Goal: Information Seeking & Learning: Learn about a topic

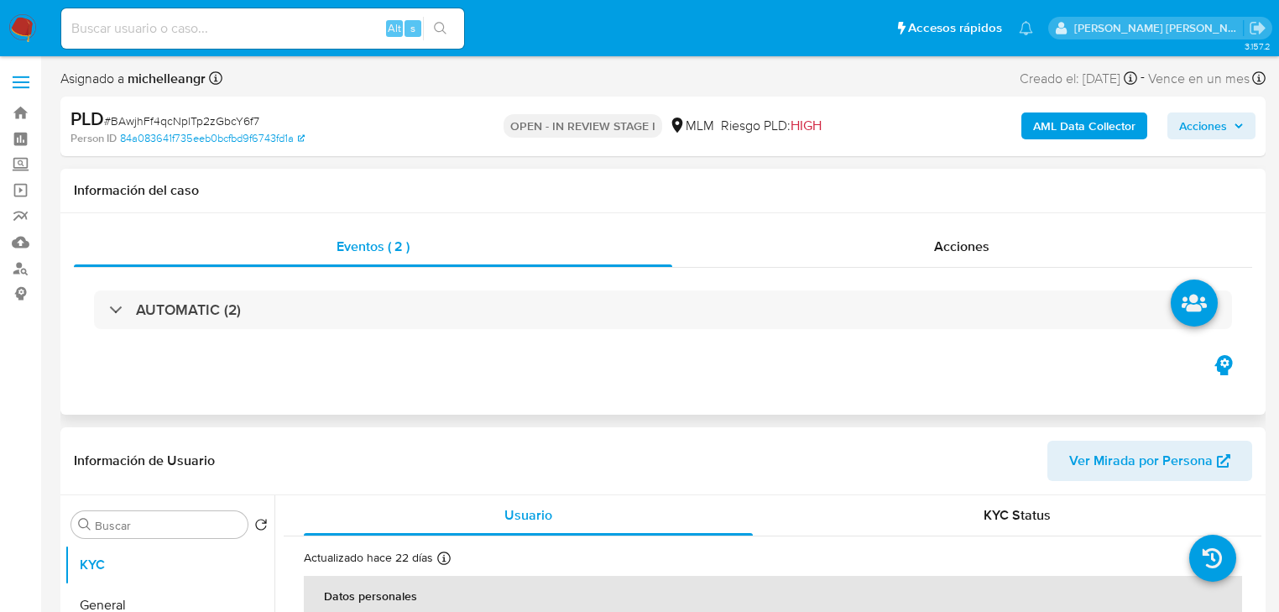
select select "10"
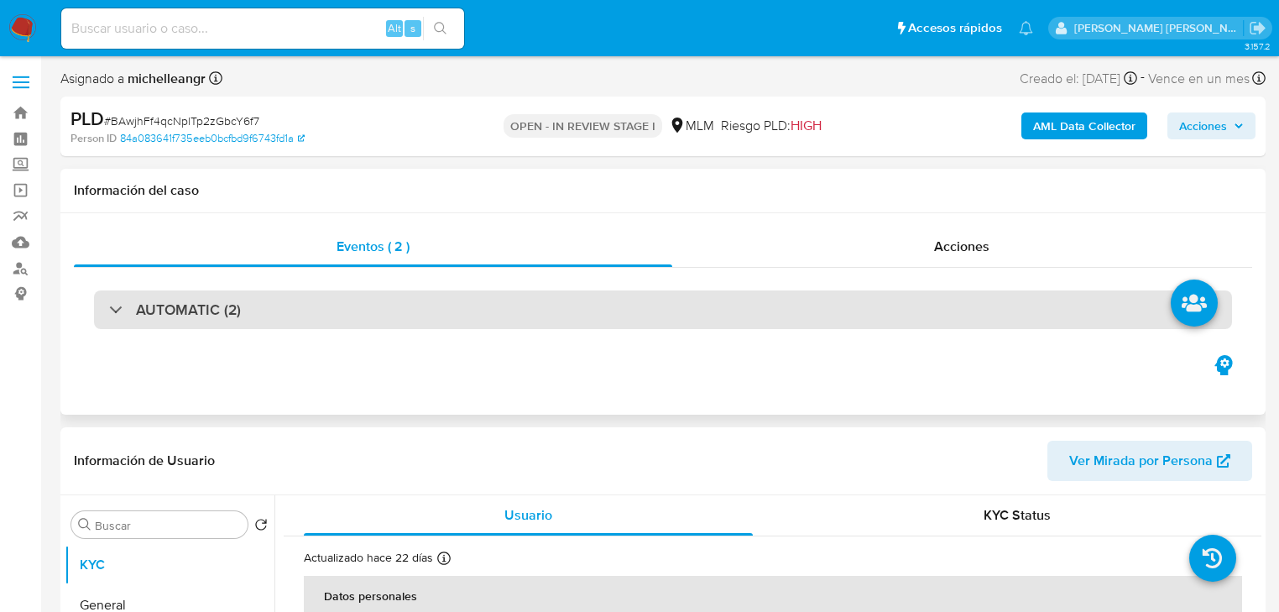
click at [128, 306] on div "AUTOMATIC (2)" at bounding box center [175, 310] width 132 height 18
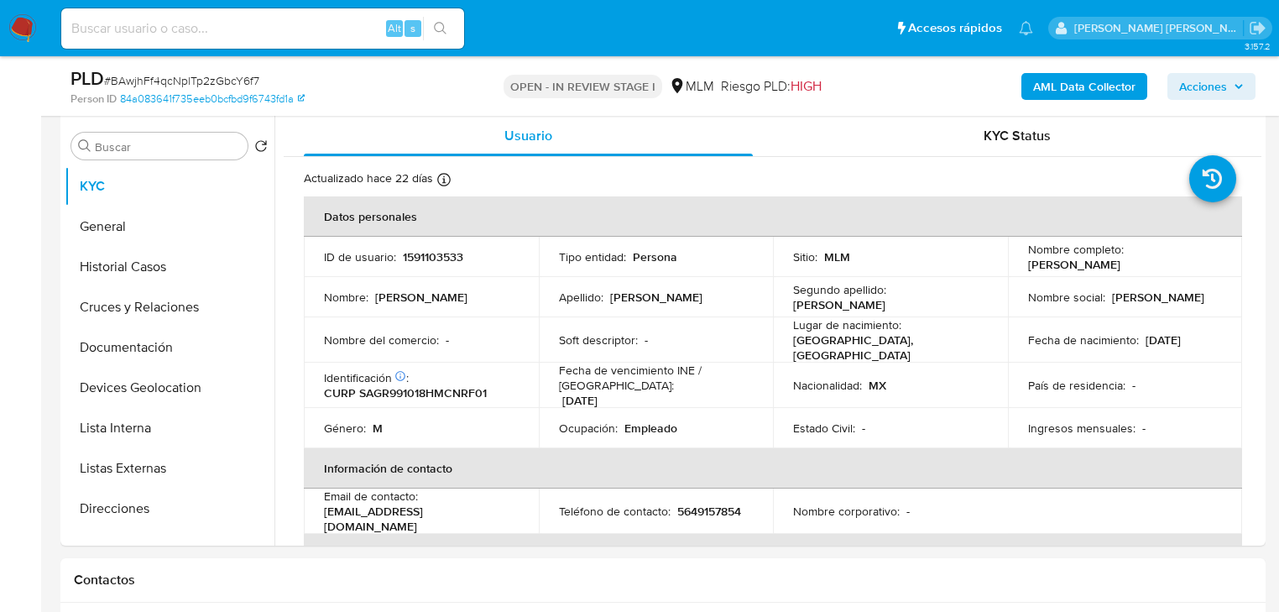
scroll to position [1182, 0]
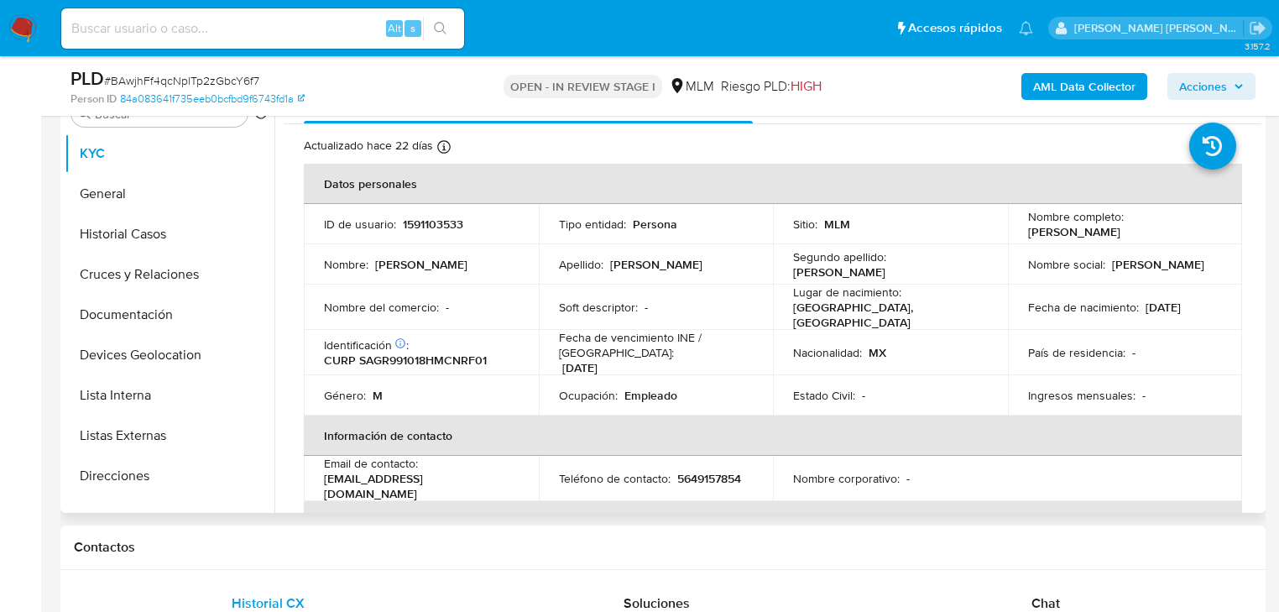
drag, startPoint x: 1135, startPoint y: 316, endPoint x: 1112, endPoint y: 313, distance: 22.8
click at [1135, 316] on td "Fecha de nacimiento : 18/10/1999" at bounding box center [1125, 307] width 235 height 45
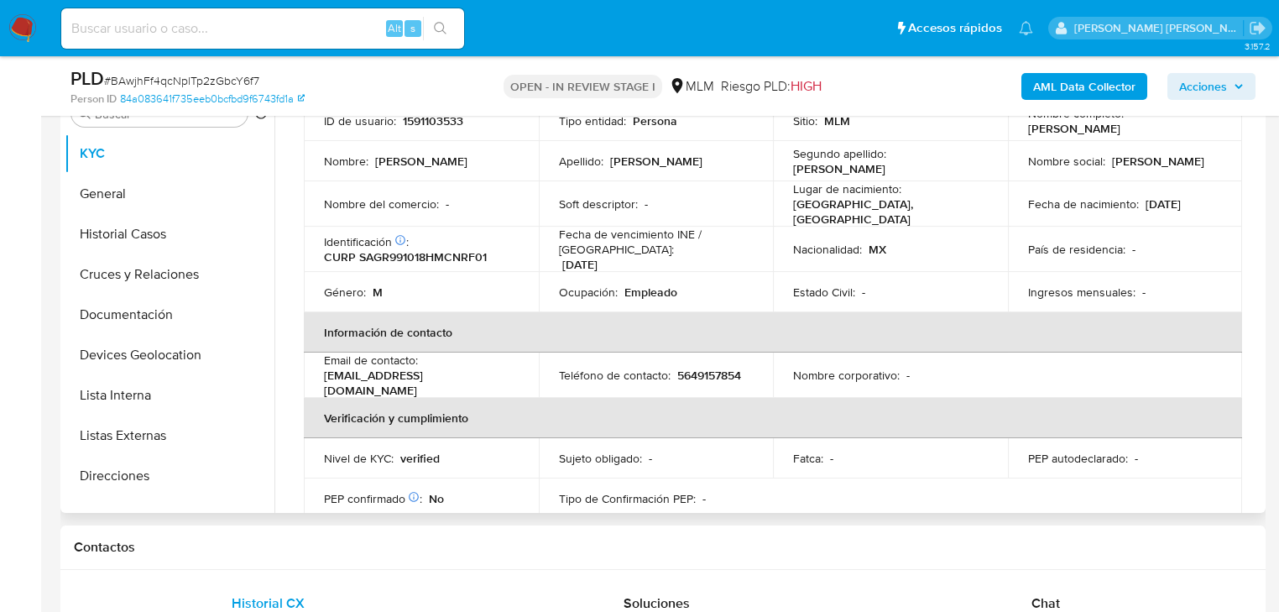
scroll to position [0, 0]
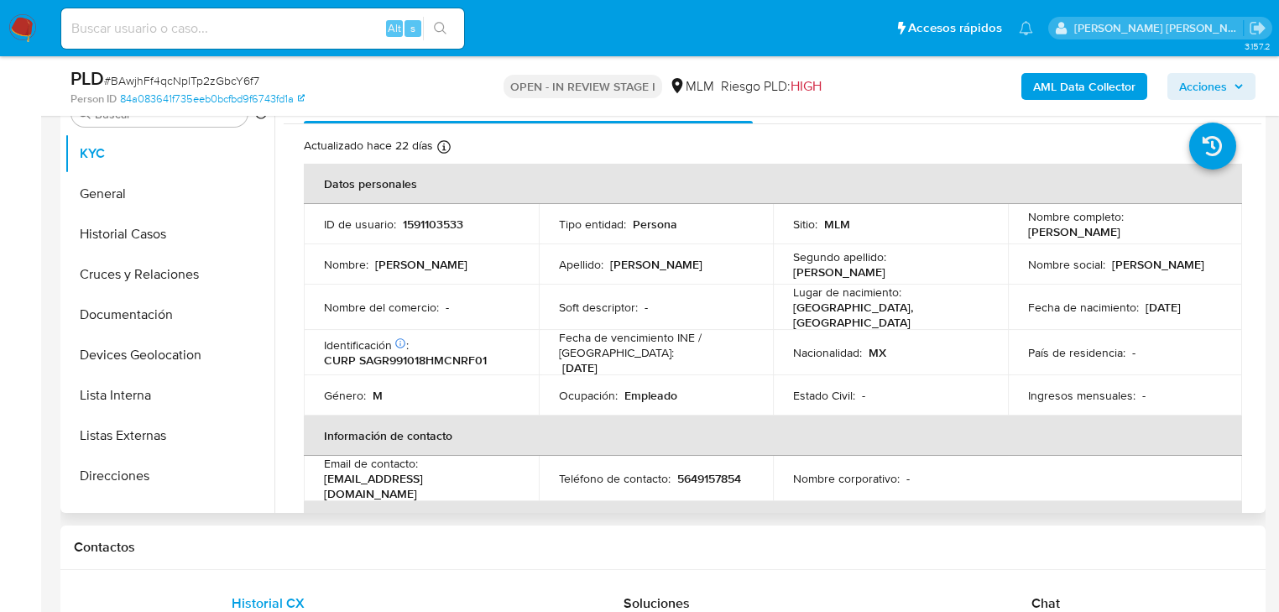
drag, startPoint x: 937, startPoint y: 238, endPoint x: 1086, endPoint y: 245, distance: 149.6
click at [1007, 239] on tr "ID de usuario : 1591103533 Tipo entidad : Persona Sitio : MLM Nombre completo :…" at bounding box center [773, 224] width 939 height 40
drag, startPoint x: 1097, startPoint y: 250, endPoint x: 1133, endPoint y: 279, distance: 45.4
click at [1110, 255] on td "Nombre social : Rafael" at bounding box center [1125, 264] width 235 height 40
click at [1128, 292] on td "Fecha de nacimiento : 18/10/1999" at bounding box center [1125, 307] width 235 height 45
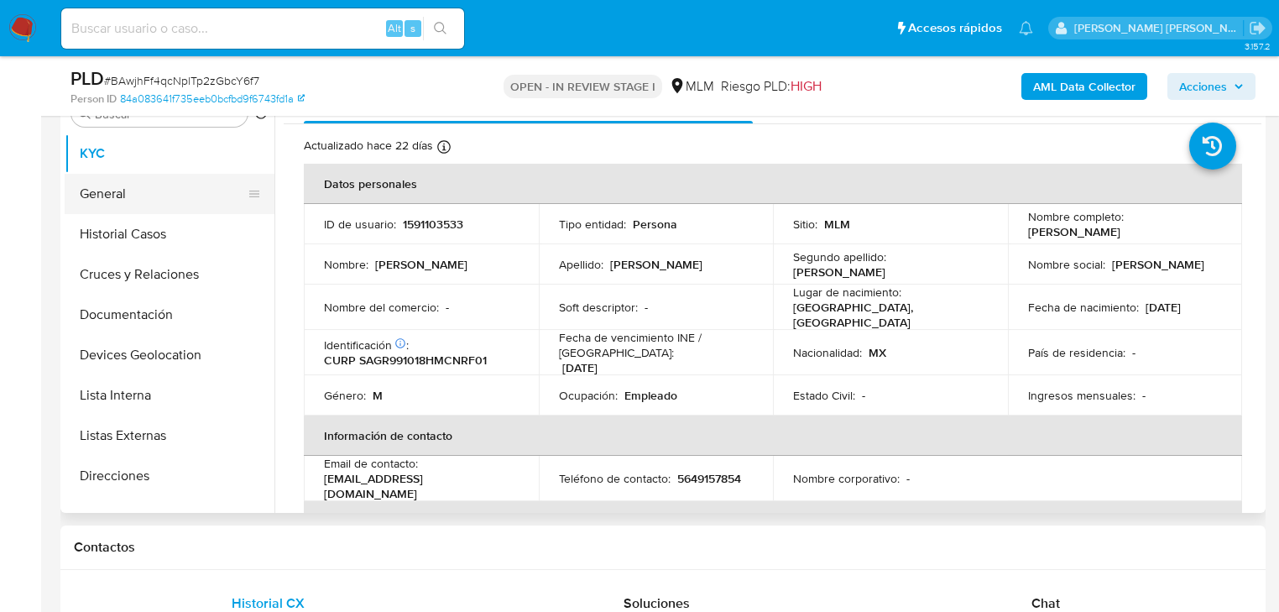
click at [118, 184] on button "General" at bounding box center [163, 194] width 196 height 40
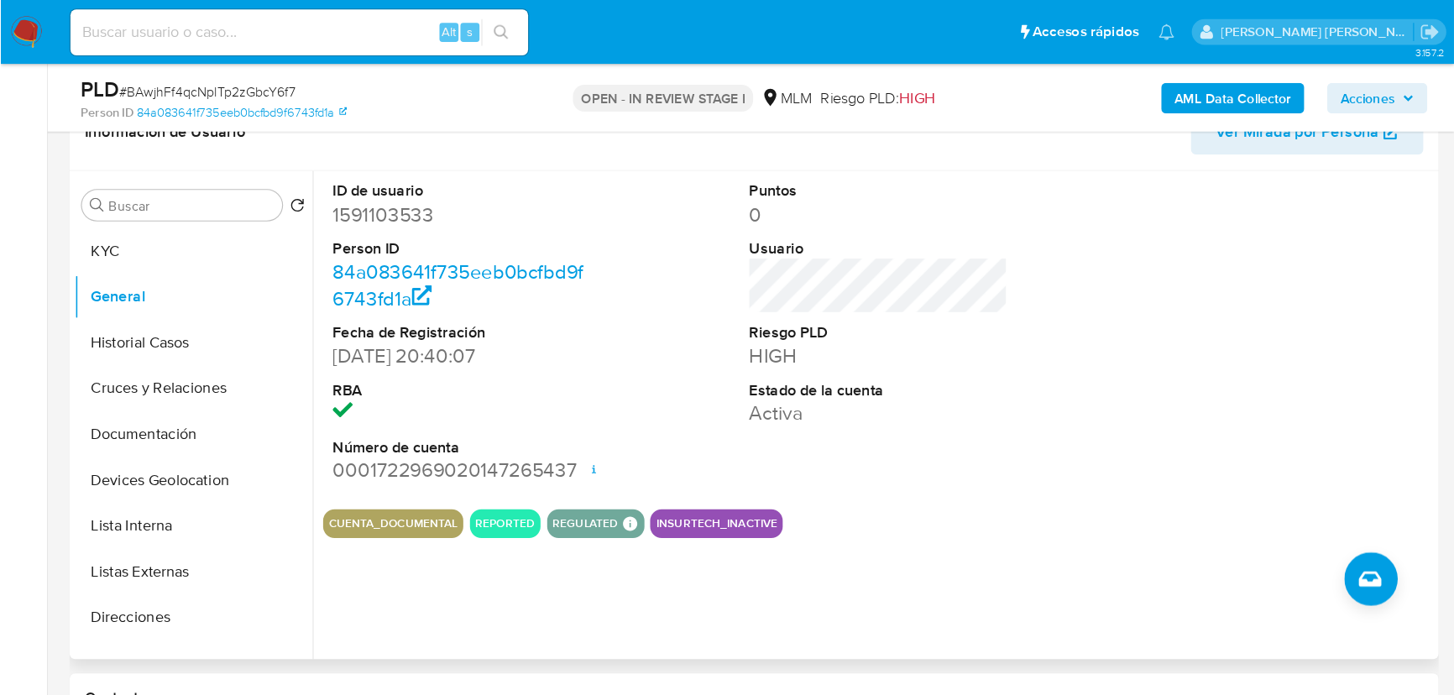
scroll to position [1116, 0]
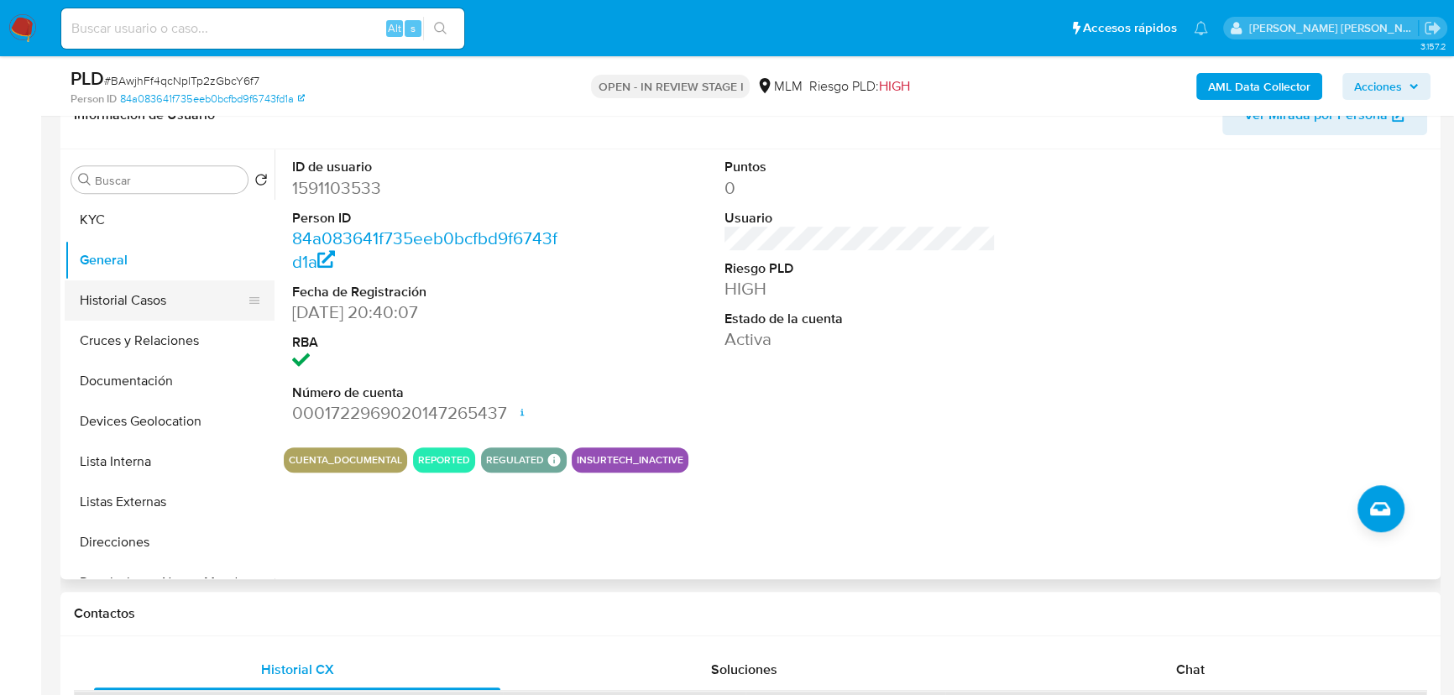
click at [103, 293] on button "Historial Casos" at bounding box center [163, 300] width 196 height 40
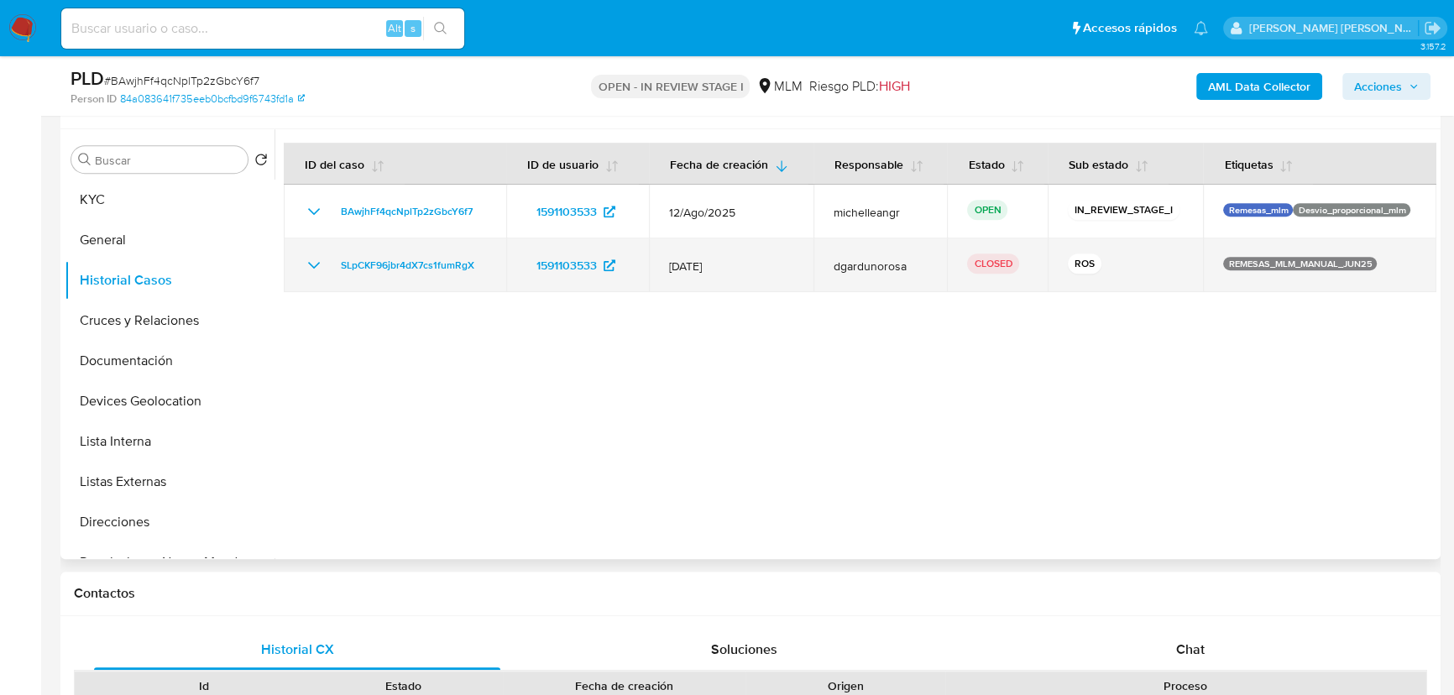
click at [312, 262] on icon "Mostrar/Ocultar" at bounding box center [314, 265] width 20 height 20
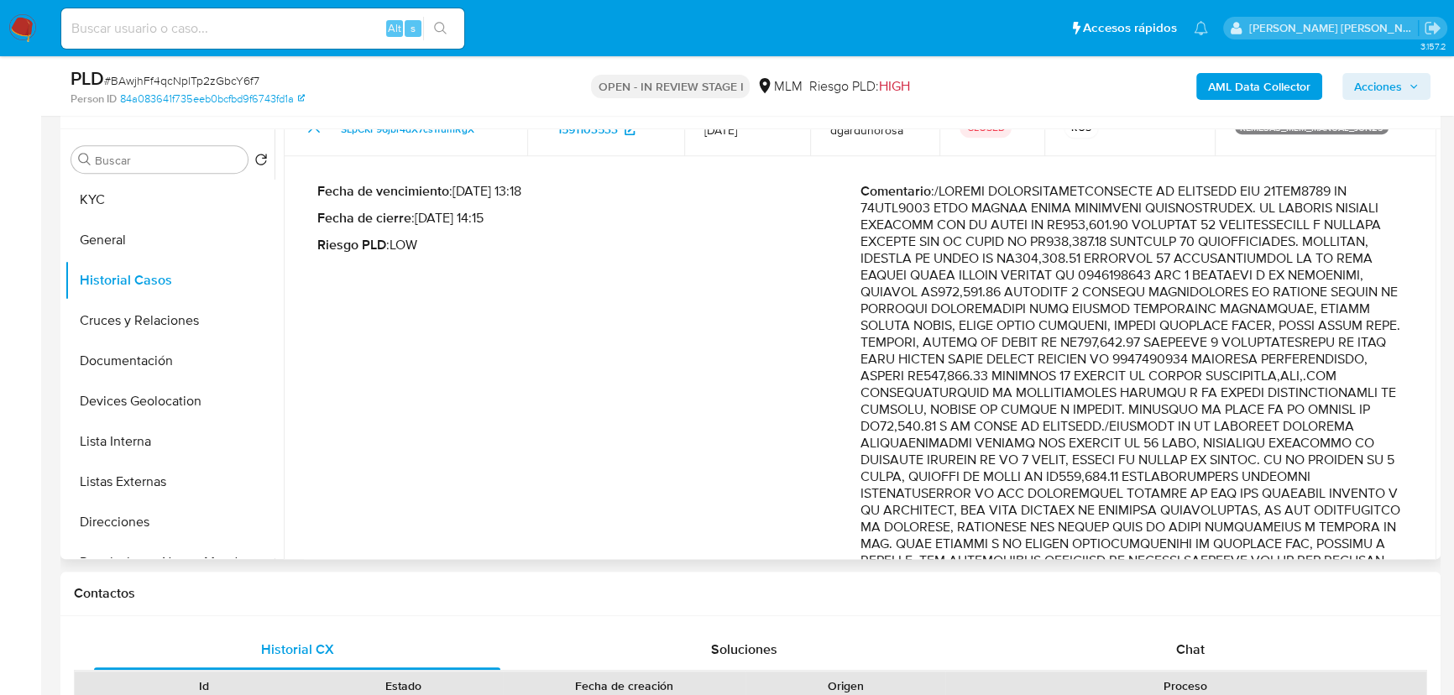
scroll to position [152, 0]
drag, startPoint x: 1218, startPoint y: 282, endPoint x: 1345, endPoint y: 352, distance: 144.7
click at [1289, 352] on p "Comentario :" at bounding box center [1132, 400] width 543 height 437
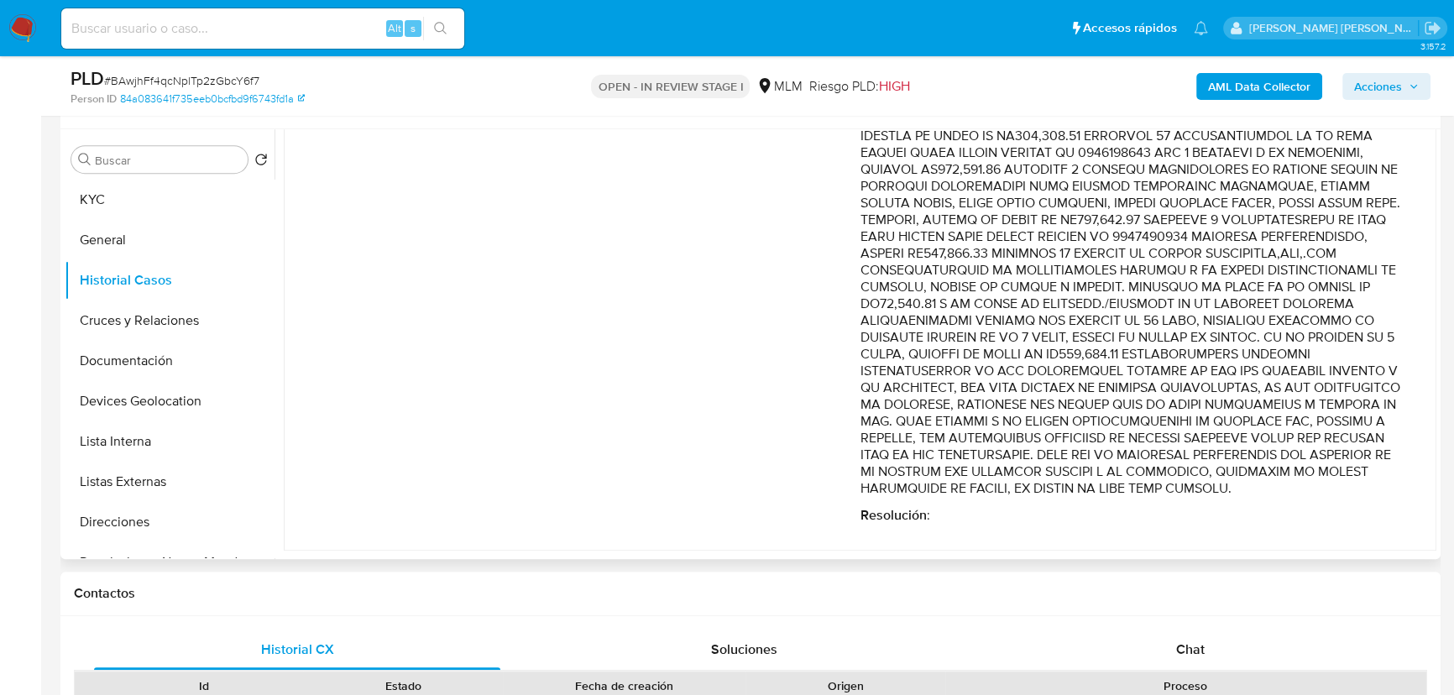
scroll to position [290, 0]
drag, startPoint x: 1266, startPoint y: 318, endPoint x: 1251, endPoint y: 255, distance: 64.8
click at [1266, 315] on p "Comentario :" at bounding box center [1132, 278] width 543 height 437
drag, startPoint x: 1263, startPoint y: 198, endPoint x: 1325, endPoint y: 353, distance: 166.5
click at [1289, 353] on p "Comentario :" at bounding box center [1132, 278] width 543 height 437
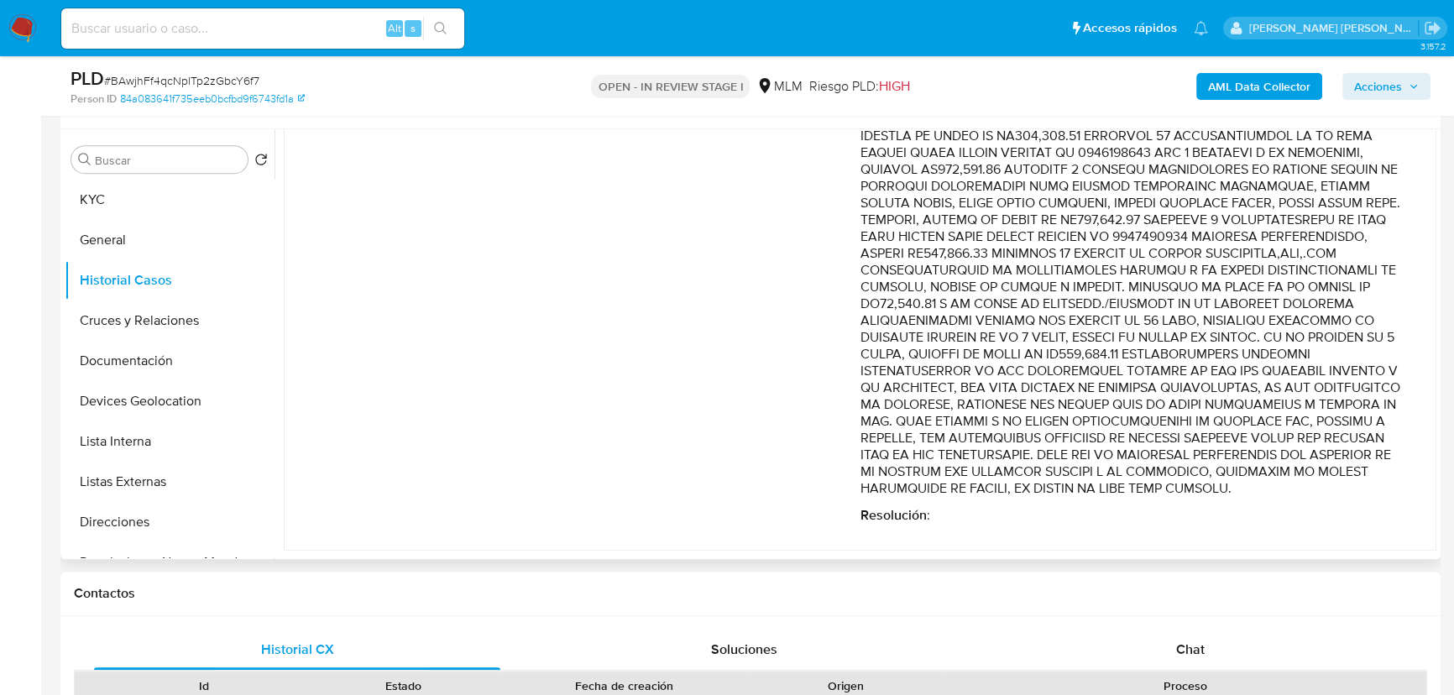
click at [1252, 212] on p "Comentario :" at bounding box center [1132, 278] width 543 height 437
drag, startPoint x: 1269, startPoint y: 207, endPoint x: 1282, endPoint y: 227, distance: 24.2
click at [1282, 227] on p "Comentario :" at bounding box center [1132, 278] width 543 height 437
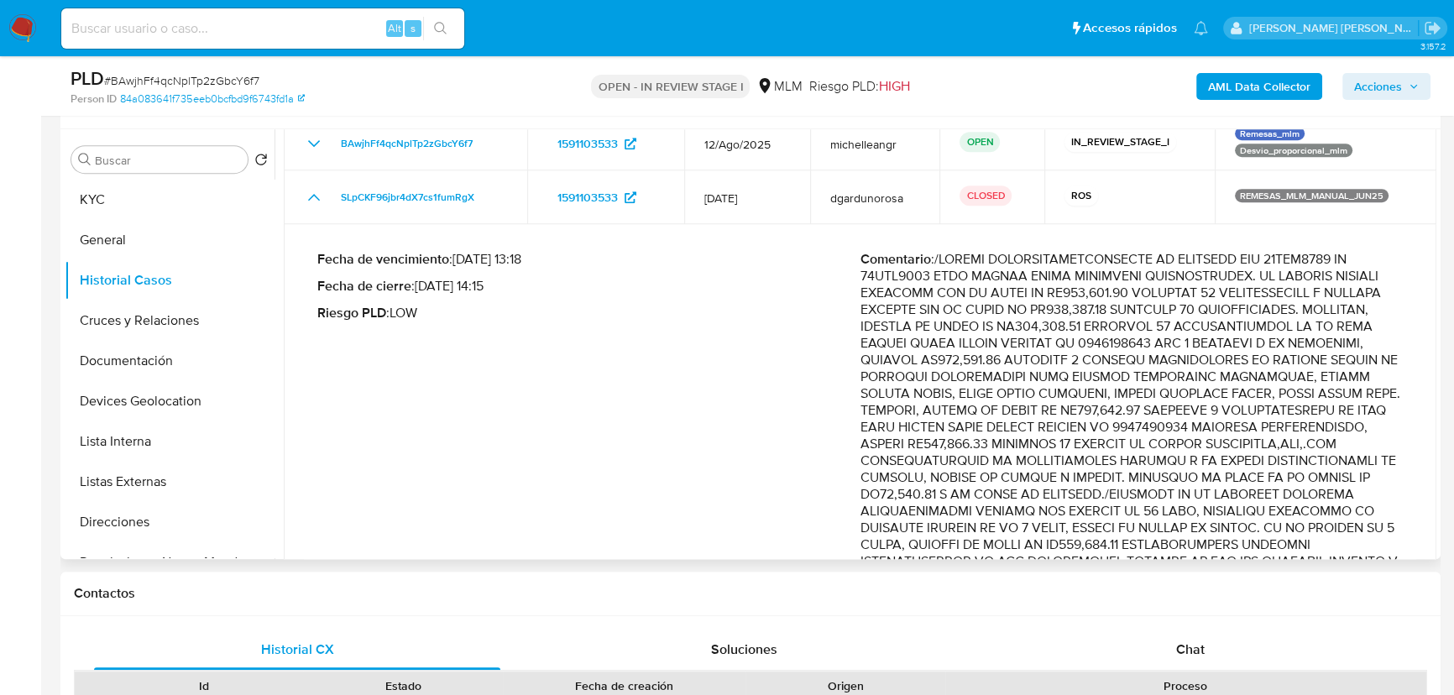
scroll to position [0, 0]
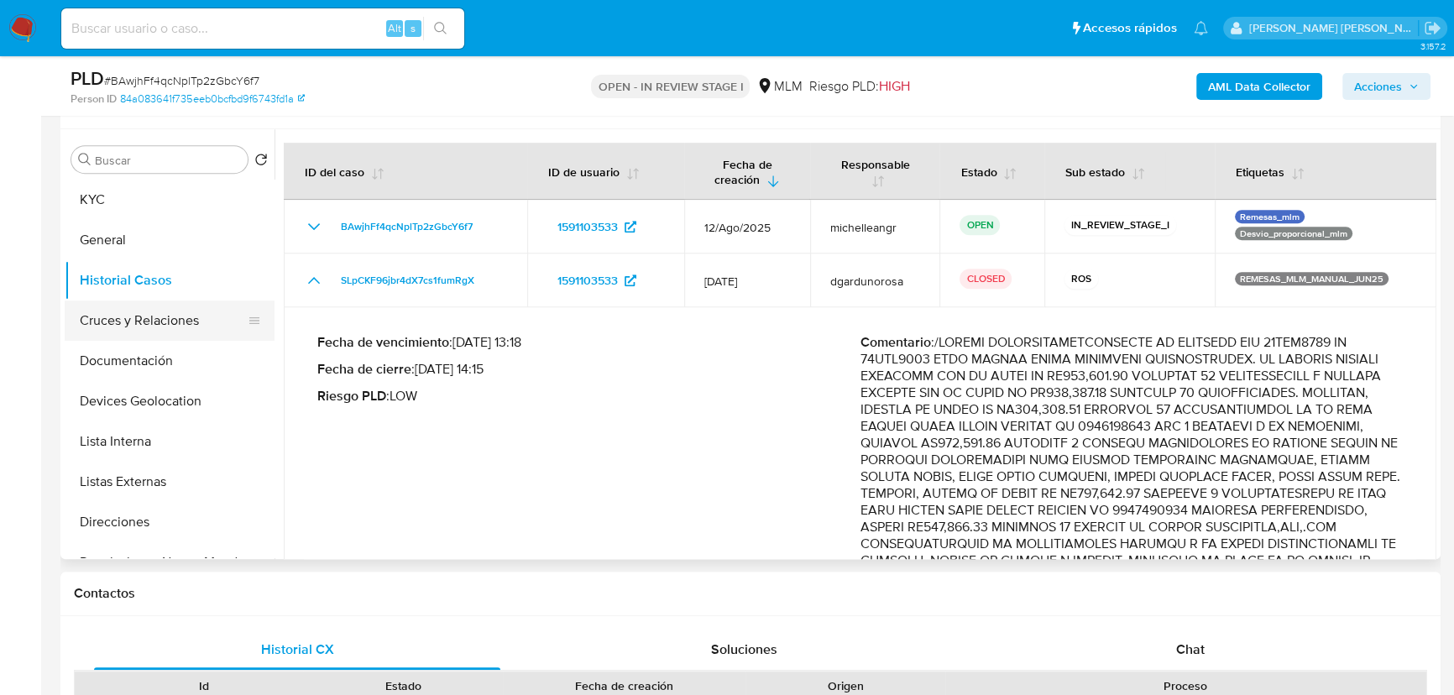
click at [158, 322] on button "Cruces y Relaciones" at bounding box center [163, 321] width 196 height 40
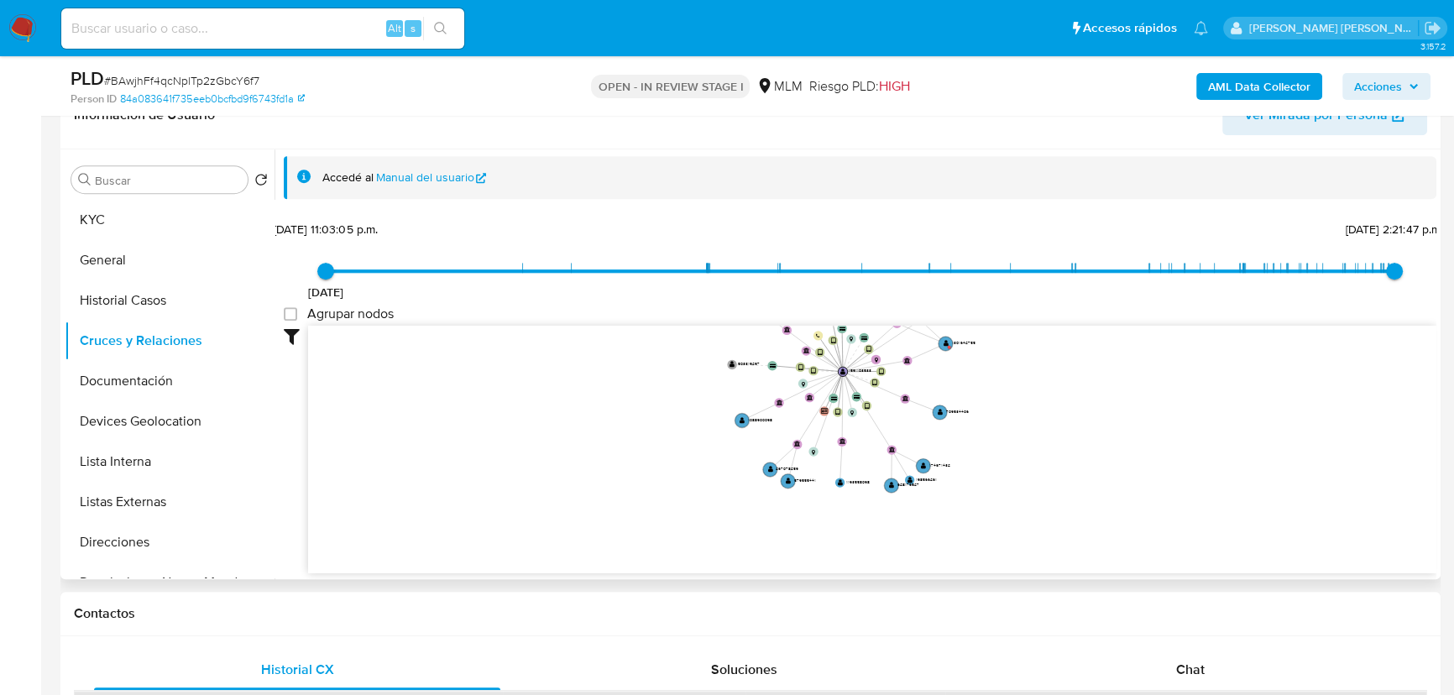
drag, startPoint x: 818, startPoint y: 452, endPoint x: 800, endPoint y: 522, distance: 72.7
click at [800, 523] on icon "device-669d8086b6d6bafb3874436f  user-1591103533  1591103533 device-657a4ee78…" at bounding box center [872, 447] width 1128 height 243
drag, startPoint x: 843, startPoint y: 389, endPoint x: 829, endPoint y: 487, distance: 99.3
click at [829, 487] on icon "device-669d8086b6d6bafb3874436f  user-1591103533  1591103533 device-657a4ee78…" at bounding box center [872, 447] width 1128 height 243
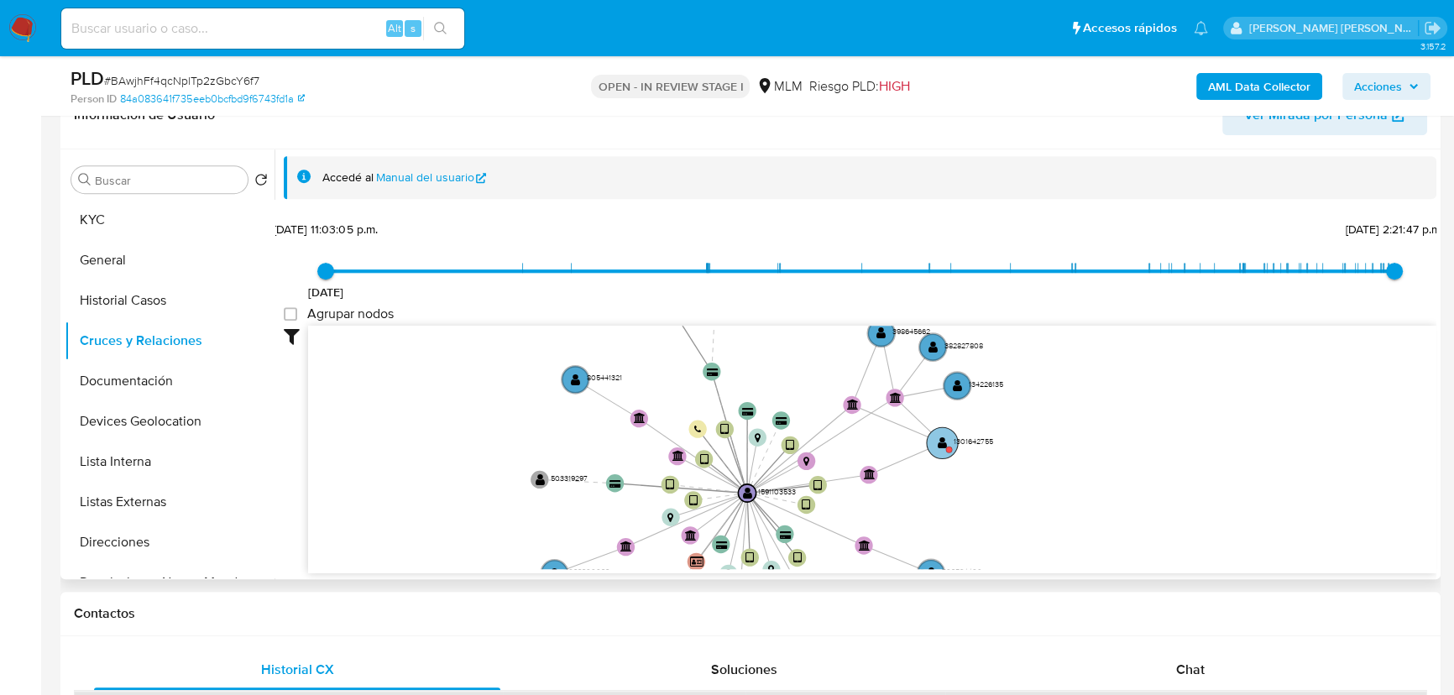
click at [939, 441] on text "" at bounding box center [942, 442] width 9 height 13
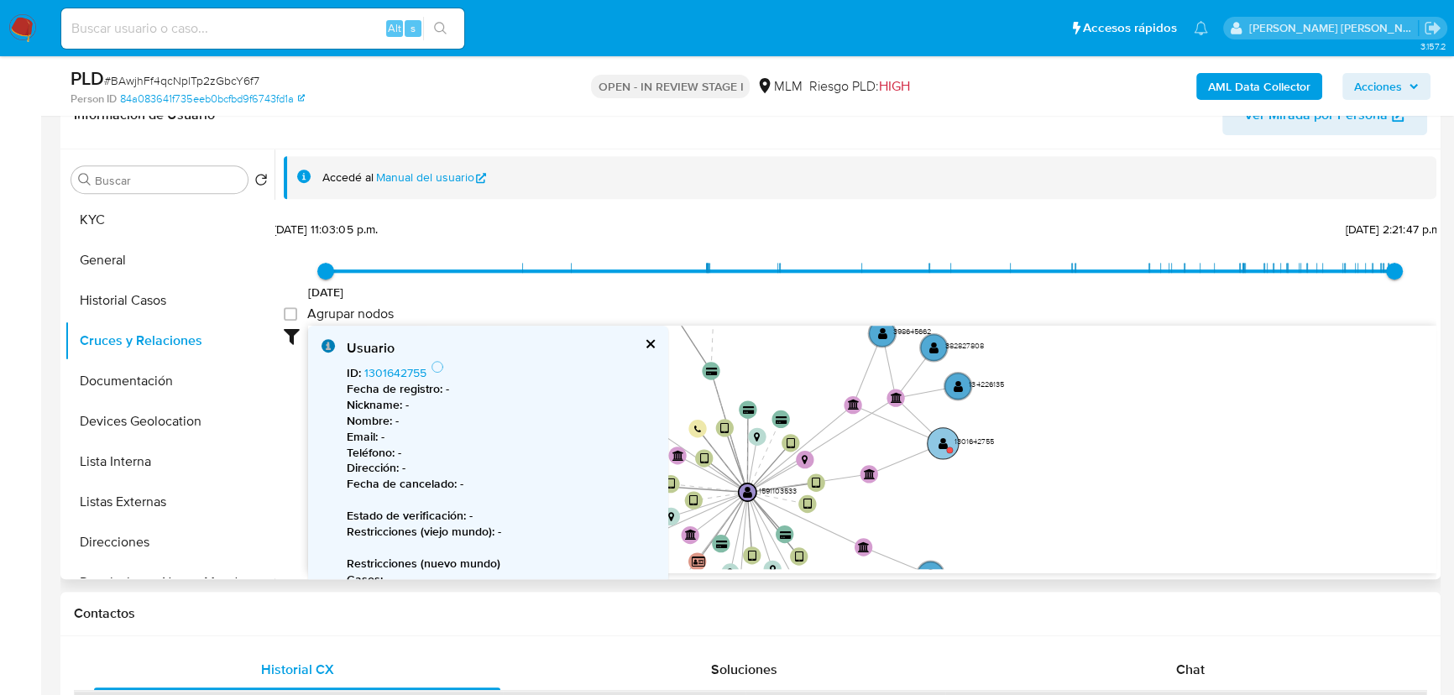
click at [940, 446] on text "" at bounding box center [943, 443] width 9 height 13
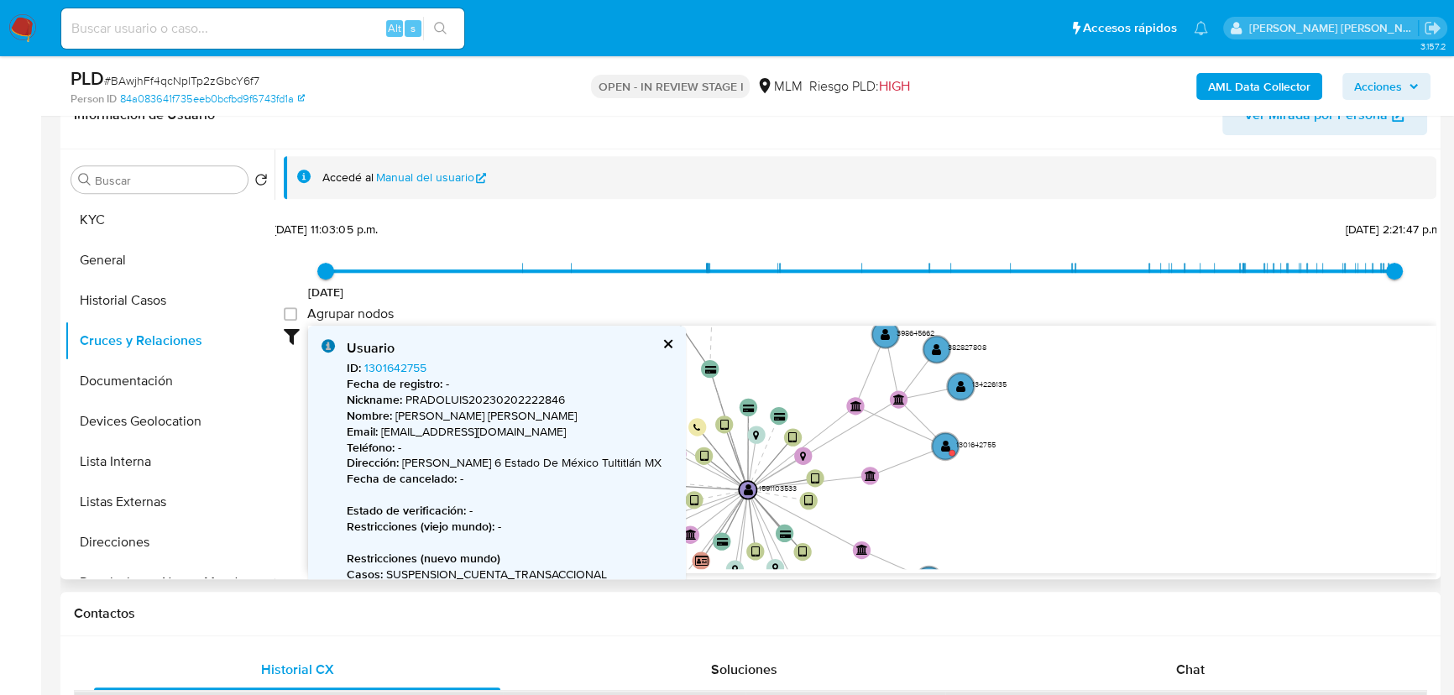
drag, startPoint x: 1054, startPoint y: 454, endPoint x: 763, endPoint y: 450, distance: 290.5
click at [1055, 454] on icon "device-669d8086b6d6bafb3874436f  user-1591103533  1591103533 device-657a4ee78…" at bounding box center [872, 447] width 1128 height 243
drag, startPoint x: 118, startPoint y: 391, endPoint x: 159, endPoint y: 402, distance: 42.6
click at [120, 390] on button "Documentación" at bounding box center [170, 381] width 210 height 40
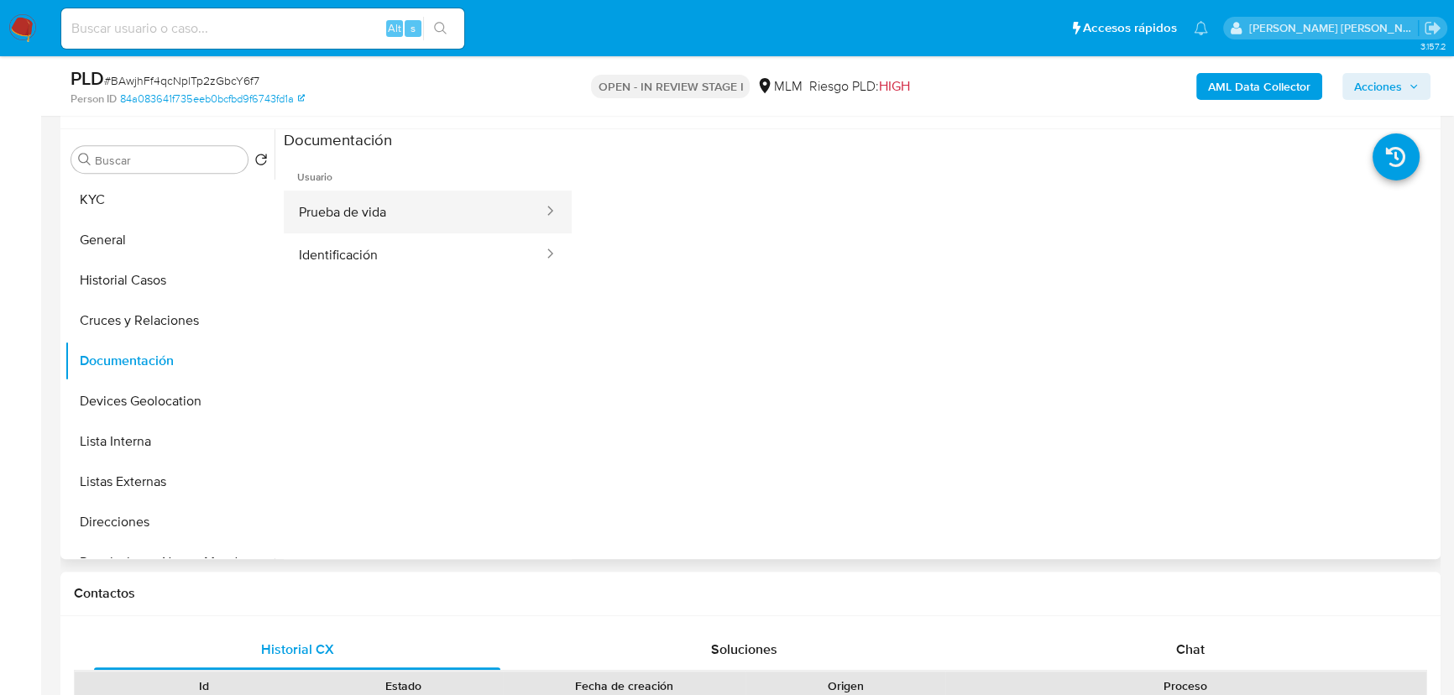
click at [400, 208] on button "Prueba de vida" at bounding box center [414, 212] width 261 height 43
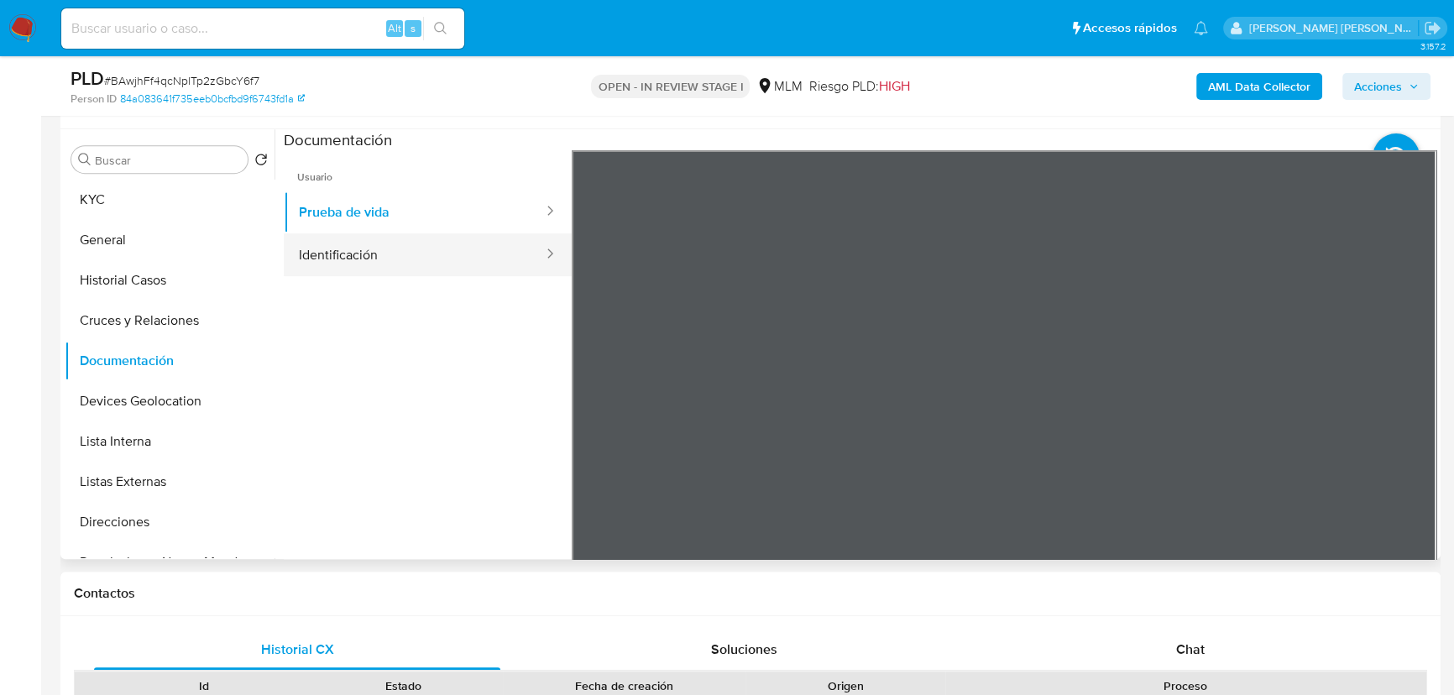
click at [442, 243] on button "Identificación" at bounding box center [414, 254] width 261 height 43
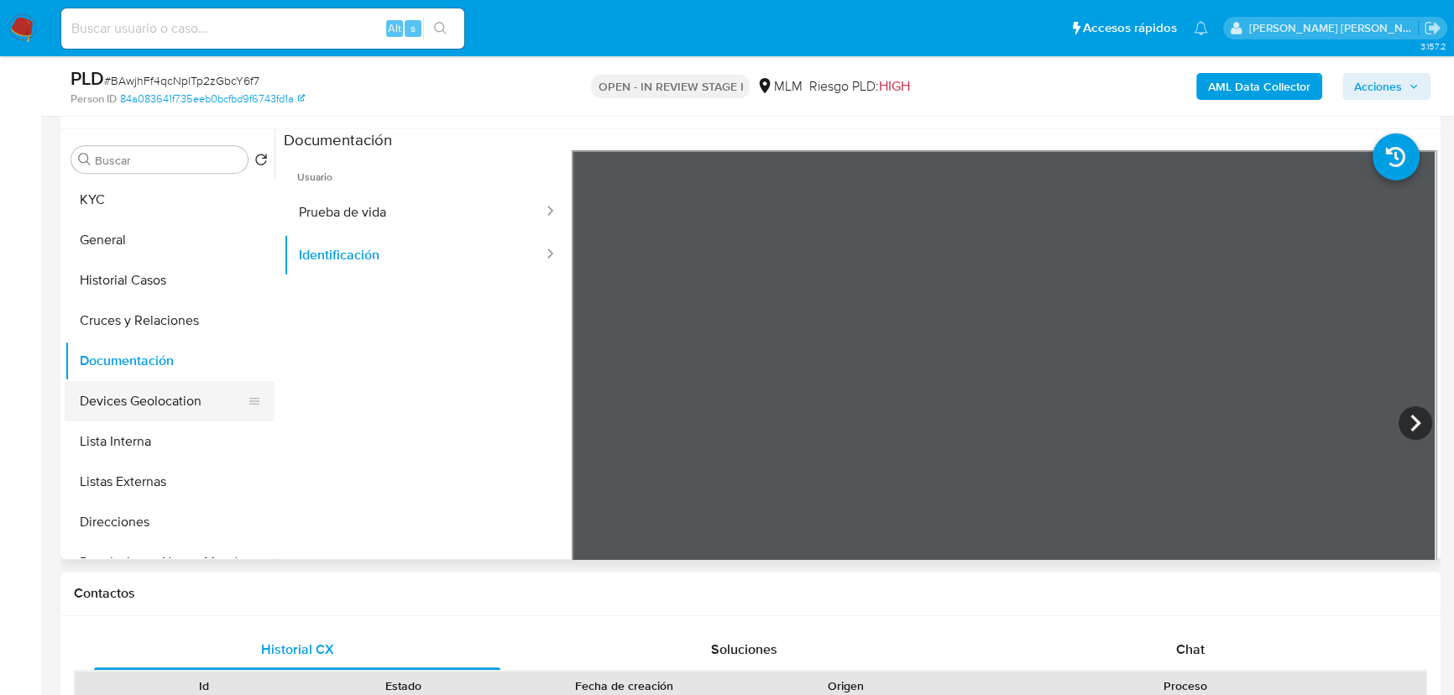
drag, startPoint x: 172, startPoint y: 401, endPoint x: 230, endPoint y: 406, distance: 58.1
click at [173, 400] on button "Devices Geolocation" at bounding box center [163, 401] width 196 height 40
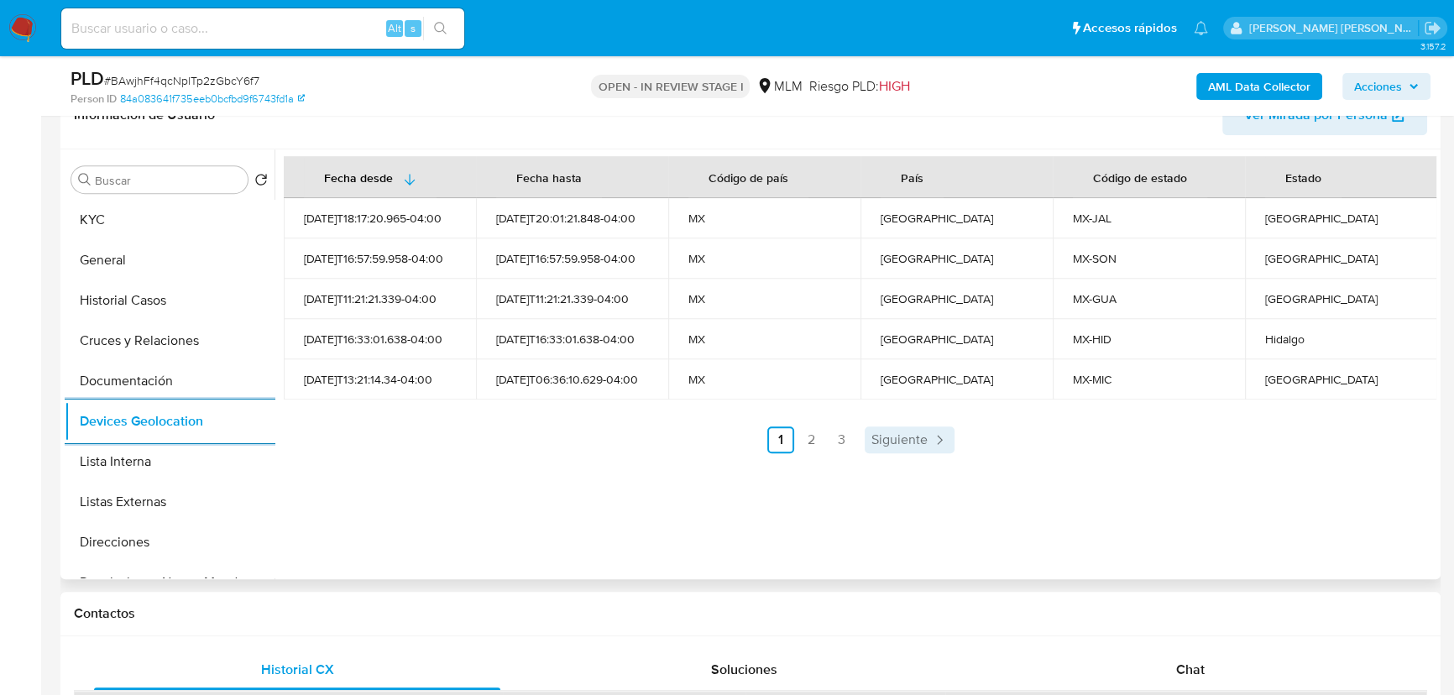
click at [875, 433] on span "Siguiente" at bounding box center [899, 439] width 56 height 13
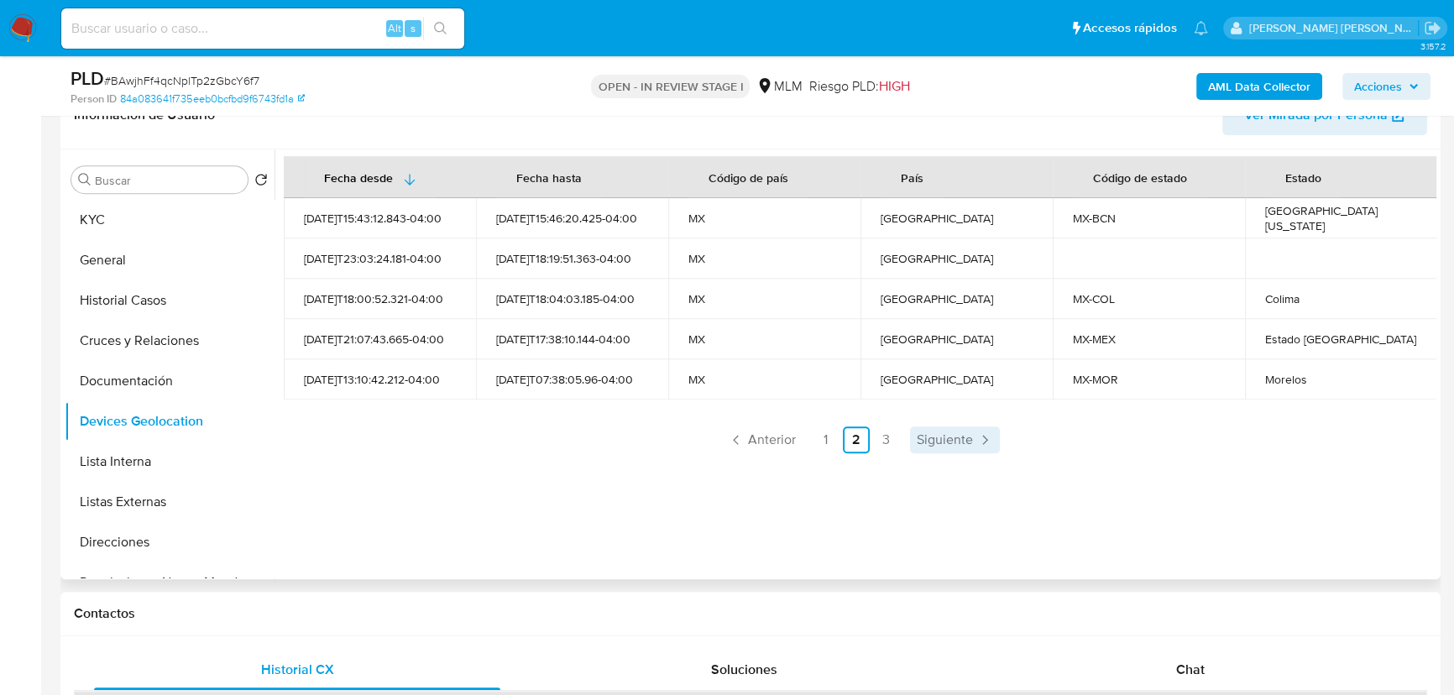
click at [917, 434] on span "Siguiente" at bounding box center [945, 439] width 56 height 13
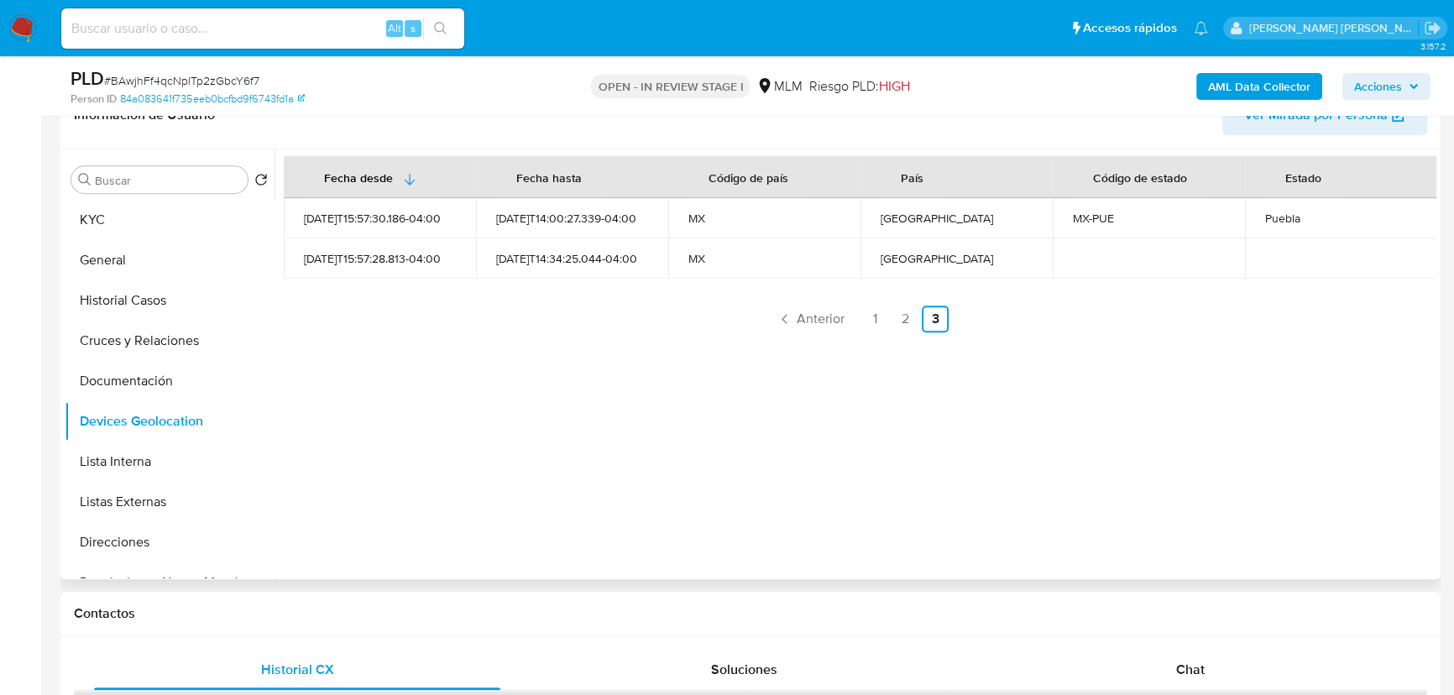
drag, startPoint x: 129, startPoint y: 500, endPoint x: 478, endPoint y: 439, distance: 353.8
click at [129, 499] on button "Listas Externas" at bounding box center [170, 502] width 210 height 40
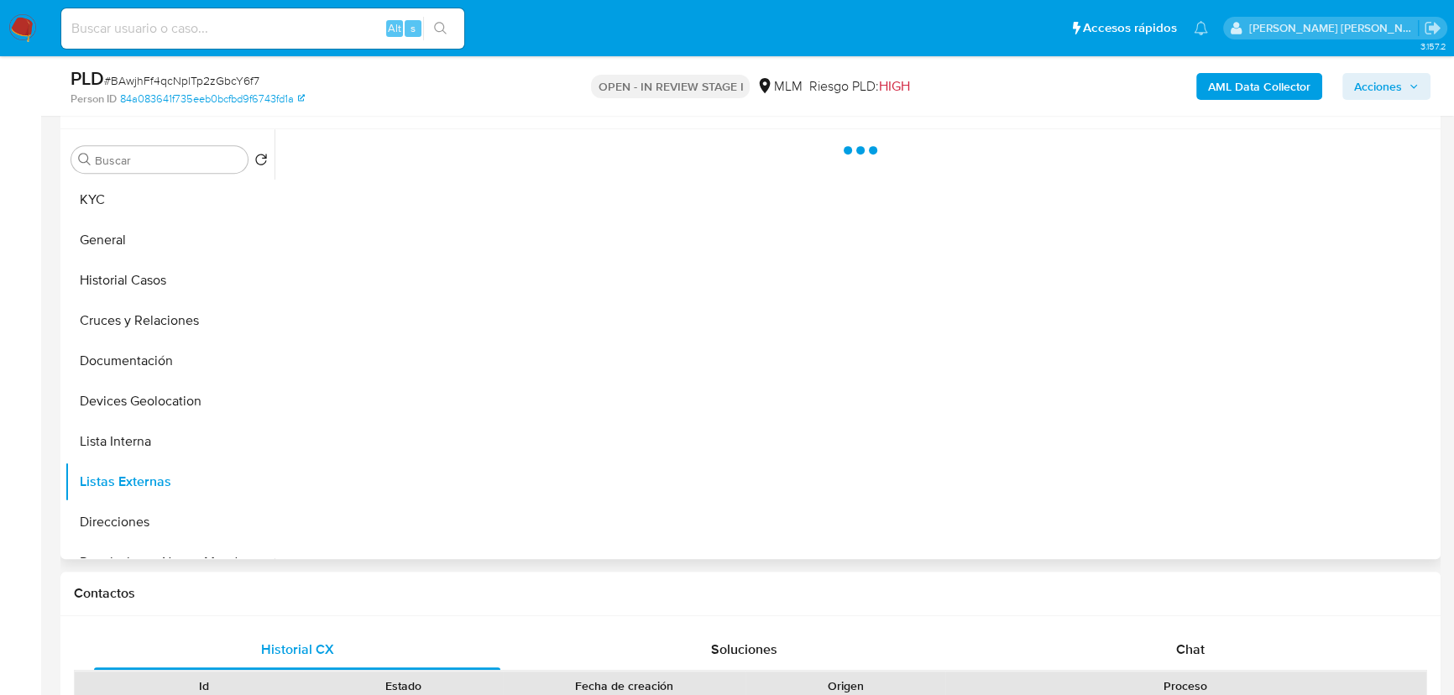
click at [547, 437] on div at bounding box center [856, 344] width 1162 height 430
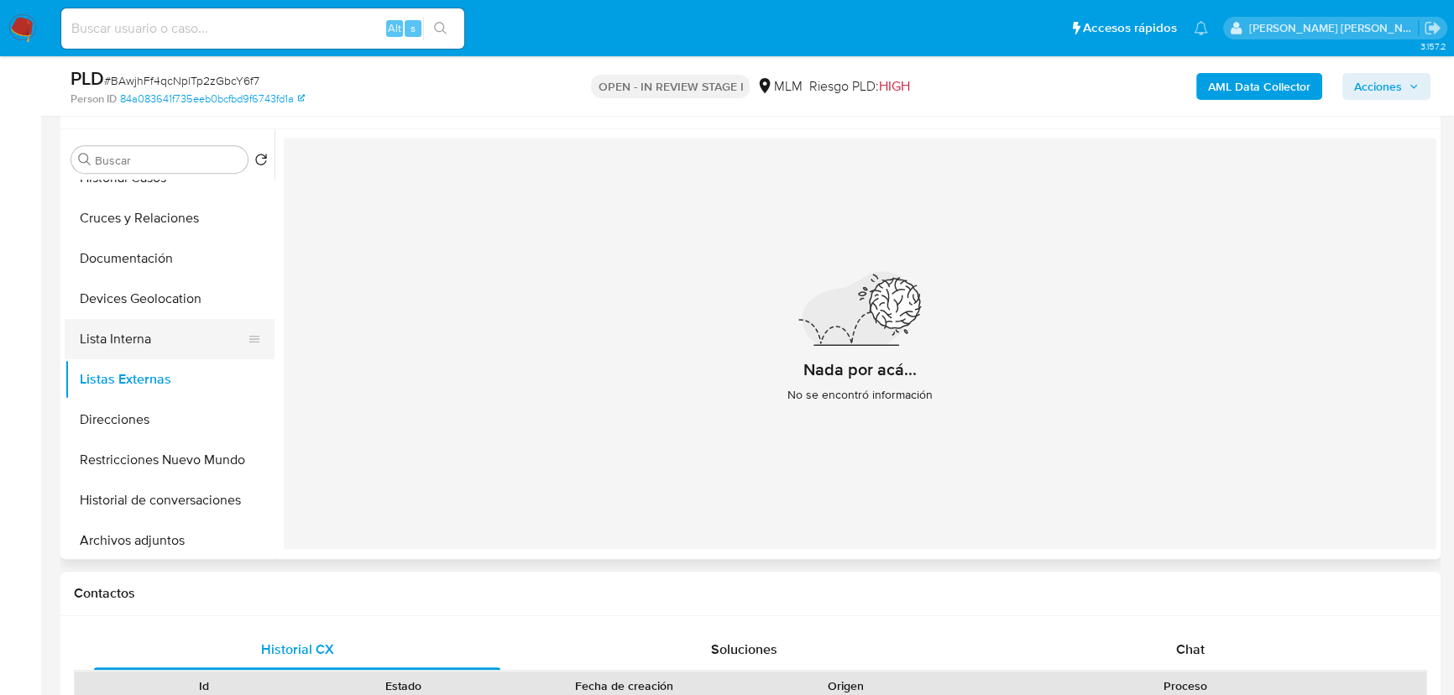
scroll to position [228, 0]
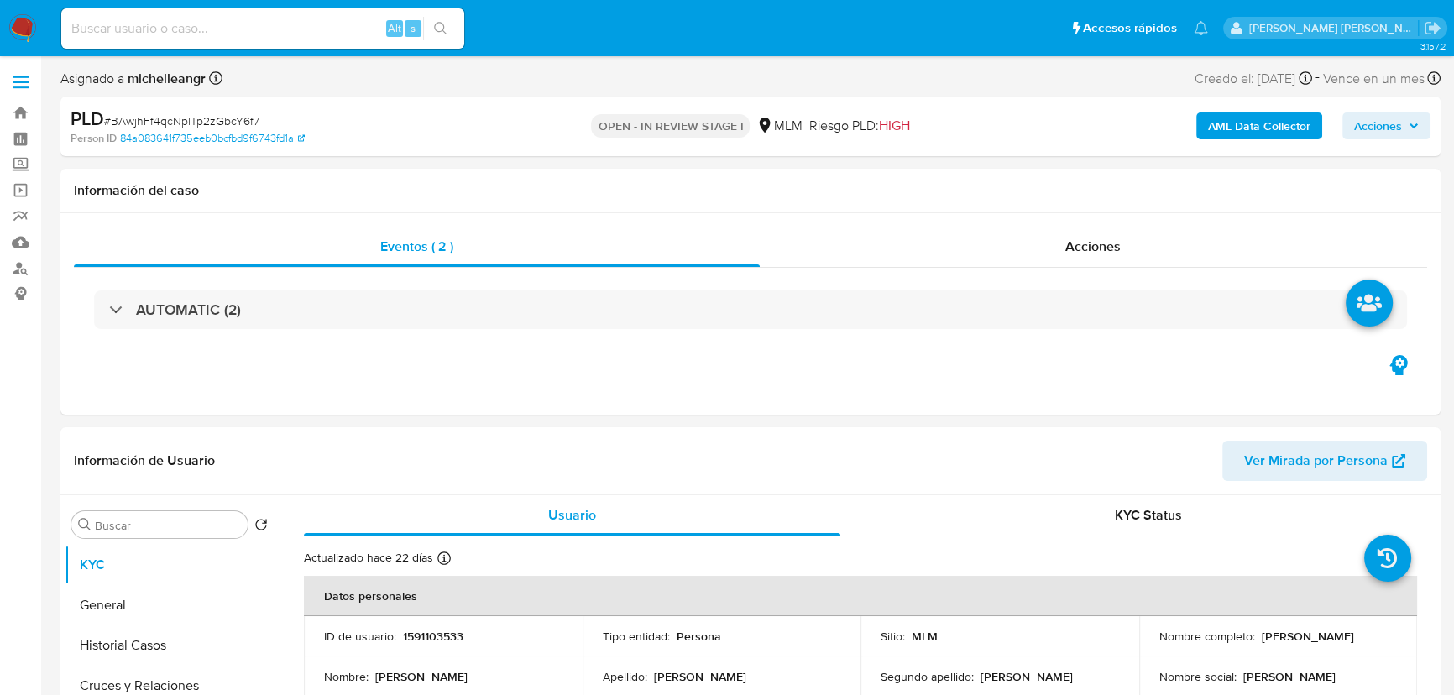
select select "10"
click at [135, 22] on input at bounding box center [262, 29] width 403 height 22
paste input "134226135"
type input "134226135"
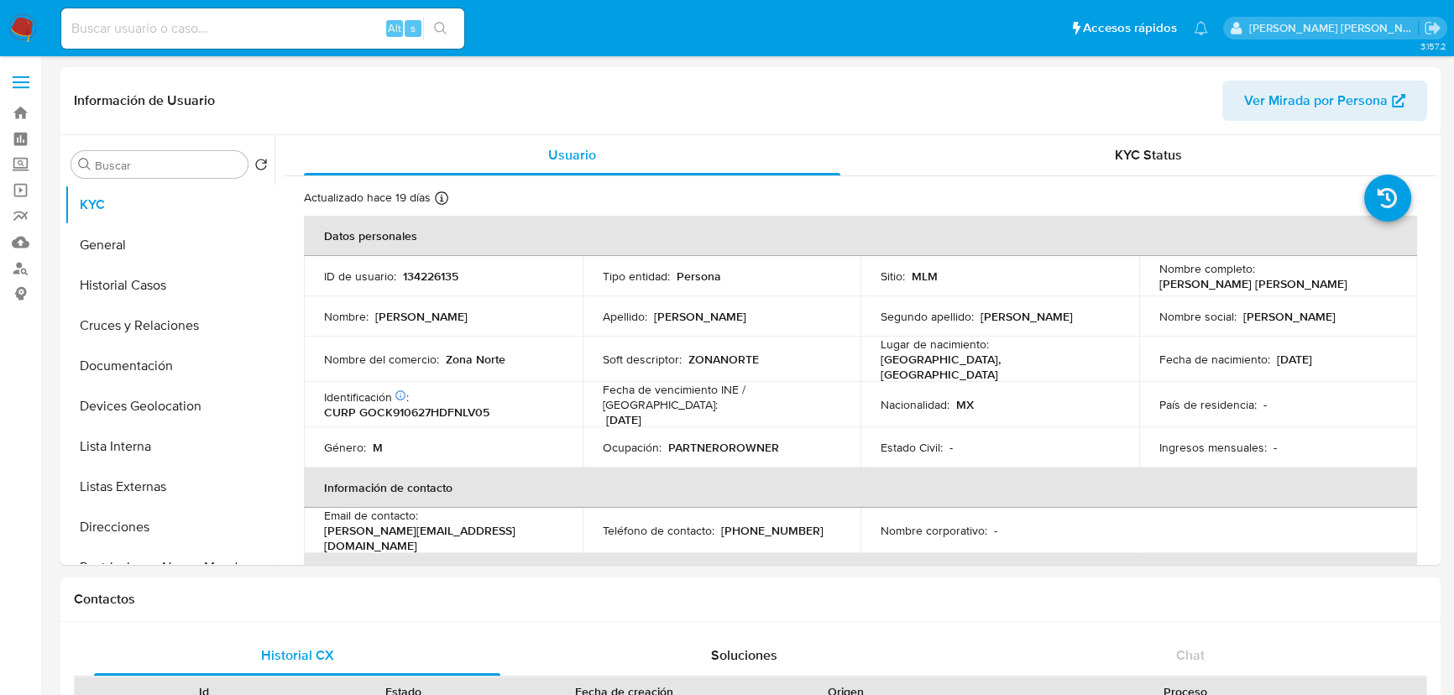
select select "10"
drag, startPoint x: 144, startPoint y: 494, endPoint x: 332, endPoint y: 437, distance: 196.3
click at [144, 493] on button "Listas Externas" at bounding box center [170, 487] width 210 height 40
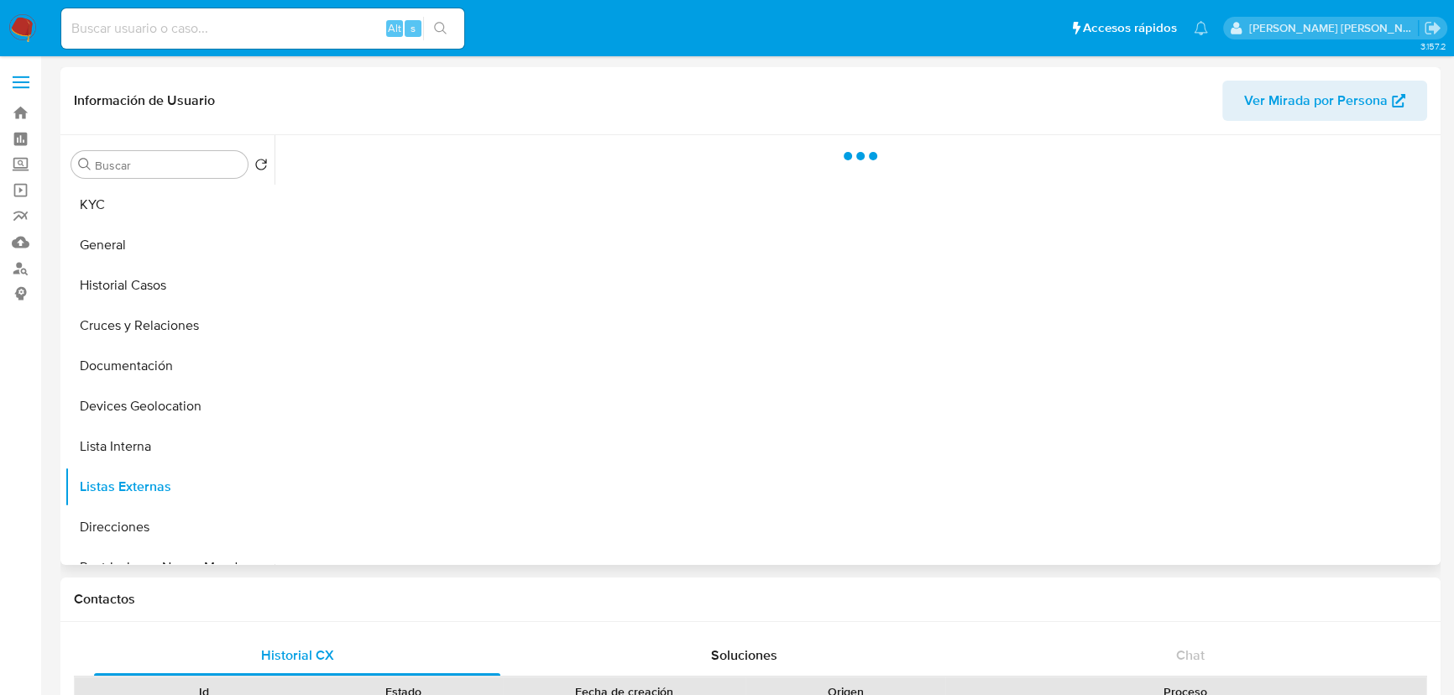
click at [563, 418] on div at bounding box center [856, 350] width 1162 height 430
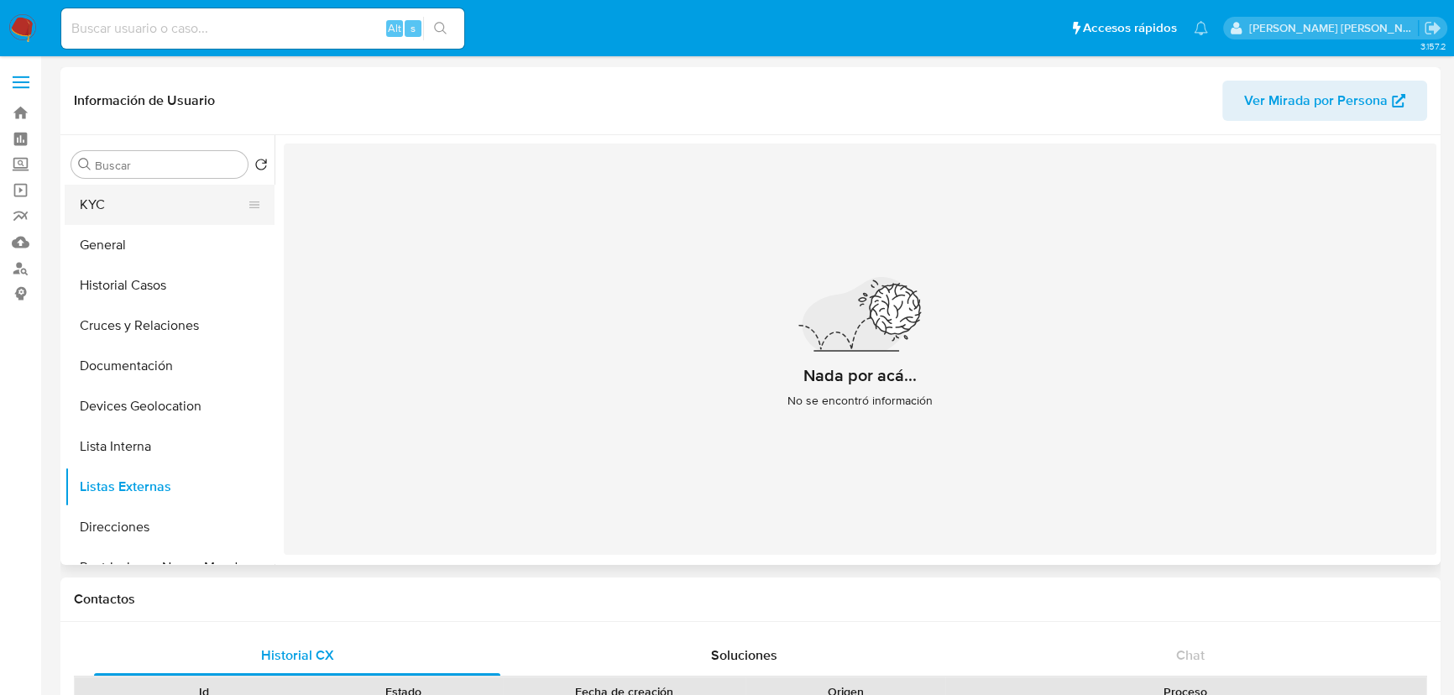
click at [139, 201] on button "KYC" at bounding box center [163, 205] width 196 height 40
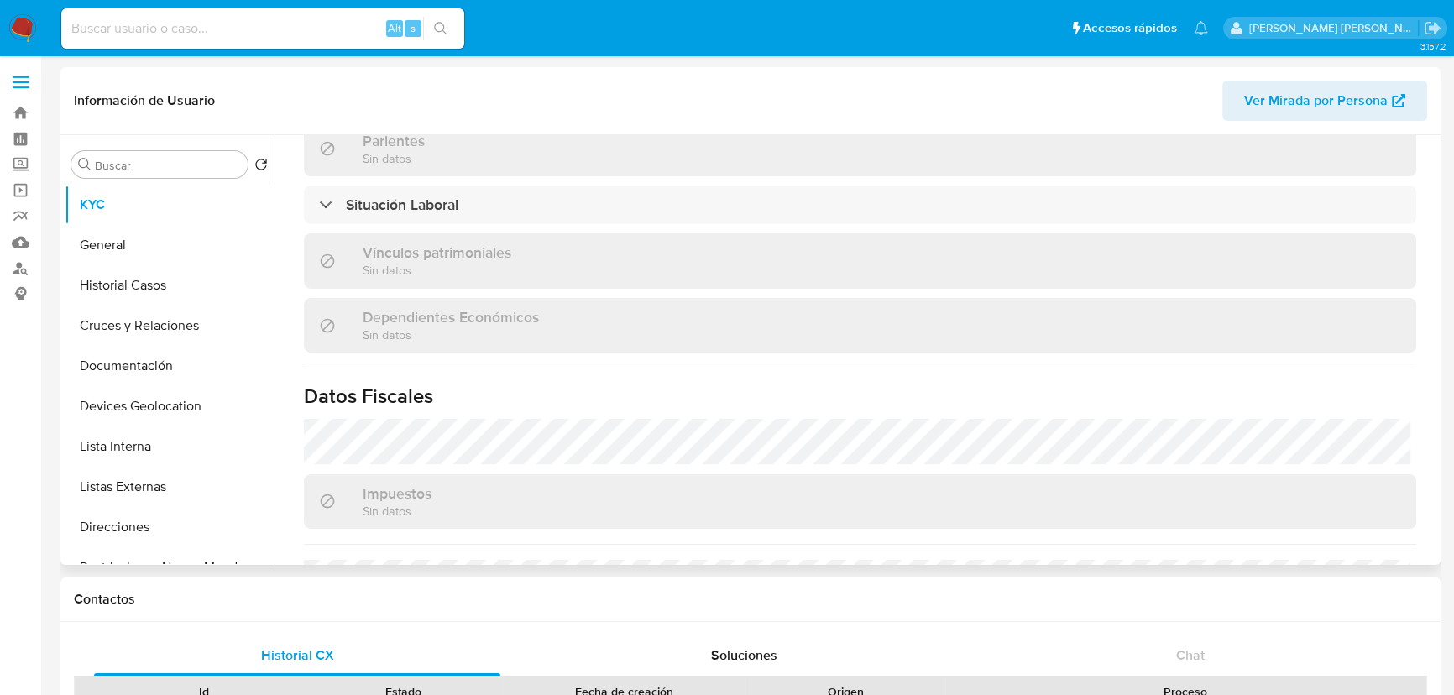
scroll to position [1039, 0]
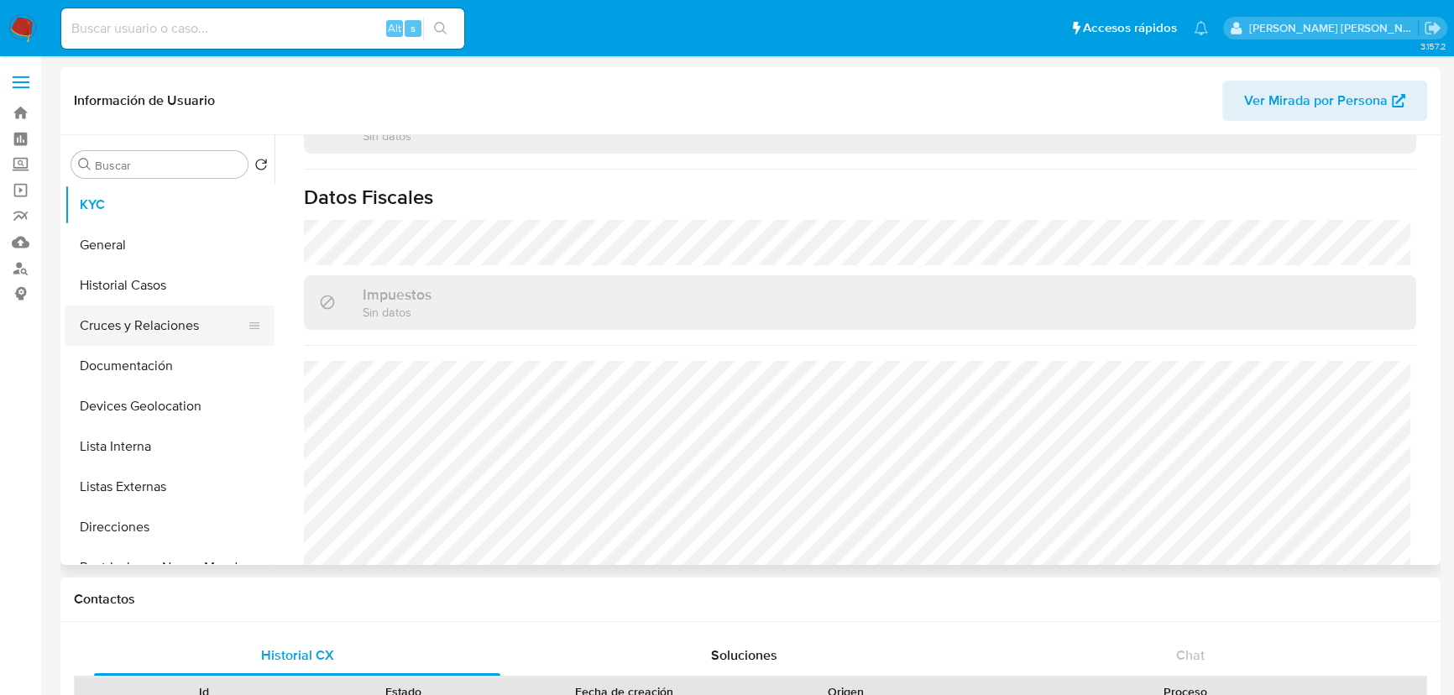
click at [151, 338] on button "Cruces y Relaciones" at bounding box center [163, 326] width 196 height 40
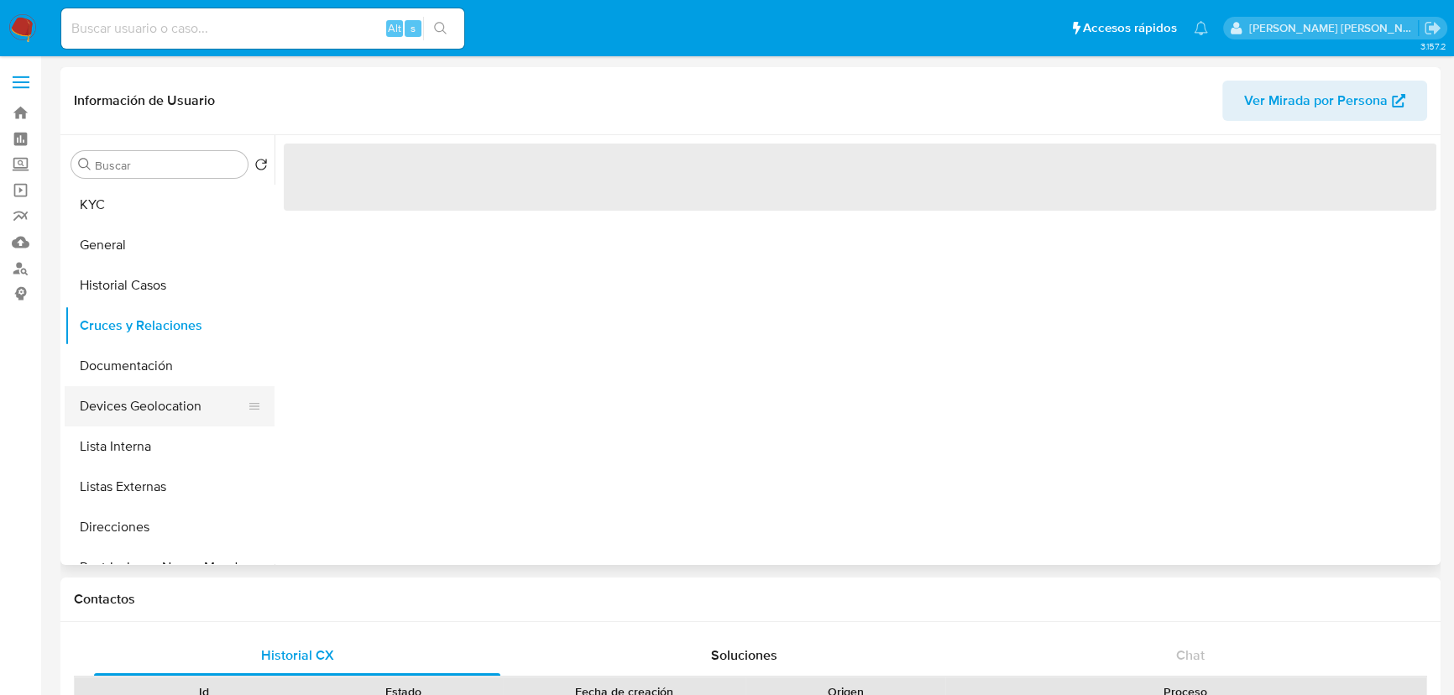
drag, startPoint x: 162, startPoint y: 402, endPoint x: 170, endPoint y: 388, distance: 16.6
click at [162, 402] on button "Devices Geolocation" at bounding box center [163, 406] width 196 height 40
click at [160, 362] on button "Documentación" at bounding box center [163, 366] width 196 height 40
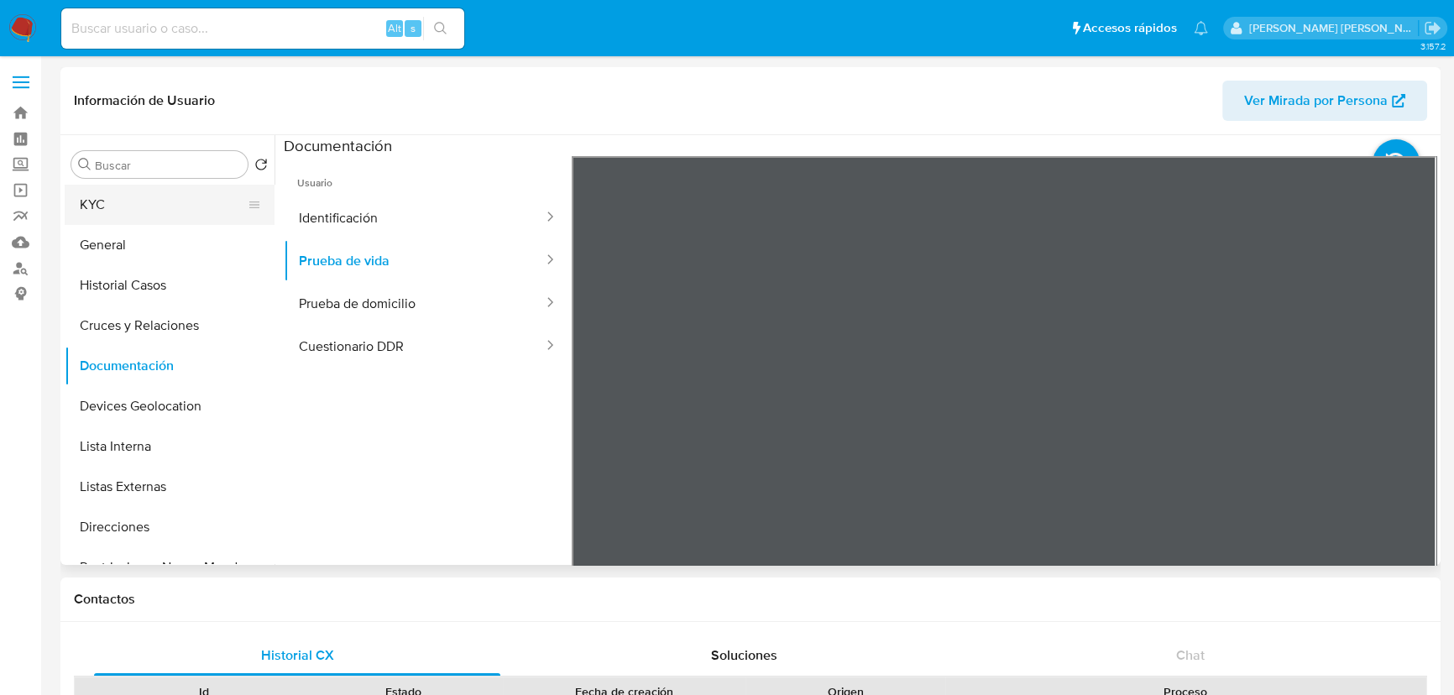
click at [110, 196] on button "KYC" at bounding box center [163, 205] width 196 height 40
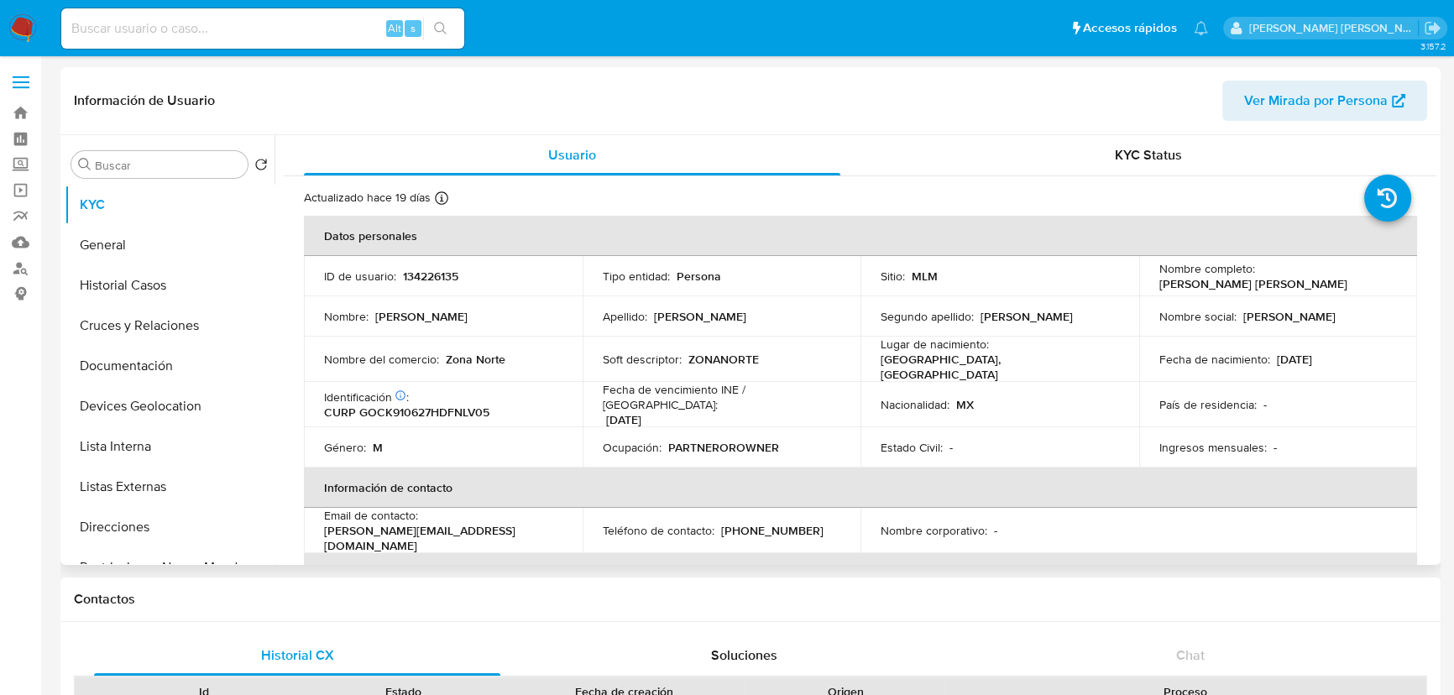
click at [499, 392] on div "Identificación CIC: 197351331 : CURP GOCK910627HDFNLV05" at bounding box center [443, 405] width 238 height 30
click at [467, 408] on p "CURP GOCK910627HDFNLV05" at bounding box center [406, 412] width 165 height 15
copy p "GOCK910627HDFNLV05"
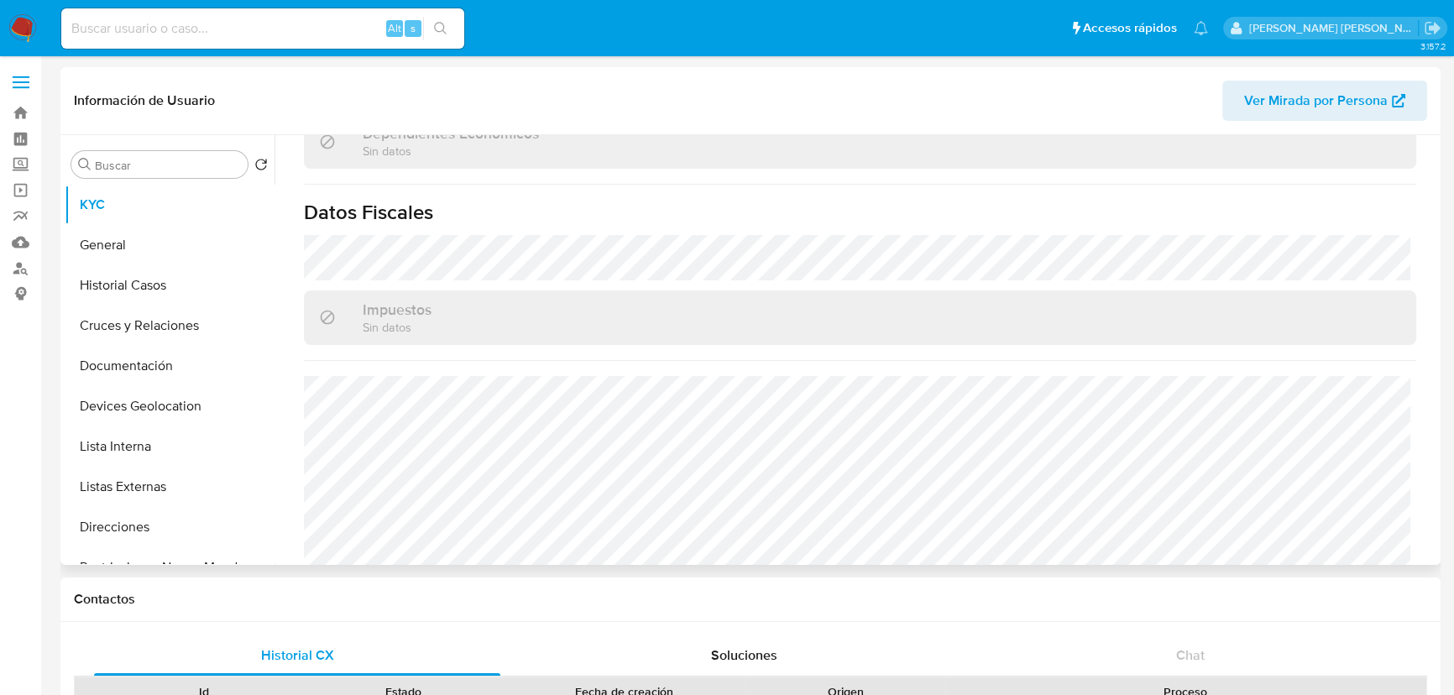
scroll to position [1039, 0]
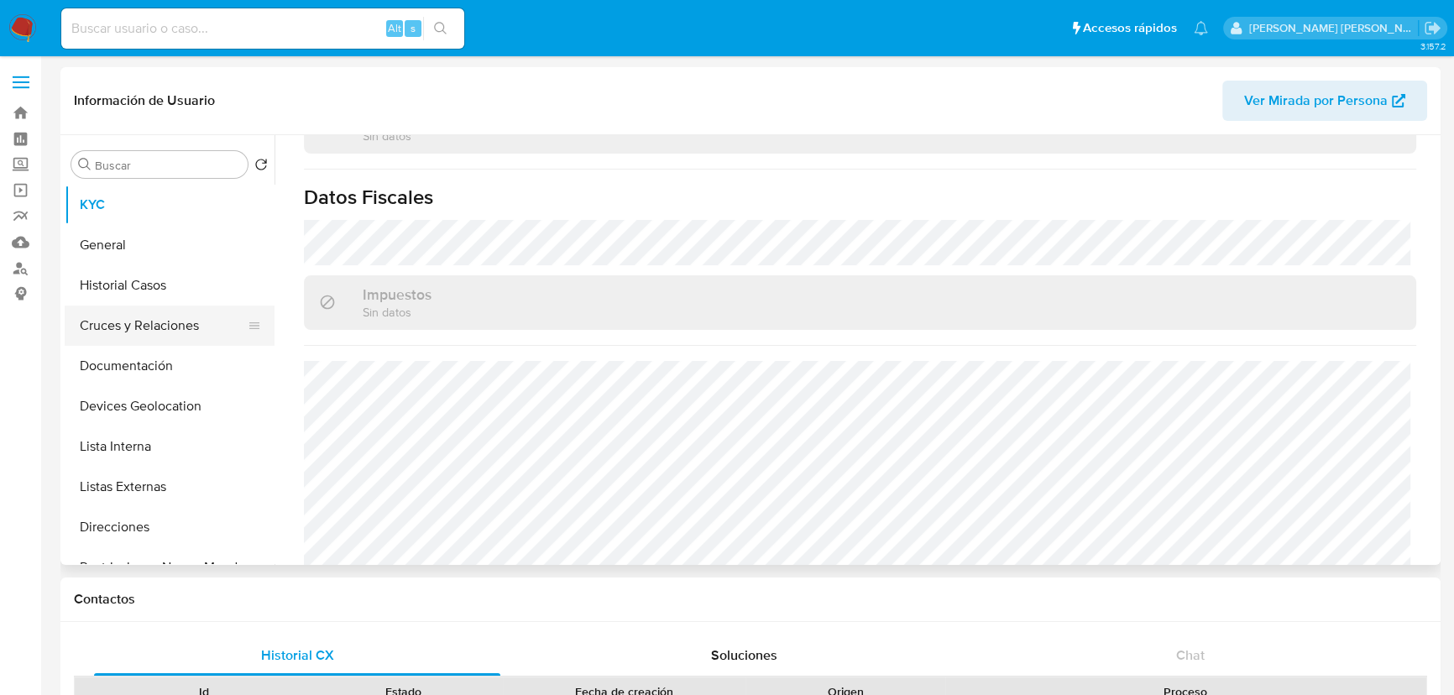
click at [195, 311] on button "Cruces y Relaciones" at bounding box center [163, 326] width 196 height 40
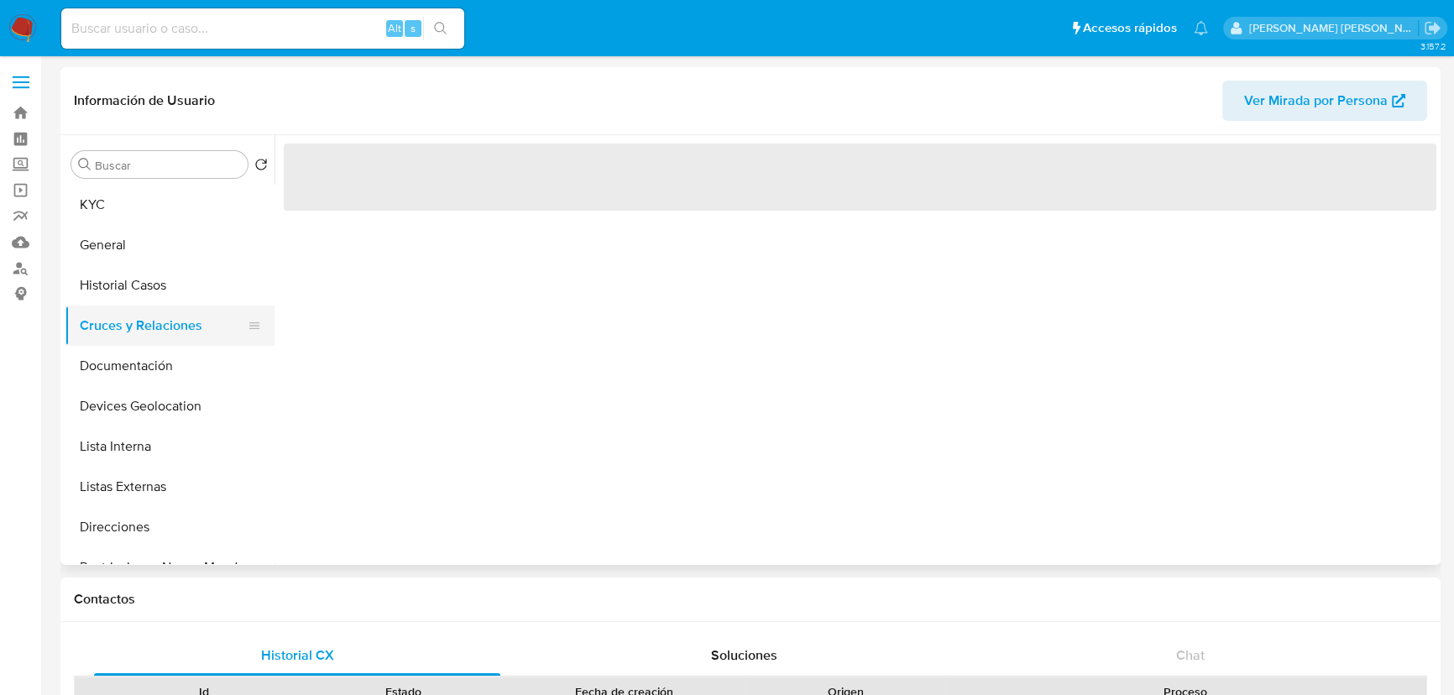
scroll to position [0, 0]
click at [193, 313] on button "Cruces y Relaciones" at bounding box center [163, 326] width 196 height 40
click at [184, 272] on button "Historial Casos" at bounding box center [163, 285] width 196 height 40
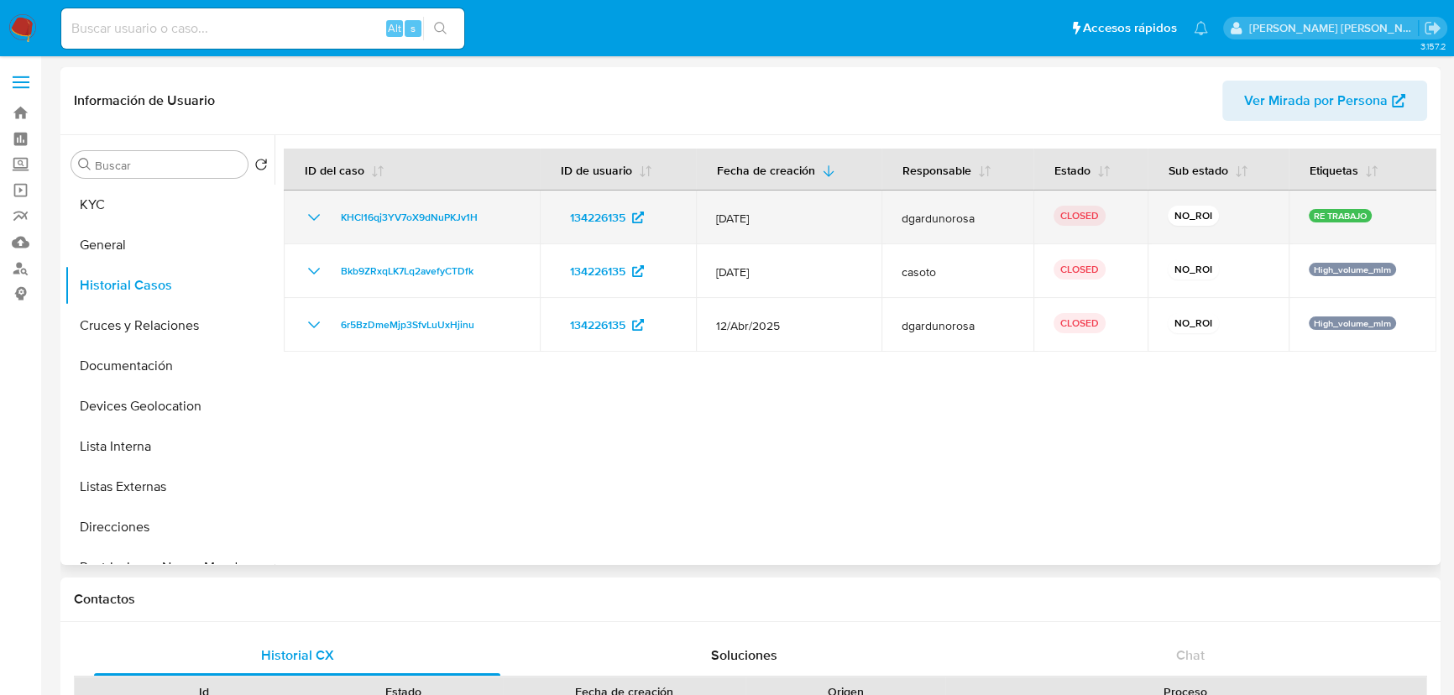
click at [316, 222] on icon "Mostrar/Ocultar" at bounding box center [314, 217] width 20 height 20
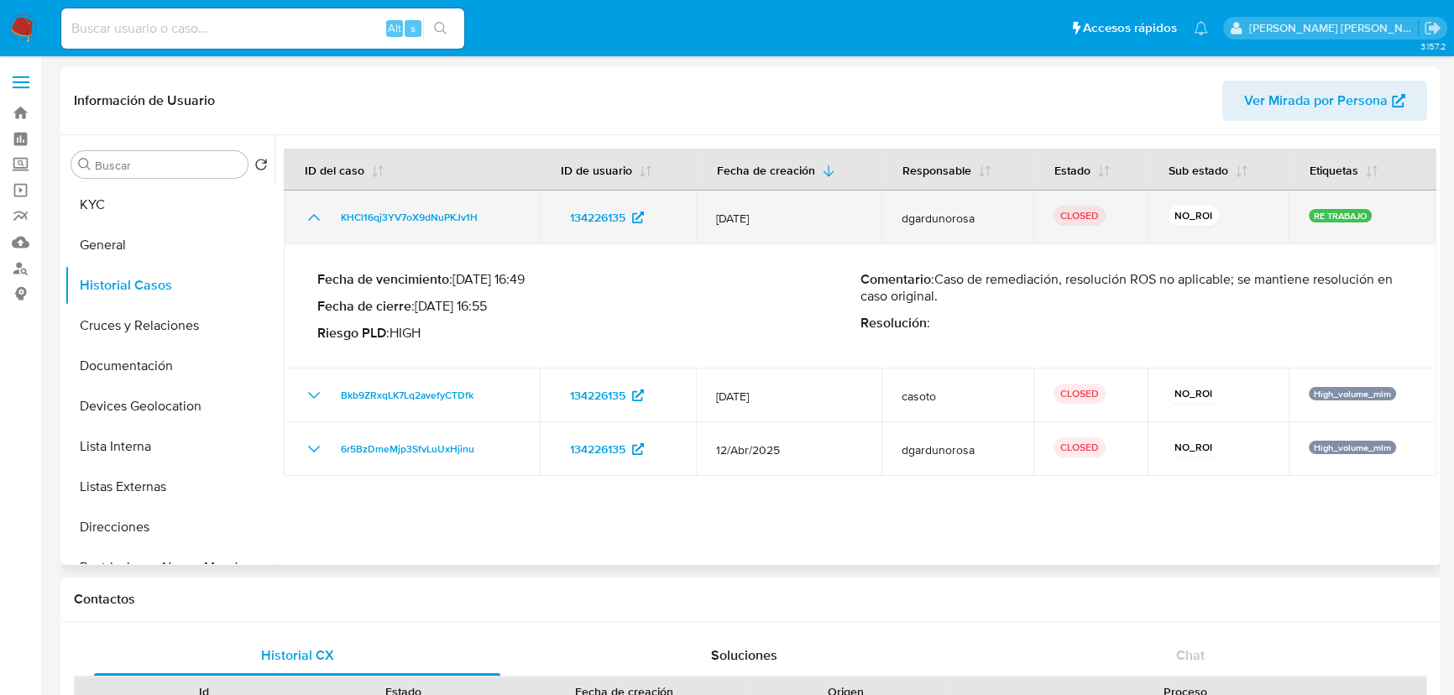
click at [311, 211] on icon "Mostrar/Ocultar" at bounding box center [314, 217] width 20 height 20
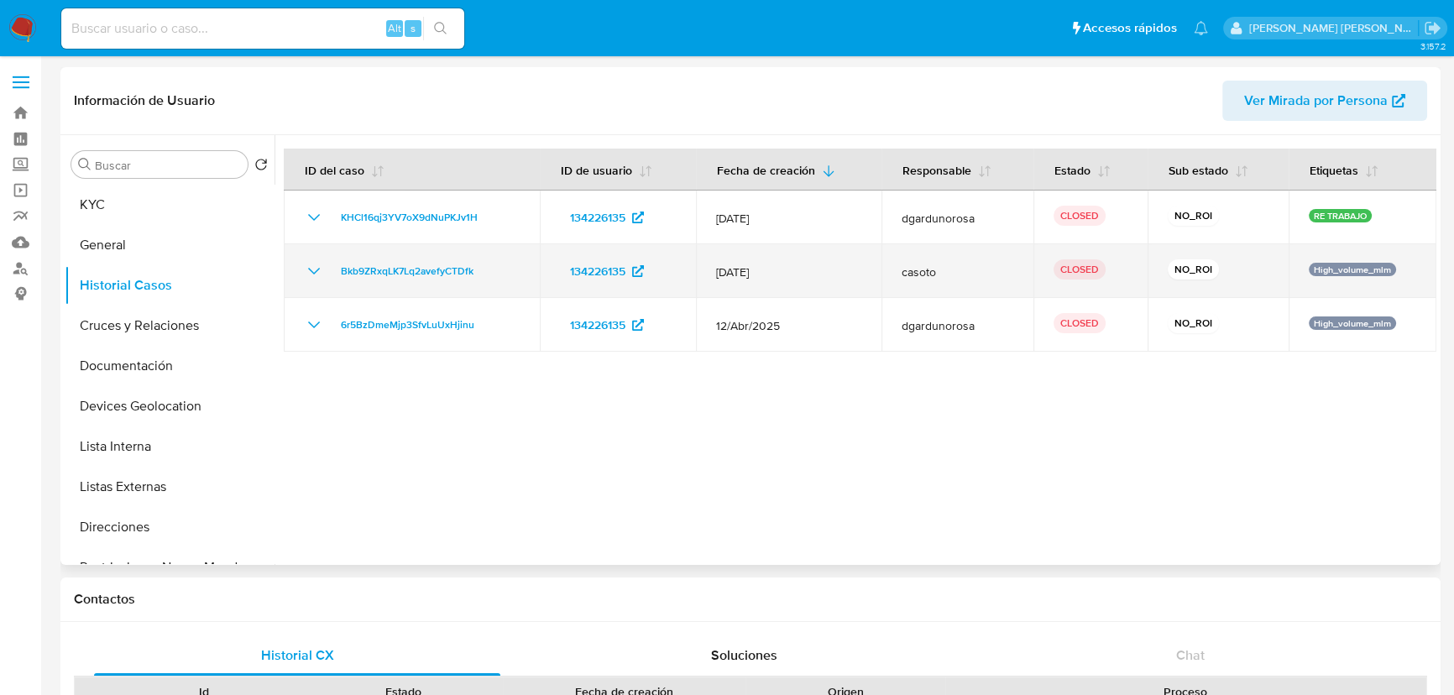
click at [322, 270] on icon "Mostrar/Ocultar" at bounding box center [314, 271] width 20 height 20
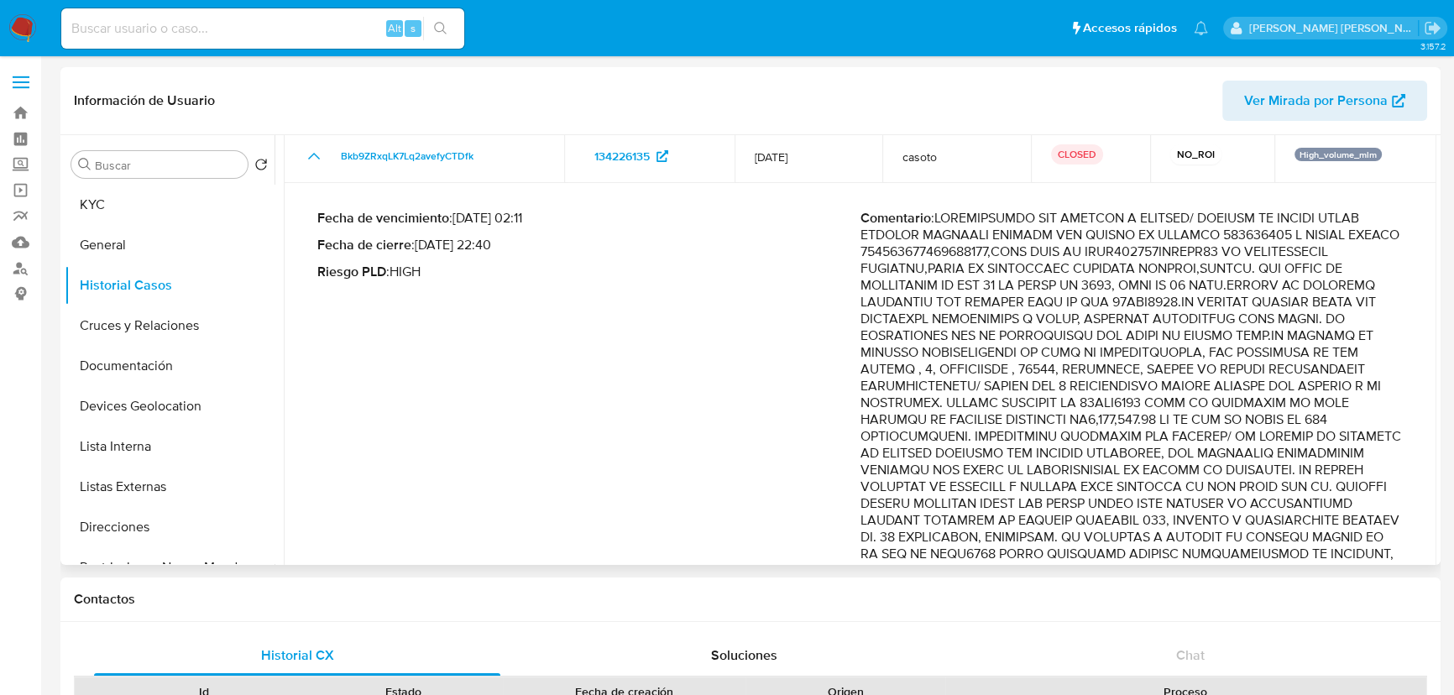
scroll to position [228, 0]
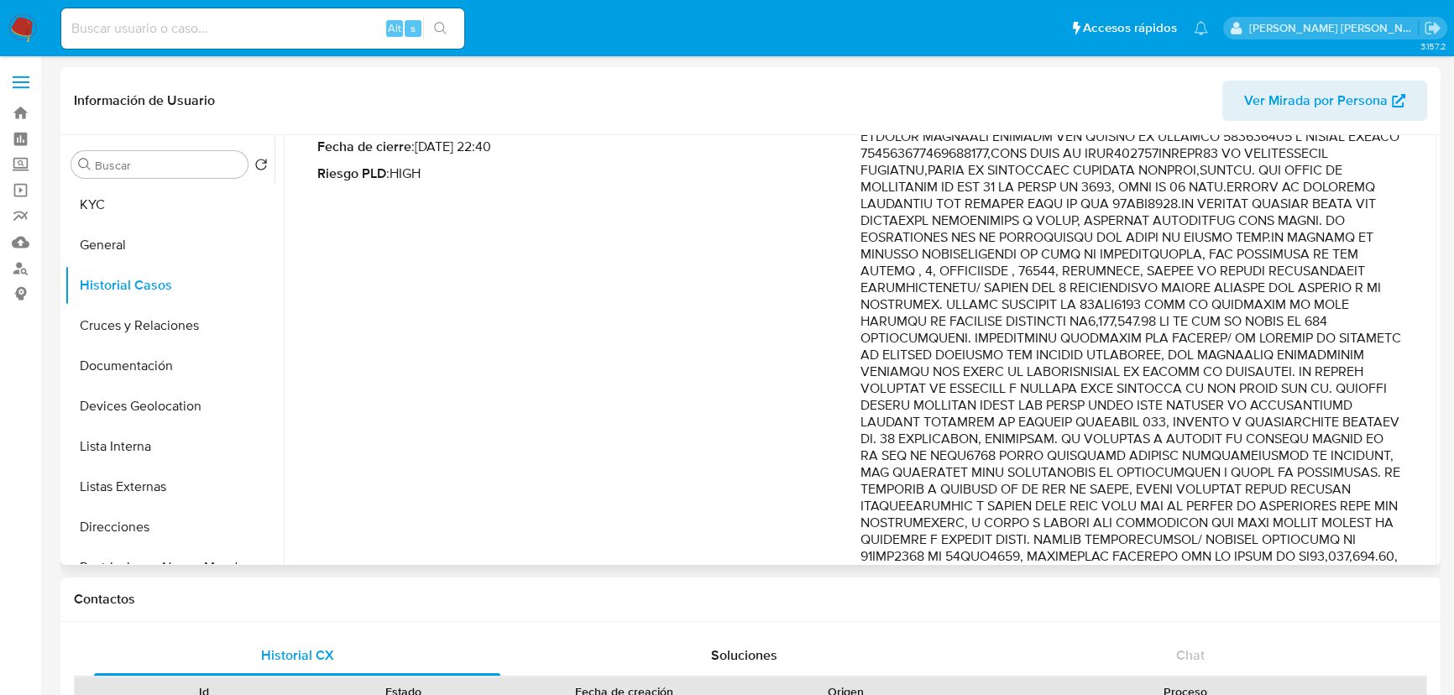
drag, startPoint x: 1248, startPoint y: 312, endPoint x: 1309, endPoint y: 384, distance: 94.1
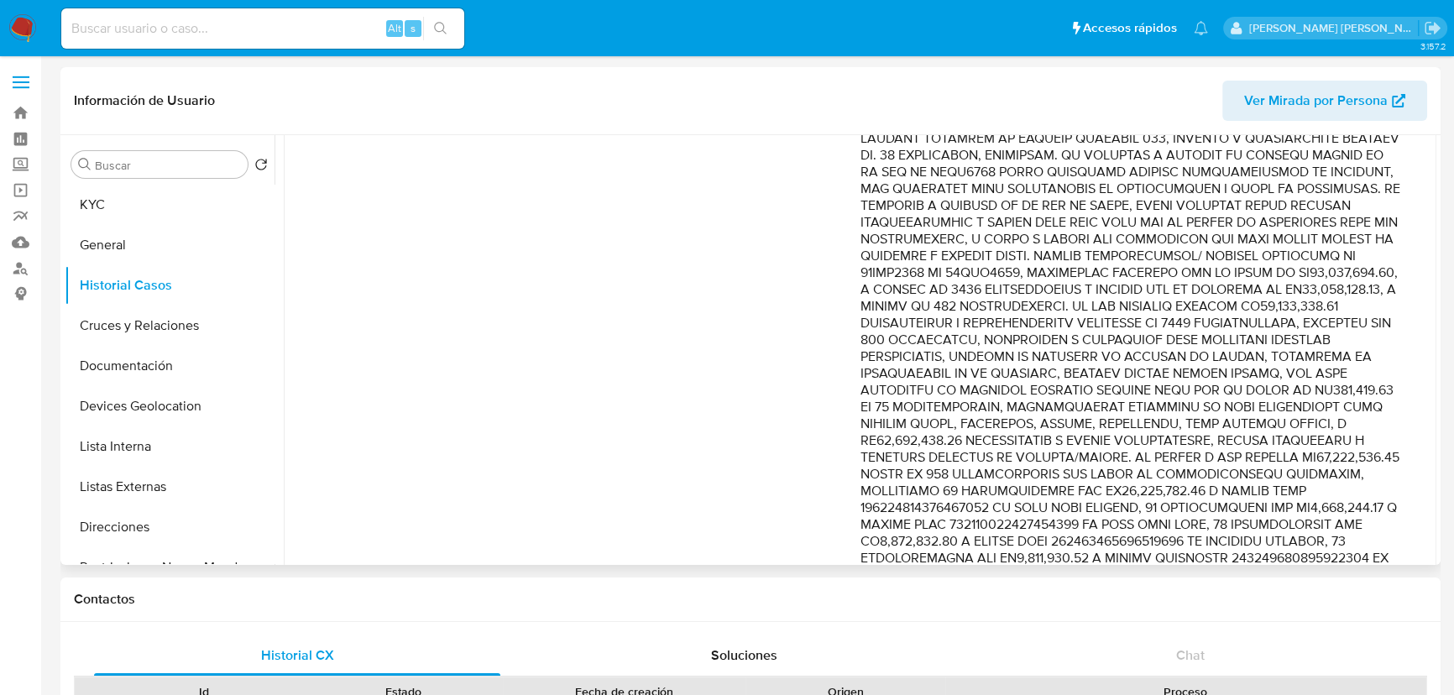
scroll to position [0, 0]
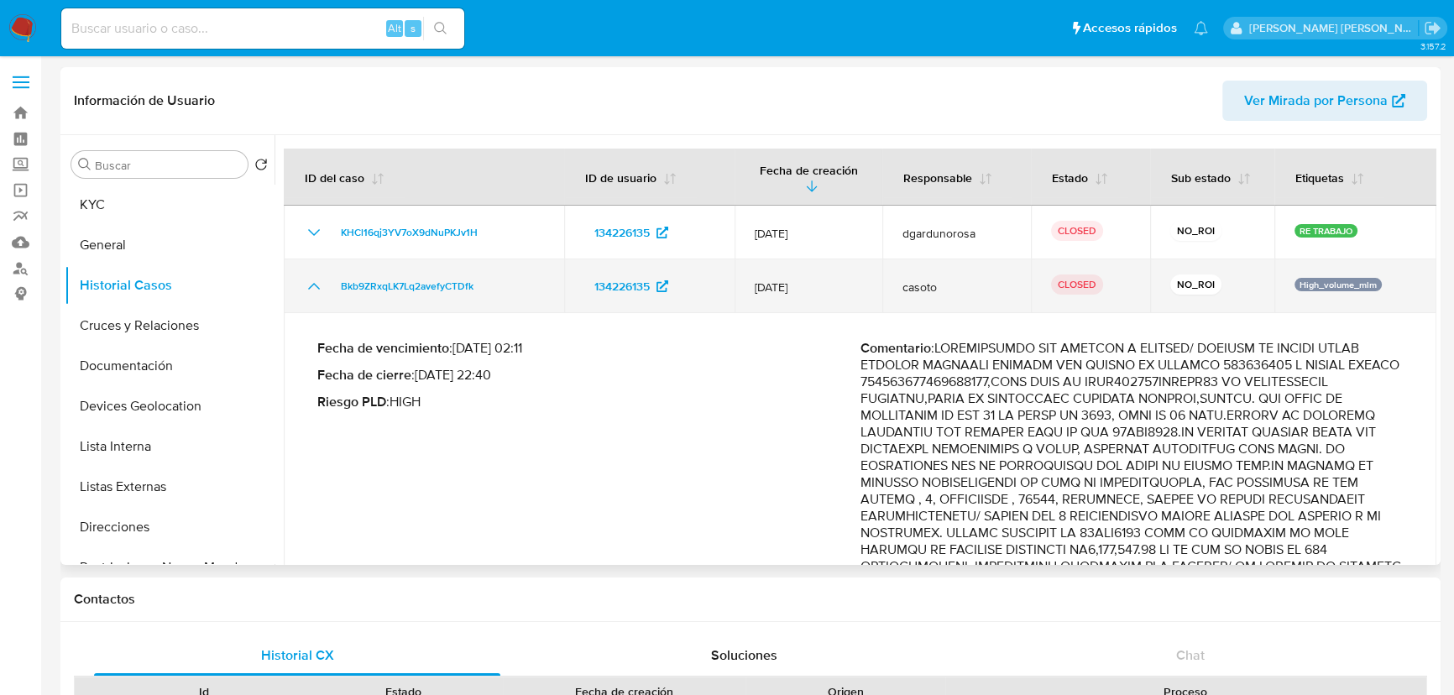
click at [311, 285] on icon "Mostrar/Ocultar" at bounding box center [314, 286] width 20 height 20
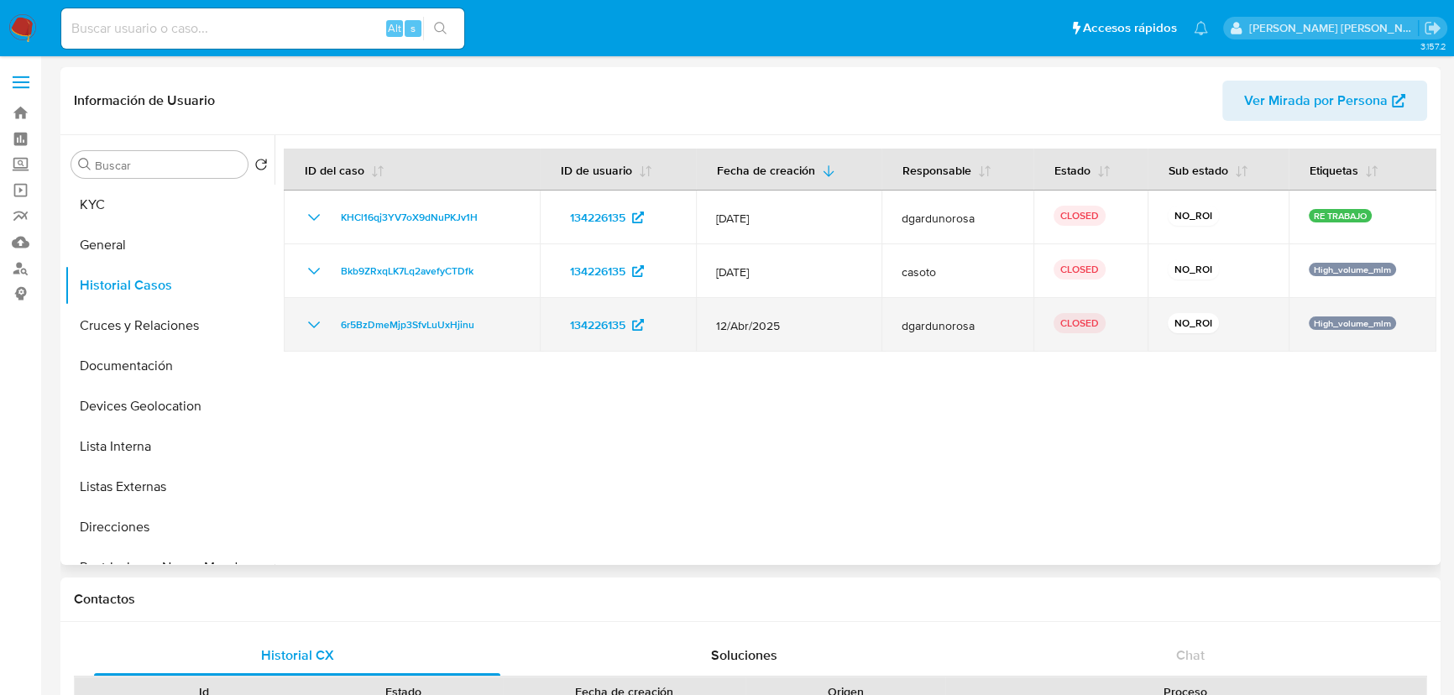
click at [308, 327] on icon "Mostrar/Ocultar" at bounding box center [314, 325] width 20 height 20
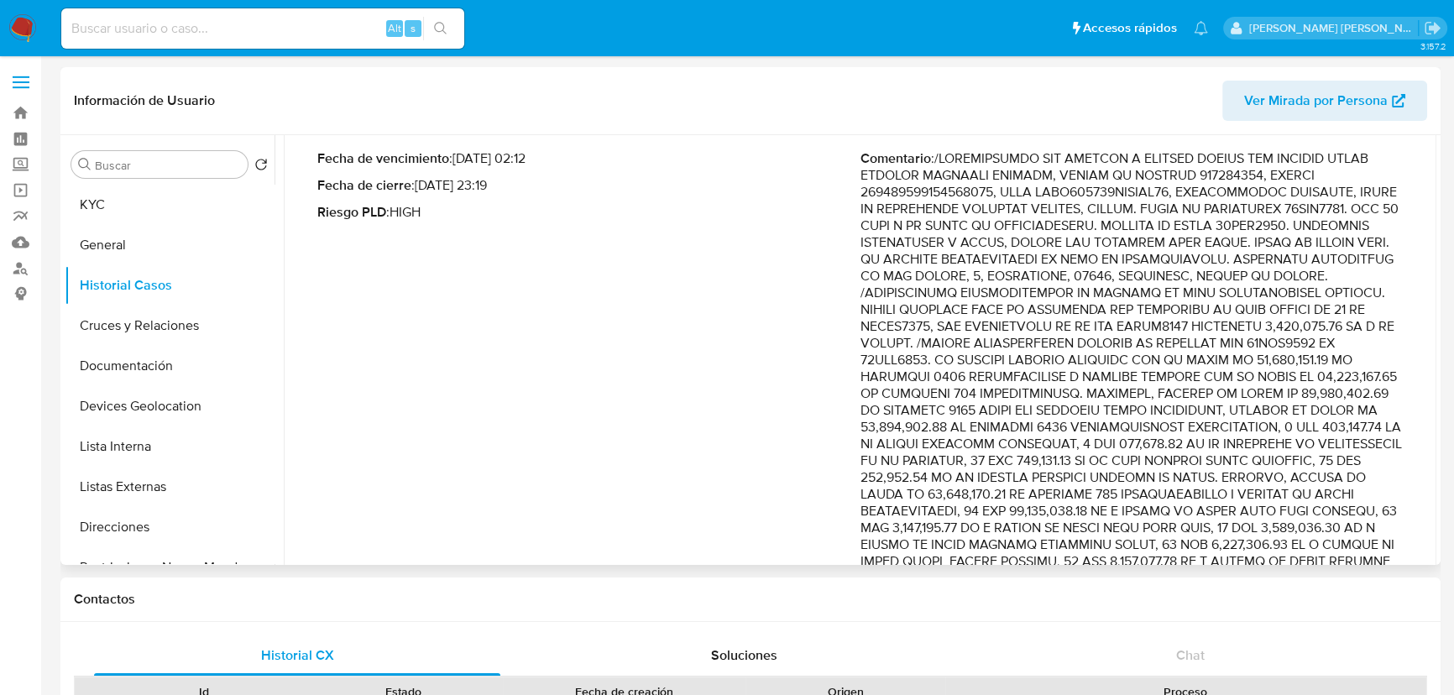
scroll to position [305, 0]
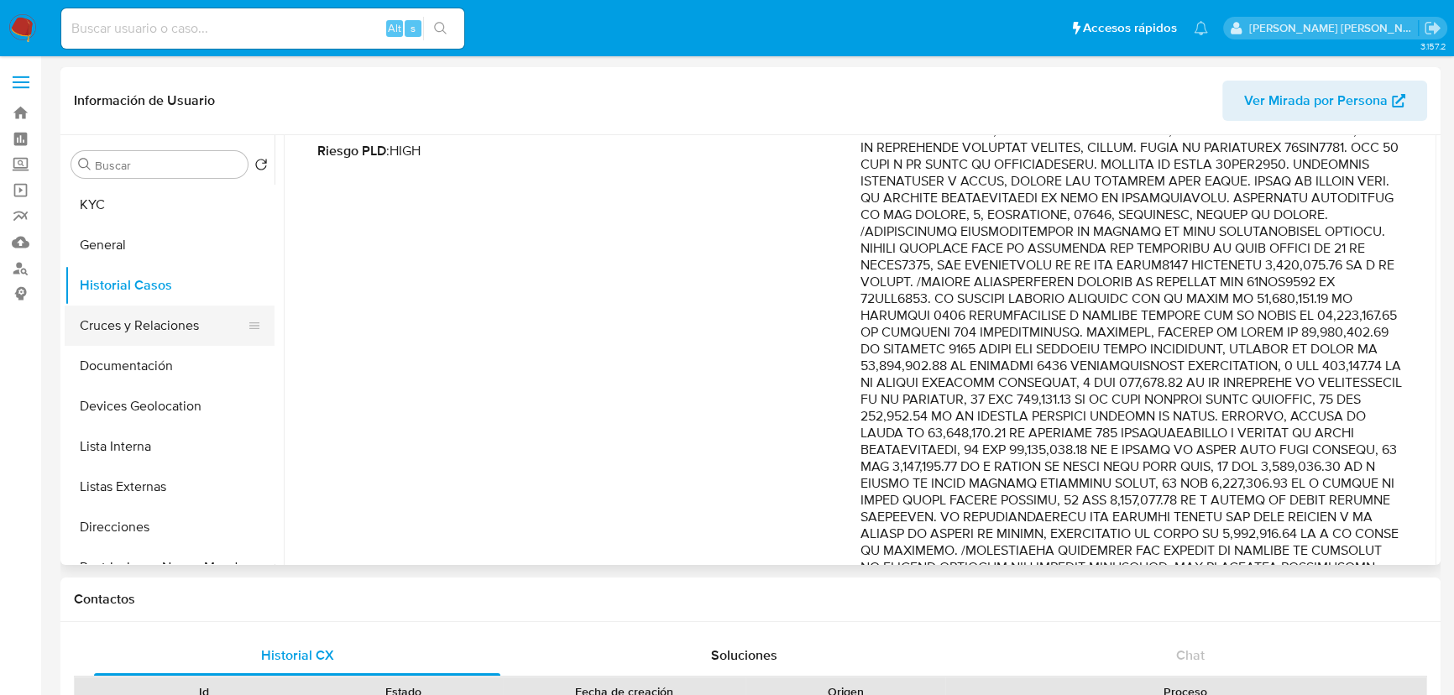
click at [176, 333] on button "Cruces y Relaciones" at bounding box center [163, 326] width 196 height 40
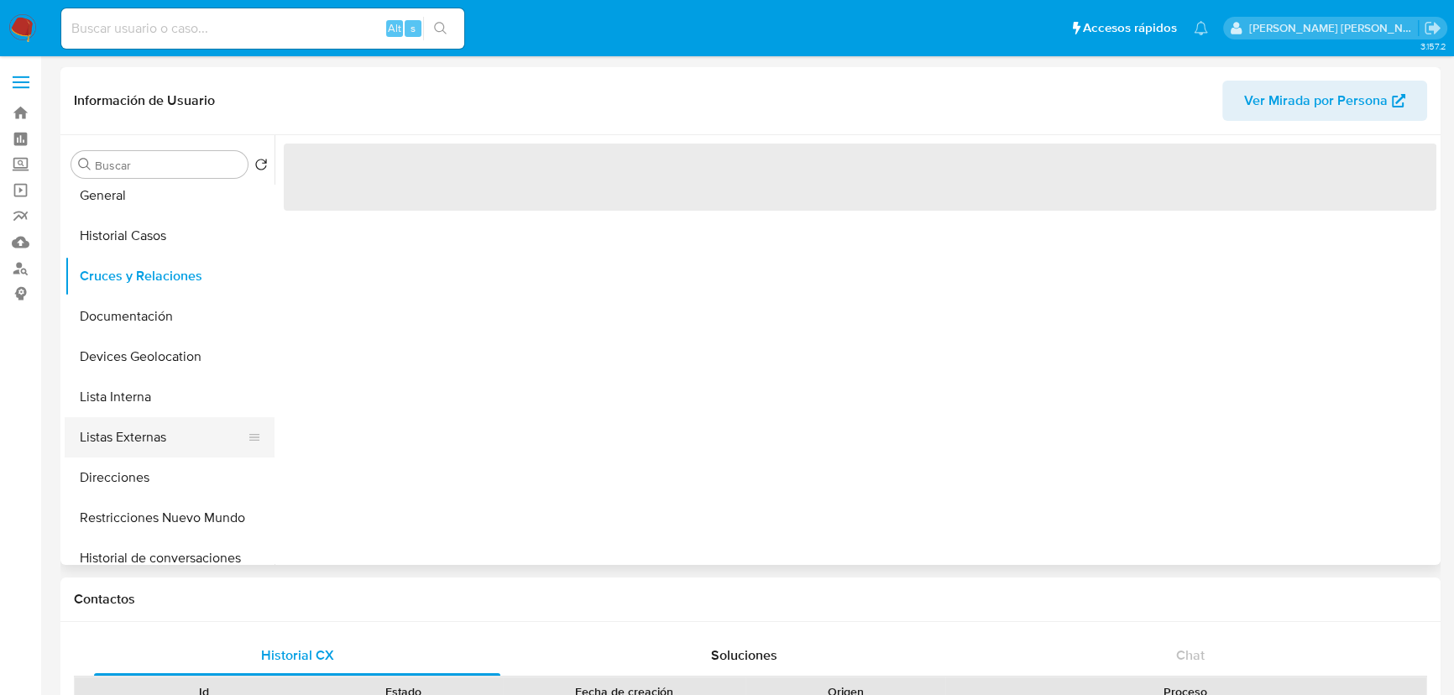
scroll to position [76, 0]
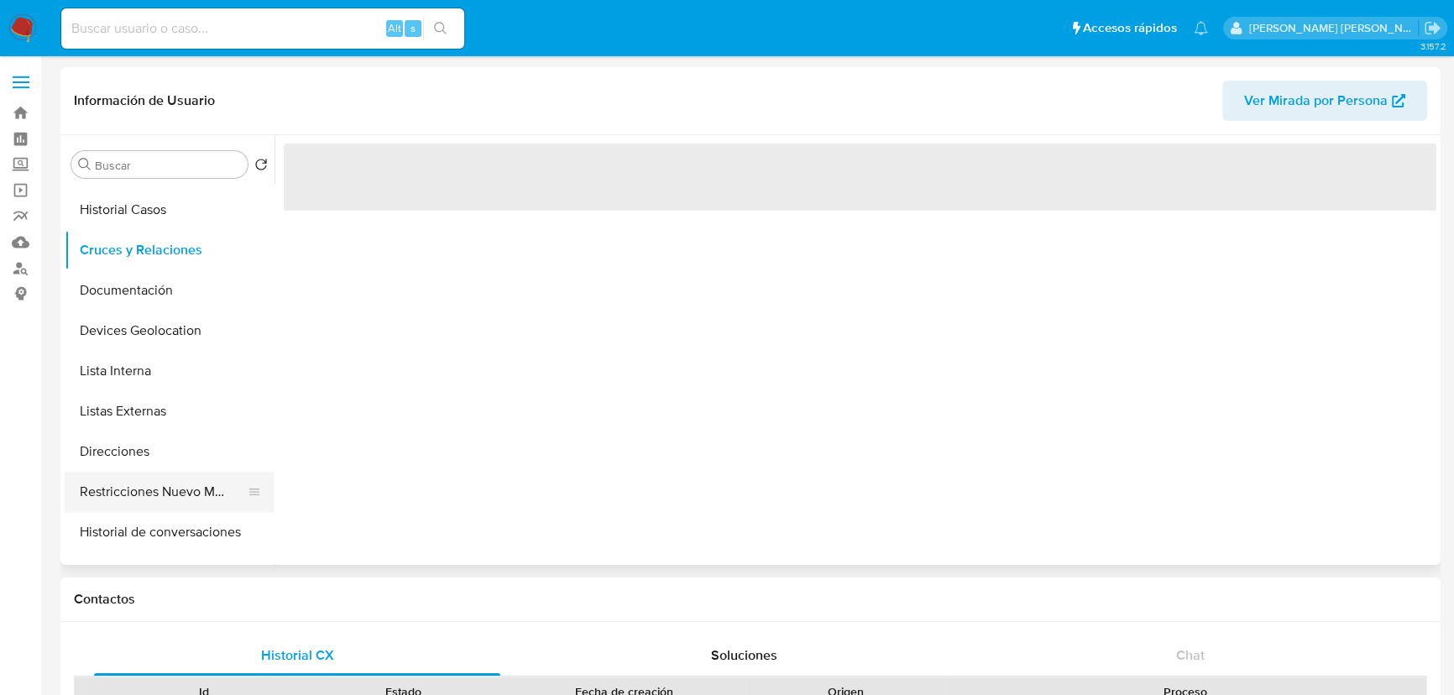
click at [201, 477] on button "Restricciones Nuevo Mundo" at bounding box center [163, 492] width 196 height 40
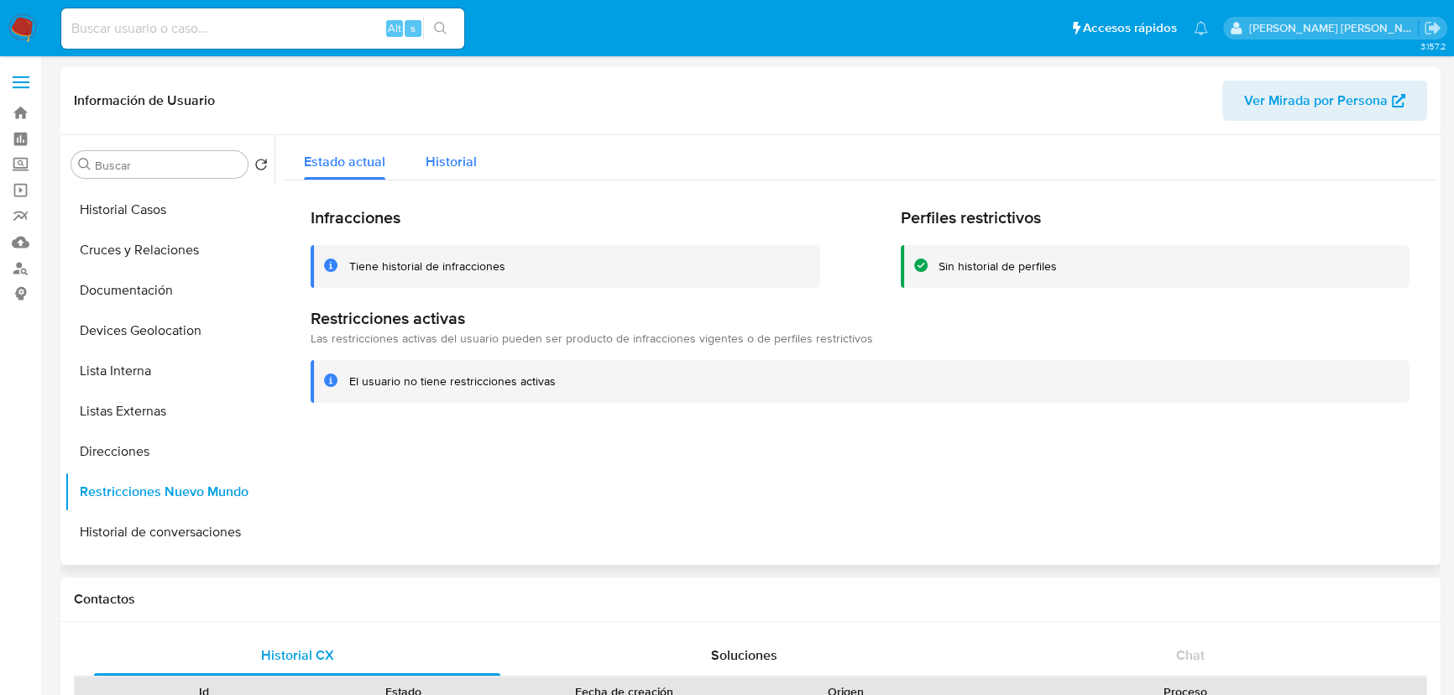
click at [453, 159] on span "Historial" at bounding box center [451, 161] width 51 height 19
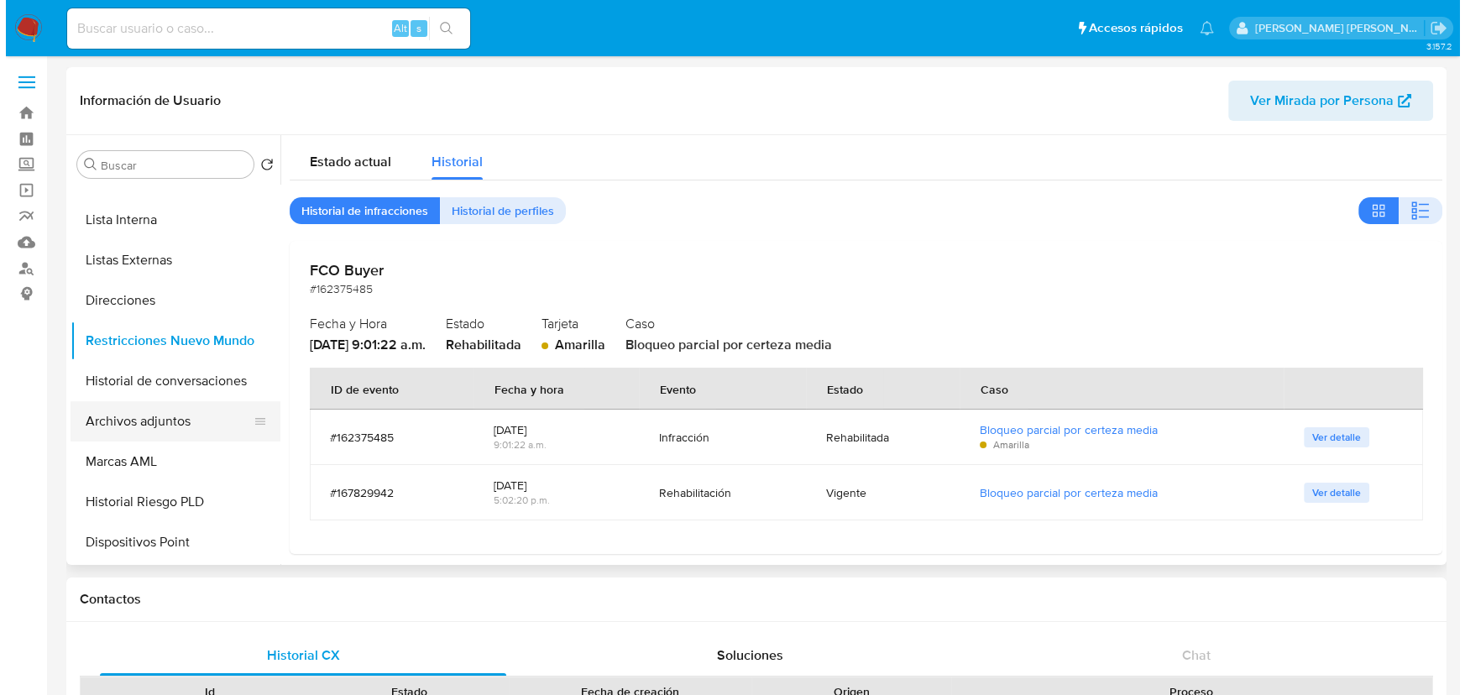
scroll to position [228, 0]
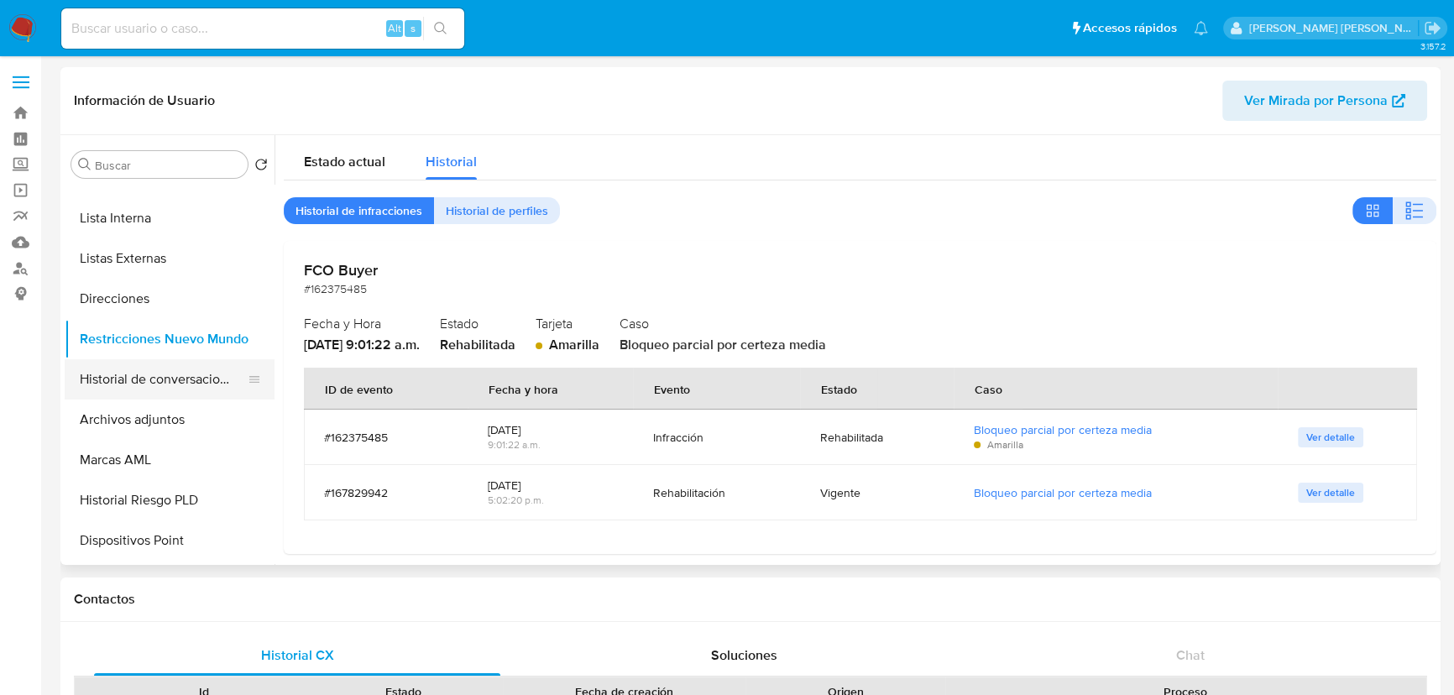
click at [200, 370] on button "Historial de conversaciones" at bounding box center [163, 379] width 196 height 40
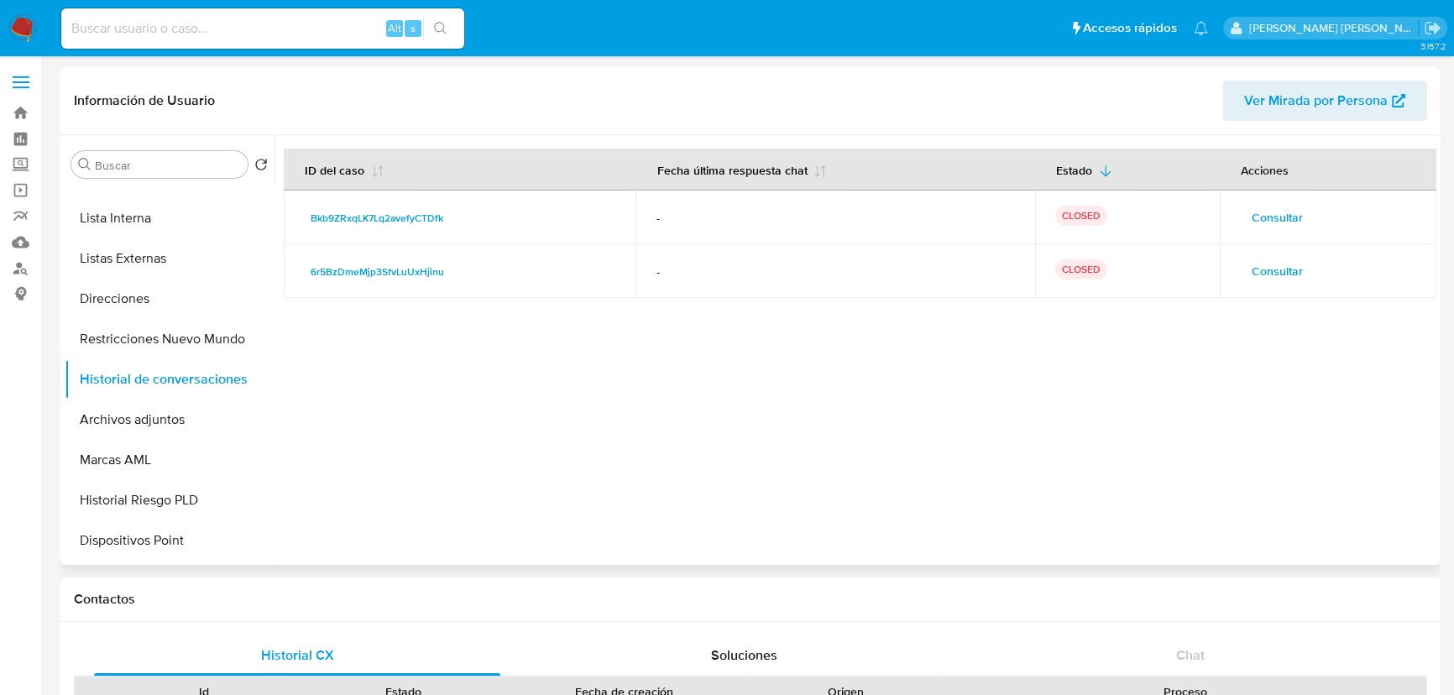
click at [1284, 269] on span "Consultar" at bounding box center [1277, 271] width 51 height 24
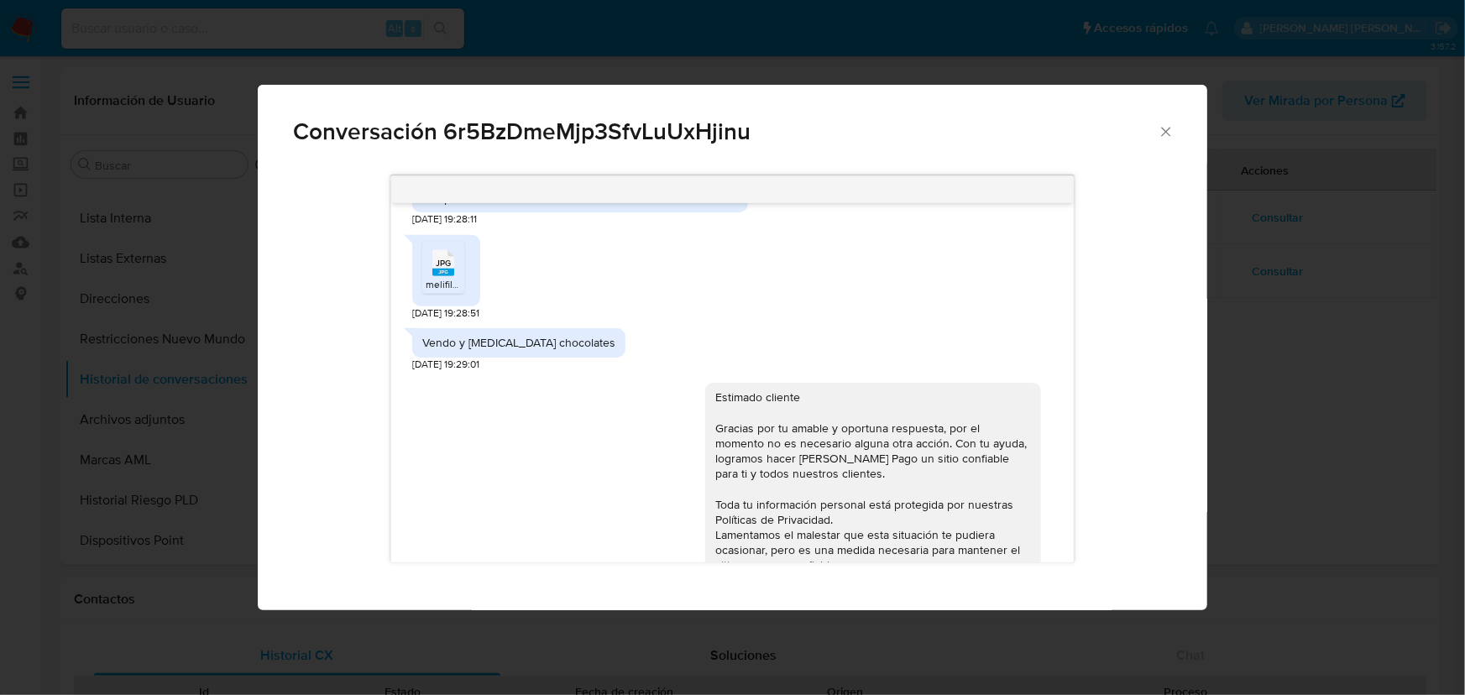
scroll to position [991, 0]
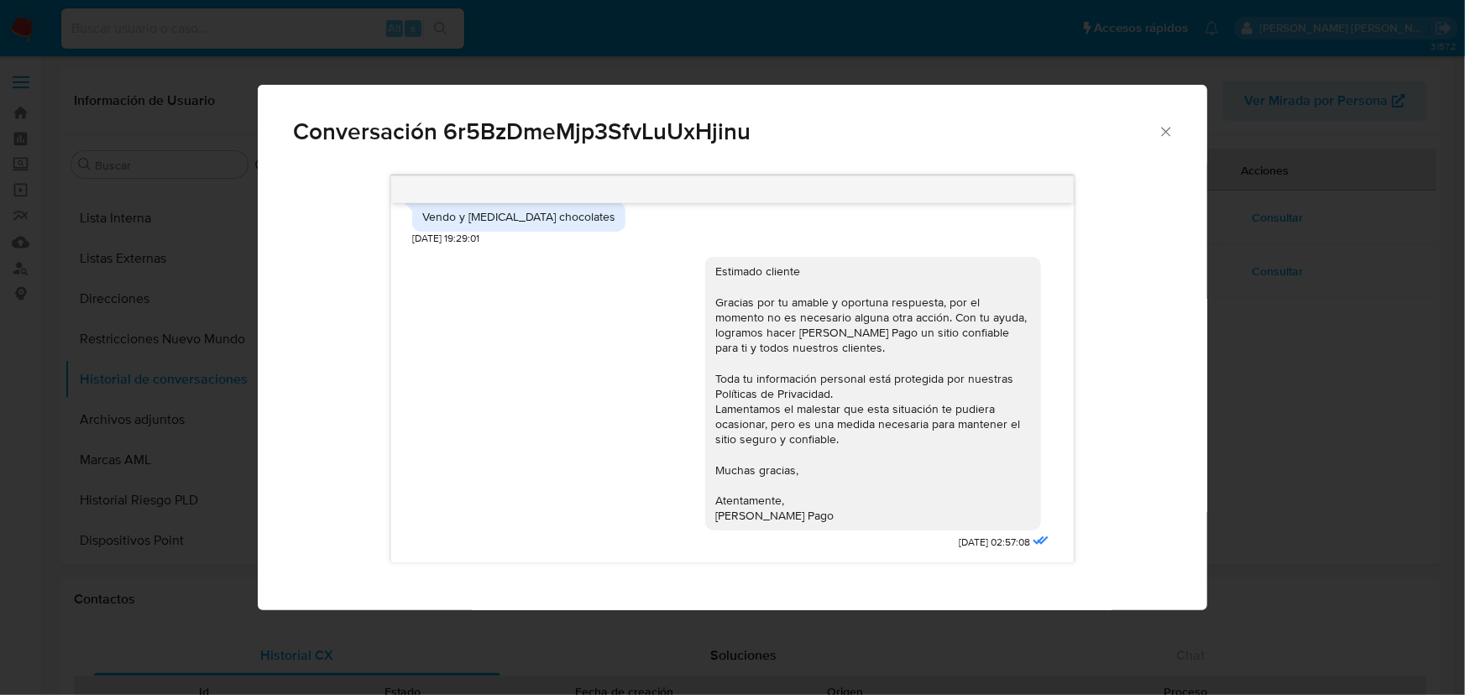
click at [1155, 126] on span "Conversación 6r5BzDmeMjp3SfvLuUxHjinu" at bounding box center [725, 132] width 865 height 24
click at [1164, 132] on icon "Cerrar" at bounding box center [1166, 131] width 17 height 17
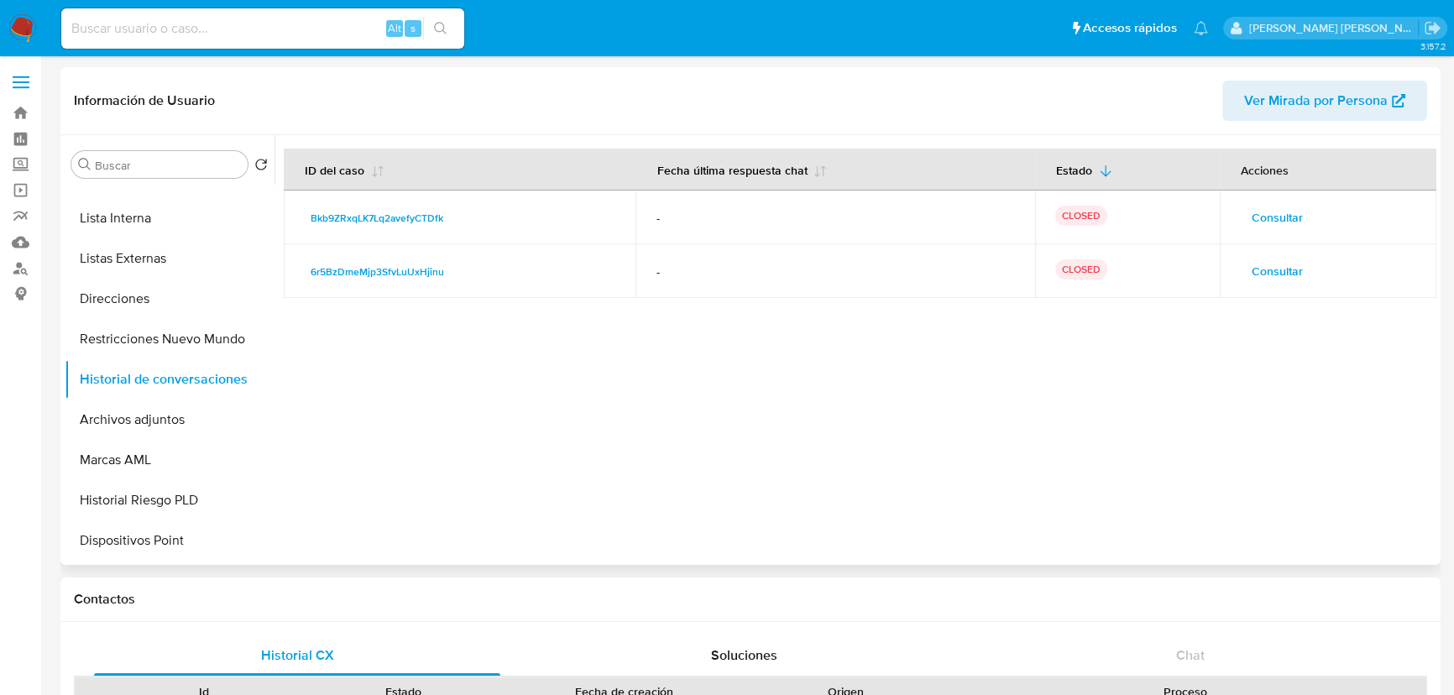
click at [1270, 219] on span "Consultar" at bounding box center [1277, 218] width 51 height 24
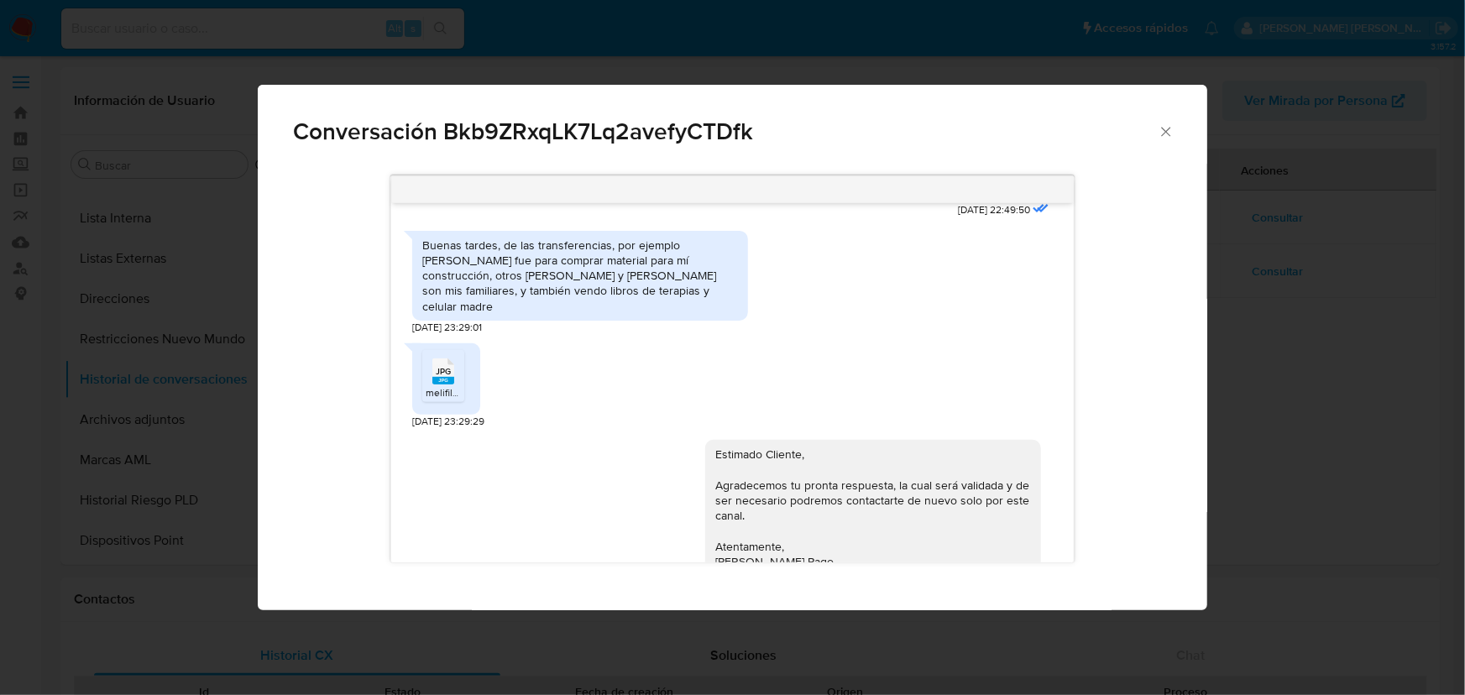
scroll to position [283, 0]
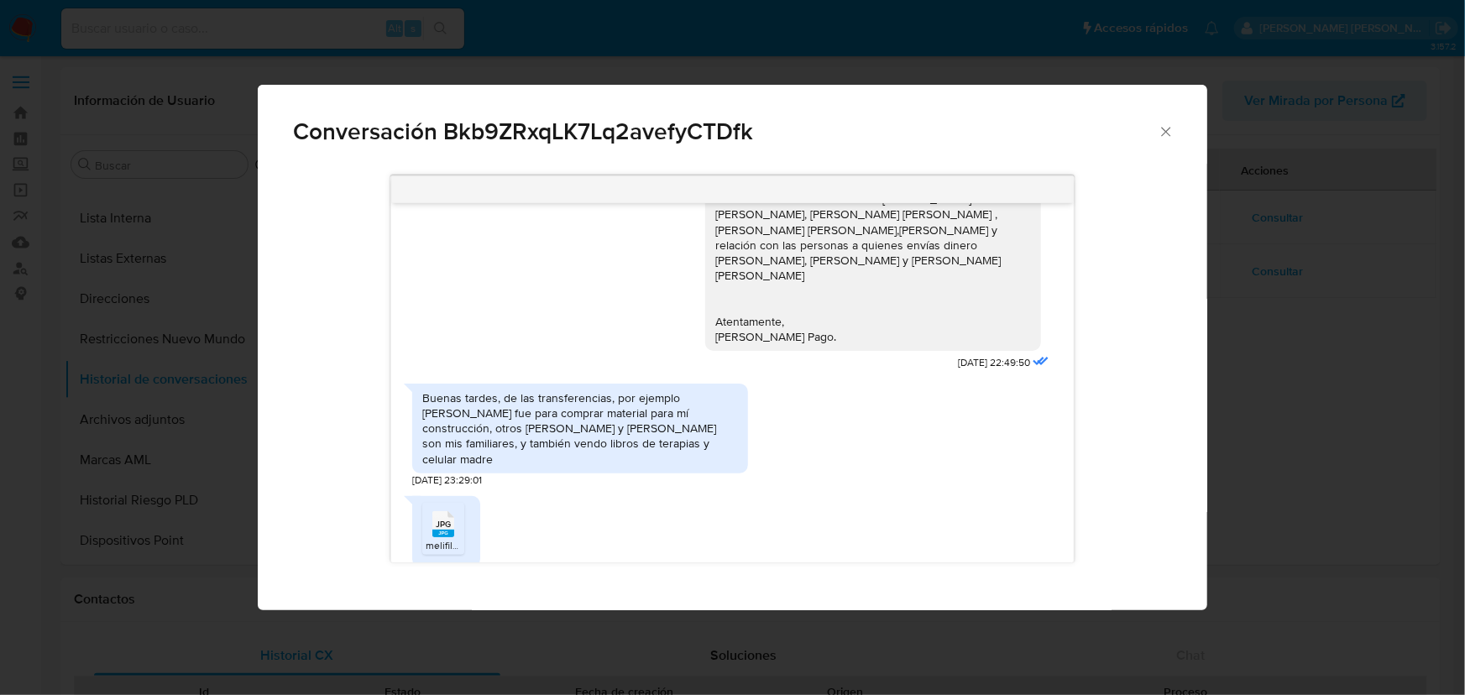
click at [445, 519] on span "JPG" at bounding box center [443, 524] width 15 height 11
click at [1172, 134] on icon "Cerrar" at bounding box center [1166, 131] width 17 height 17
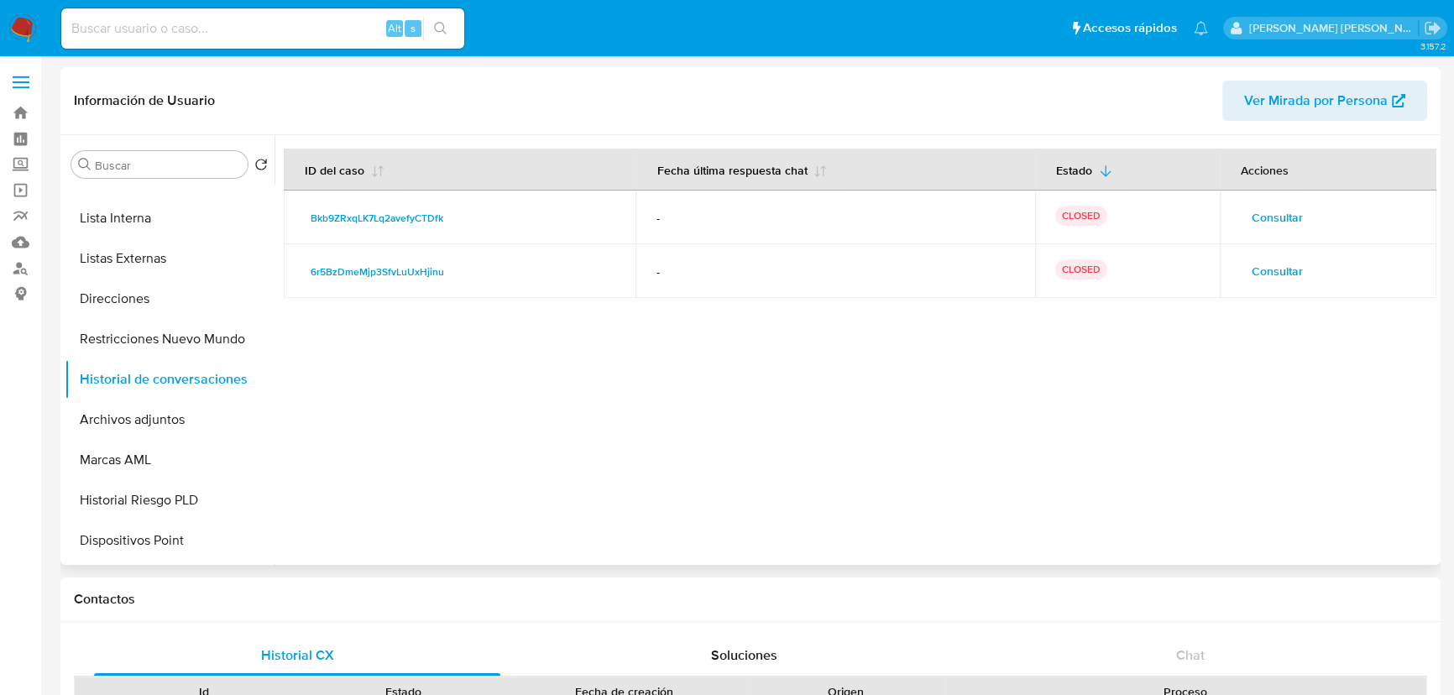
click at [1275, 274] on span "Consultar" at bounding box center [1277, 271] width 51 height 24
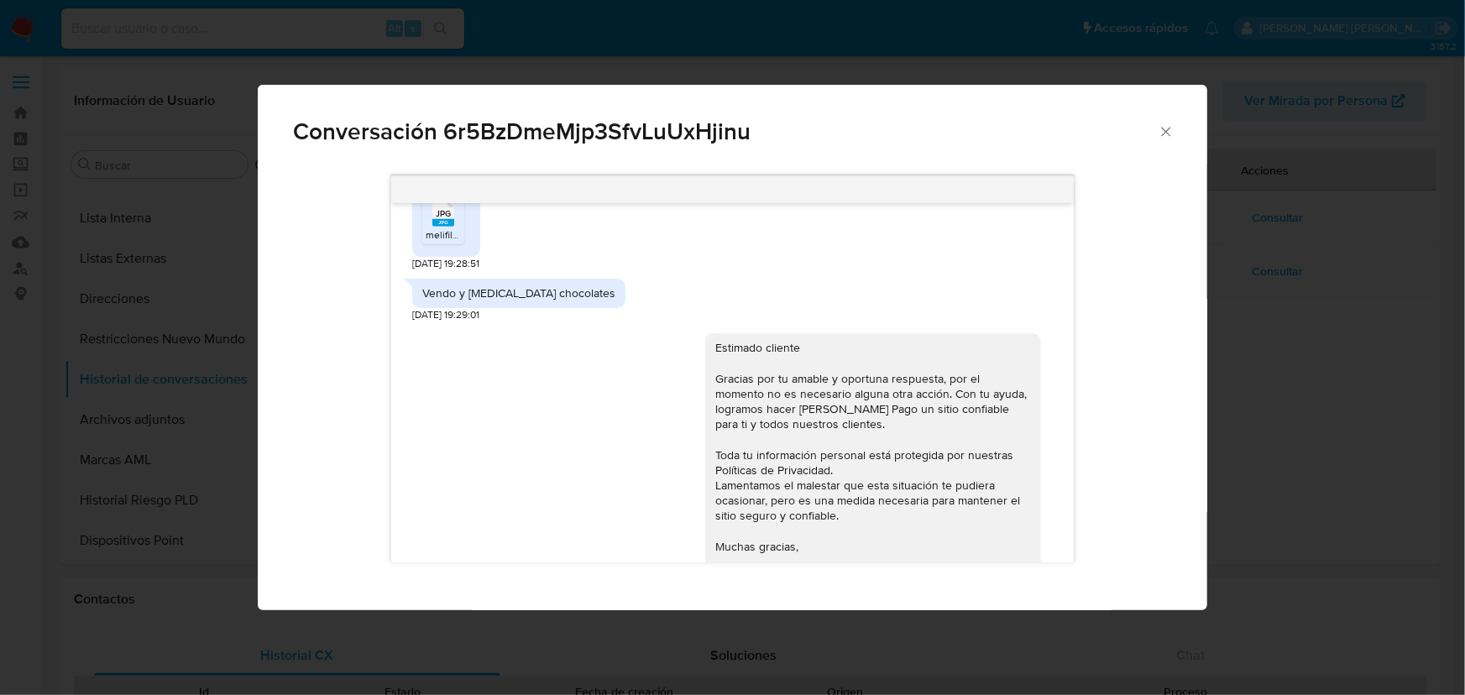
scroll to position [762, 0]
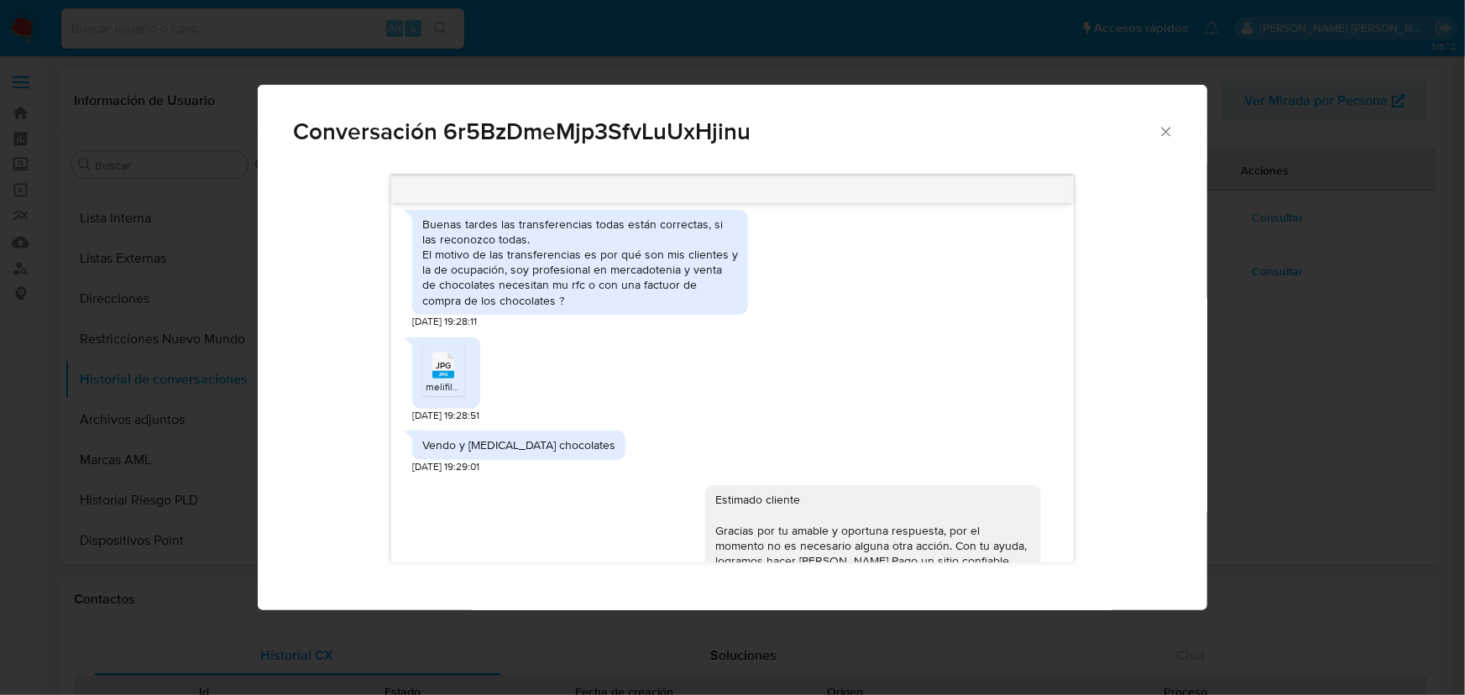
click at [459, 360] on div "JPG JPG" at bounding box center [443, 364] width 35 height 33
click at [1165, 130] on icon "Cerrar" at bounding box center [1165, 131] width 9 height 9
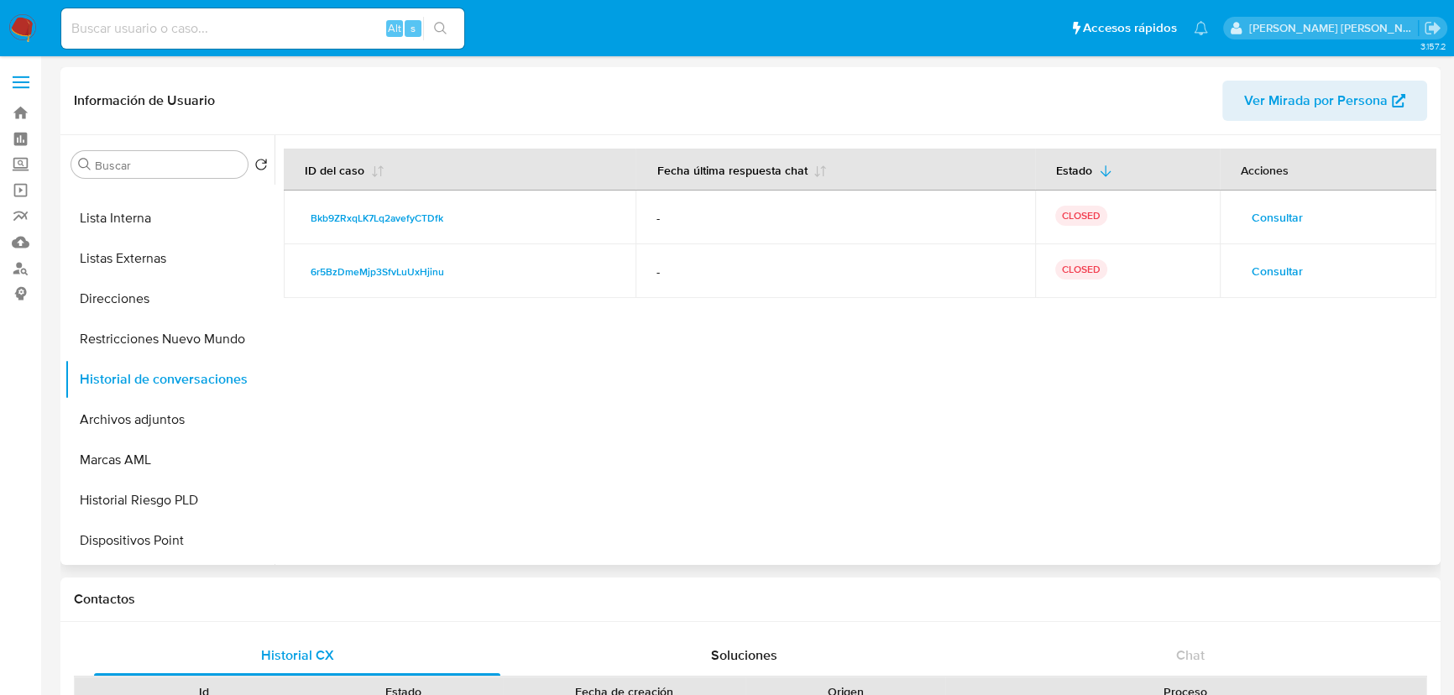
click at [1273, 209] on span "Consultar" at bounding box center [1277, 218] width 51 height 24
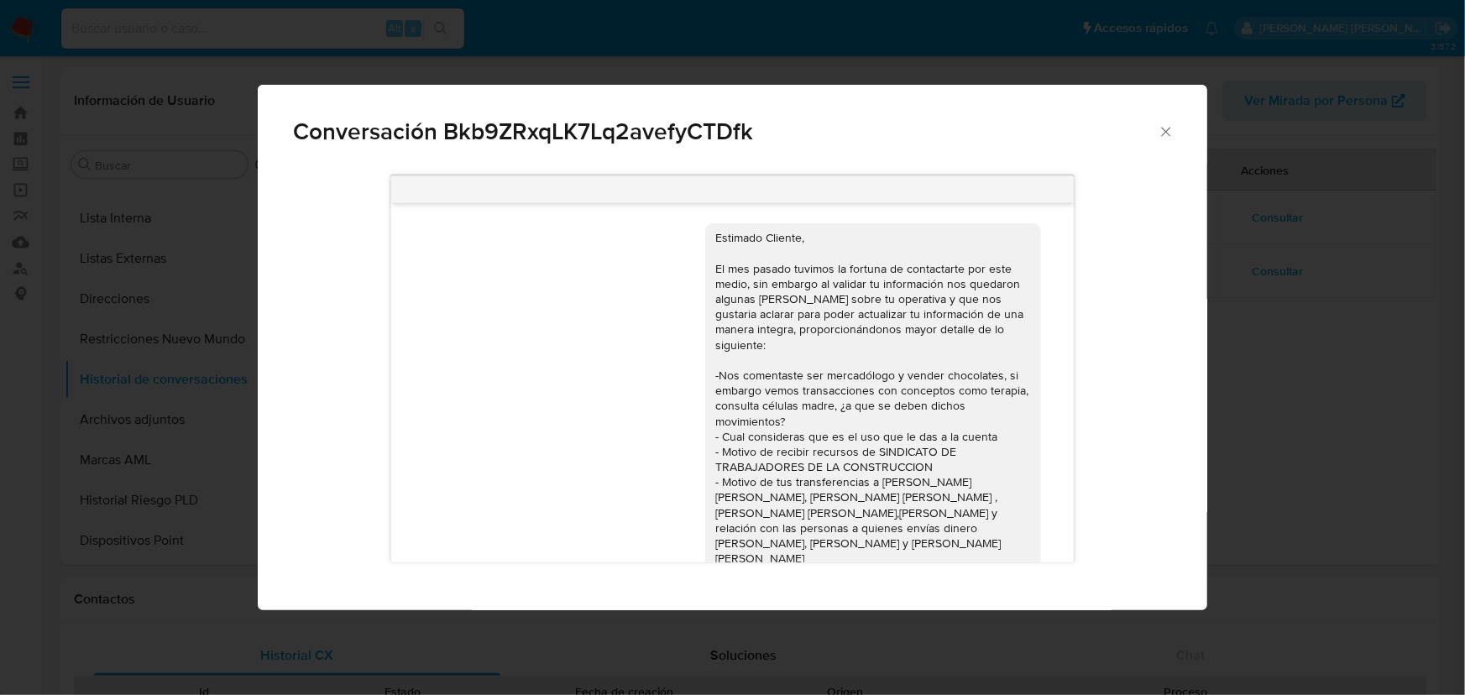
scroll to position [436, 0]
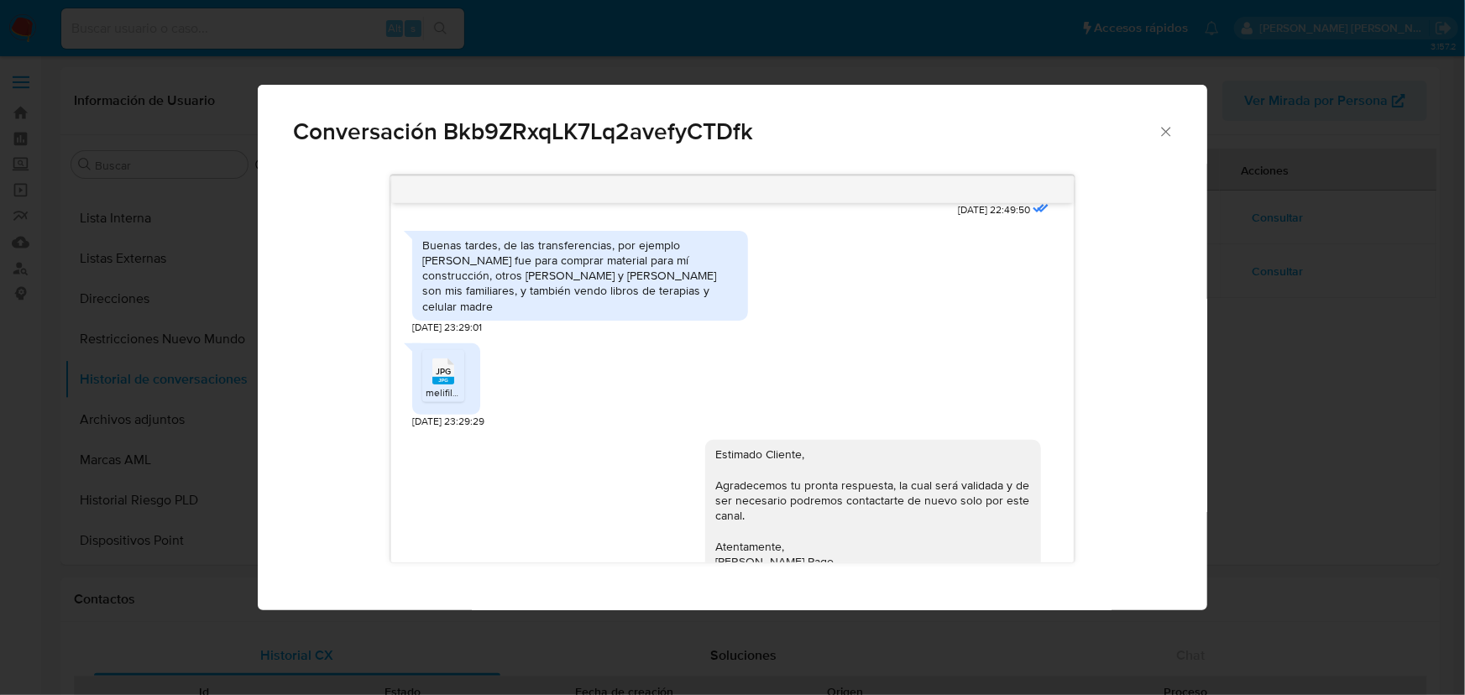
click at [1424, 484] on div "Conversación Bkb9ZRxqLK7Lq2avefyCTDfk Estimado Cliente, El mes pasado tuvimos l…" at bounding box center [732, 347] width 1465 height 695
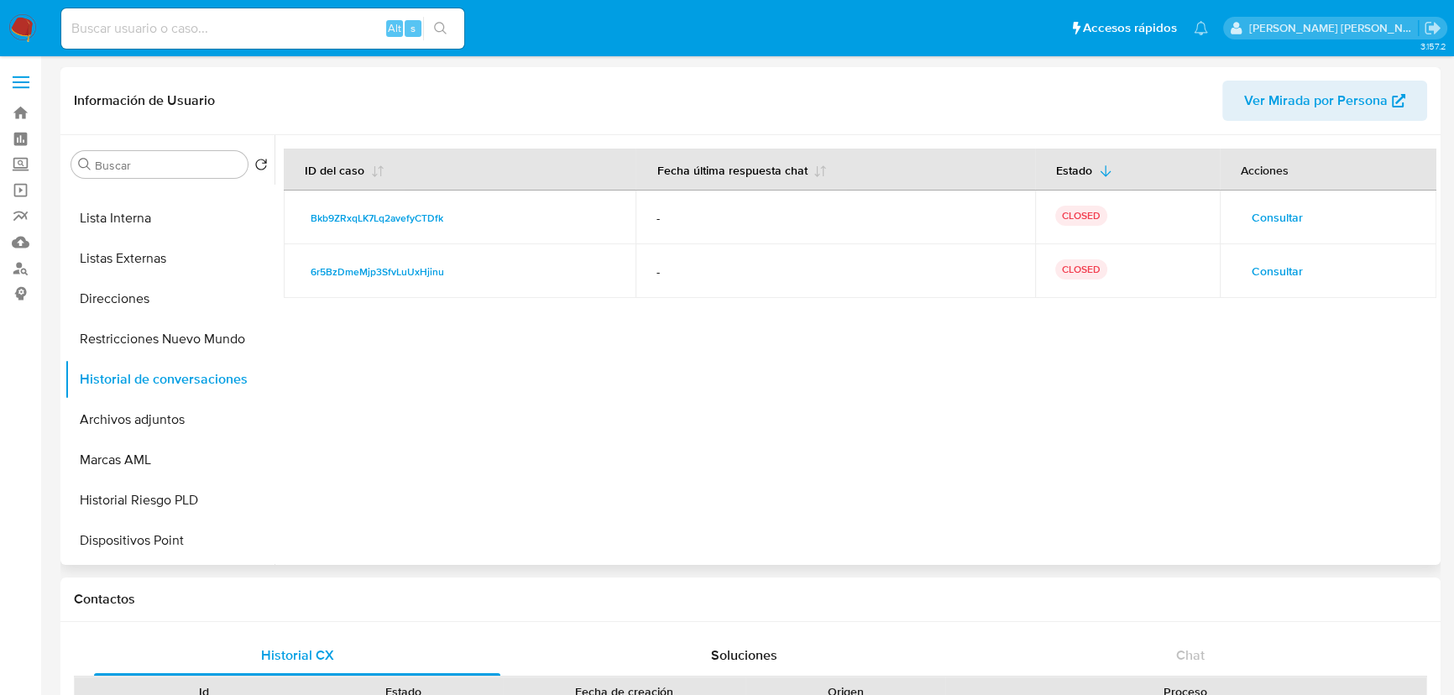
click at [1269, 264] on span "Consultar" at bounding box center [1277, 271] width 51 height 24
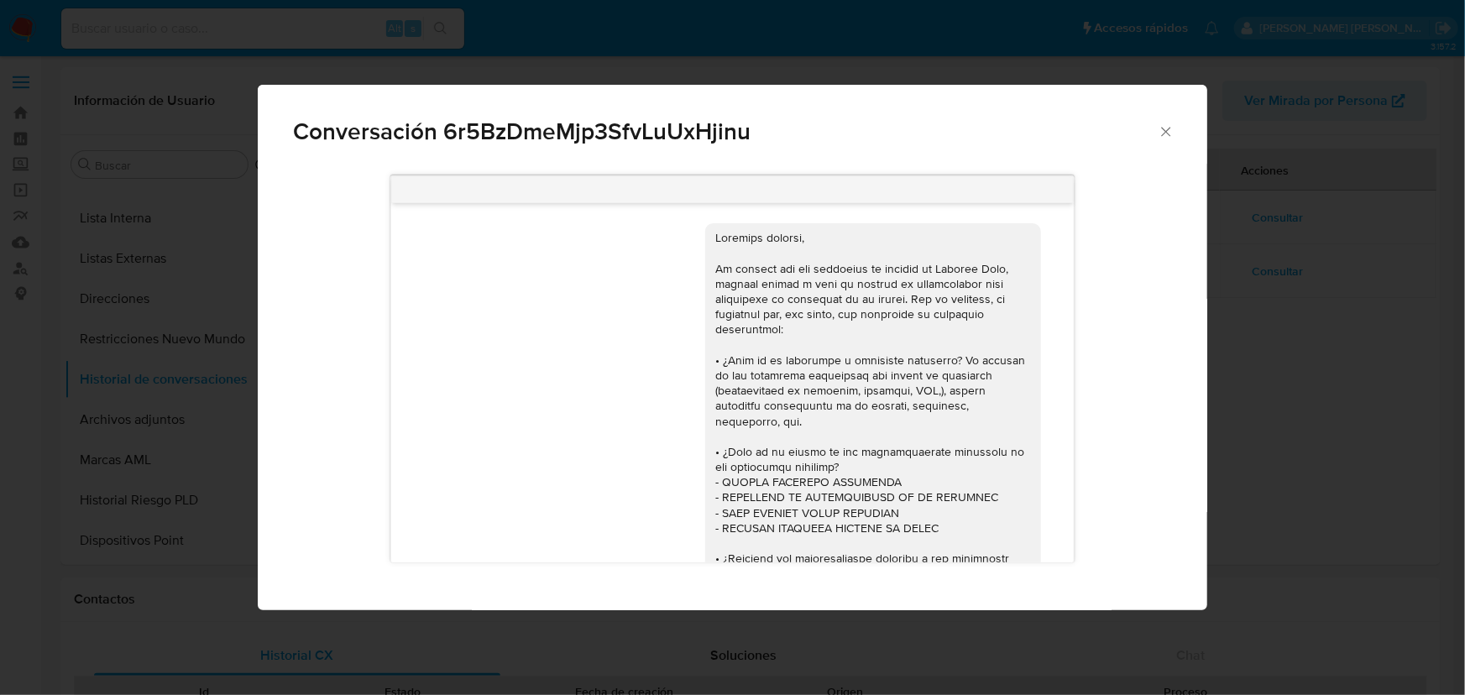
scroll to position [991, 0]
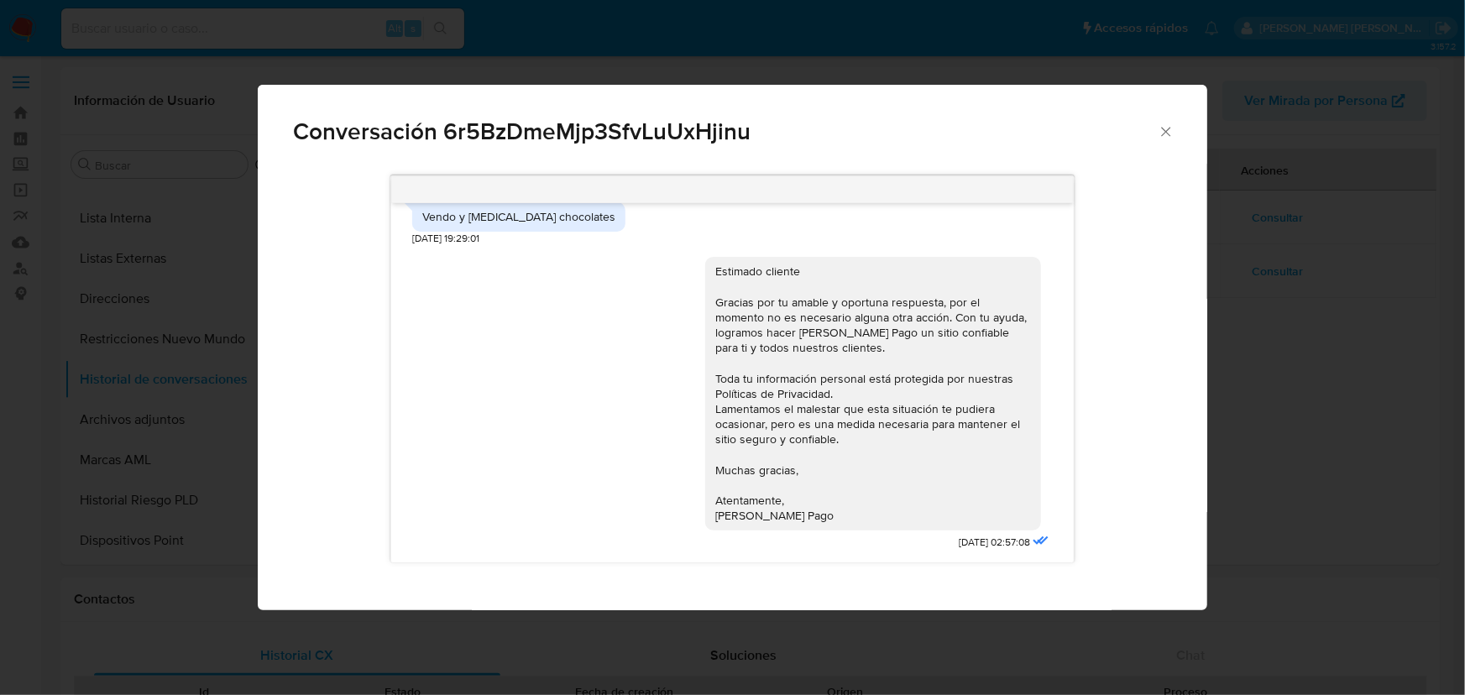
click at [1169, 129] on icon "Cerrar" at bounding box center [1166, 131] width 17 height 17
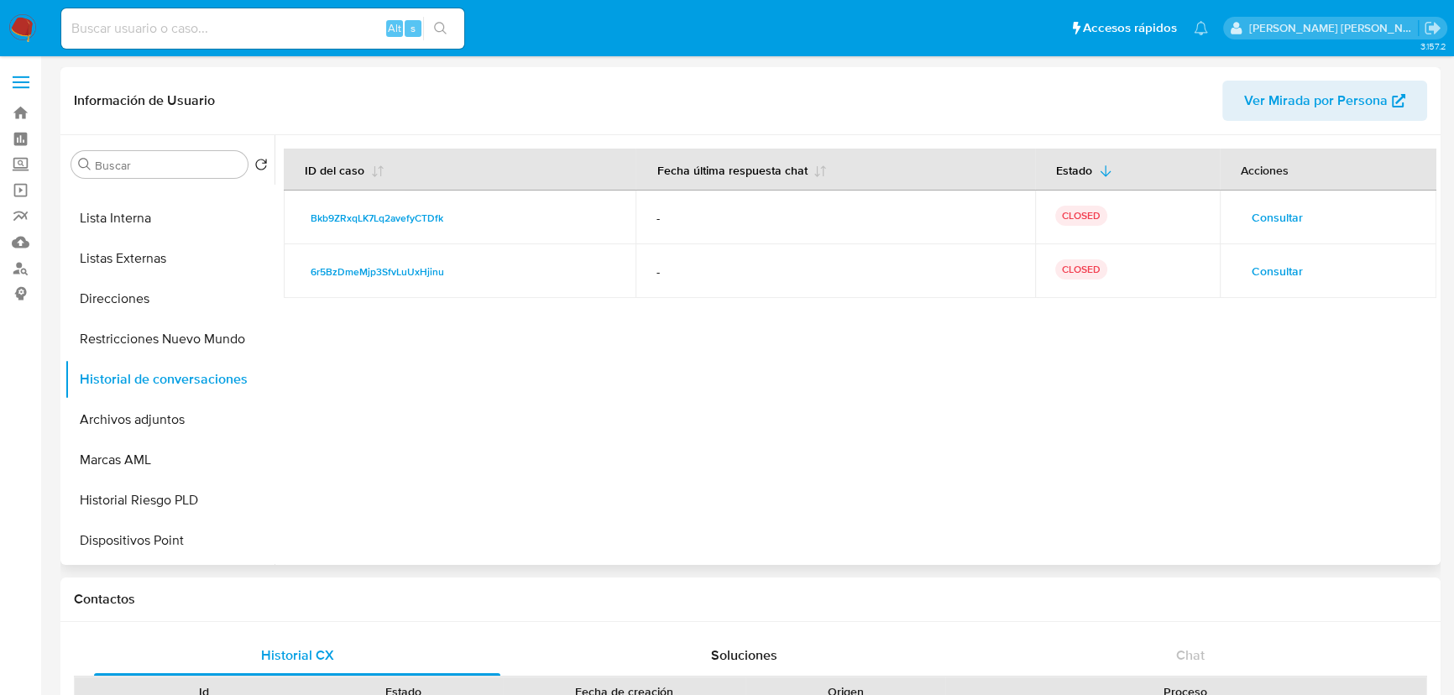
click at [1267, 217] on span "Consultar" at bounding box center [1277, 218] width 51 height 24
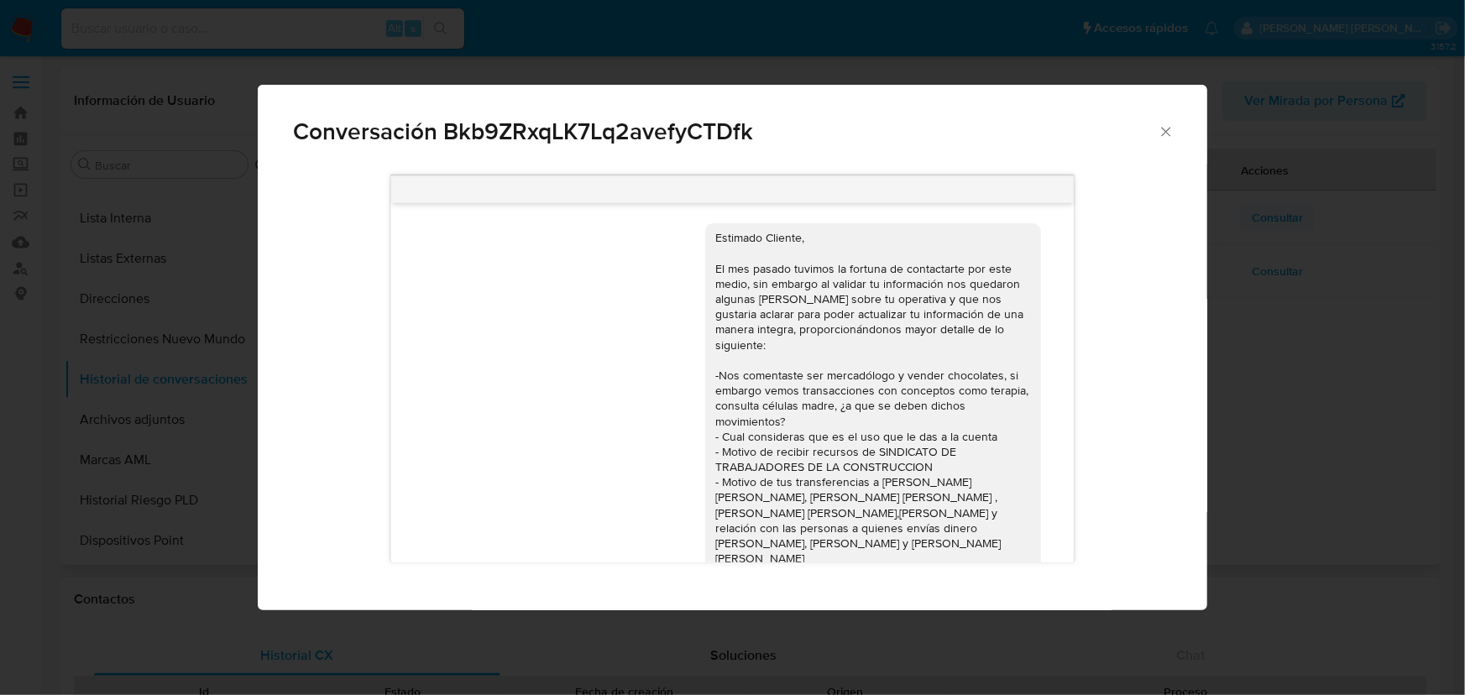
scroll to position [436, 0]
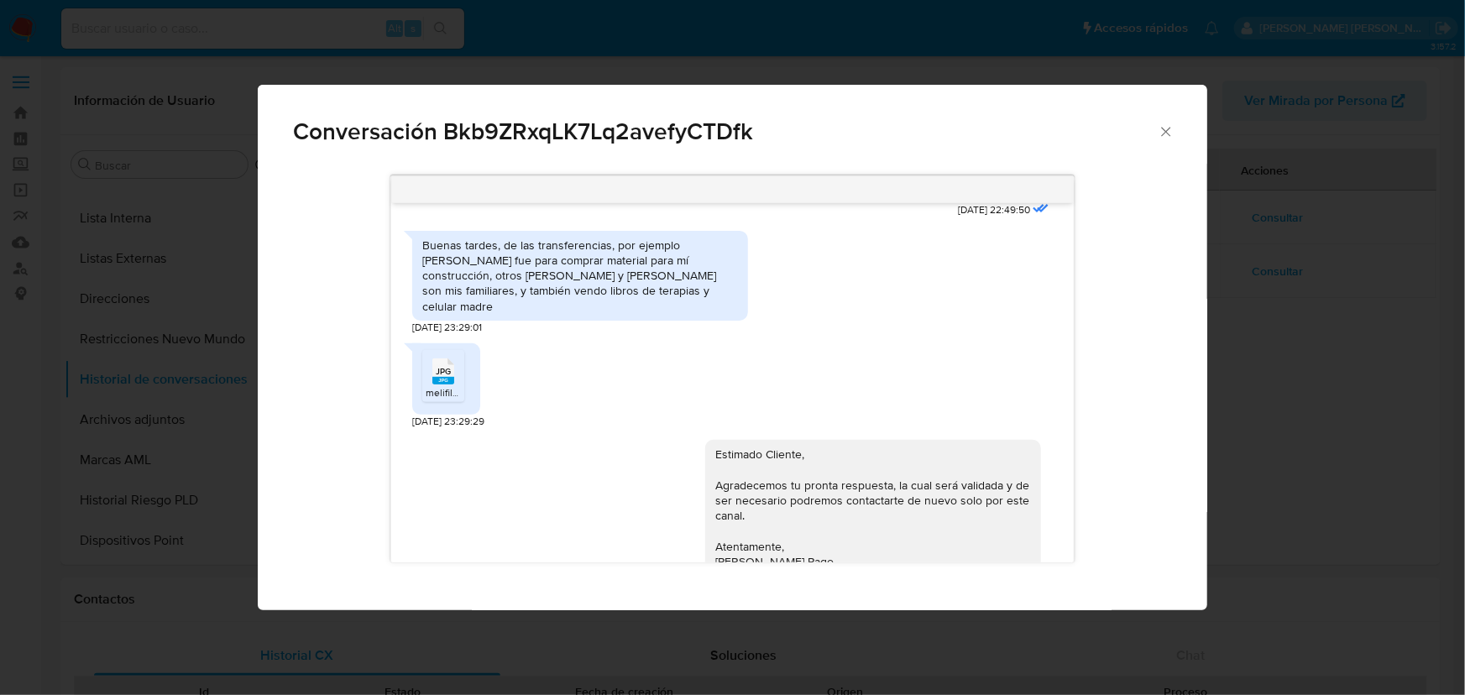
click at [1158, 130] on icon "Cerrar" at bounding box center [1166, 131] width 17 height 17
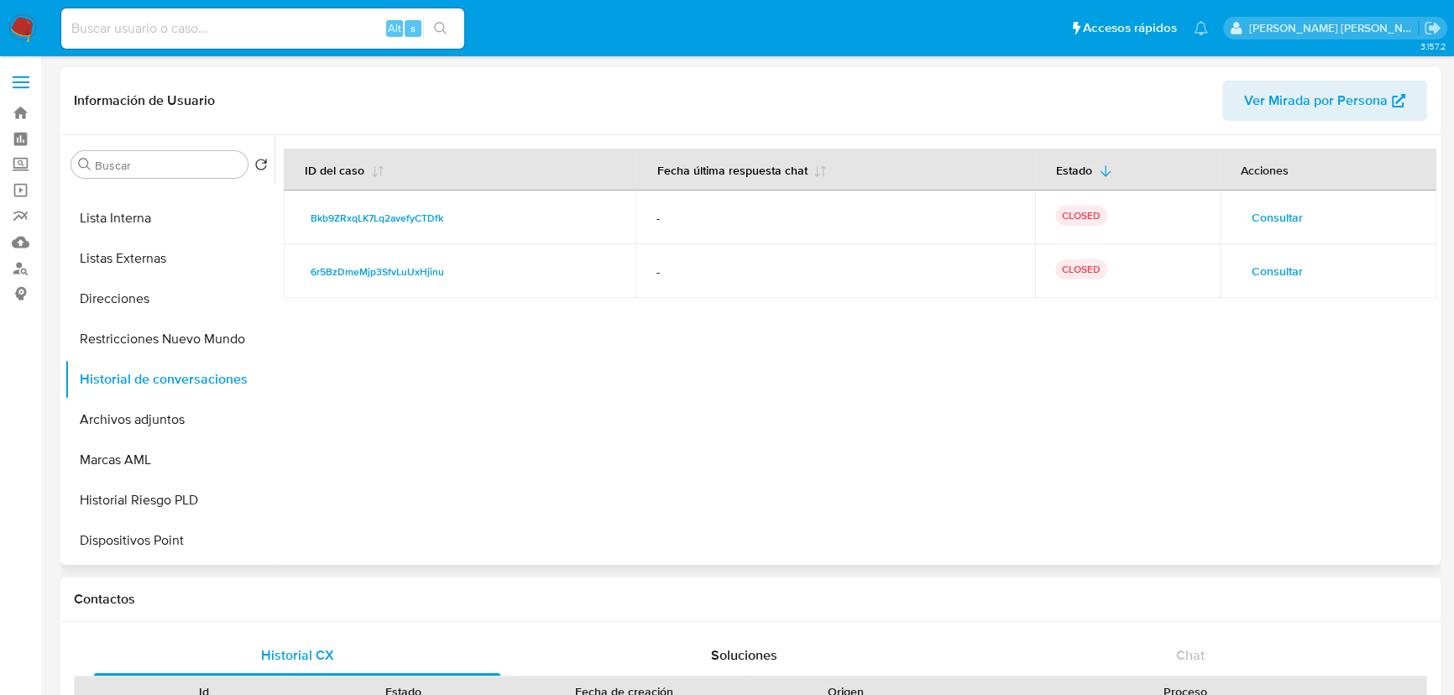
click at [804, 407] on div at bounding box center [856, 350] width 1162 height 430
click at [1260, 273] on span "Consultar" at bounding box center [1277, 271] width 51 height 24
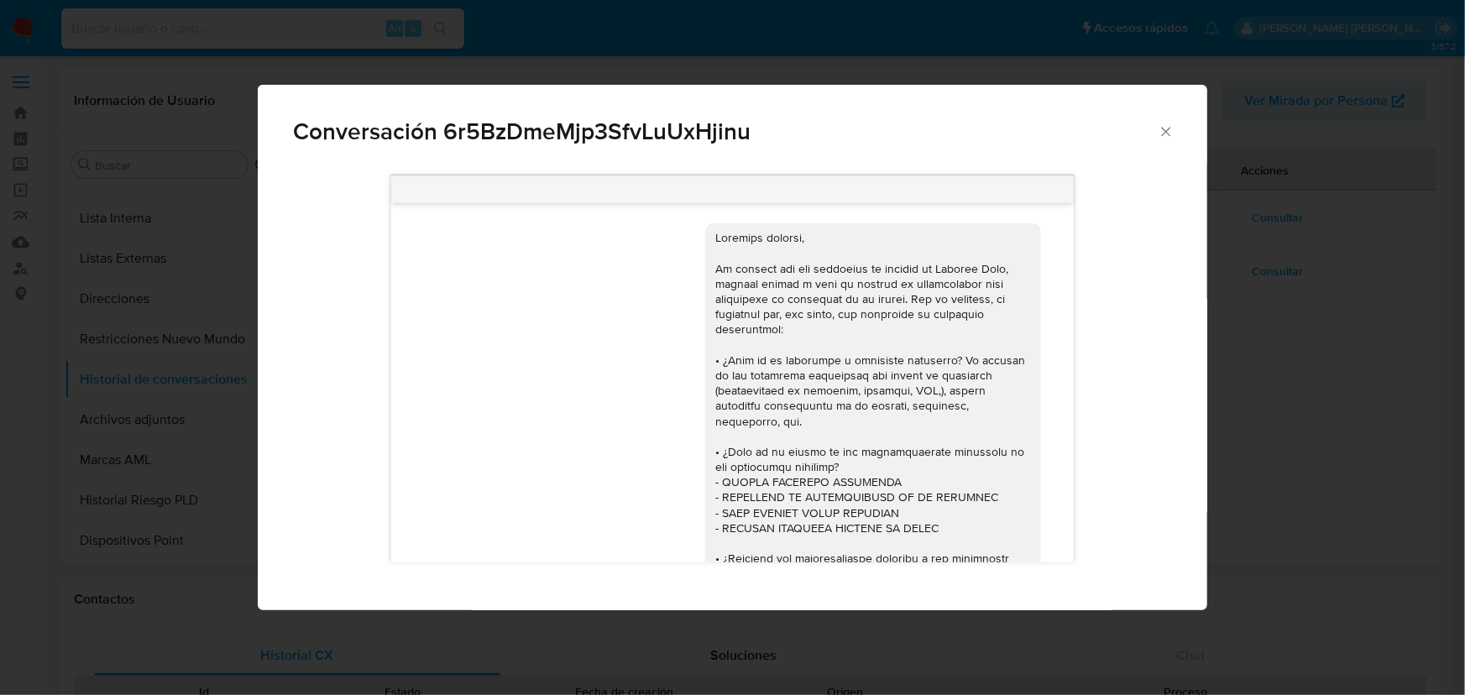
scroll to position [991, 0]
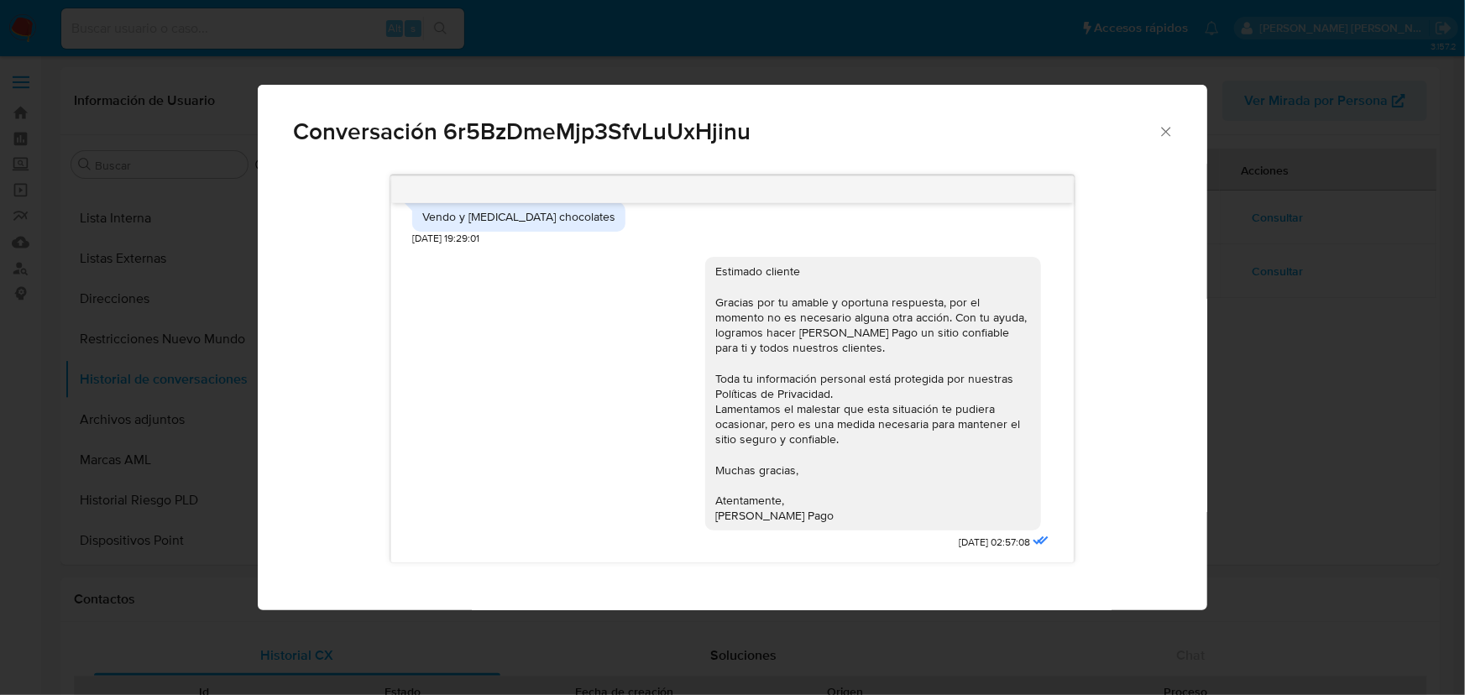
click at [1268, 271] on div "Conversación 6r5BzDmeMjp3SfvLuUxHjinu 07/05/2025 19:12:59 Buenas tardes las tra…" at bounding box center [732, 347] width 1465 height 695
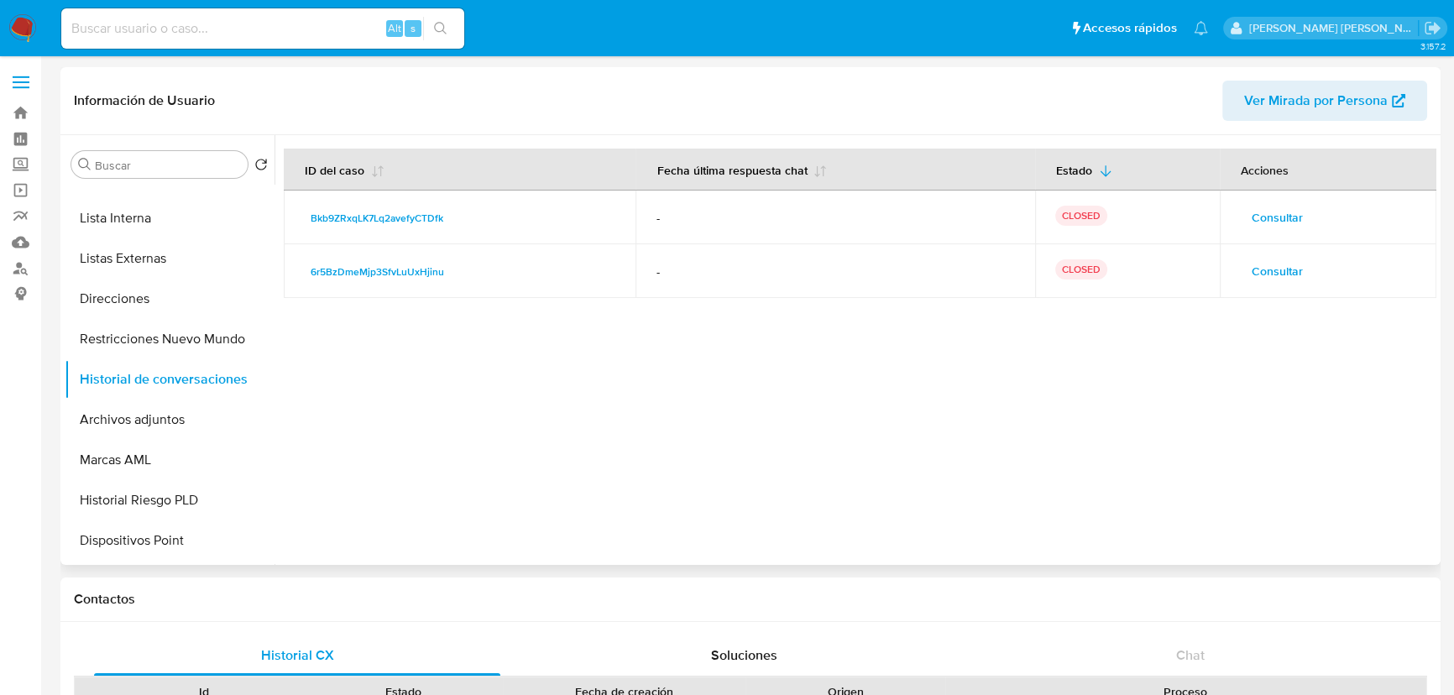
click at [1285, 262] on span "Consultar" at bounding box center [1277, 271] width 51 height 24
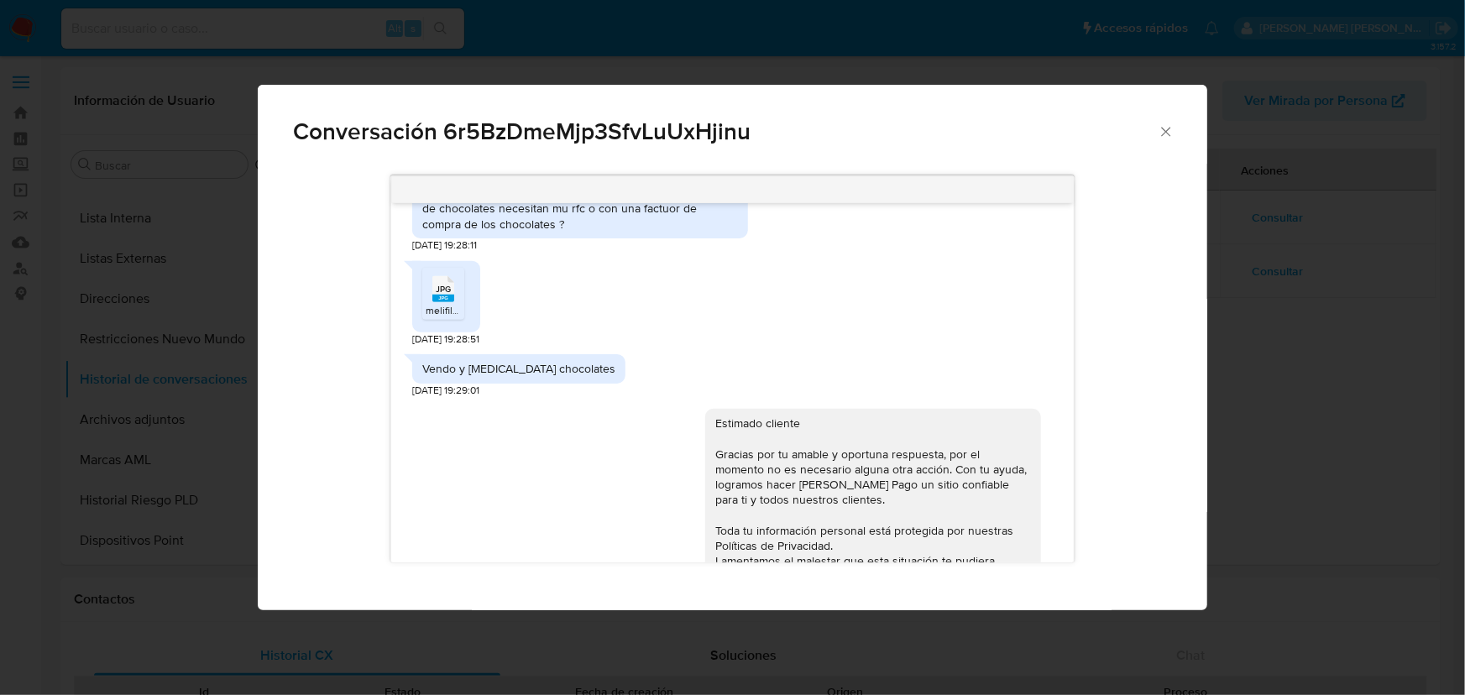
scroll to position [762, 0]
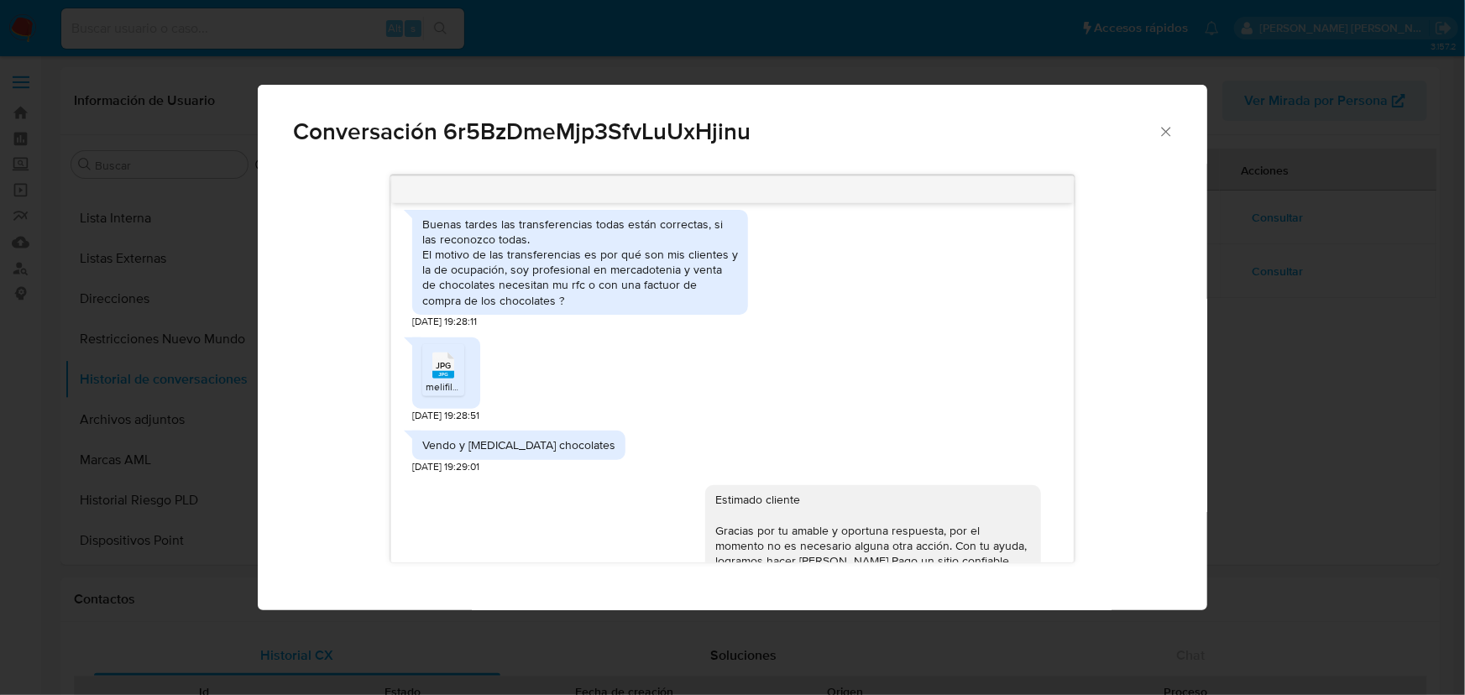
click at [445, 369] on span "JPG" at bounding box center [443, 365] width 15 height 11
click at [1330, 331] on div "Conversación 6r5BzDmeMjp3SfvLuUxHjinu 07/05/2025 19:12:59 Buenas tardes las tra…" at bounding box center [732, 347] width 1465 height 695
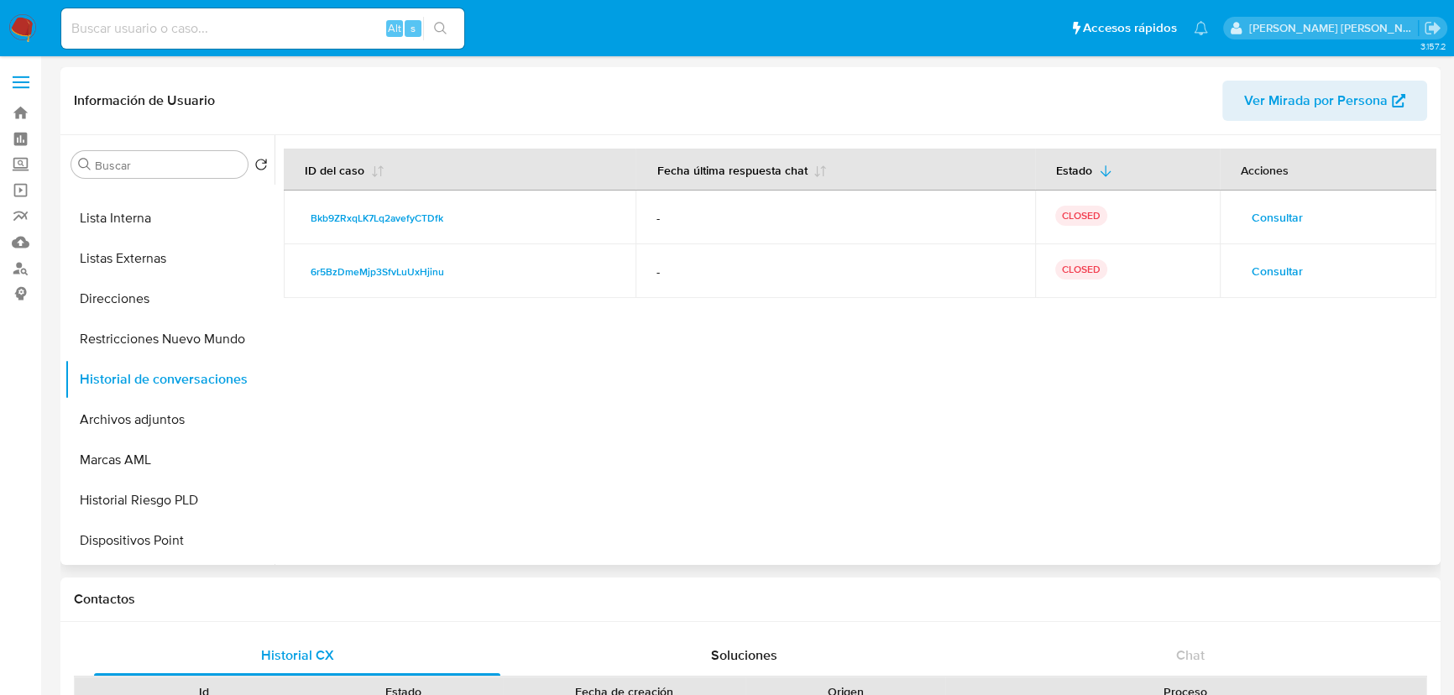
click at [1275, 267] on span "Consultar" at bounding box center [1277, 271] width 51 height 24
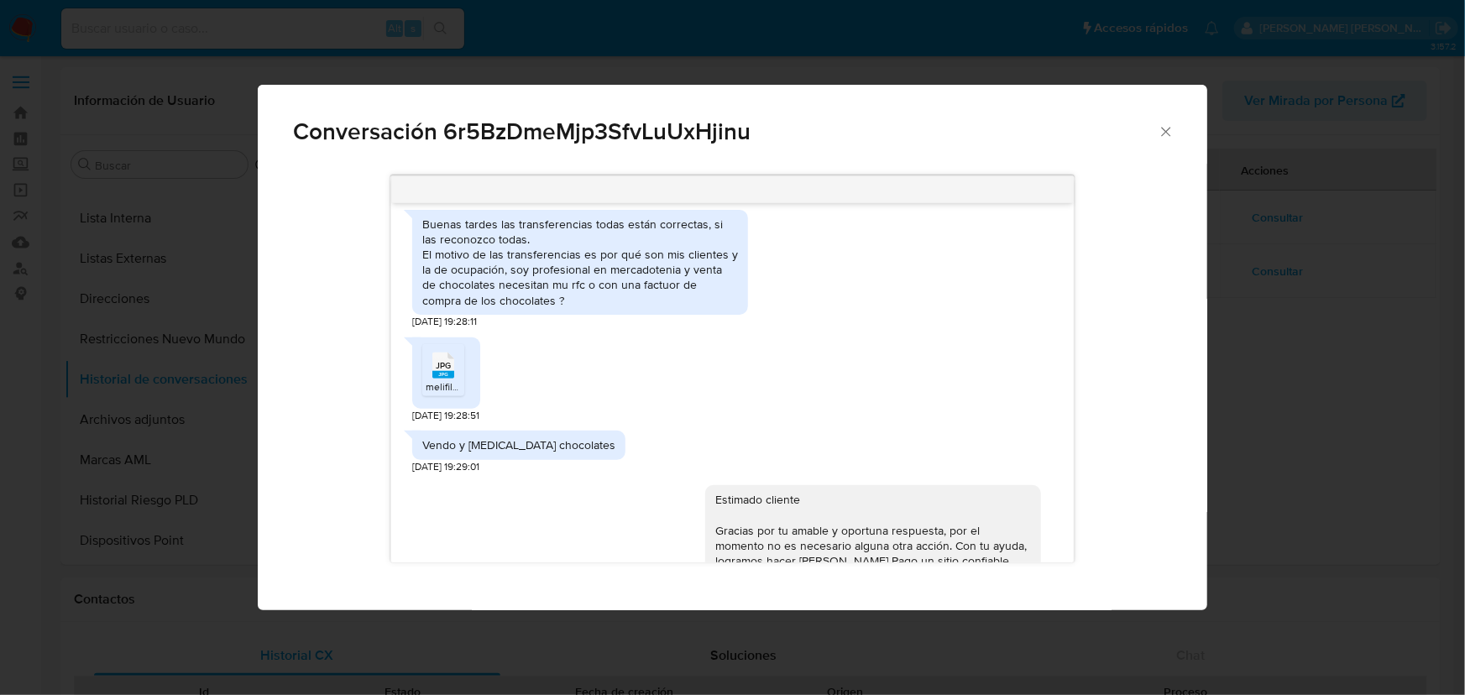
click at [1300, 217] on div "Conversación 6r5BzDmeMjp3SfvLuUxHjinu 07/05/2025 19:12:59 Buenas tardes las tra…" at bounding box center [732, 347] width 1465 height 695
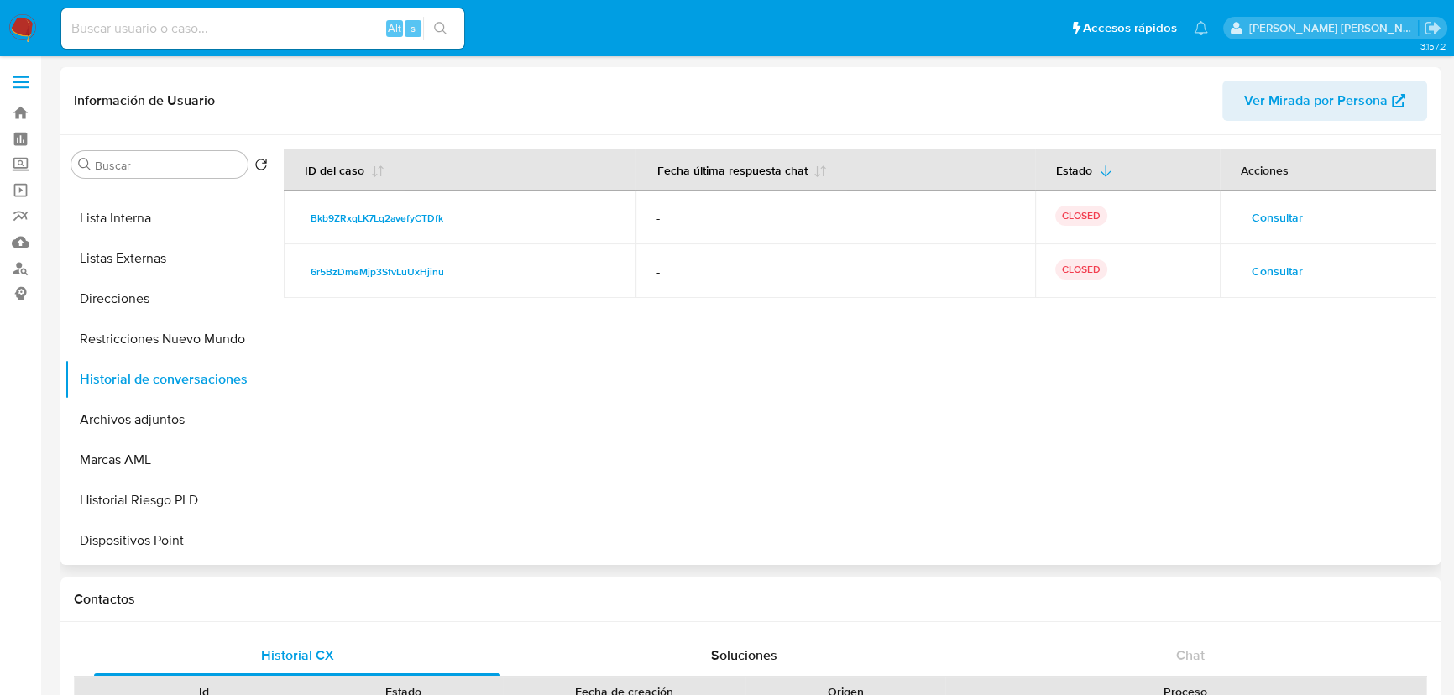
click at [1276, 217] on span "Consultar" at bounding box center [1277, 218] width 51 height 24
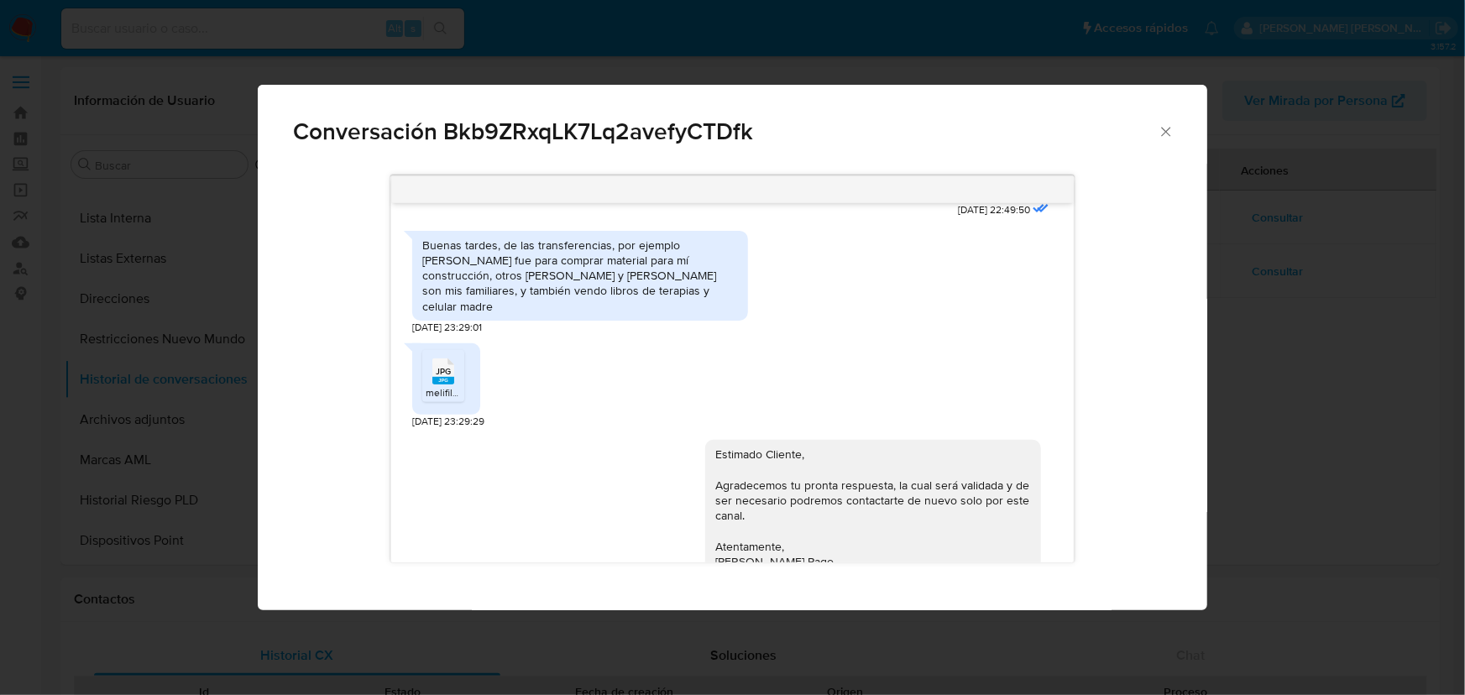
scroll to position [359, 0]
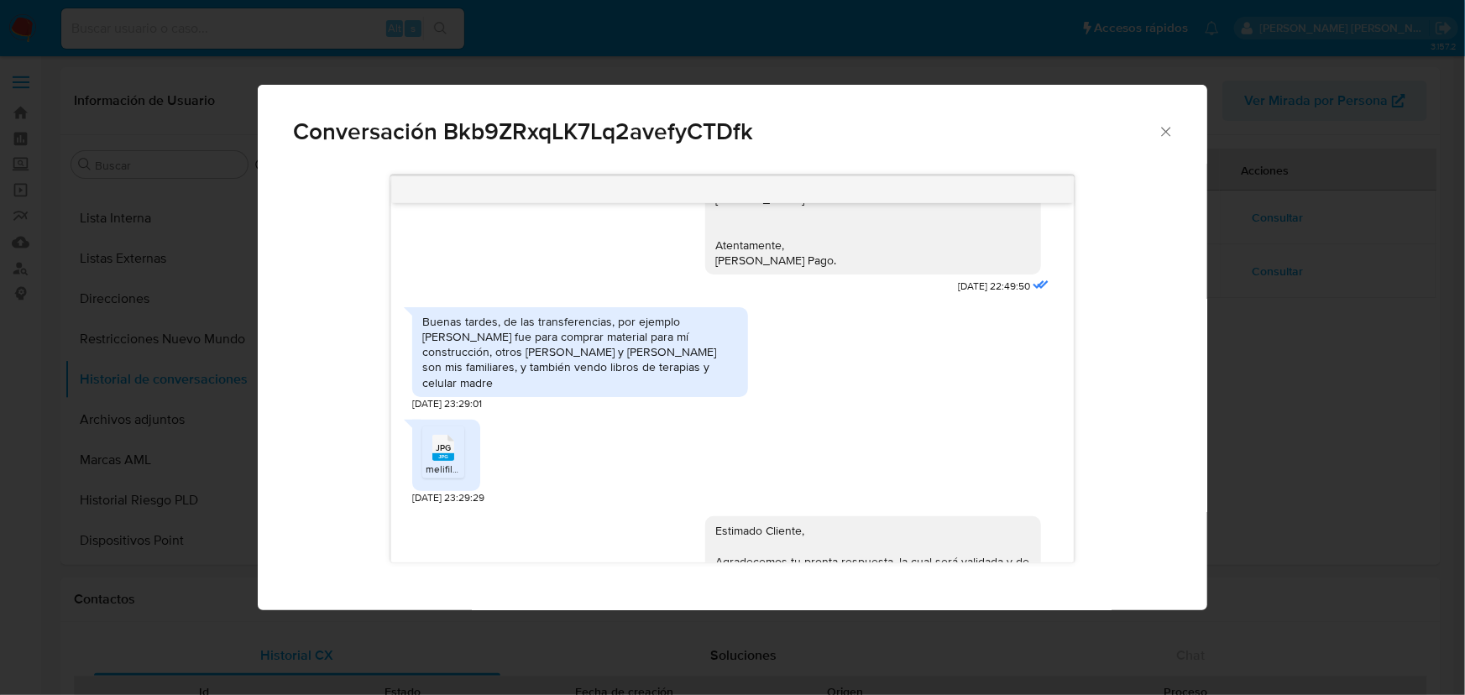
click at [1160, 126] on icon "Cerrar" at bounding box center [1166, 131] width 17 height 17
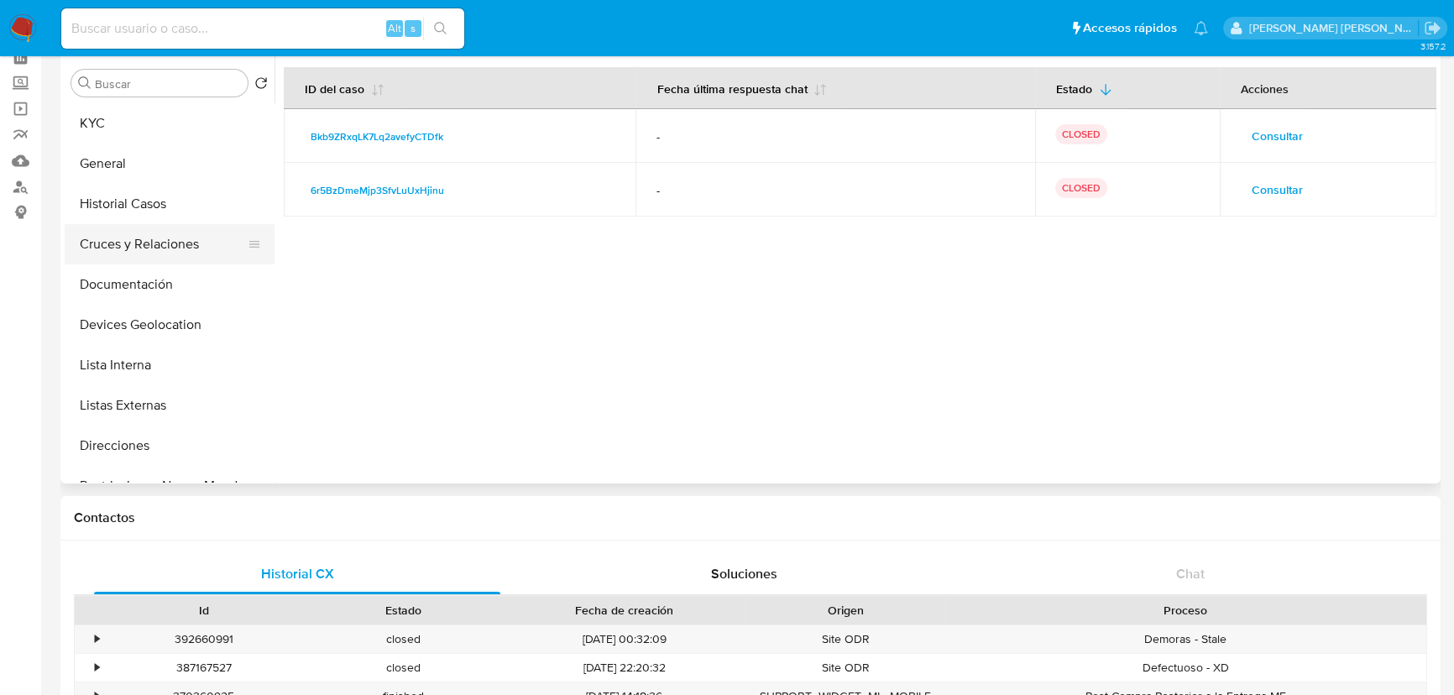
scroll to position [76, 0]
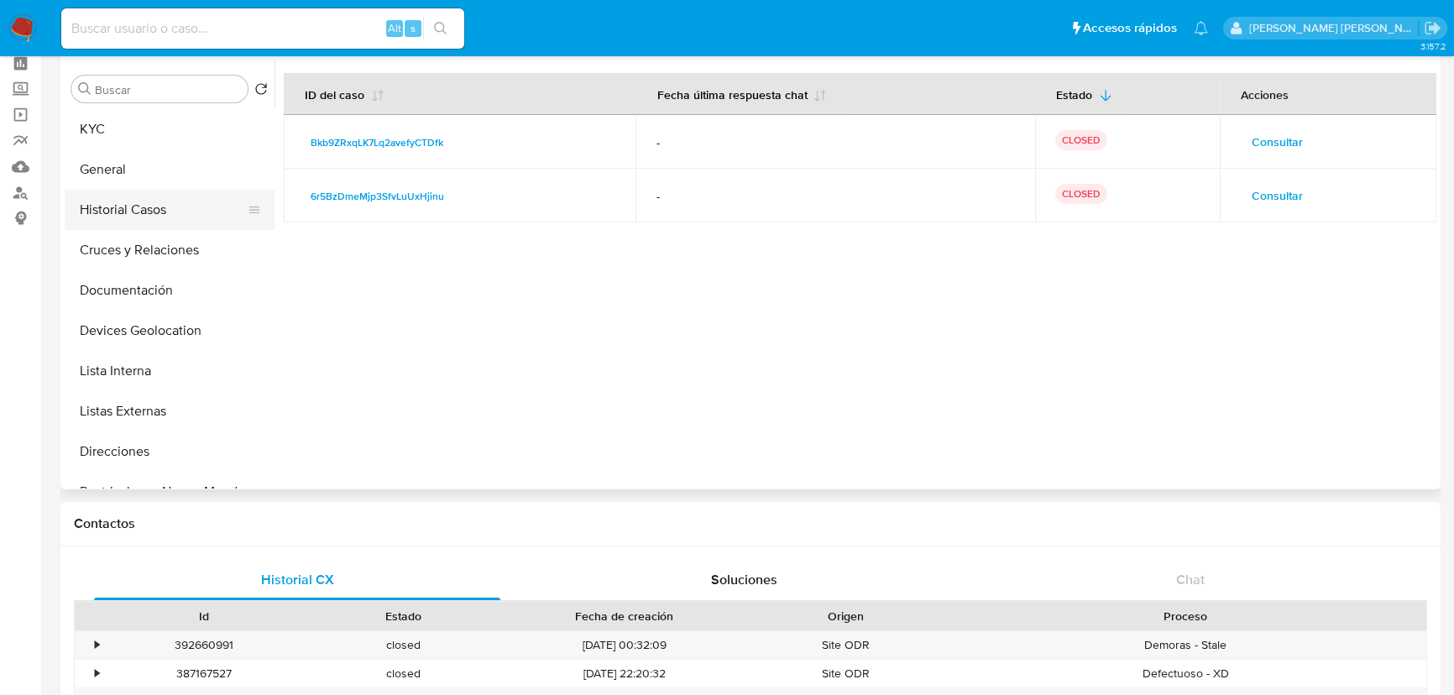
click at [132, 207] on button "Historial Casos" at bounding box center [163, 210] width 196 height 40
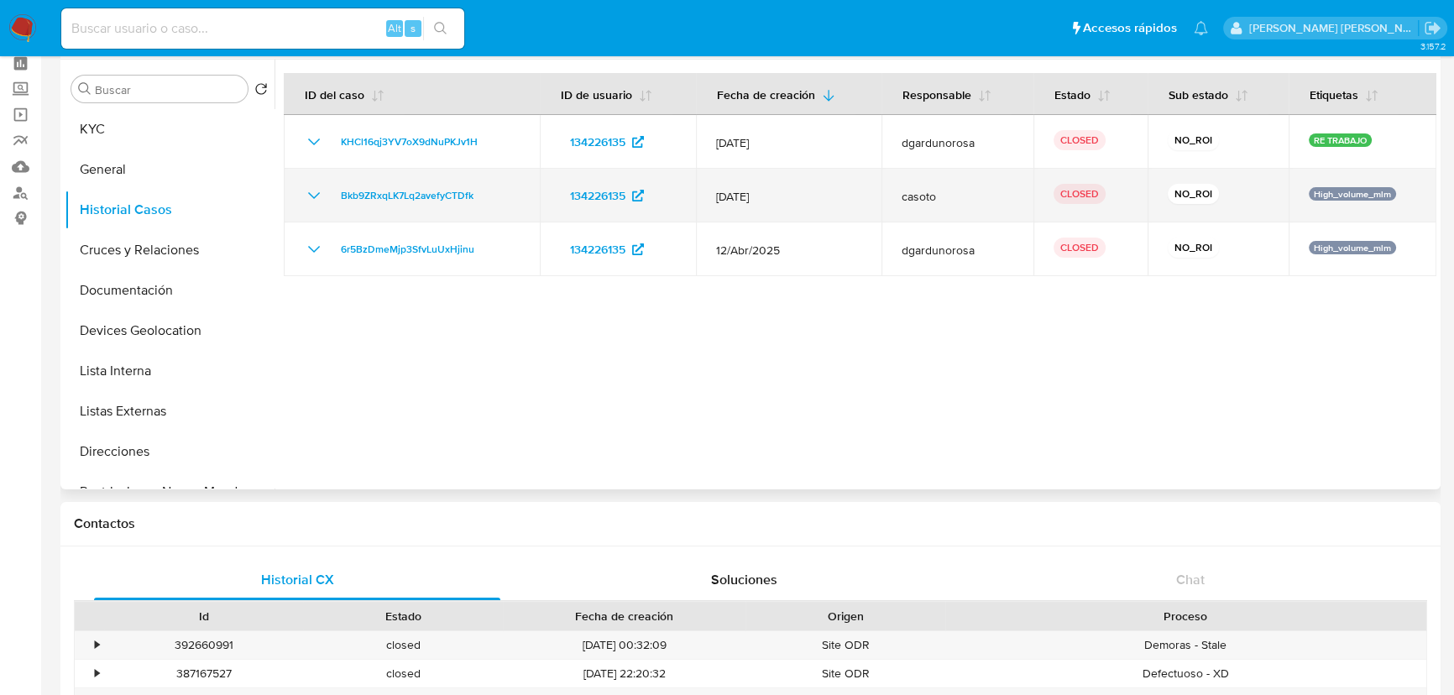
click at [305, 186] on icon "Mostrar/Ocultar" at bounding box center [314, 196] width 20 height 20
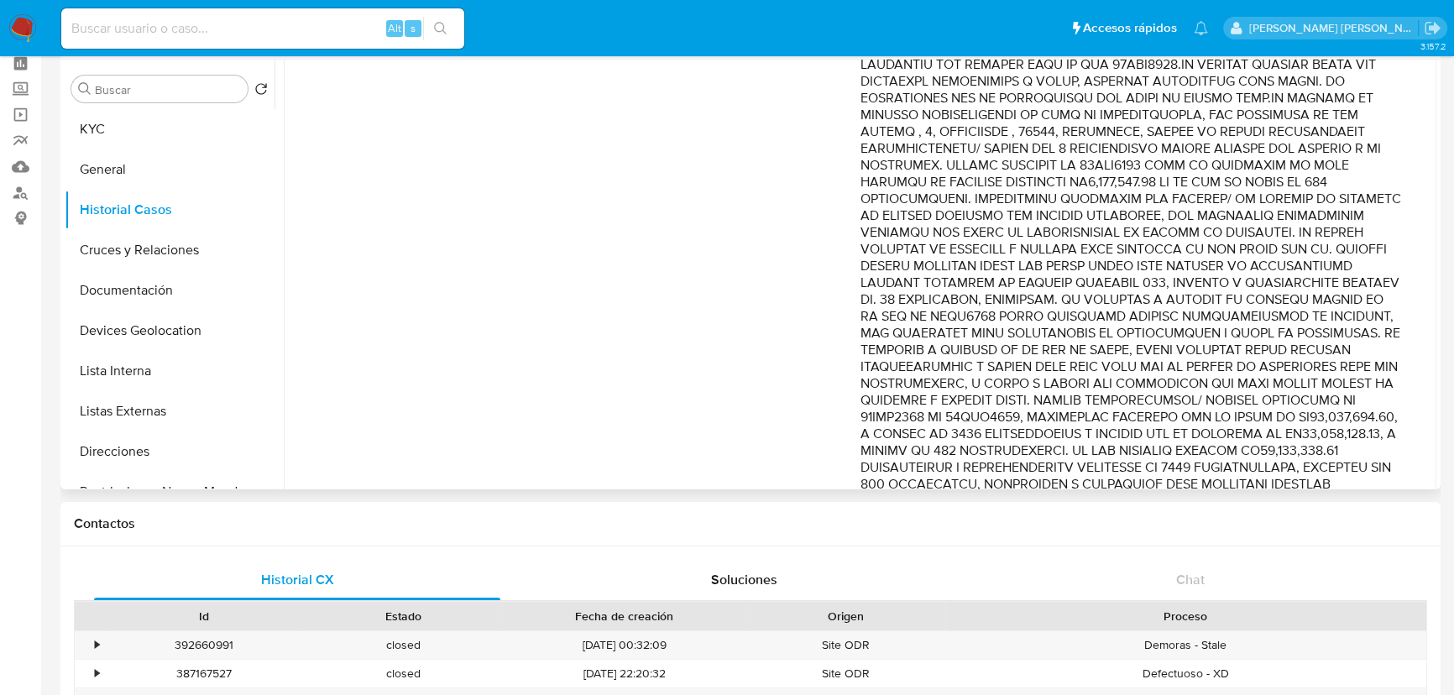
scroll to position [381, 0]
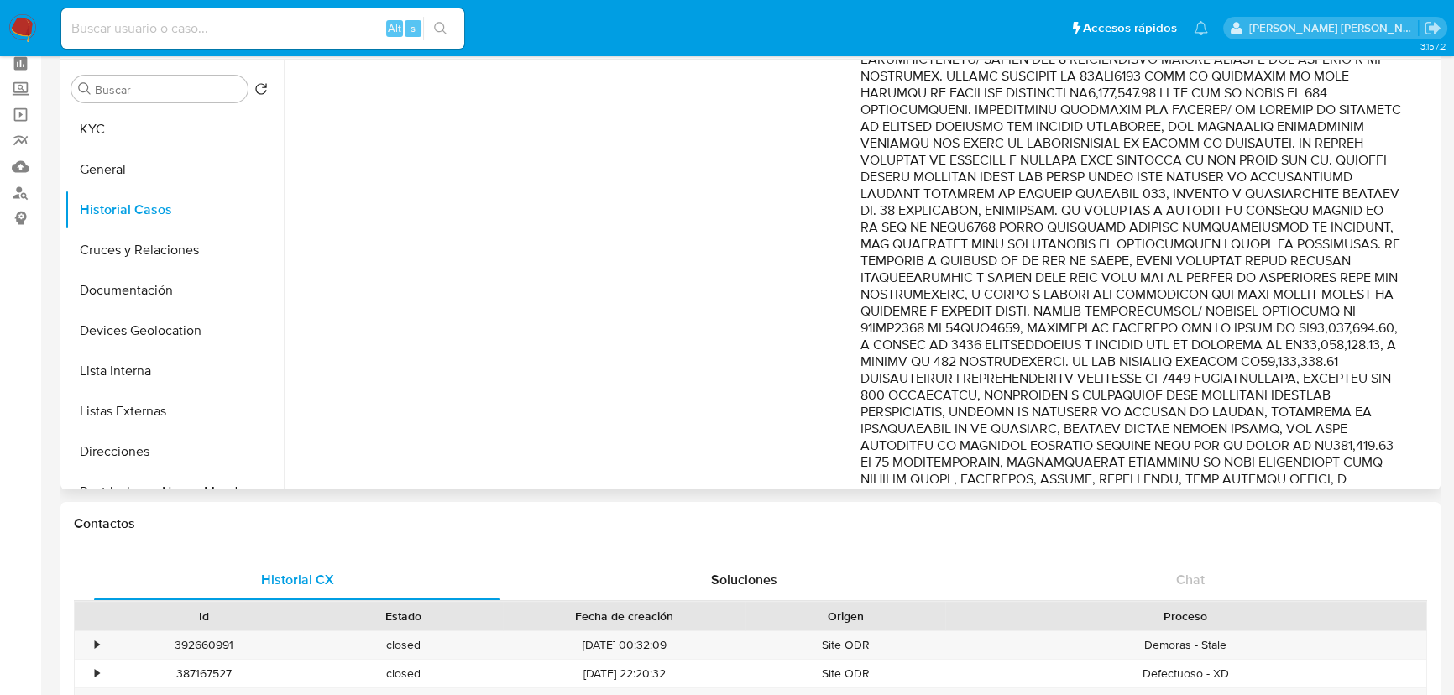
drag, startPoint x: 965, startPoint y: 269, endPoint x: 1204, endPoint y: 277, distance: 238.6
click at [1204, 277] on p "Comentario :" at bounding box center [1132, 588] width 543 height 1410
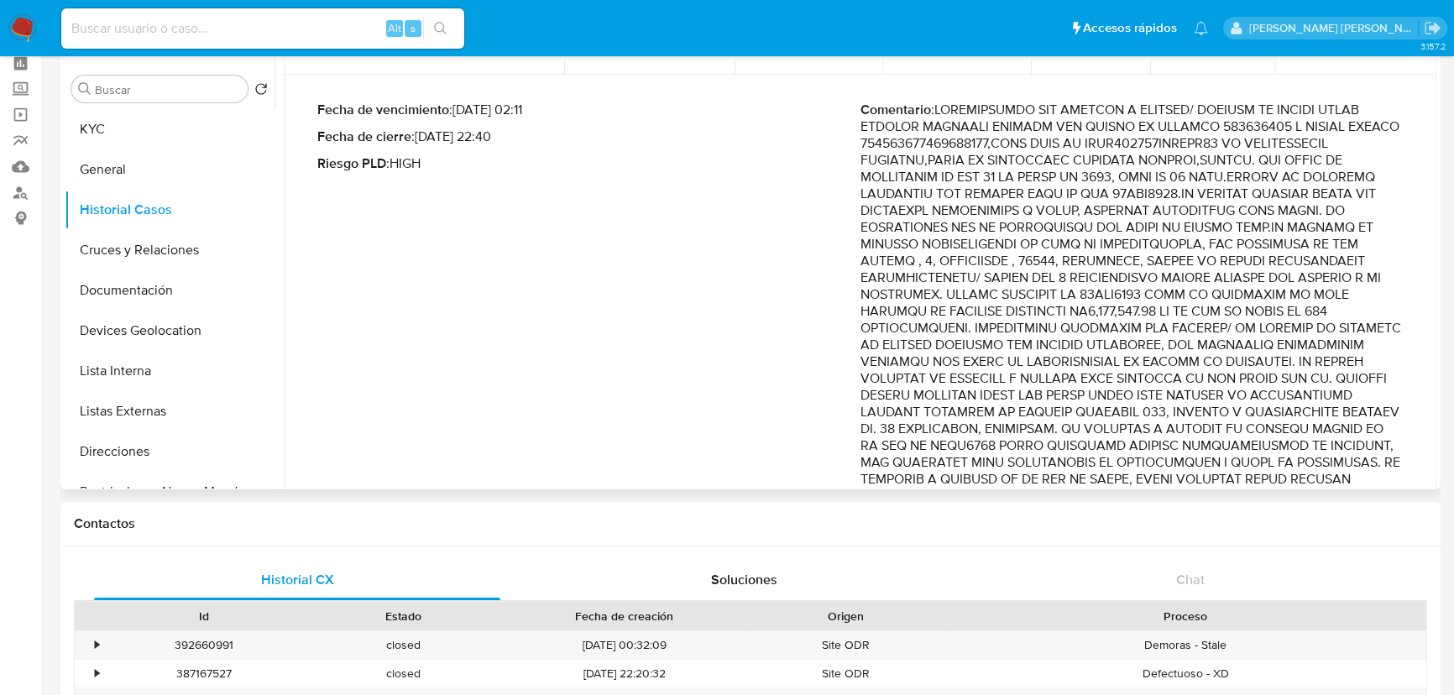
scroll to position [76, 0]
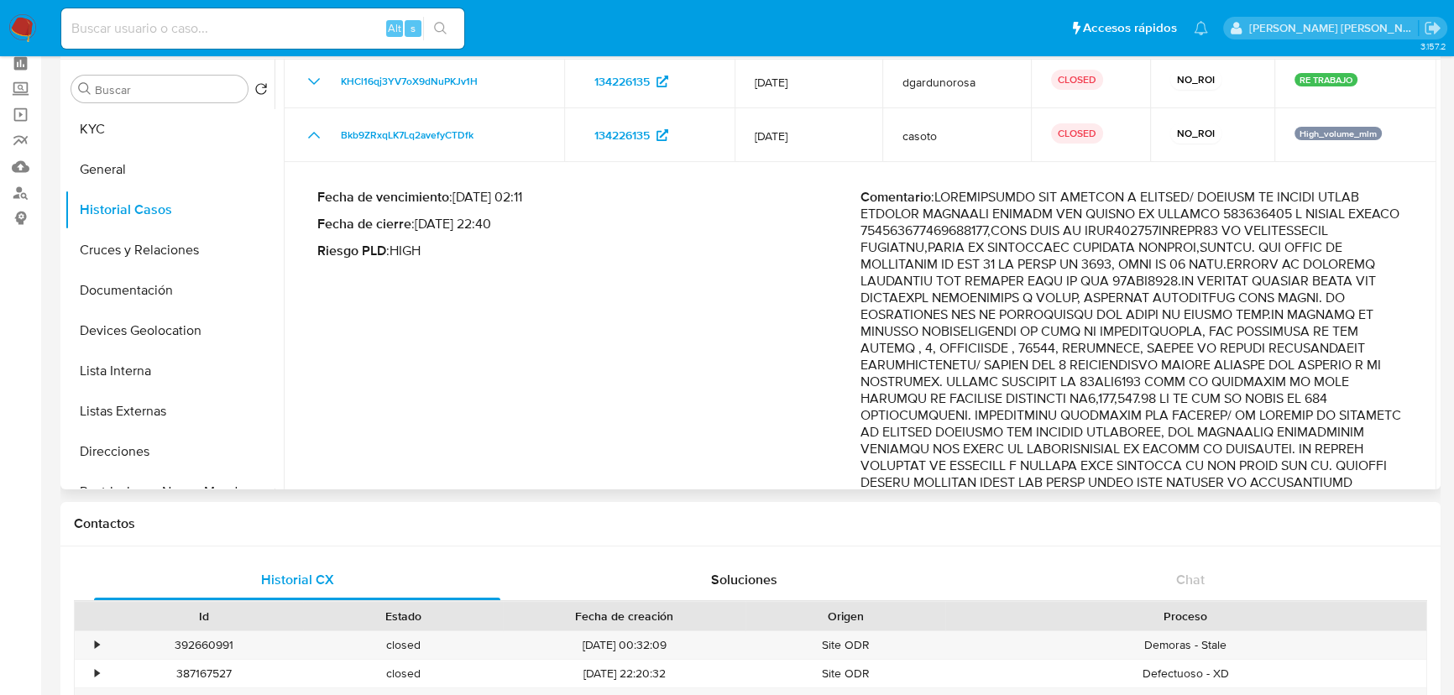
drag, startPoint x: 1211, startPoint y: 279, endPoint x: 1272, endPoint y: 326, distance: 77.2
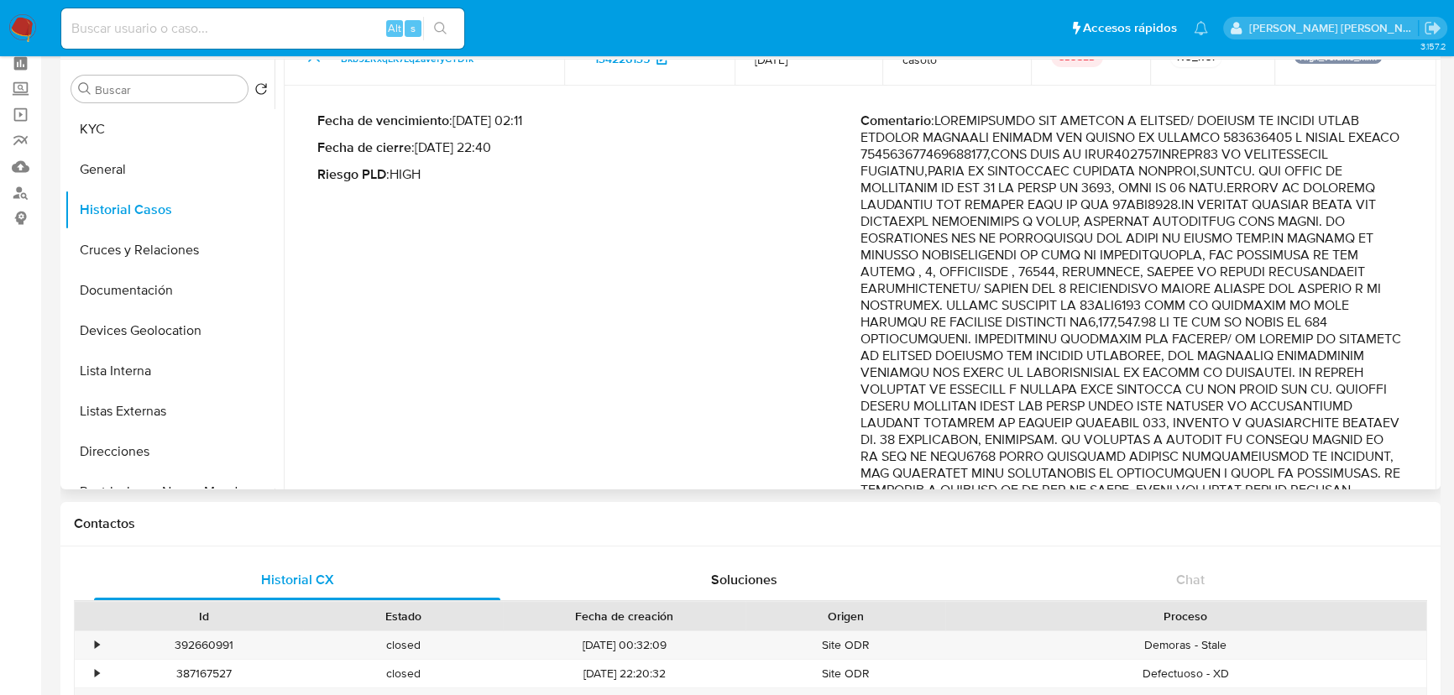
drag, startPoint x: 1238, startPoint y: 336, endPoint x: 1244, endPoint y: 405, distance: 69.2
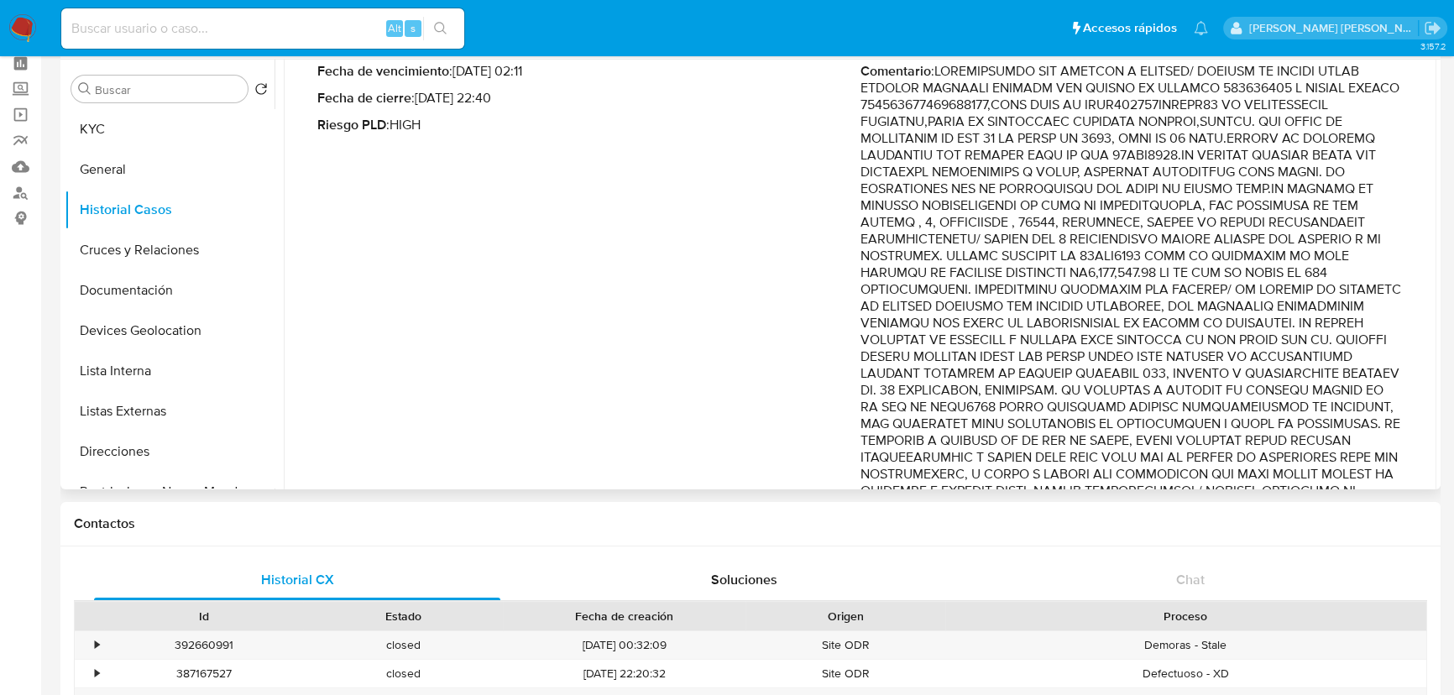
scroll to position [228, 0]
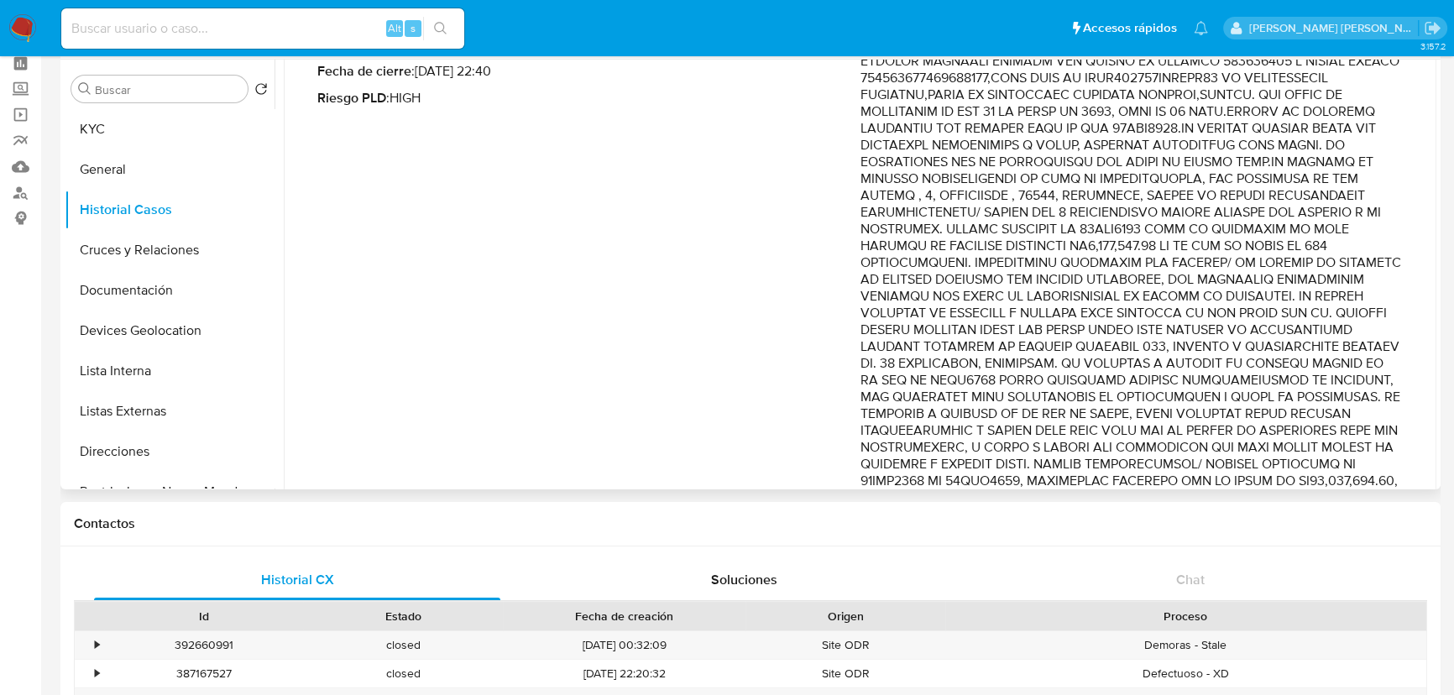
drag, startPoint x: 1228, startPoint y: 345, endPoint x: 1331, endPoint y: 417, distance: 125.3
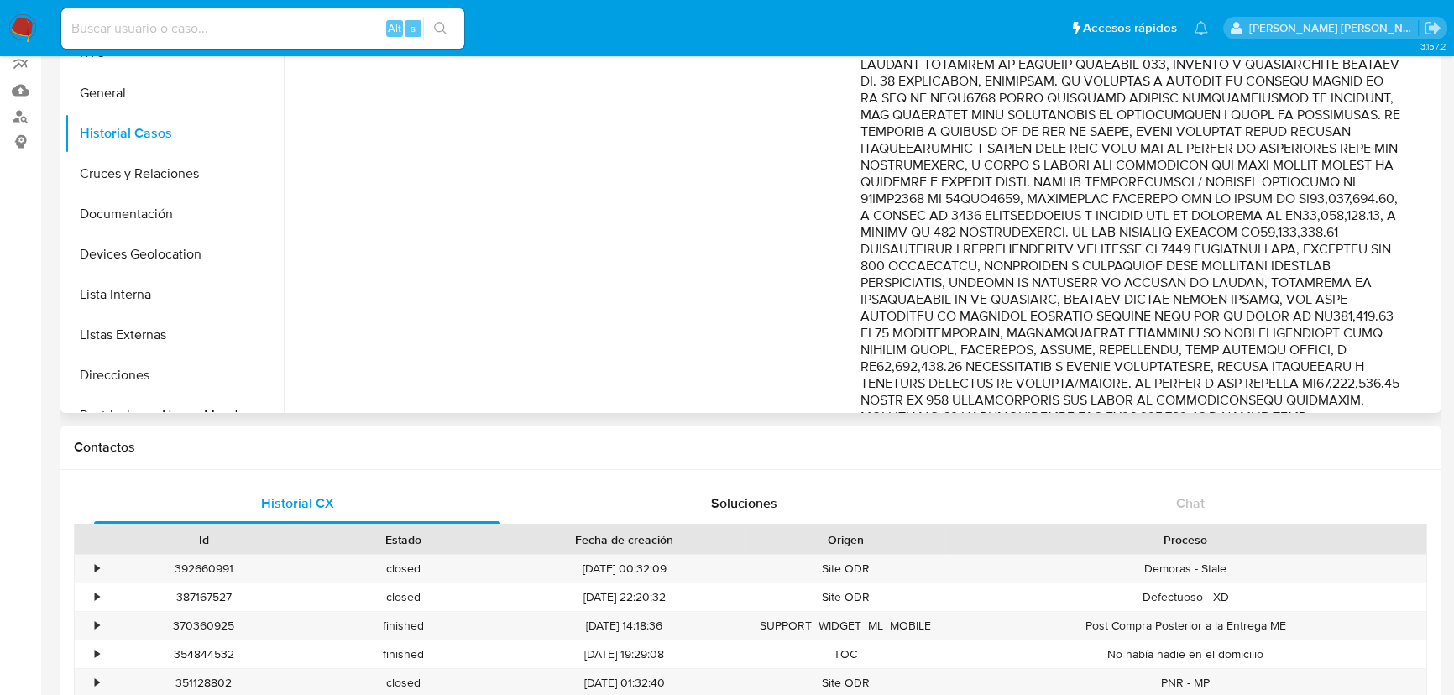
scroll to position [458, 0]
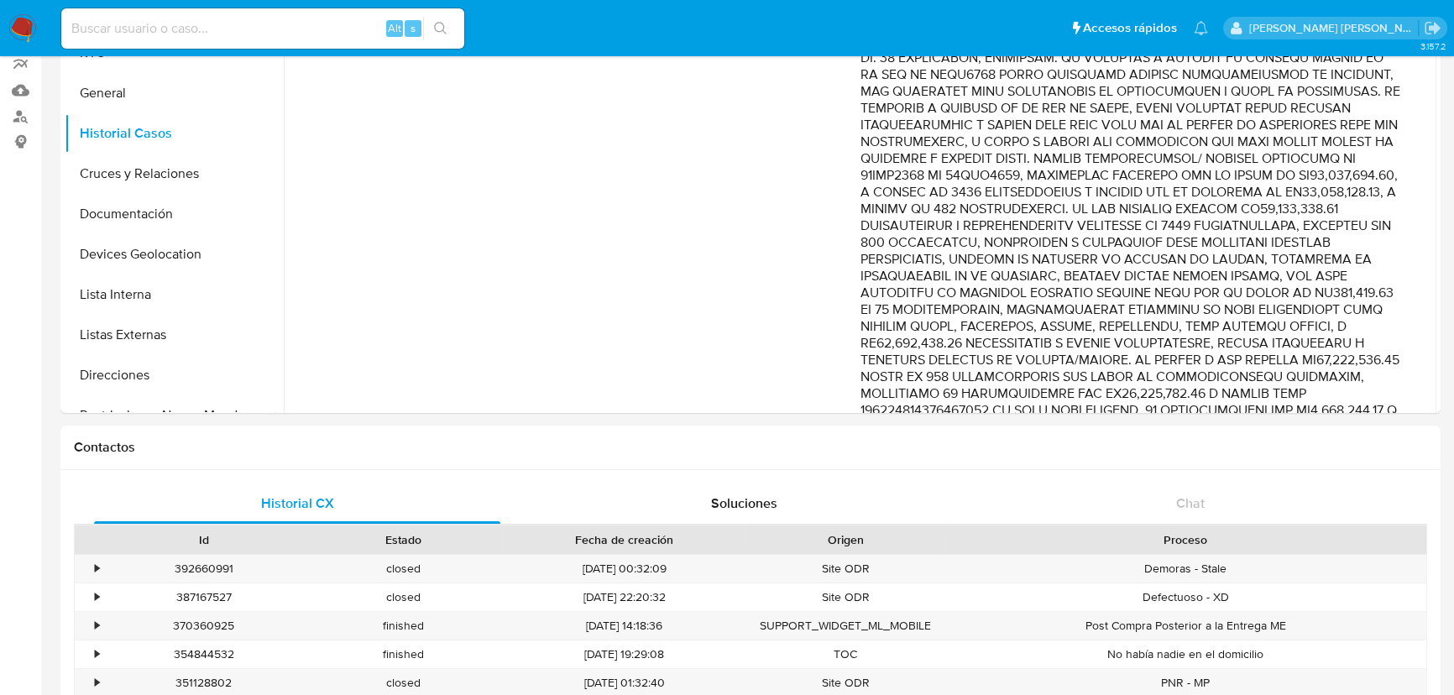
click at [124, 30] on input at bounding box center [262, 29] width 403 height 22
paste input "1449453165"
type input "1449453165"
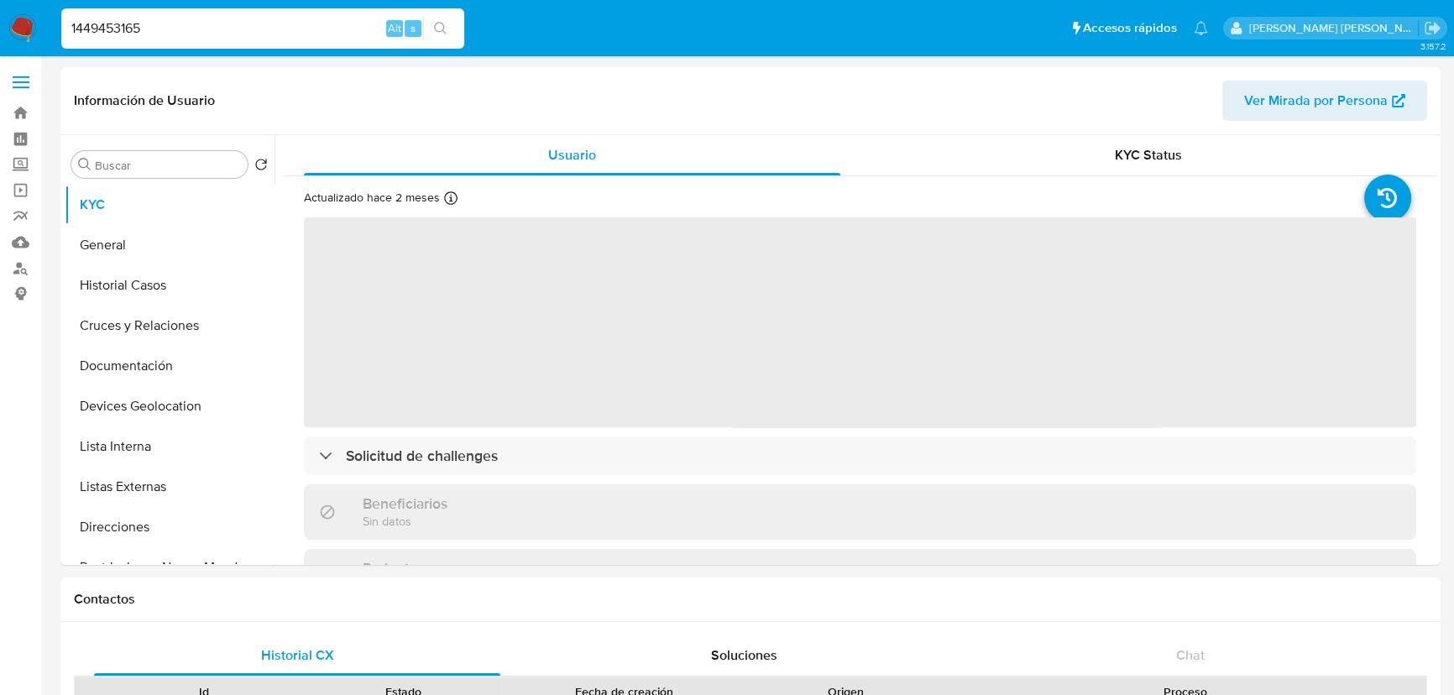
select select "10"
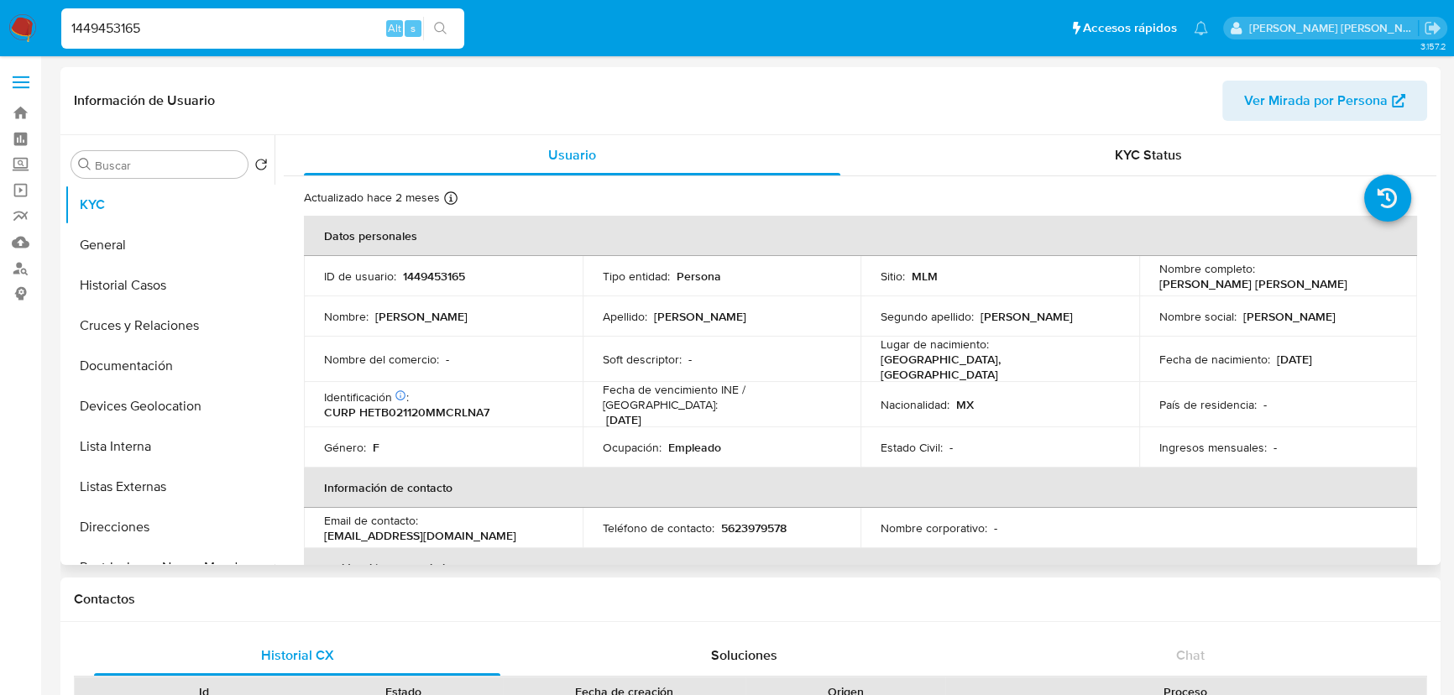
click at [869, 445] on td "Estado Civil : -" at bounding box center [1000, 447] width 279 height 40
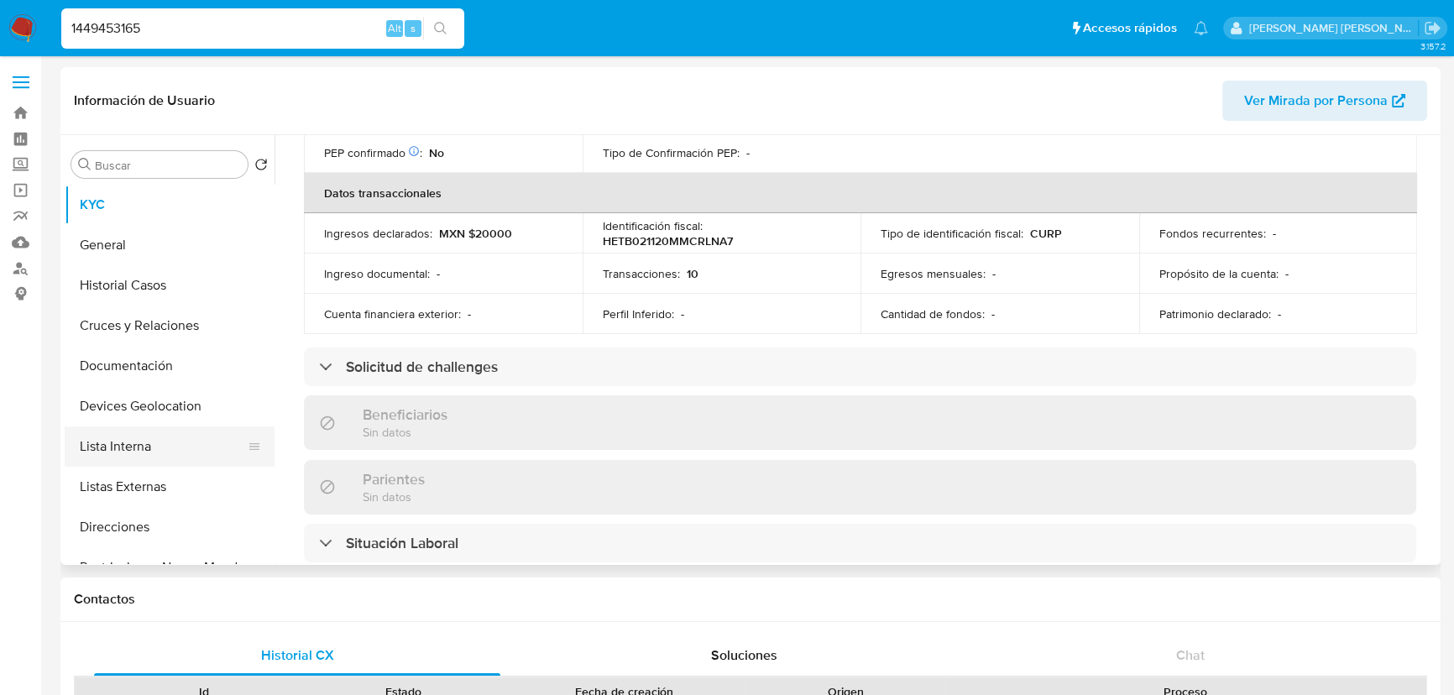
scroll to position [534, 0]
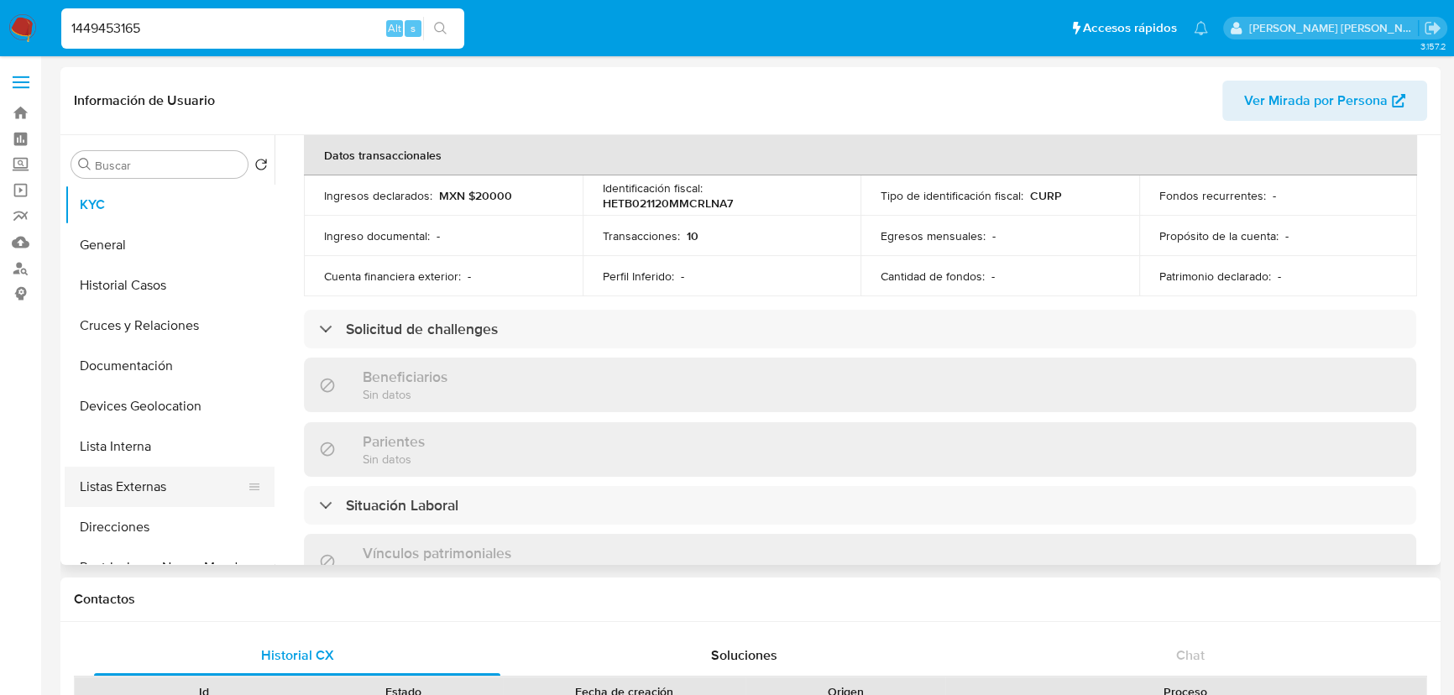
click at [156, 482] on button "Listas Externas" at bounding box center [163, 487] width 196 height 40
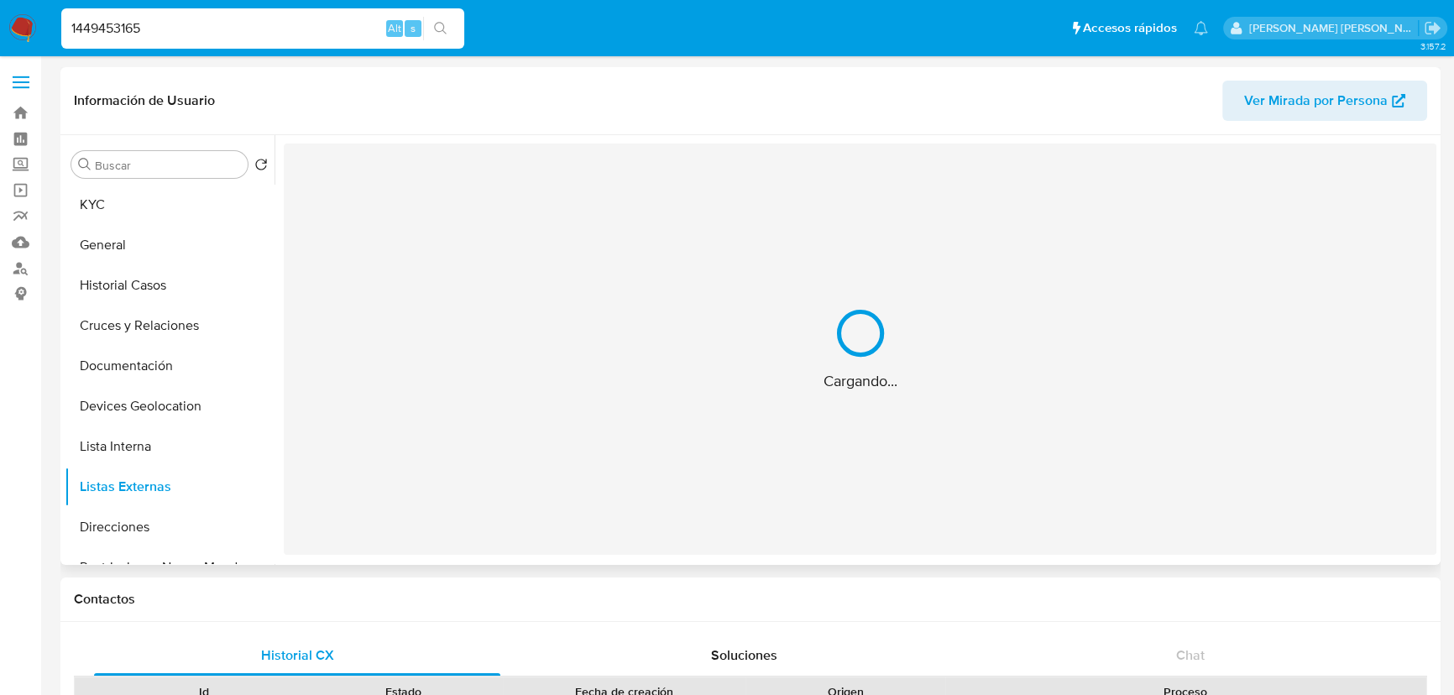
scroll to position [0, 0]
drag, startPoint x: 204, startPoint y: 482, endPoint x: 655, endPoint y: 460, distance: 451.4
click at [657, 461] on div "Cargando..." at bounding box center [860, 349] width 1153 height 411
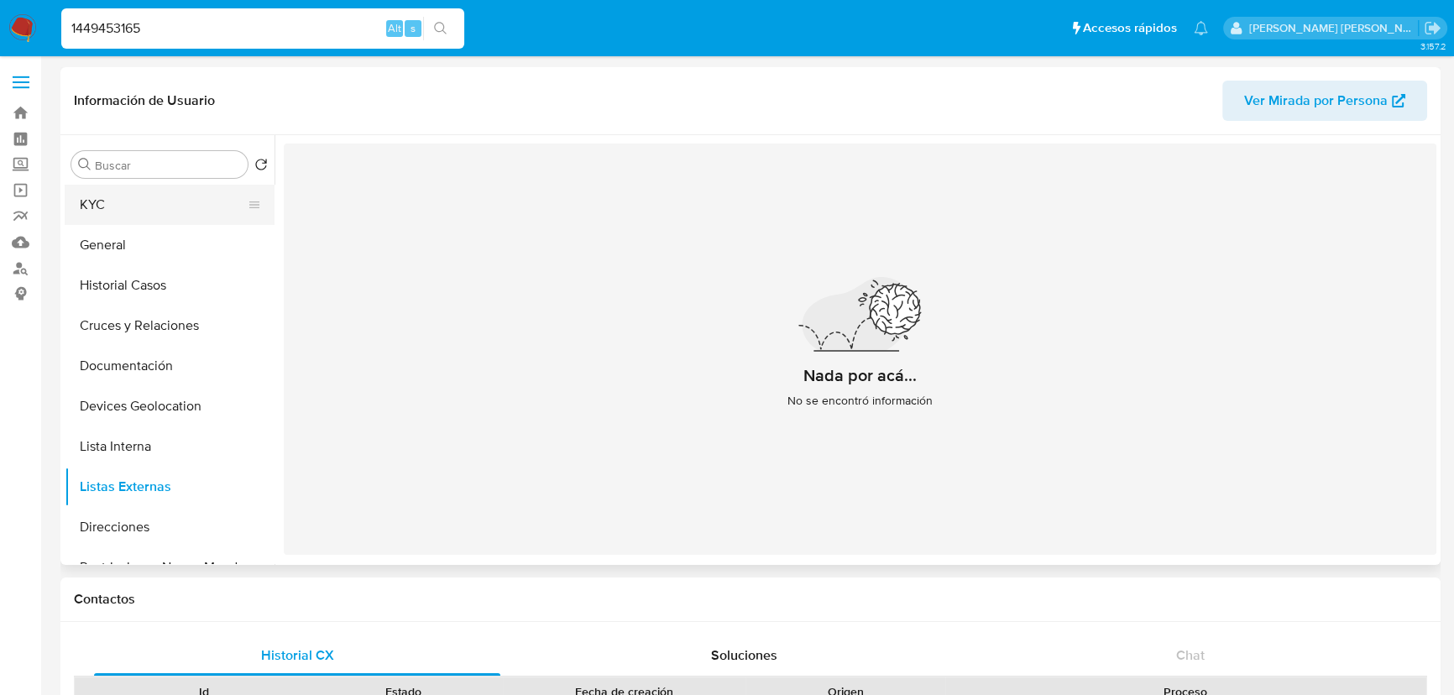
click at [143, 211] on button "KYC" at bounding box center [163, 205] width 196 height 40
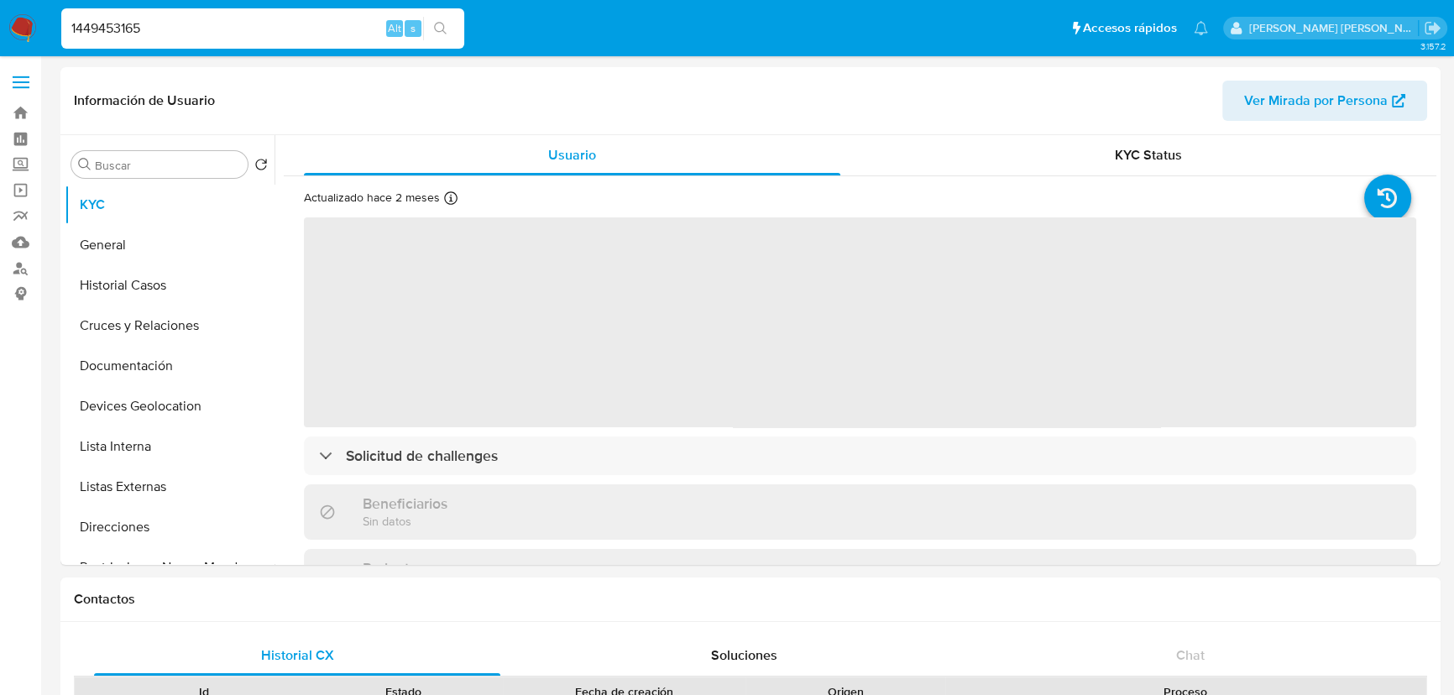
click at [594, 361] on span "‌" at bounding box center [860, 322] width 1112 height 210
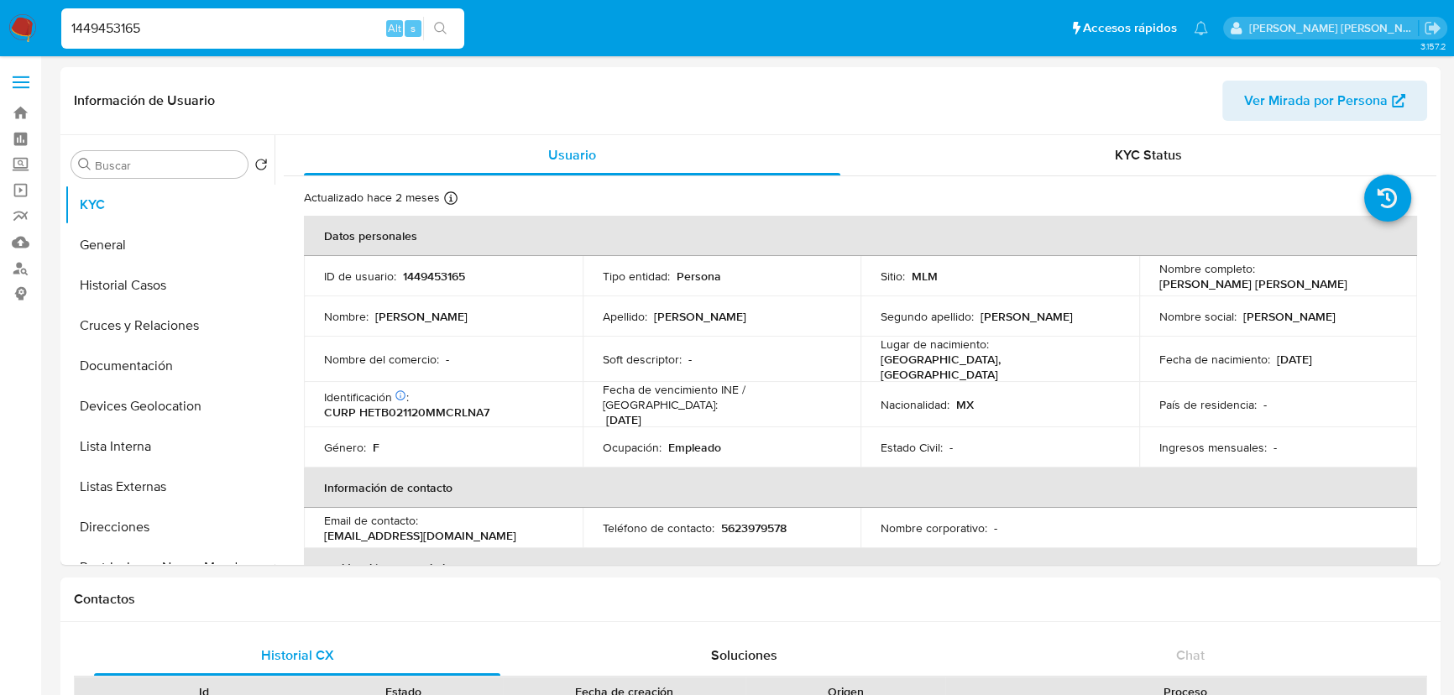
click at [407, 427] on td "Género : F" at bounding box center [443, 447] width 279 height 40
click at [422, 405] on p "CURP HETB021120MMCRLNA7" at bounding box center [406, 412] width 165 height 15
copy p "HETB021120MMCRLNA7"
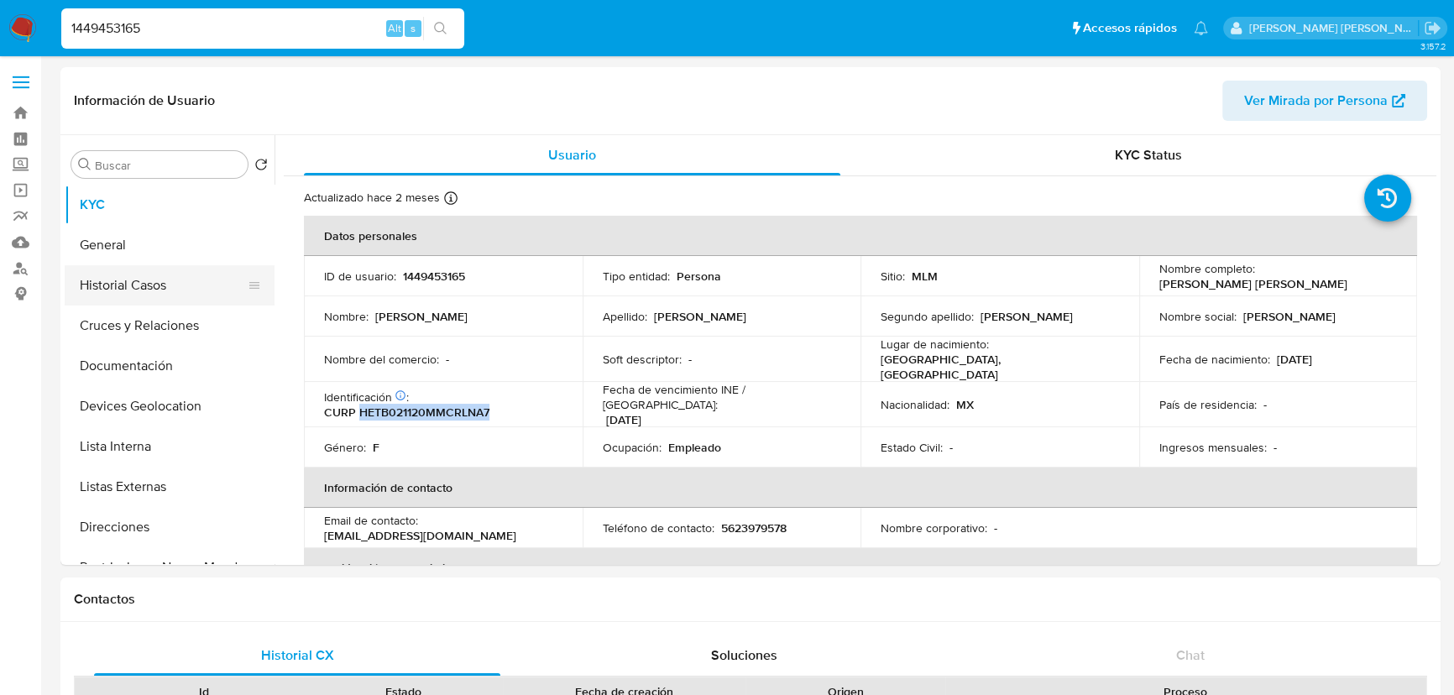
click at [132, 284] on button "Historial Casos" at bounding box center [163, 285] width 196 height 40
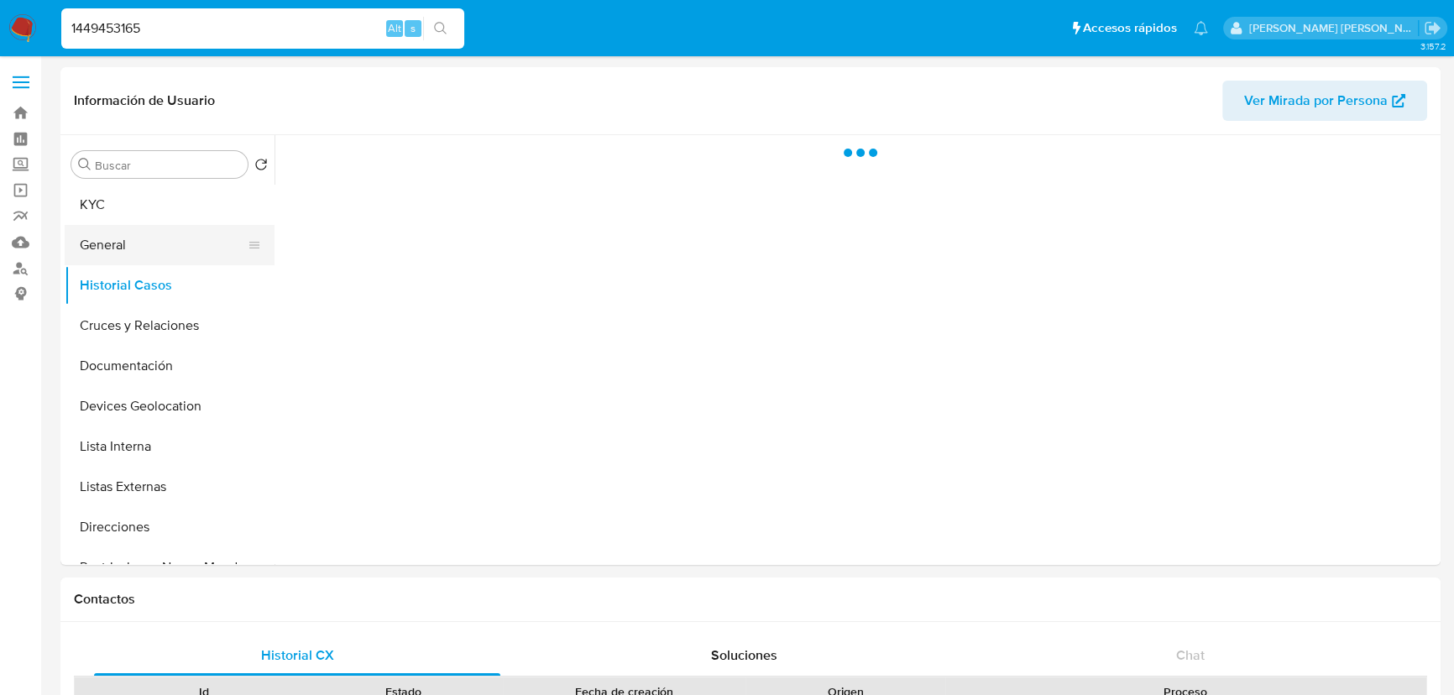
click at [129, 243] on button "General" at bounding box center [163, 245] width 196 height 40
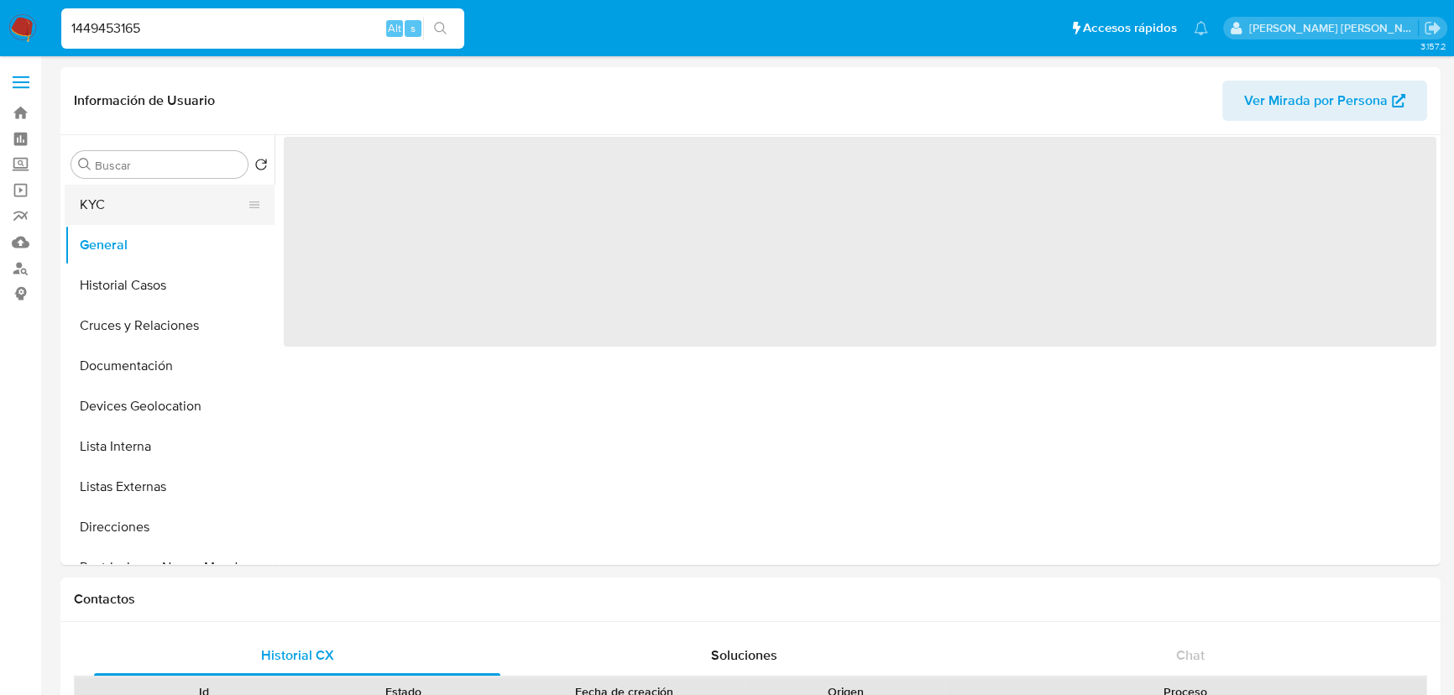
click at [139, 211] on button "KYC" at bounding box center [163, 205] width 196 height 40
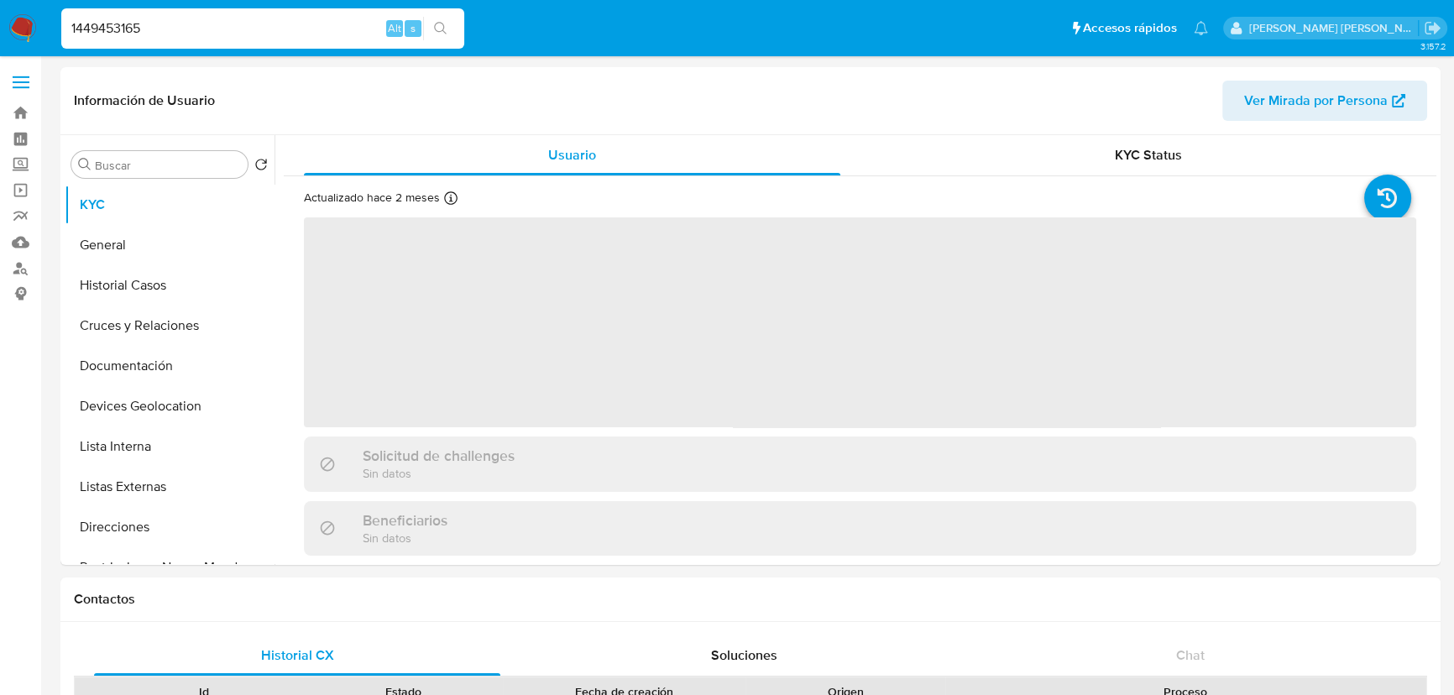
click at [708, 324] on span "‌" at bounding box center [860, 322] width 1112 height 210
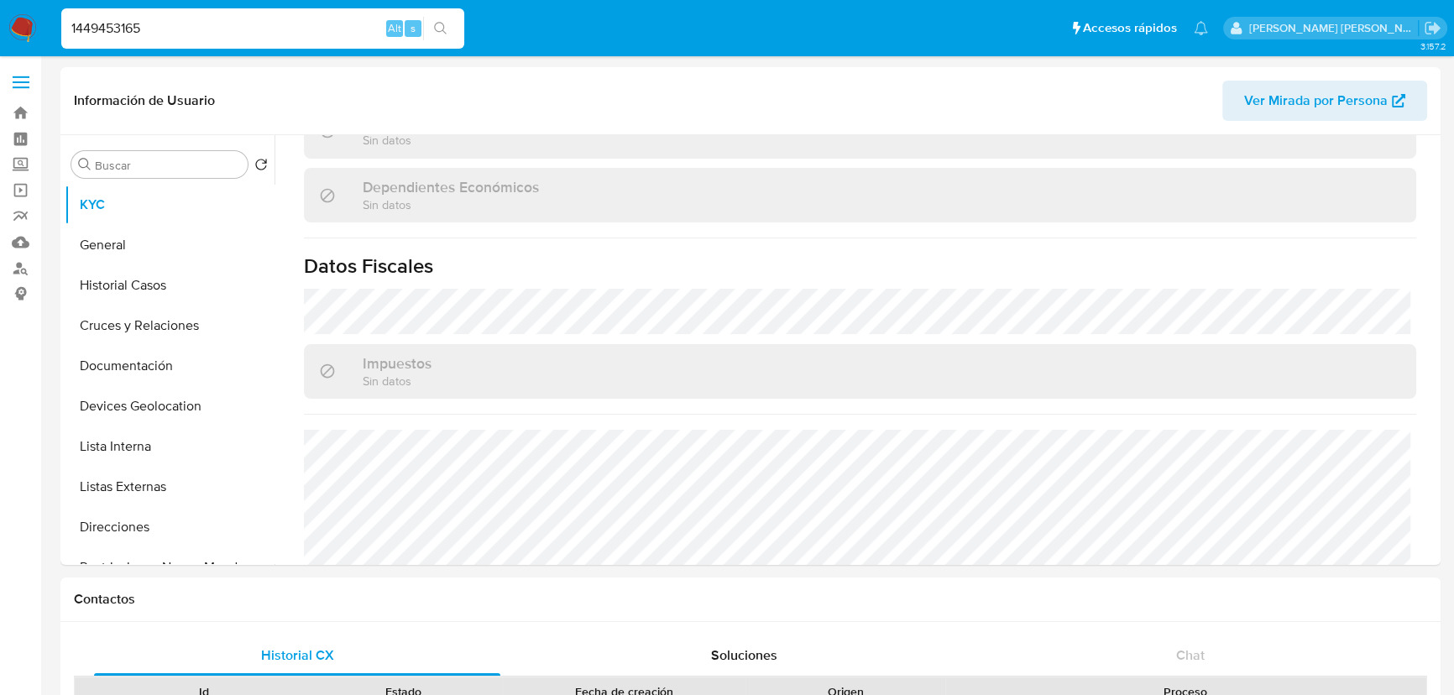
scroll to position [1039, 0]
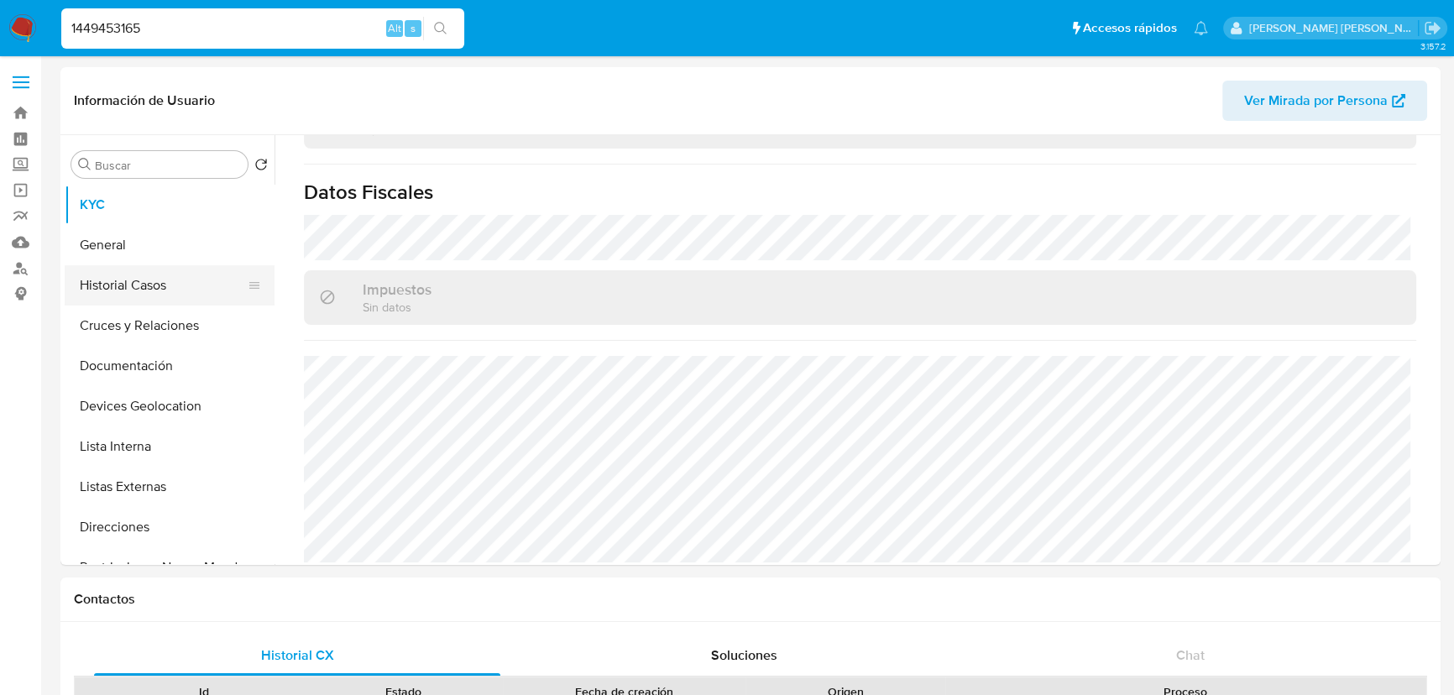
click at [123, 297] on button "Historial Casos" at bounding box center [163, 285] width 196 height 40
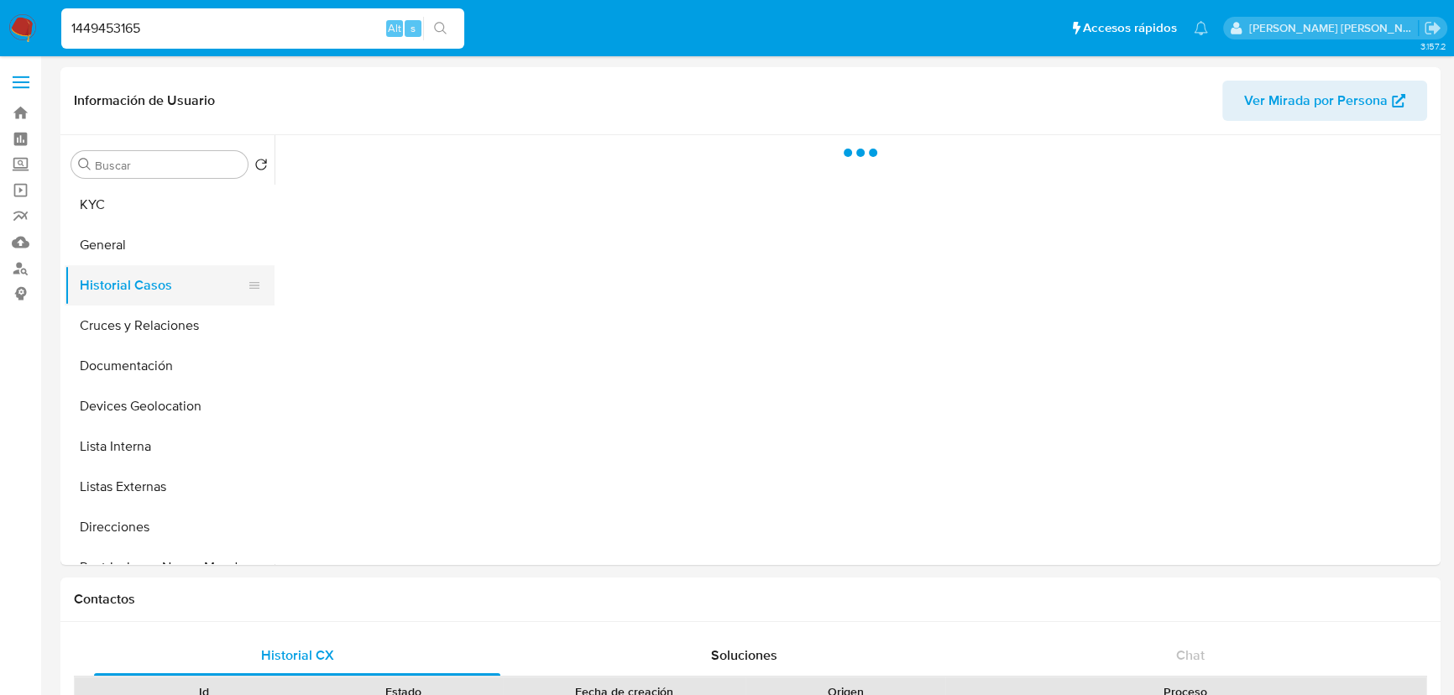
scroll to position [0, 0]
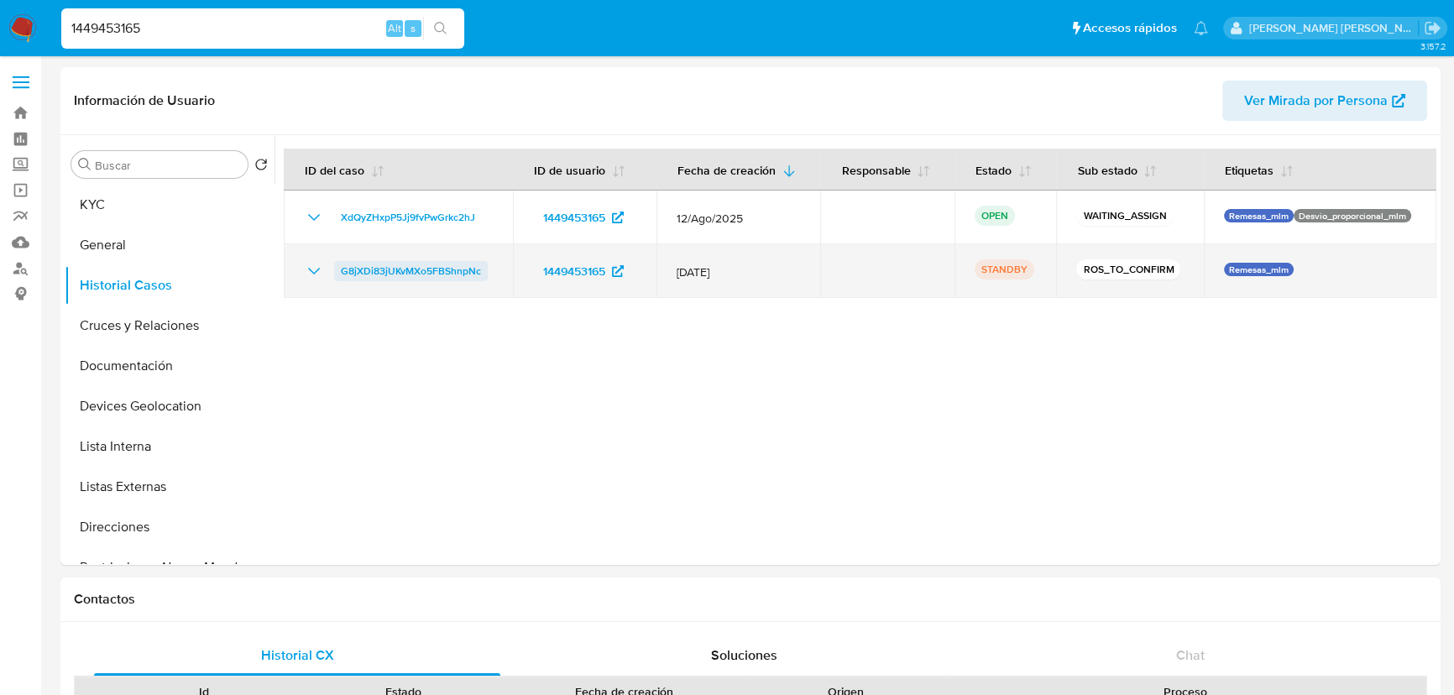
click at [366, 277] on span "G8jXDi83jUKvMXo5FBShnpNc" at bounding box center [411, 271] width 140 height 20
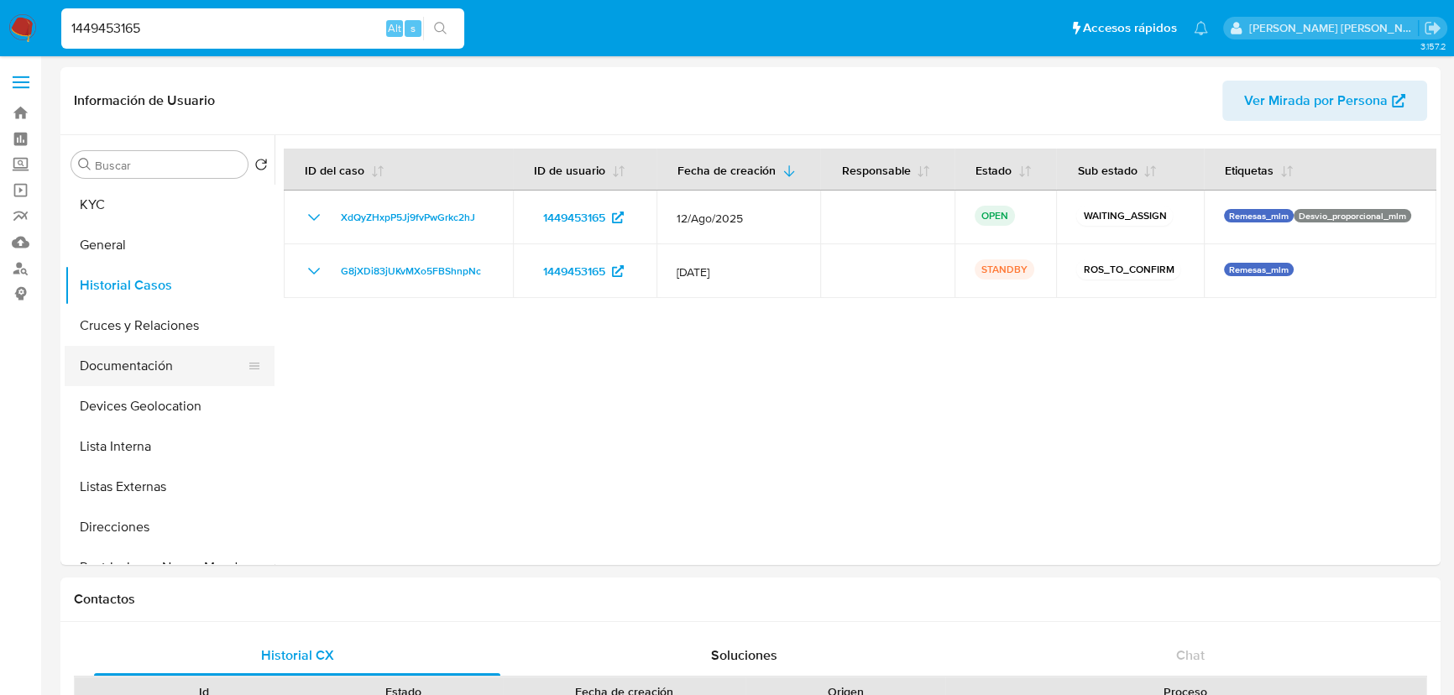
click at [149, 348] on button "Documentación" at bounding box center [163, 366] width 196 height 40
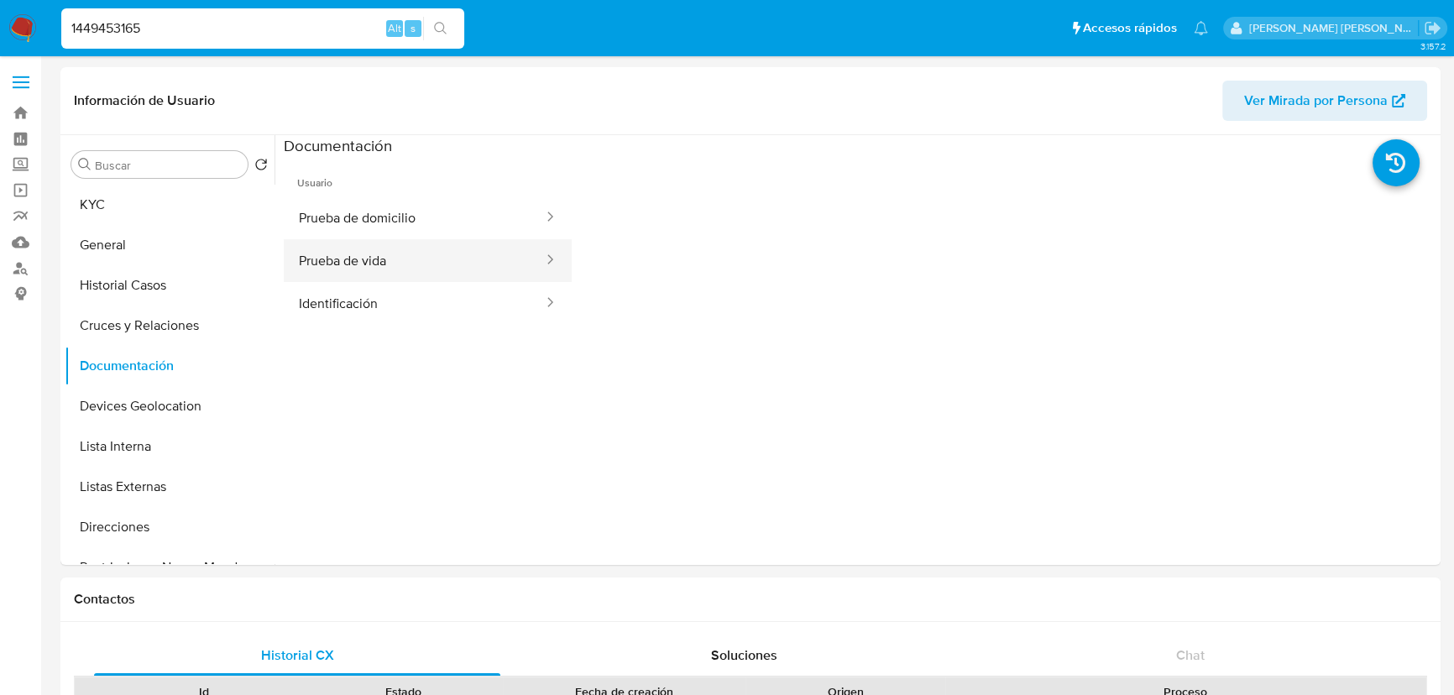
click at [429, 260] on button "Prueba de vida" at bounding box center [414, 260] width 261 height 43
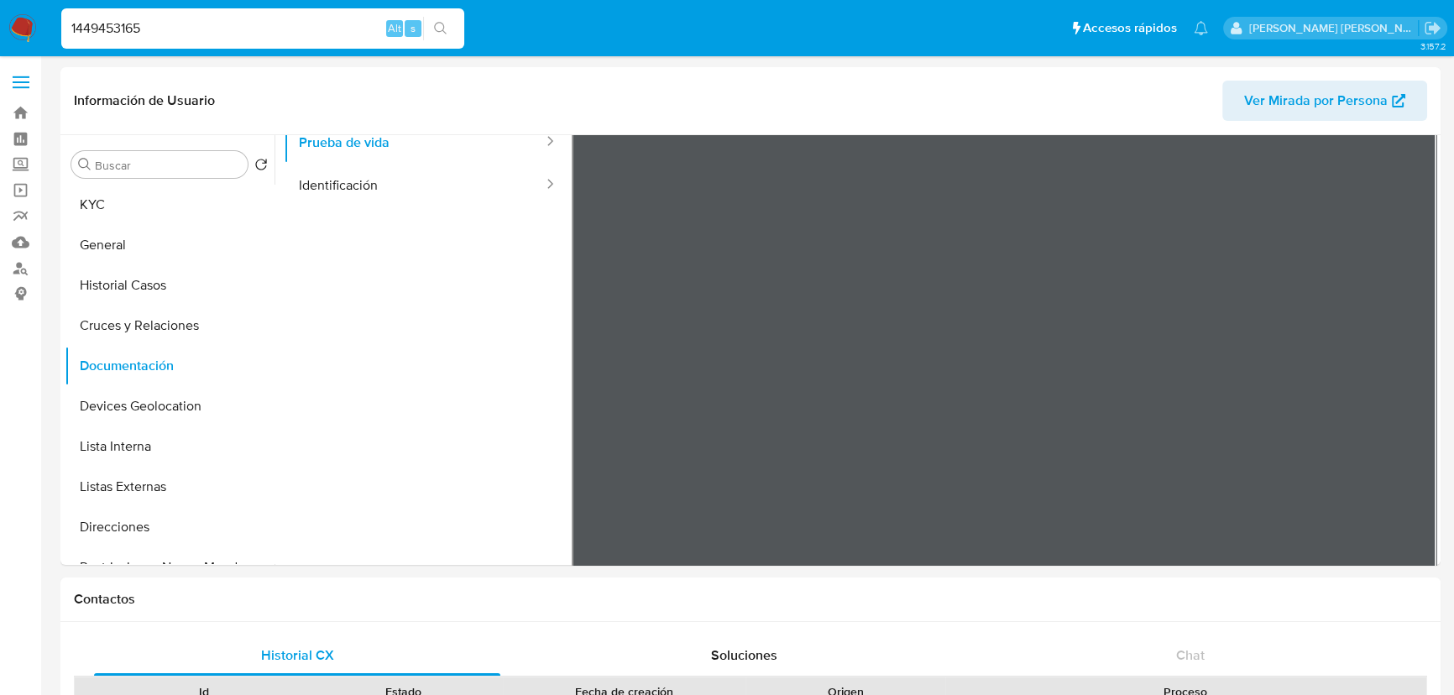
scroll to position [142, 0]
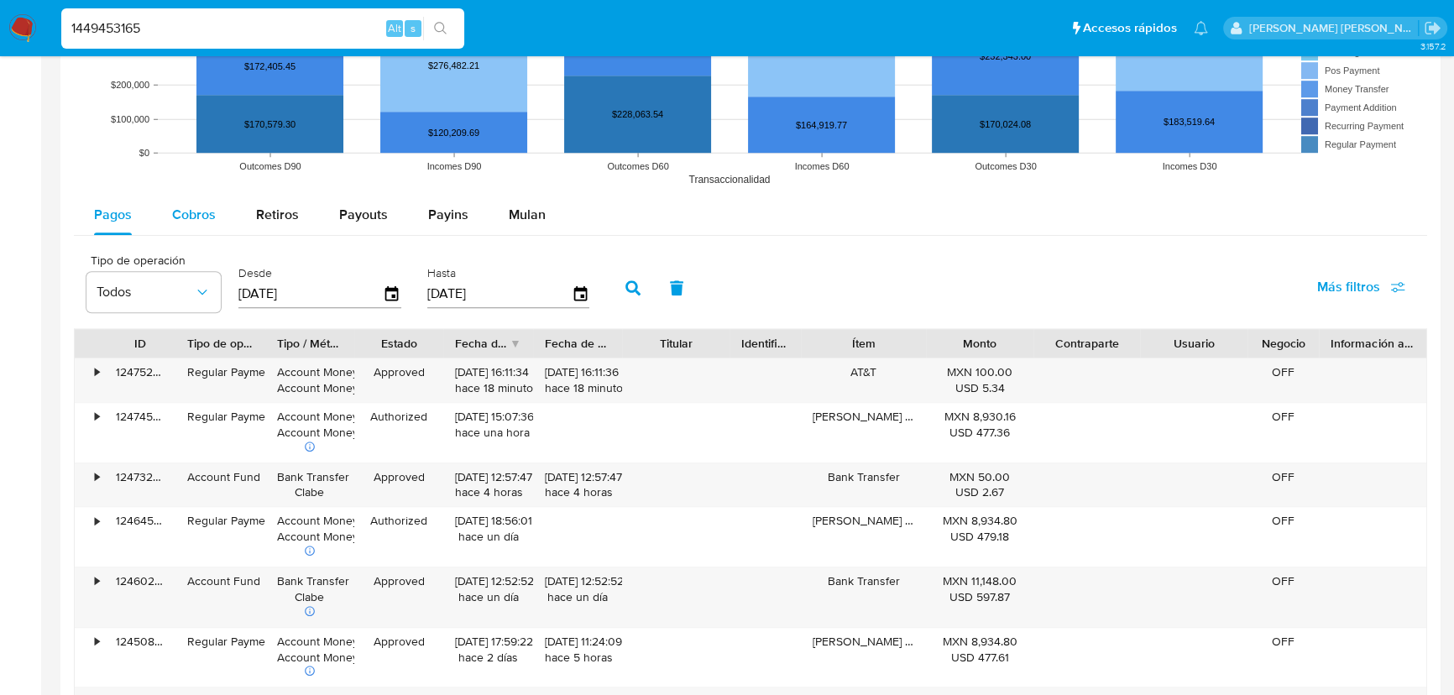
click at [203, 219] on span "Cobros" at bounding box center [194, 214] width 44 height 19
select select "10"
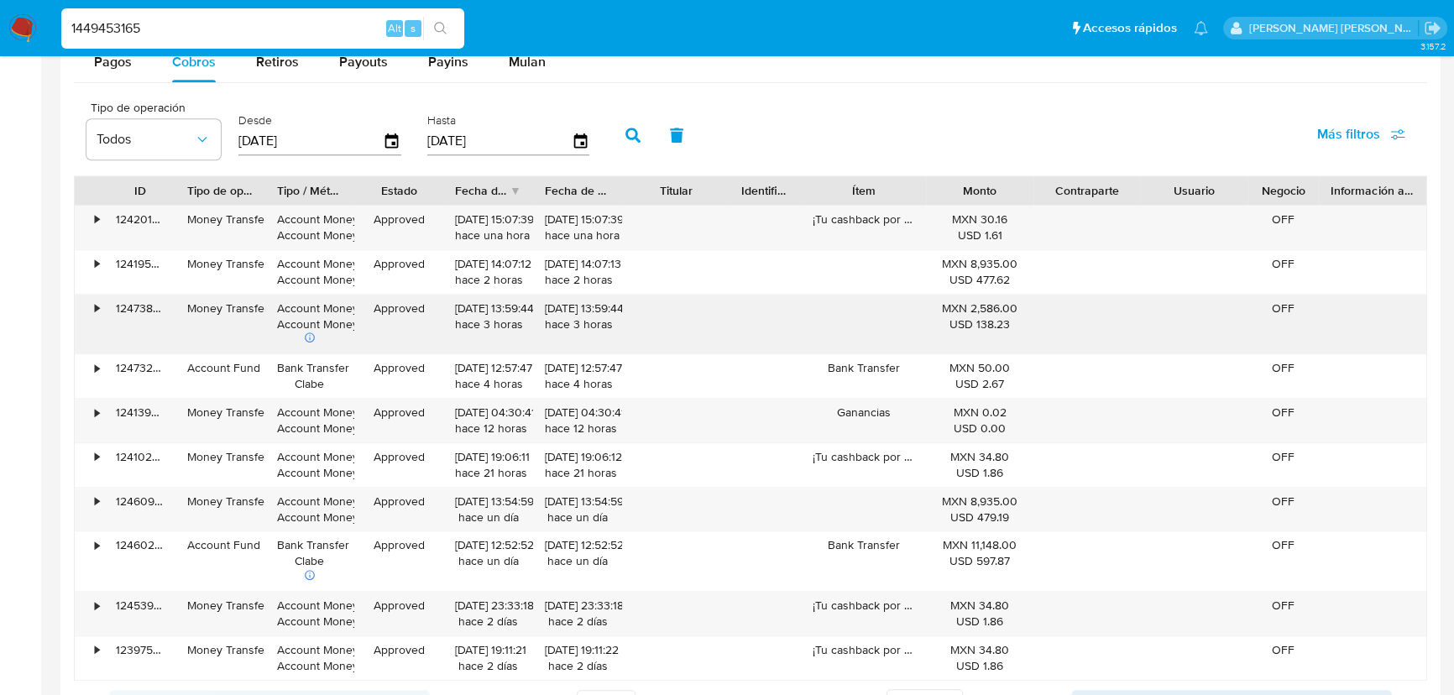
scroll to position [1755, 0]
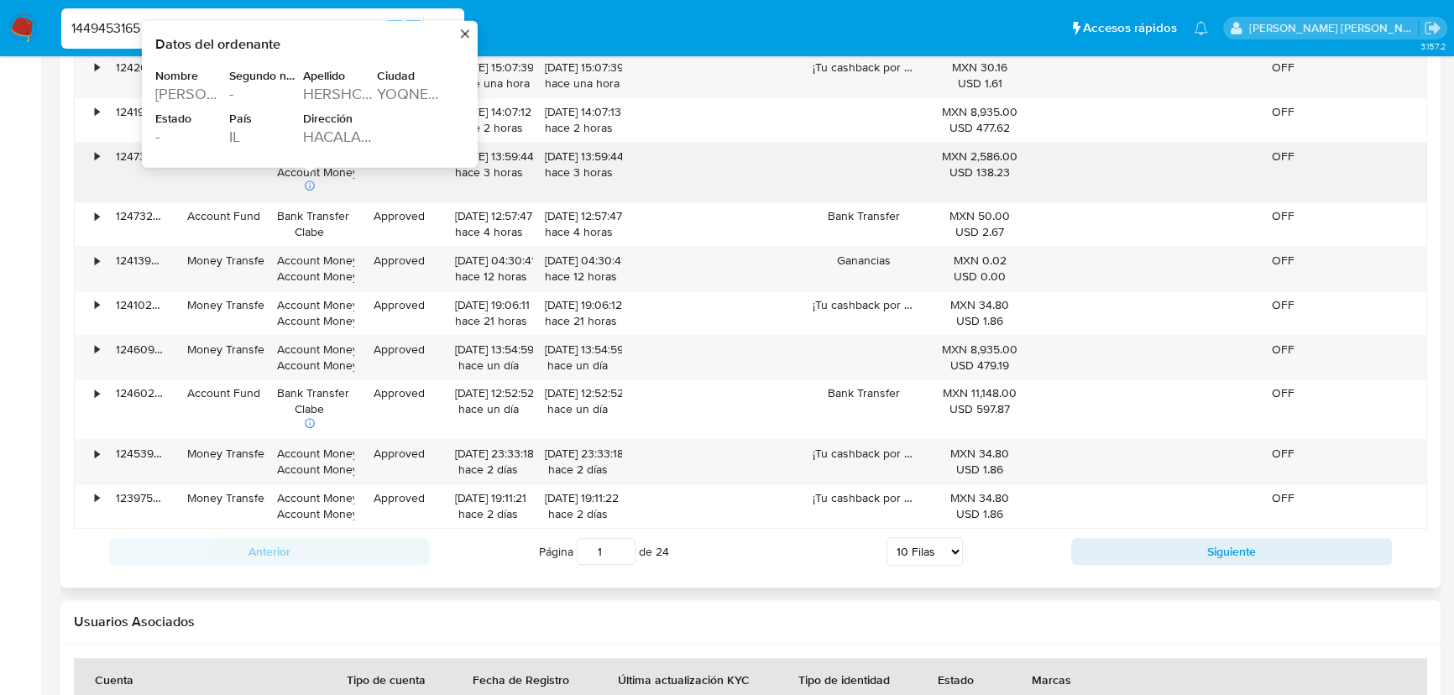
click at [334, 142] on div "HACALANIET 14" at bounding box center [338, 137] width 71 height 20
click at [418, 92] on div "YOQNEAM ILLIT" at bounding box center [412, 94] width 71 height 20
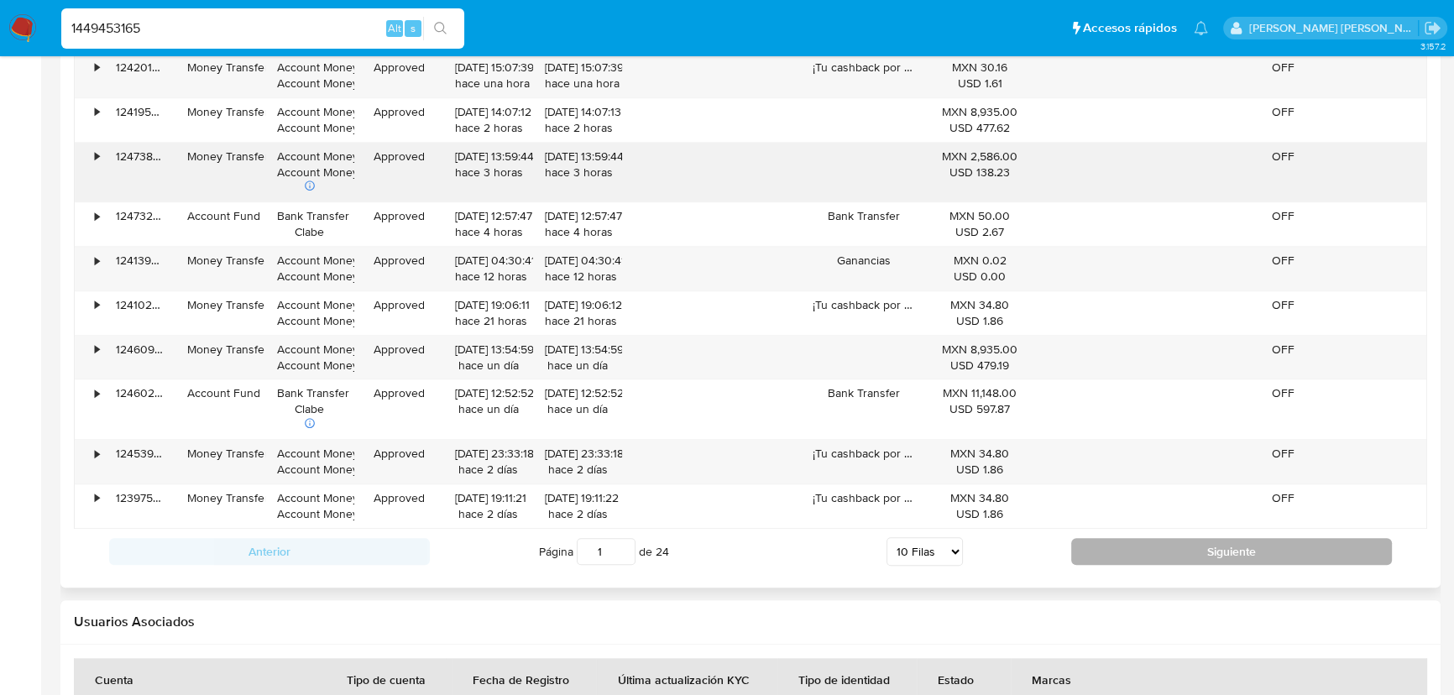
click at [1106, 538] on button "Siguiente" at bounding box center [1231, 551] width 321 height 27
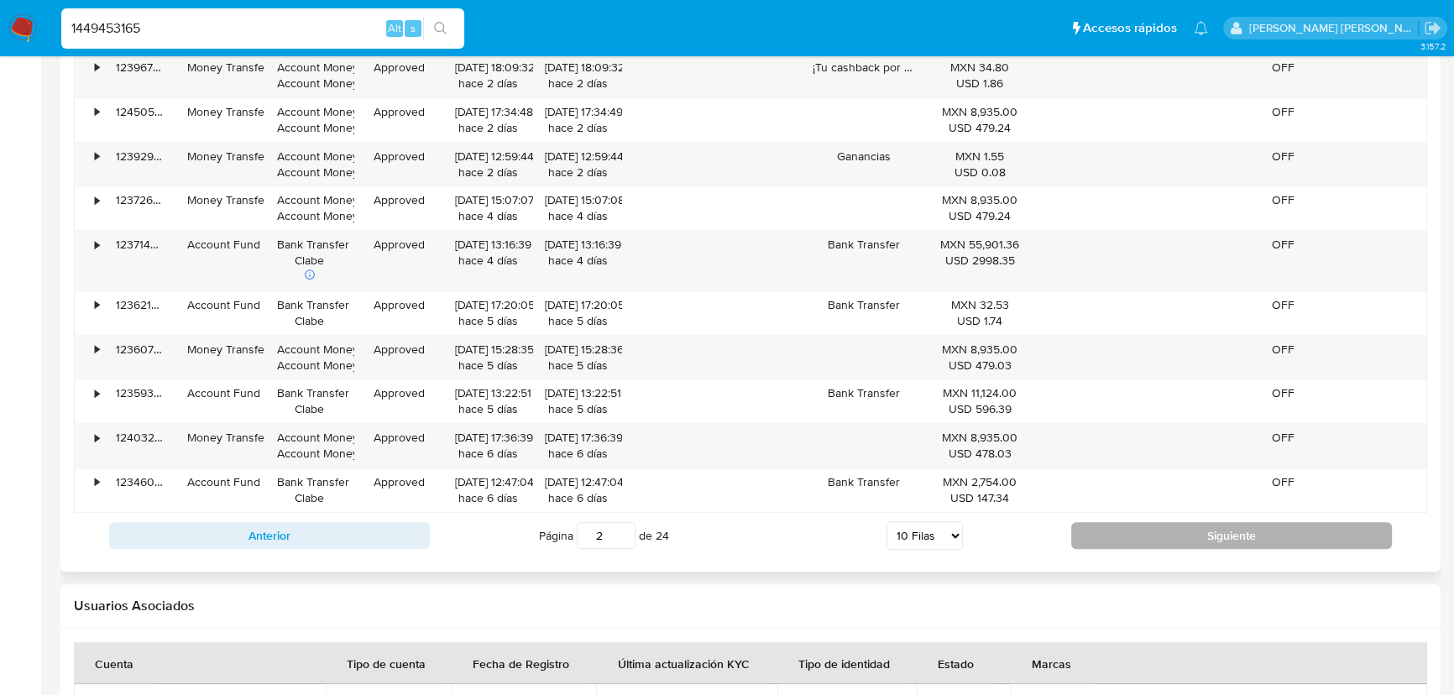
click at [1181, 531] on button "Siguiente" at bounding box center [1231, 535] width 321 height 27
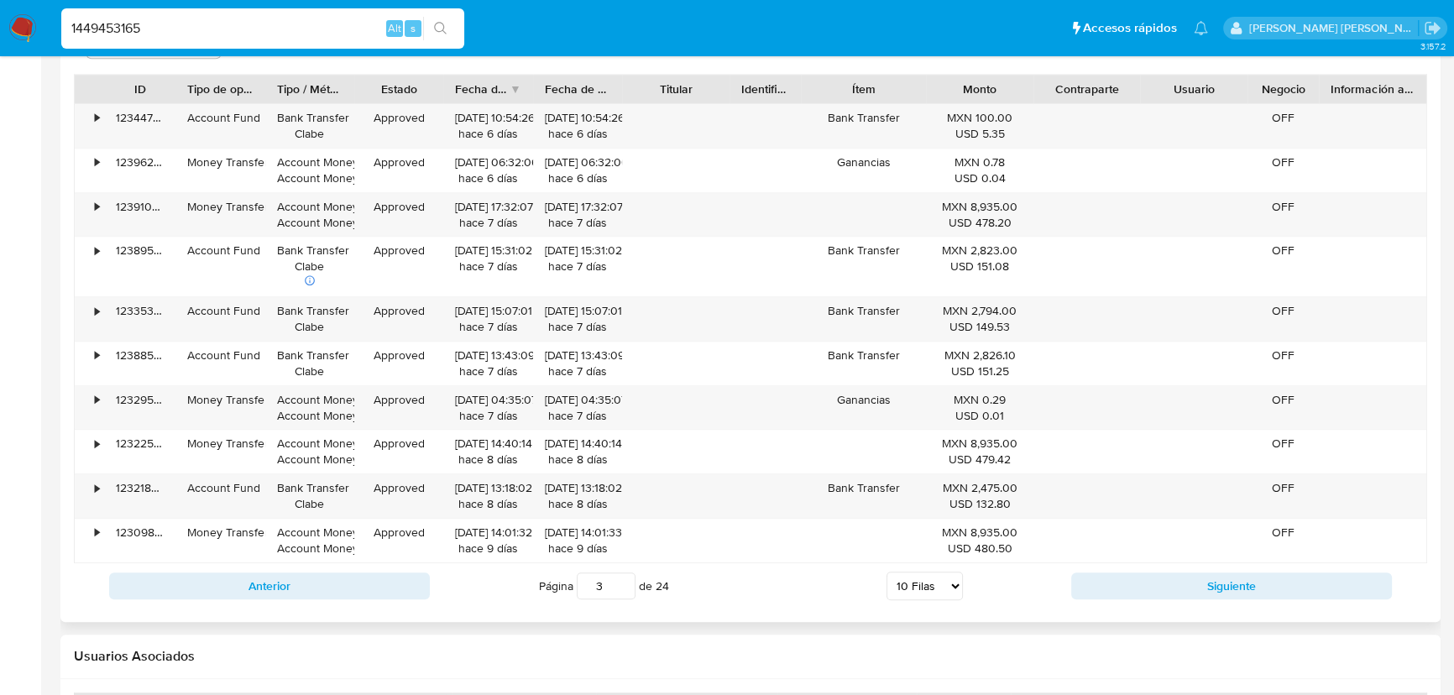
scroll to position [1714, 0]
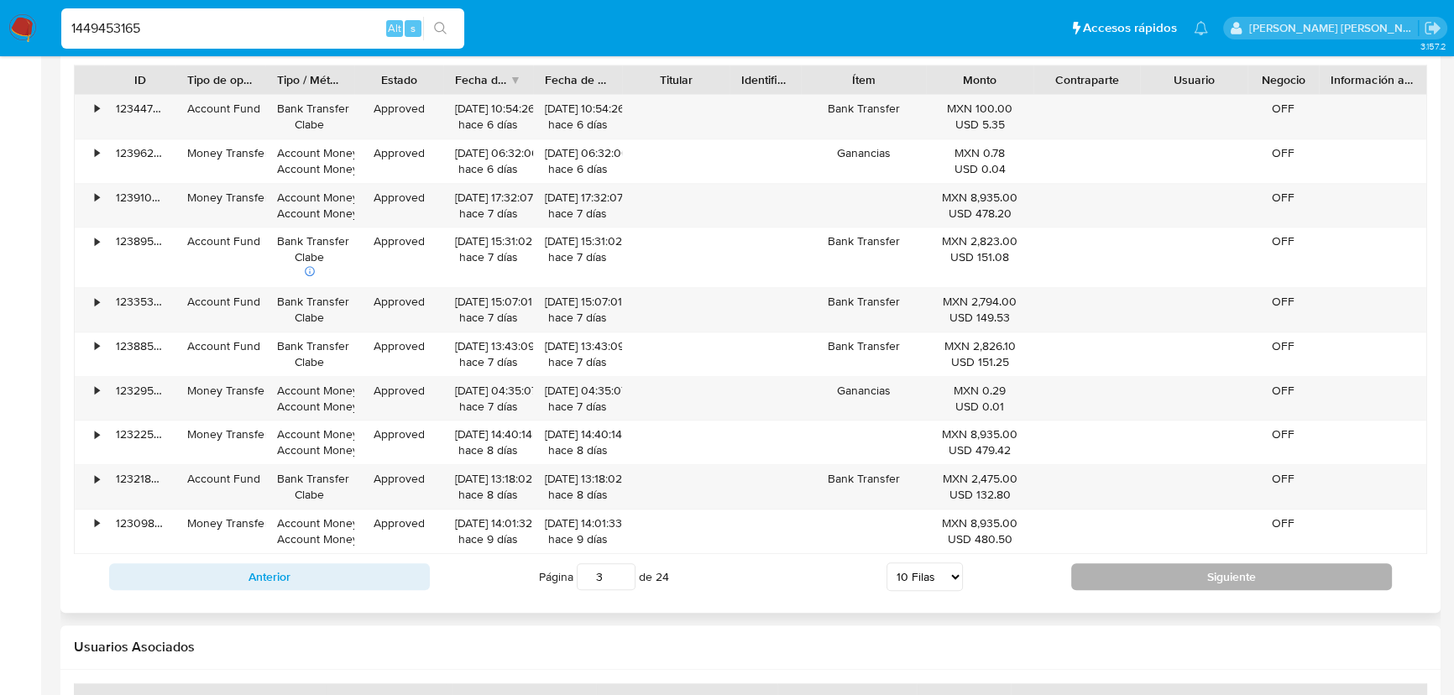
click at [1175, 575] on button "Siguiente" at bounding box center [1231, 576] width 321 height 27
type input "4"
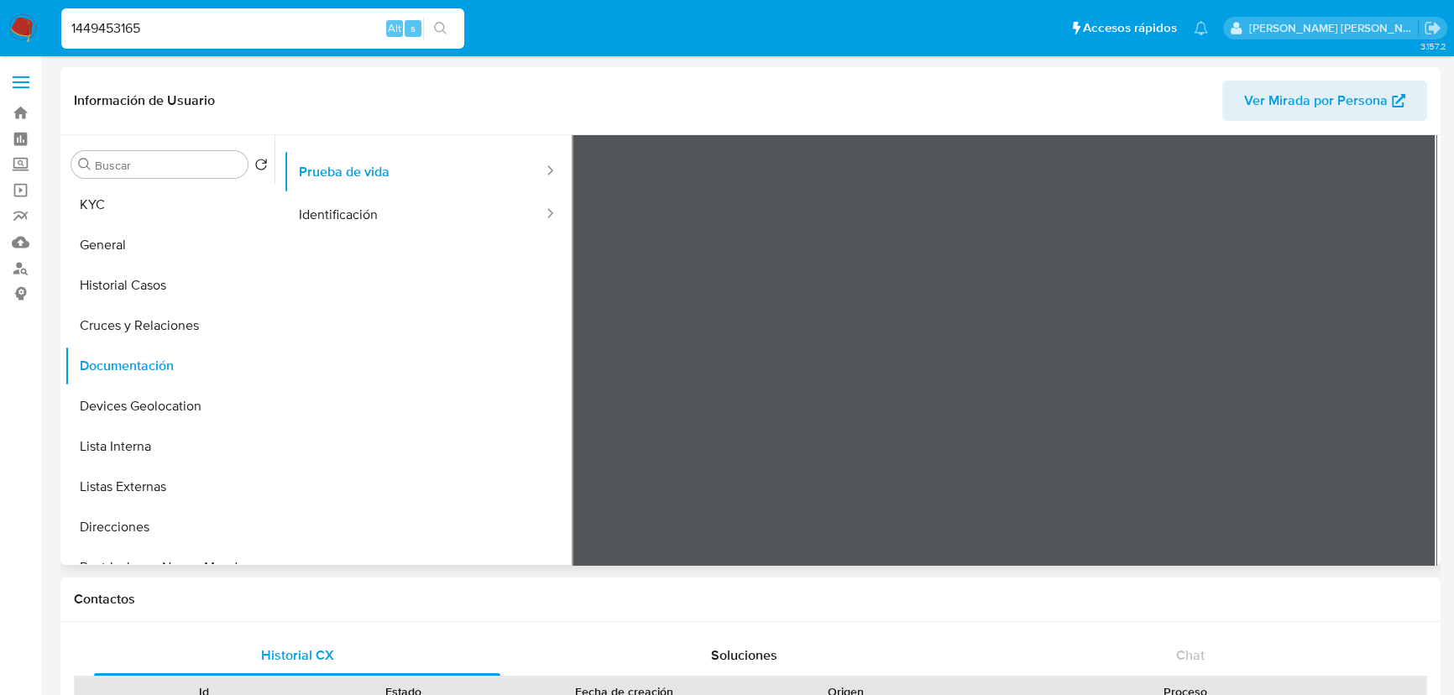
scroll to position [65, 0]
click at [136, 37] on input "1449453165" at bounding box center [262, 29] width 403 height 22
drag, startPoint x: 13, startPoint y: 3, endPoint x: 0, endPoint y: -18, distance: 23.8
paste input "30164275"
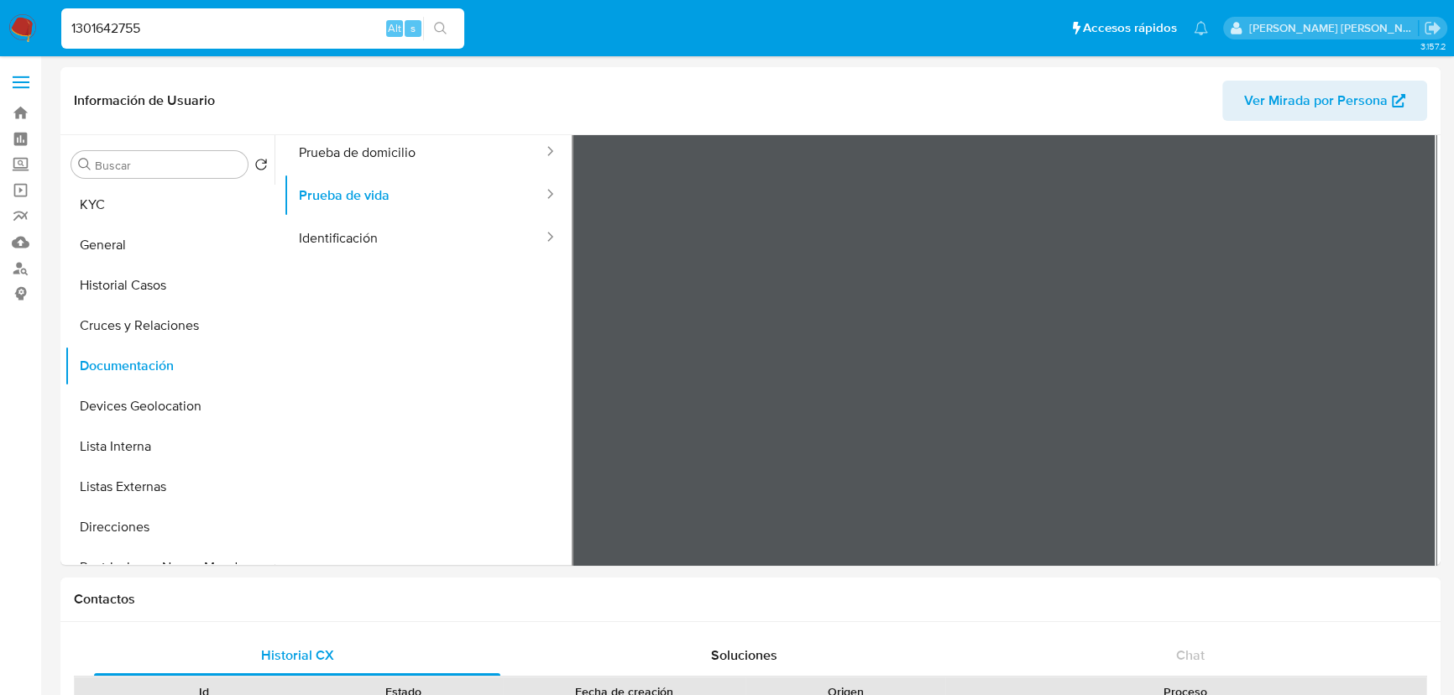
type input "1301642755"
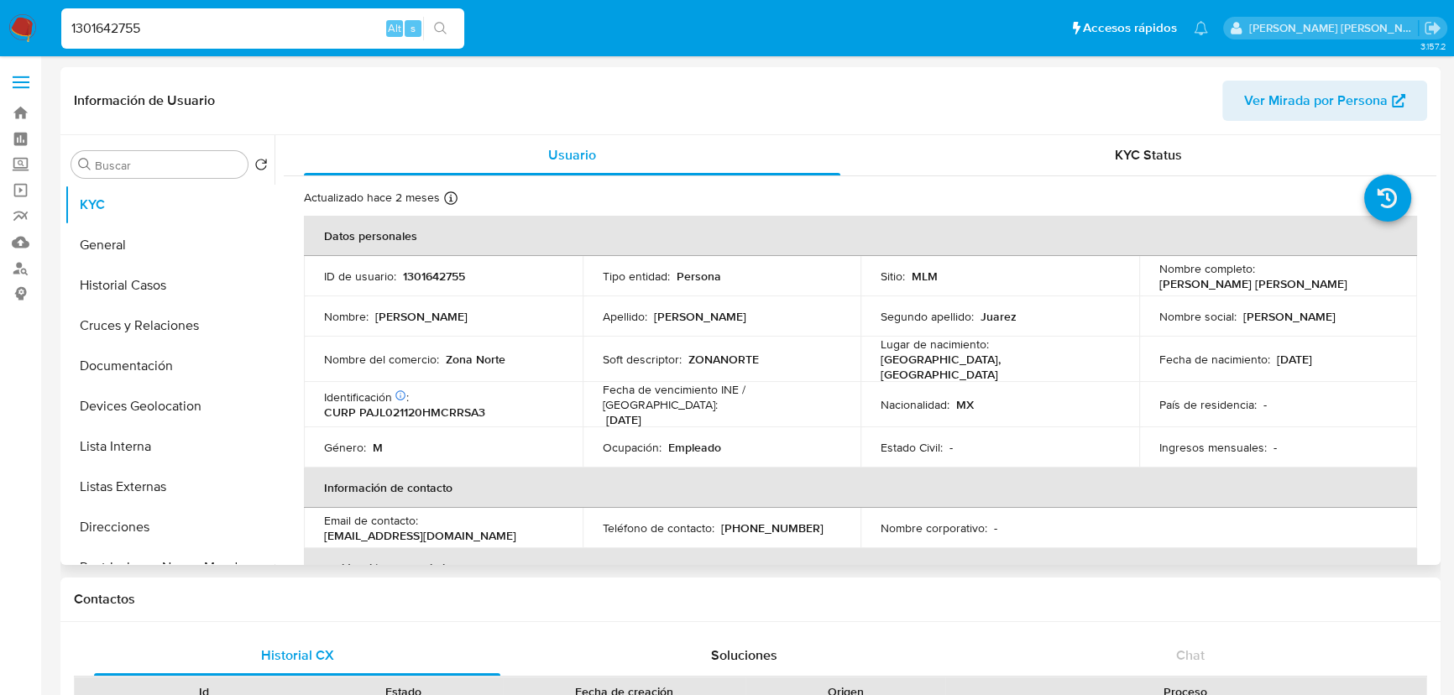
select select "10"
click at [167, 504] on button "Listas Externas" at bounding box center [163, 487] width 196 height 40
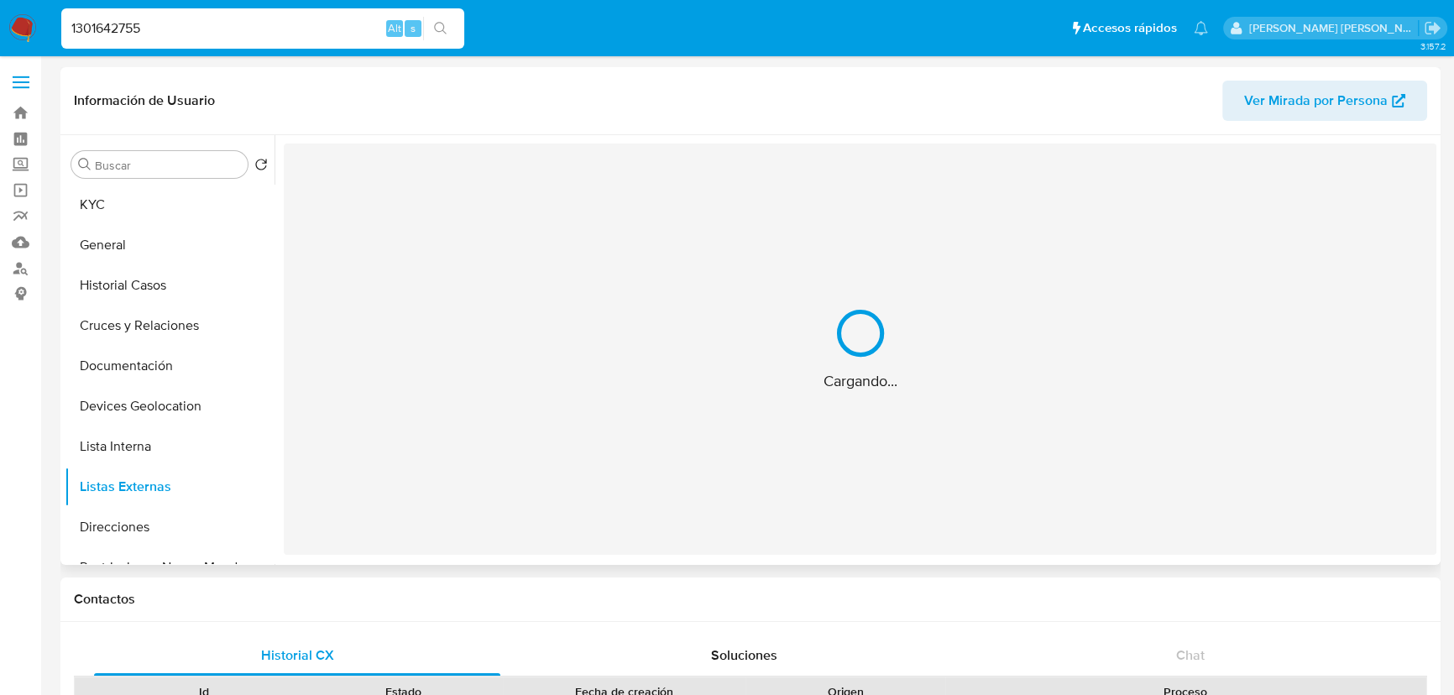
click at [505, 462] on div "Cargando..." at bounding box center [860, 349] width 1153 height 411
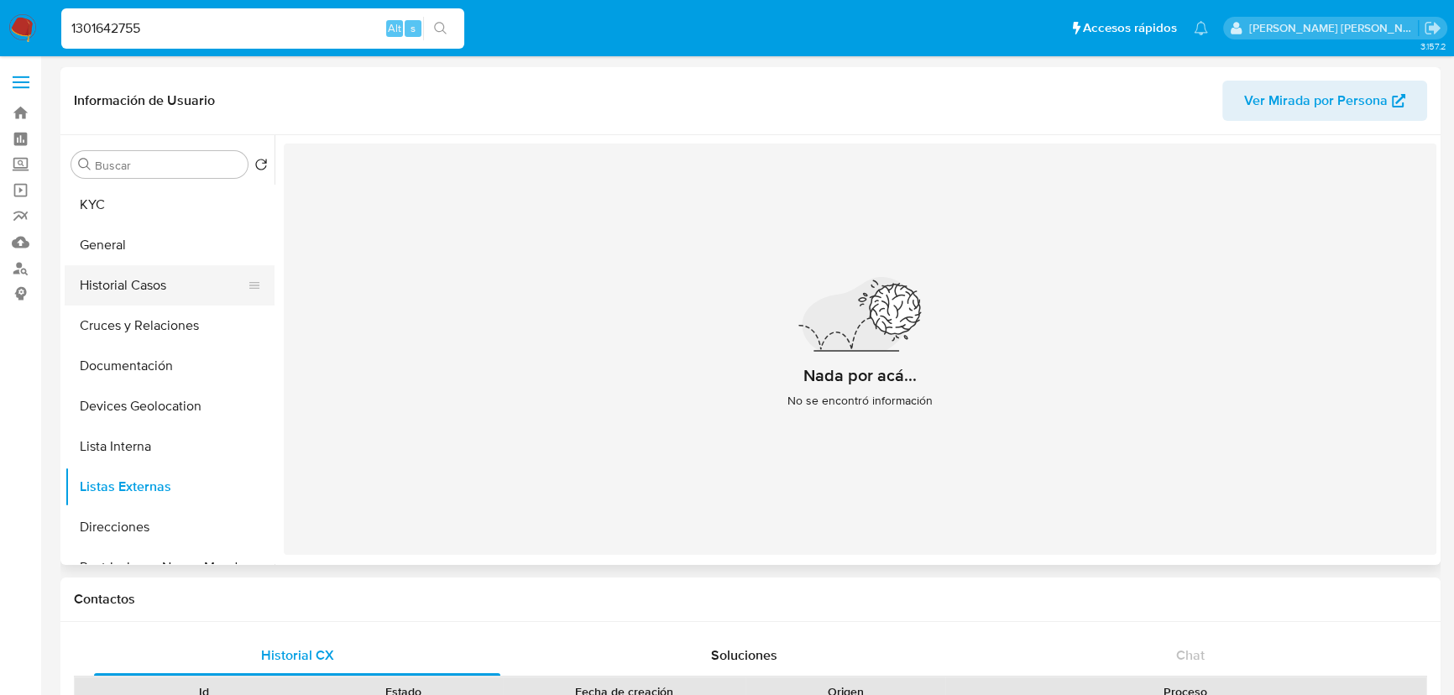
click at [144, 287] on button "Historial Casos" at bounding box center [163, 285] width 196 height 40
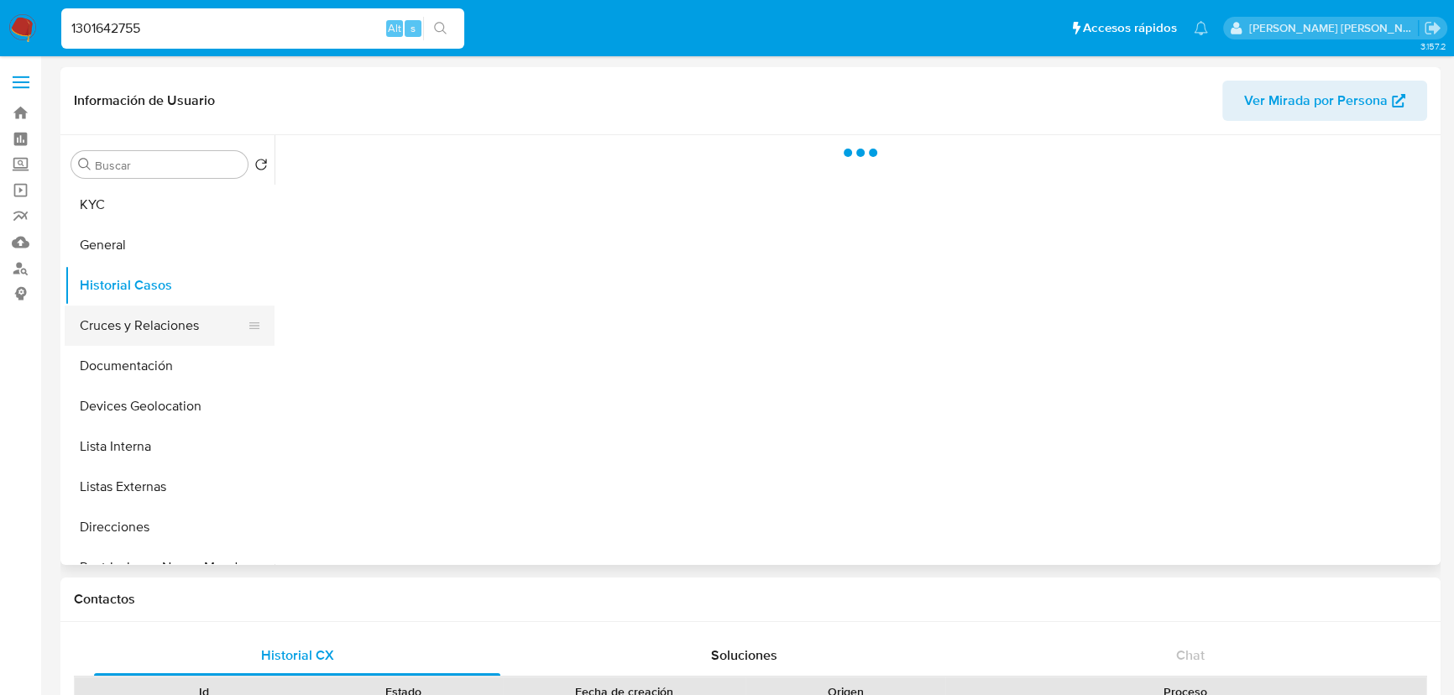
click at [149, 326] on button "Cruces y Relaciones" at bounding box center [163, 326] width 196 height 40
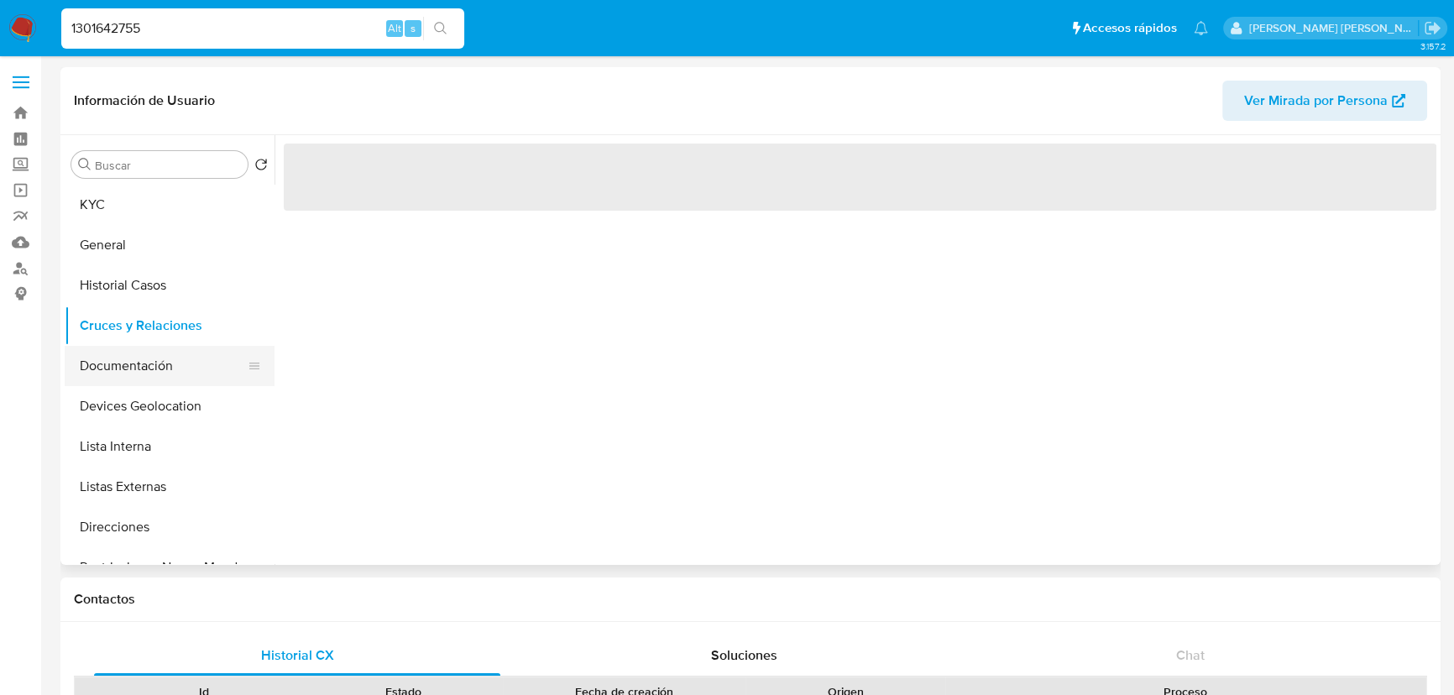
click at [150, 369] on button "Documentación" at bounding box center [163, 366] width 196 height 40
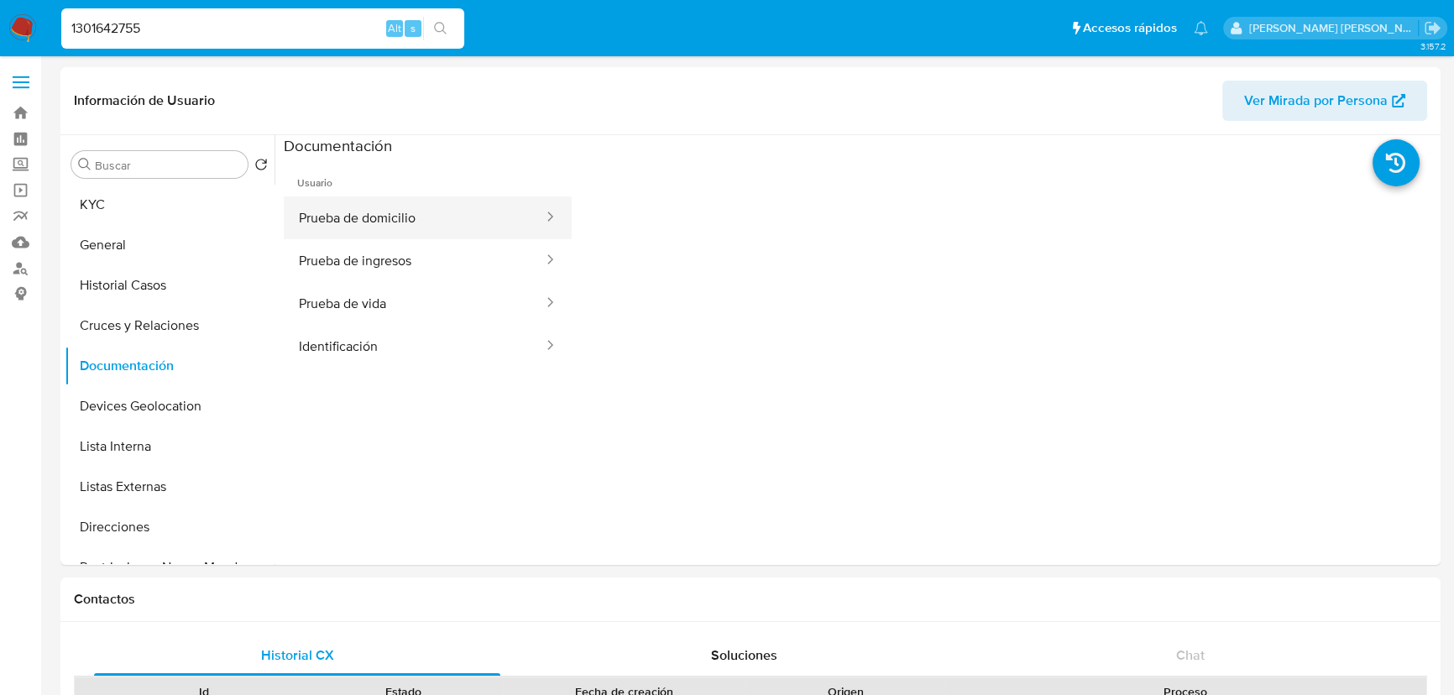
click at [395, 233] on button "Prueba de domicilio" at bounding box center [414, 217] width 261 height 43
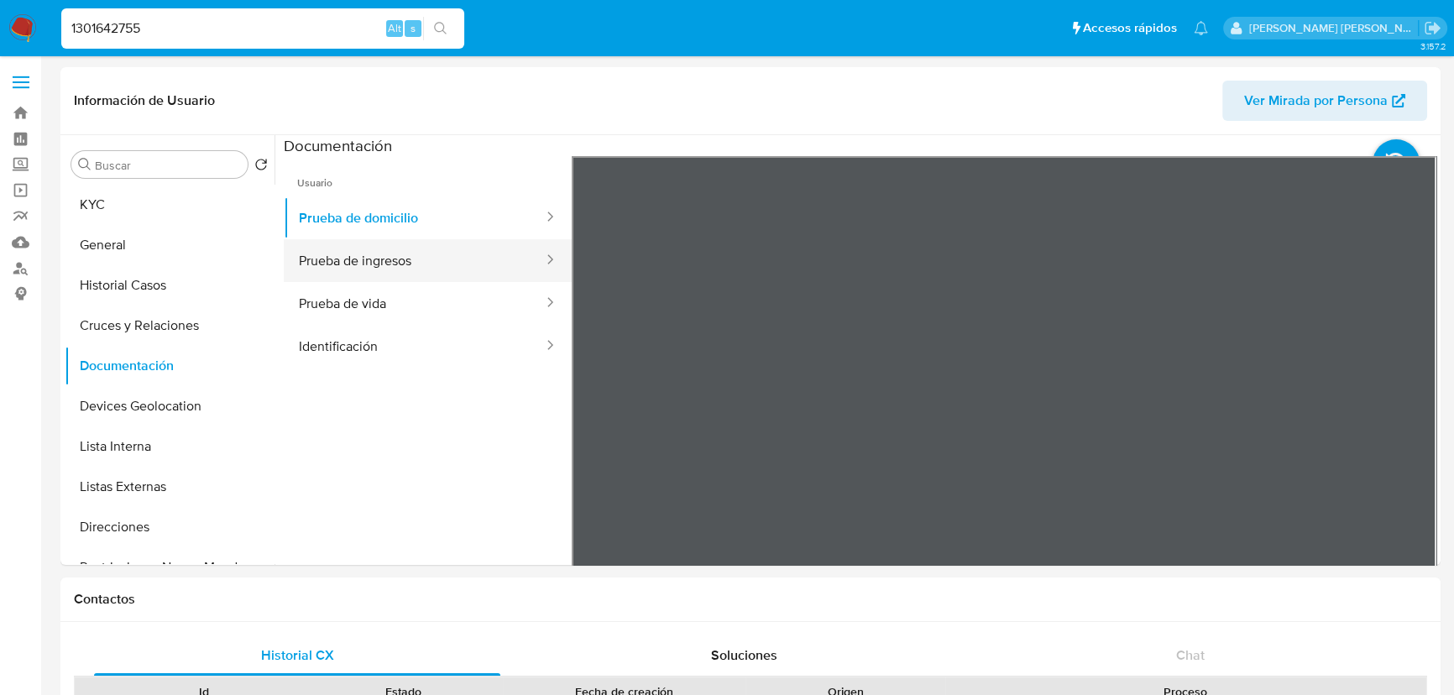
drag, startPoint x: 388, startPoint y: 254, endPoint x: 416, endPoint y: 264, distance: 29.2
click at [389, 254] on button "Prueba de ingresos" at bounding box center [414, 260] width 261 height 43
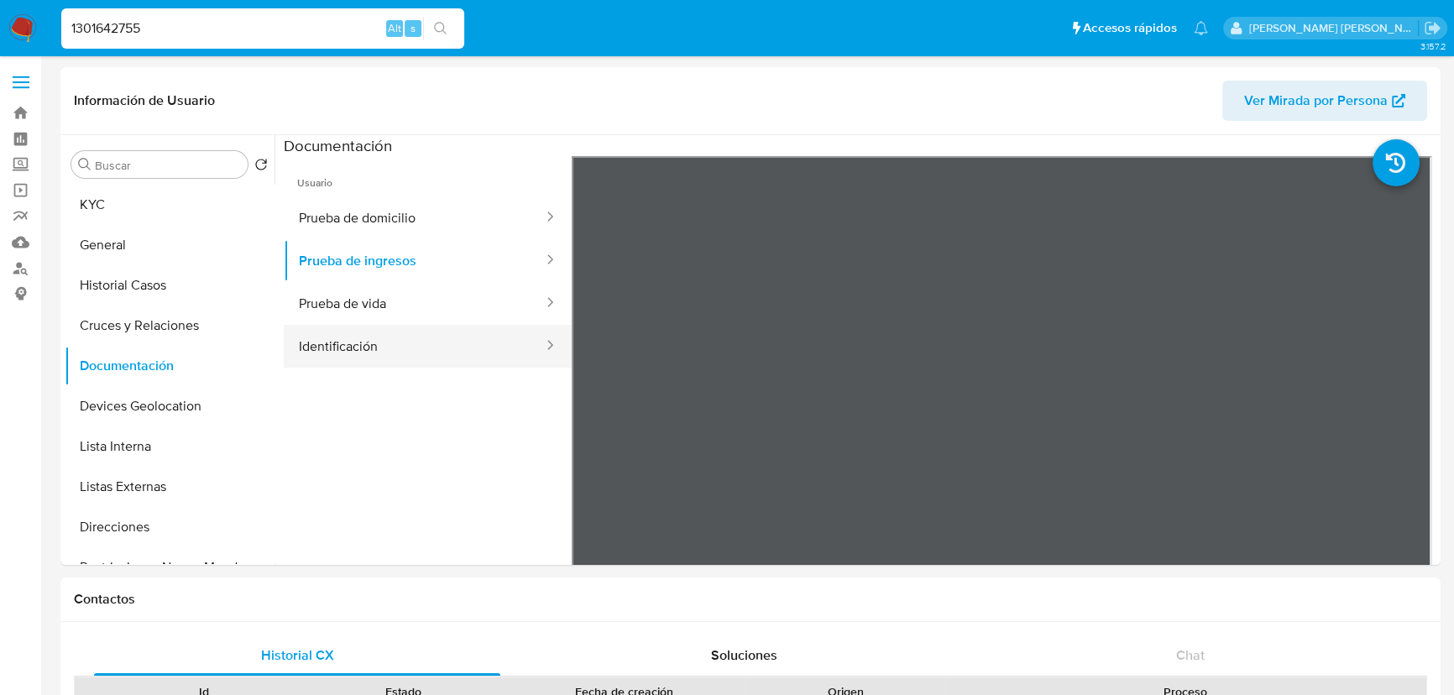
drag, startPoint x: 430, startPoint y: 309, endPoint x: 535, endPoint y: 329, distance: 106.9
click at [432, 309] on button "Prueba de vida" at bounding box center [414, 303] width 261 height 43
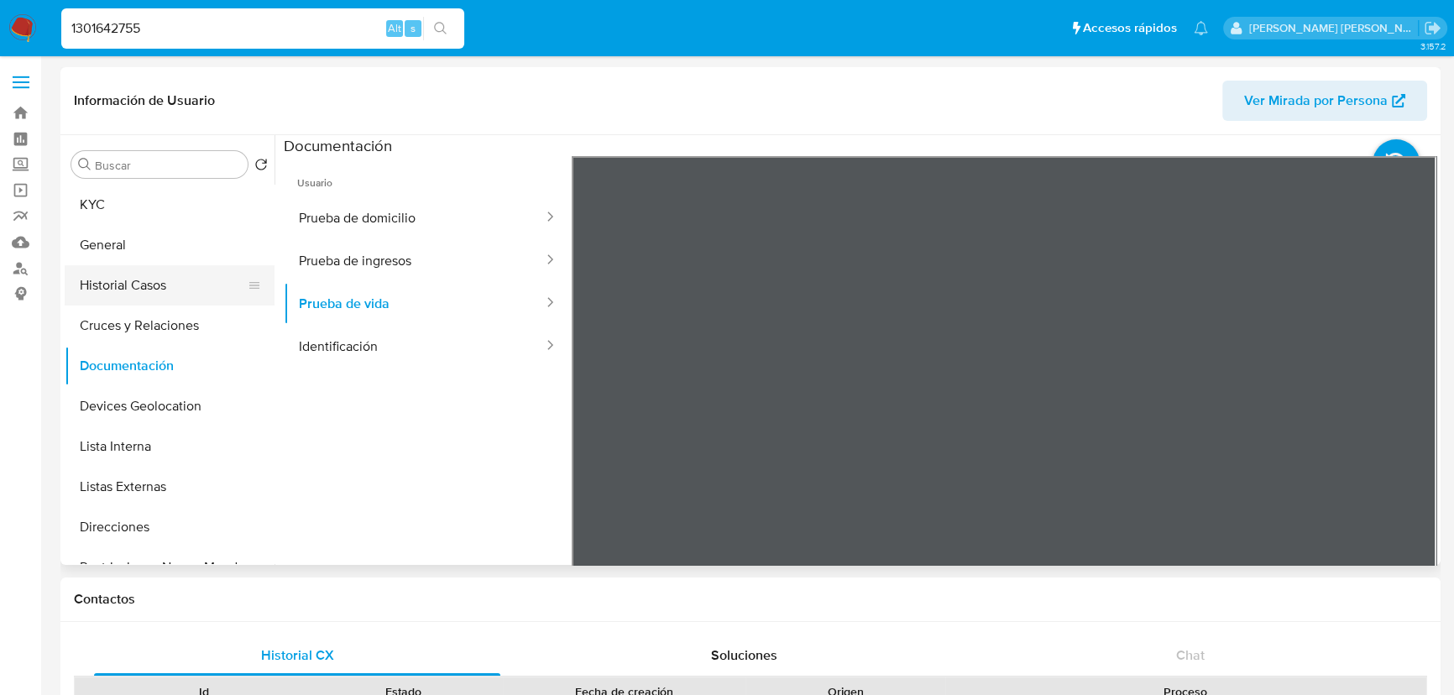
click at [116, 271] on button "Historial Casos" at bounding box center [163, 285] width 196 height 40
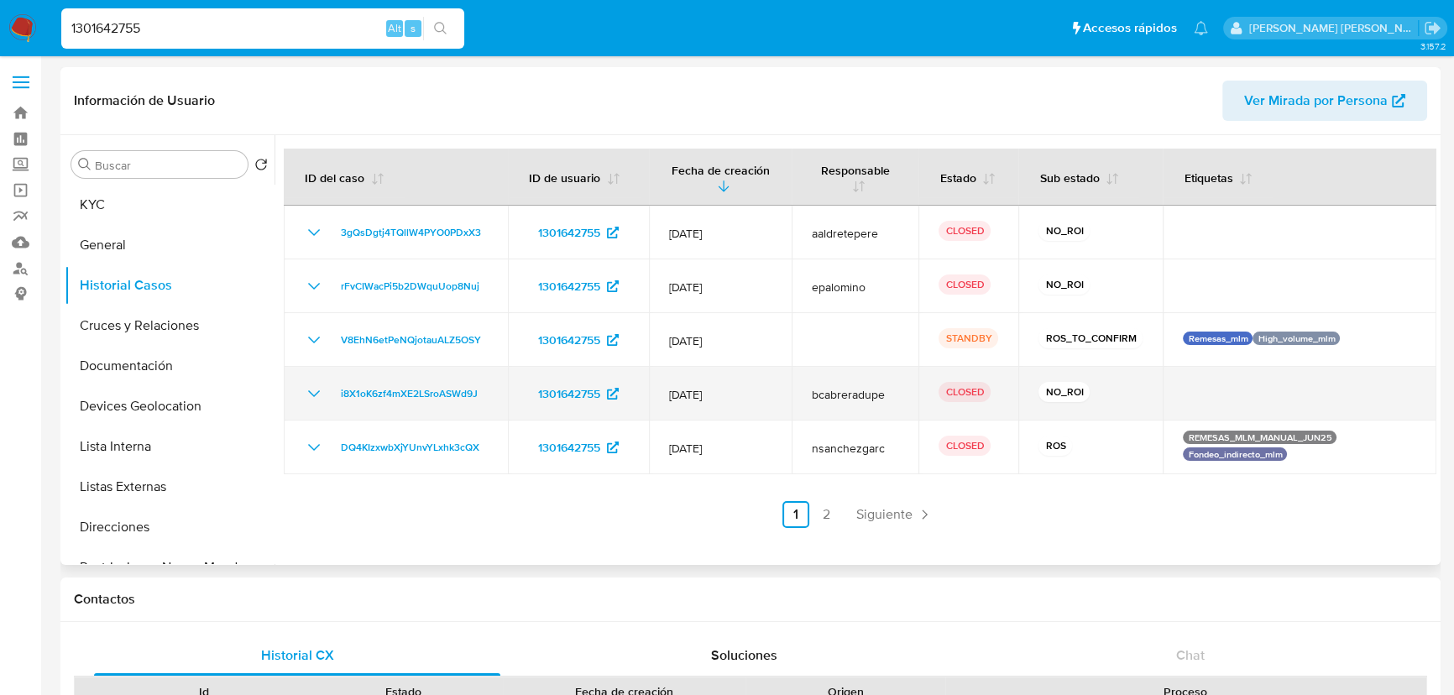
click at [313, 393] on icon "Mostrar/Ocultar" at bounding box center [314, 394] width 20 height 20
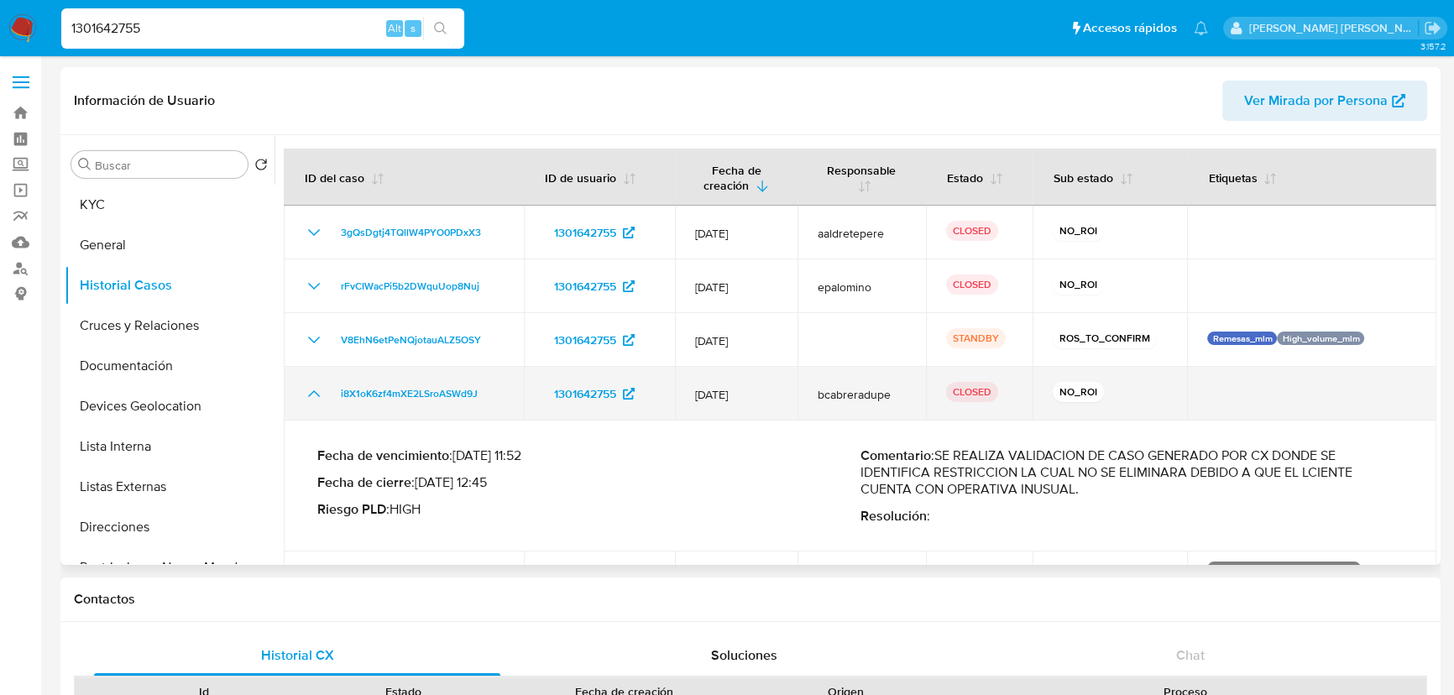
click at [313, 393] on icon "Mostrar/Ocultar" at bounding box center [314, 394] width 20 height 20
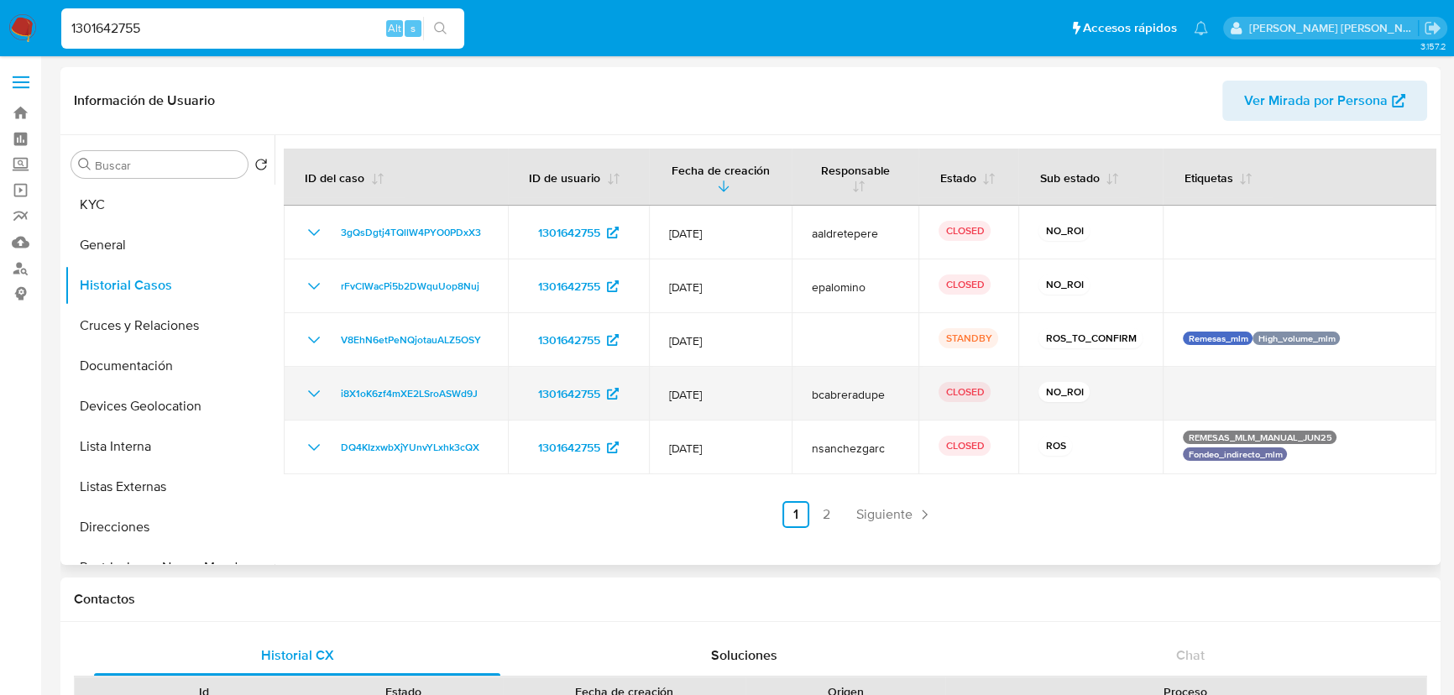
click at [313, 393] on icon "Mostrar/Ocultar" at bounding box center [314, 394] width 20 height 20
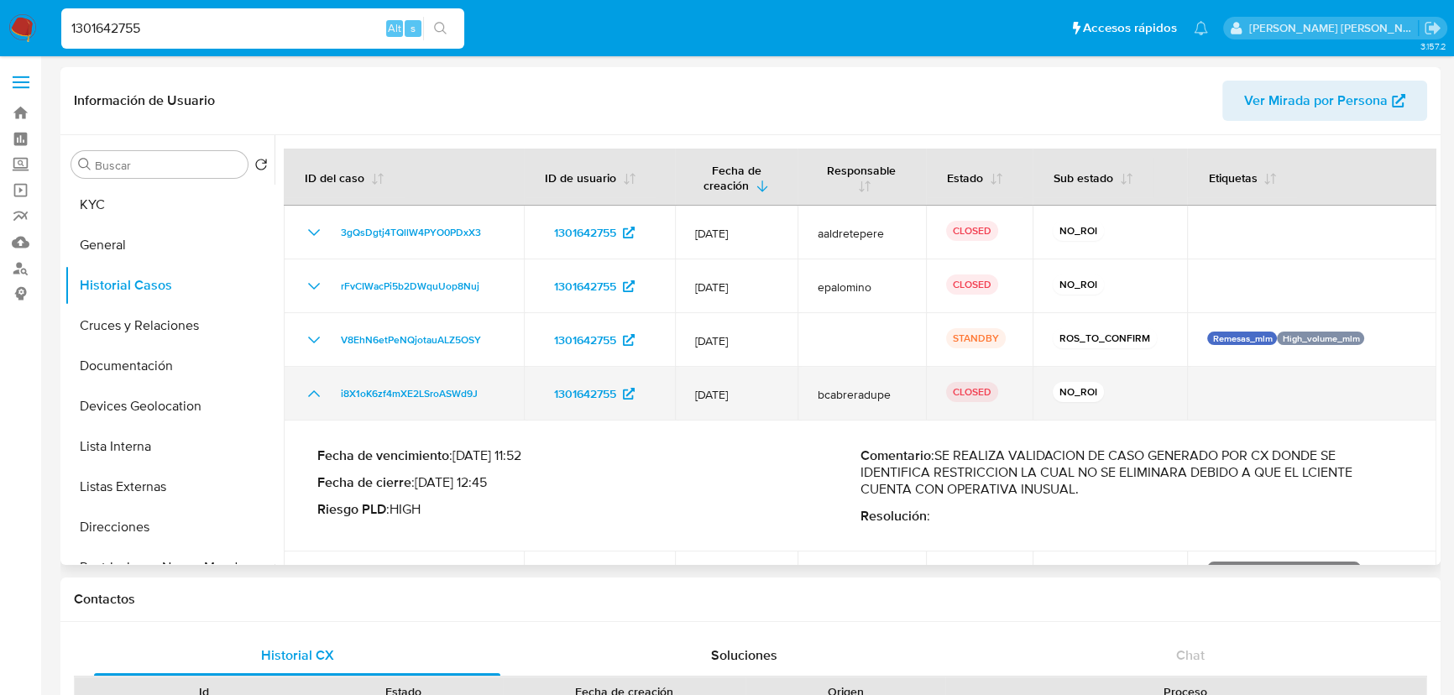
click at [313, 393] on icon "Mostrar/Ocultar" at bounding box center [314, 394] width 20 height 20
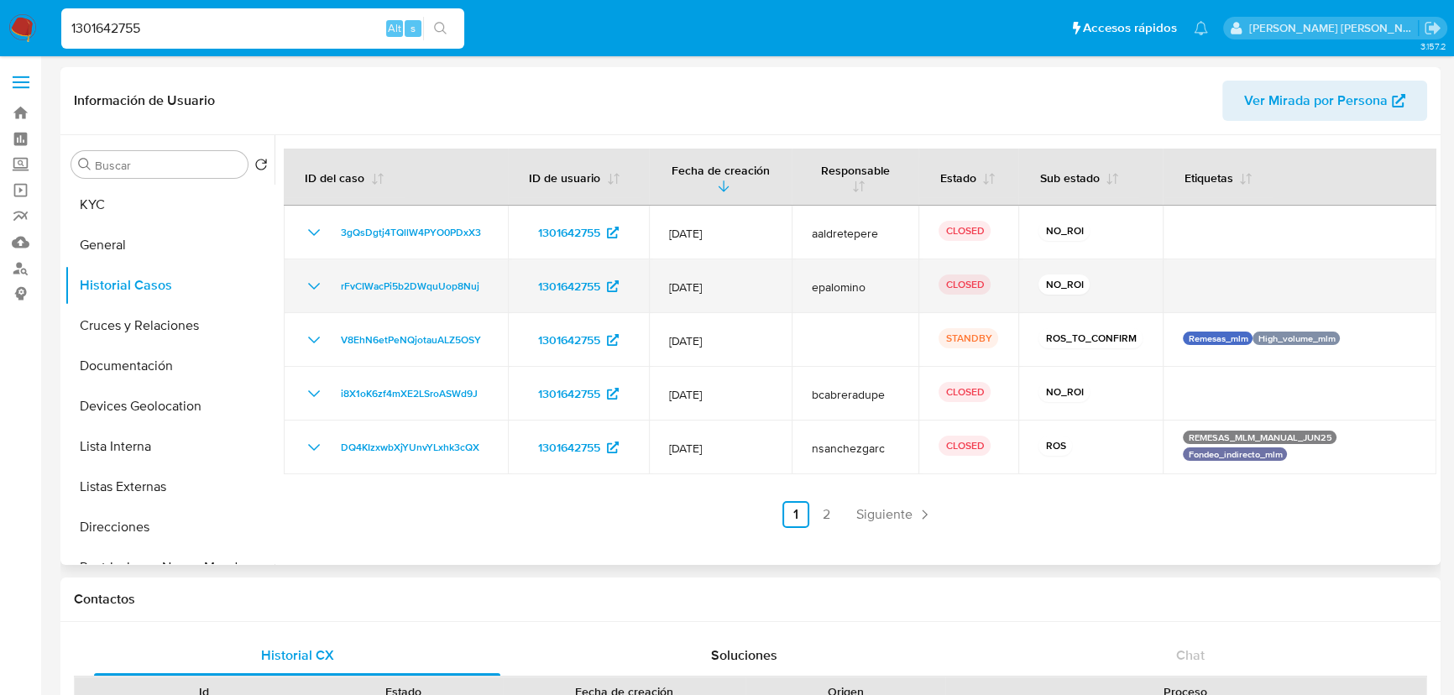
click at [311, 273] on td "rFvCIWacPi5b2DWquUop8Nuj" at bounding box center [396, 286] width 224 height 54
click at [315, 285] on icon "Mostrar/Ocultar" at bounding box center [314, 286] width 20 height 20
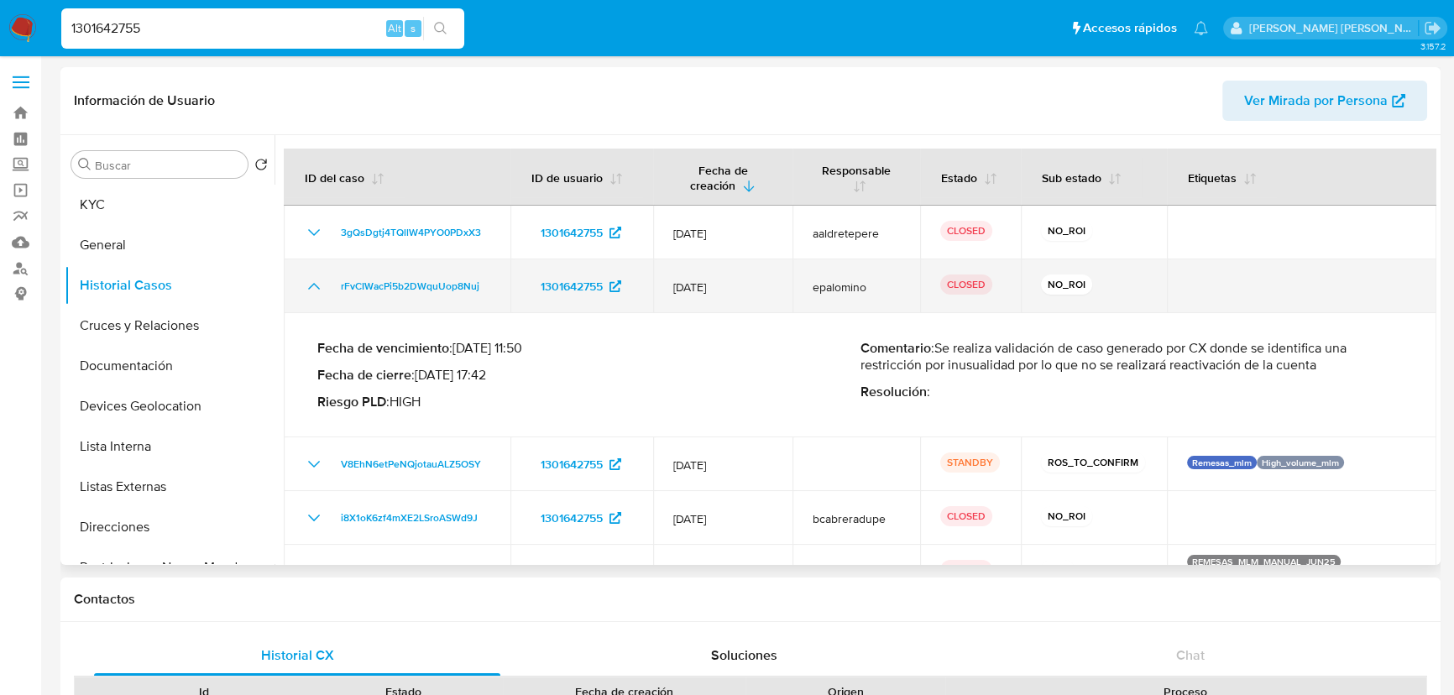
click at [315, 285] on icon "Mostrar/Ocultar" at bounding box center [314, 286] width 12 height 7
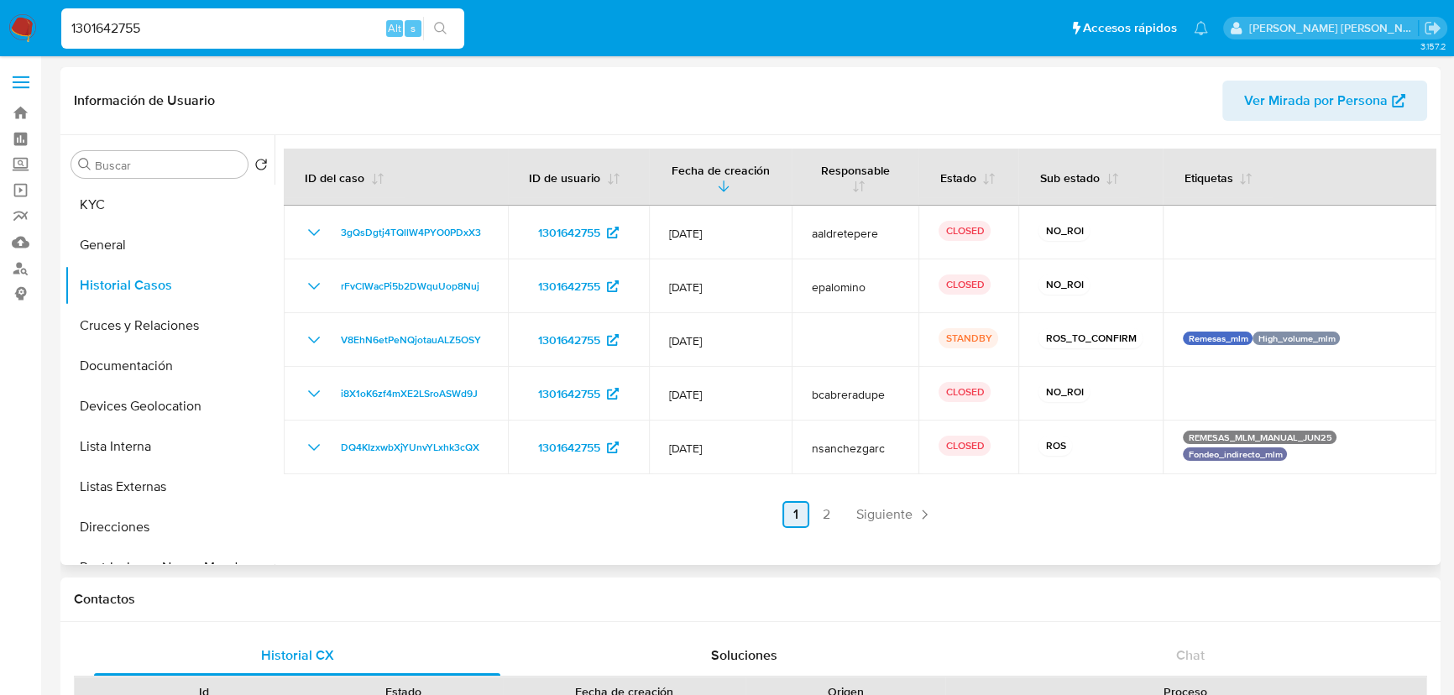
click at [897, 515] on span "Siguiente" at bounding box center [884, 514] width 56 height 13
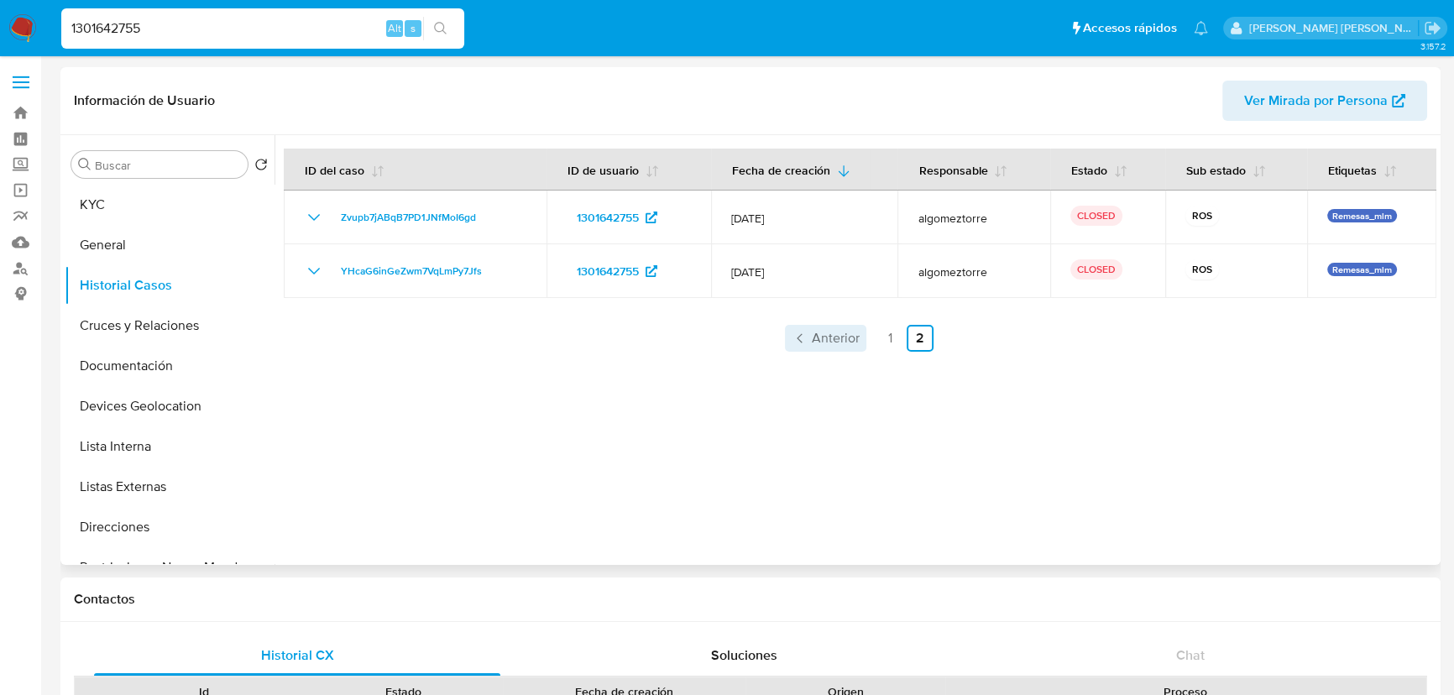
click at [849, 332] on span "Anterior" at bounding box center [836, 338] width 48 height 13
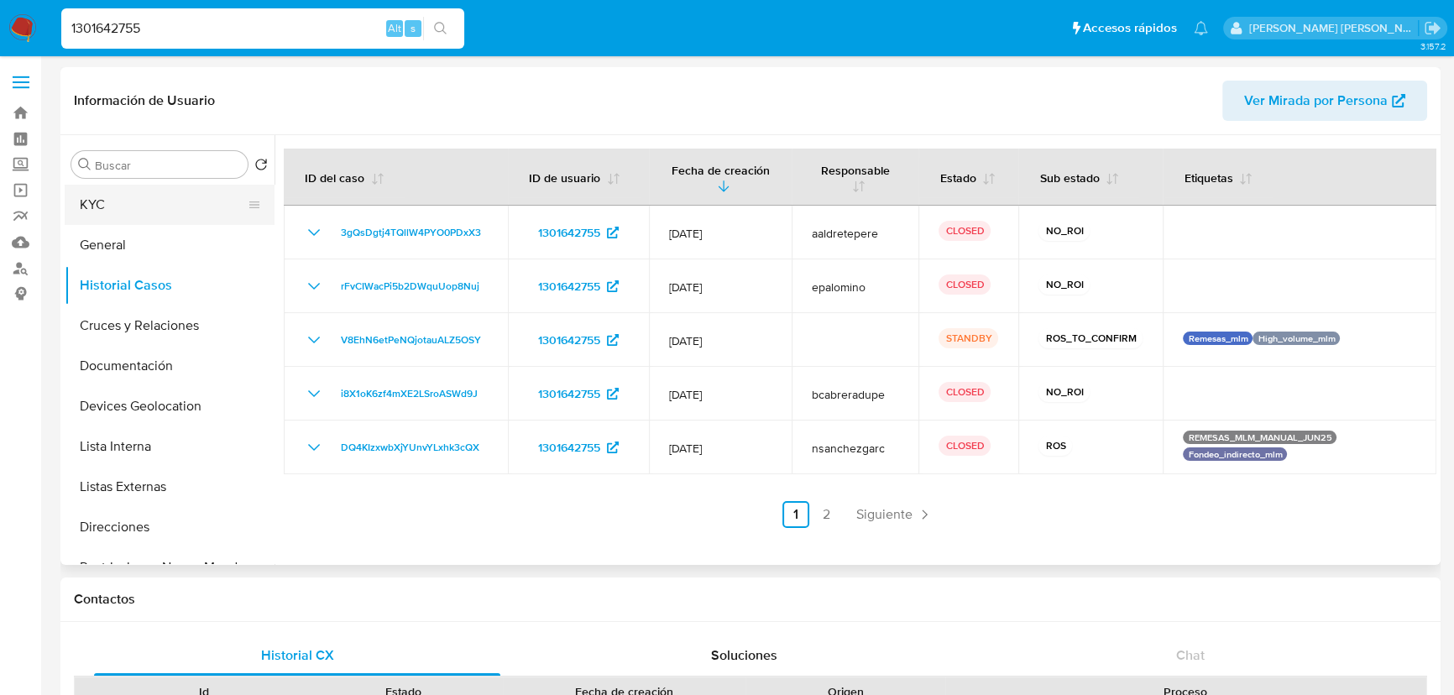
click at [120, 208] on button "KYC" at bounding box center [163, 205] width 196 height 40
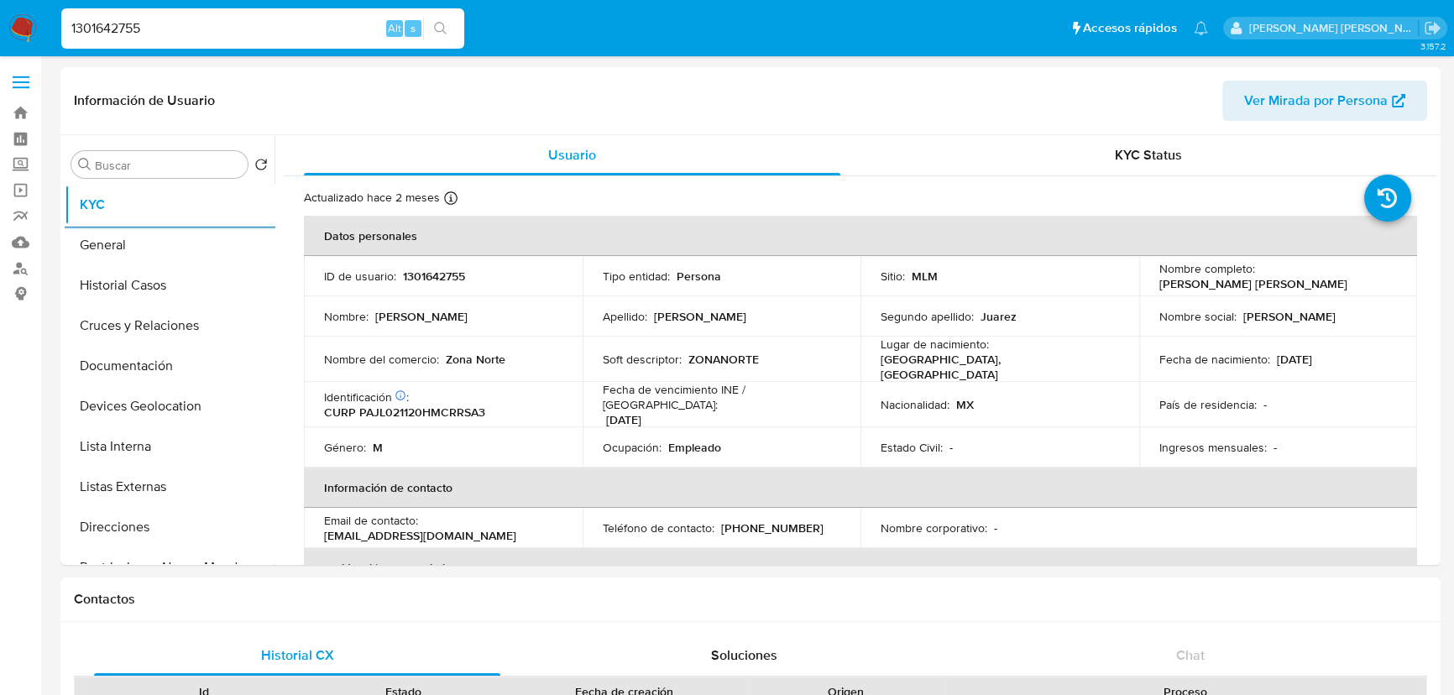
click at [443, 405] on p "CURP PAJL021120HMCRRSA3" at bounding box center [404, 412] width 161 height 15
copy p "PAJL021120HMCRRSA3"
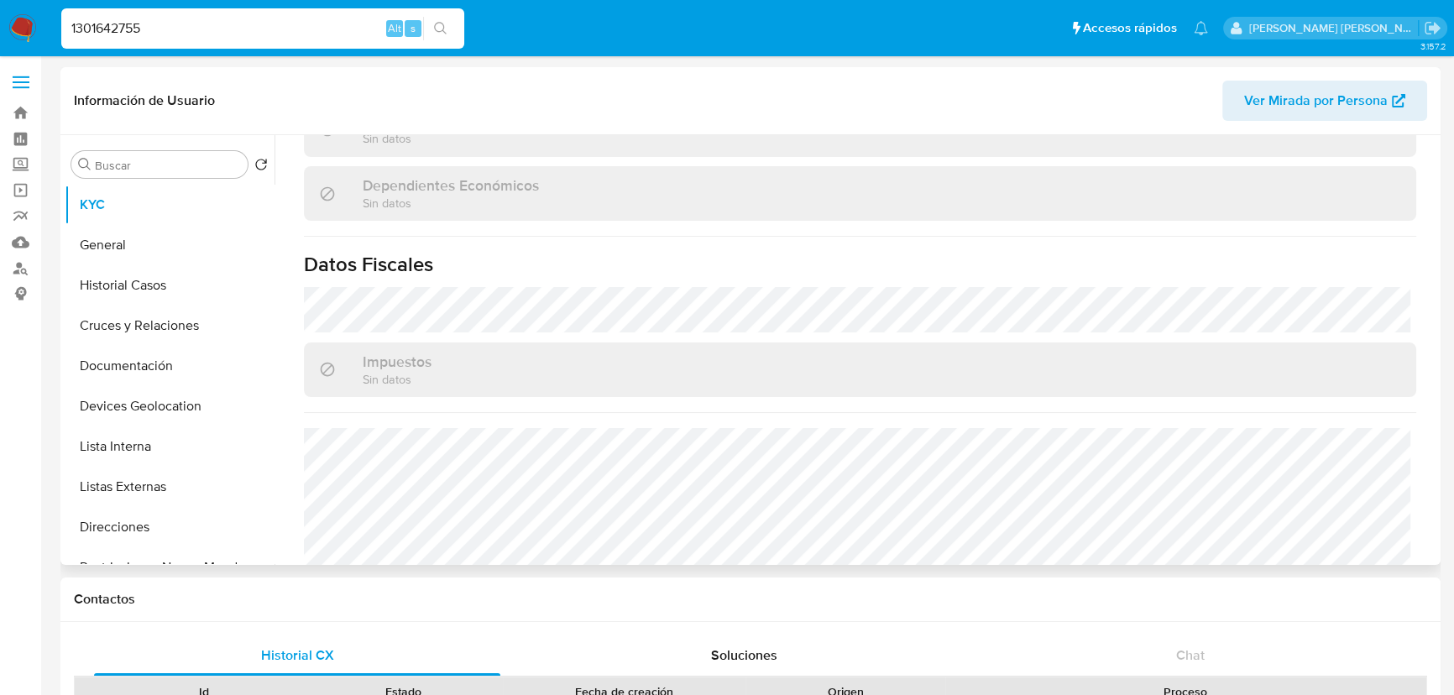
scroll to position [992, 0]
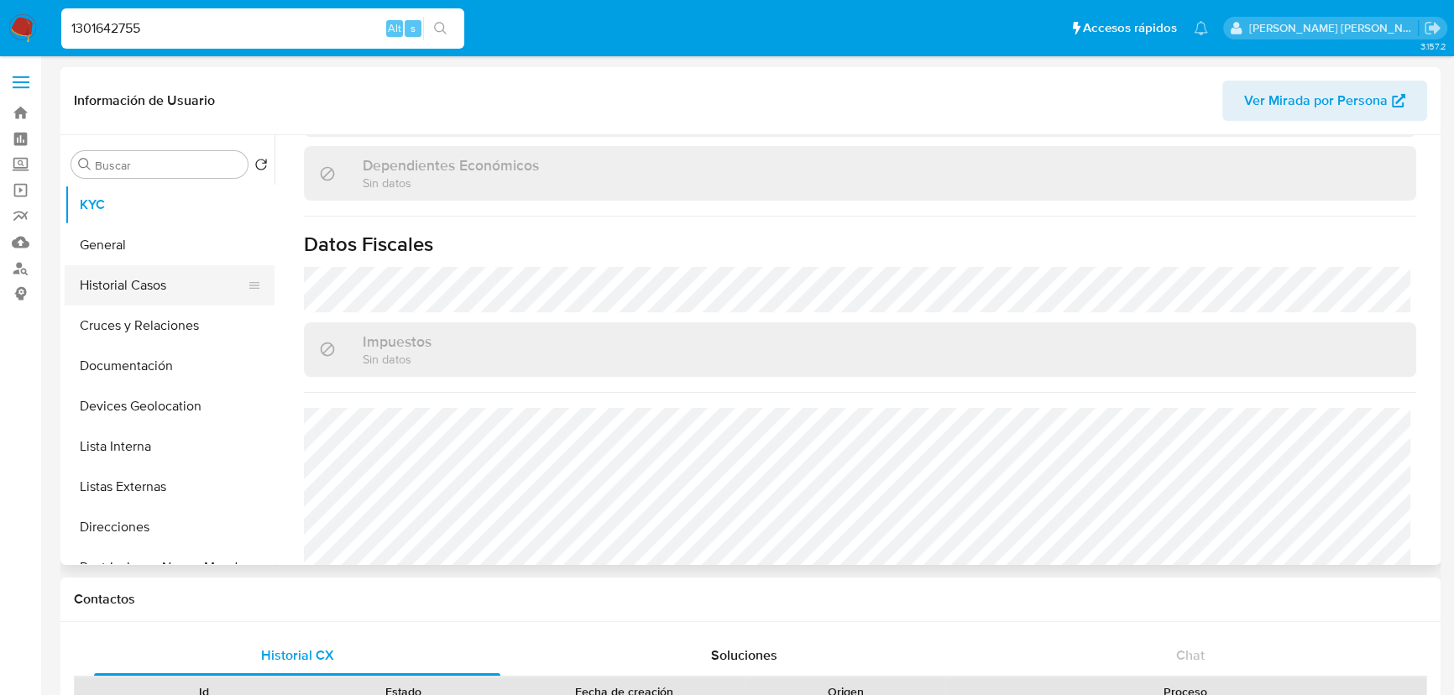
click at [147, 289] on button "Historial Casos" at bounding box center [163, 285] width 196 height 40
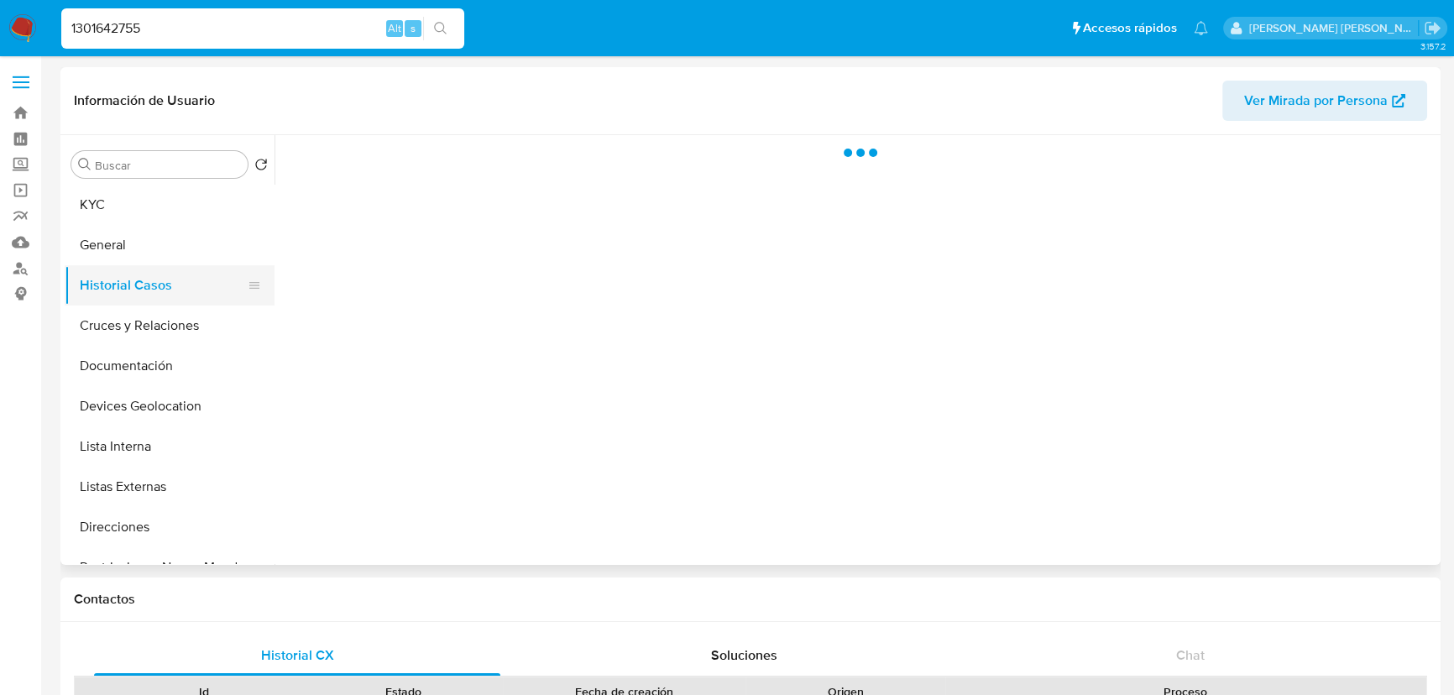
scroll to position [0, 0]
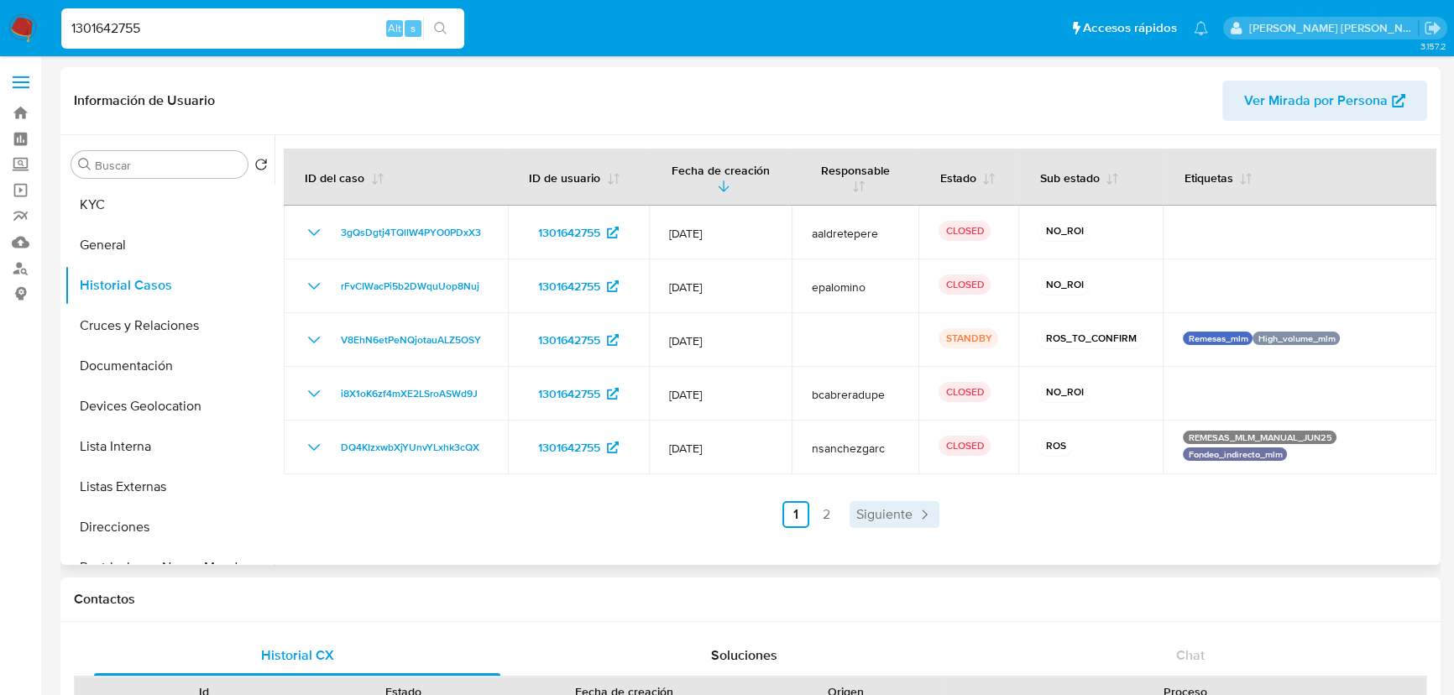
click at [889, 512] on span "Siguiente" at bounding box center [884, 514] width 56 height 13
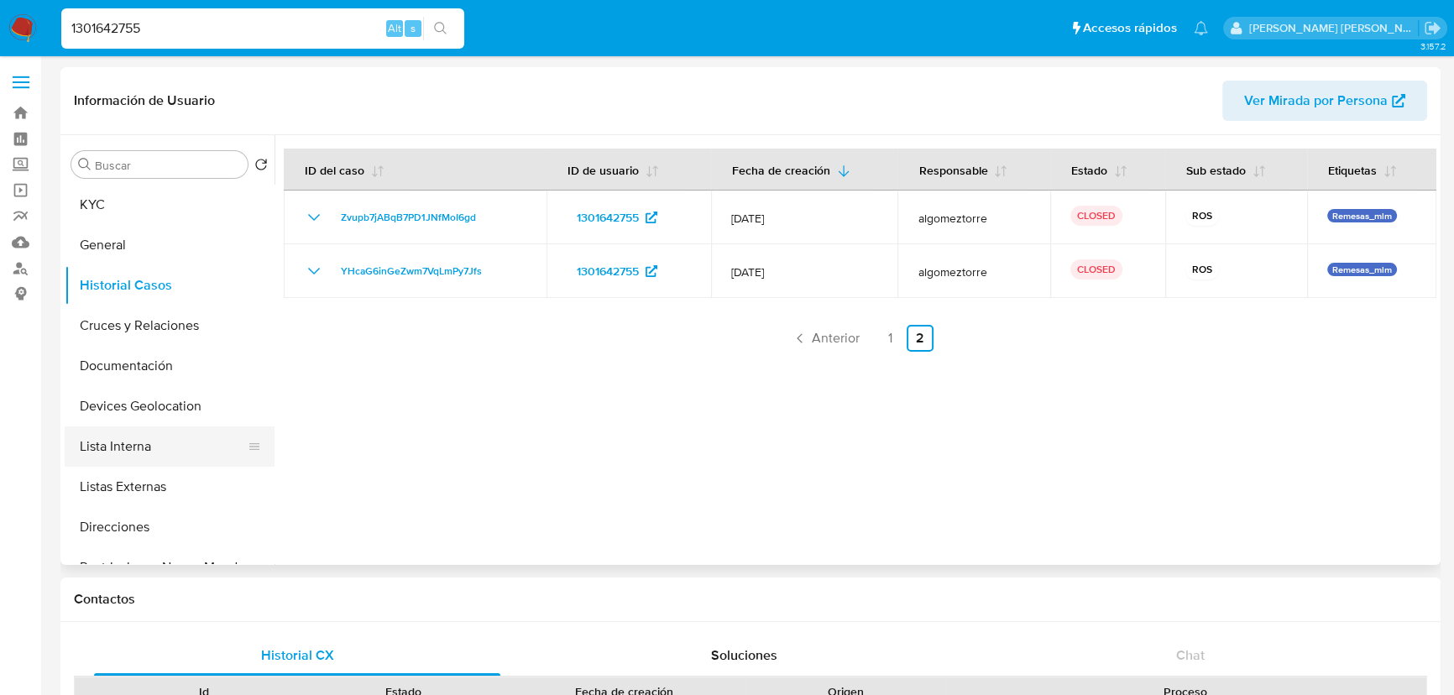
drag, startPoint x: 154, startPoint y: 346, endPoint x: 137, endPoint y: 426, distance: 81.7
click at [154, 348] on button "Documentación" at bounding box center [170, 366] width 210 height 40
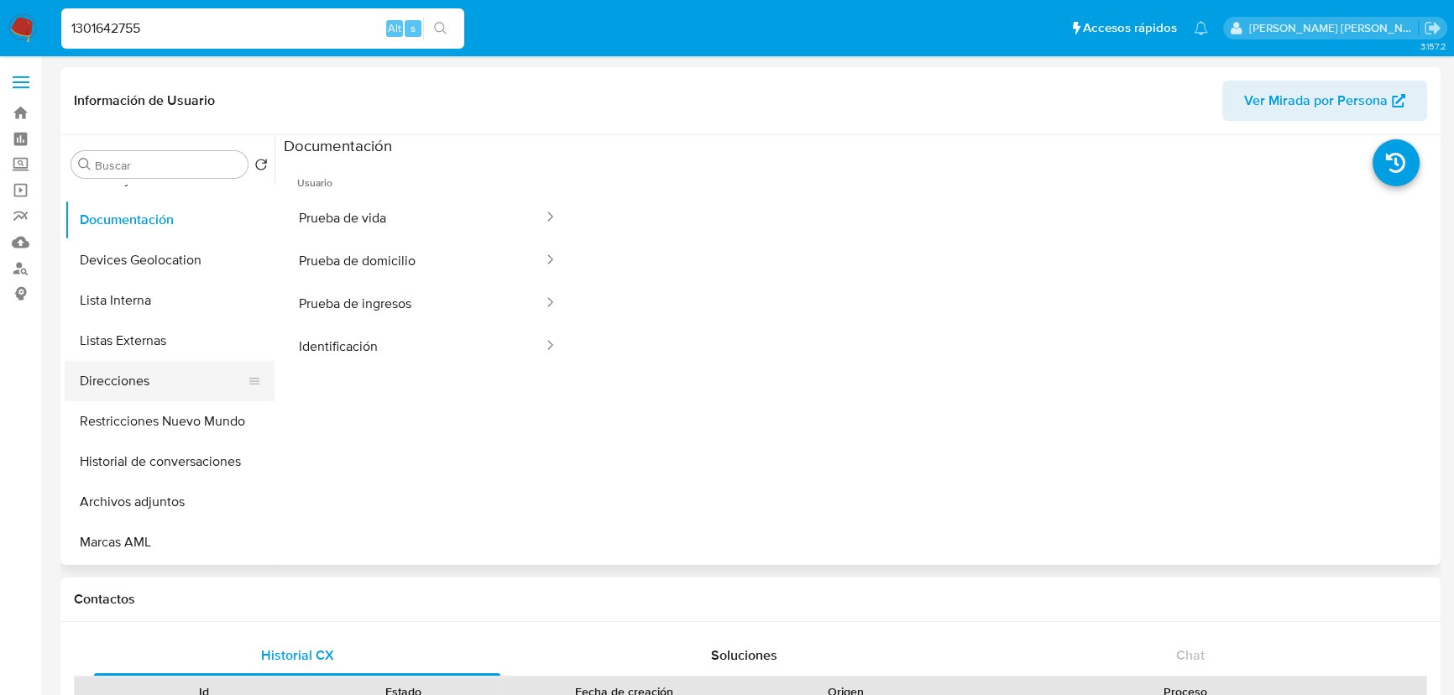
scroll to position [152, 0]
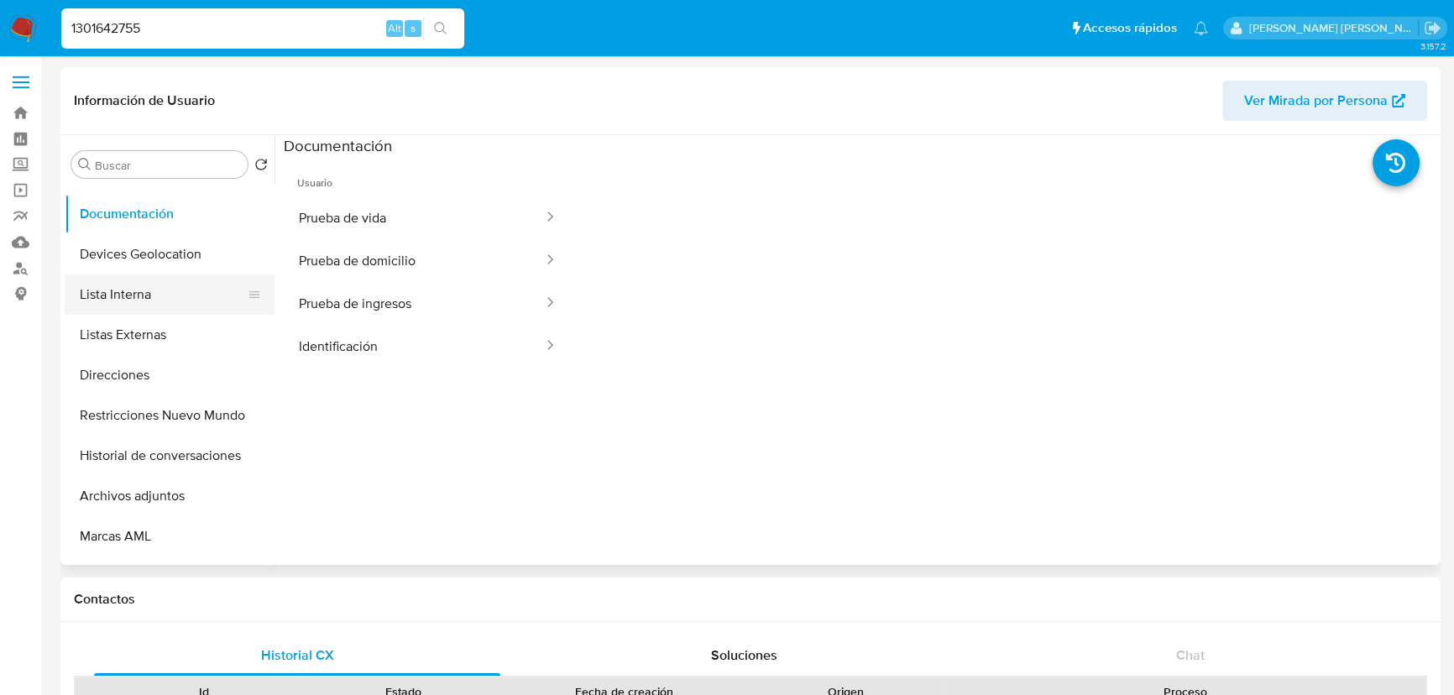
click at [159, 295] on button "Lista Interna" at bounding box center [163, 295] width 196 height 40
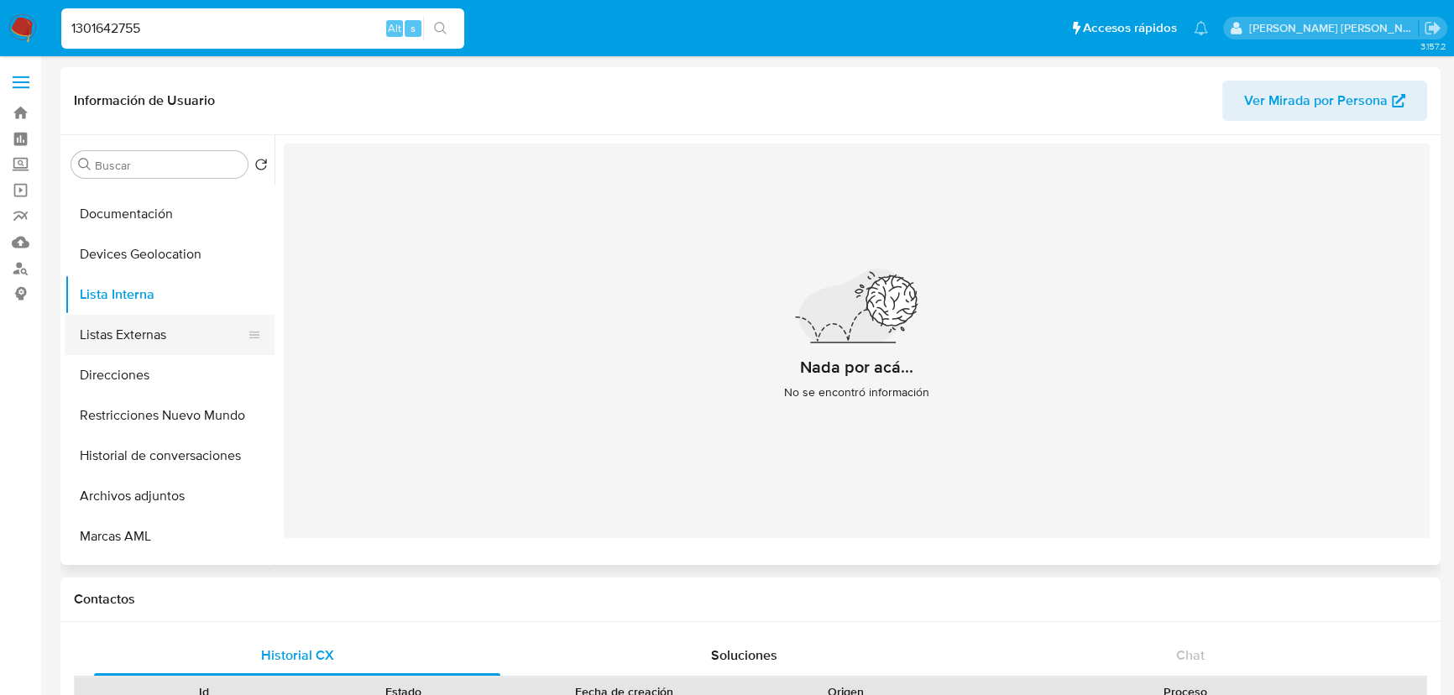
click at [185, 322] on button "Listas Externas" at bounding box center [163, 335] width 196 height 40
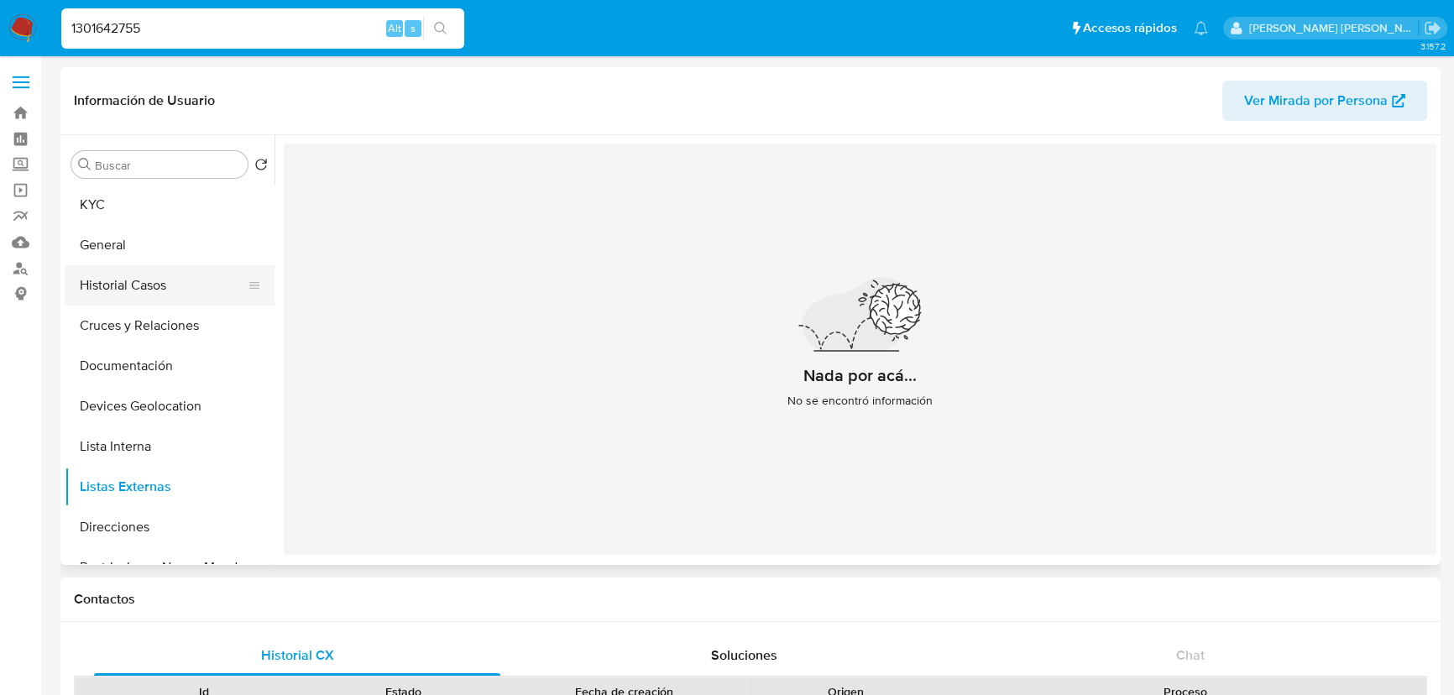
click at [186, 301] on button "Historial Casos" at bounding box center [163, 285] width 196 height 40
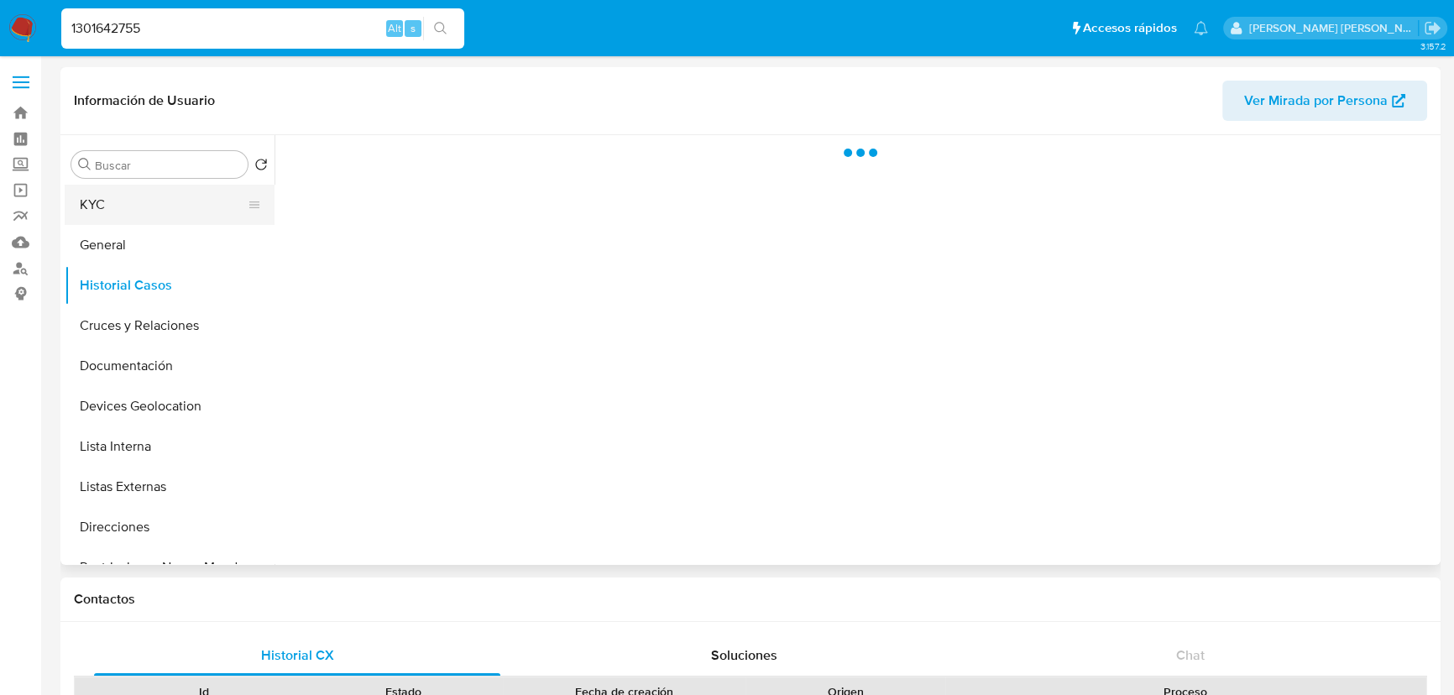
click at [154, 223] on button "KYC" at bounding box center [163, 205] width 196 height 40
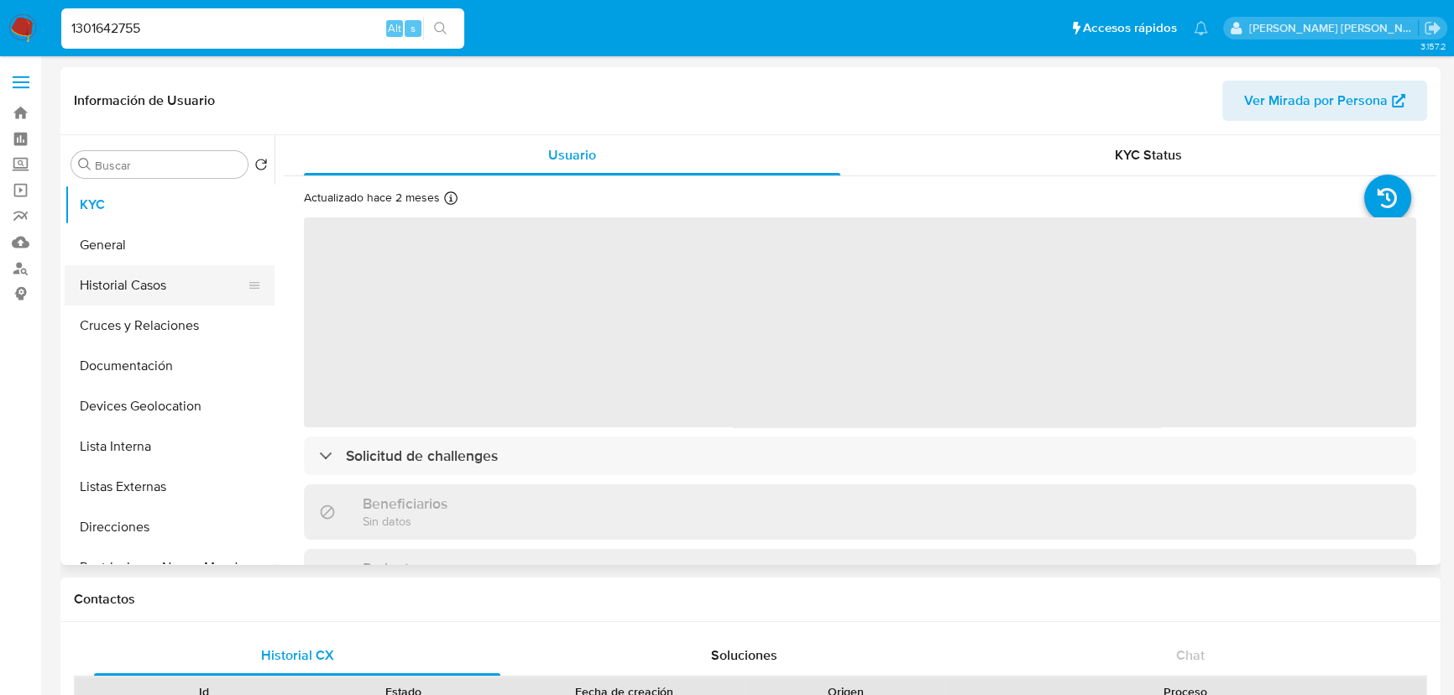
drag, startPoint x: 149, startPoint y: 274, endPoint x: 162, endPoint y: 284, distance: 16.8
click at [150, 274] on button "Historial Casos" at bounding box center [163, 285] width 196 height 40
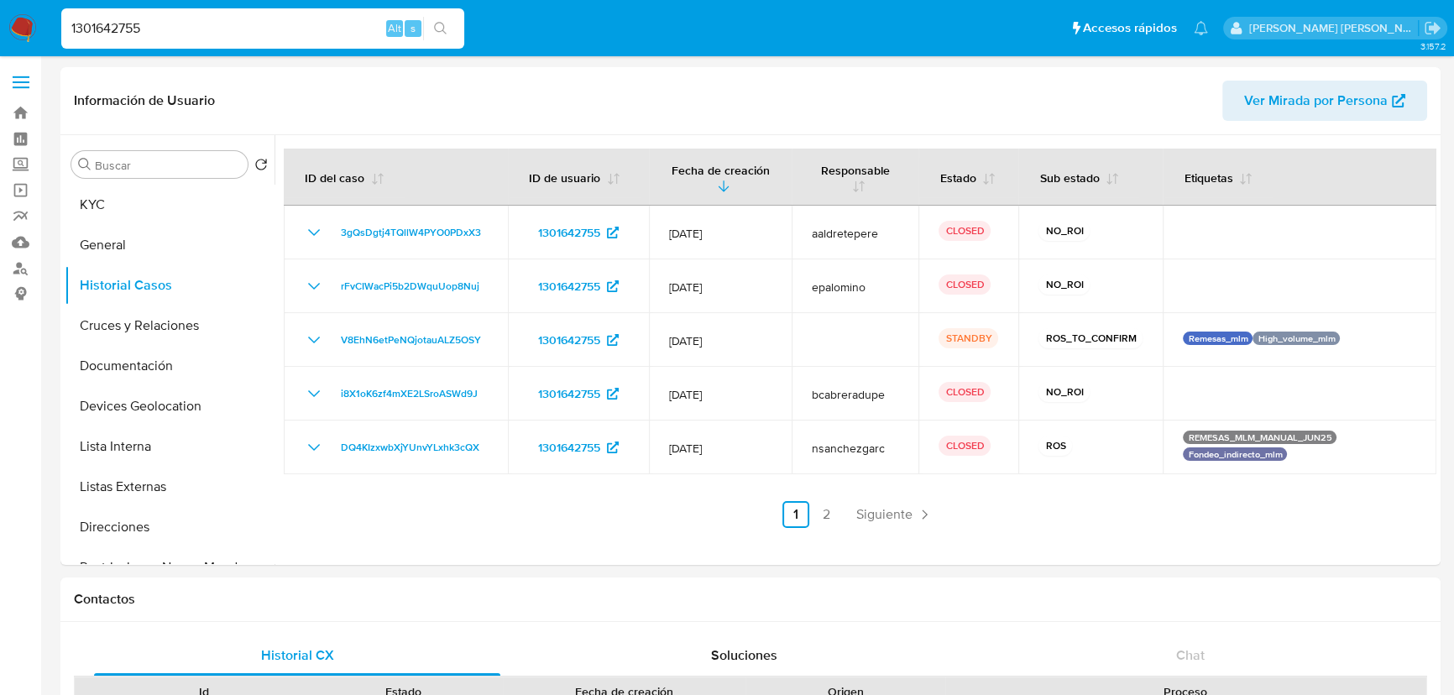
drag, startPoint x: 156, startPoint y: 29, endPoint x: 0, endPoint y: -76, distance: 187.7
paste input "699512353"
type input "699512353"
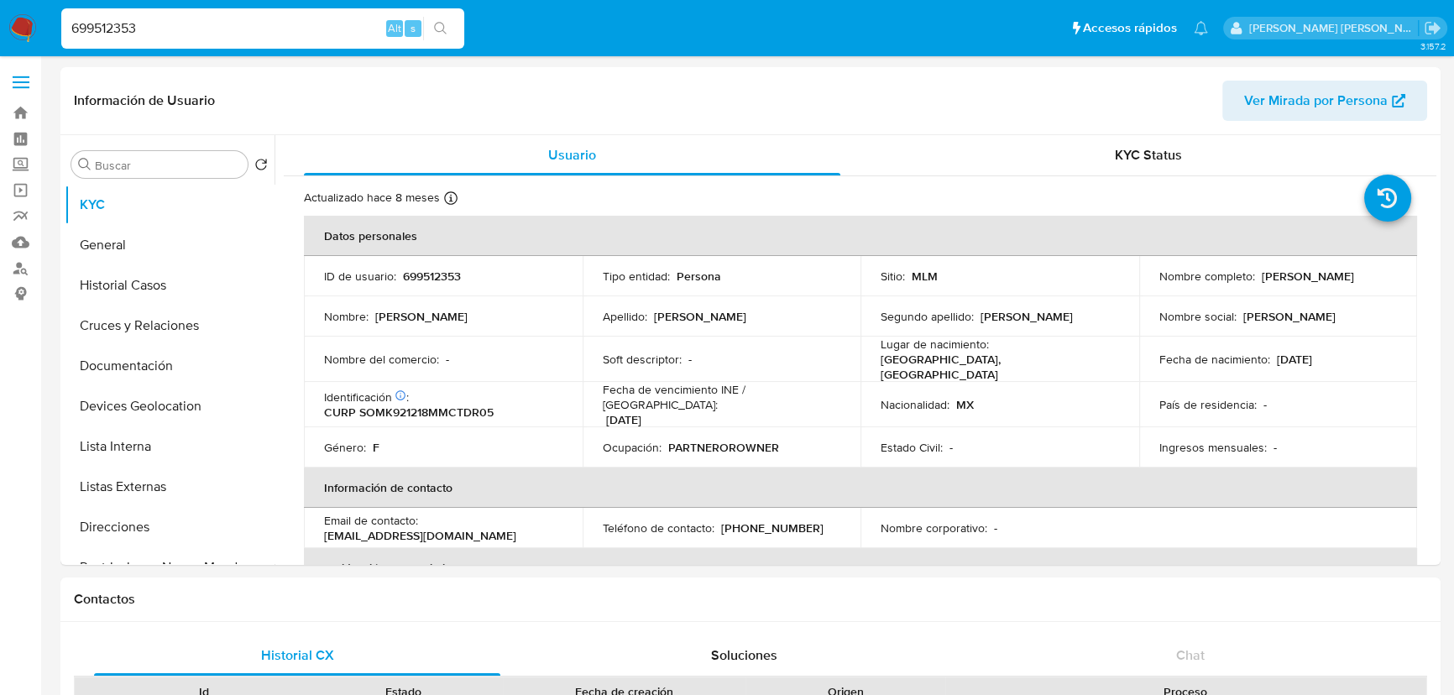
select select "10"
click at [136, 498] on button "Listas Externas" at bounding box center [170, 487] width 210 height 40
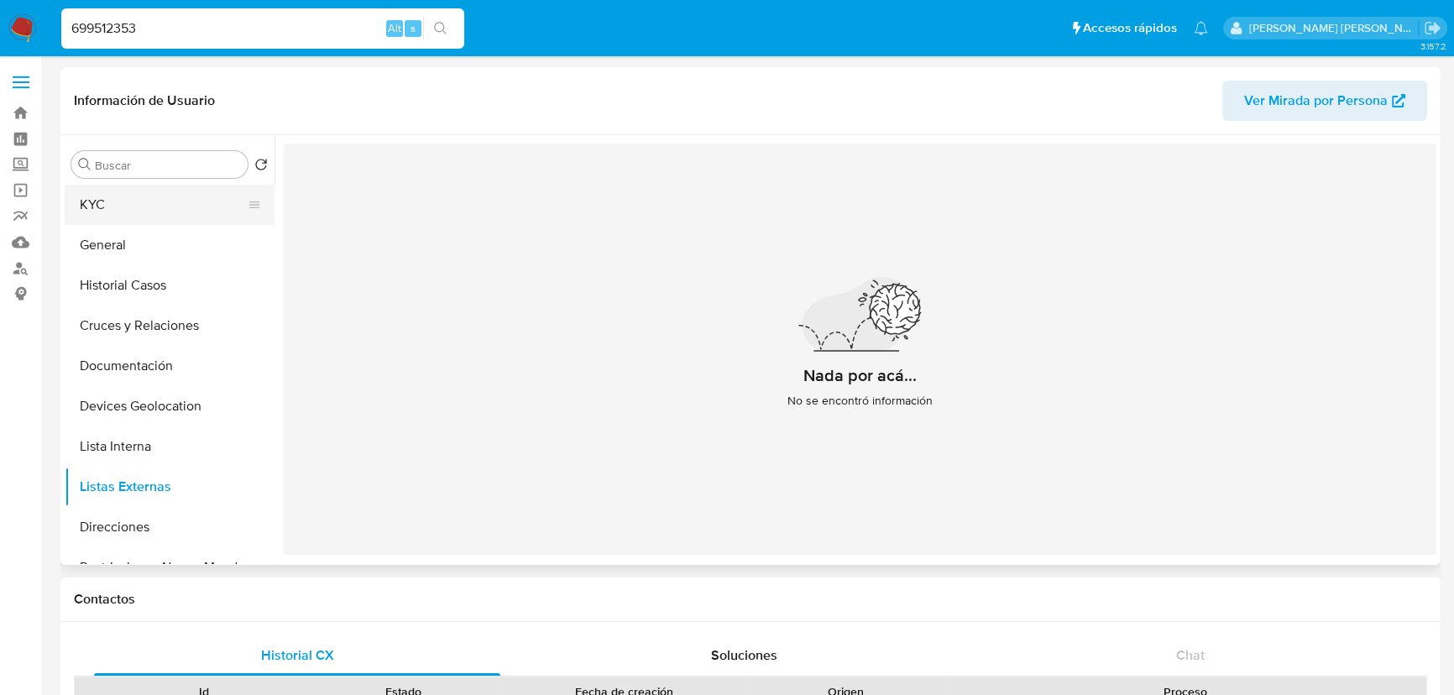
click at [118, 192] on button "KYC" at bounding box center [163, 205] width 196 height 40
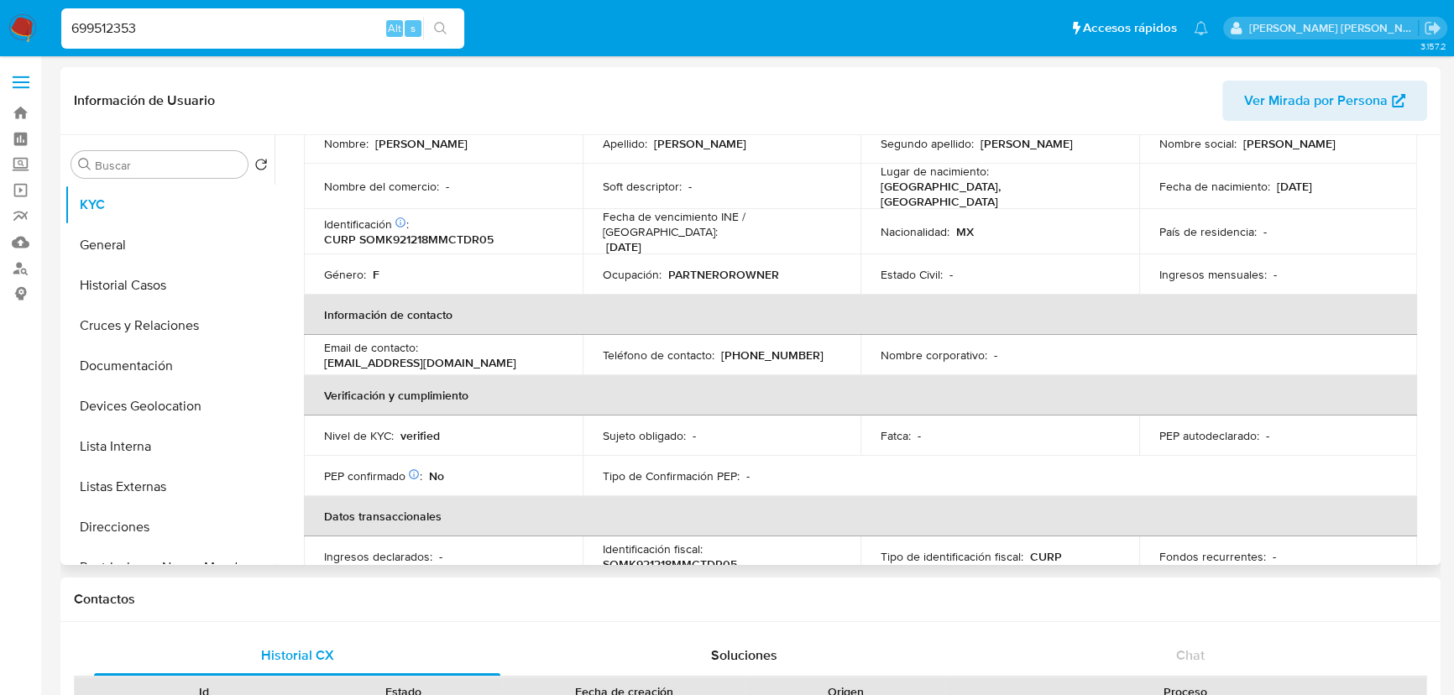
scroll to position [139, 0]
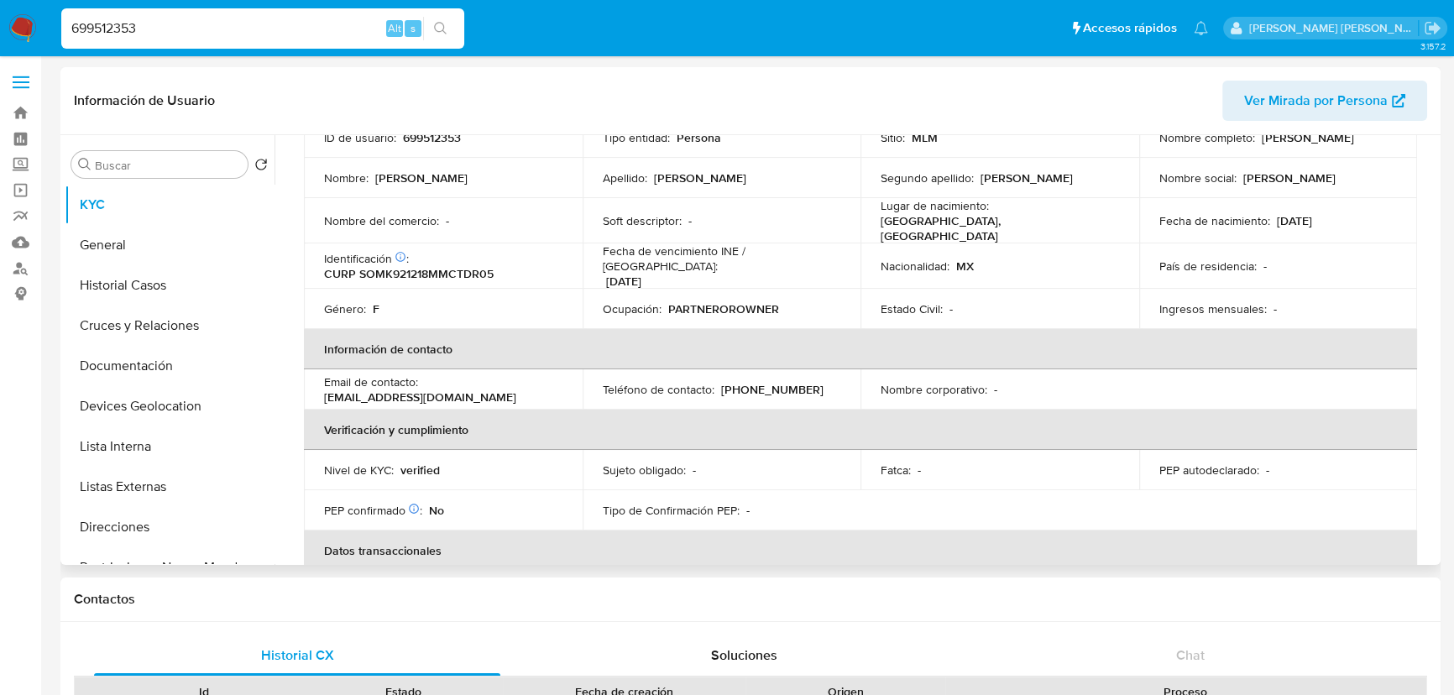
click at [407, 266] on p "CURP SOMK921218MMCTDR05" at bounding box center [409, 273] width 170 height 15
copy p "SOMK921218MMCTDR05"
click at [1313, 329] on th "Información de contacto" at bounding box center [860, 349] width 1113 height 40
click at [192, 290] on button "Historial Casos" at bounding box center [163, 285] width 196 height 40
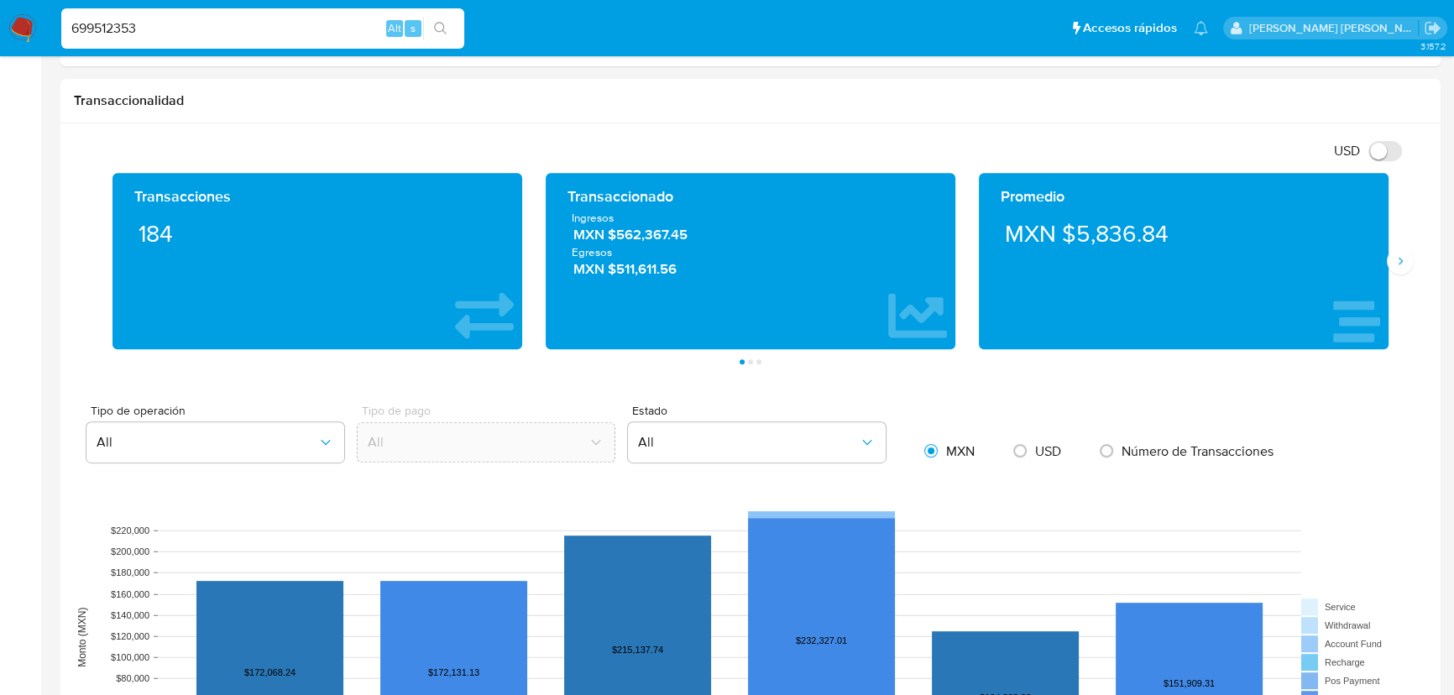
scroll to position [681, 0]
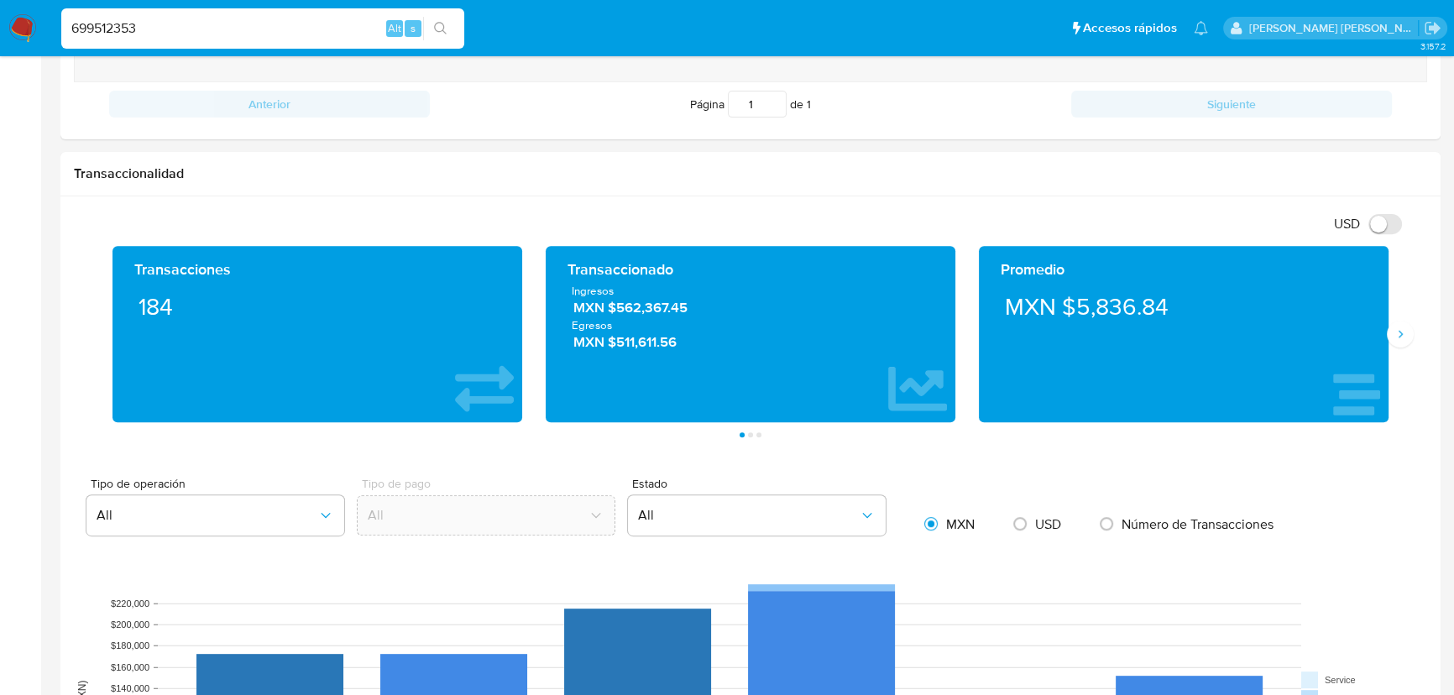
drag, startPoint x: 247, startPoint y: 26, endPoint x: 0, endPoint y: -85, distance: 270.6
click at [0, 0] on html "Pausado Ver notificaciones 699512353 Alt s Accesos rápidos Presiona las siguien…" at bounding box center [727, 597] width 1454 height 2728
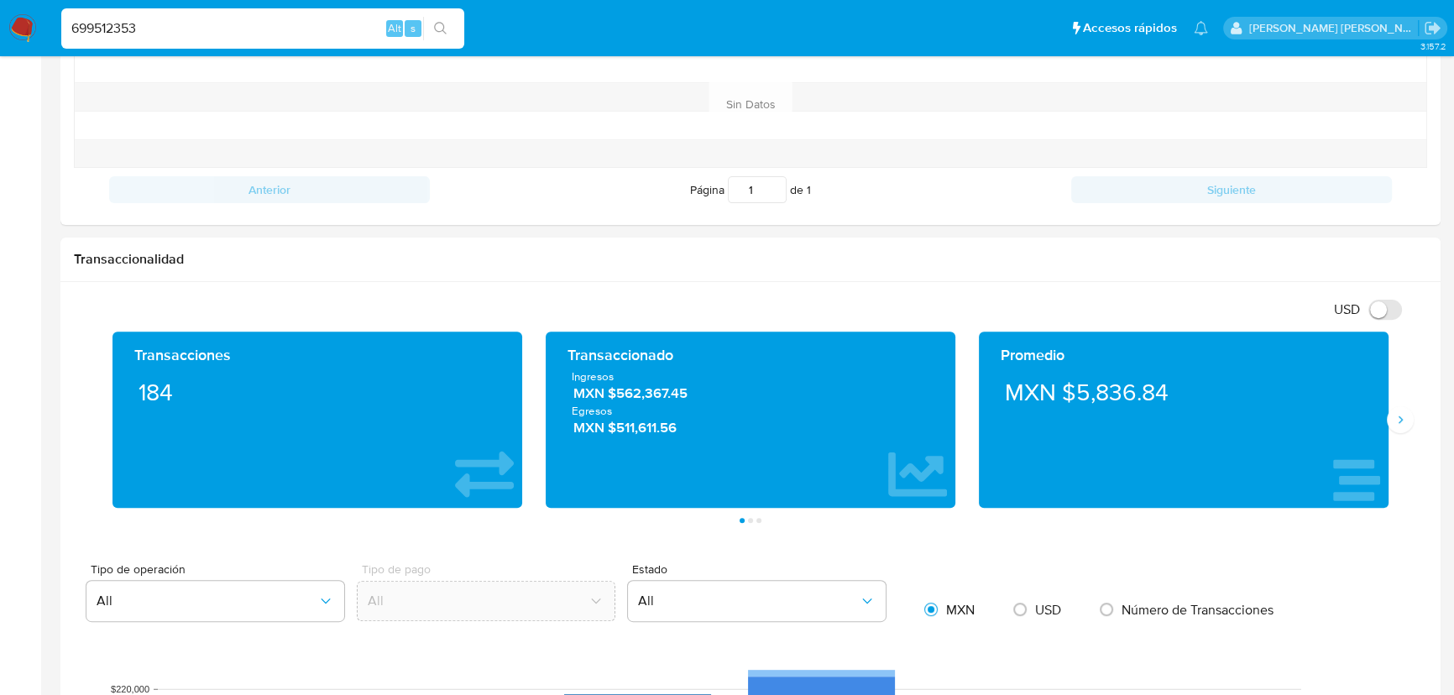
paste input "2493912832"
type input "2493912832"
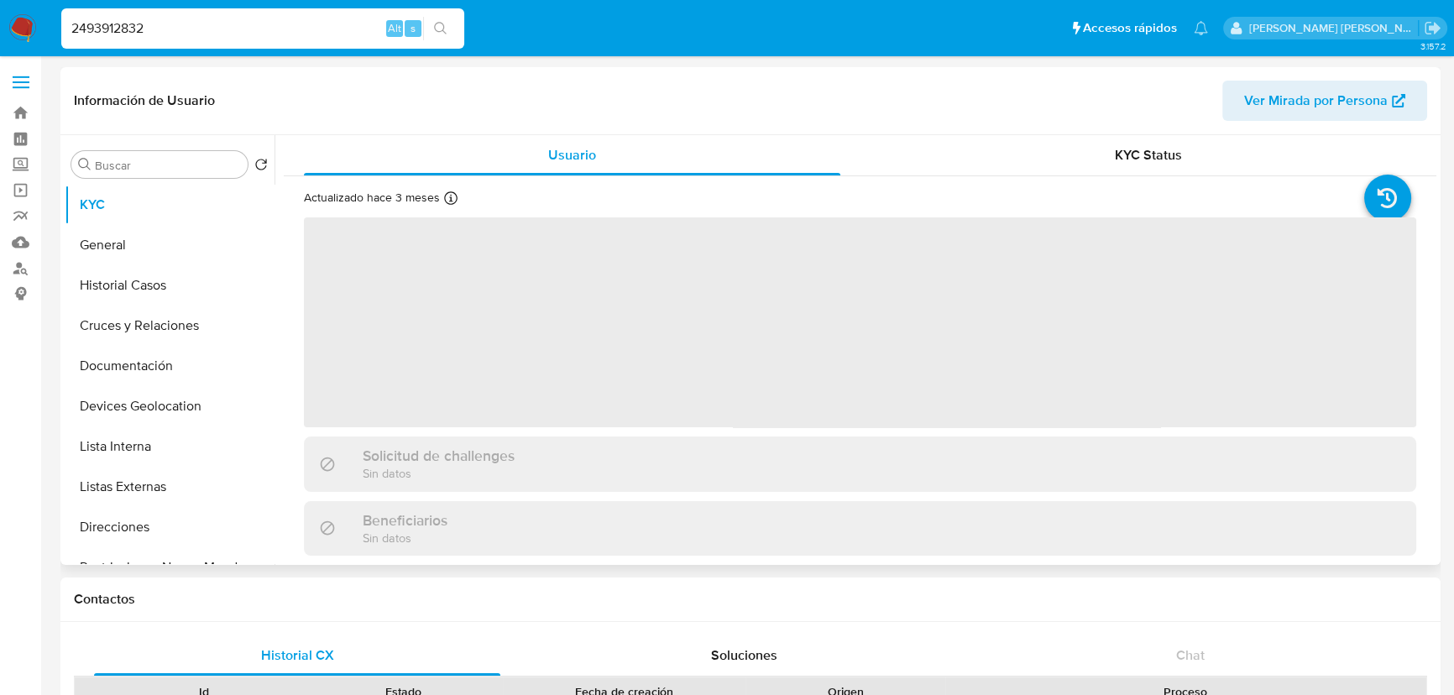
click at [1083, 430] on div "Actualizado hace 3 meses Creado: 11/06/2025 17:53:41 Actualizado: 18/06/2025 19…" at bounding box center [860, 699] width 1153 height 1047
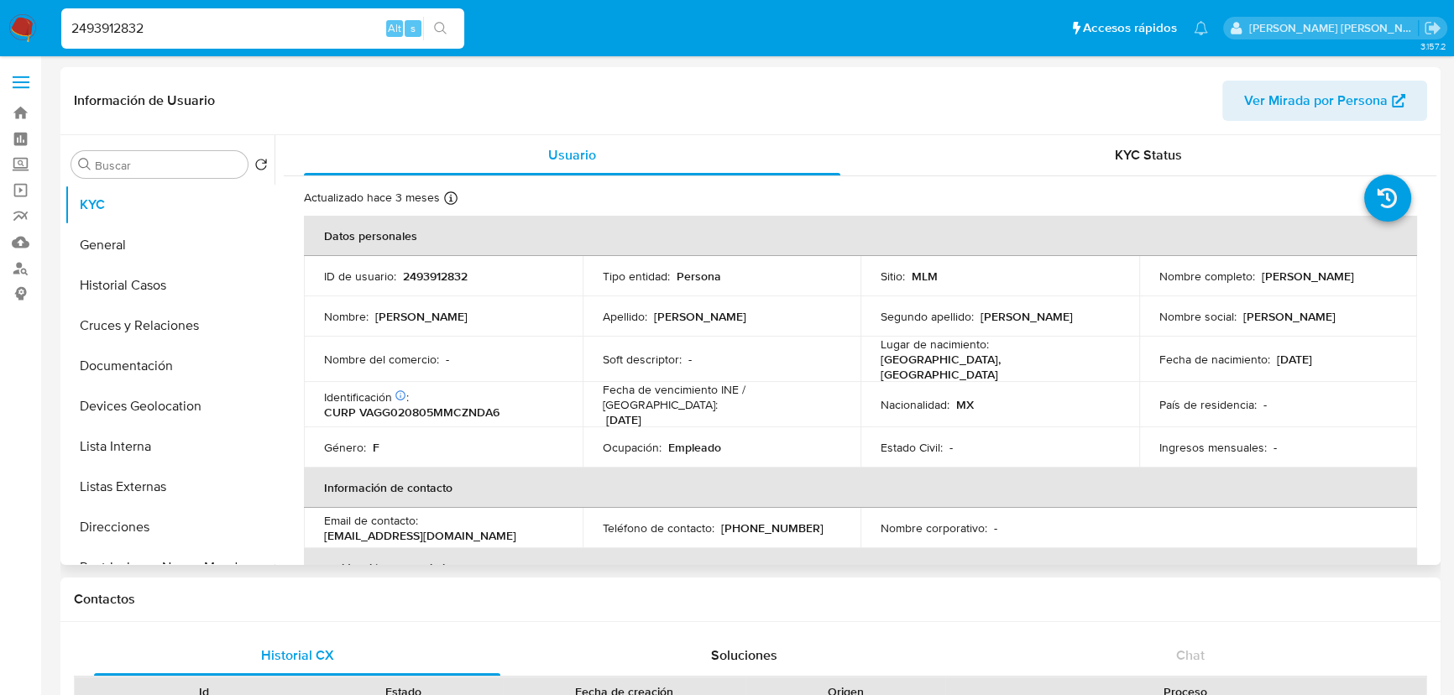
select select "10"
click at [195, 520] on button "Direcciones" at bounding box center [163, 527] width 196 height 40
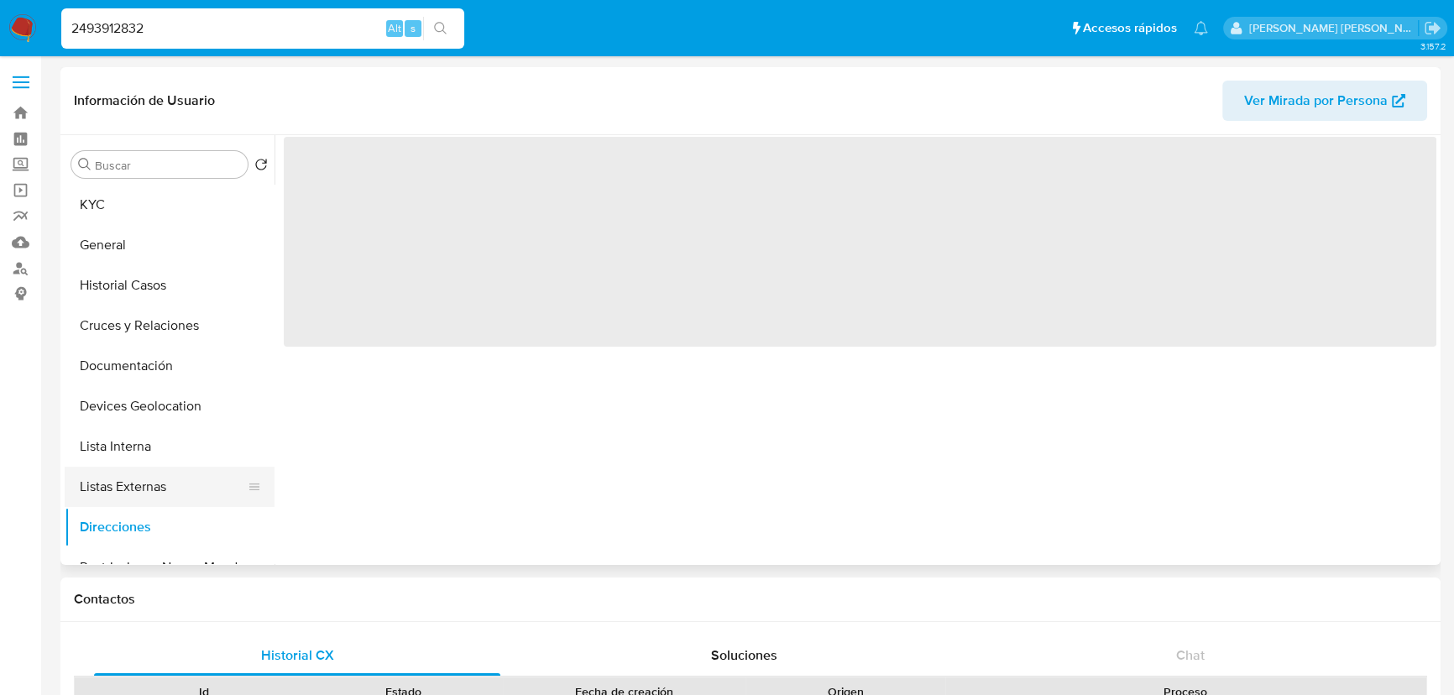
drag, startPoint x: 201, startPoint y: 488, endPoint x: 229, endPoint y: 469, distance: 33.3
click at [202, 486] on button "Listas Externas" at bounding box center [163, 487] width 196 height 40
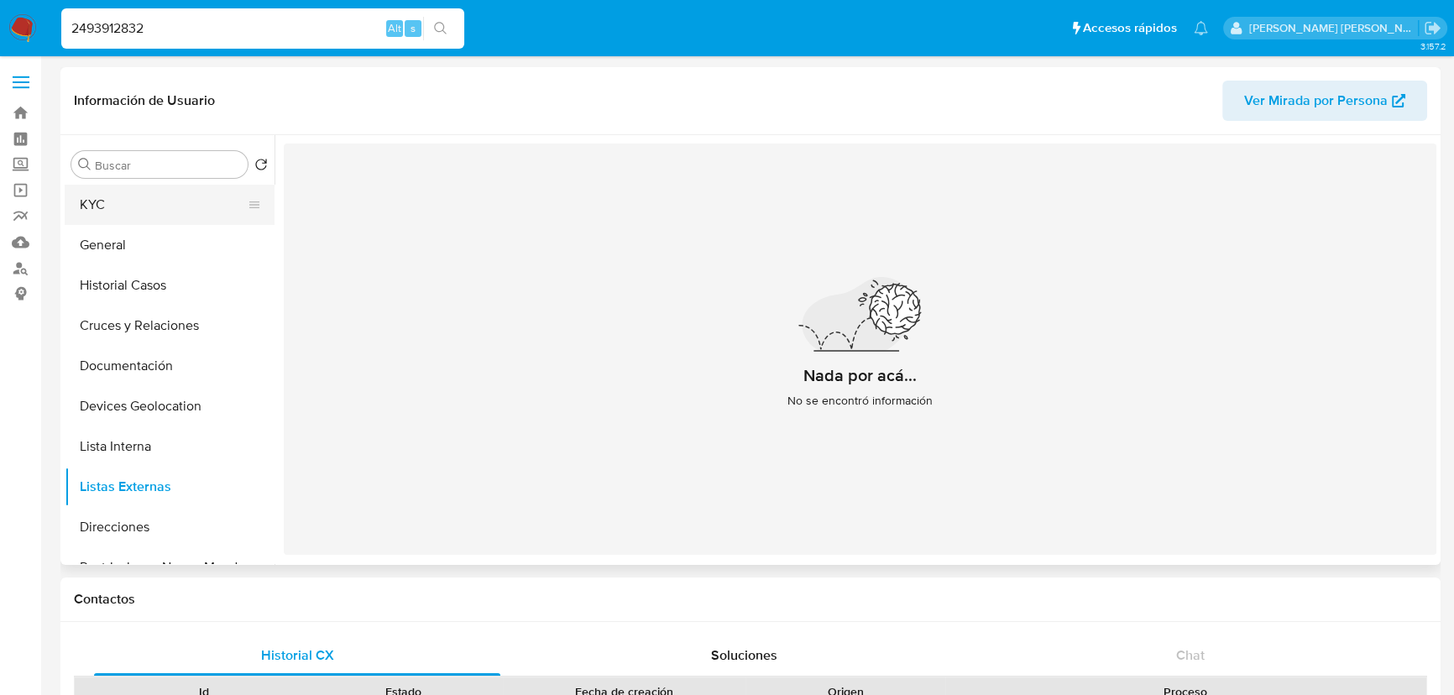
click at [118, 206] on button "KYC" at bounding box center [163, 205] width 196 height 40
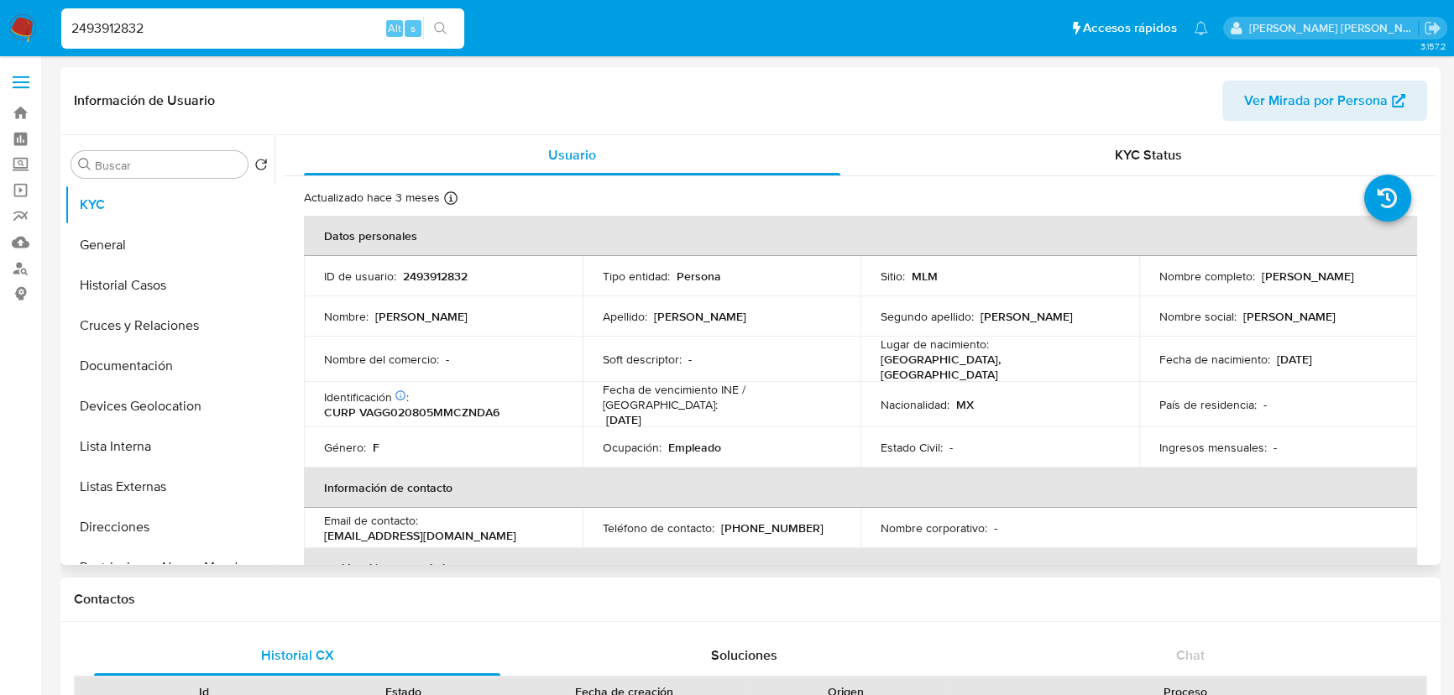
click at [437, 405] on p "CURP VAGG020805MMCZNDA6" at bounding box center [411, 412] width 175 height 15
copy p "VAGG020805MMCZNDA6"
click at [431, 277] on p "2493912832" at bounding box center [435, 276] width 65 height 15
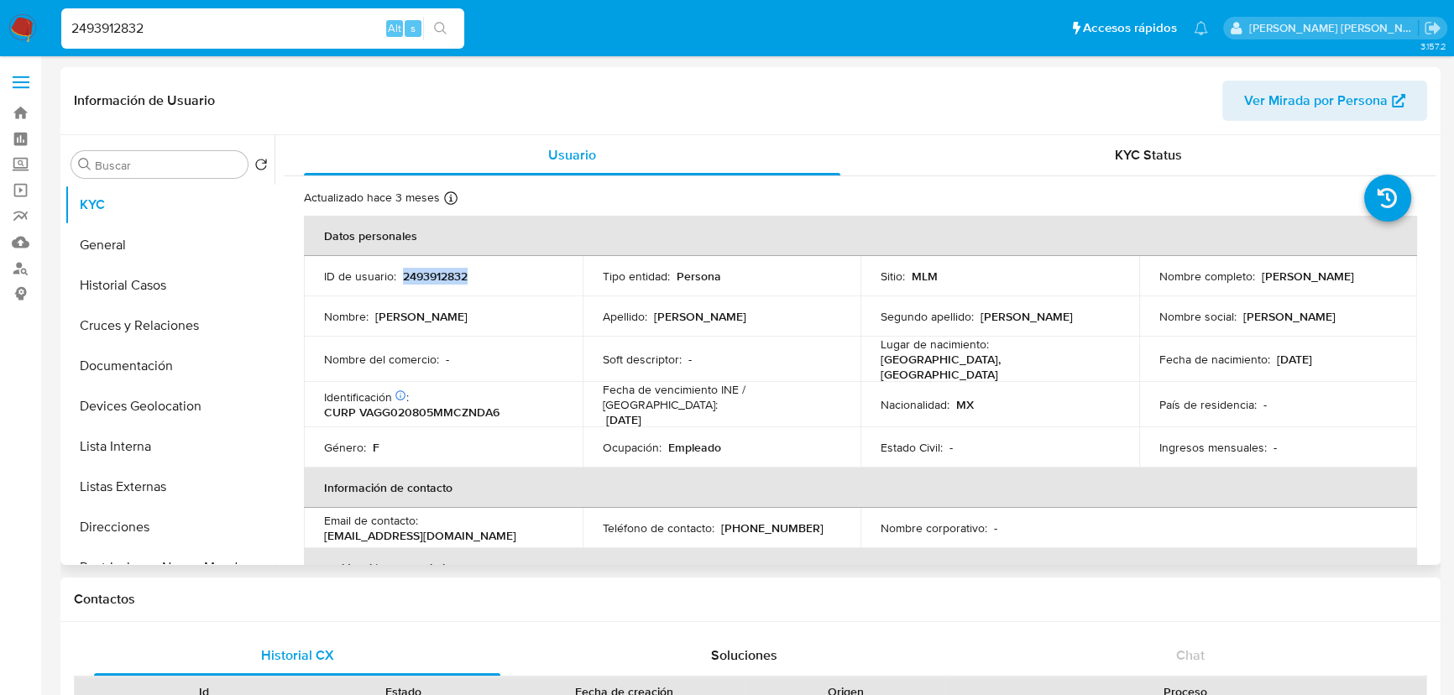
copy p "2493912832"
drag, startPoint x: 1346, startPoint y: 347, endPoint x: 1142, endPoint y: 365, distance: 204.8
click at [1342, 348] on td "Fecha de nacimiento : 05/08/2002" at bounding box center [1278, 359] width 279 height 45
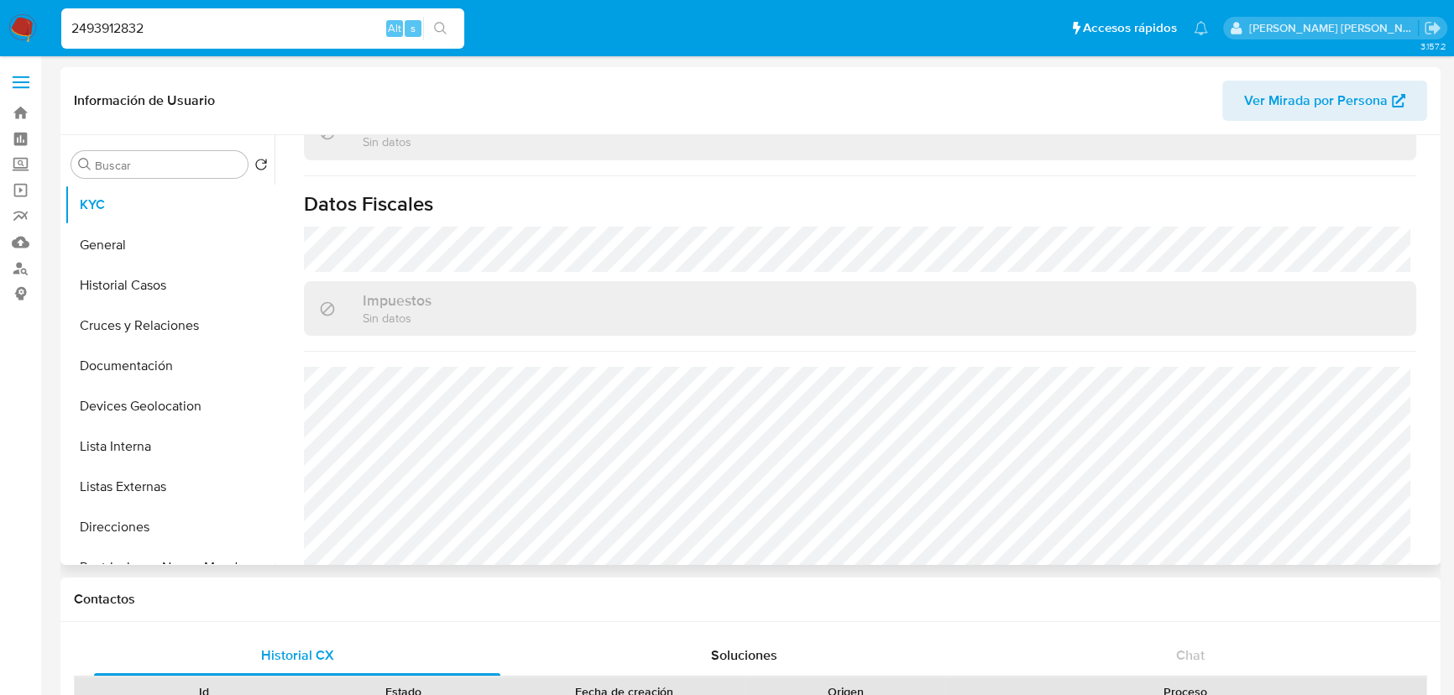
scroll to position [1054, 0]
click at [151, 288] on button "Historial Casos" at bounding box center [163, 285] width 196 height 40
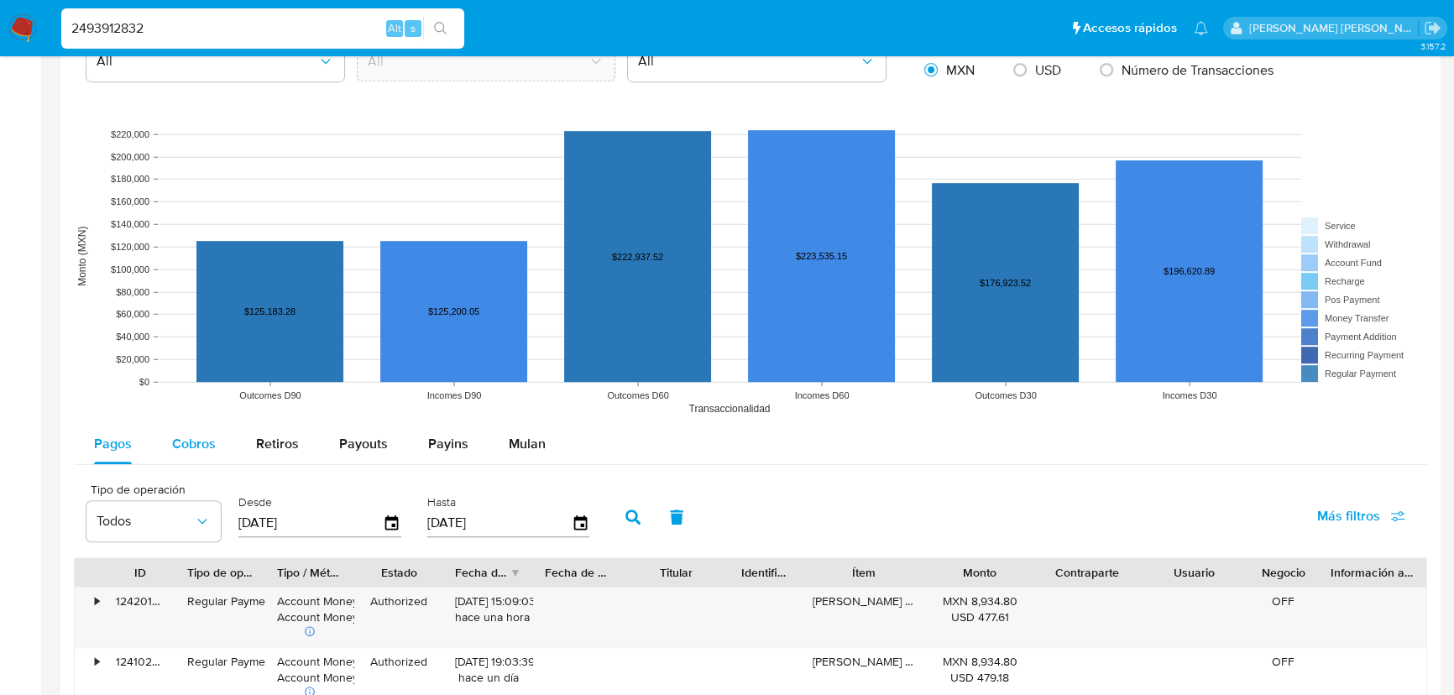
click at [203, 436] on span "Cobros" at bounding box center [194, 443] width 44 height 19
select select "10"
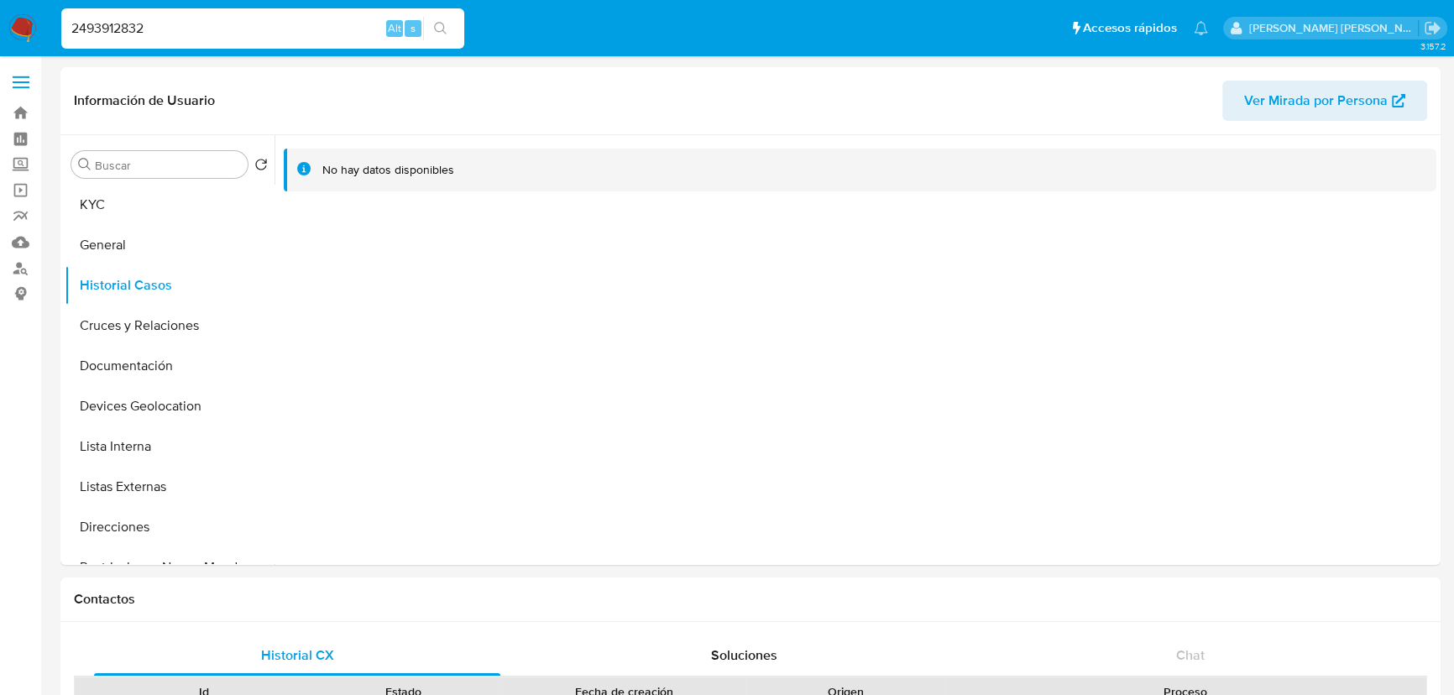
drag, startPoint x: 157, startPoint y: 33, endPoint x: 148, endPoint y: 24, distance: 12.5
click at [154, 26] on input "2493912832" at bounding box center [262, 29] width 403 height 22
drag, startPoint x: 147, startPoint y: 24, endPoint x: 0, endPoint y: -76, distance: 177.7
paste input "1940776730"
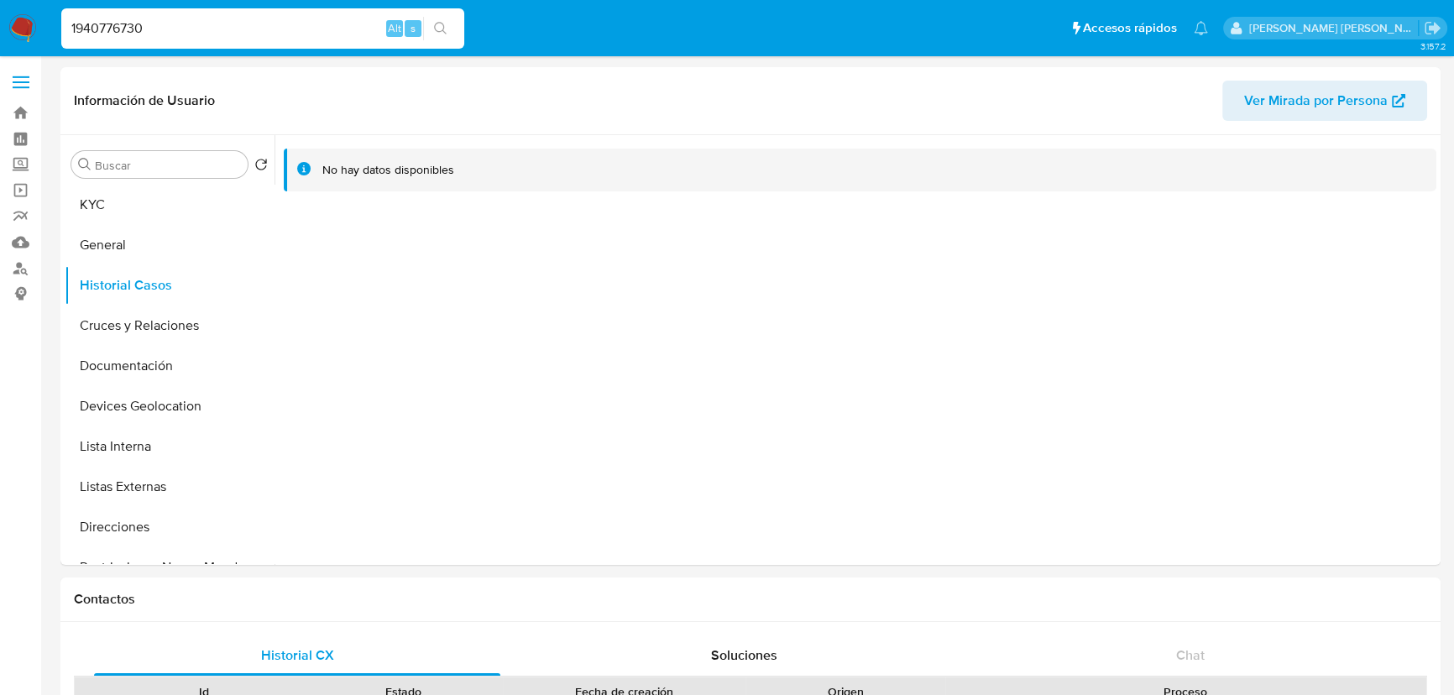
type input "1940776730"
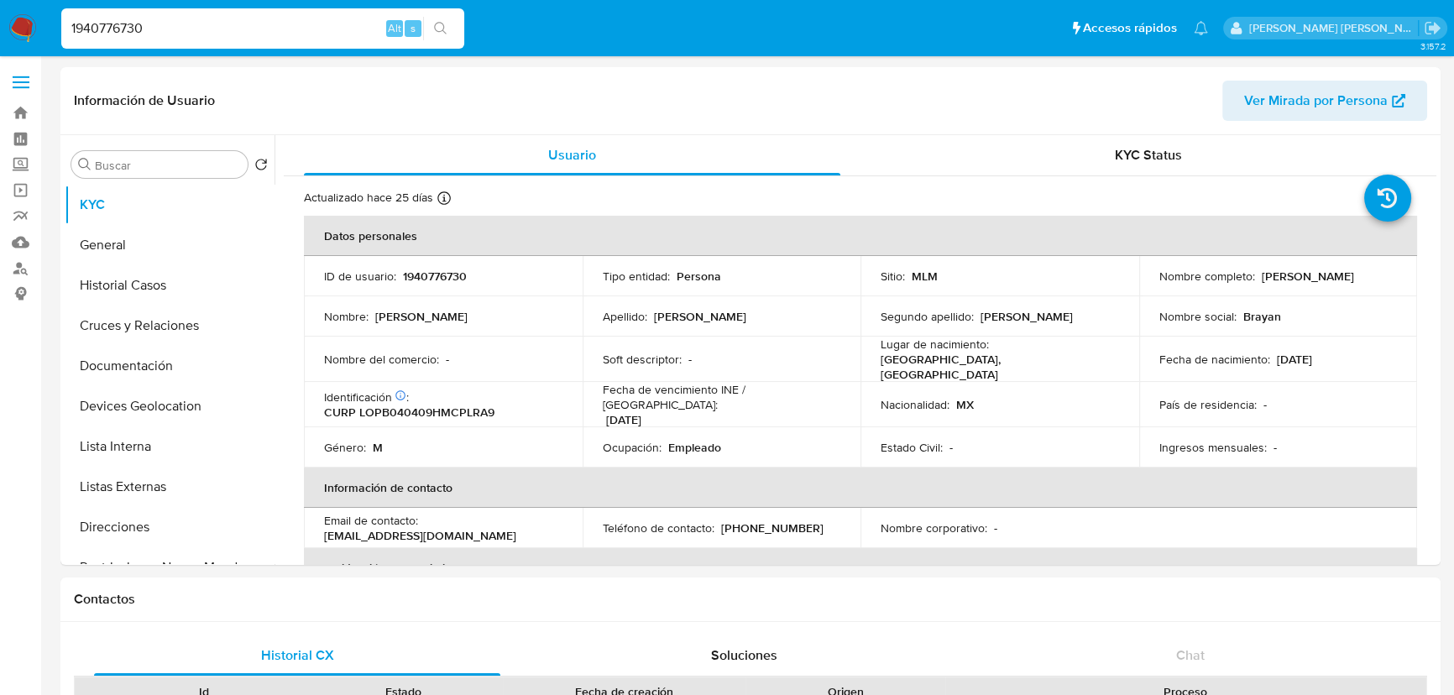
select select "10"
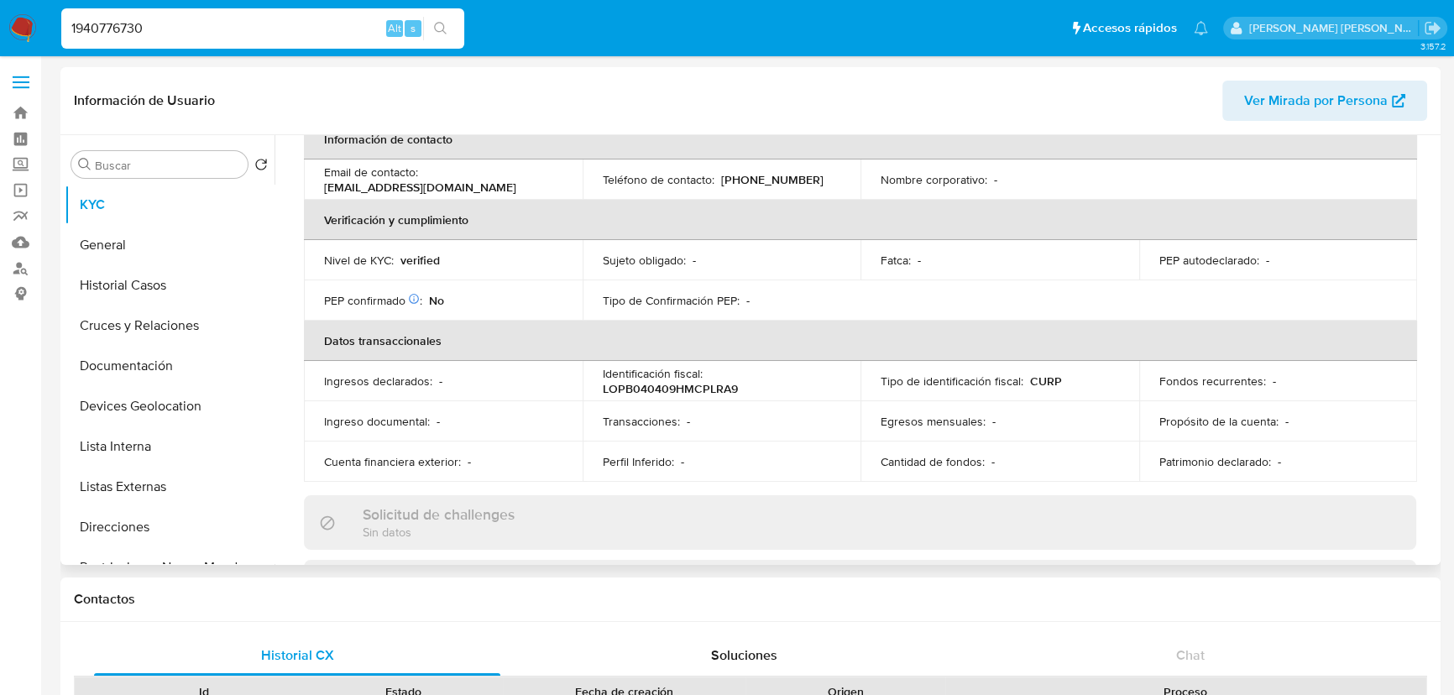
scroll to position [534, 0]
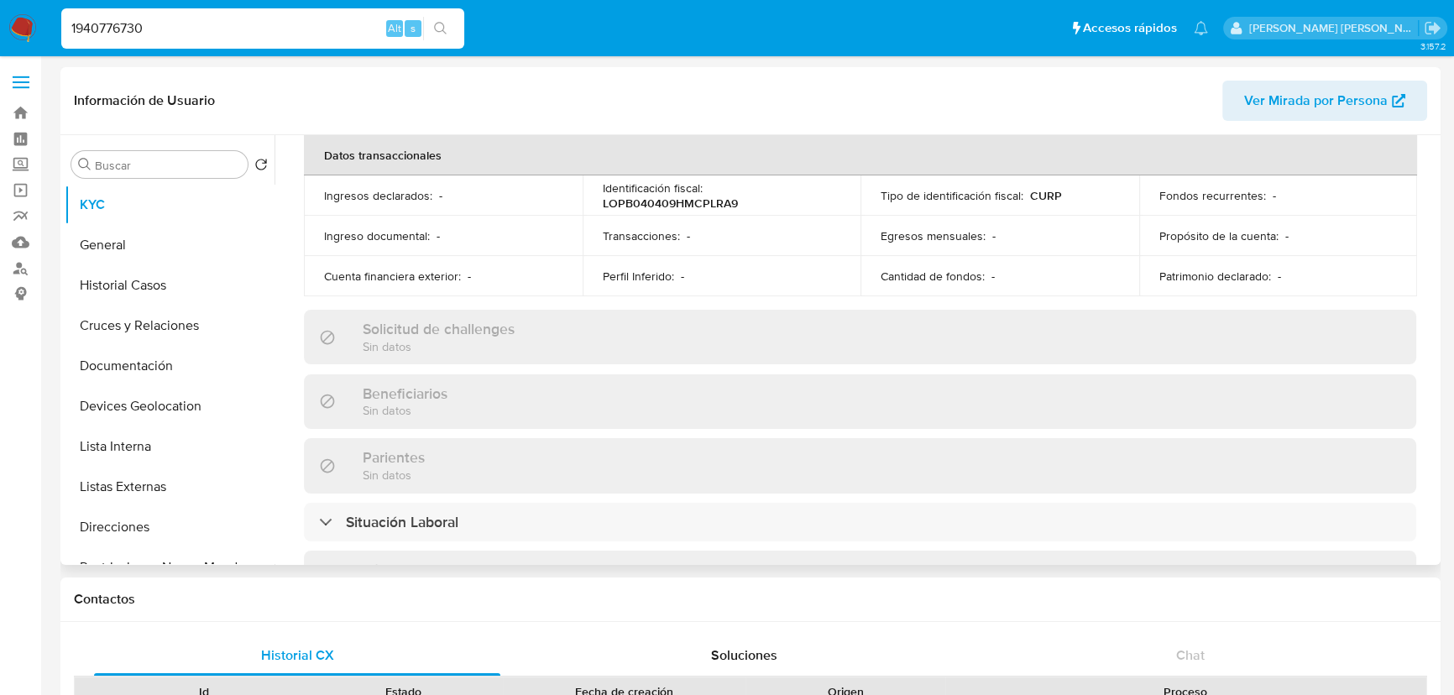
click at [178, 494] on button "Listas Externas" at bounding box center [170, 487] width 210 height 40
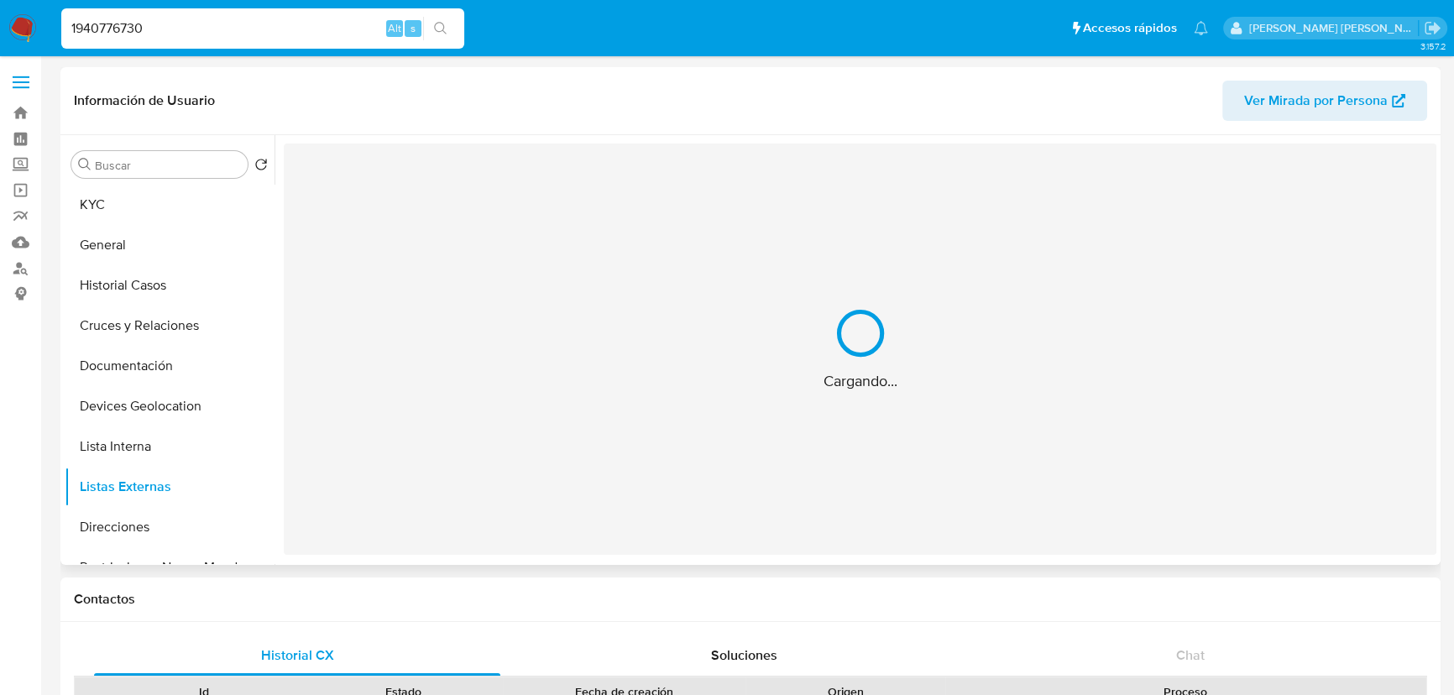
scroll to position [0, 0]
click at [556, 399] on div "Cargando..." at bounding box center [860, 349] width 1153 height 411
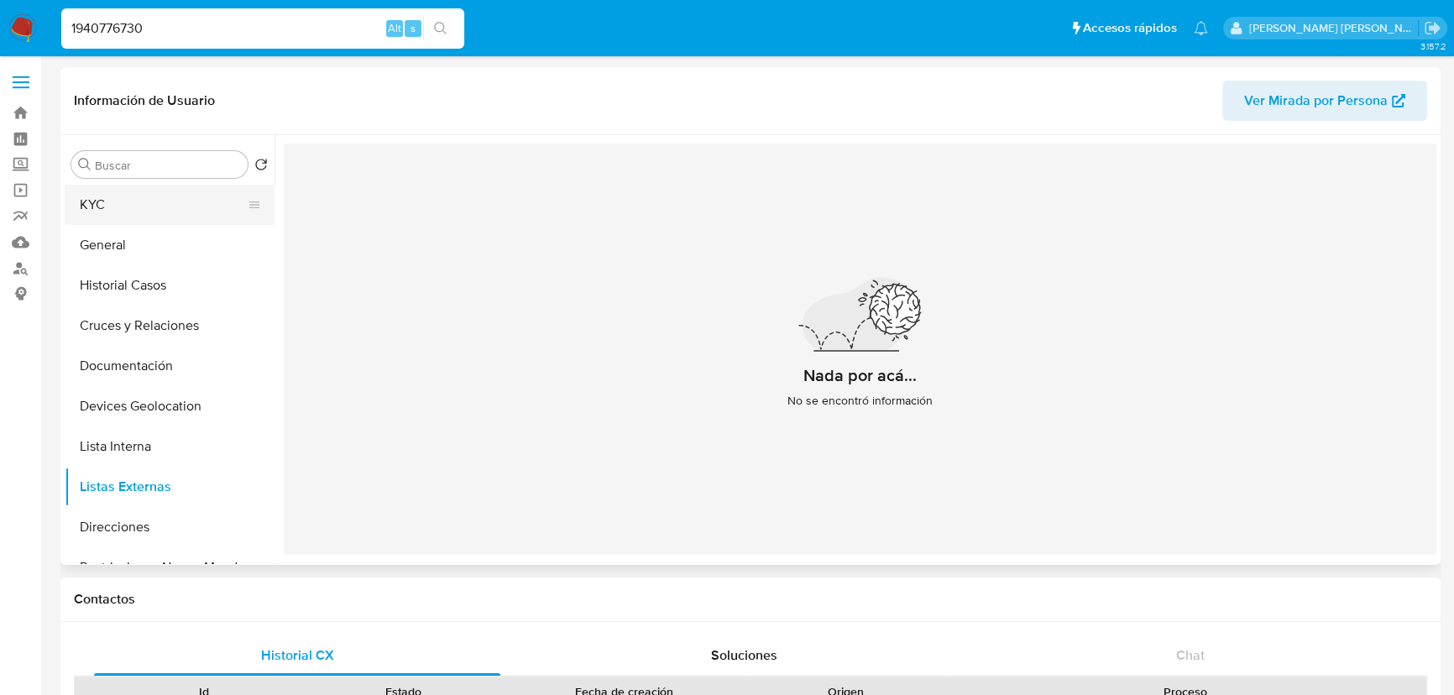
drag, startPoint x: 151, startPoint y: 201, endPoint x: 213, endPoint y: 211, distance: 62.8
click at [156, 201] on button "KYC" at bounding box center [163, 205] width 196 height 40
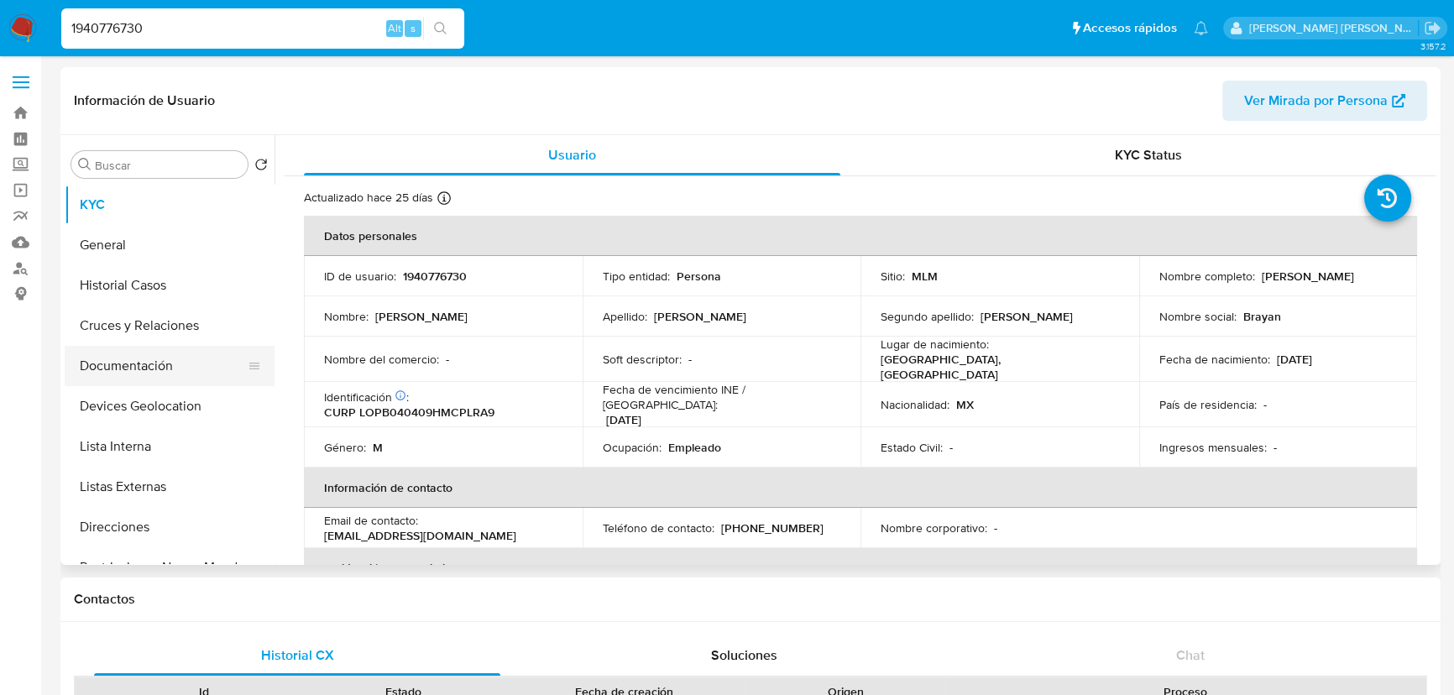
drag, startPoint x: 149, startPoint y: 320, endPoint x: 151, endPoint y: 365, distance: 45.4
click at [150, 320] on button "Cruces y Relaciones" at bounding box center [170, 326] width 210 height 40
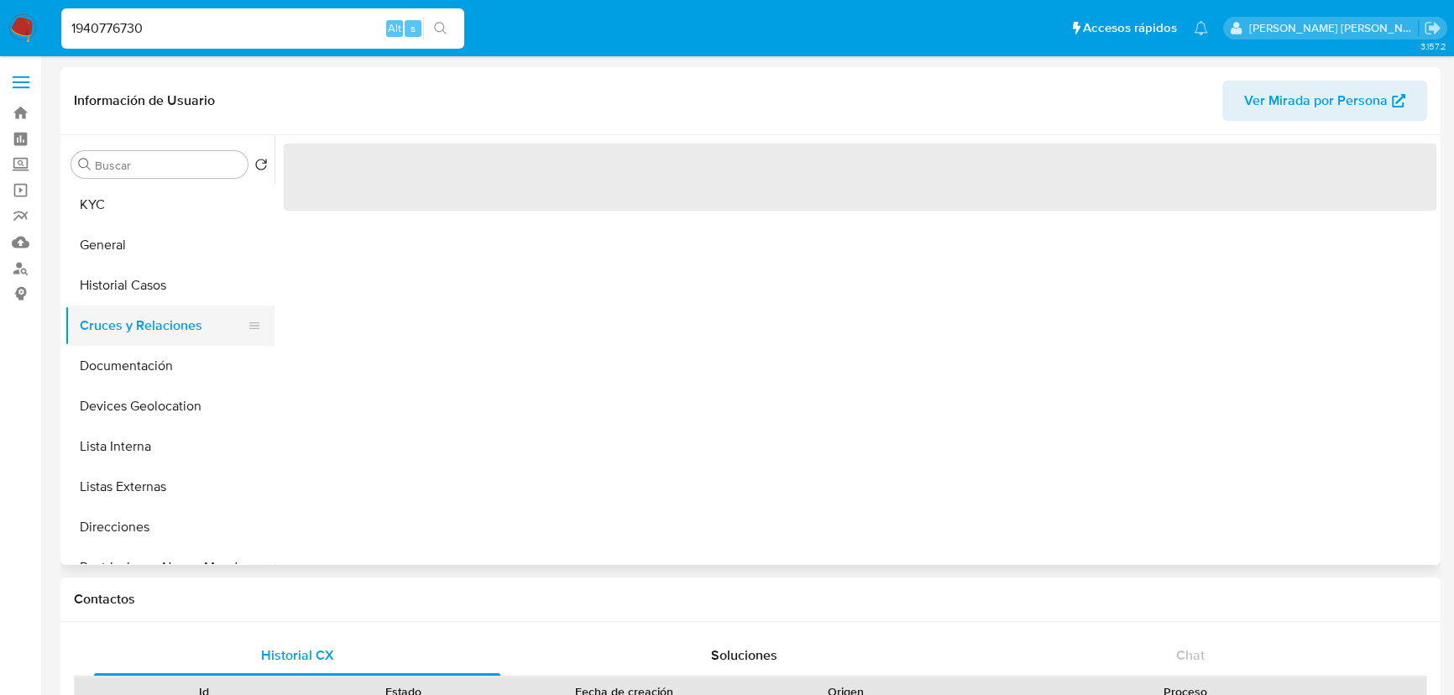
drag, startPoint x: 153, startPoint y: 366, endPoint x: 265, endPoint y: 329, distance: 118.4
click at [155, 365] on button "Documentación" at bounding box center [170, 366] width 210 height 40
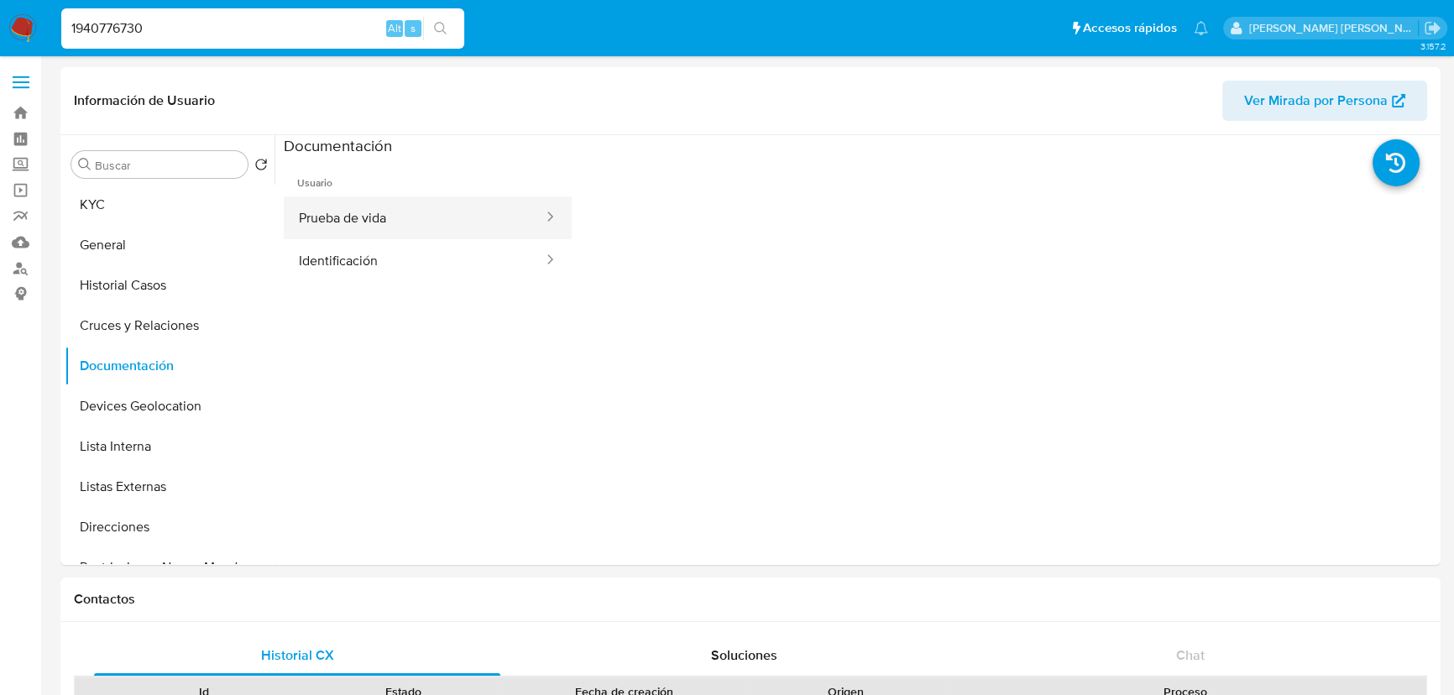
drag, startPoint x: 419, startPoint y: 218, endPoint x: 529, endPoint y: 228, distance: 110.4
click at [425, 217] on button "Prueba de vida" at bounding box center [414, 217] width 261 height 43
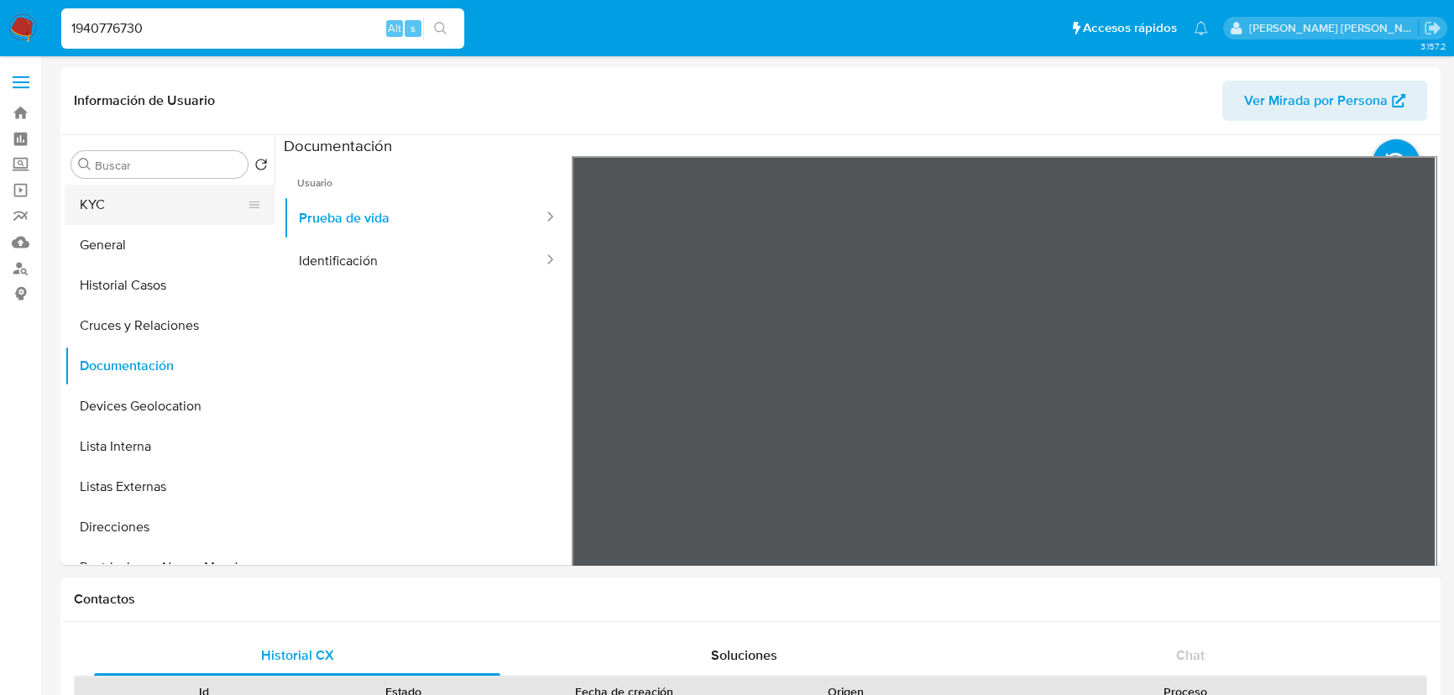
click at [92, 211] on button "KYC" at bounding box center [163, 205] width 196 height 40
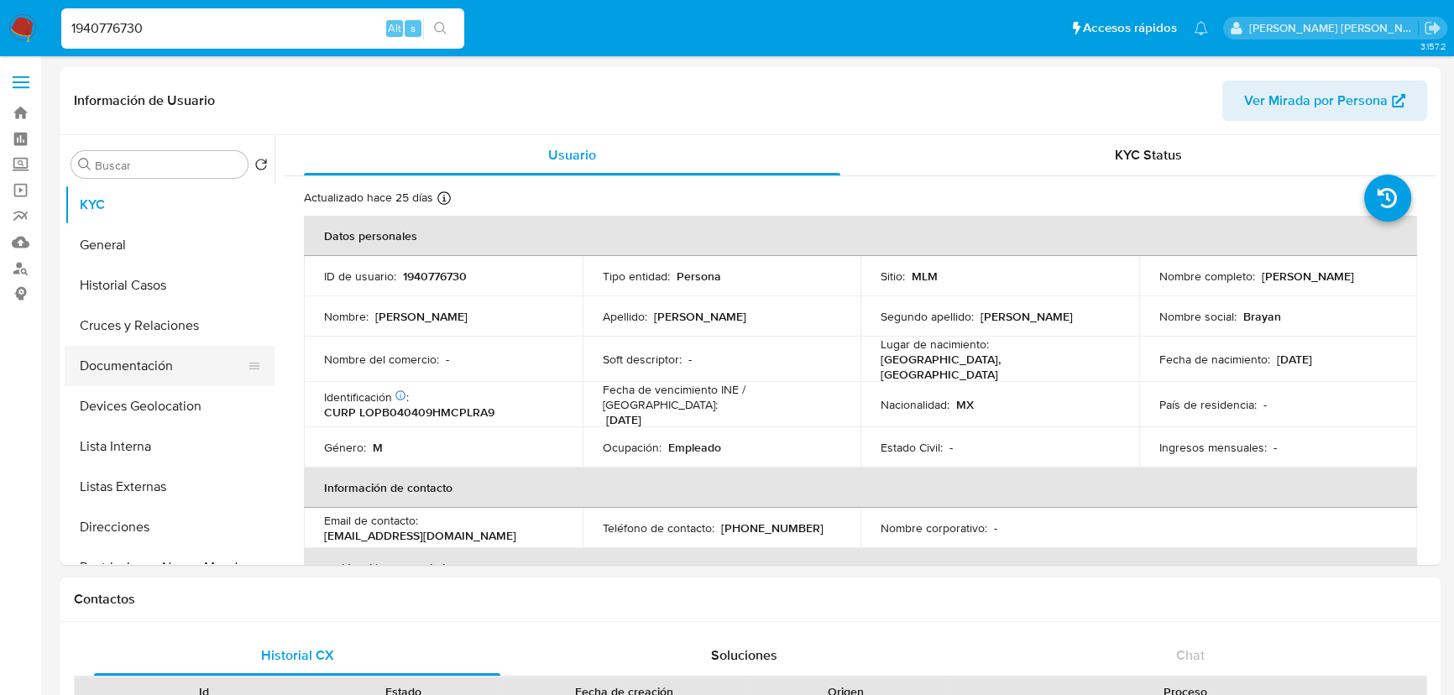
click at [118, 379] on button "Documentación" at bounding box center [163, 366] width 196 height 40
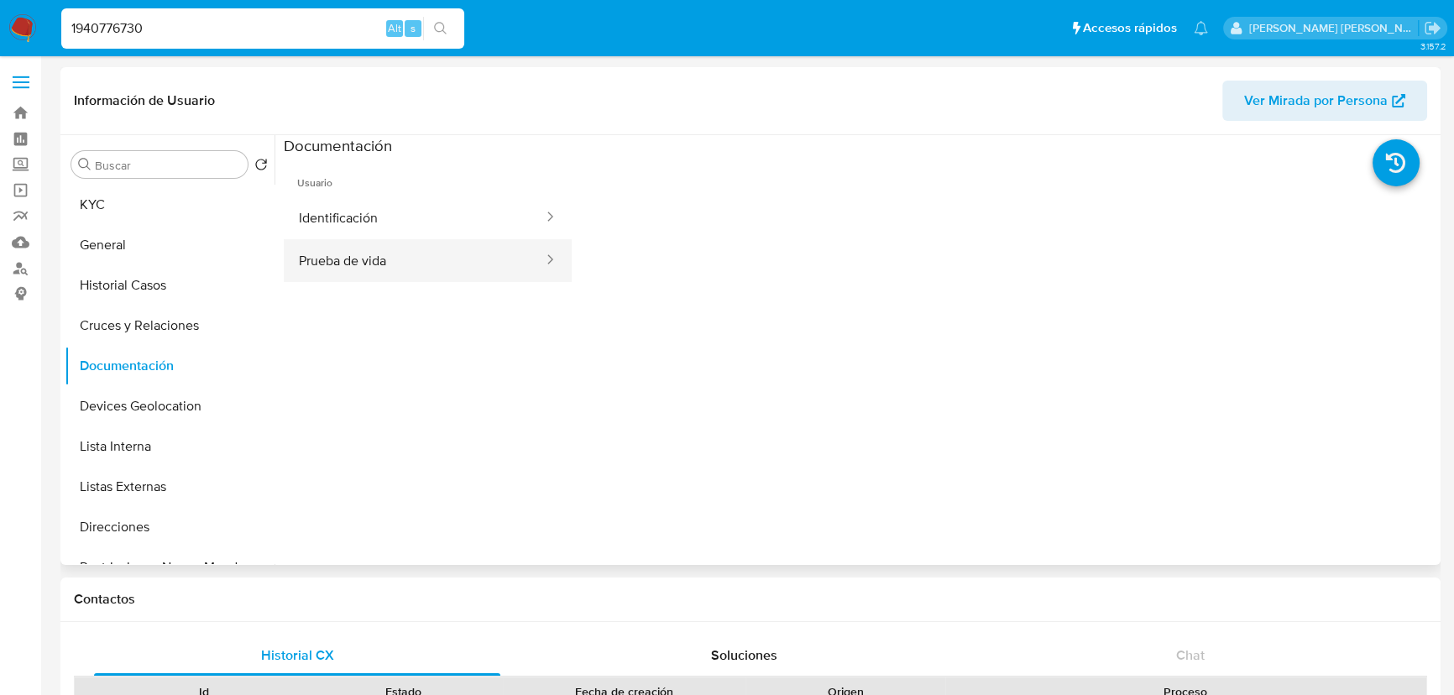
drag, startPoint x: 390, startPoint y: 273, endPoint x: 426, endPoint y: 268, distance: 37.3
click at [390, 272] on button "Prueba de vida" at bounding box center [414, 260] width 261 height 43
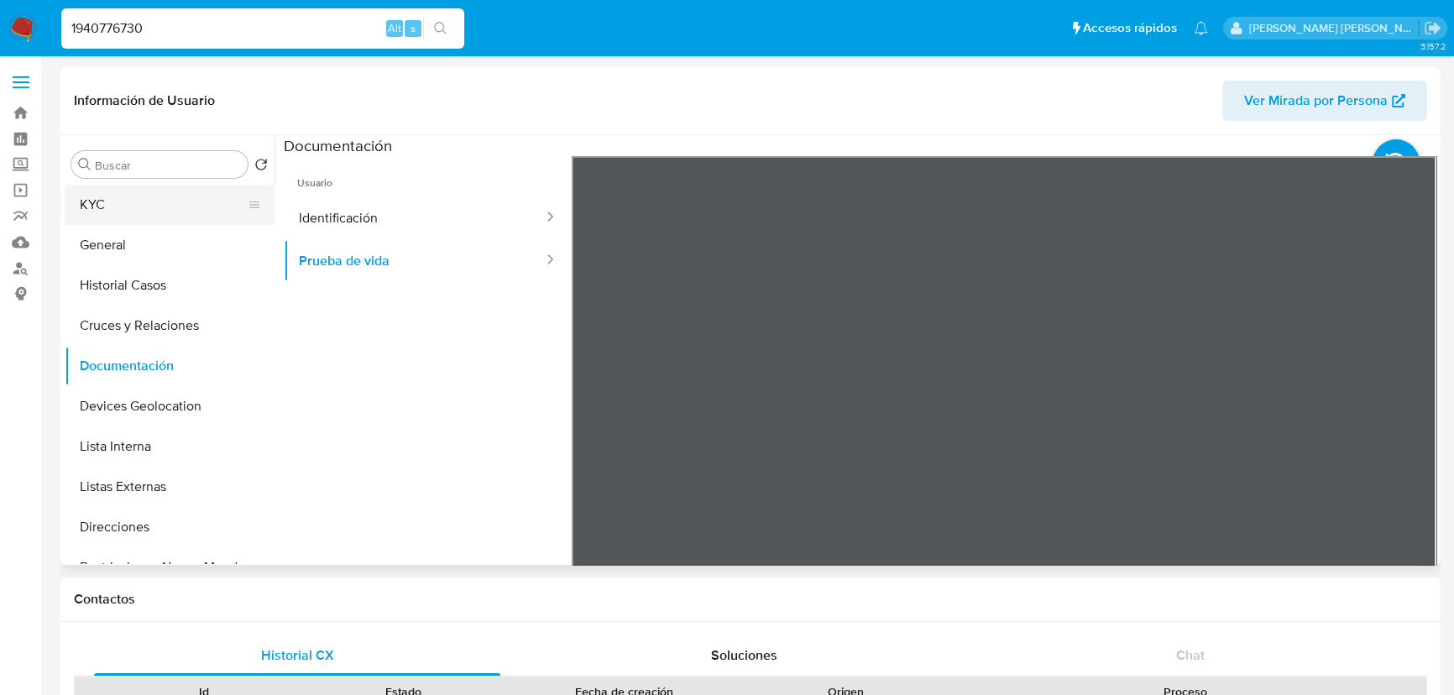
click at [131, 212] on button "KYC" at bounding box center [163, 205] width 196 height 40
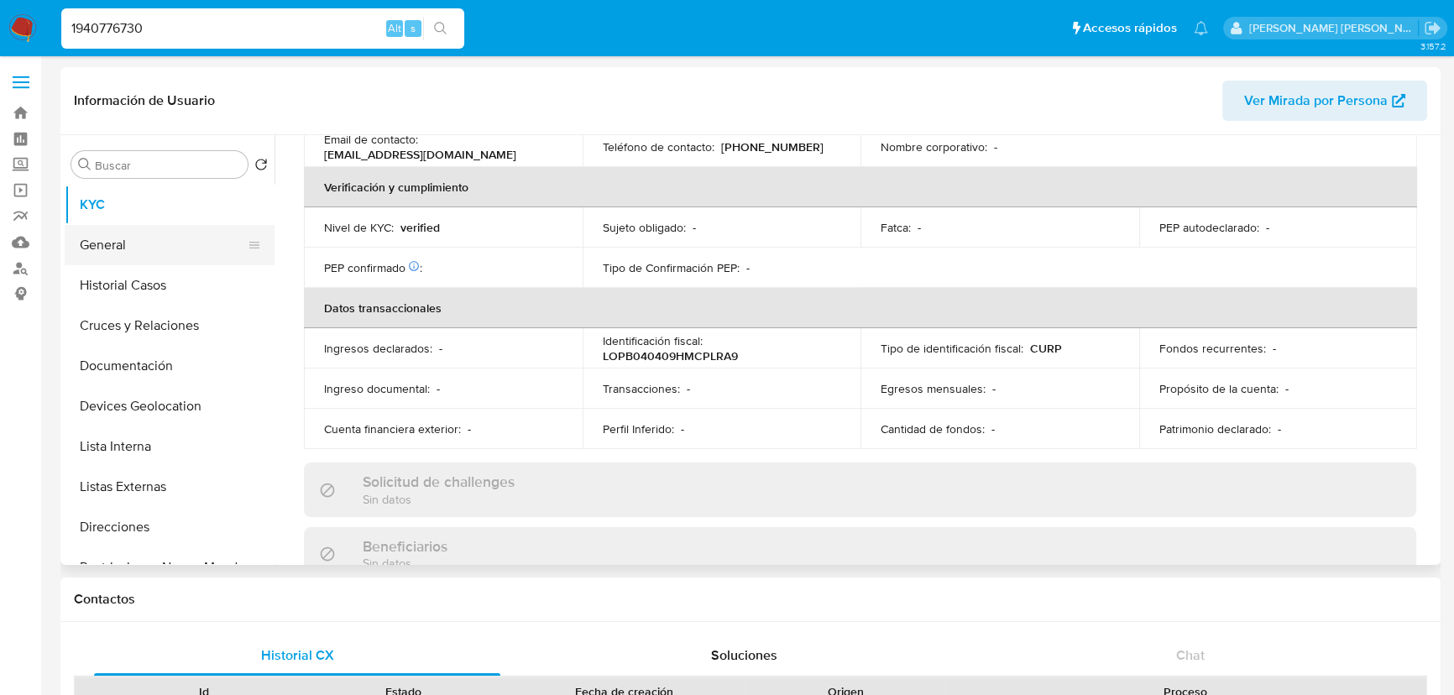
scroll to position [777, 0]
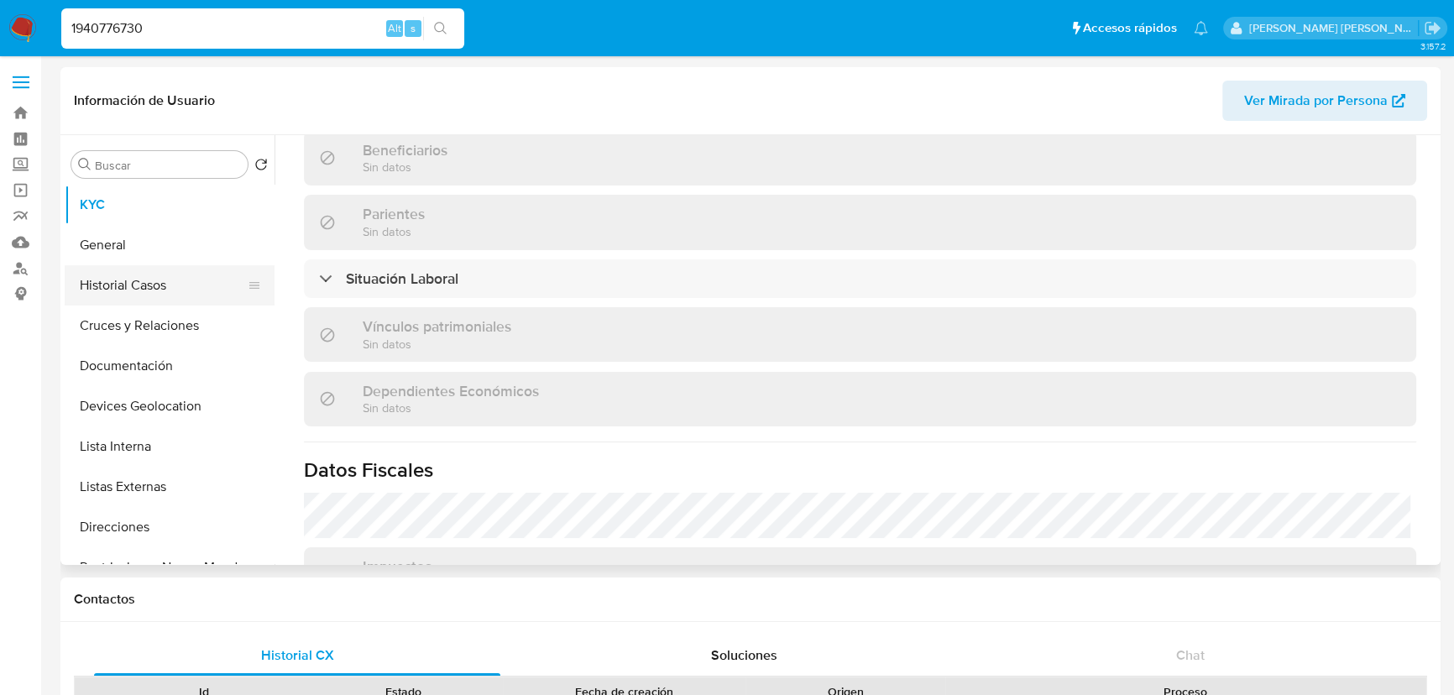
click at [152, 284] on button "Historial Casos" at bounding box center [163, 285] width 196 height 40
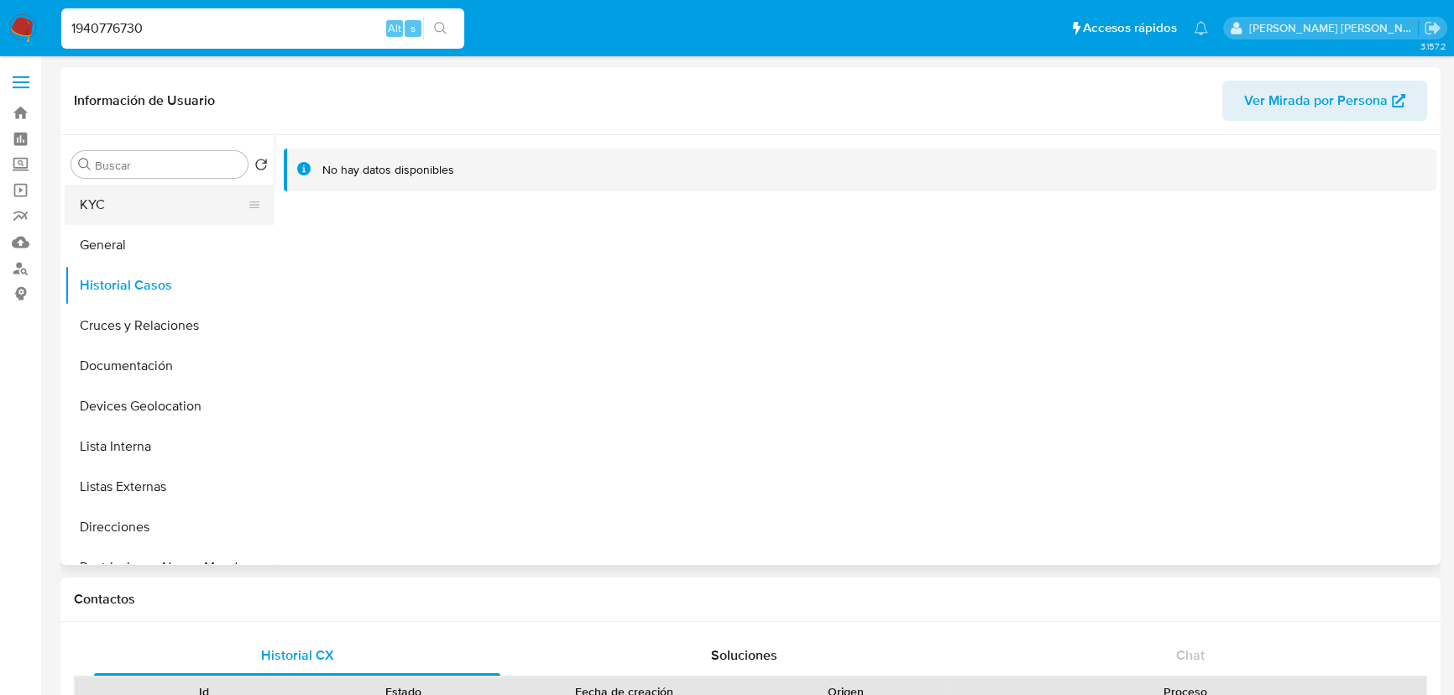
click at [107, 203] on button "KYC" at bounding box center [163, 205] width 196 height 40
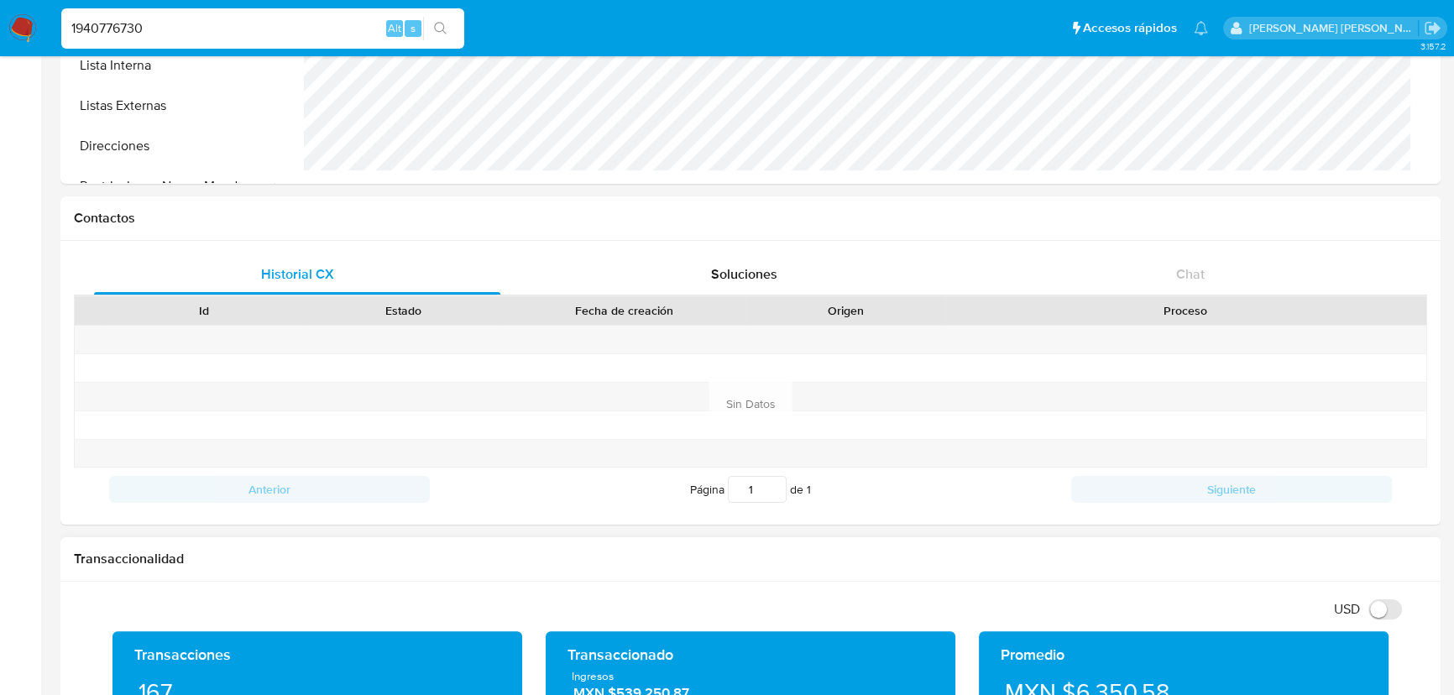
scroll to position [1054, 0]
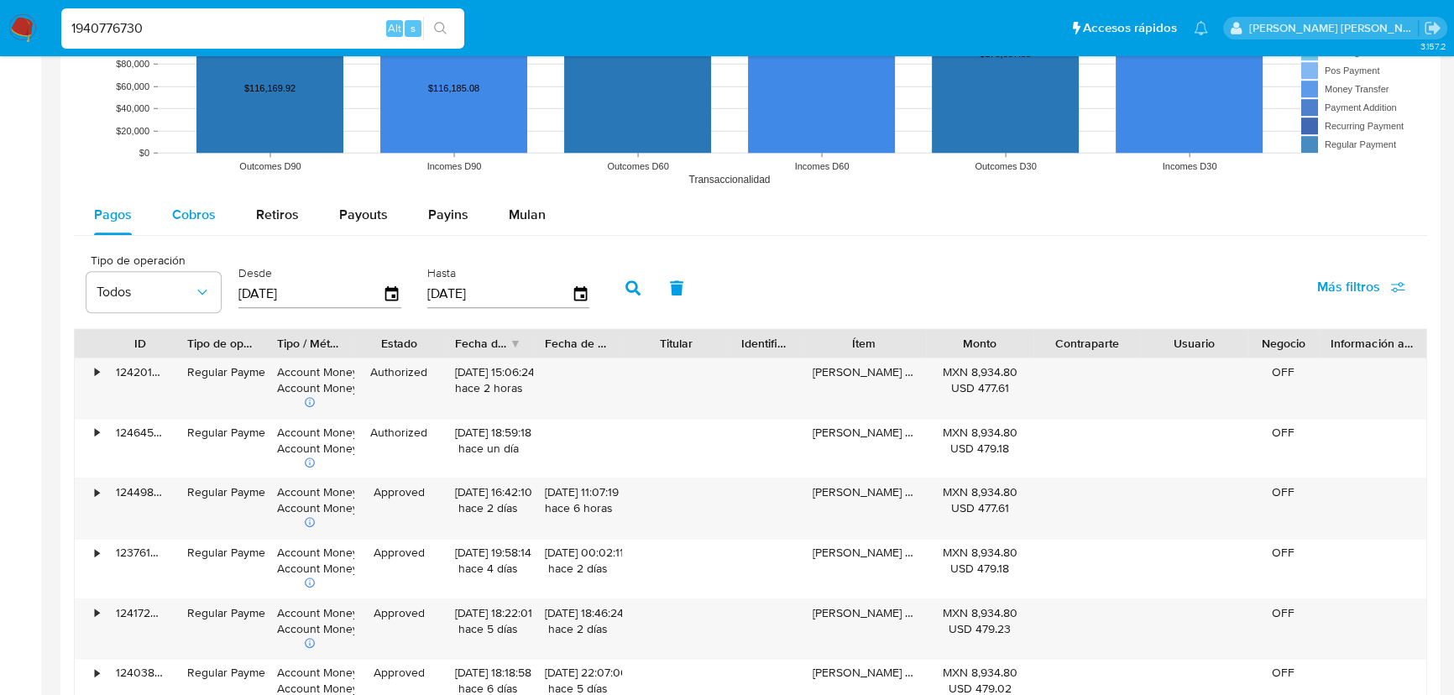
drag, startPoint x: 194, startPoint y: 205, endPoint x: 208, endPoint y: 209, distance: 14.9
click at [197, 205] on span "Cobros" at bounding box center [194, 214] width 44 height 19
select select "10"
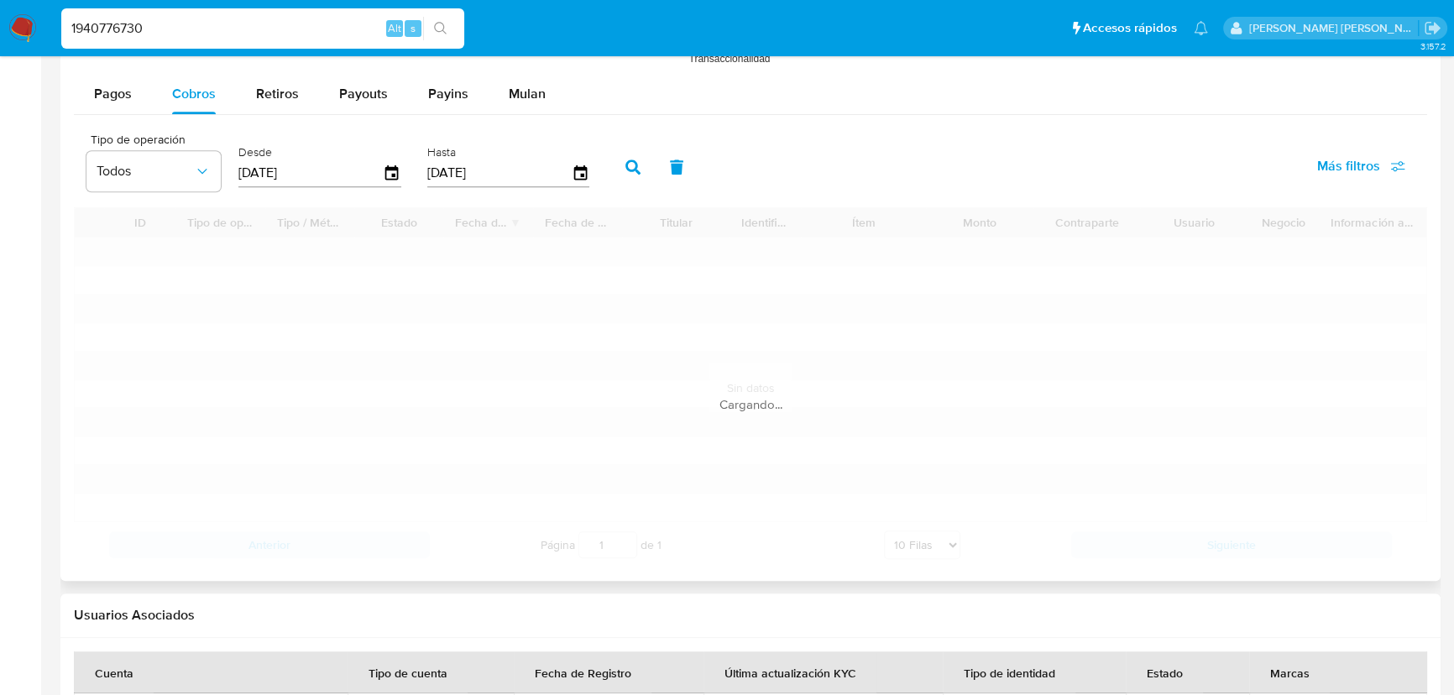
scroll to position [1679, 0]
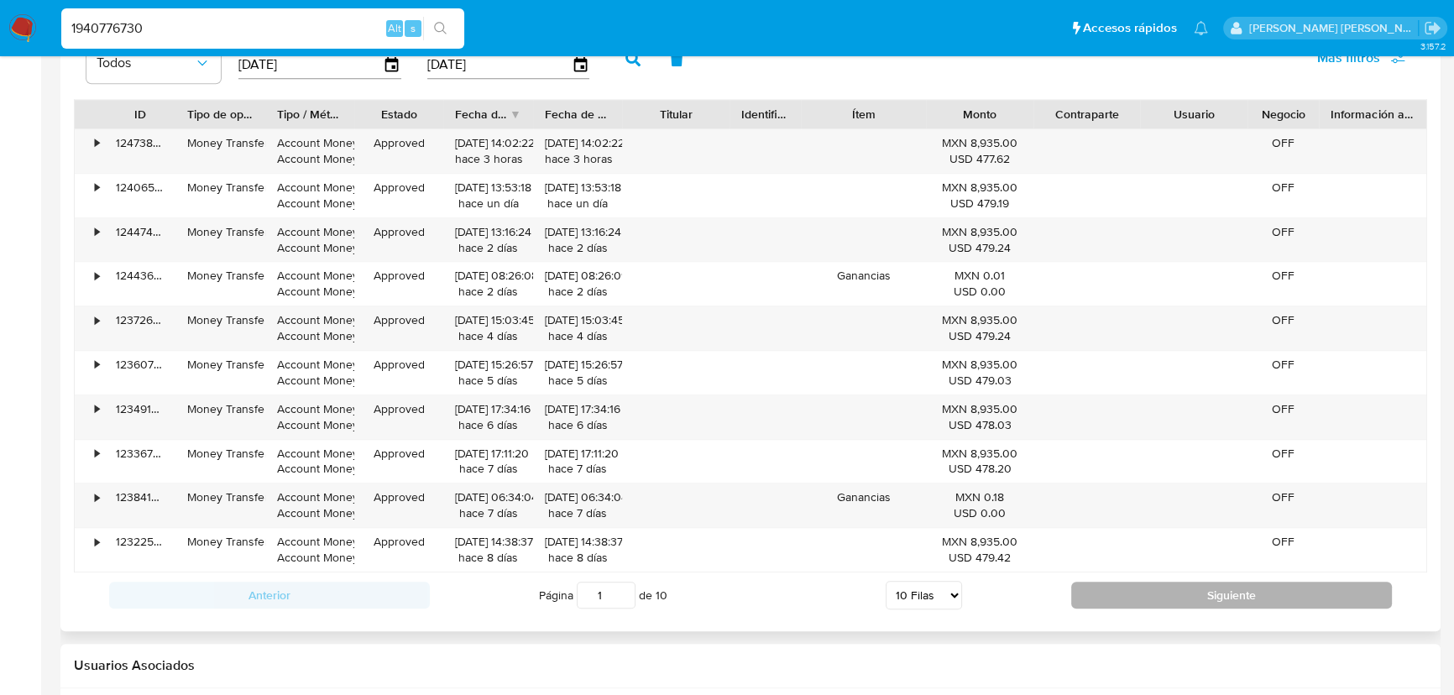
click at [1133, 583] on button "Siguiente" at bounding box center [1231, 595] width 321 height 27
type input "2"
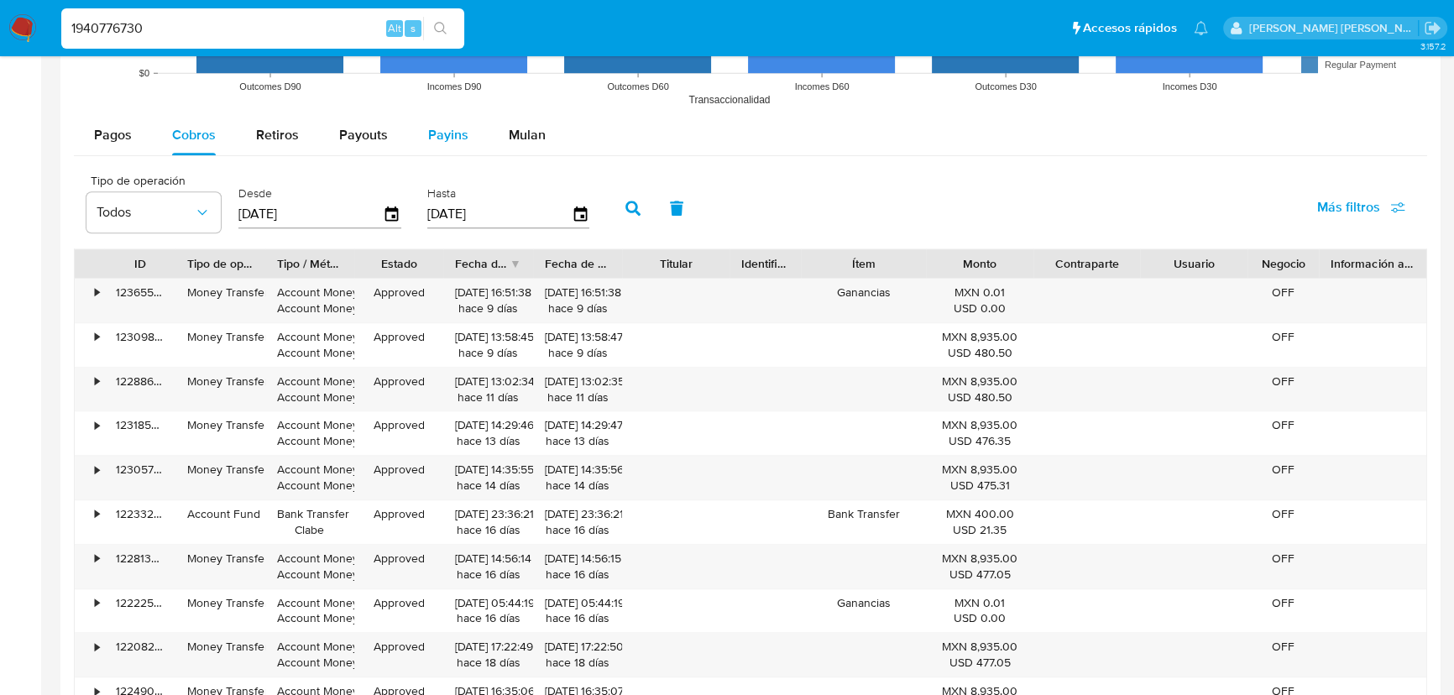
scroll to position [1374, 0]
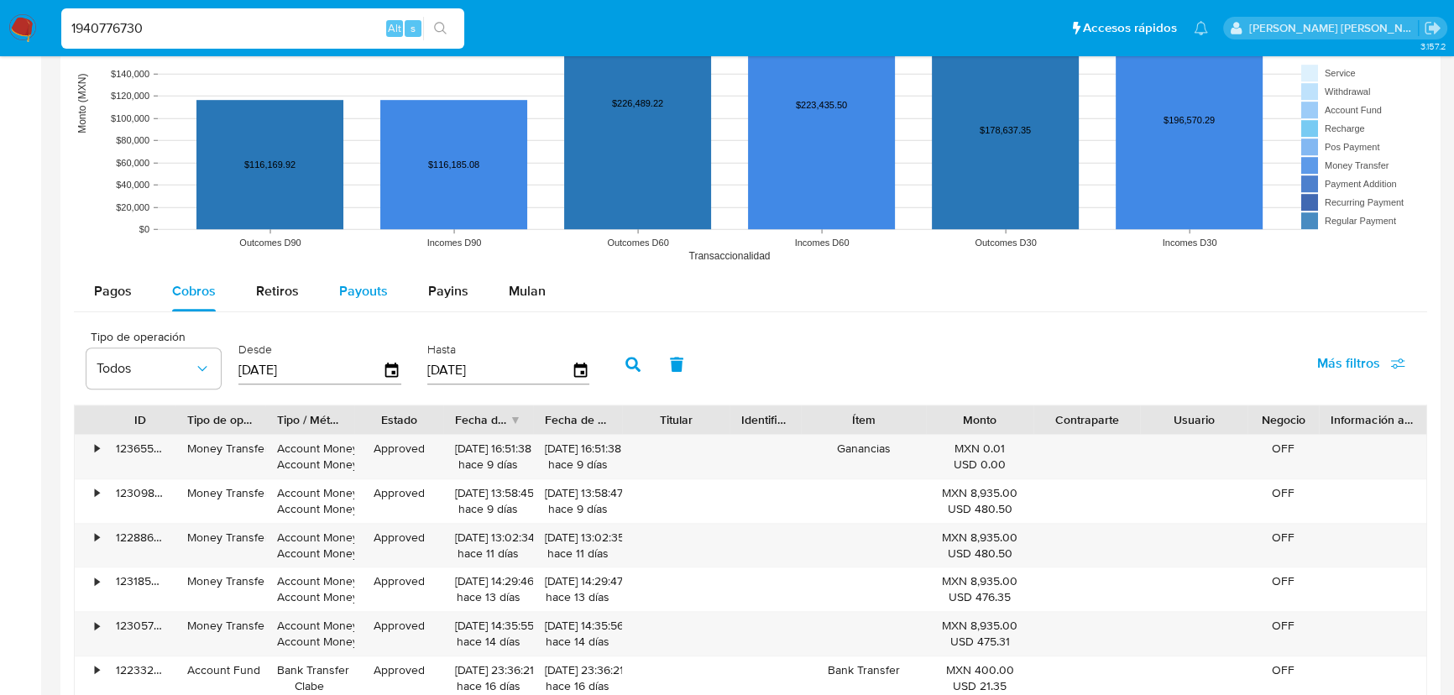
click at [348, 281] on span "Payouts" at bounding box center [363, 290] width 49 height 19
select select "10"
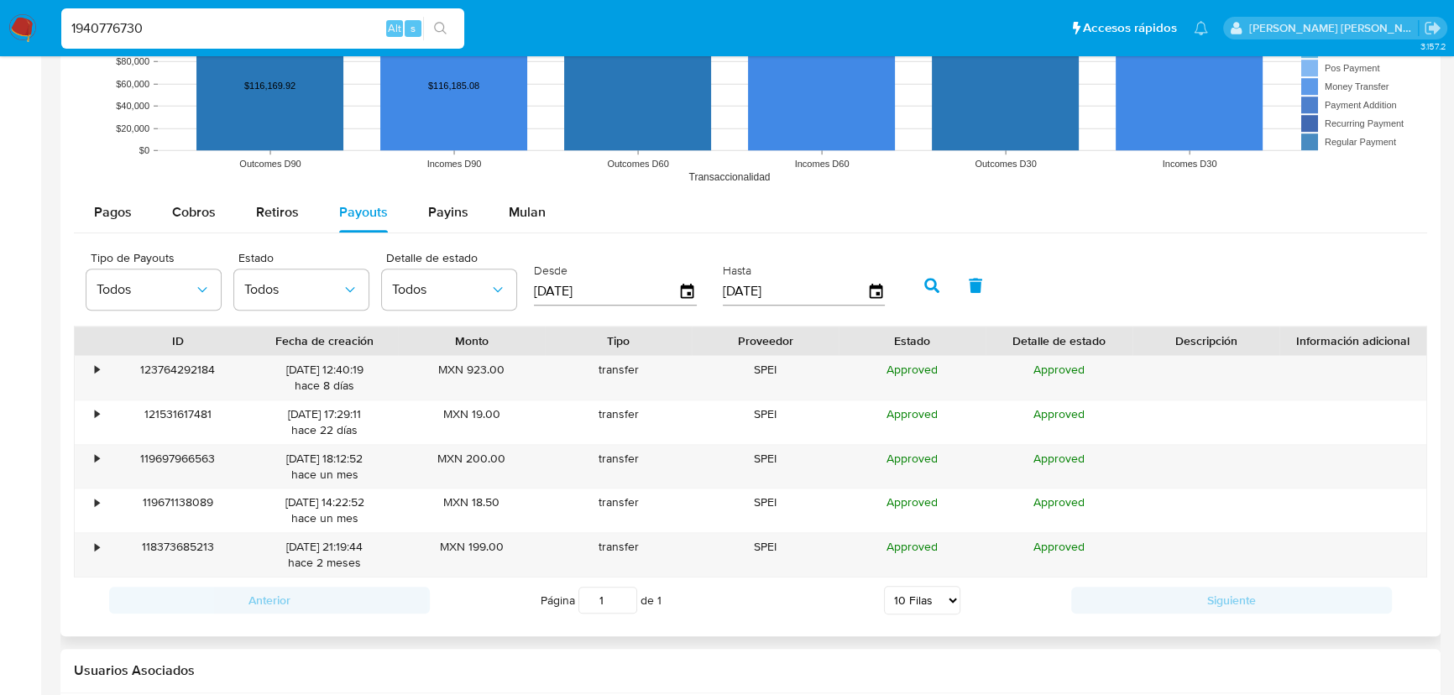
scroll to position [1526, 0]
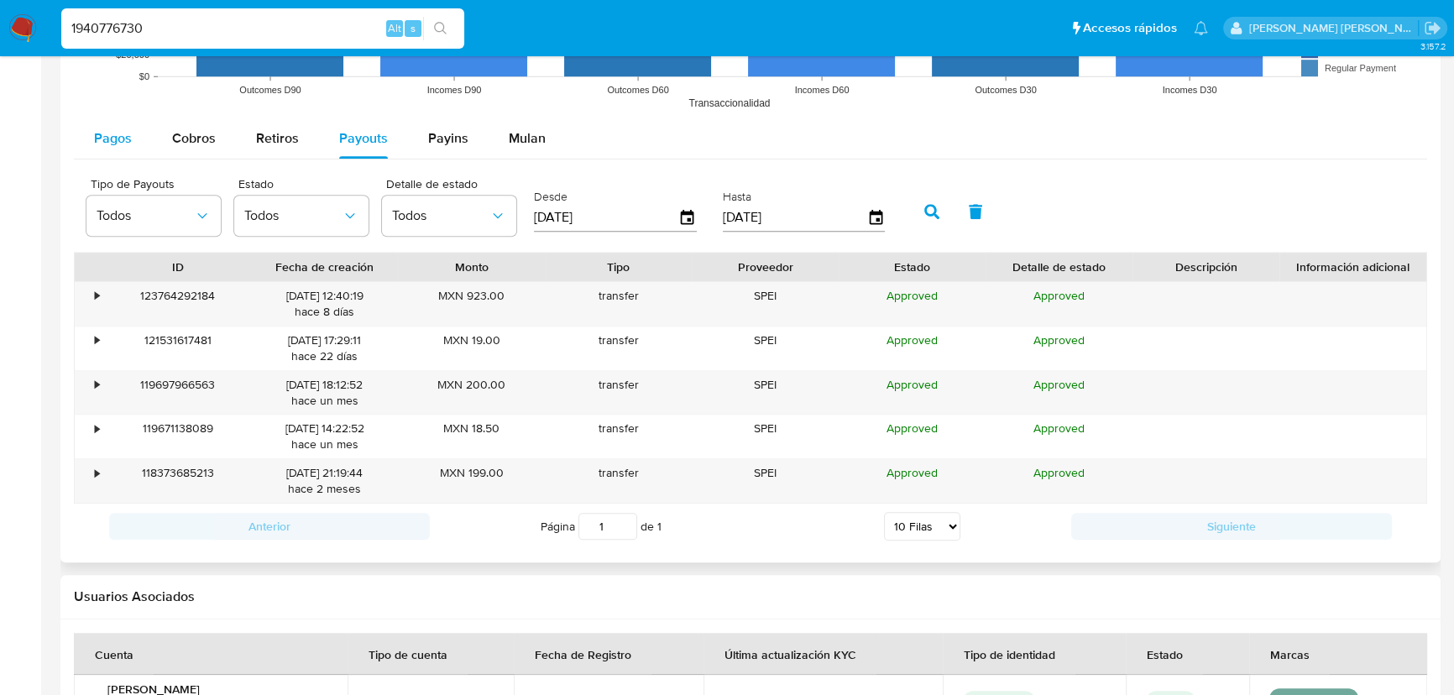
click at [112, 143] on span "Pagos" at bounding box center [113, 137] width 38 height 19
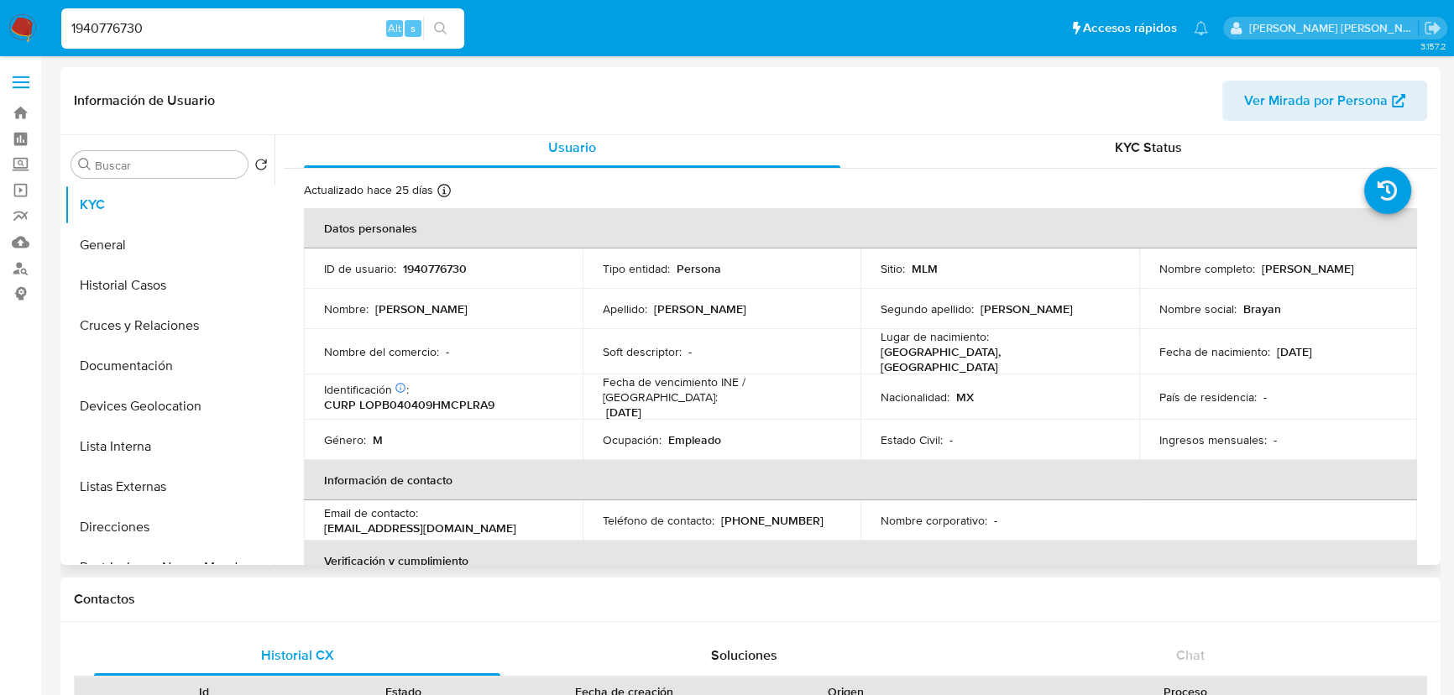
scroll to position [0, 0]
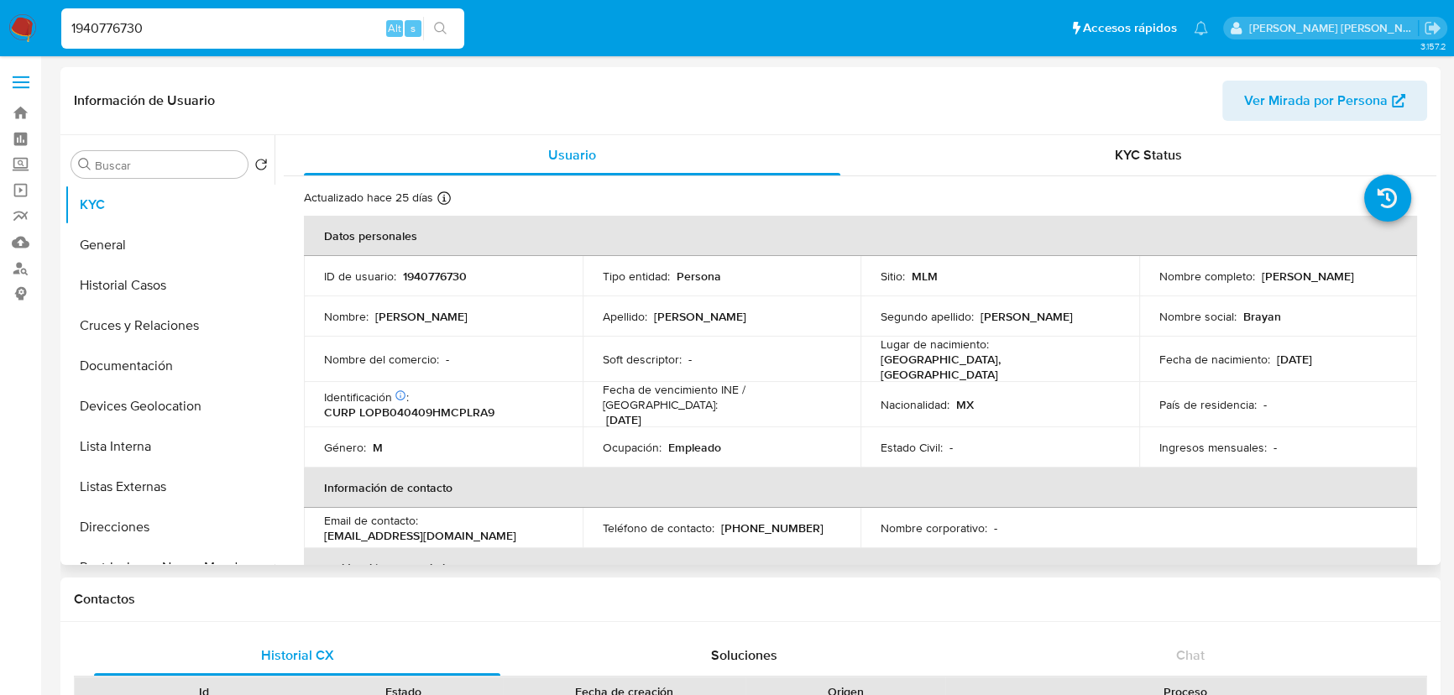
click at [442, 405] on p "CURP LOPB040409HMCPLRA9" at bounding box center [409, 412] width 170 height 15
click at [443, 394] on div "Identificación CIC: 276115301 : CURP LOPB040409HMCPLRA9" at bounding box center [443, 405] width 238 height 30
click at [443, 405] on p "CURP LOPB040409HMCPLRA9" at bounding box center [409, 412] width 170 height 15
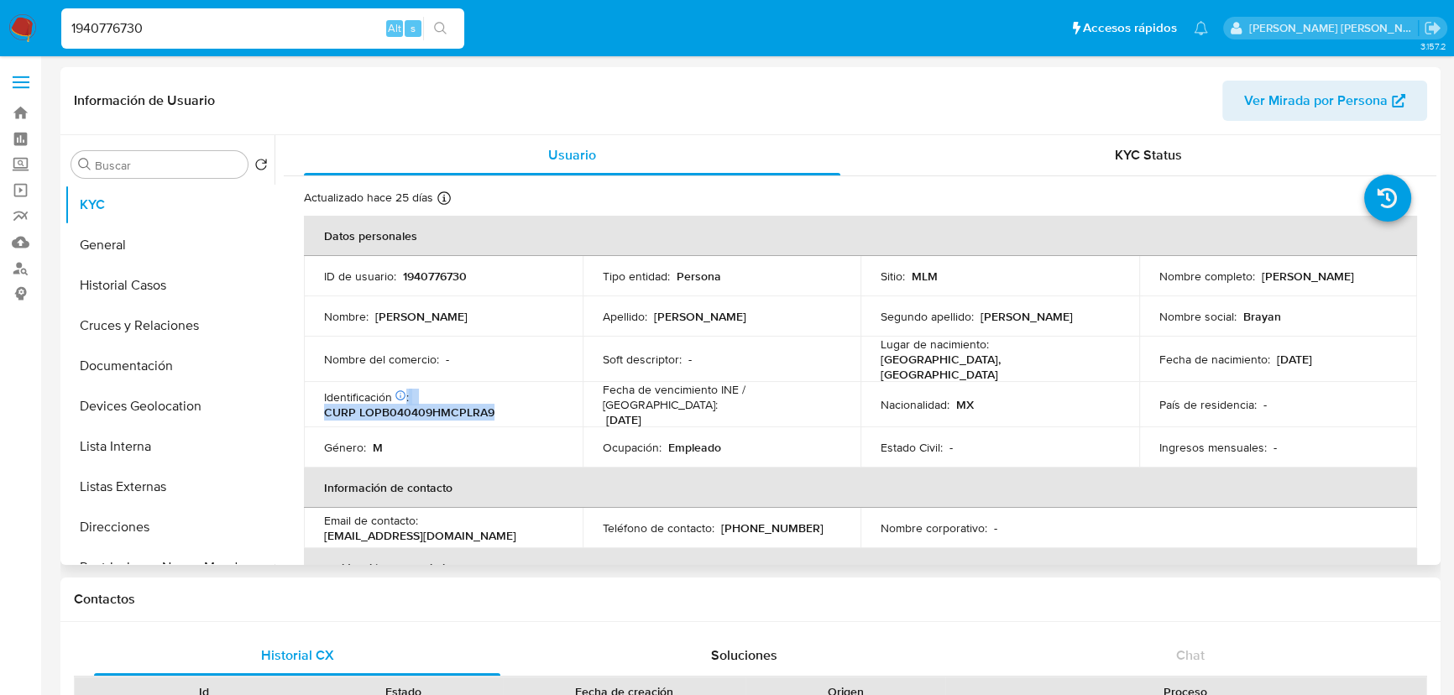
copy div ": CURP LOPB040409HMCPLRA9"
click at [451, 406] on p "CURP LOPB040409HMCPLRA9" at bounding box center [409, 412] width 170 height 15
click at [451, 411] on p "CURP LOPB040409HMCPLRA9" at bounding box center [409, 412] width 170 height 15
copy p "LOPB040409HMCPLRA9"
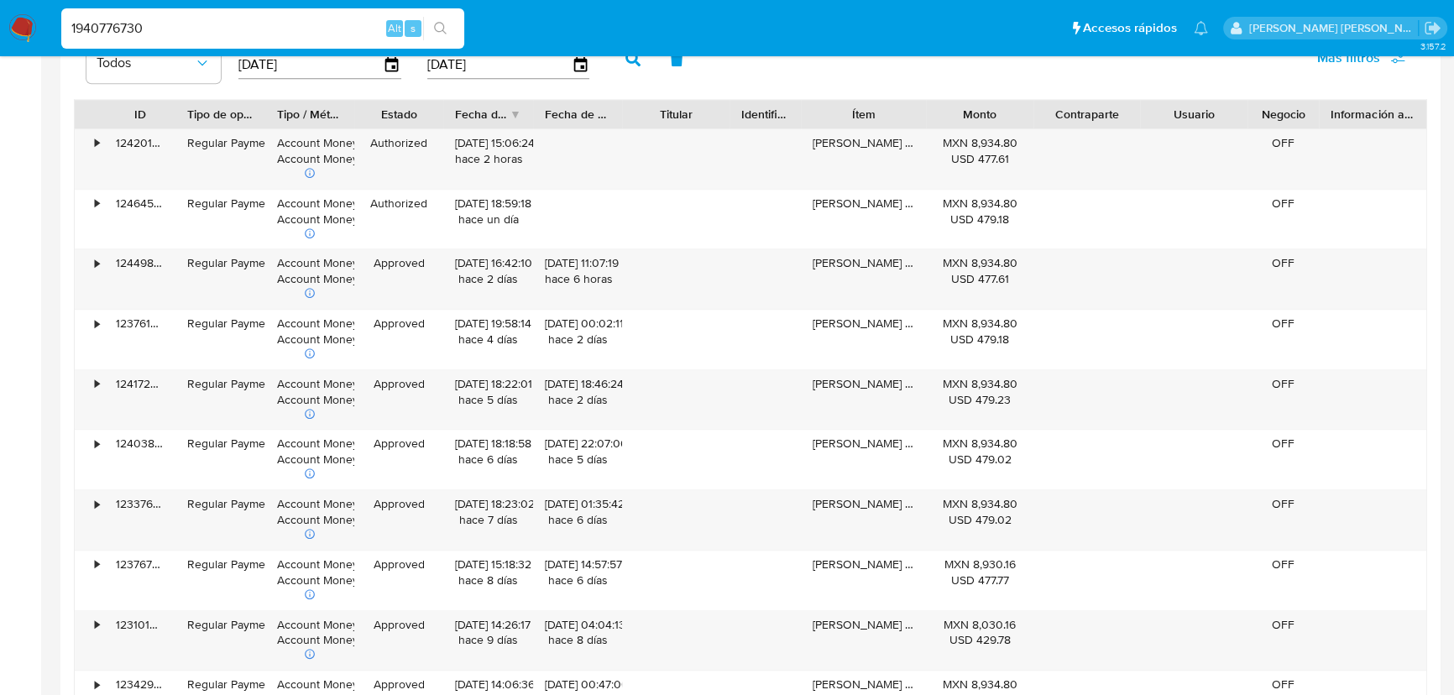
scroll to position [1755, 0]
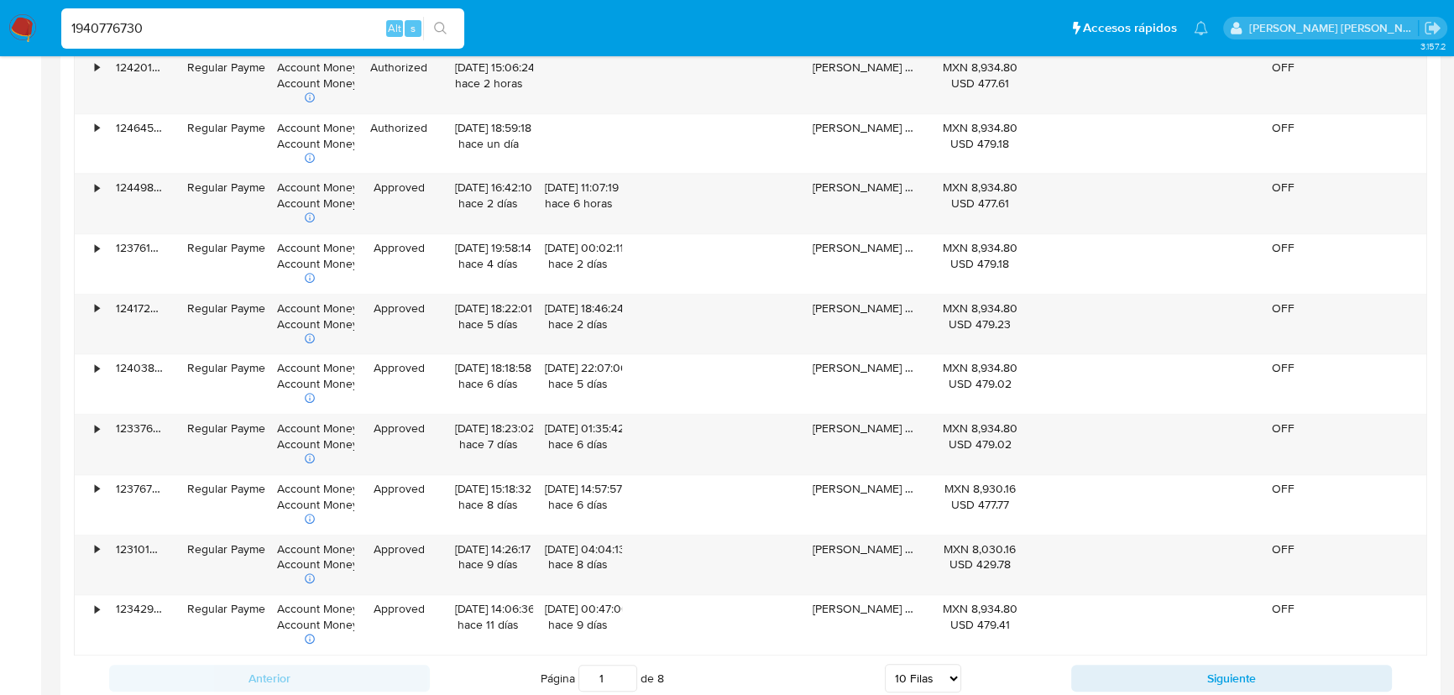
click at [932, 674] on select "5 [PERSON_NAME] 10 [PERSON_NAME] 20 [PERSON_NAME] 25 [PERSON_NAME] 50 [PERSON_N…" at bounding box center [923, 678] width 76 height 29
select select "50"
click at [886, 664] on select "5 [PERSON_NAME] 10 [PERSON_NAME] 20 [PERSON_NAME] 25 [PERSON_NAME] 50 [PERSON_N…" at bounding box center [923, 678] width 76 height 29
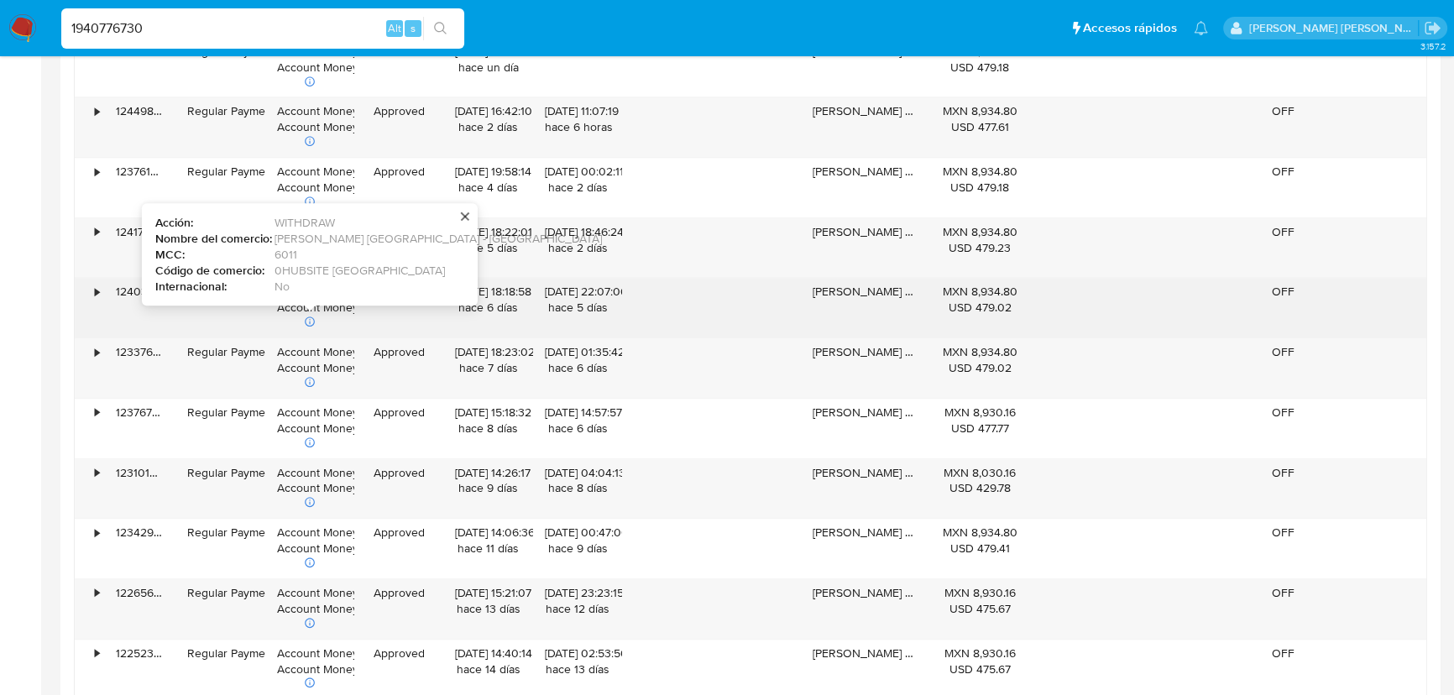
scroll to position [1450, 0]
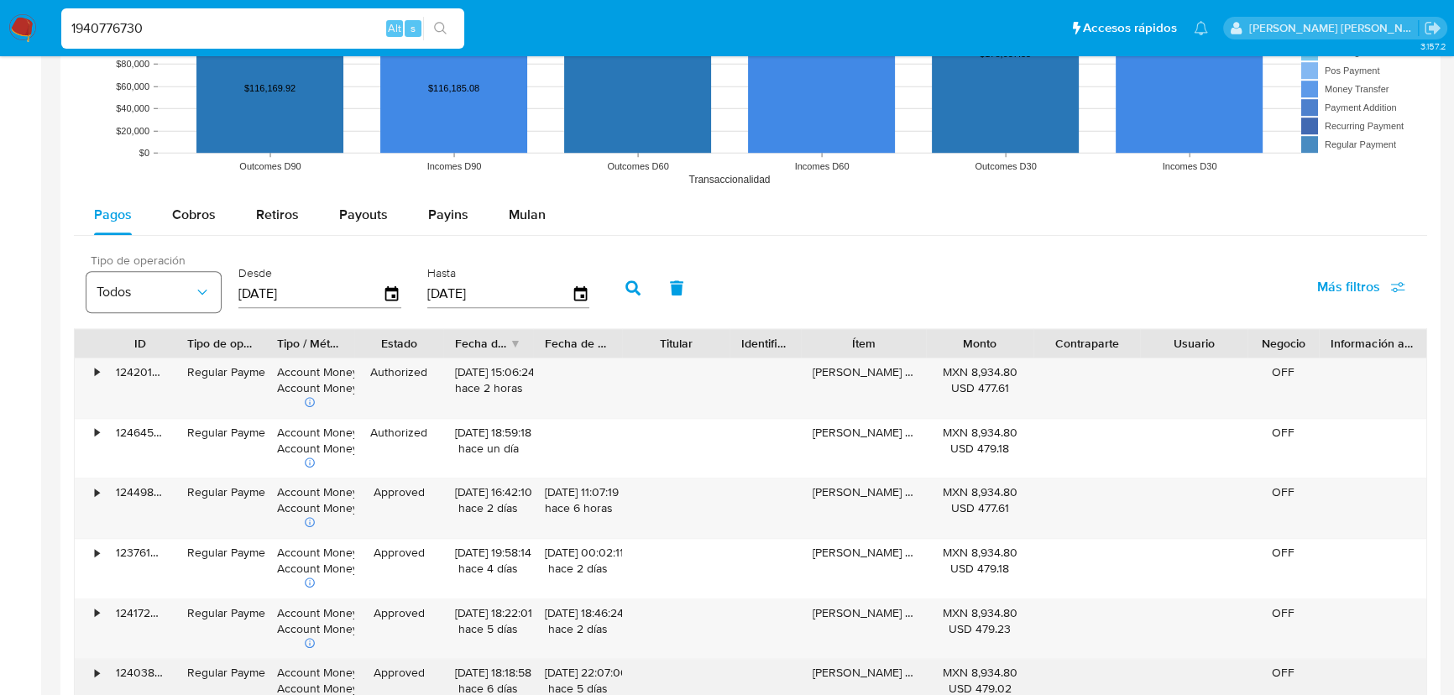
click at [155, 290] on span "Todos" at bounding box center [145, 292] width 97 height 17
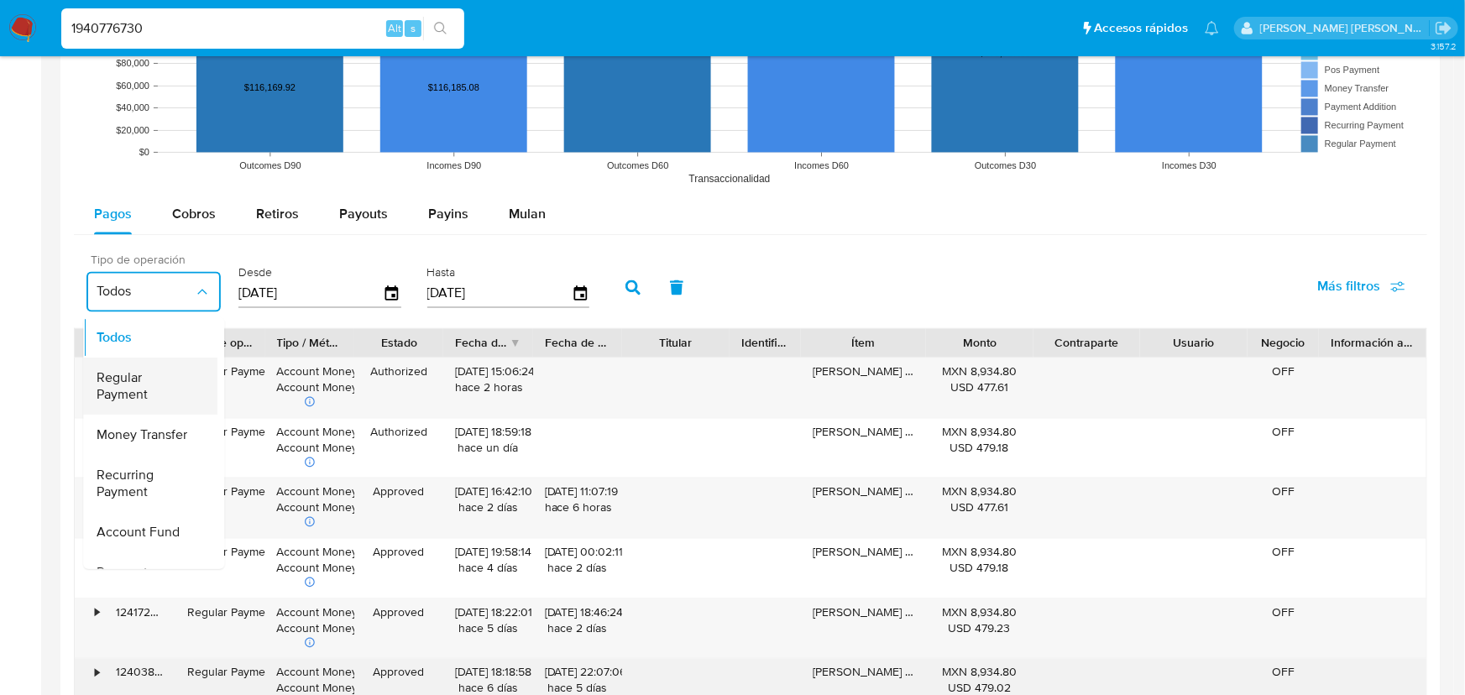
click at [153, 393] on span "Regular Payment" at bounding box center [145, 386] width 97 height 34
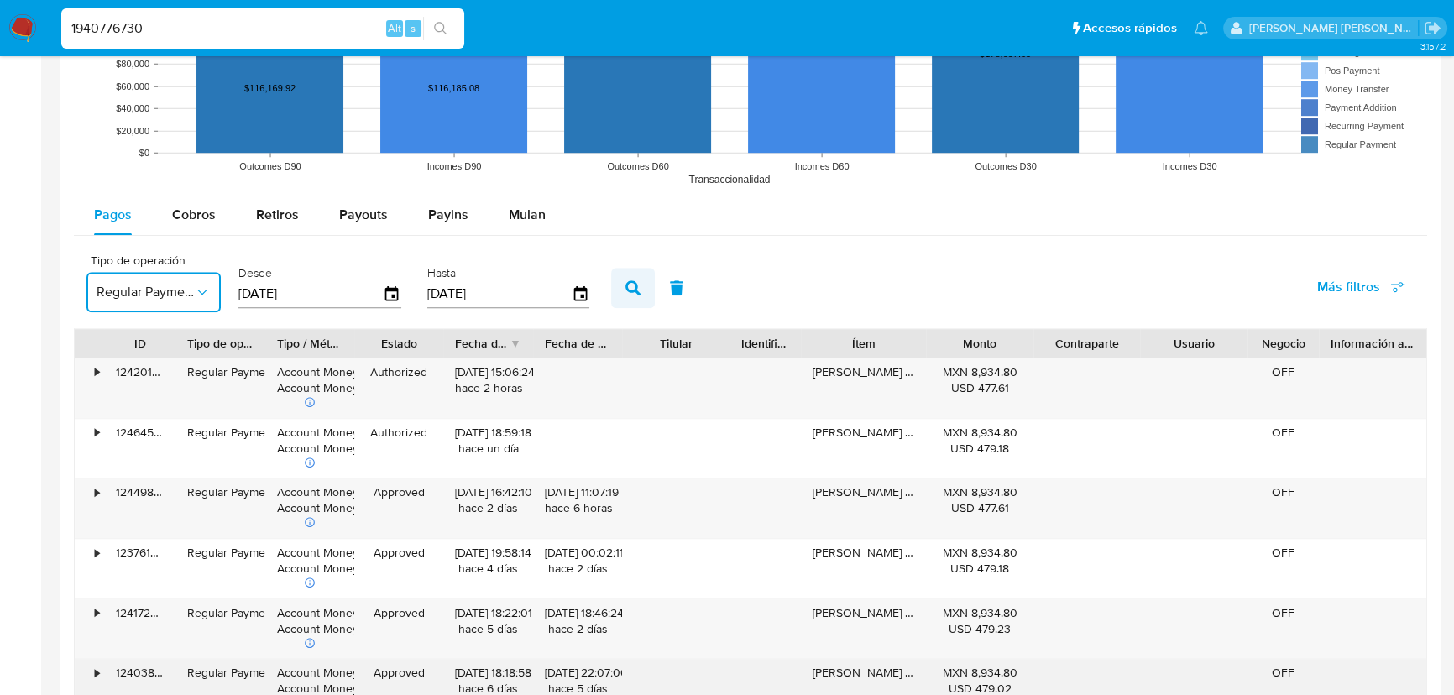
click at [641, 292] on icon "button" at bounding box center [632, 287] width 15 height 15
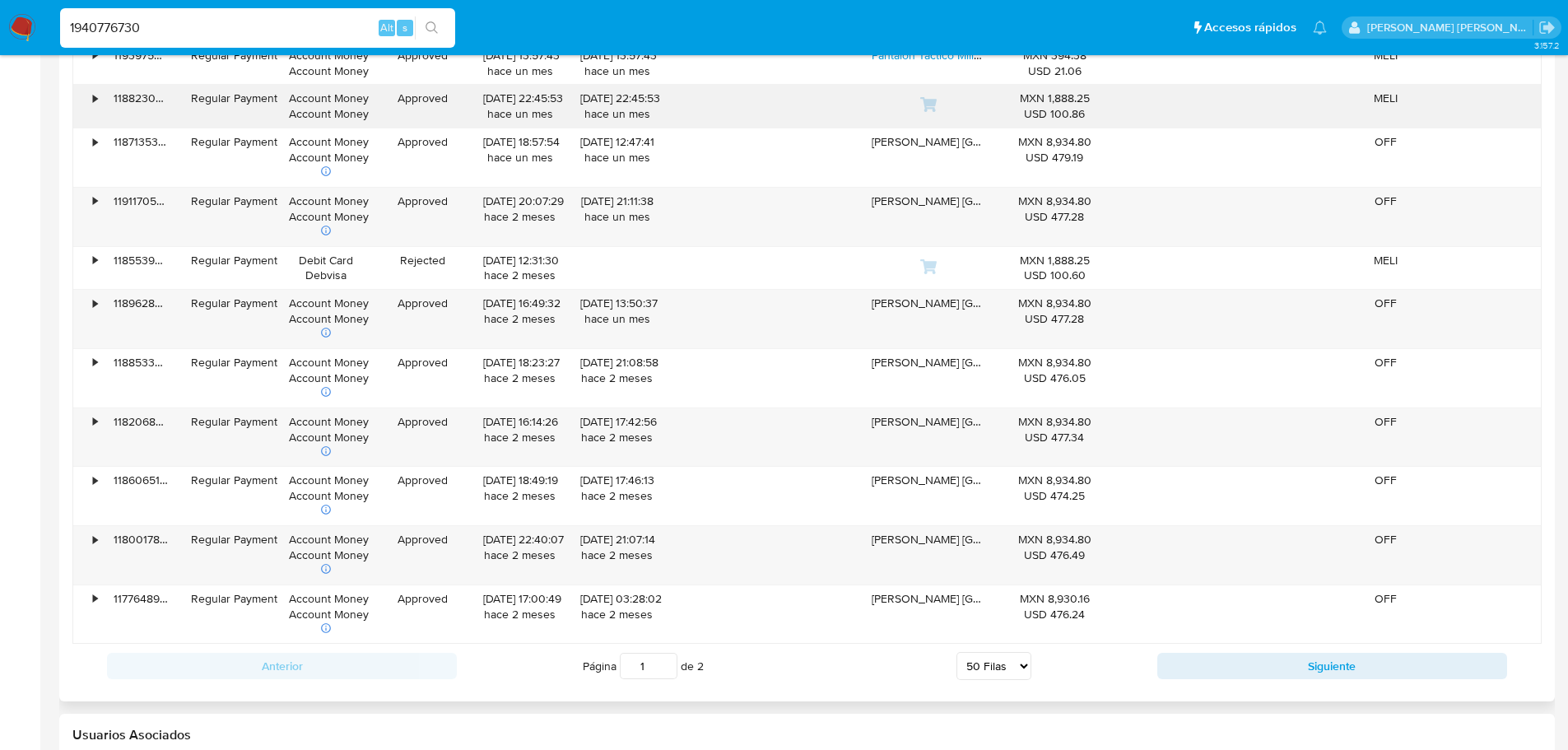
scroll to position [3960, 0]
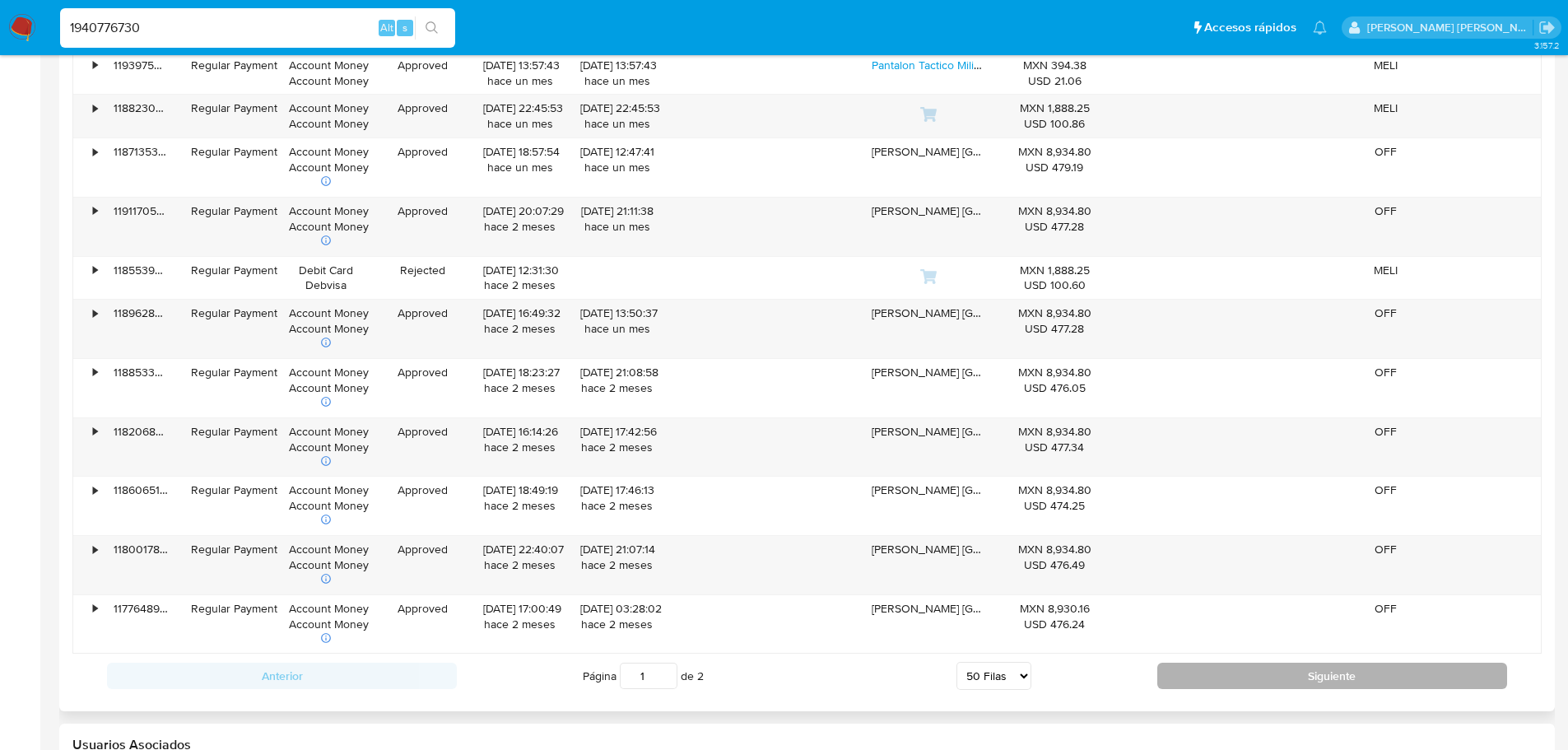
click at [1186, 671] on button "Siguiente" at bounding box center [1332, 675] width 350 height 26
type input "2"
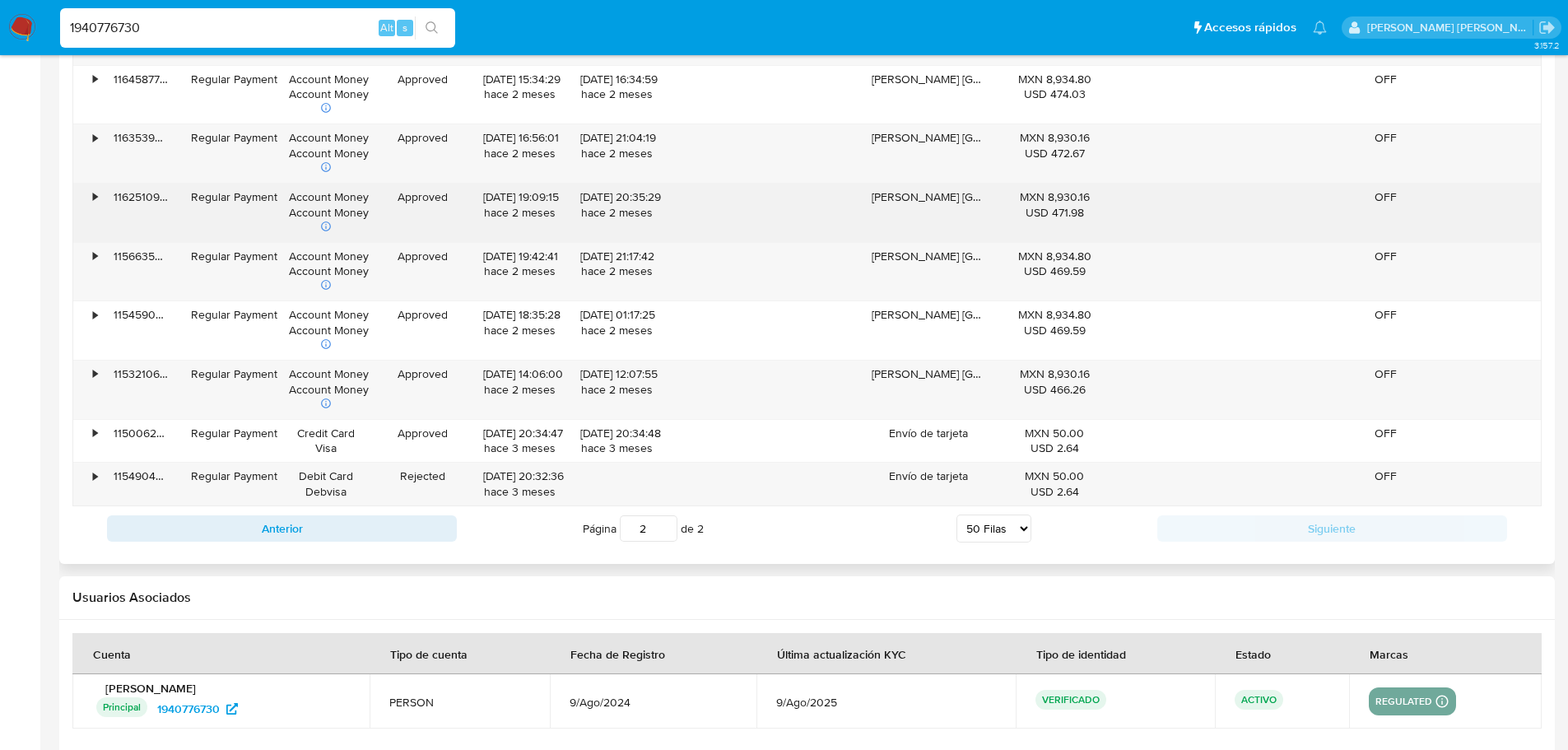
scroll to position [2598, 0]
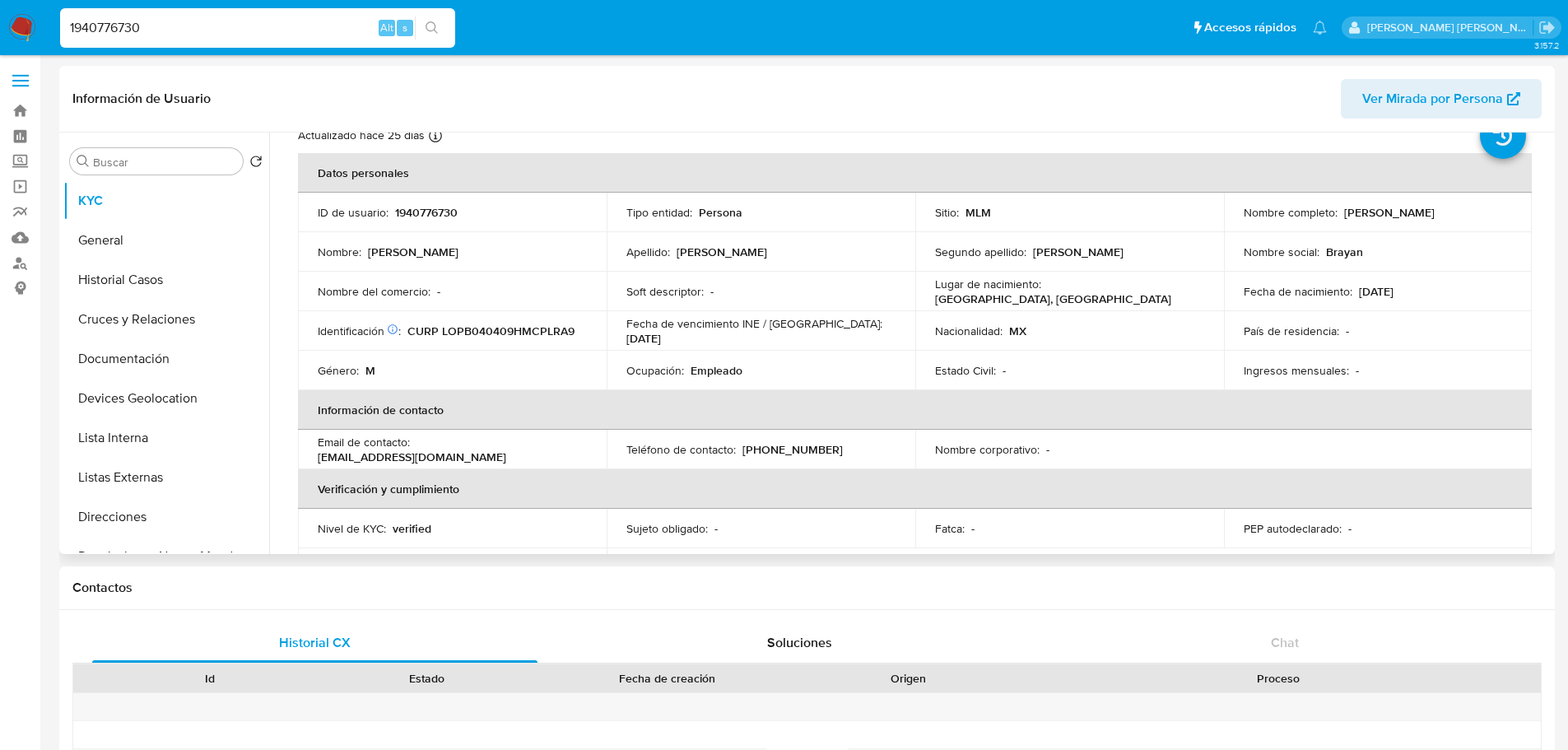
scroll to position [0, 0]
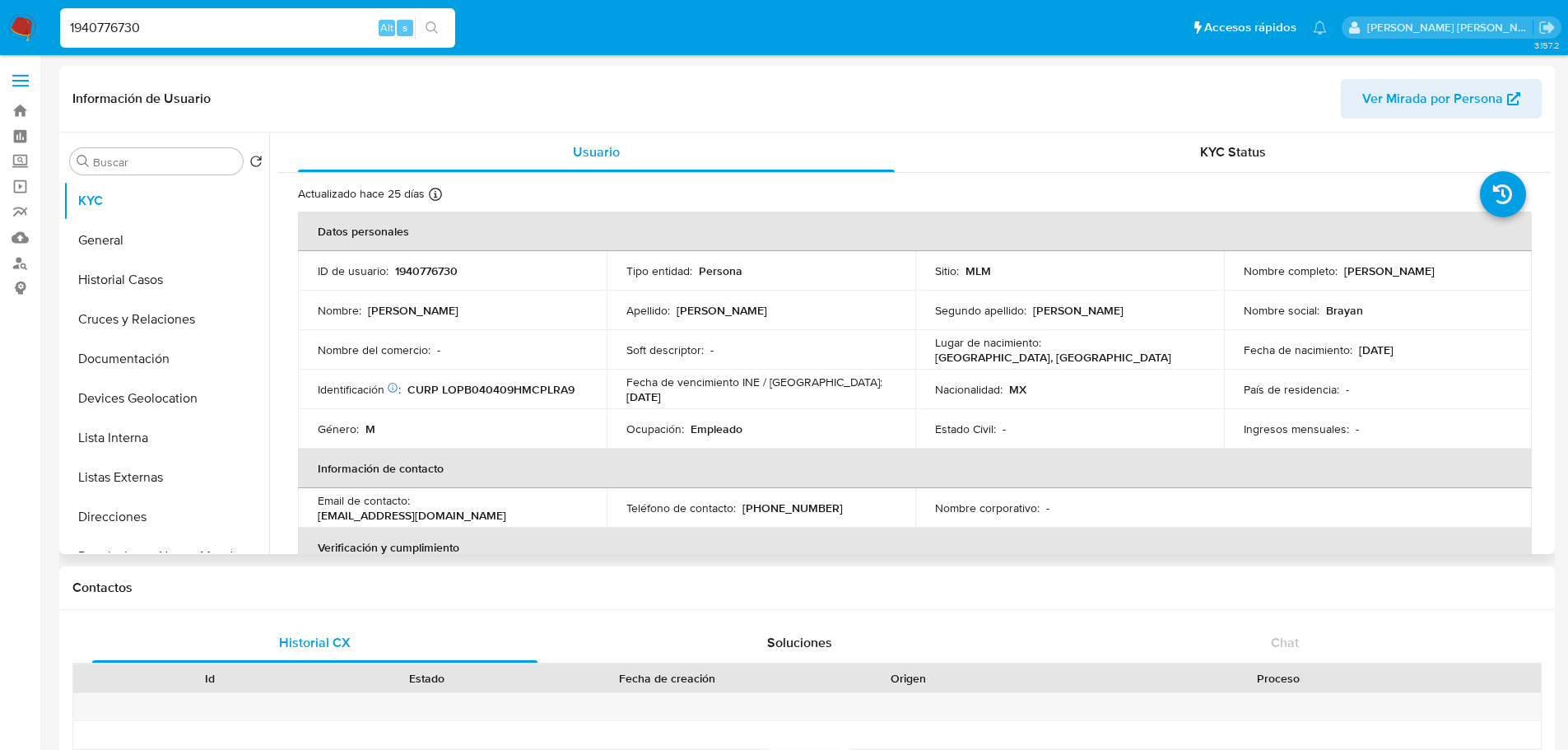
click at [778, 382] on td "Fecha de vencimiento INE / Pasaporte : 31/12/2035" at bounding box center [761, 389] width 309 height 39
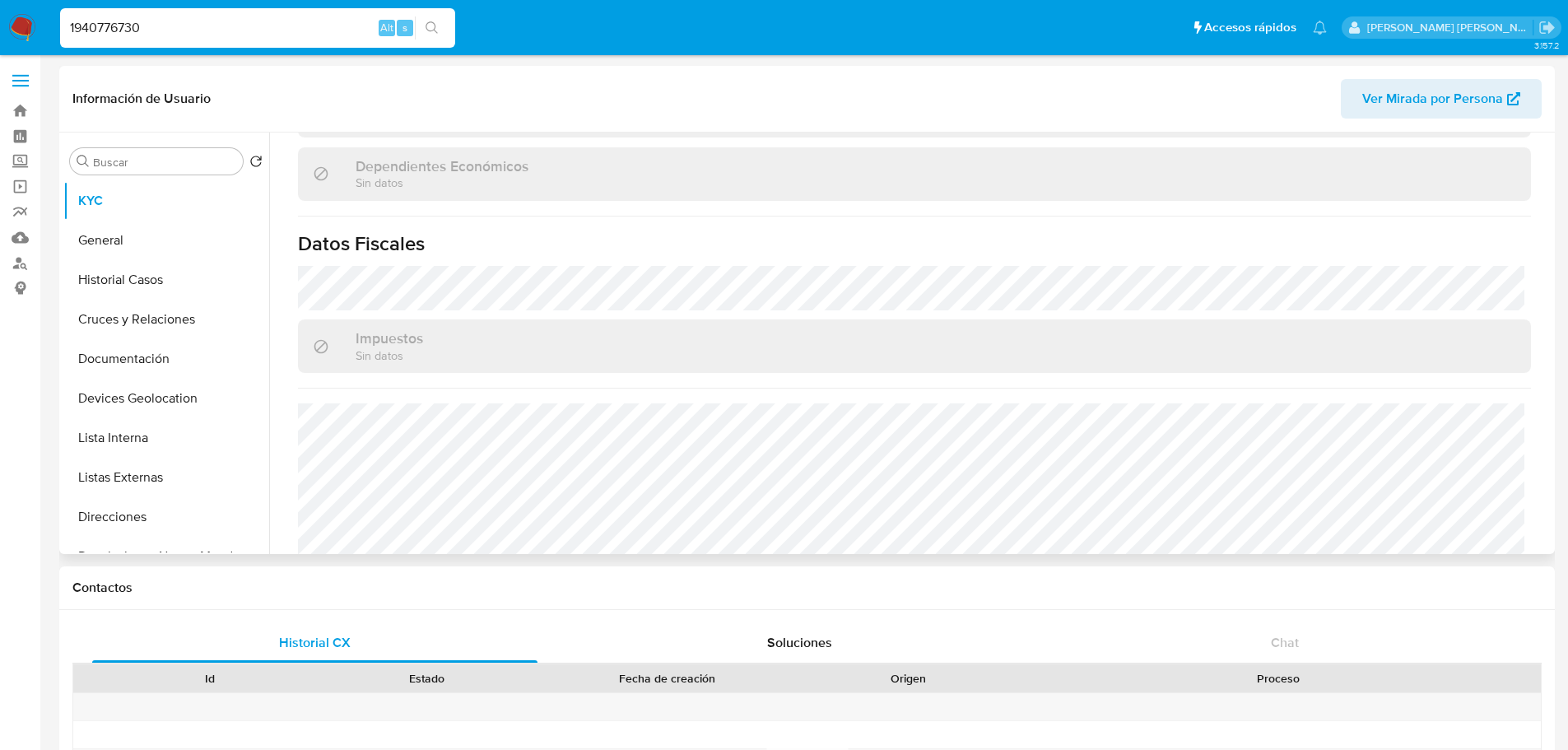
scroll to position [1019, 0]
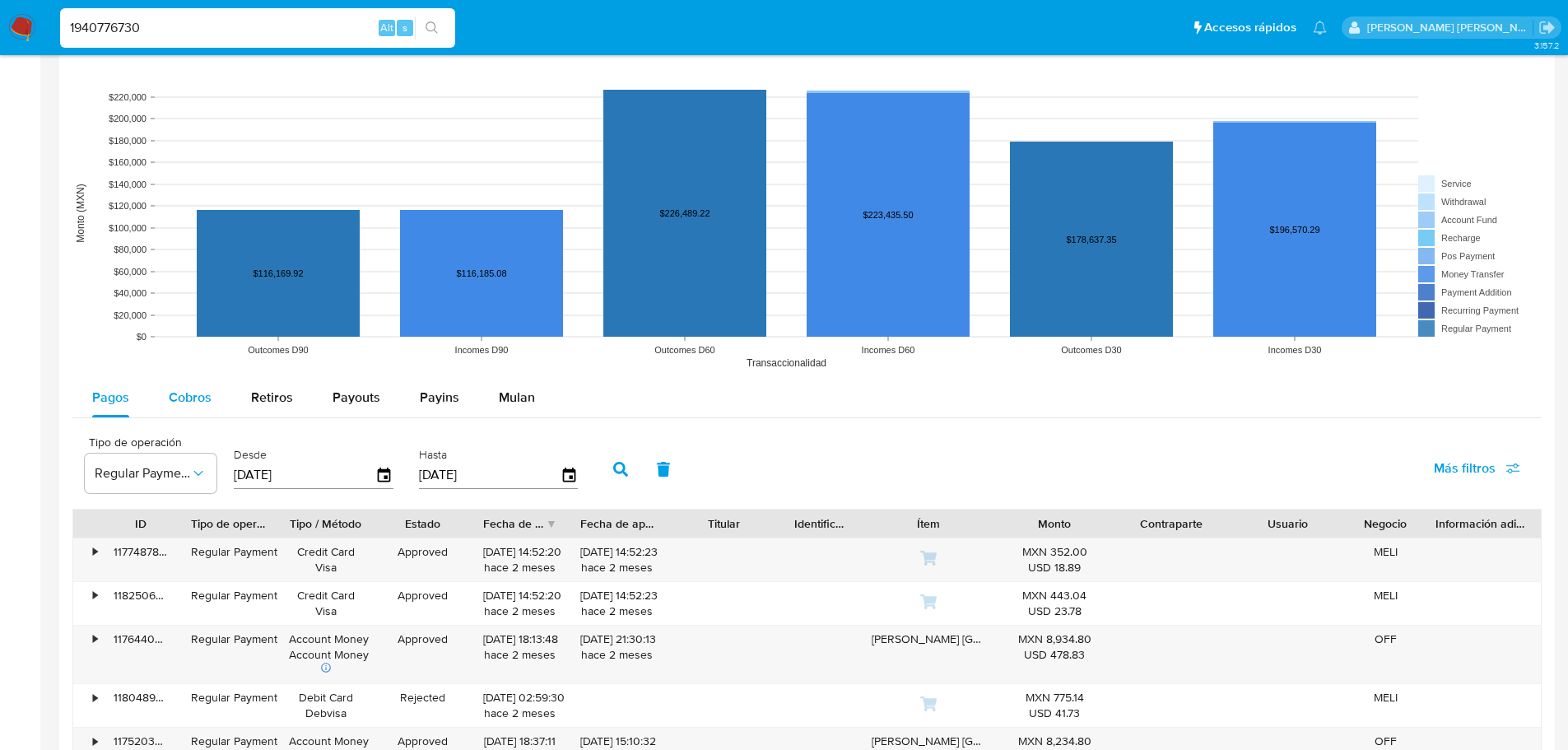
drag, startPoint x: 198, startPoint y: 387, endPoint x: 819, endPoint y: 392, distance: 621.0
click at [199, 387] on div "Cobros" at bounding box center [190, 397] width 43 height 39
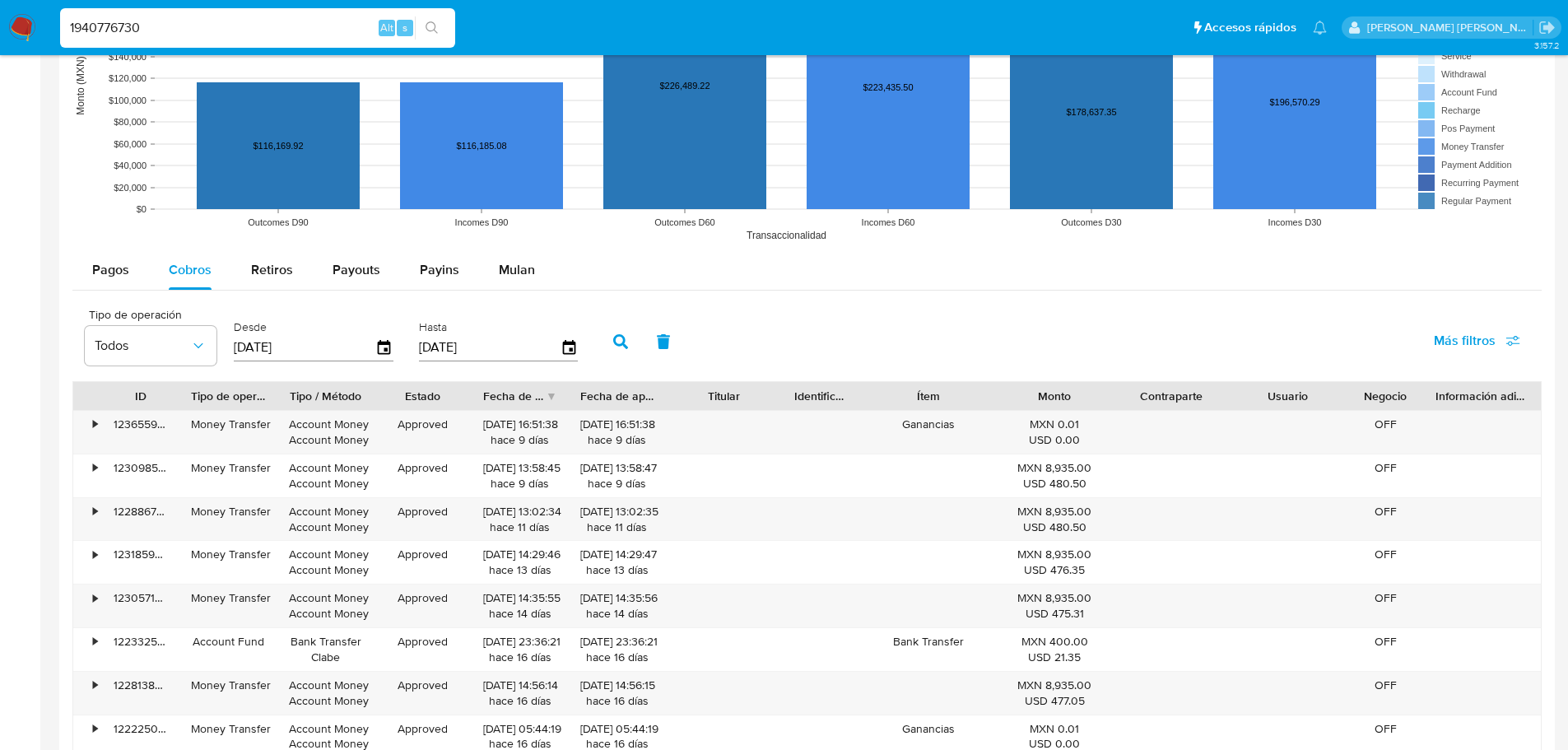
scroll to position [1564, 0]
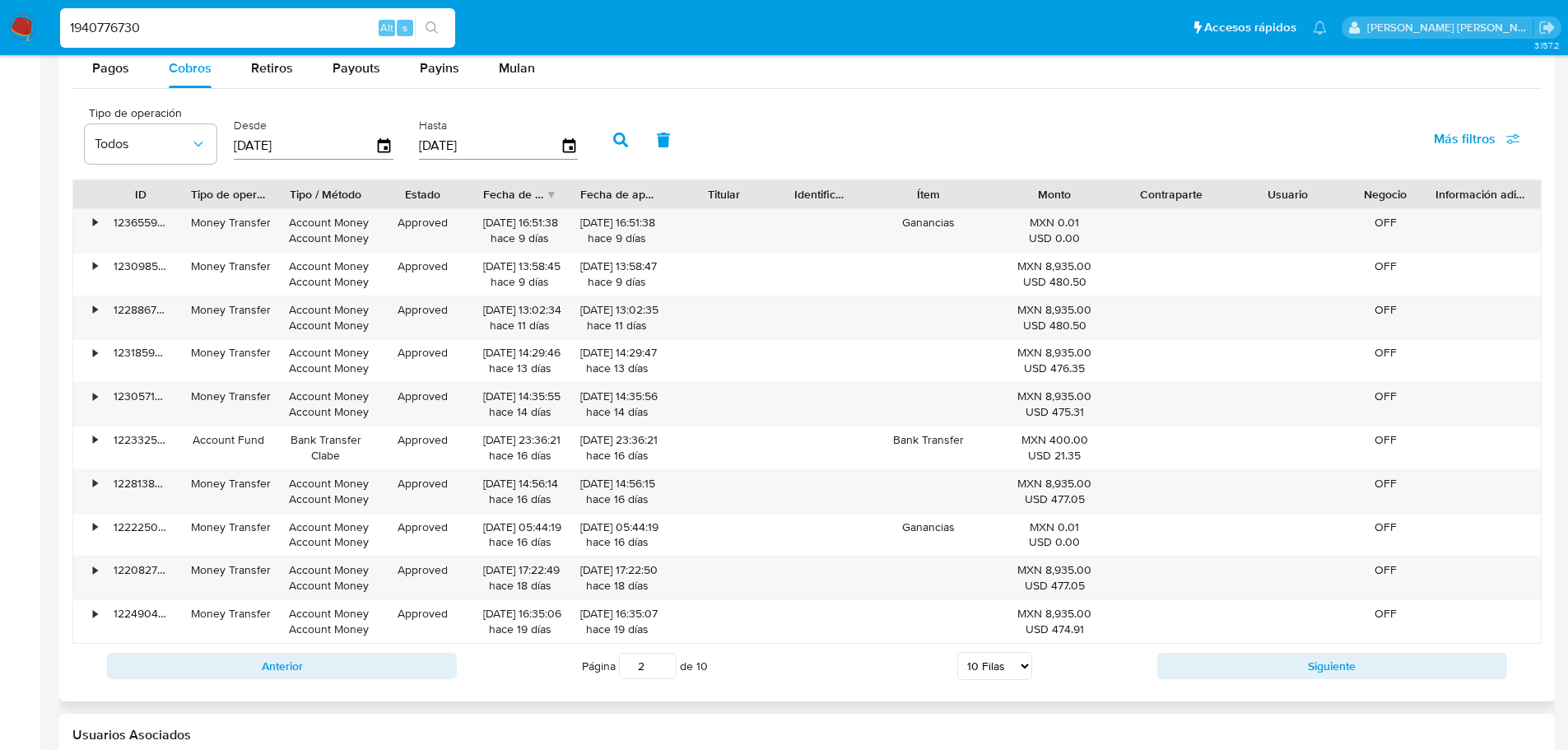
click at [1215, 651] on div "Anterior Página 2 de 10 5 Filas 10 Filas 20 Filas 25 Filas 50 Filas 100 Filas S…" at bounding box center [807, 666] width 1470 height 44
click at [1222, 653] on button "Siguiente" at bounding box center [1332, 666] width 350 height 26
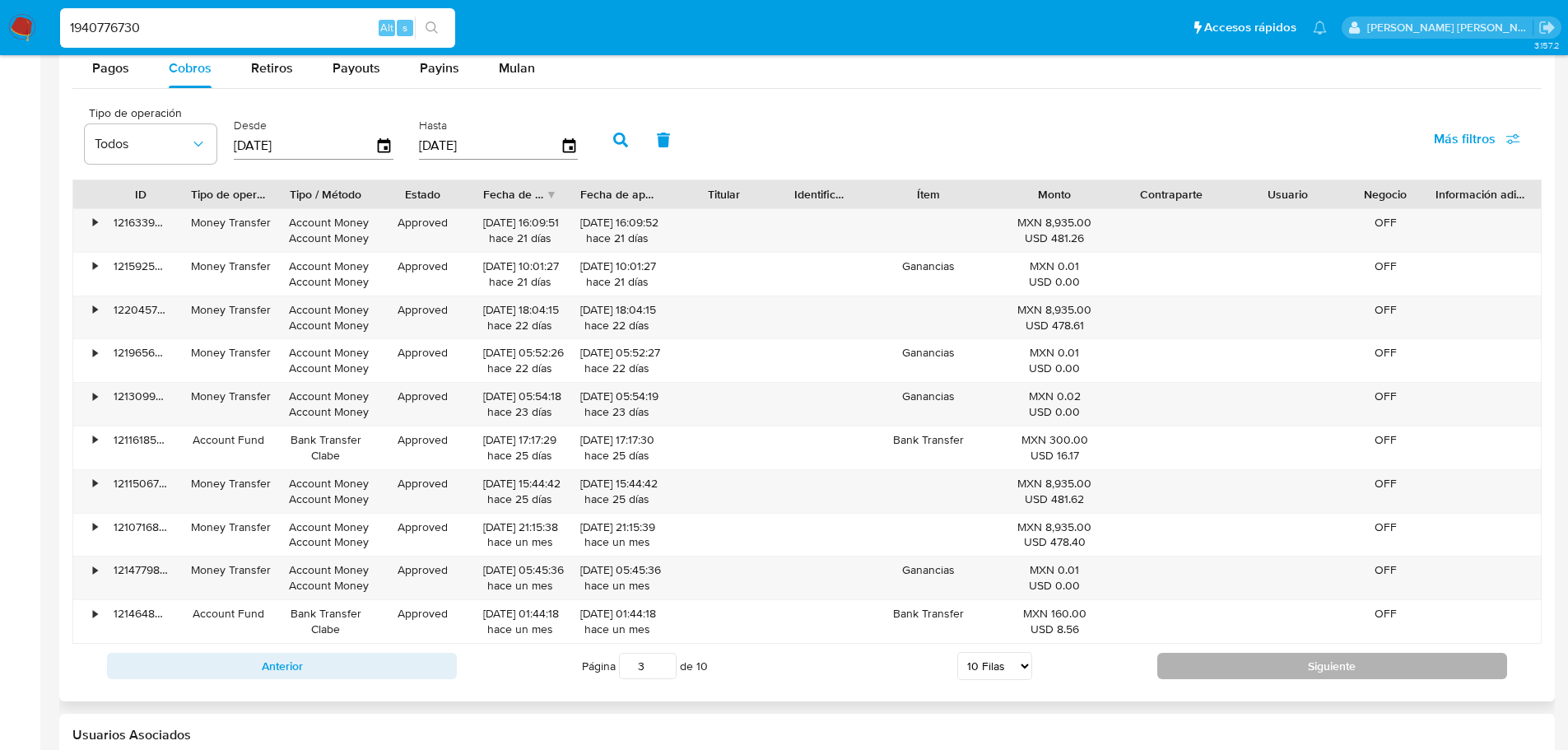
click at [1226, 672] on button "Siguiente" at bounding box center [1332, 666] width 350 height 26
type input "6"
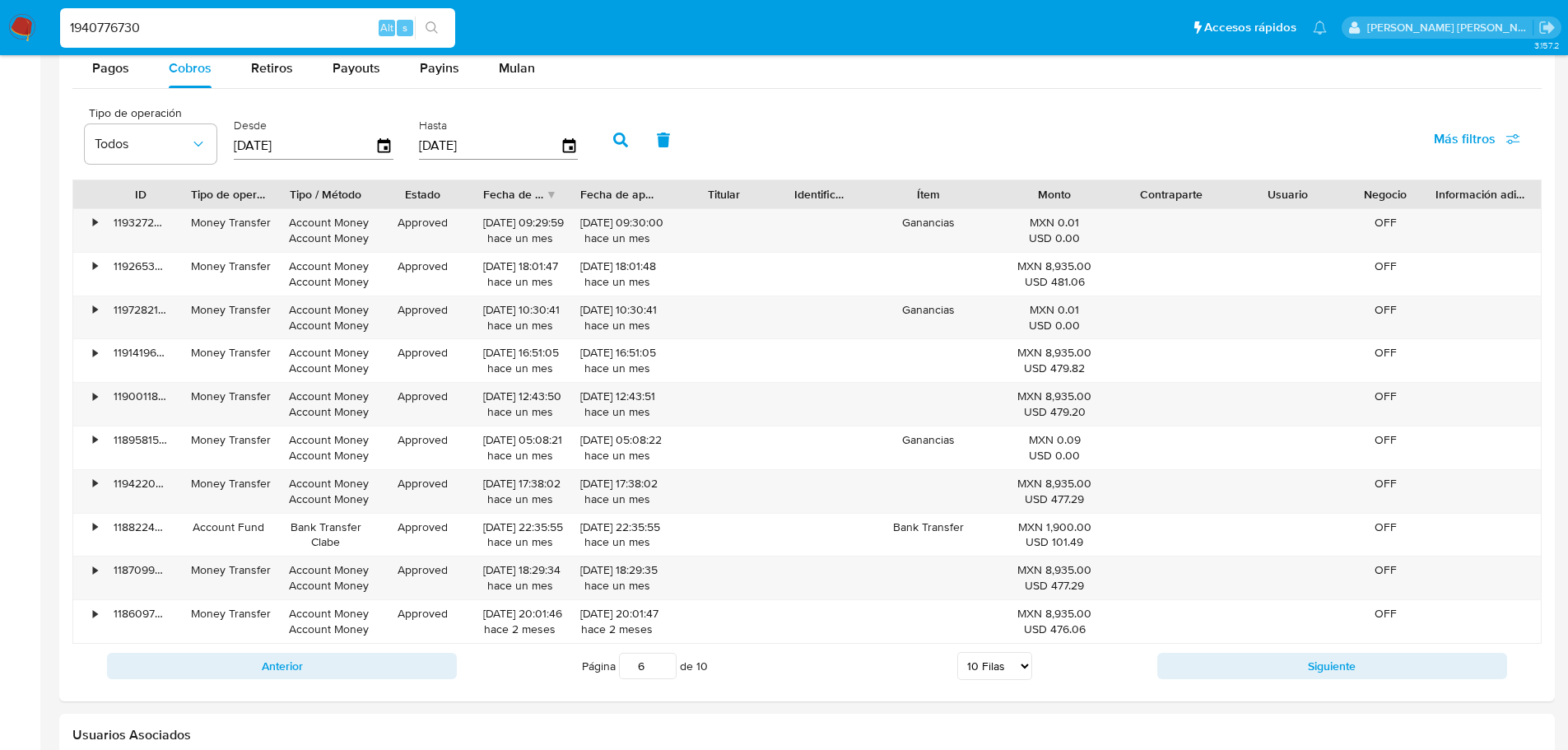
drag, startPoint x: 188, startPoint y: 24, endPoint x: 0, endPoint y: -33, distance: 196.5
paste input "2493912832"
type input "2493912832"
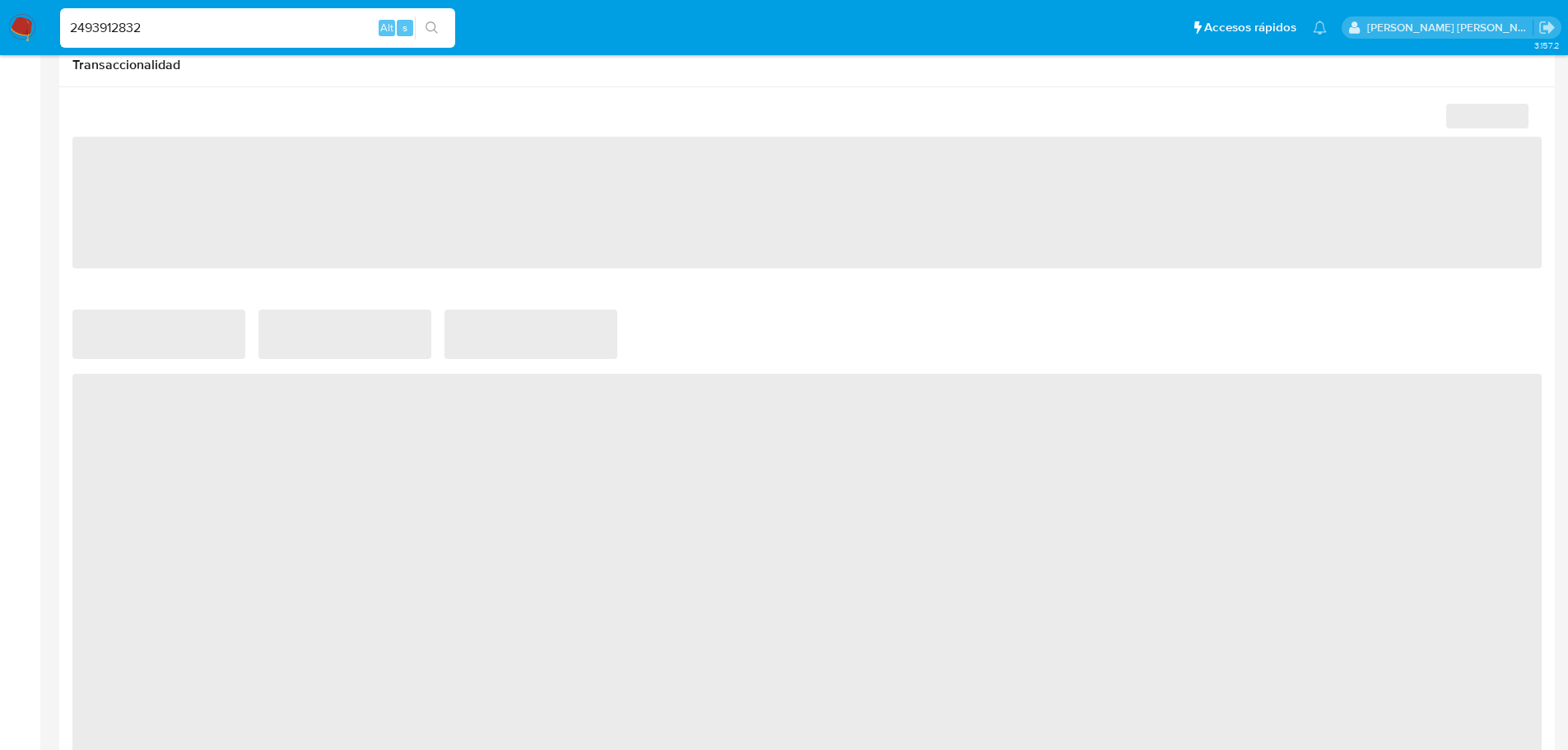
select select "10"
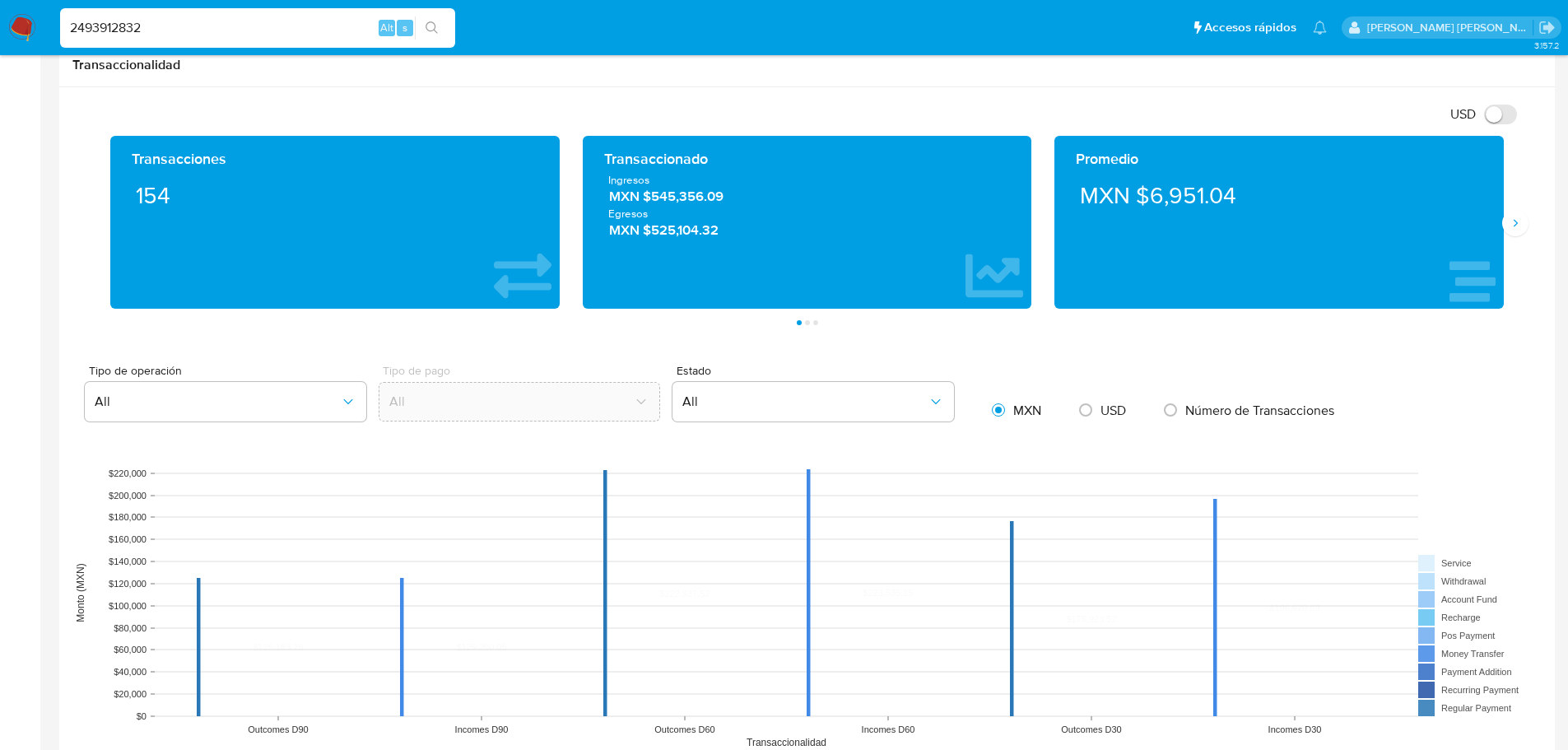
scroll to position [1152, 0]
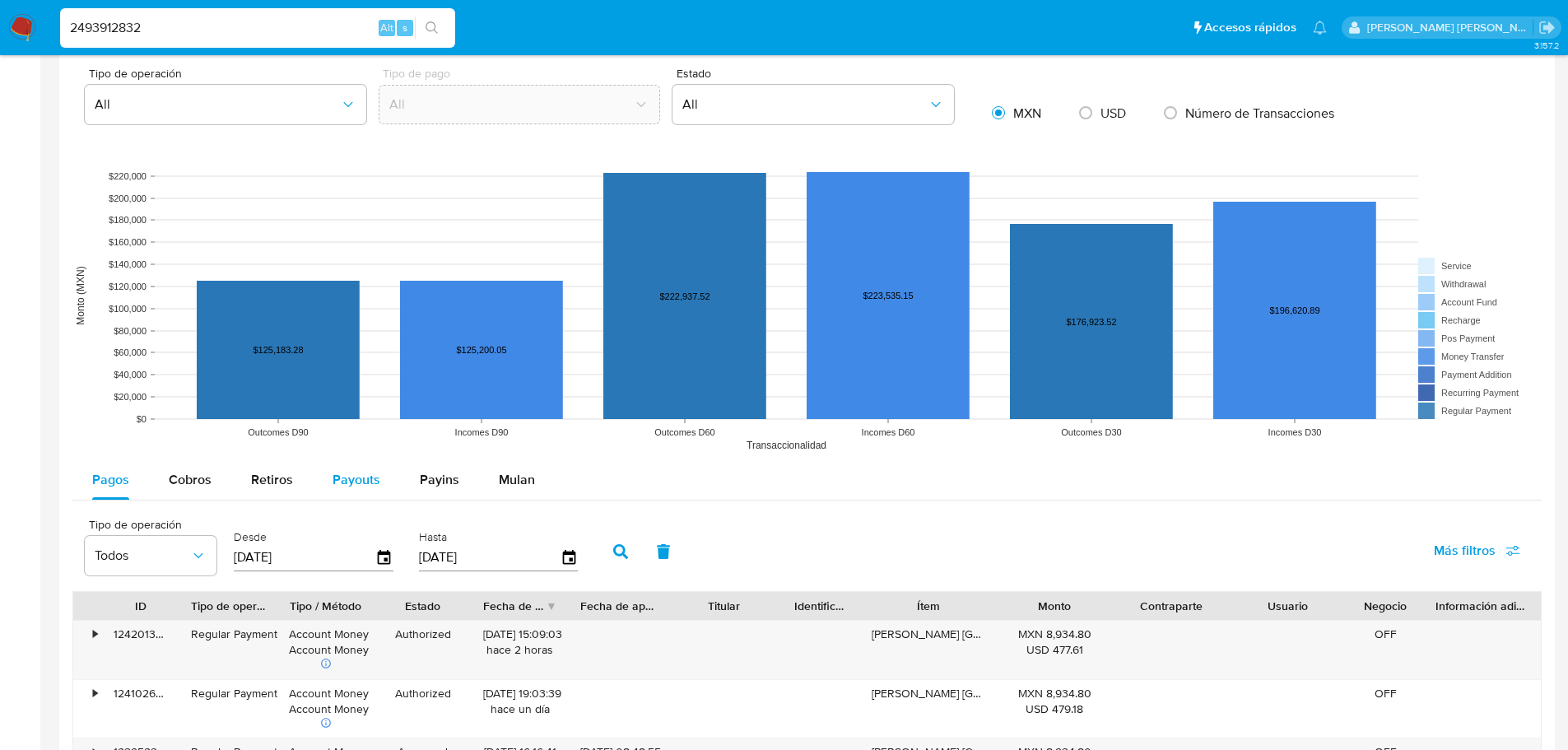
drag, startPoint x: 328, startPoint y: 485, endPoint x: 369, endPoint y: 475, distance: 42.2
click at [329, 485] on button "Payouts" at bounding box center [356, 479] width 87 height 39
select select "10"
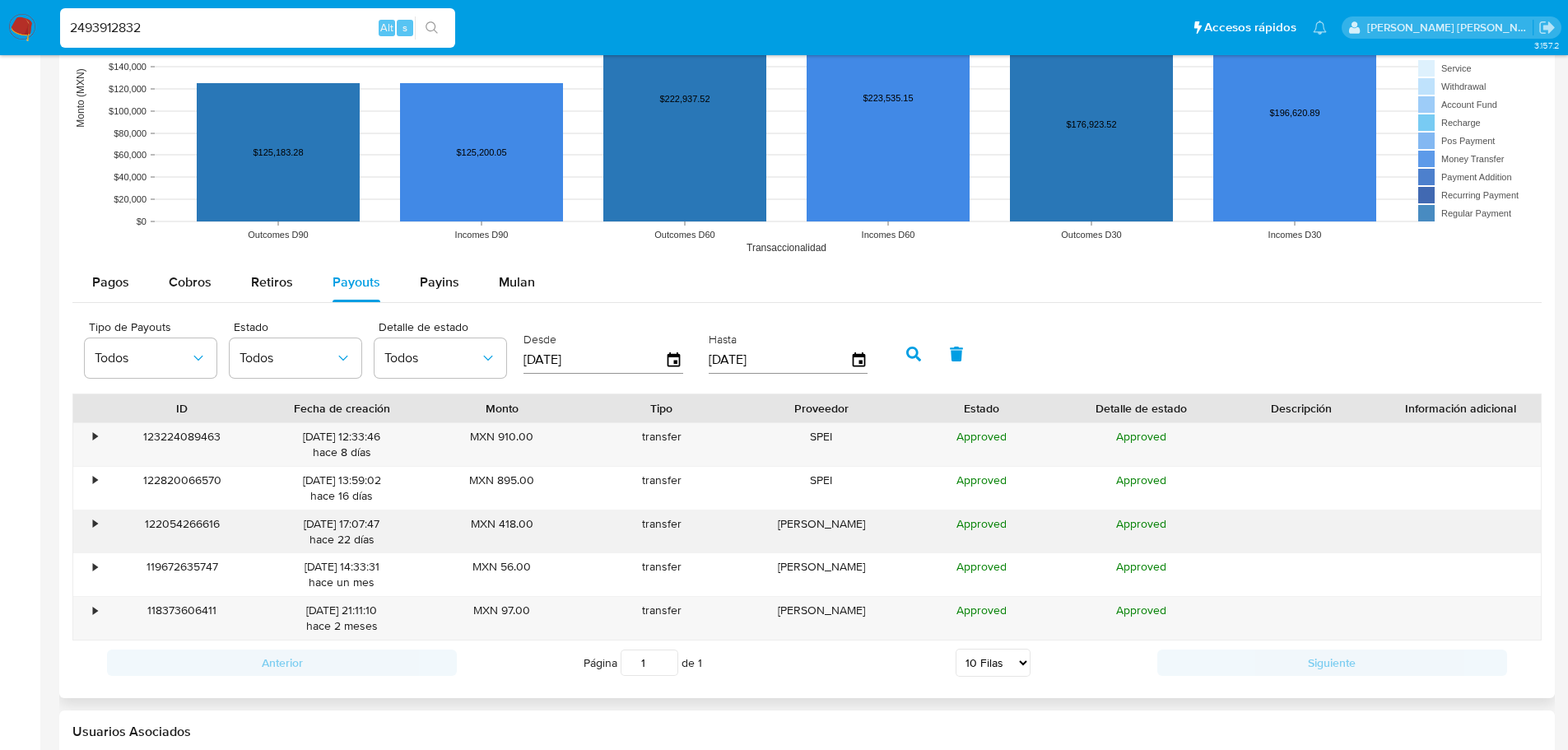
scroll to position [1481, 0]
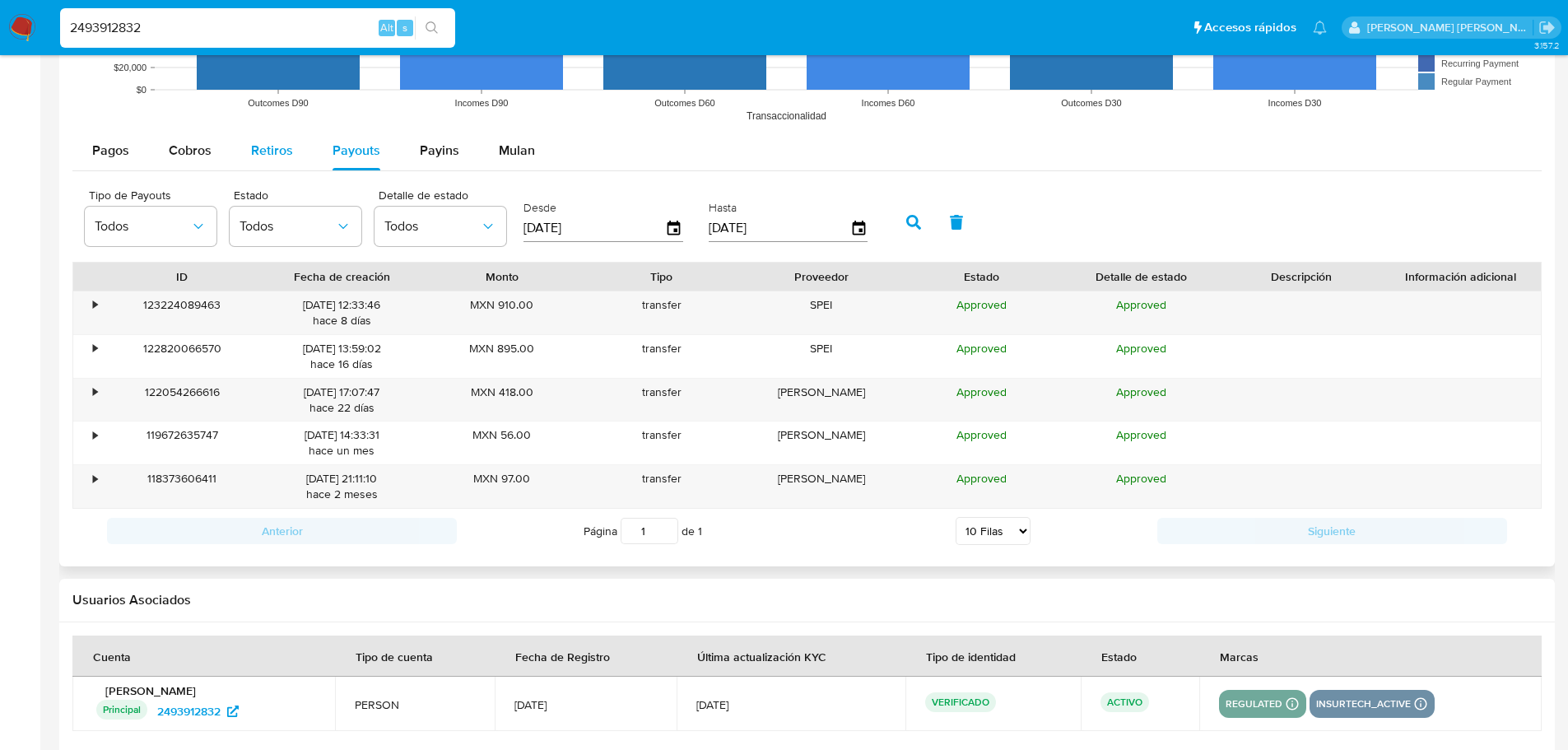
click at [279, 140] on div "Retiros" at bounding box center [272, 150] width 42 height 39
select select "10"
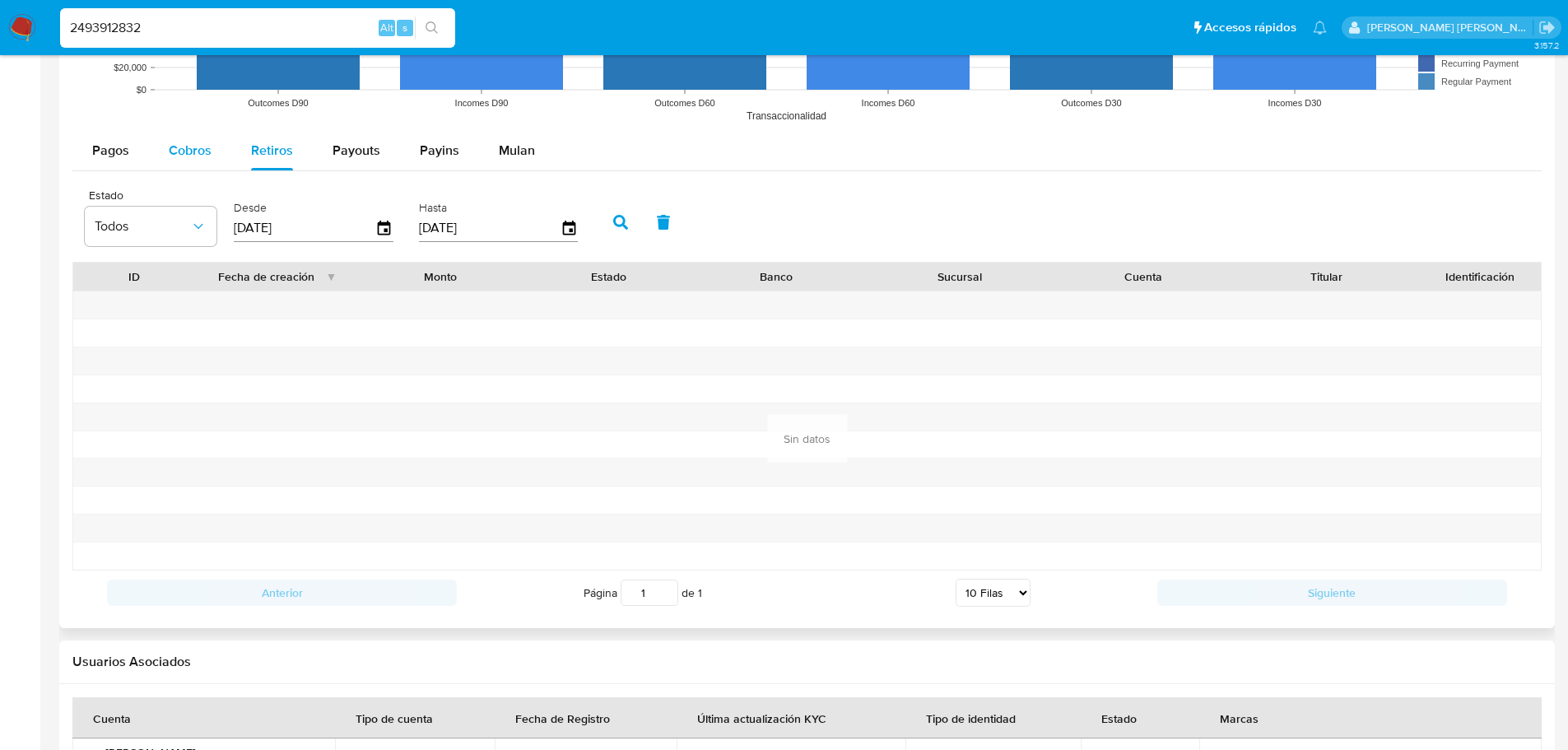
click at [200, 152] on span "Cobros" at bounding box center [190, 150] width 43 height 19
select select "10"
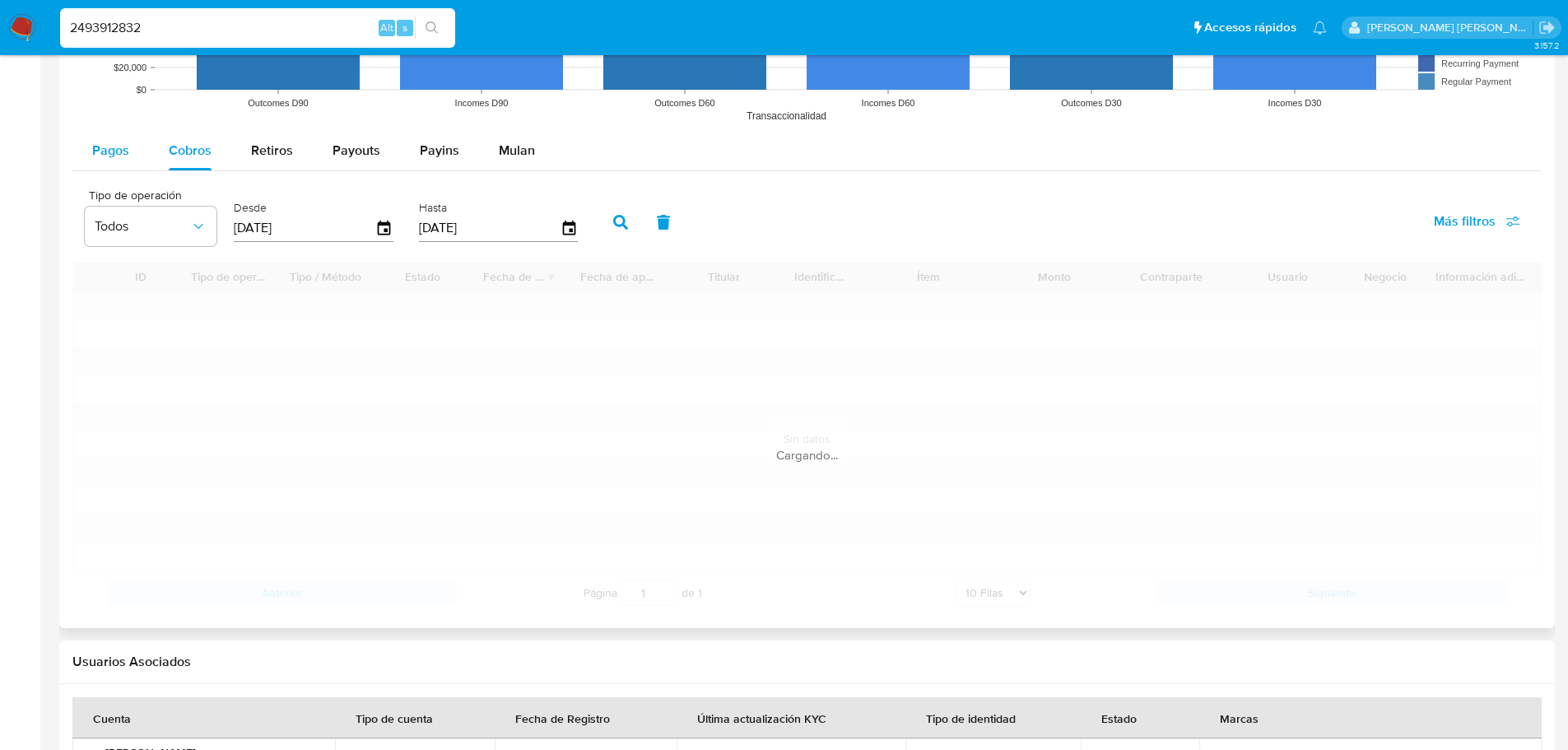
click at [111, 150] on span "Pagos" at bounding box center [111, 150] width 37 height 19
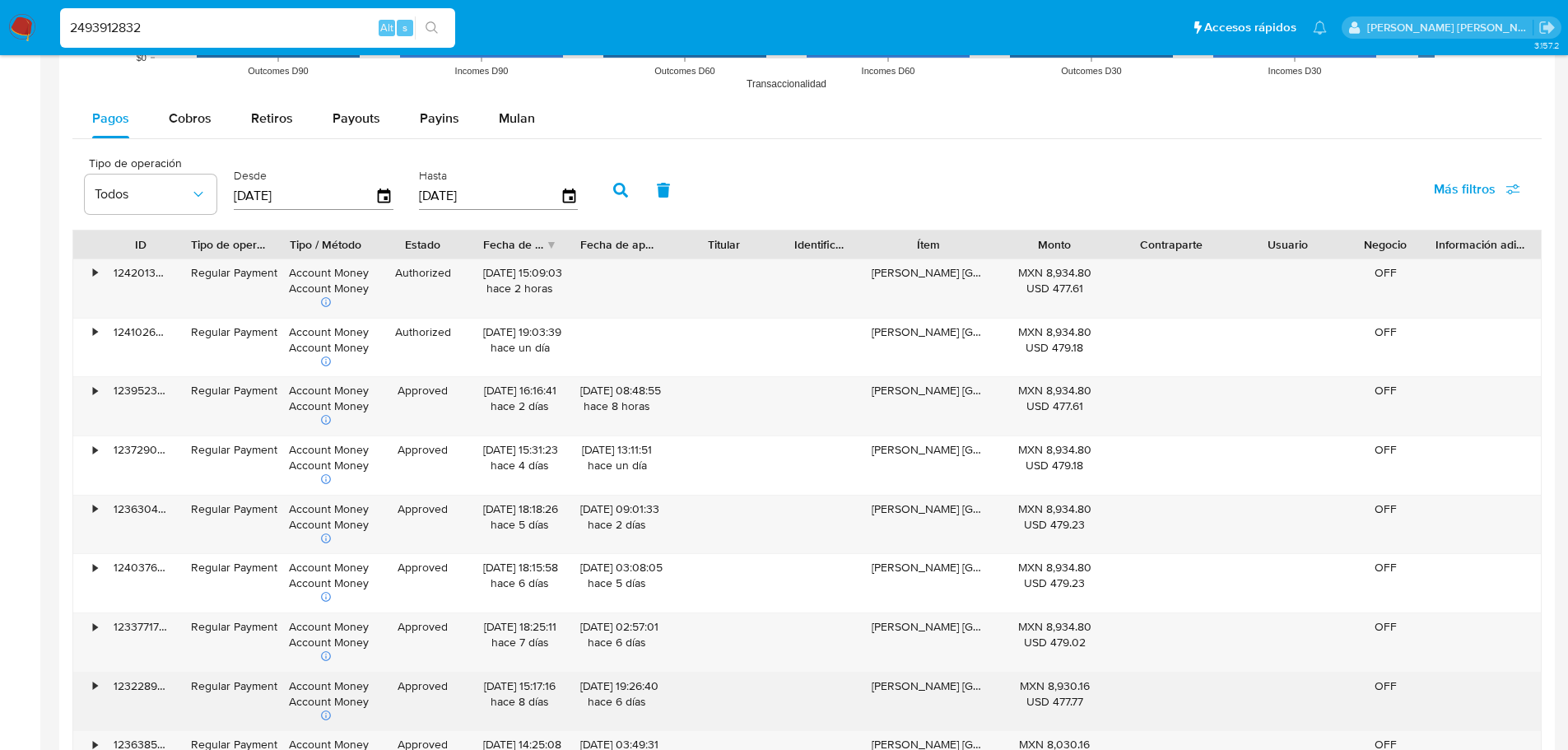
scroll to position [1646, 0]
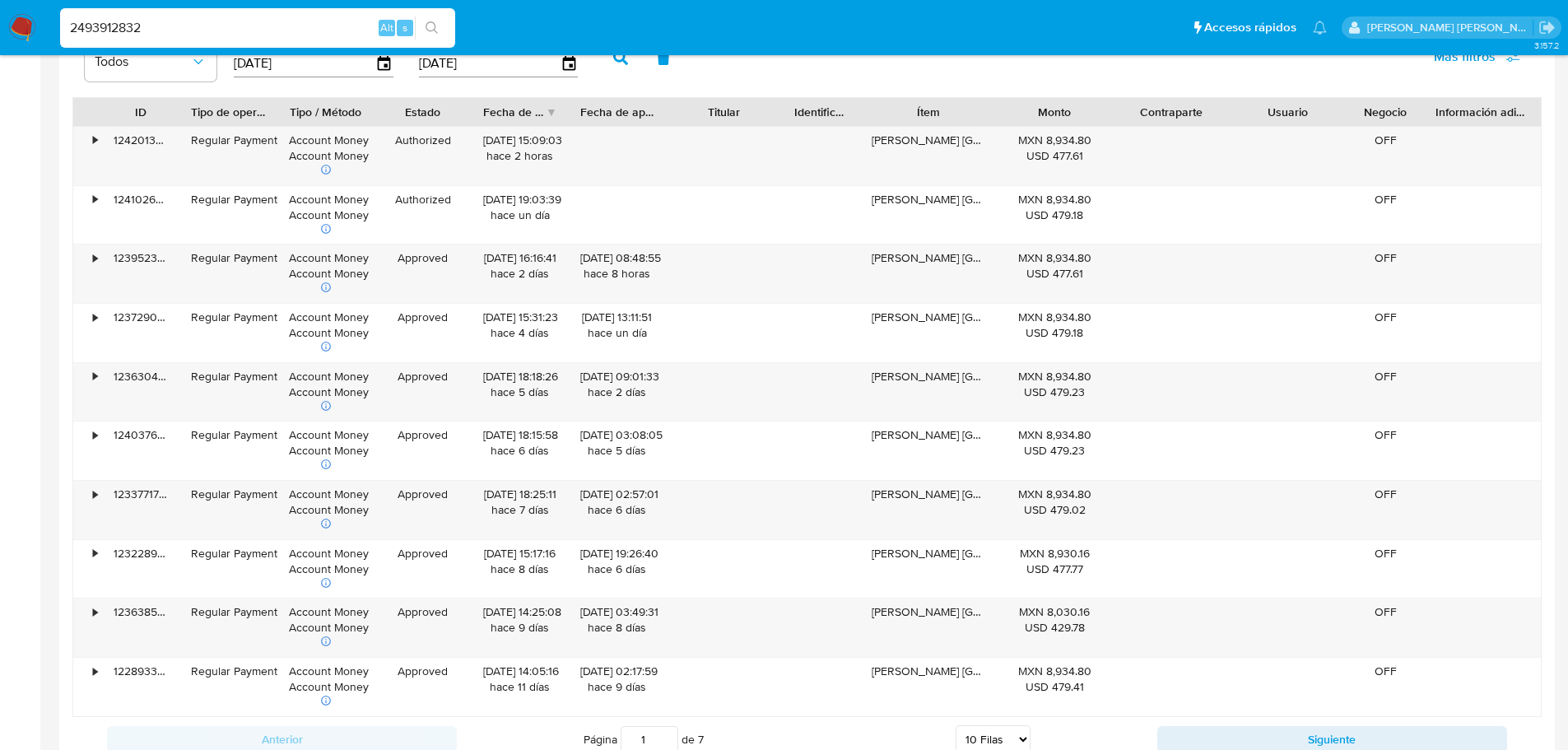
click at [1236, 680] on button "Siguiente" at bounding box center [1332, 738] width 350 height 26
type input "2"
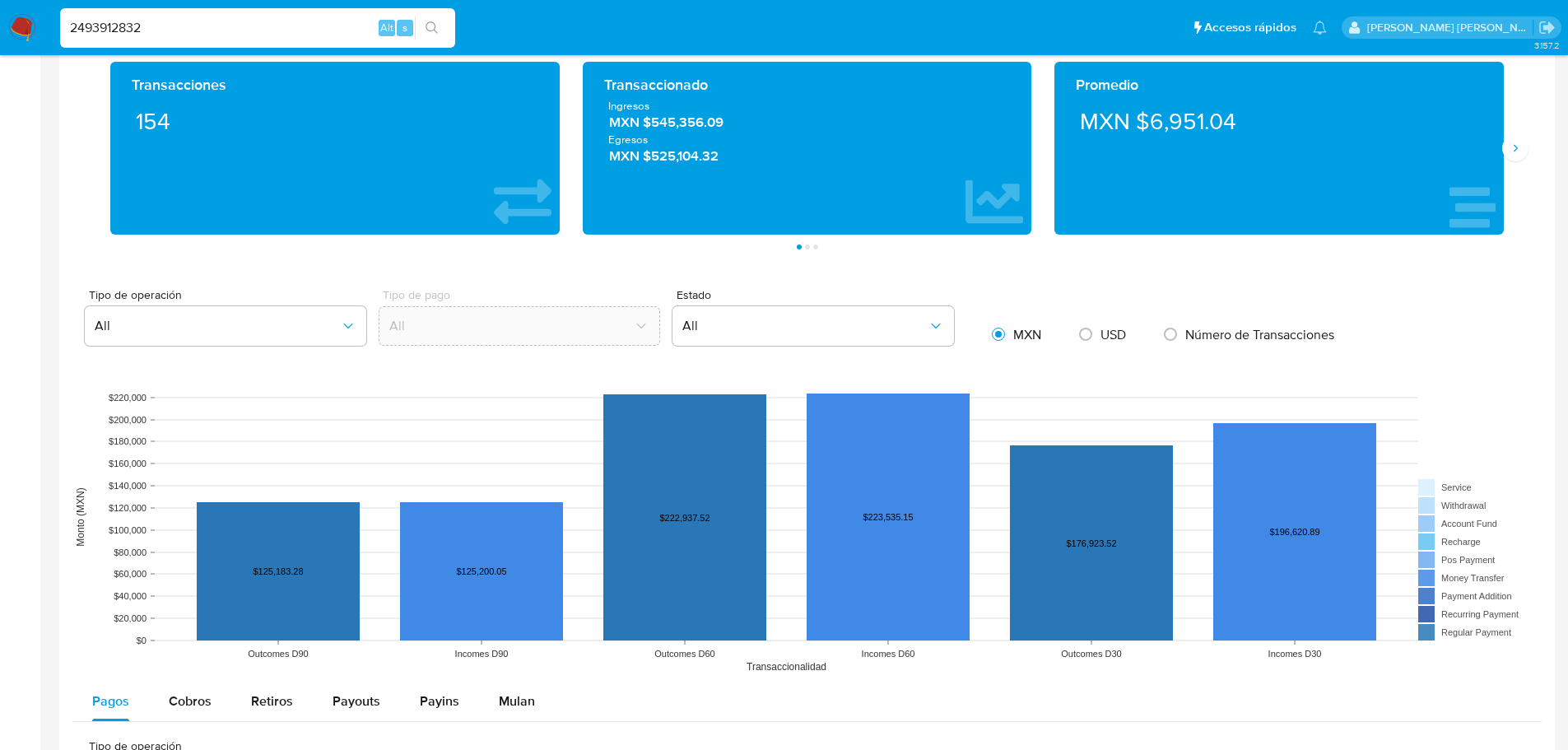
scroll to position [757, 0]
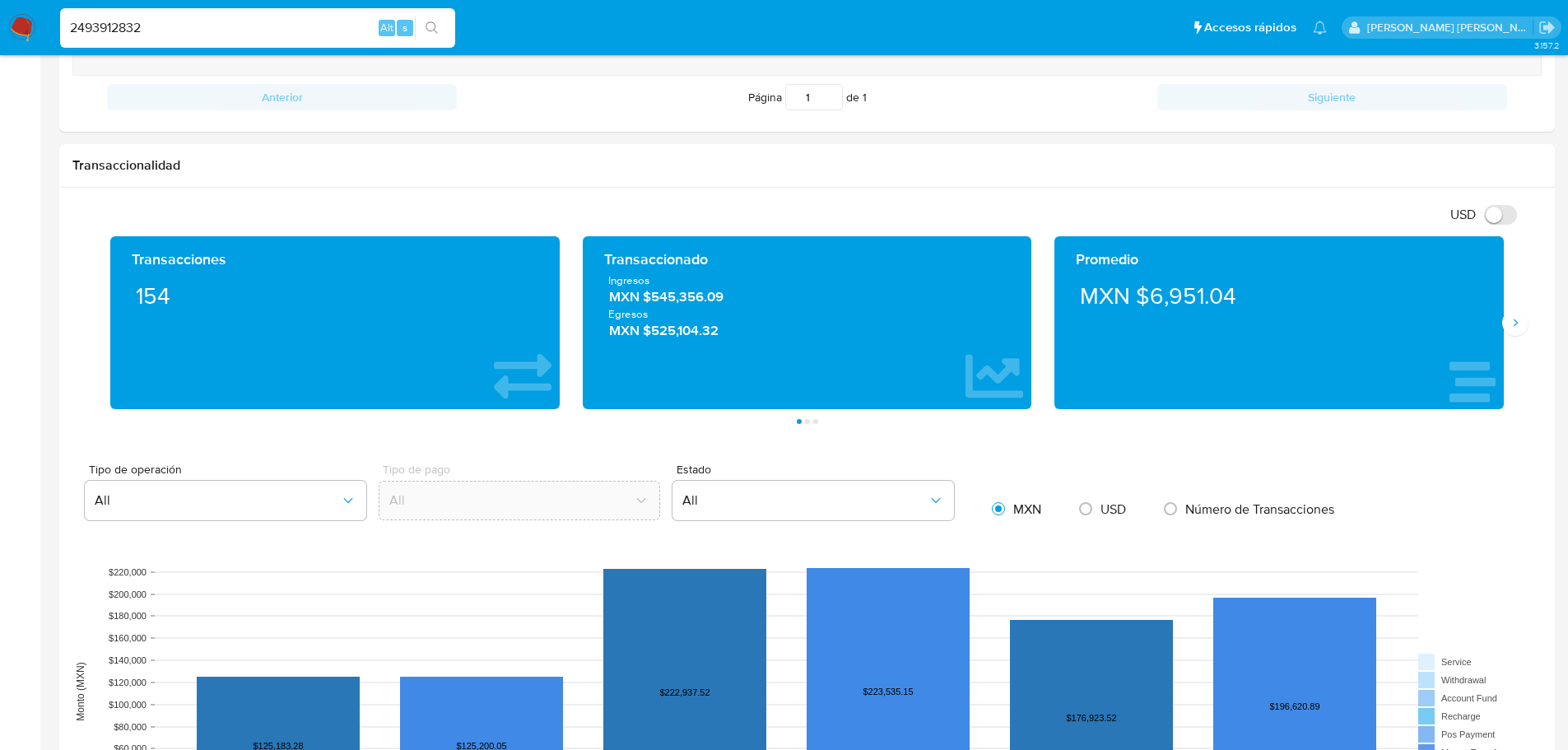
drag, startPoint x: 177, startPoint y: 24, endPoint x: 0, endPoint y: -96, distance: 213.8
click at [0, 0] on html "Pausado Ver notificaciones 2493912832 Alt s Accesos rápidos Presiona las siguie…" at bounding box center [784, 573] width 1568 height 2659
paste input "699512353"
type input "699512353"
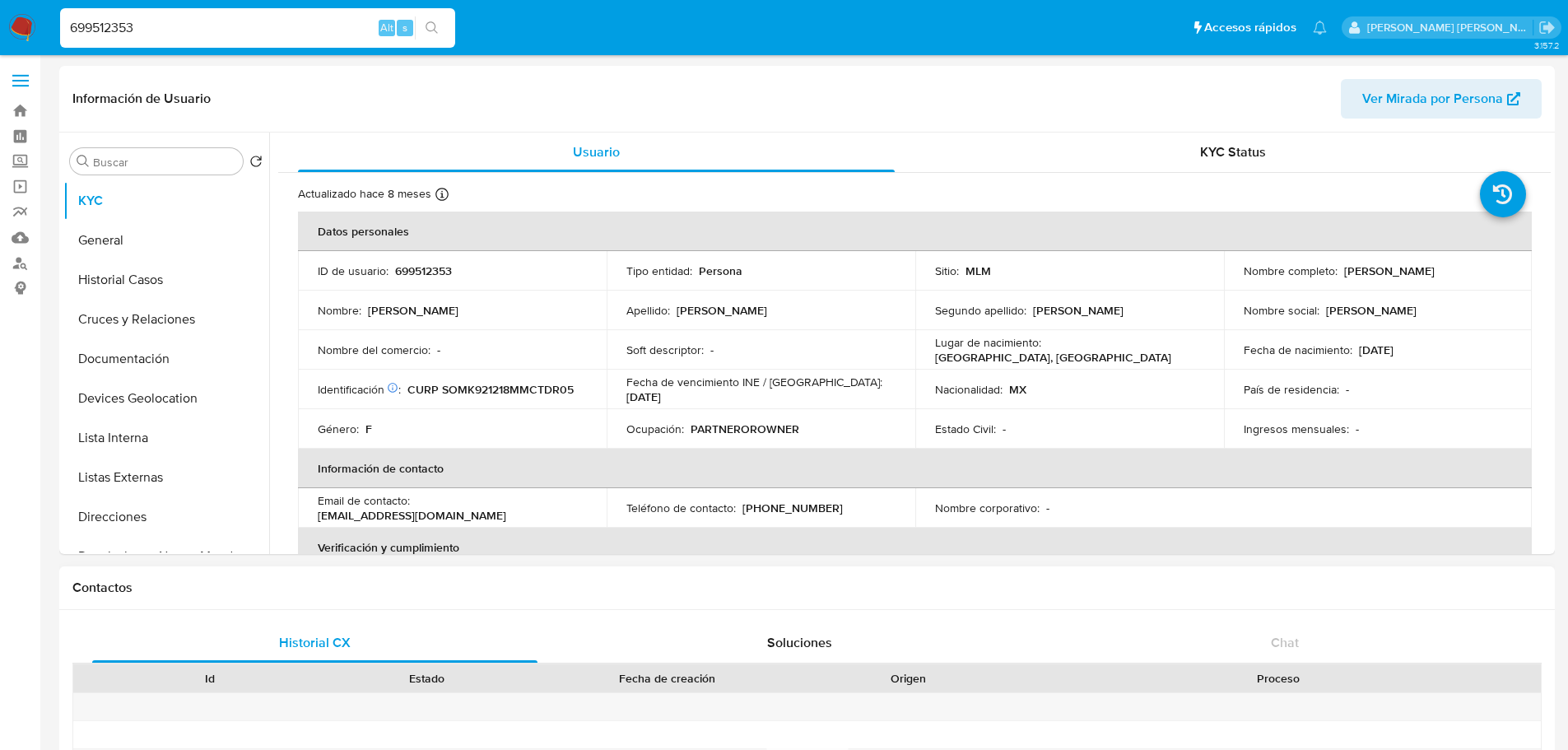
select select "10"
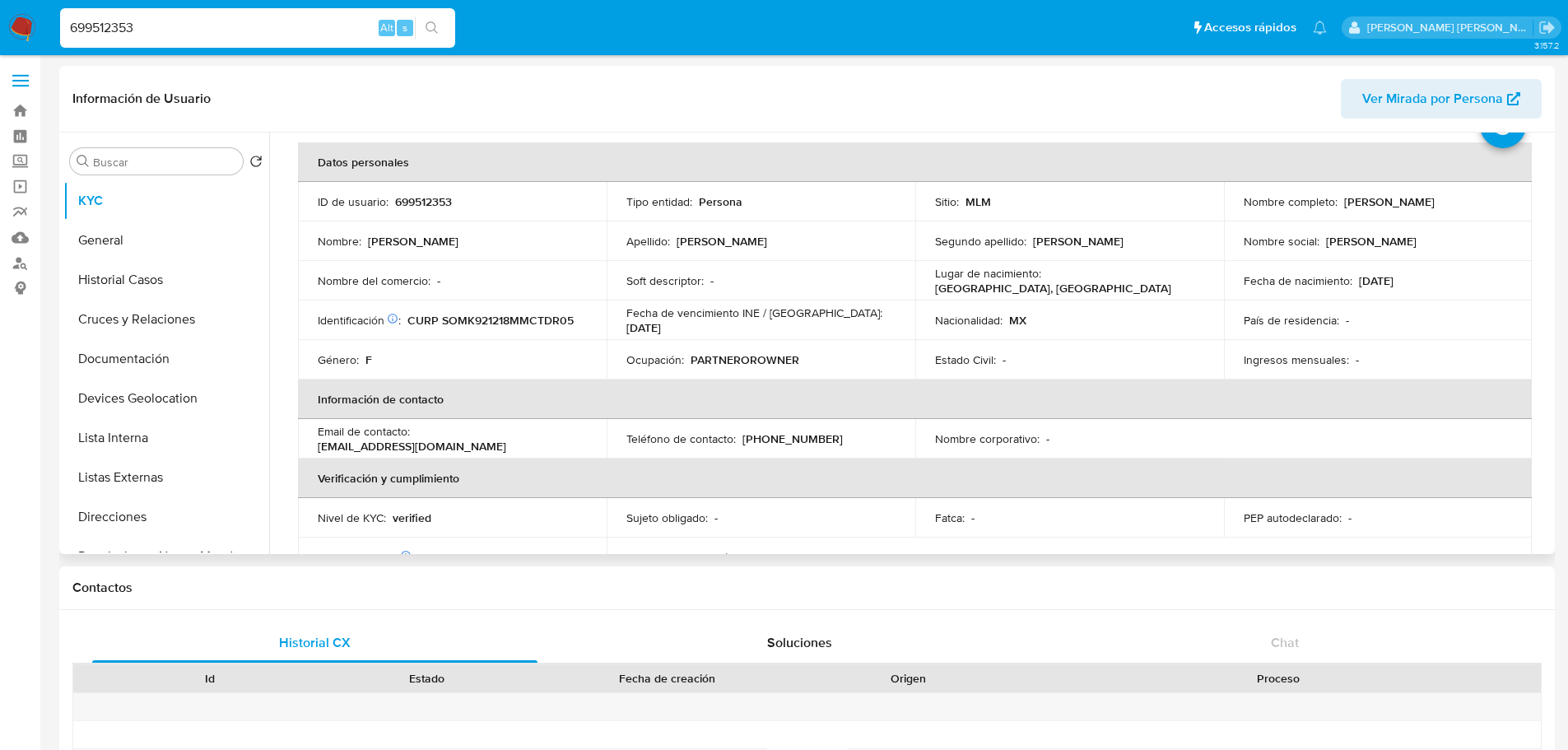
scroll to position [165, 0]
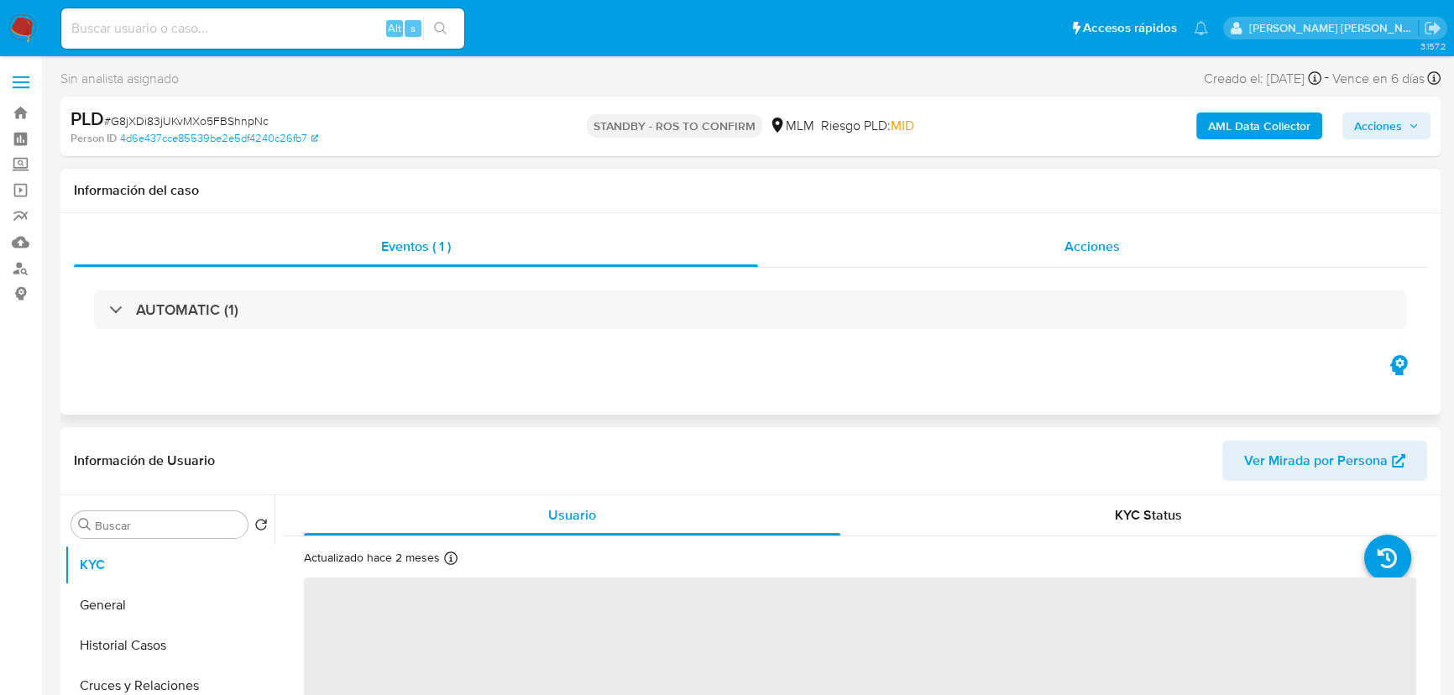
drag, startPoint x: 1095, startPoint y: 257, endPoint x: 1045, endPoint y: 244, distance: 51.1
click at [1095, 254] on div "Acciones" at bounding box center [1093, 247] width 670 height 40
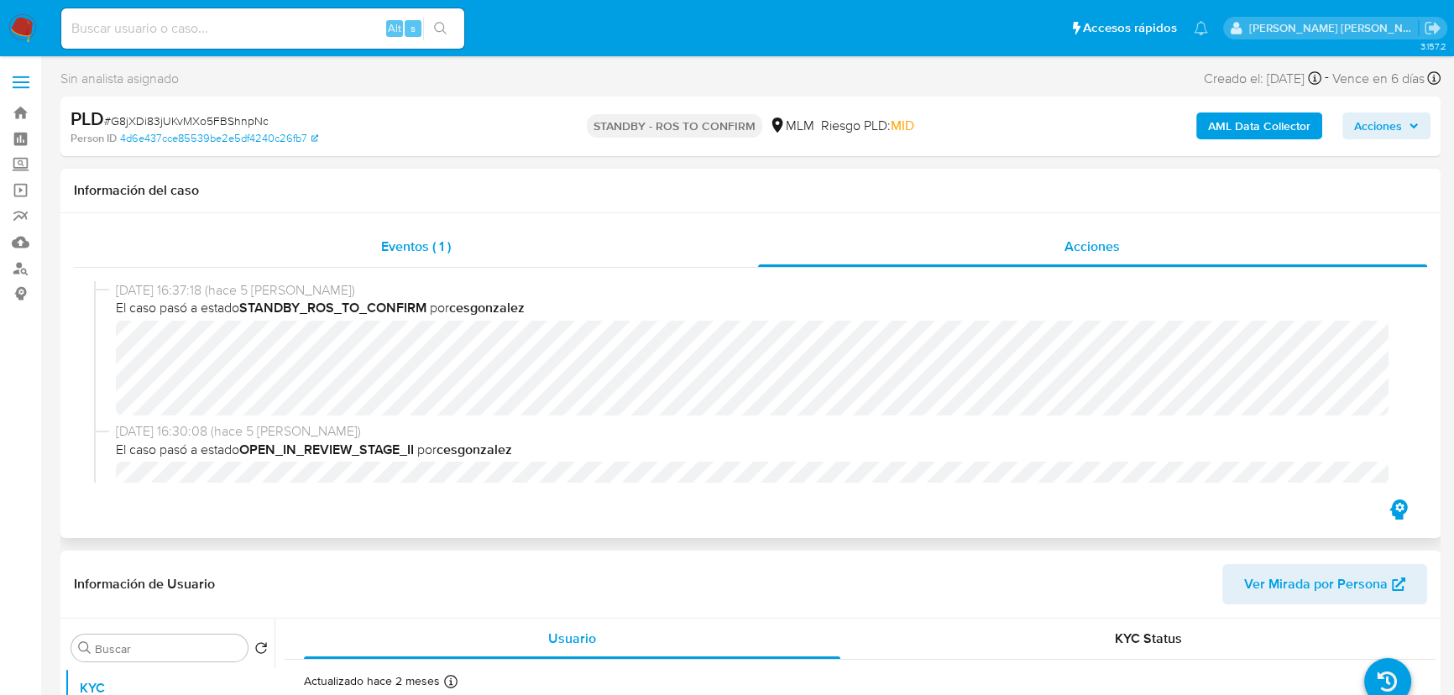
select select "10"
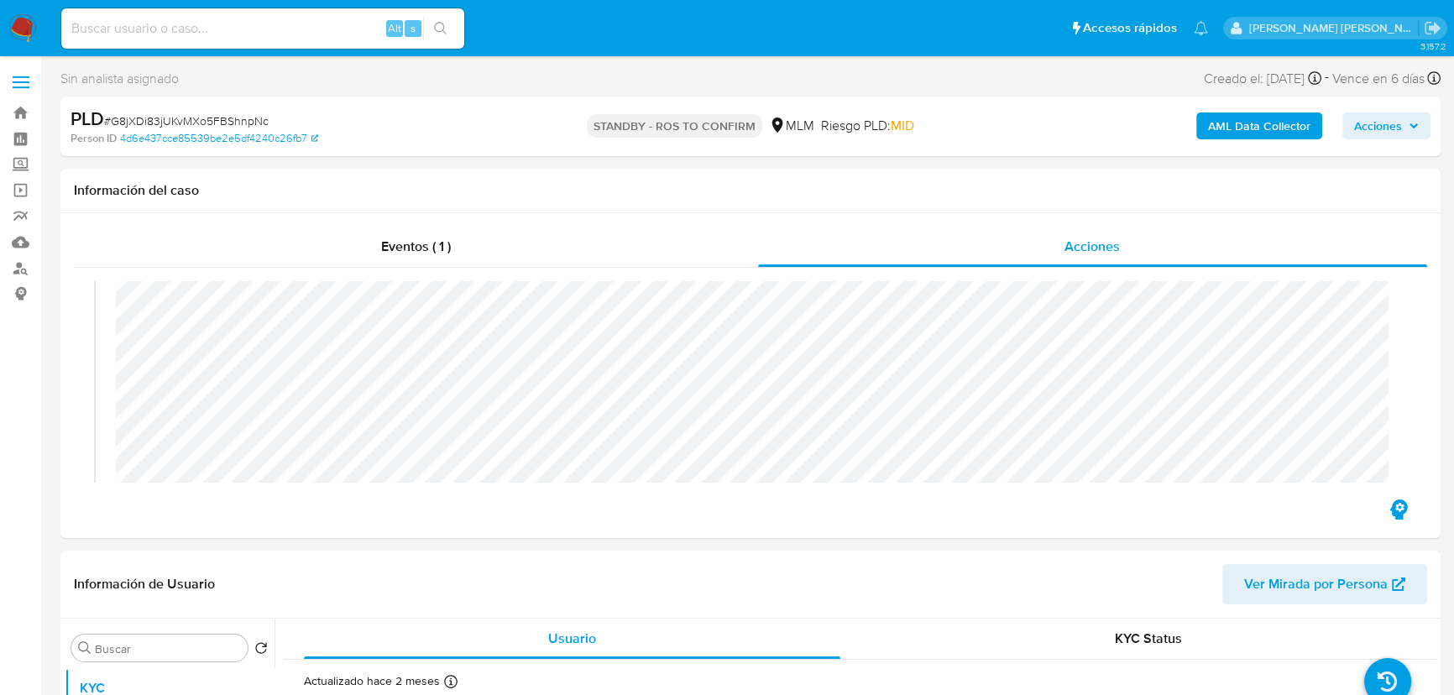
scroll to position [352, 0]
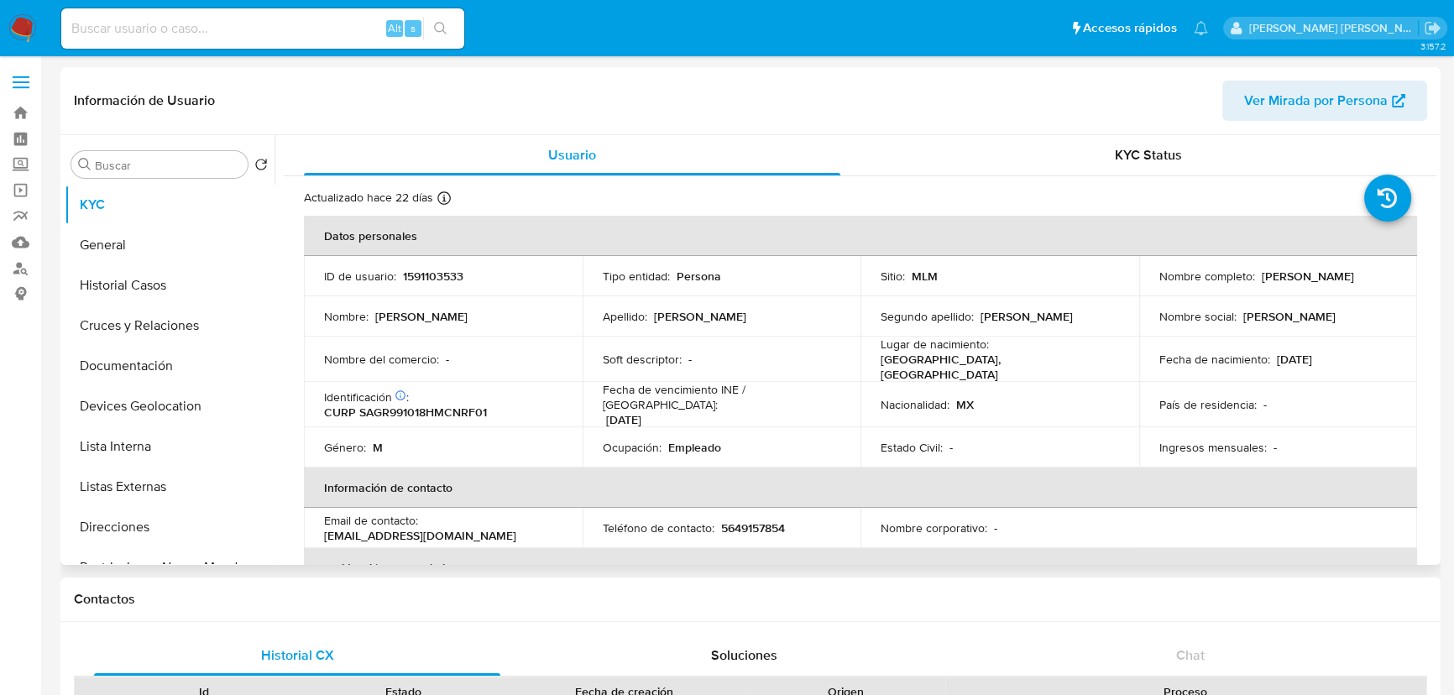
select select "10"
click at [182, 287] on button "Historial Casos" at bounding box center [163, 285] width 196 height 40
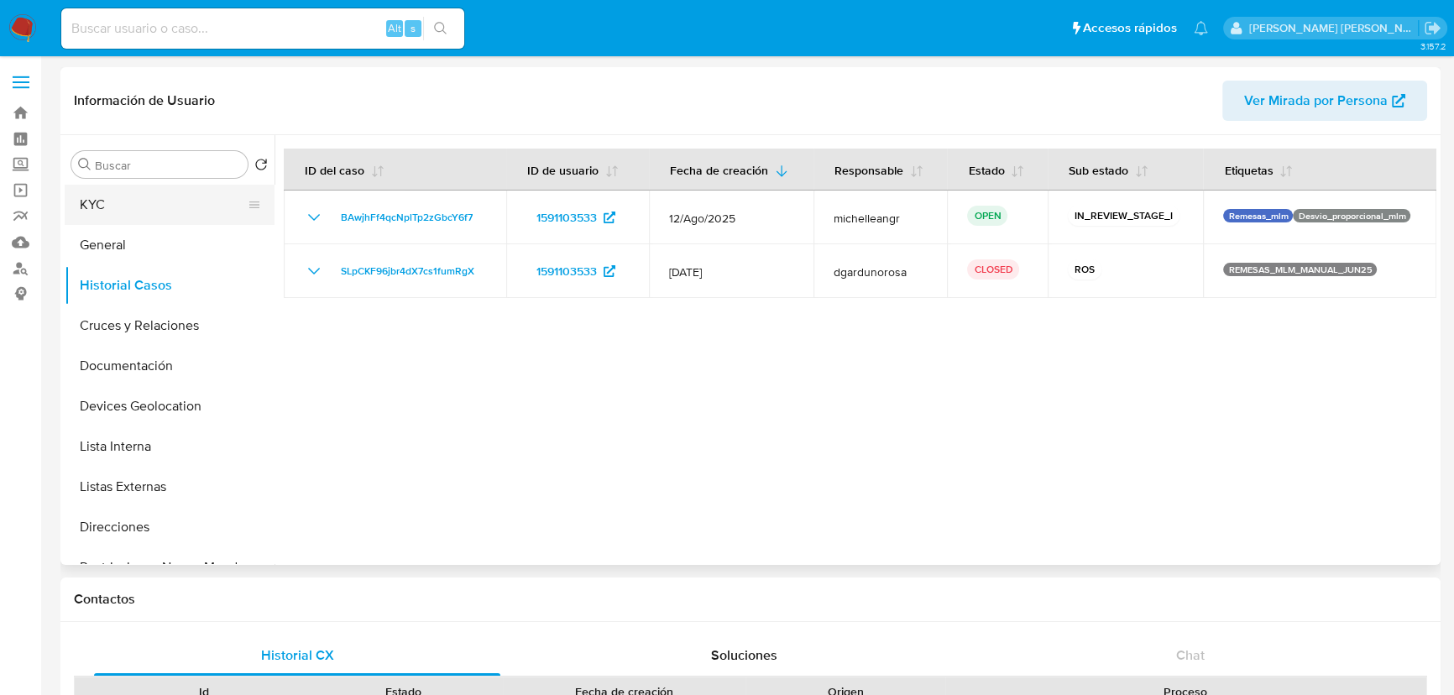
click at [115, 206] on button "KYC" at bounding box center [163, 205] width 196 height 40
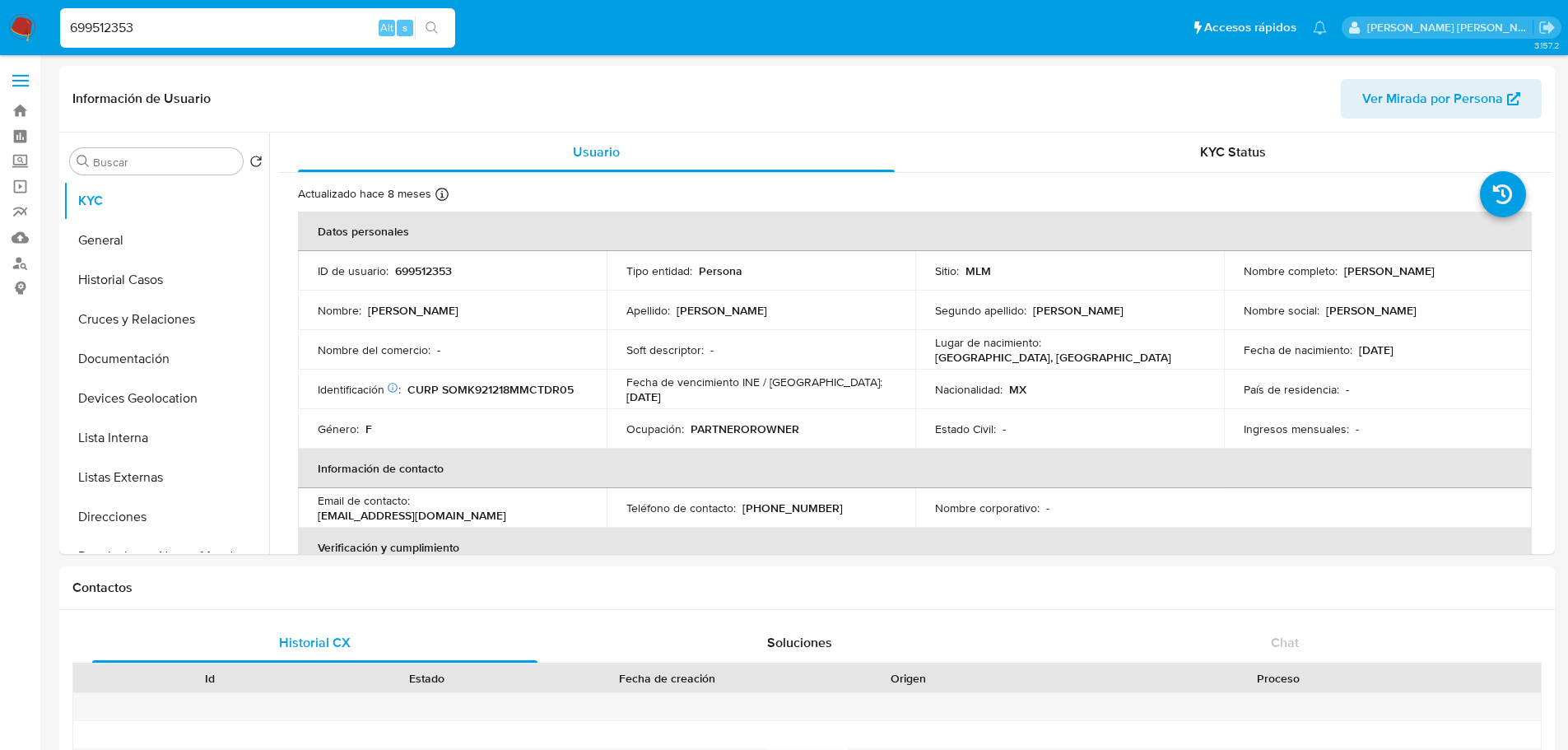
select select "10"
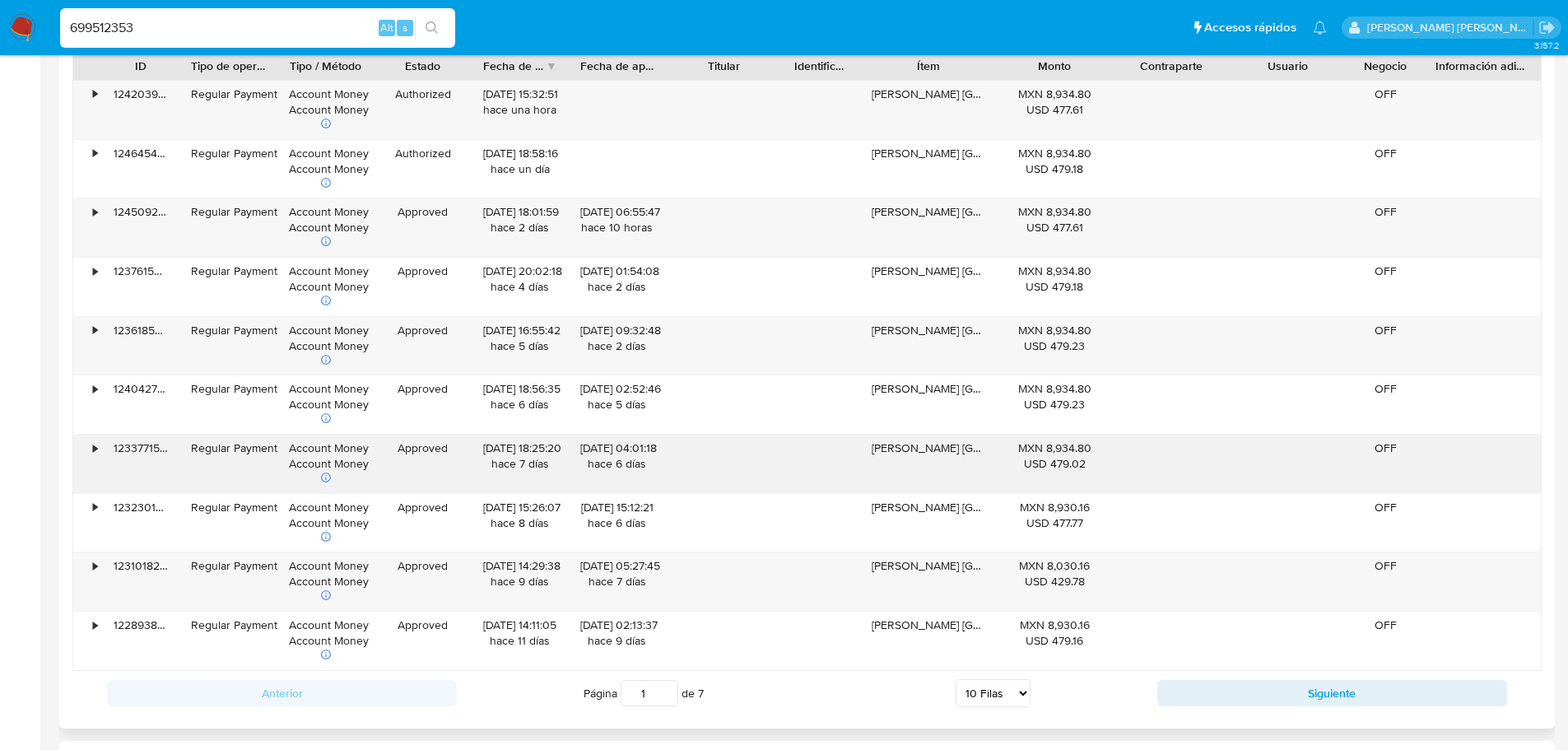
scroll to position [1481, 0]
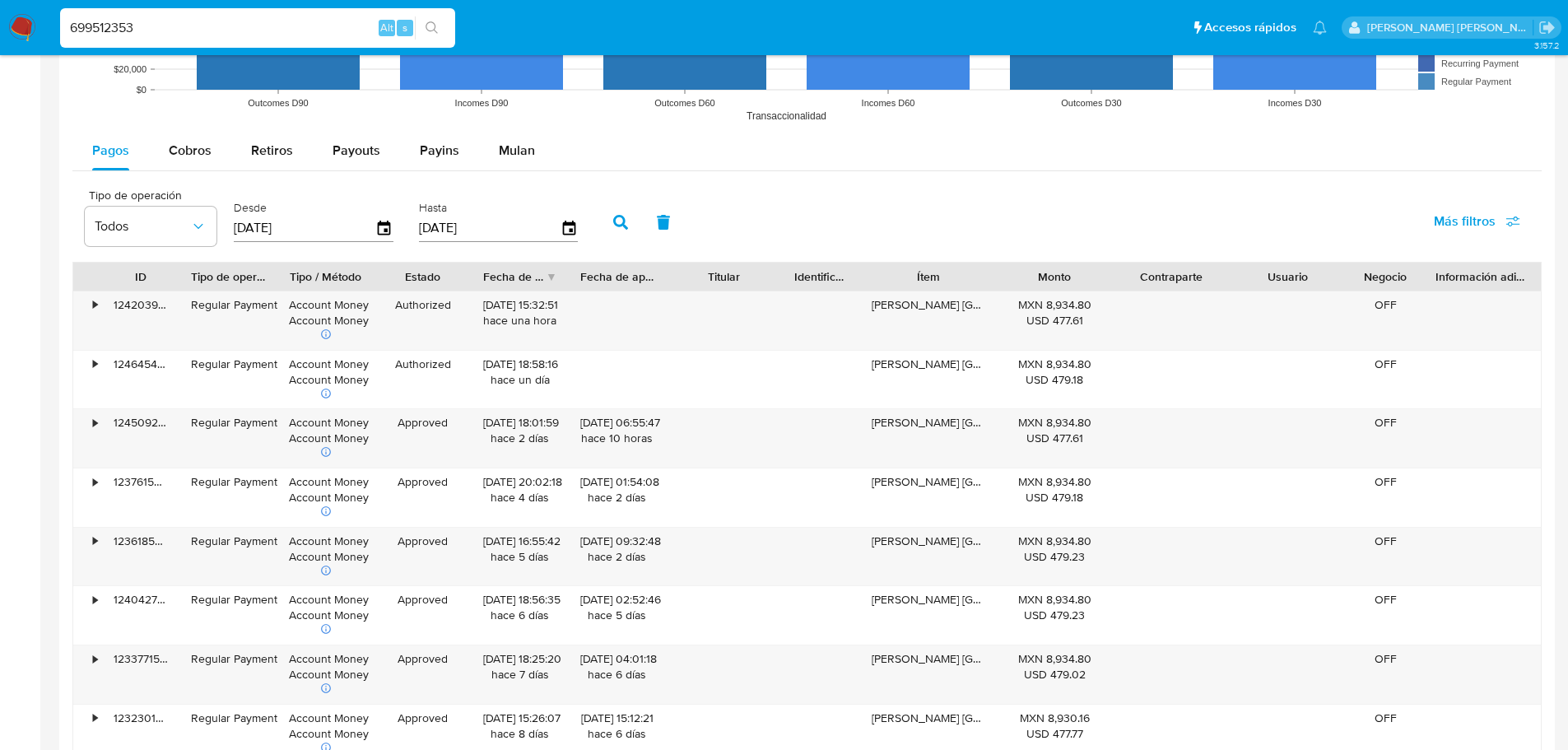
paste input "1301642755"
type input "1301642755"
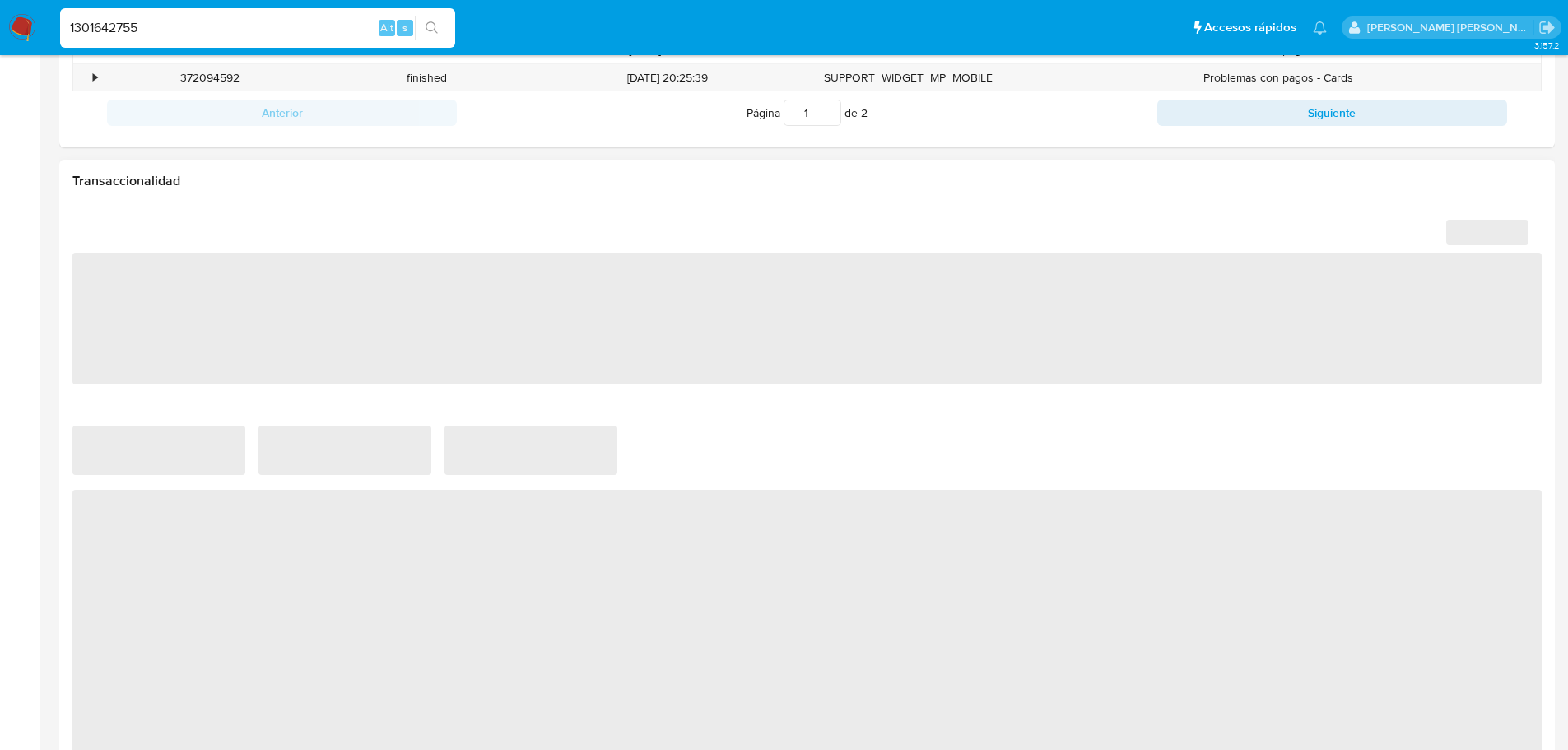
select select "10"
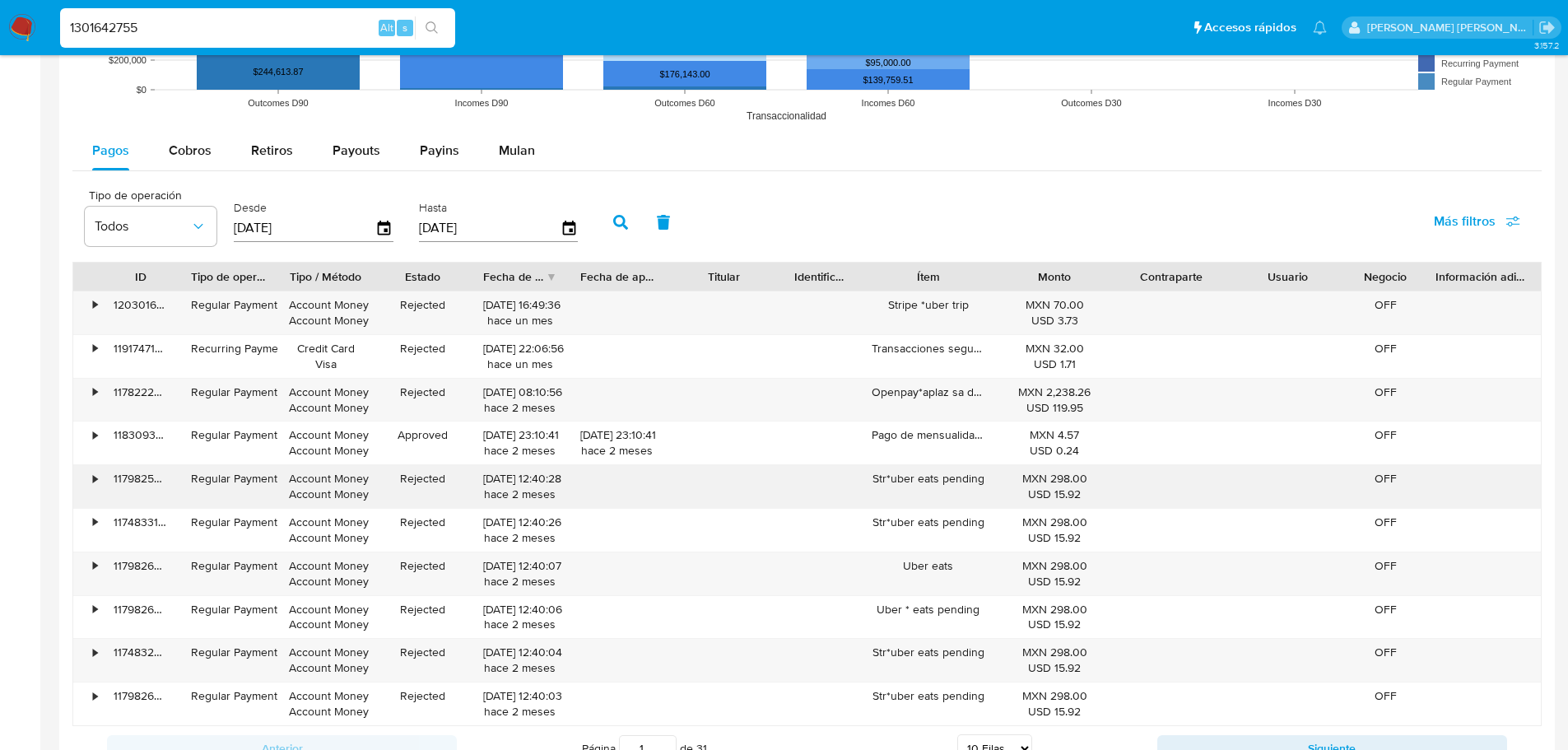
scroll to position [1646, 0]
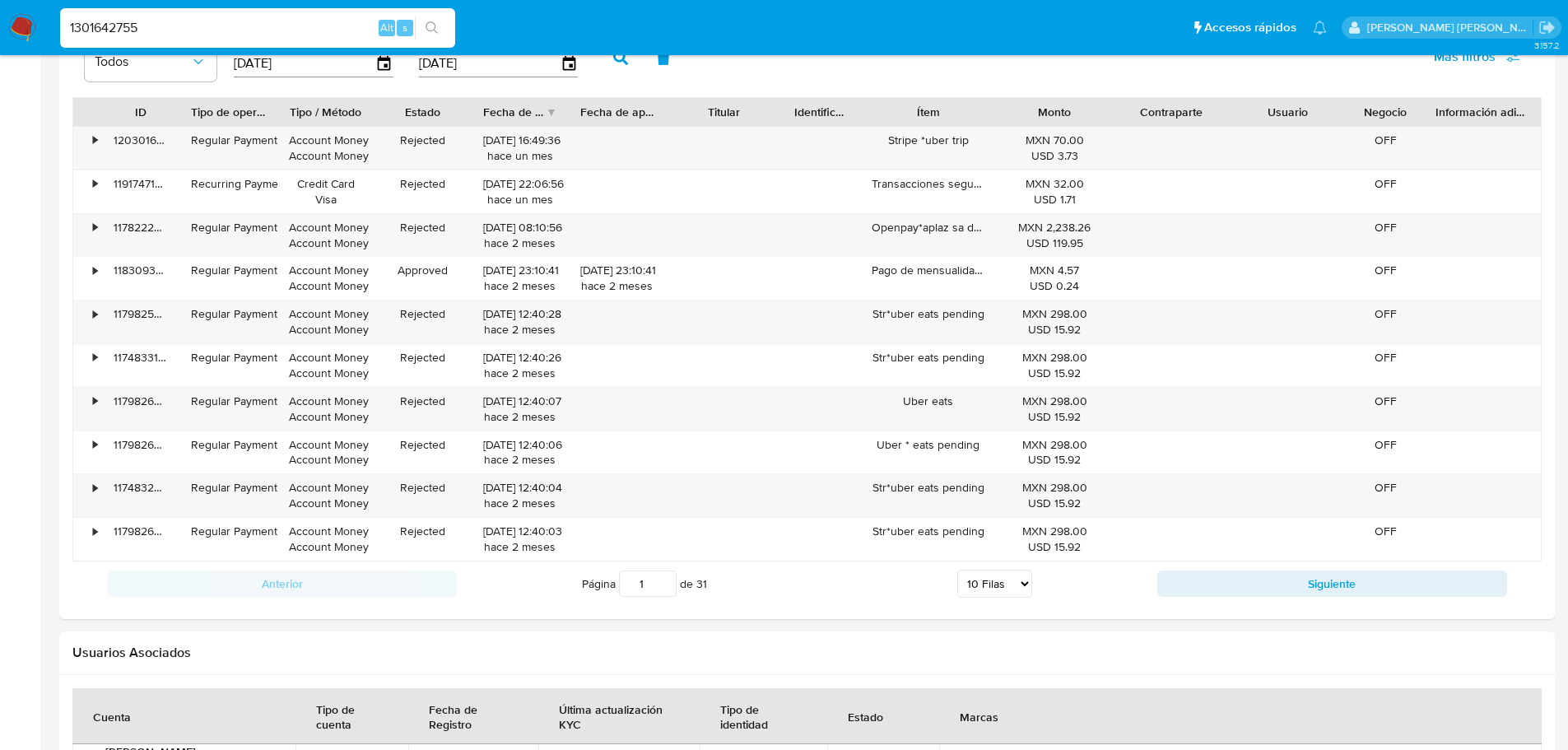
click at [1236, 577] on button "Siguiente" at bounding box center [1332, 583] width 350 height 26
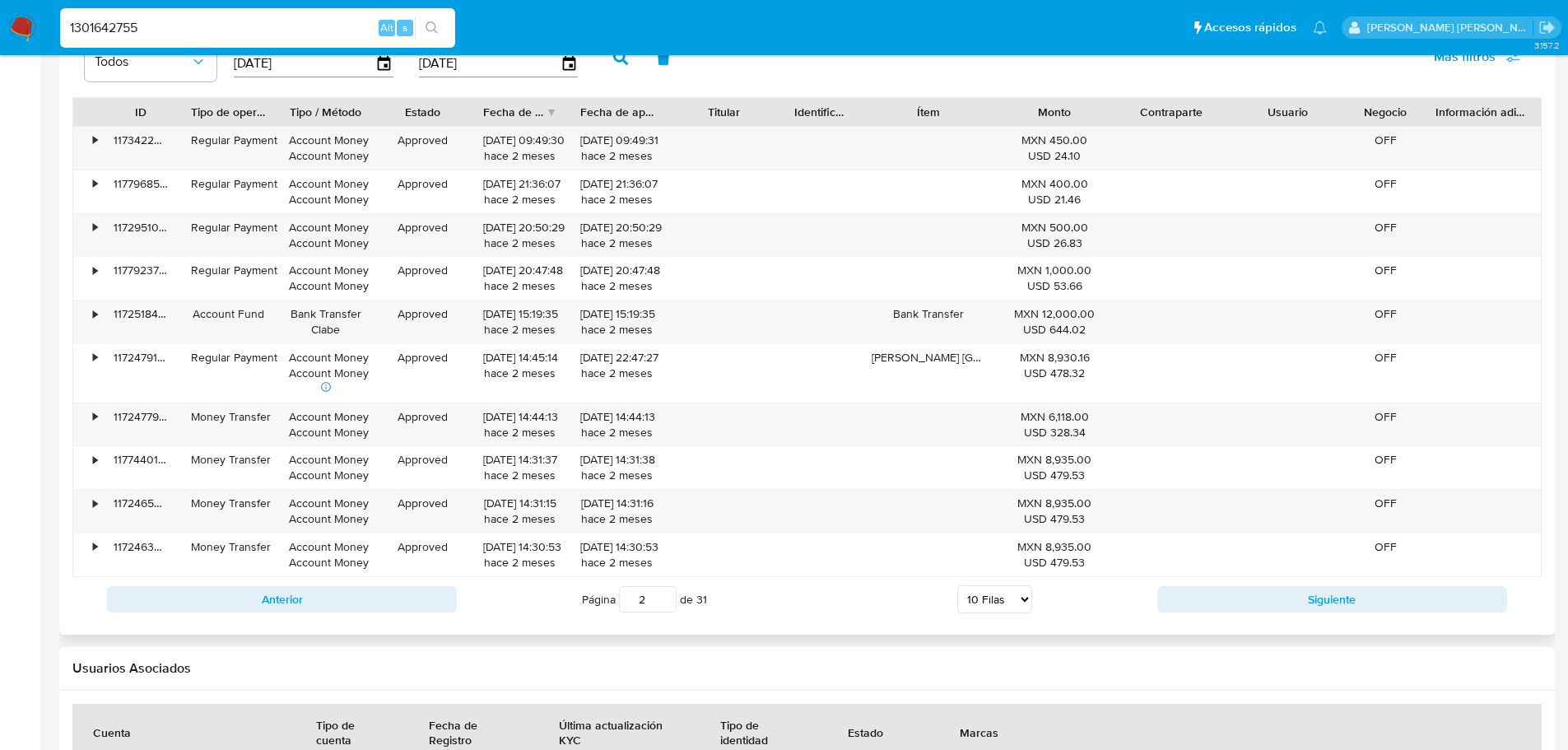
click at [1241, 582] on div "Anterior Página 2 de 31 5 Filas 10 Filas 20 Filas 25 Filas 50 Filas 100 Filas S…" at bounding box center [807, 599] width 1470 height 44
click at [1239, 596] on button "Siguiente" at bounding box center [1332, 599] width 350 height 26
type input "3"
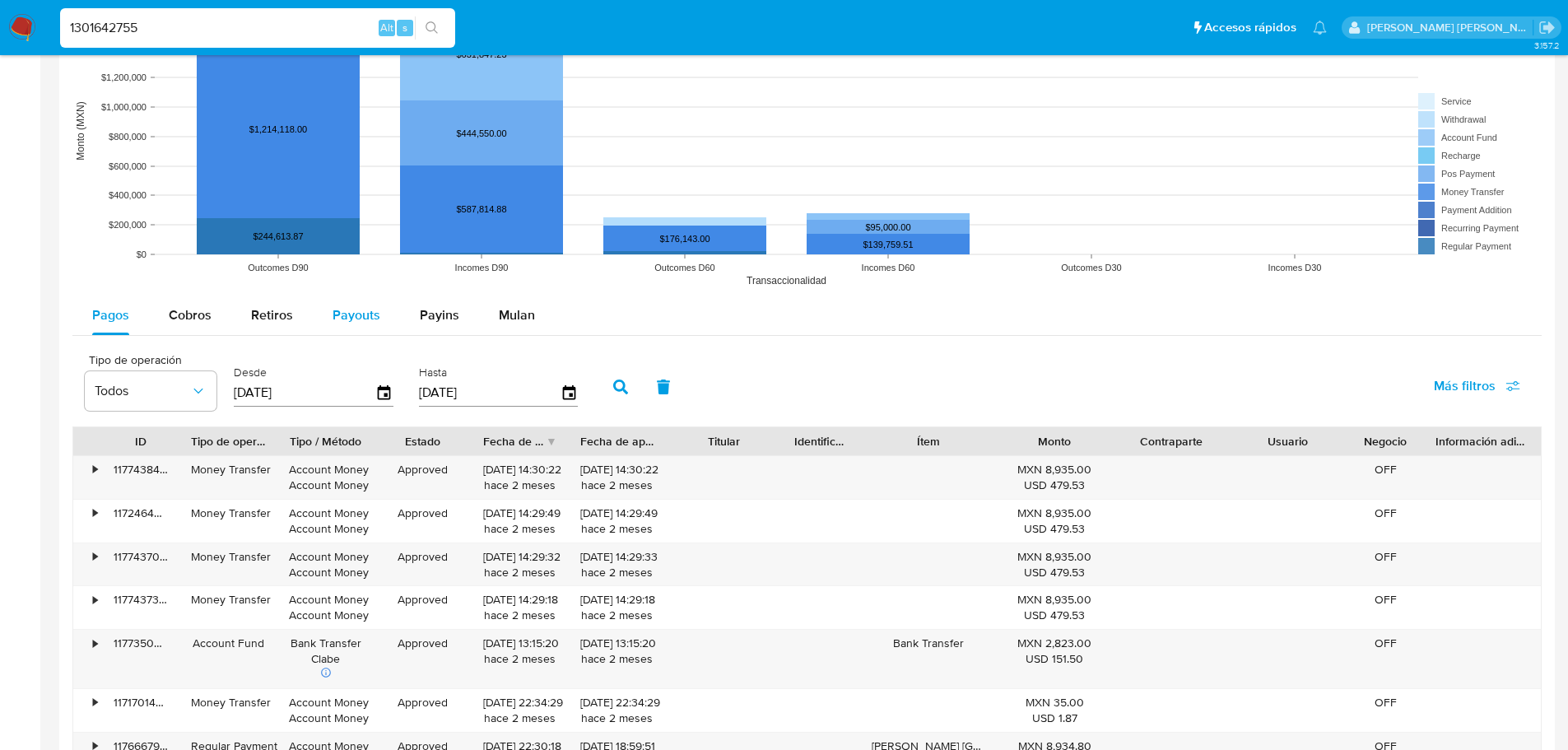
click at [351, 314] on span "Payouts" at bounding box center [356, 314] width 48 height 19
select select "10"
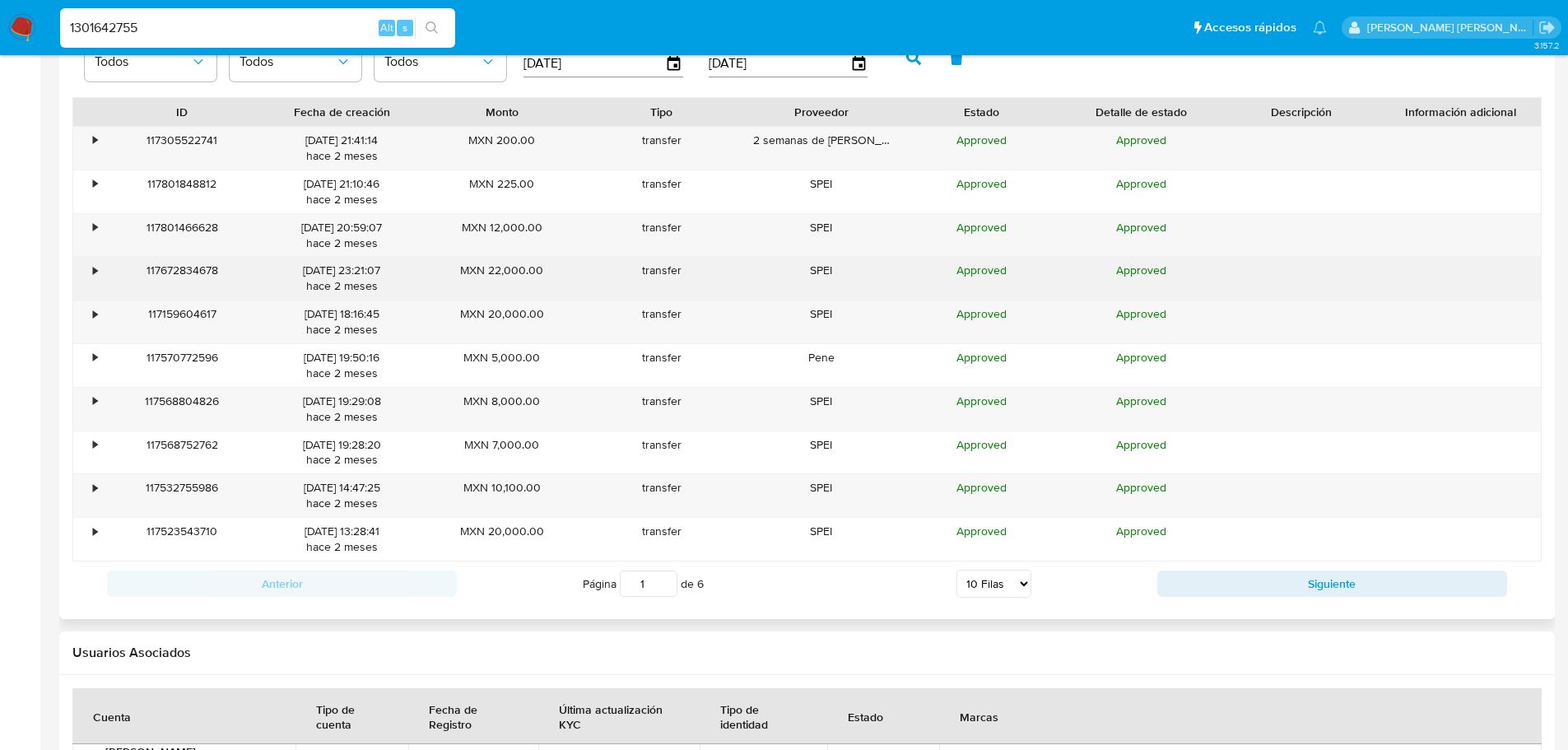
click at [90, 259] on div "•" at bounding box center [87, 278] width 28 height 43
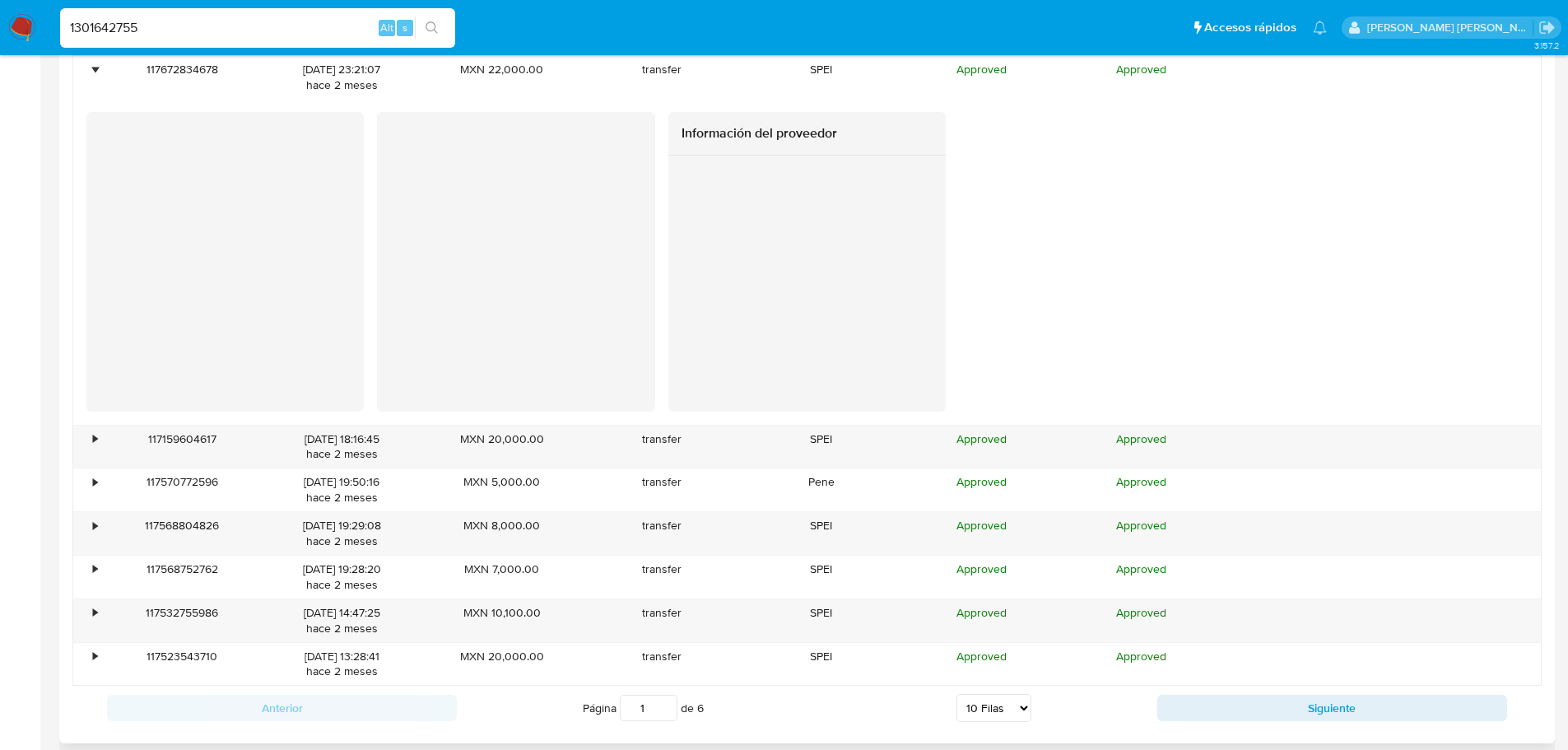
scroll to position [1975, 0]
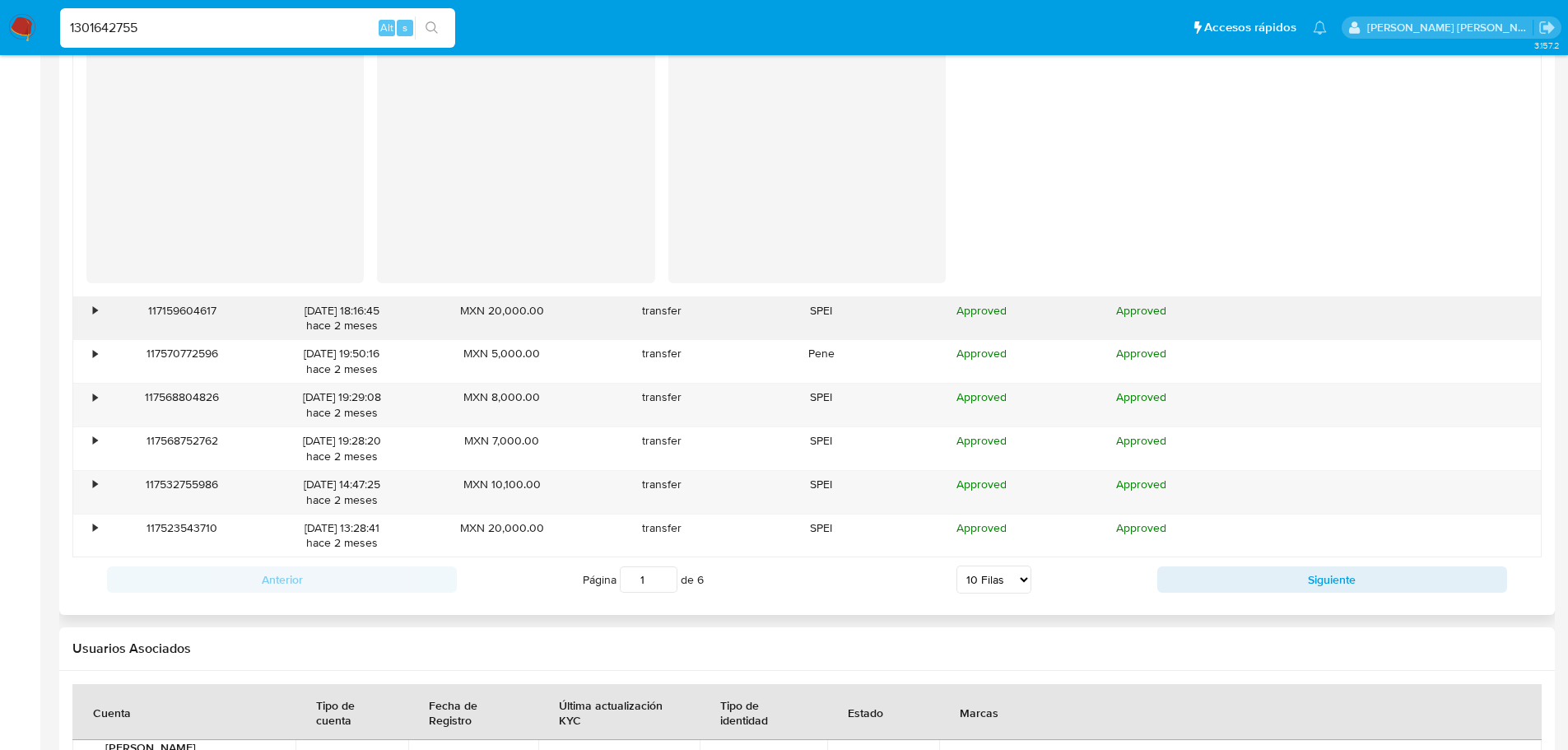
click at [100, 307] on div "•" at bounding box center [87, 319] width 28 height 43
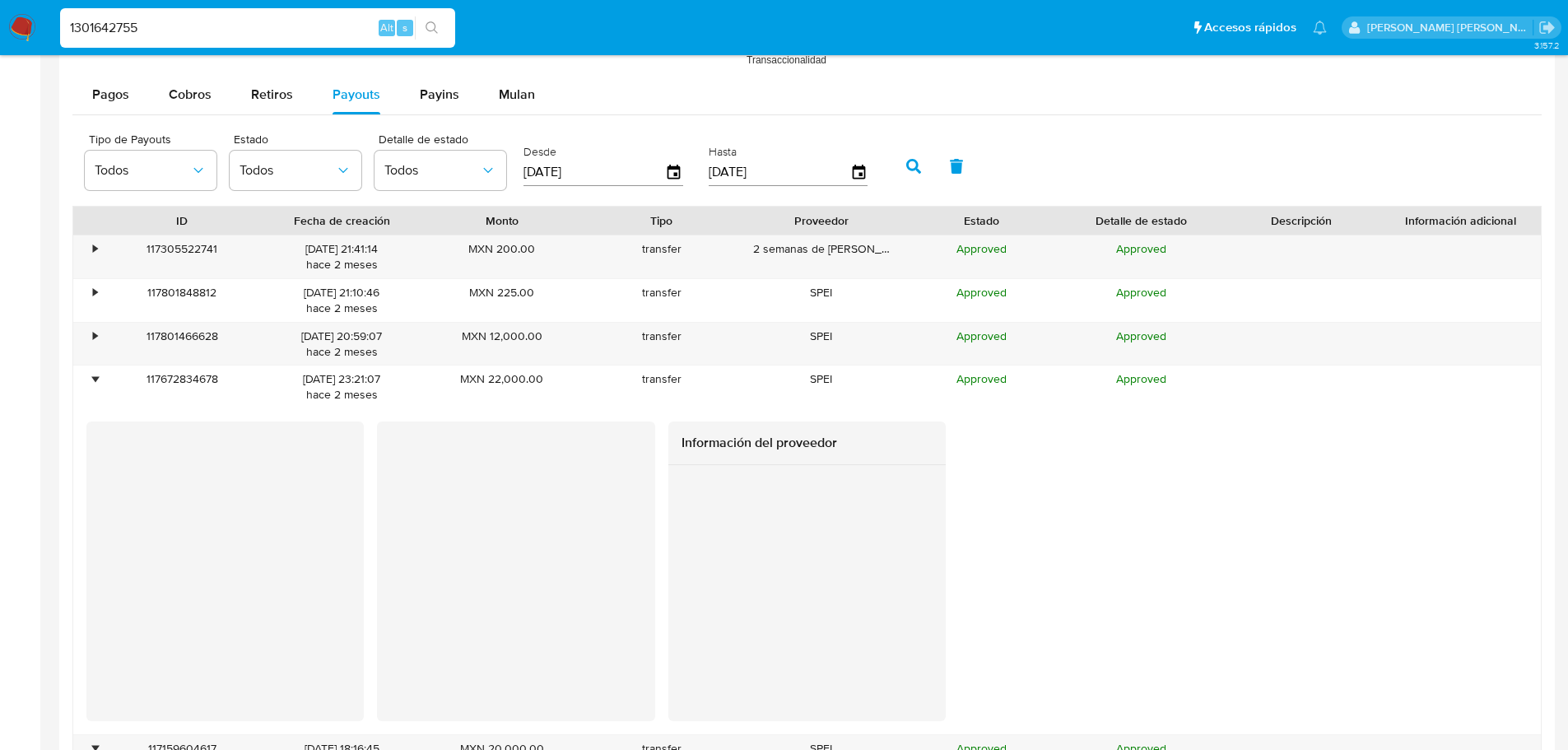
scroll to position [1481, 0]
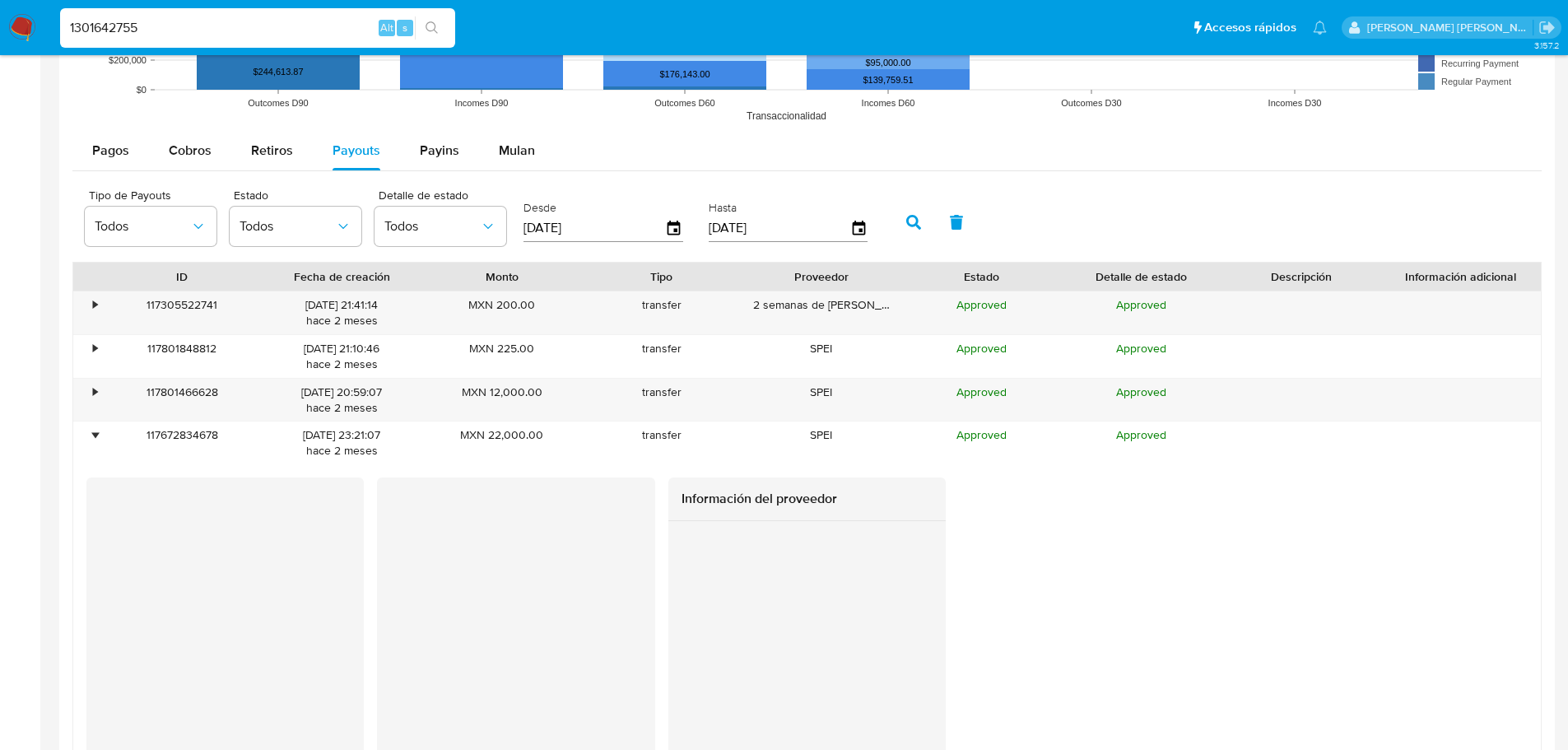
drag, startPoint x: 143, startPoint y: 26, endPoint x: 0, endPoint y: -100, distance: 190.6
click at [0, 0] on html "Pausado Ver notificaciones 1301642755 Alt s Accesos rápidos Presiona las siguie…" at bounding box center [784, 176] width 1568 height 3317
paste input "449453165"
type input "1449453165"
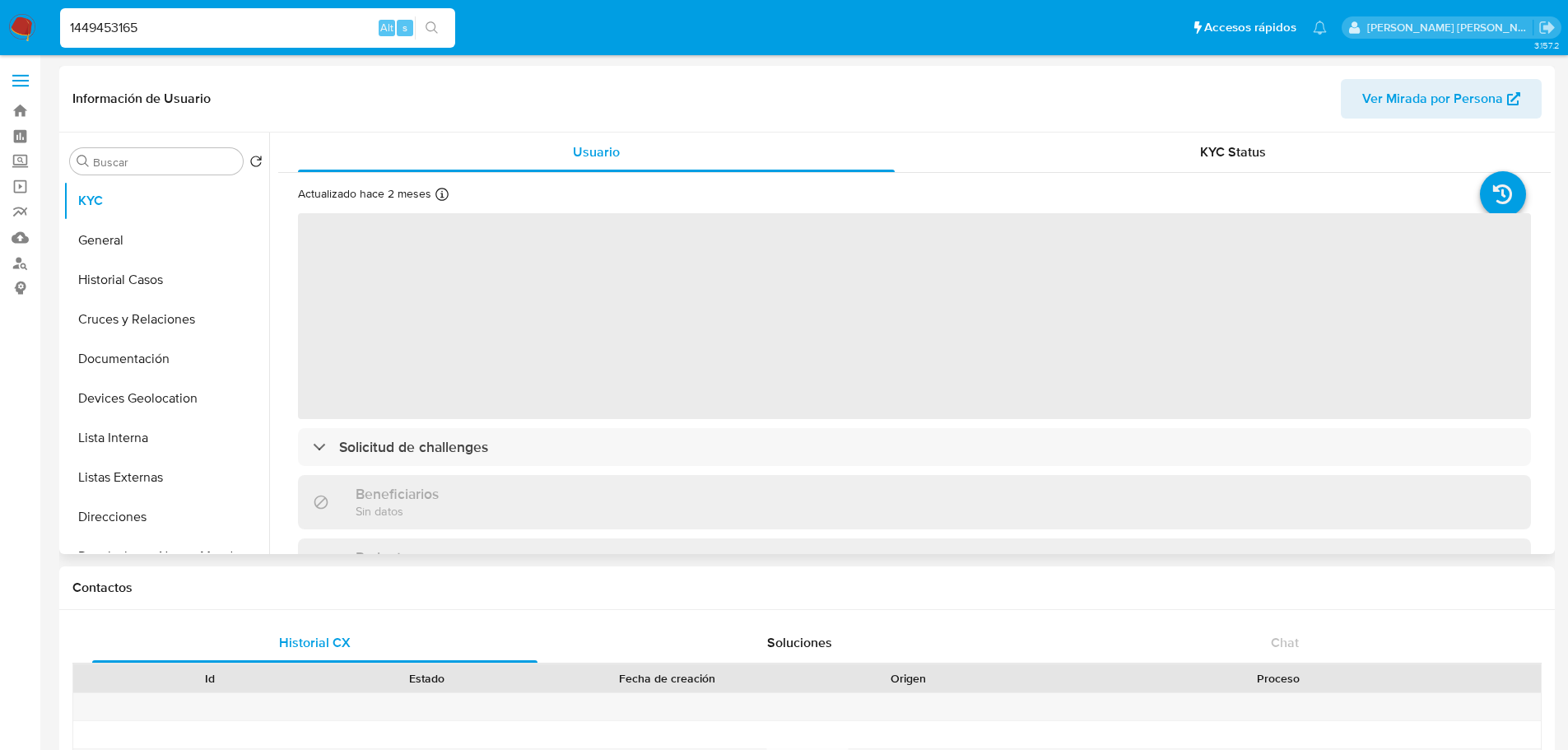
scroll to position [719, 0]
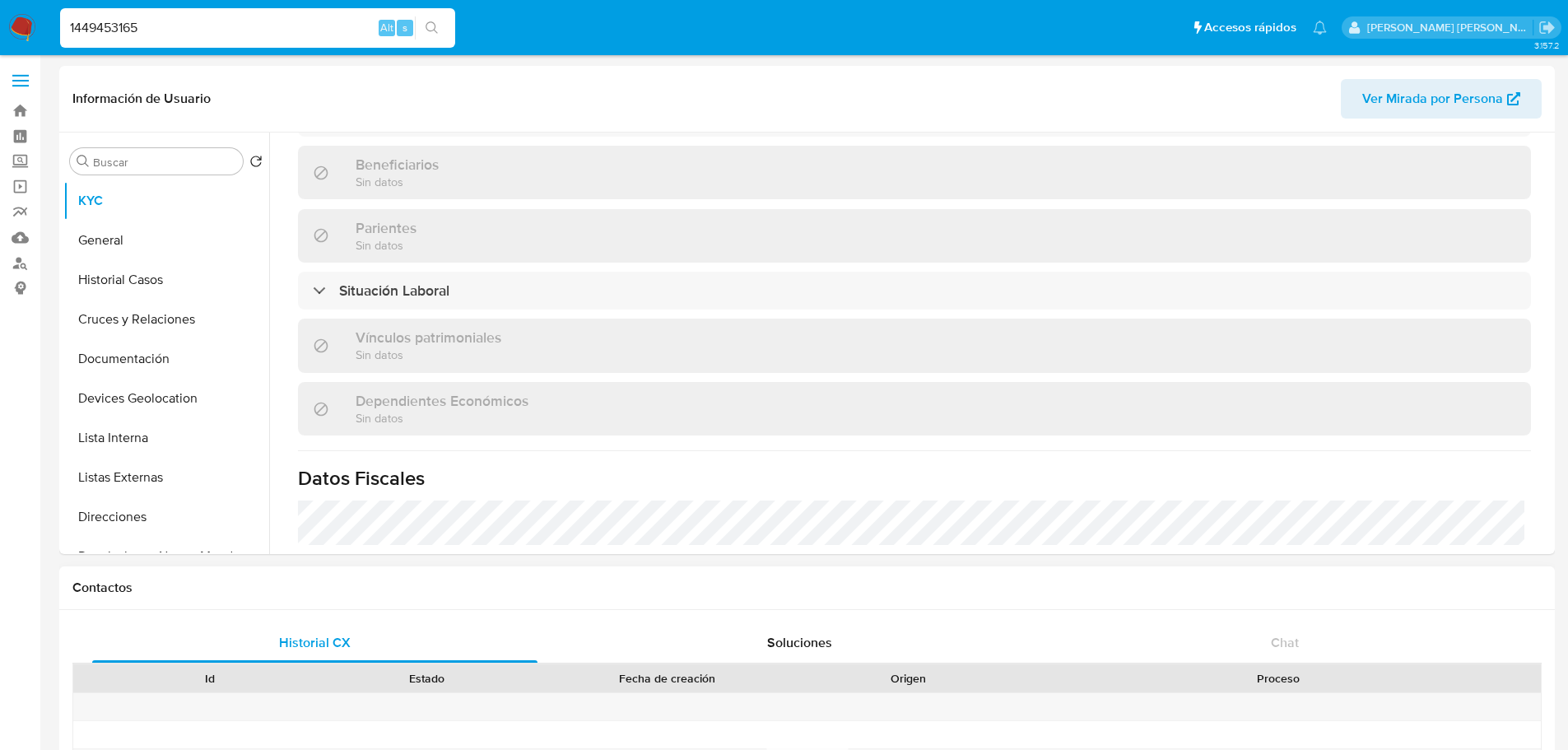
select select "10"
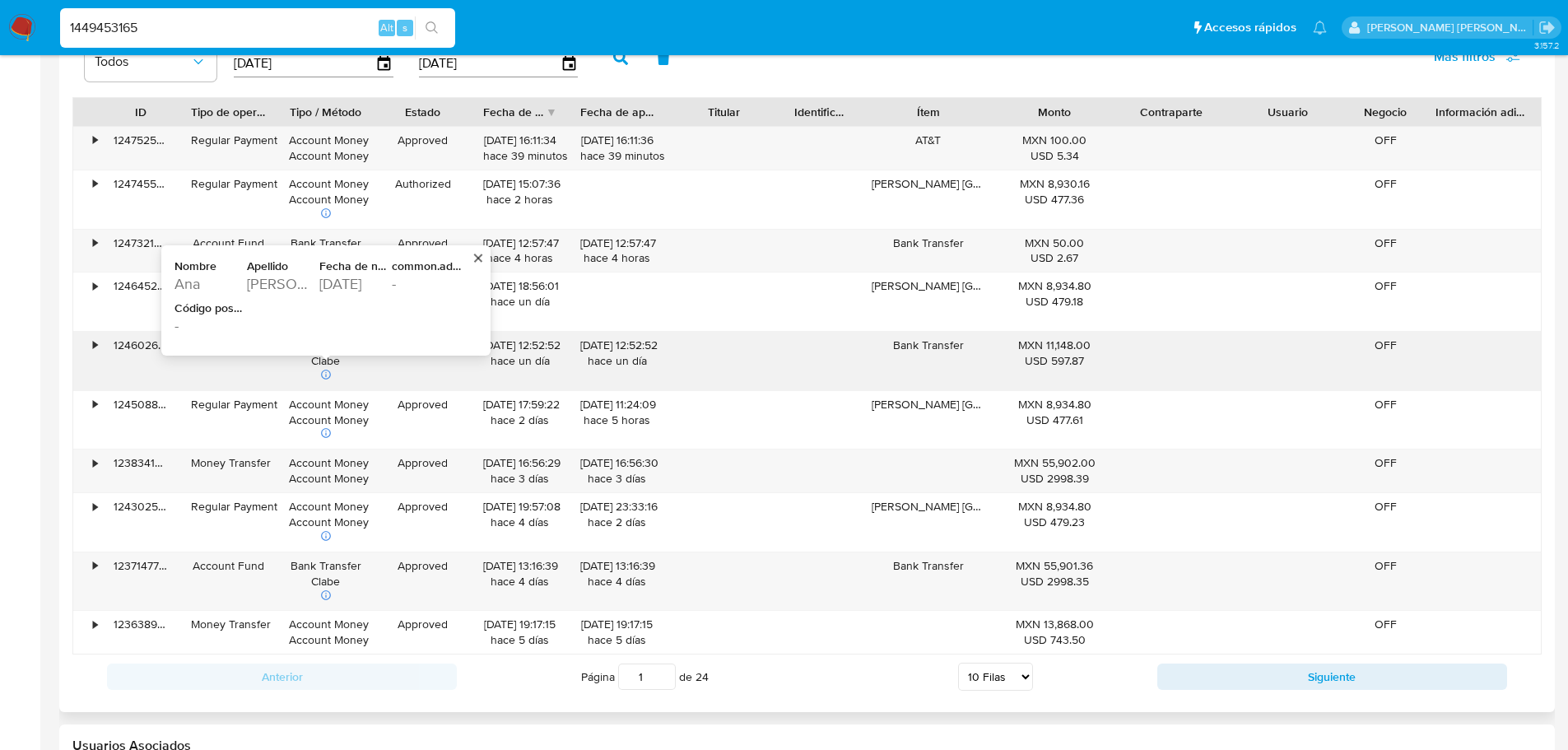
scroll to position [1399, 0]
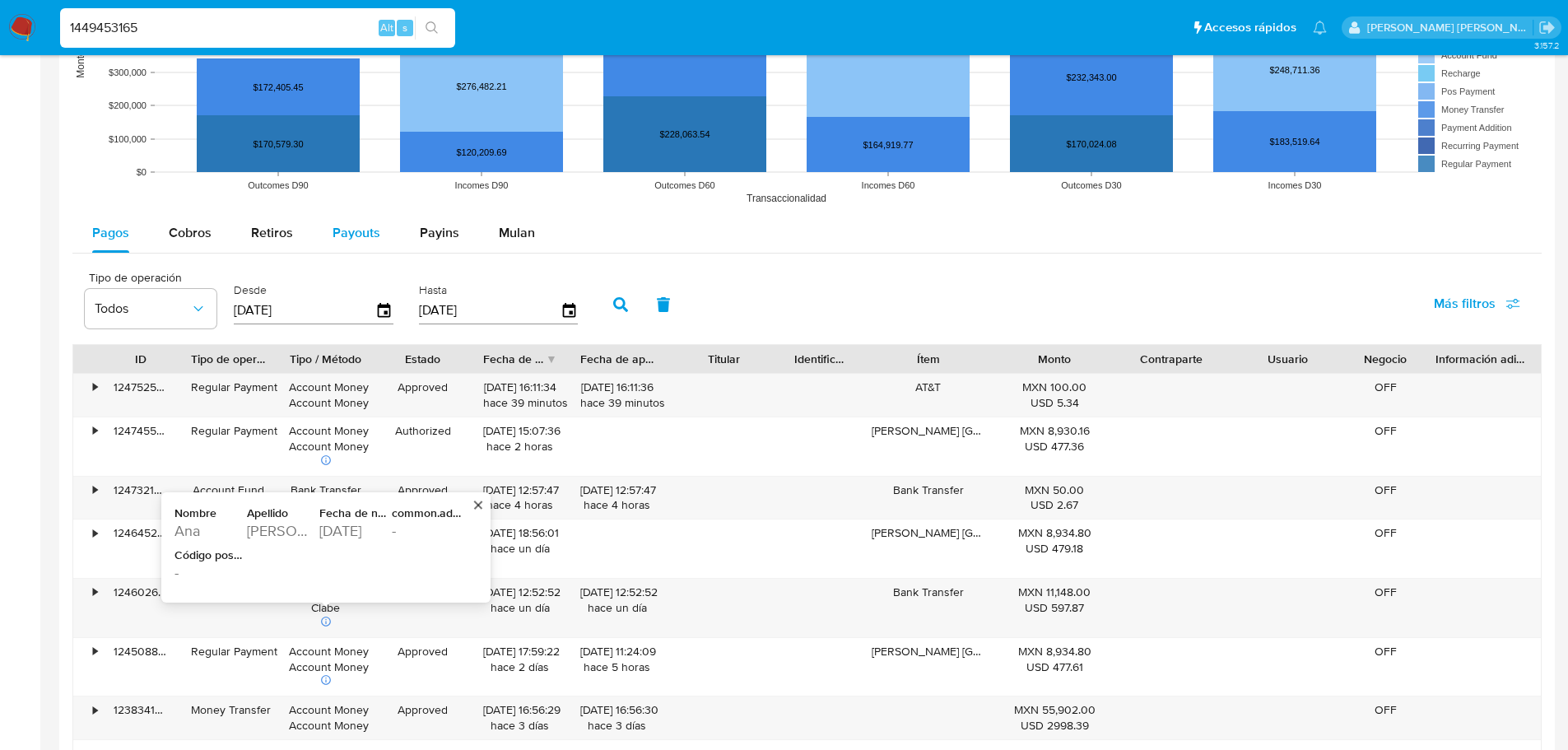
click at [381, 245] on button "Payouts" at bounding box center [356, 232] width 87 height 39
select select "10"
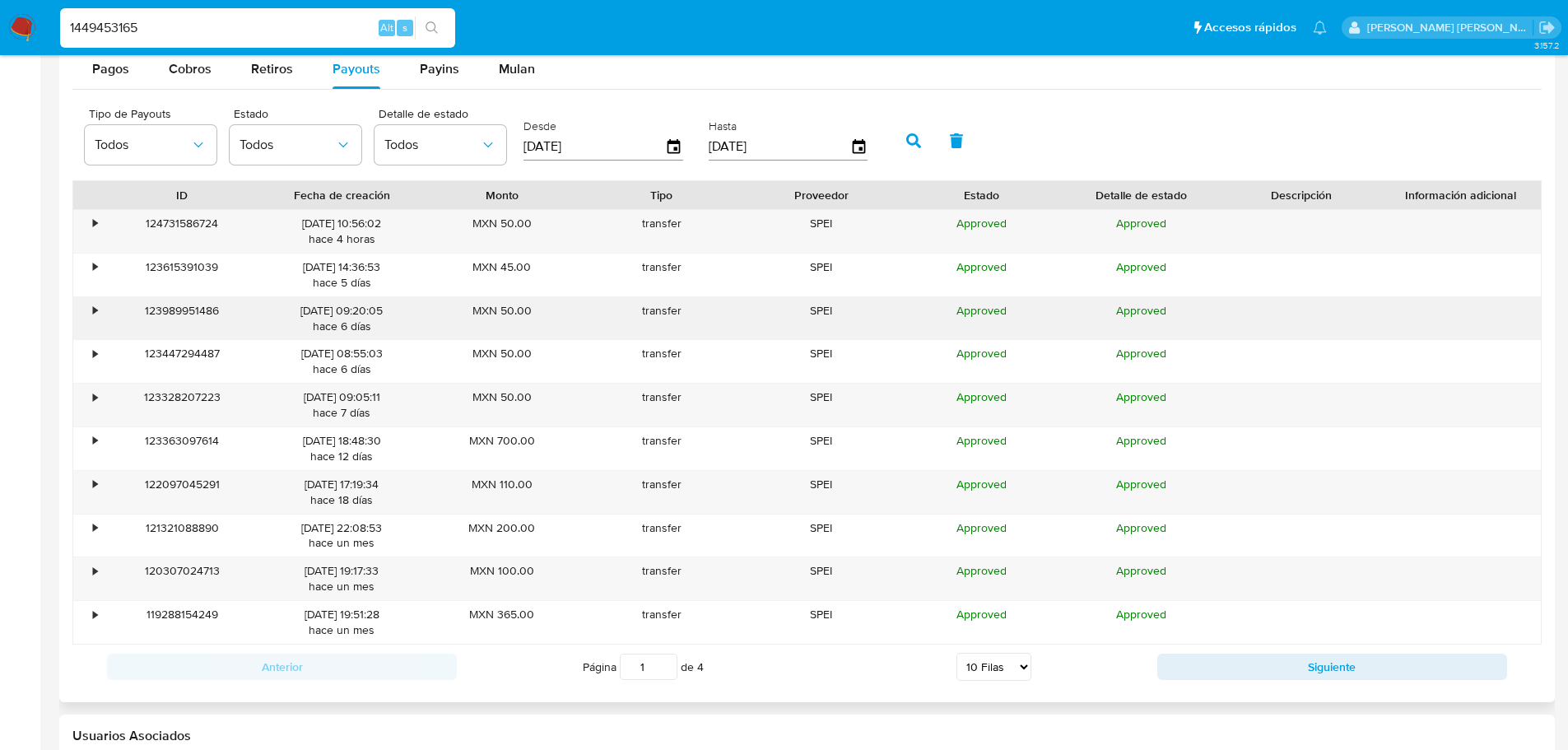
scroll to position [1564, 0]
click at [107, 67] on span "Pagos" at bounding box center [111, 68] width 37 height 19
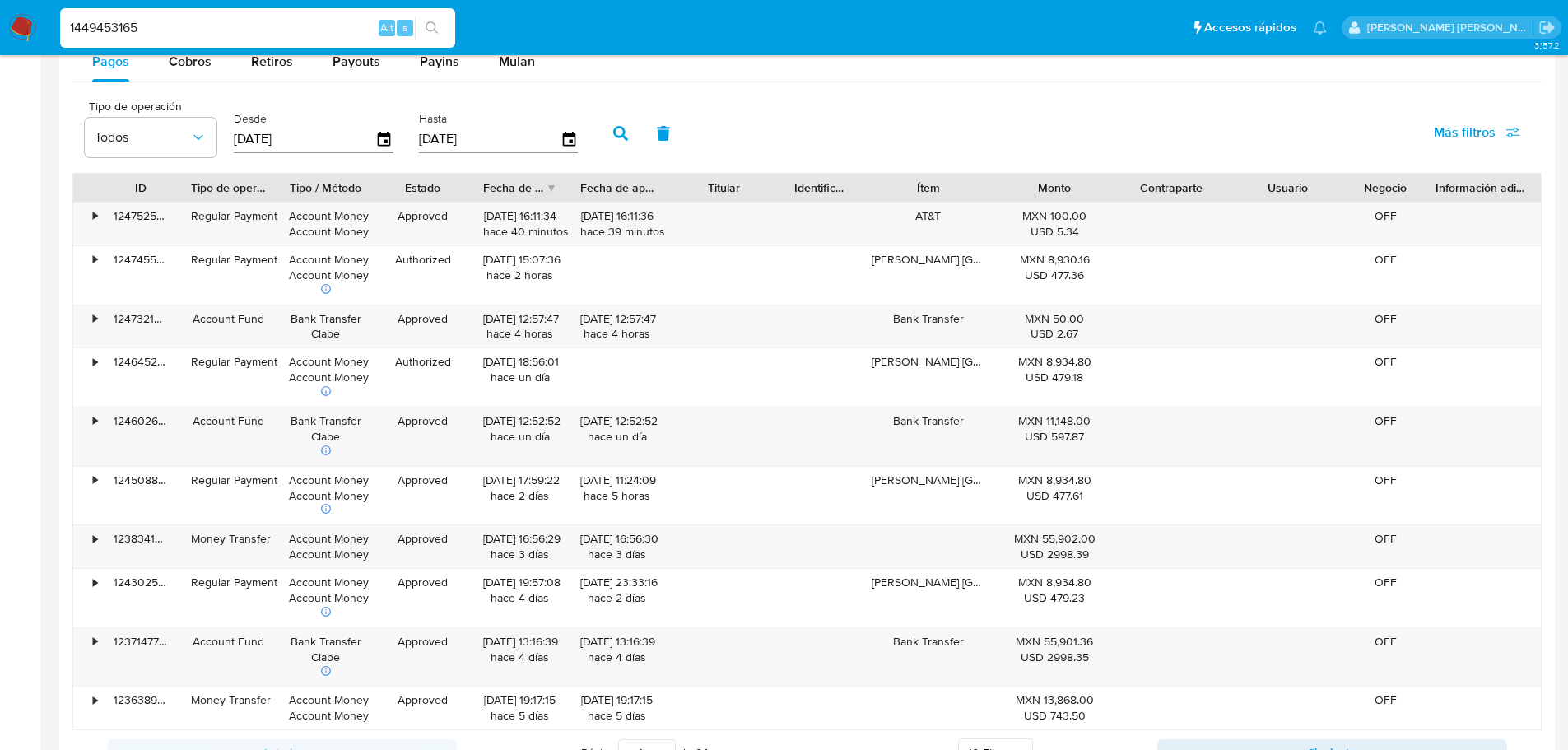
scroll to position [1399, 0]
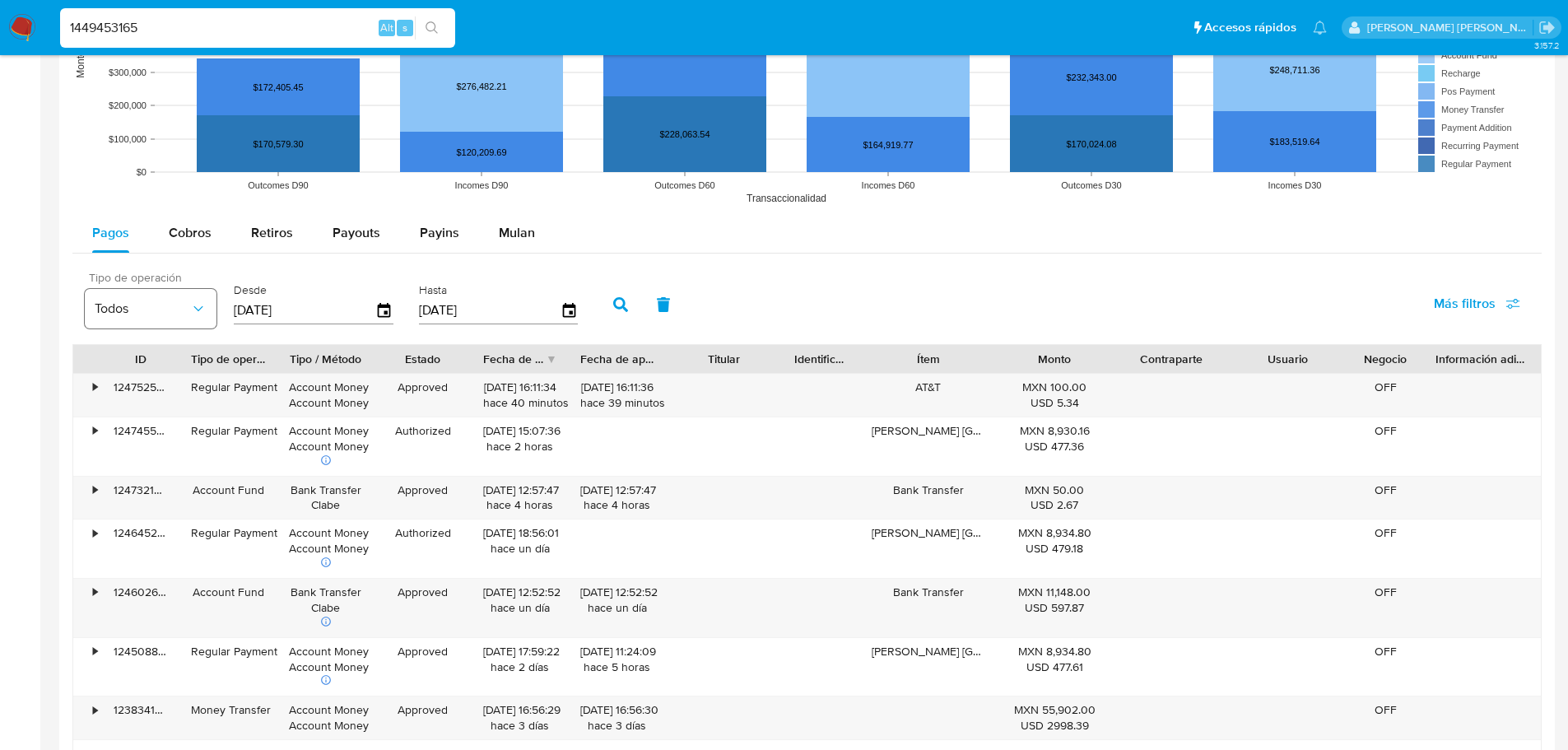
drag, startPoint x: 126, startPoint y: 300, endPoint x: 158, endPoint y: 315, distance: 35.3
click at [127, 300] on span "Todos" at bounding box center [142, 308] width 95 height 17
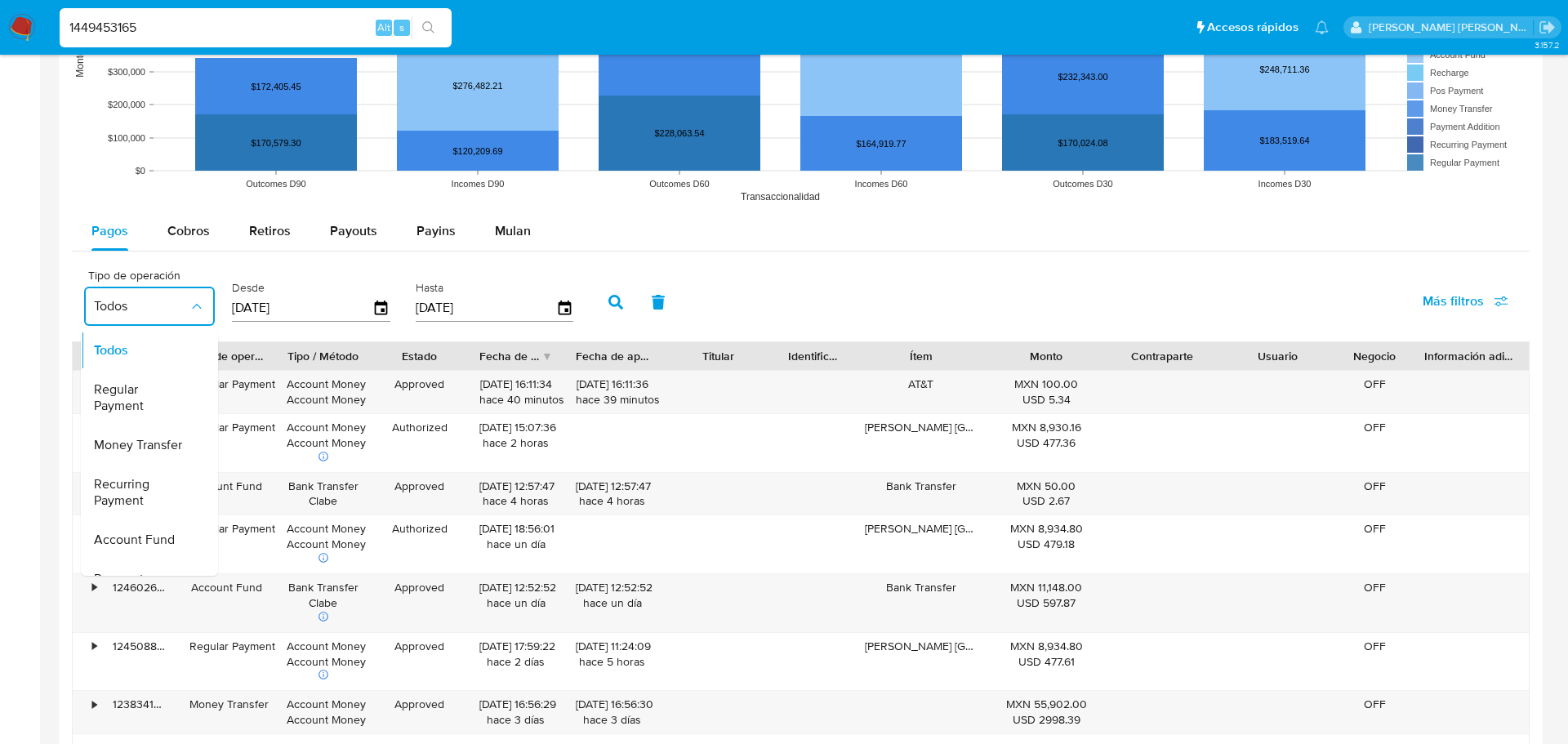
drag, startPoint x: 131, startPoint y: 390, endPoint x: 537, endPoint y: 312, distance: 413.4
click at [132, 390] on span "Regular Payment" at bounding box center [141, 398] width 94 height 33
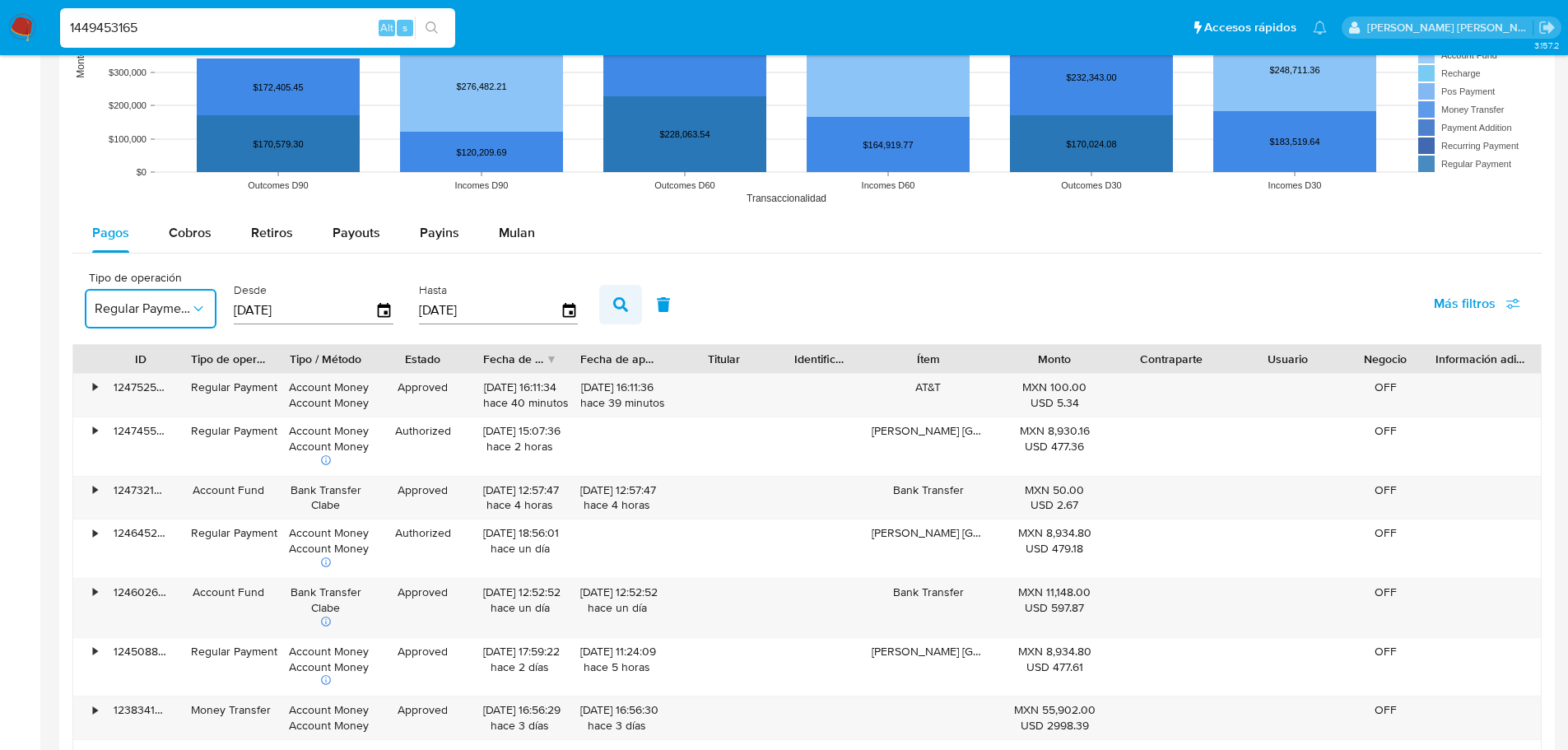
click at [613, 305] on icon "button" at bounding box center [620, 304] width 15 height 15
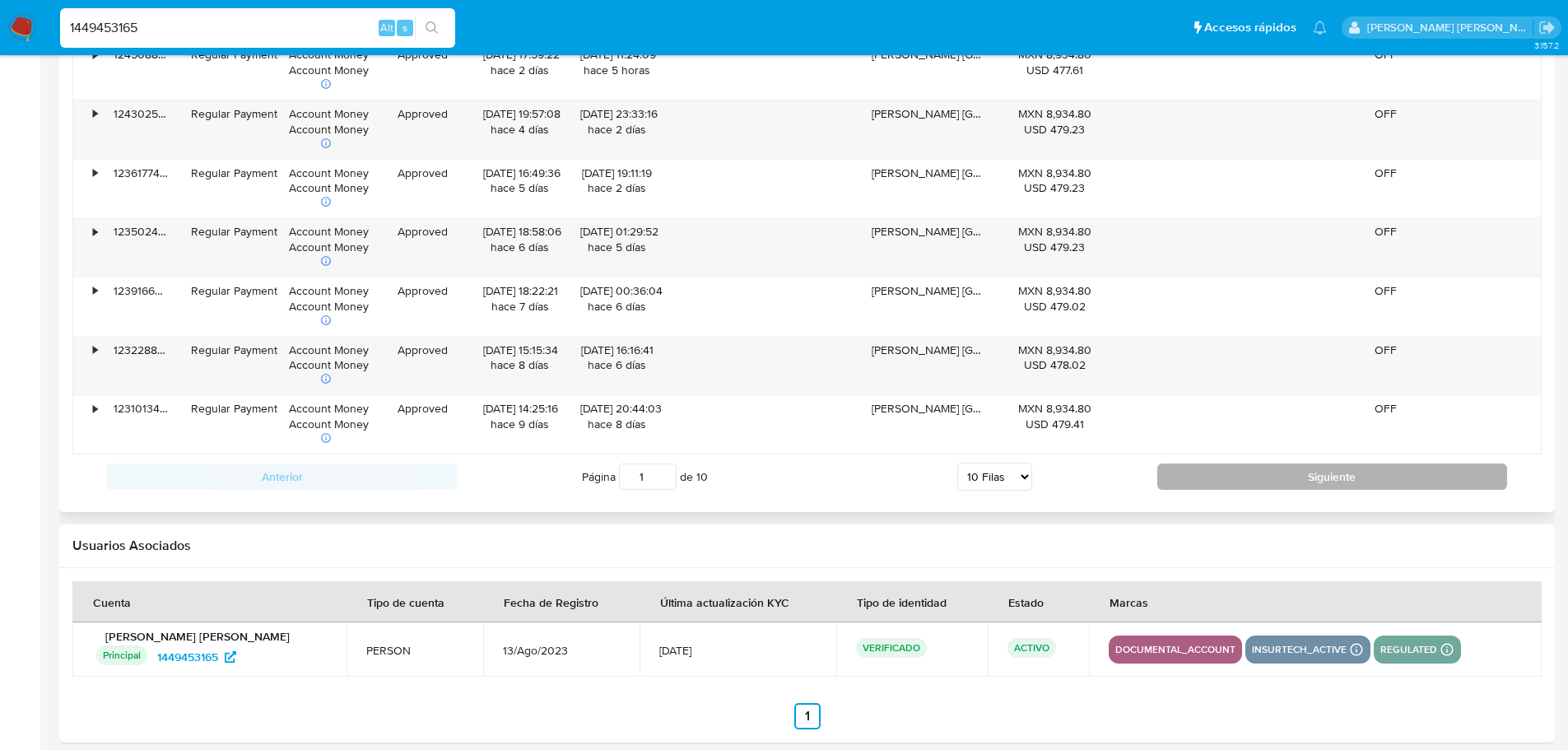
click at [1310, 479] on button "Siguiente" at bounding box center [1332, 476] width 350 height 26
type input "2"
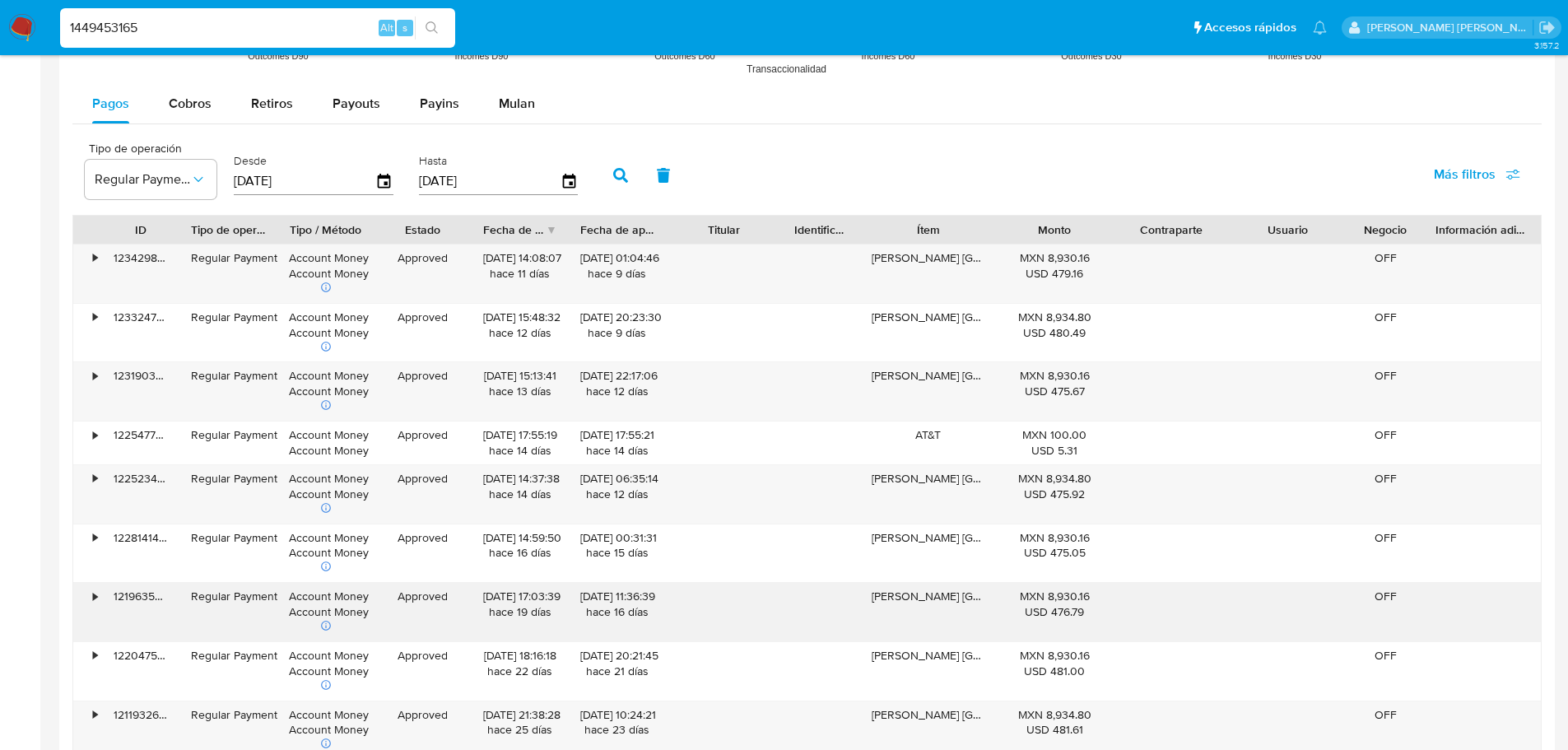
scroll to position [1614, 0]
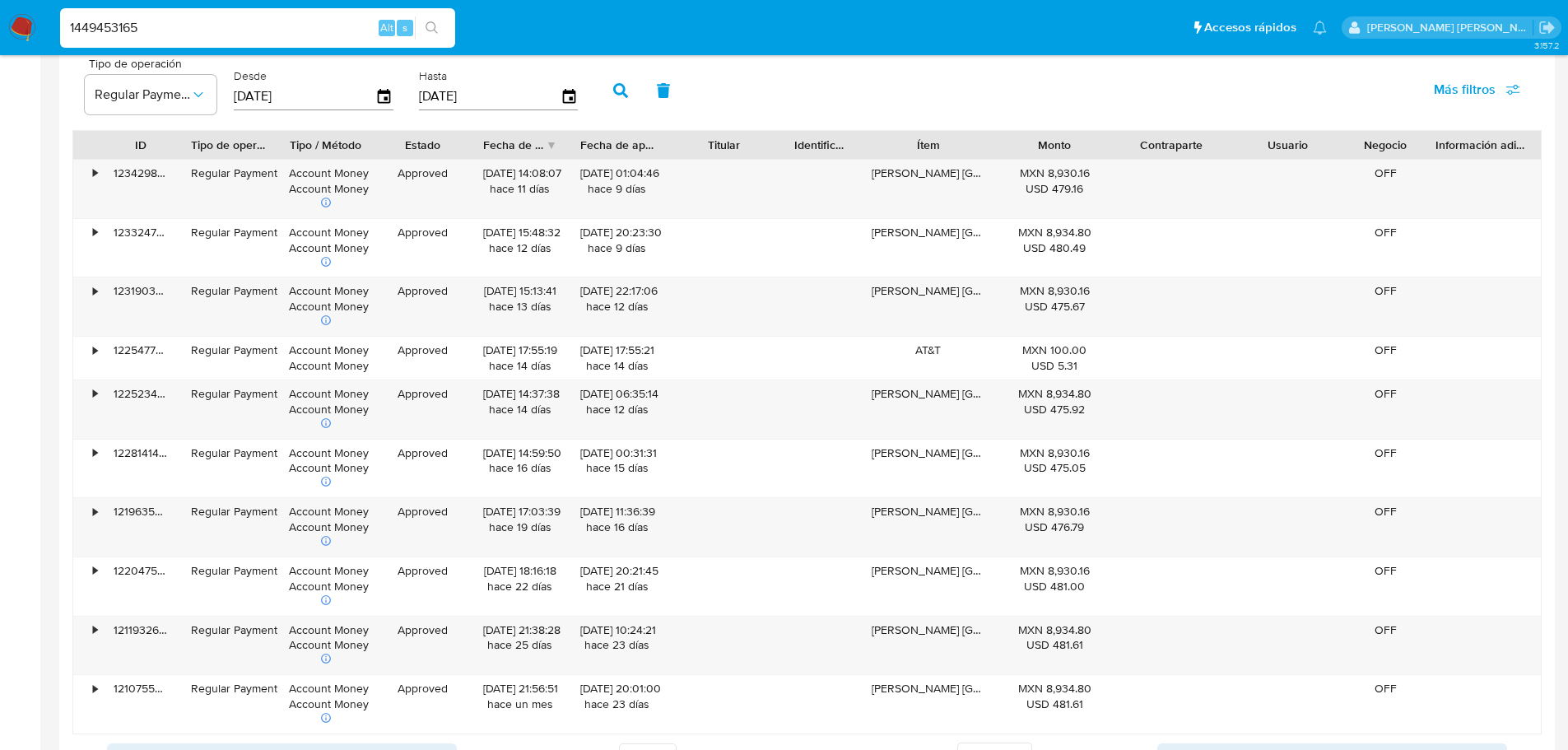
drag, startPoint x: 147, startPoint y: 26, endPoint x: 0, endPoint y: -73, distance: 177.2
paste input "34226135"
type input "134226135"
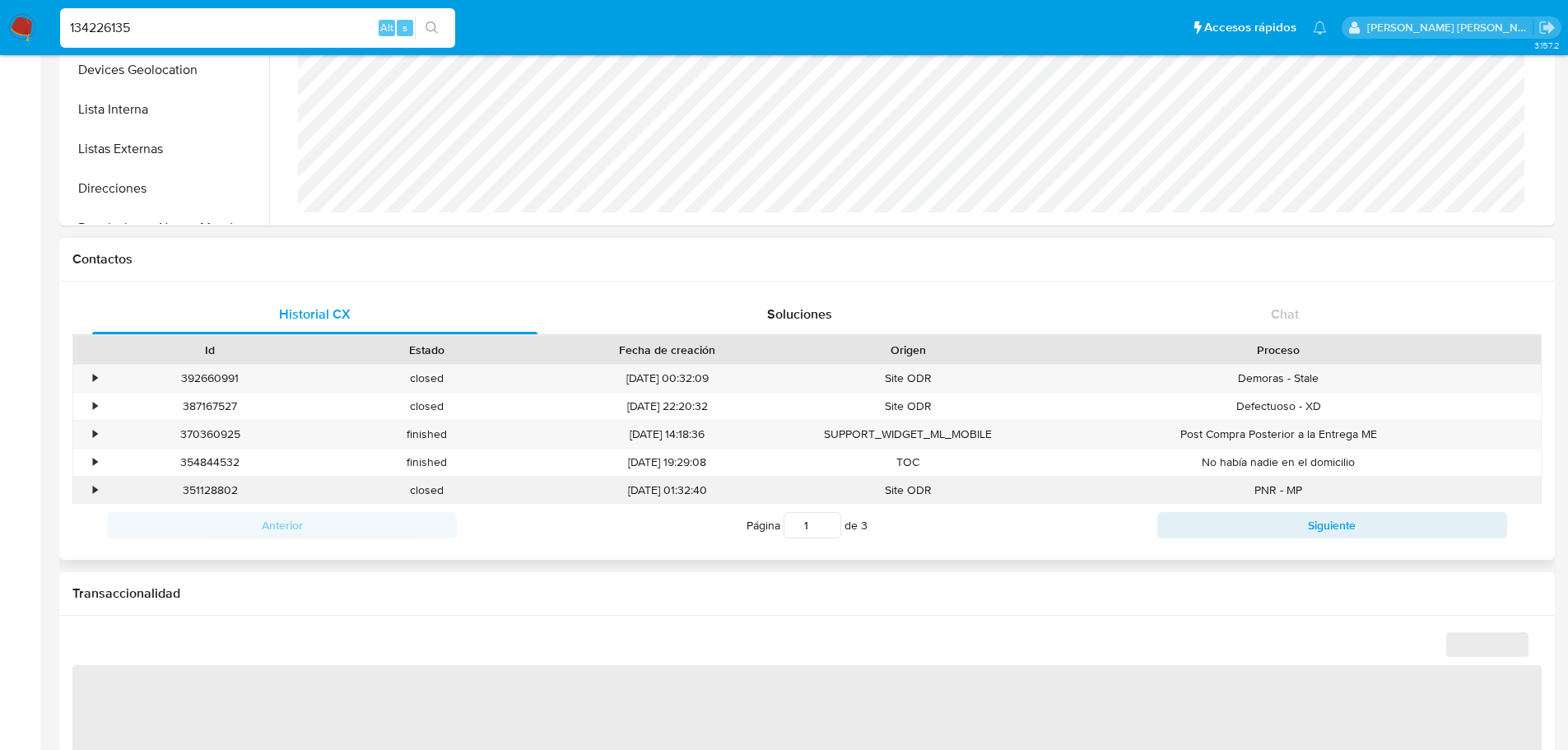
scroll to position [1003, 0]
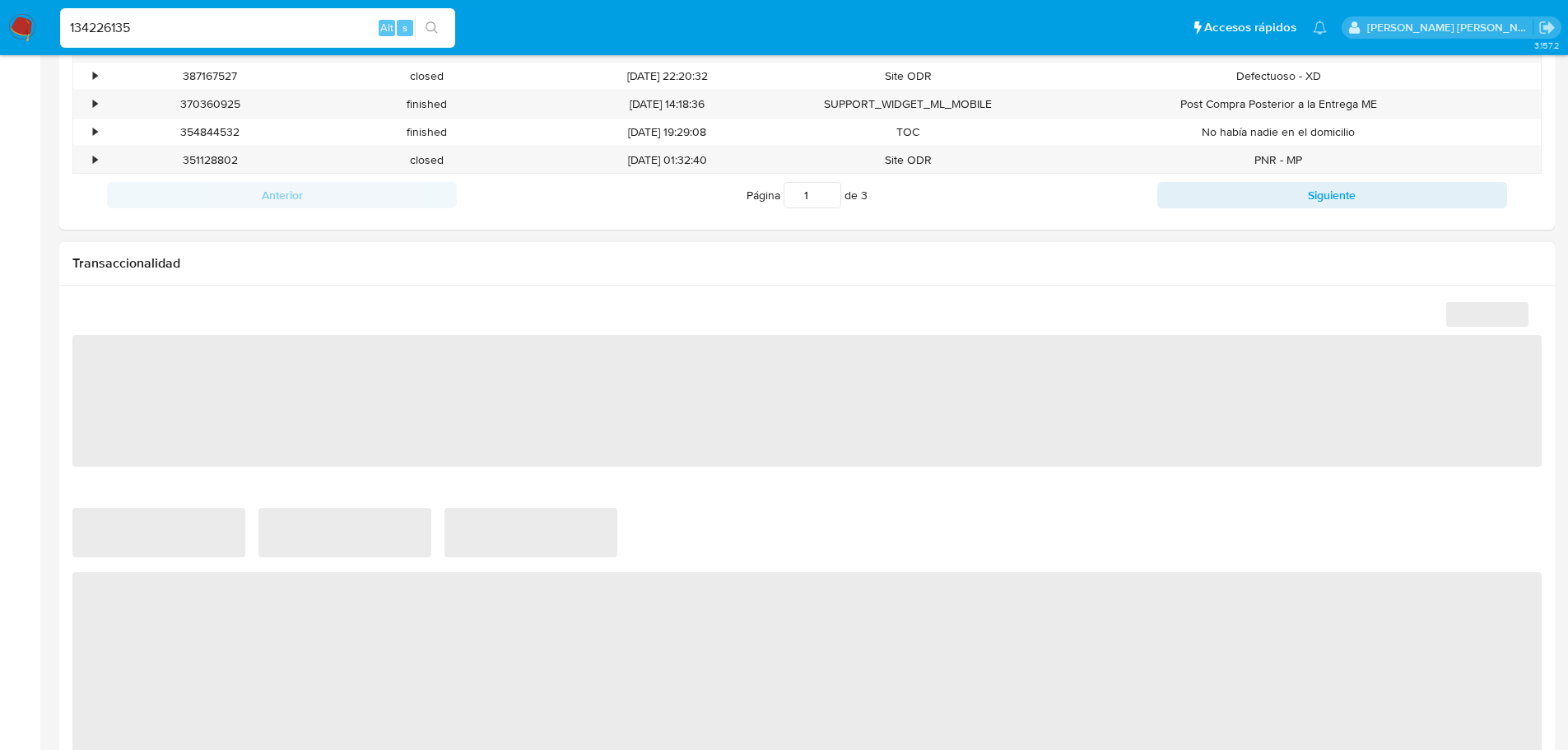
select select "10"
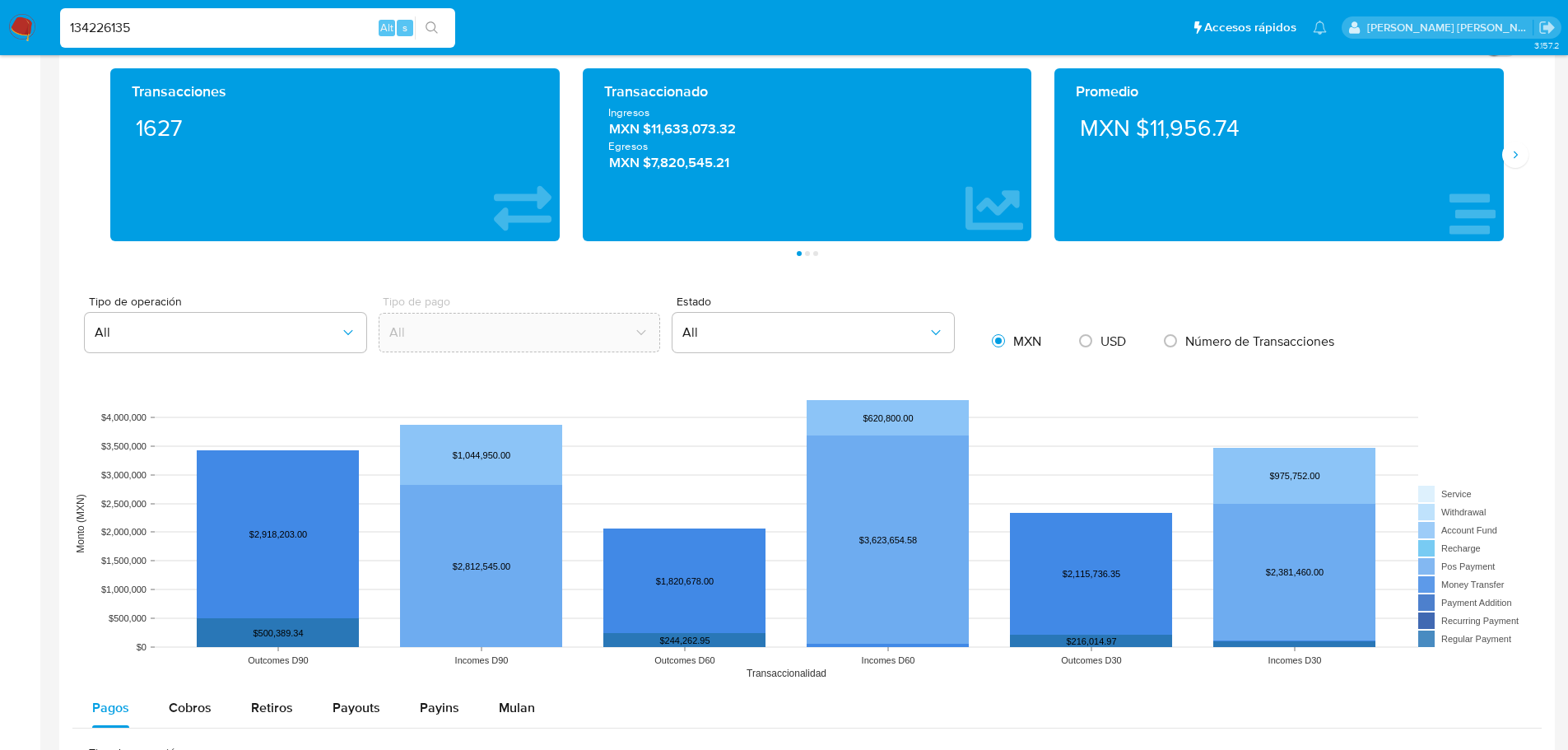
scroll to position [987, 0]
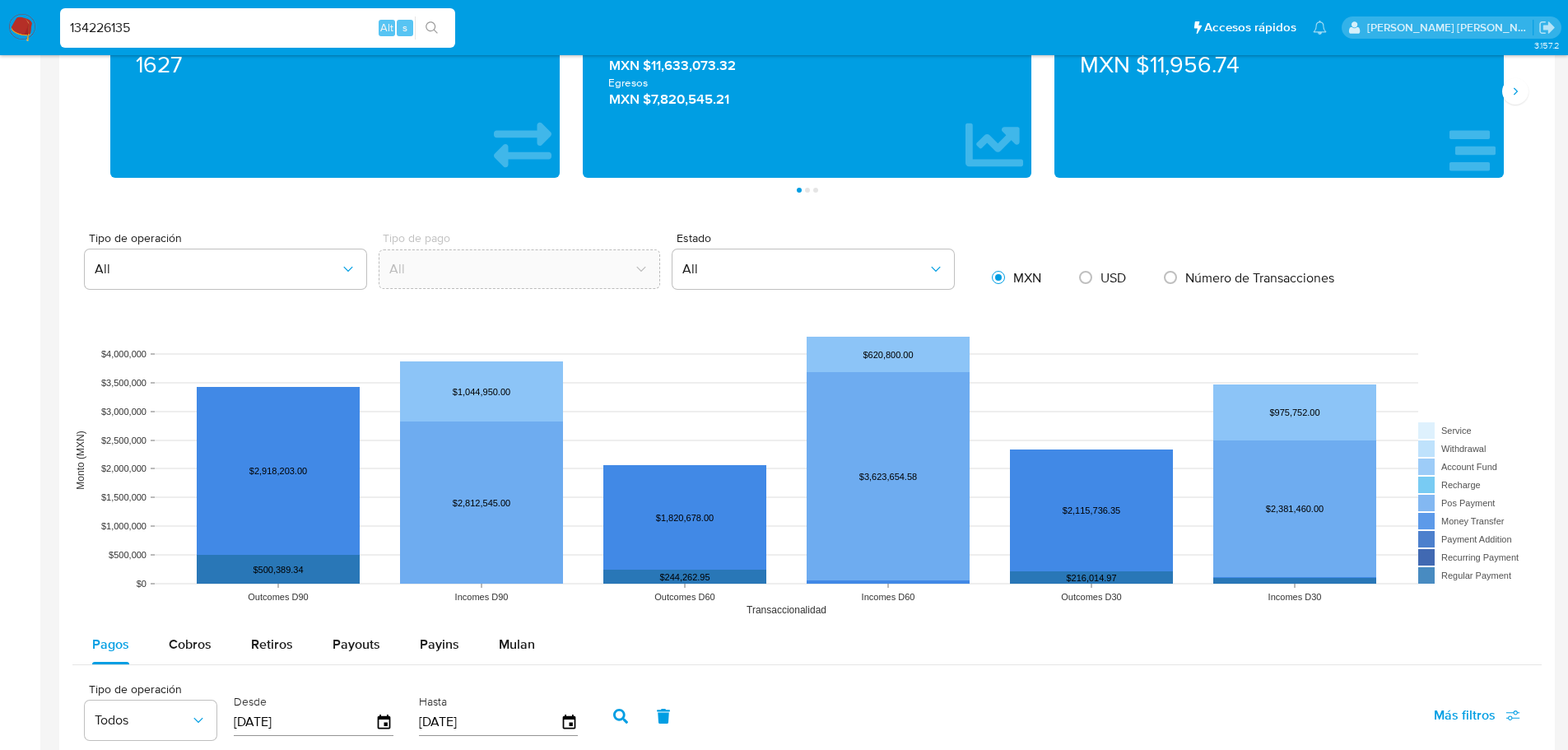
drag, startPoint x: 200, startPoint y: 636, endPoint x: 396, endPoint y: 512, distance: 231.9
click at [199, 634] on span "Cobros" at bounding box center [190, 643] width 43 height 19
select select "10"
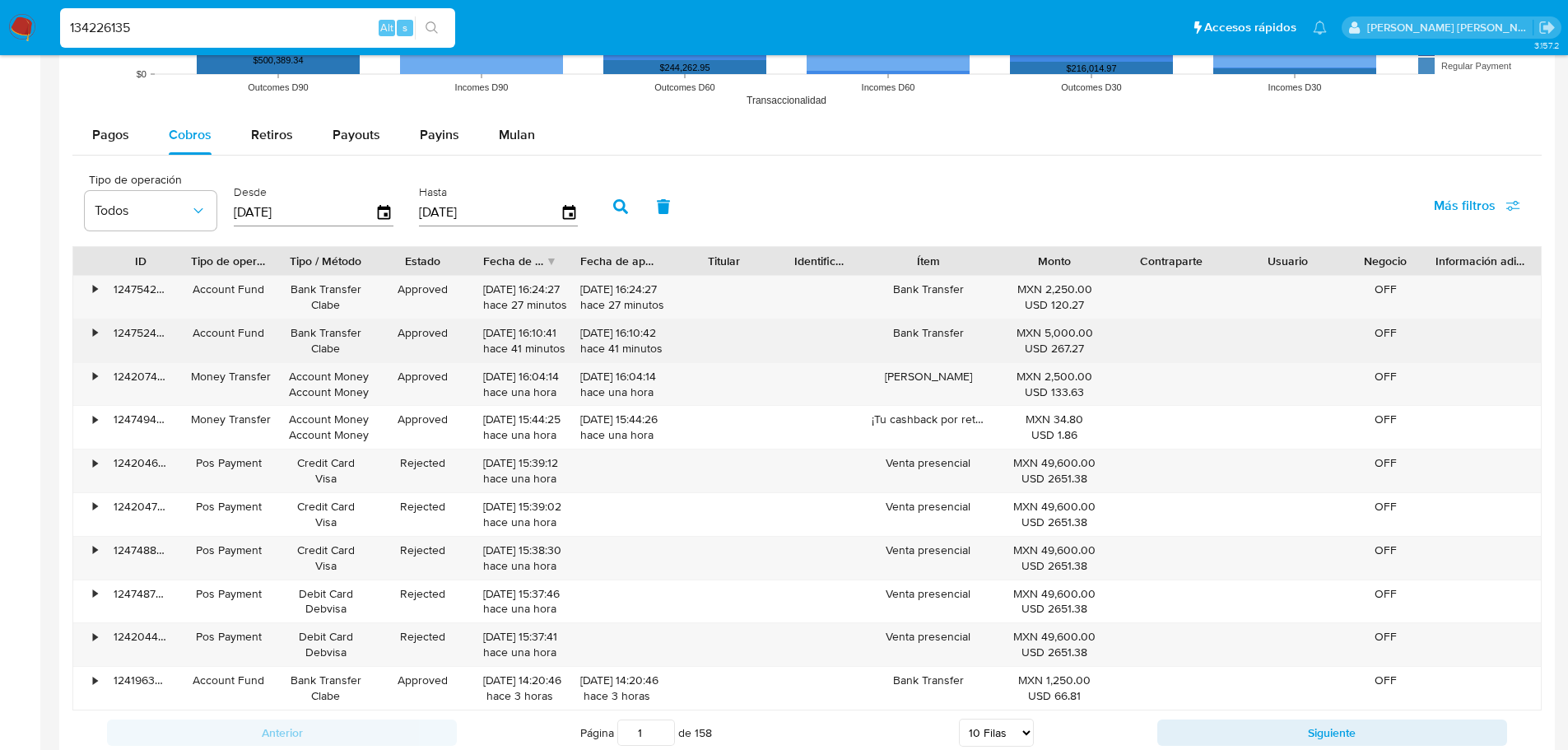
scroll to position [1564, 0]
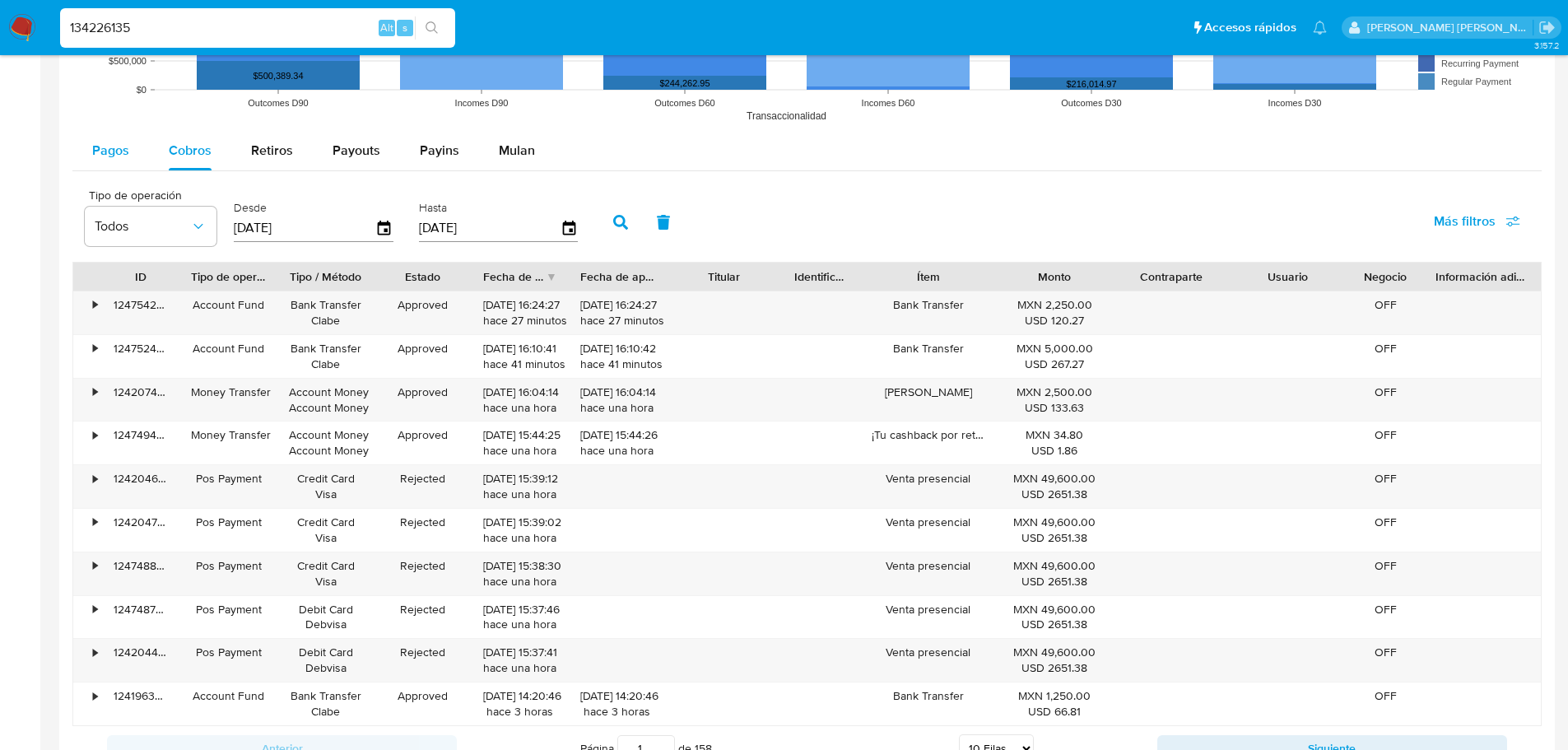
click at [116, 161] on div "Pagos" at bounding box center [111, 150] width 37 height 39
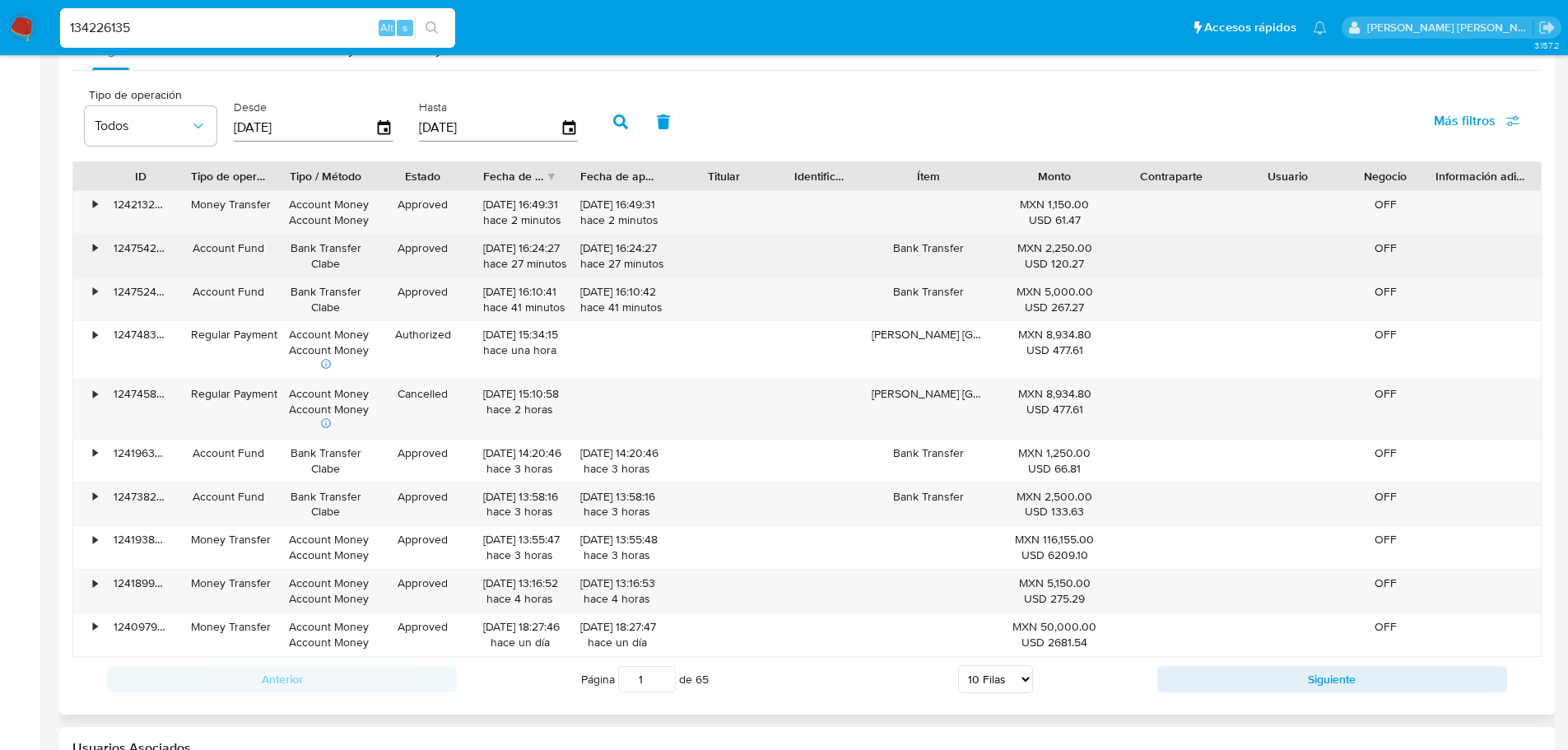
scroll to position [1646, 0]
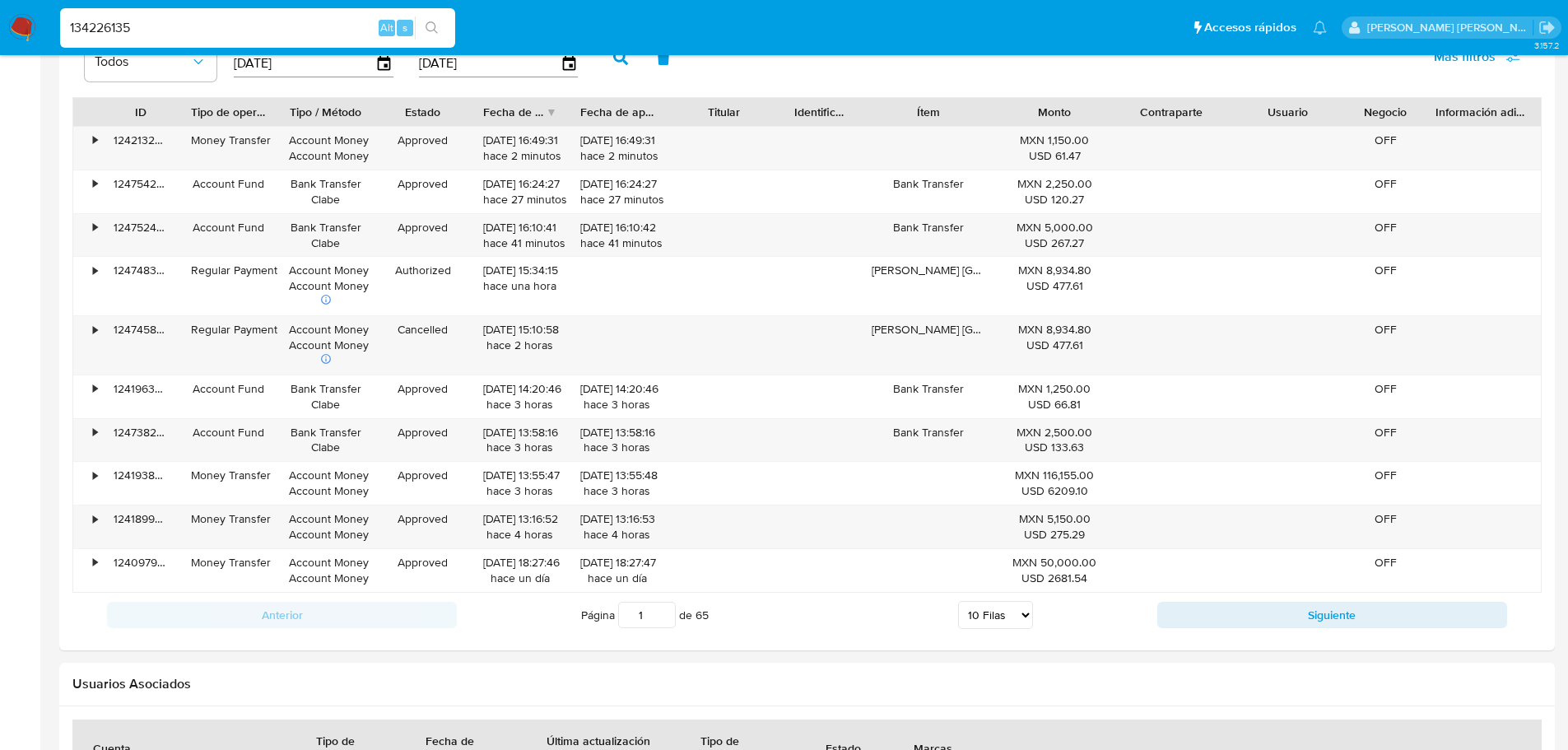
drag, startPoint x: 164, startPoint y: 28, endPoint x: 0, endPoint y: -29, distance: 173.6
paste input "706847487"
type input "706847487"
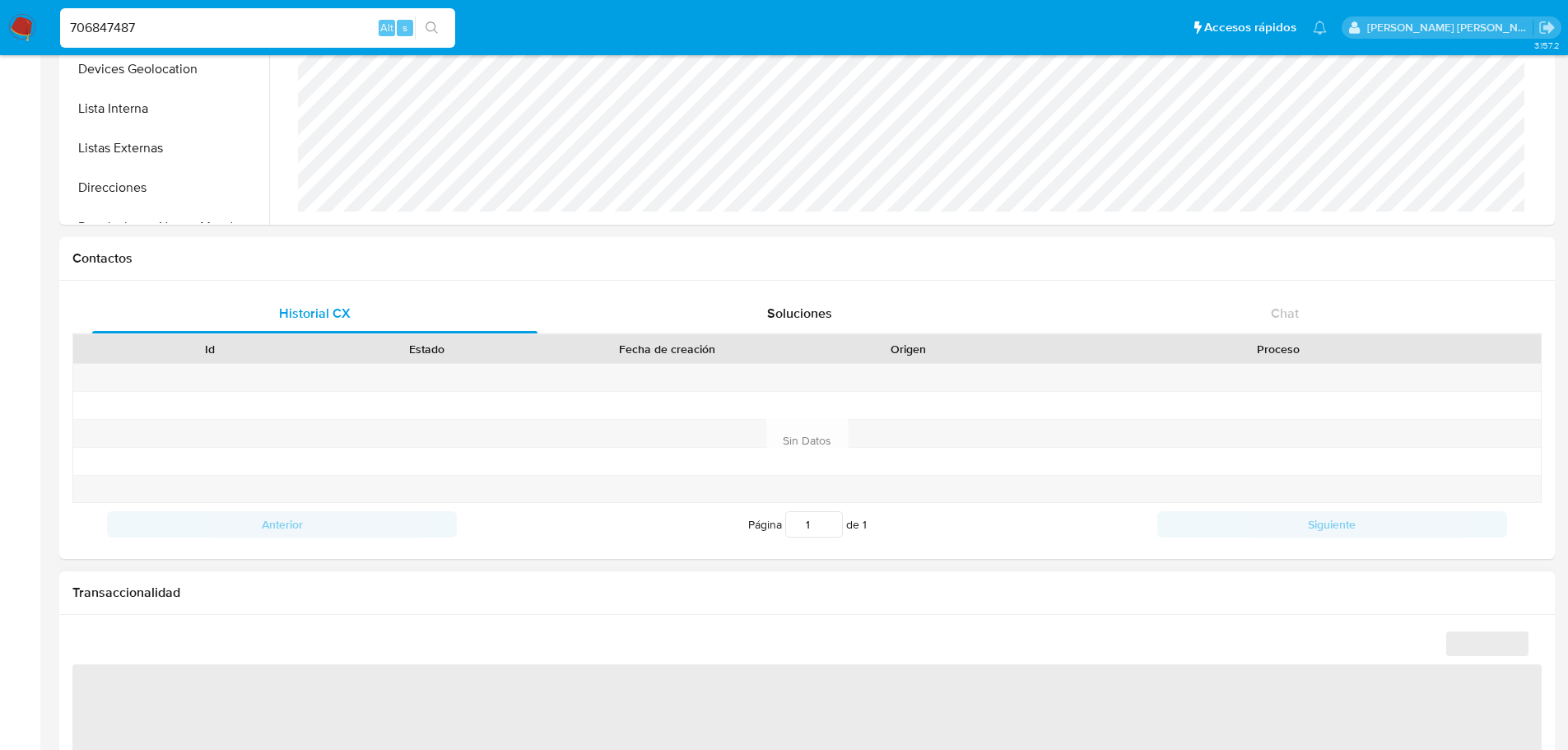
scroll to position [1019, 0]
select select "10"
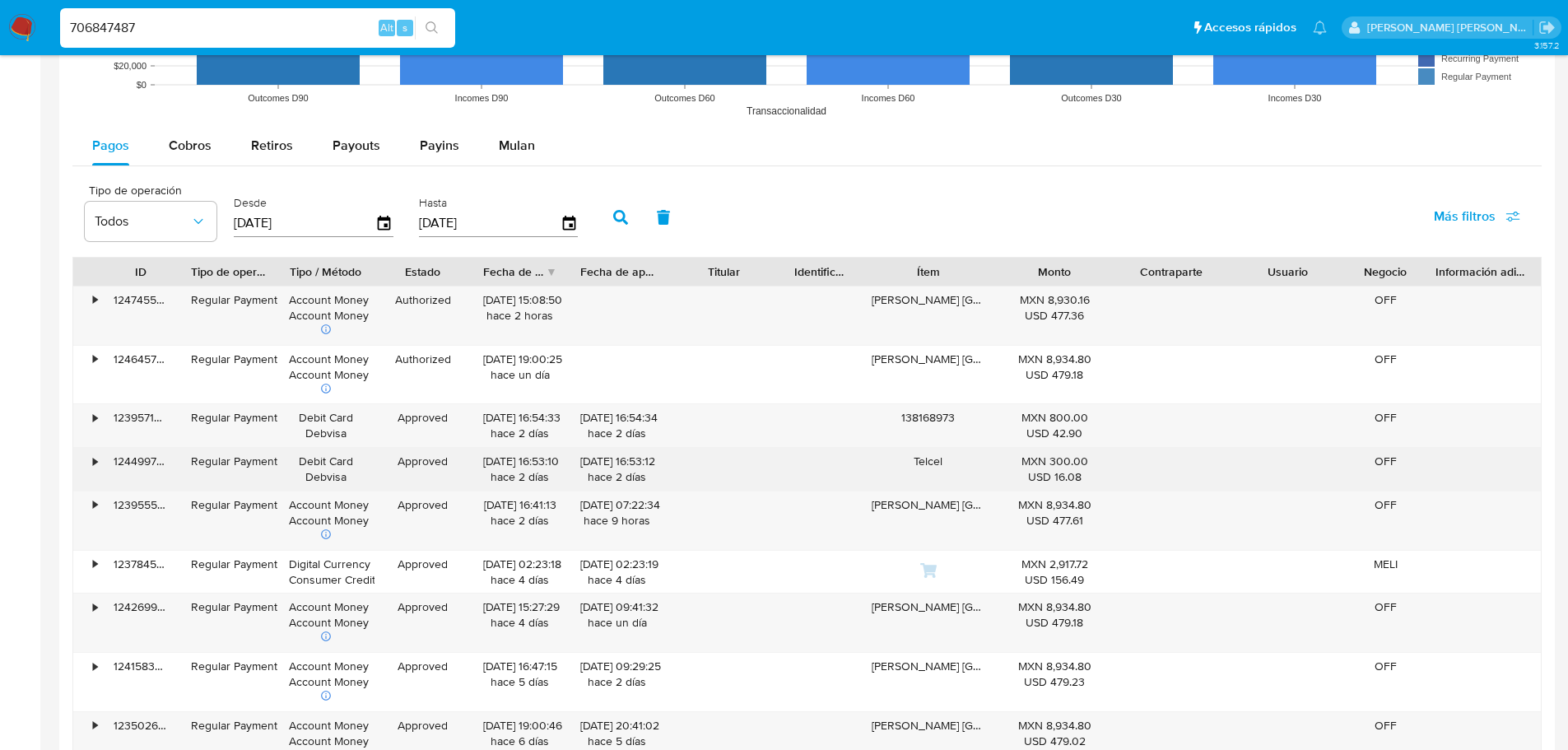
scroll to position [1481, 0]
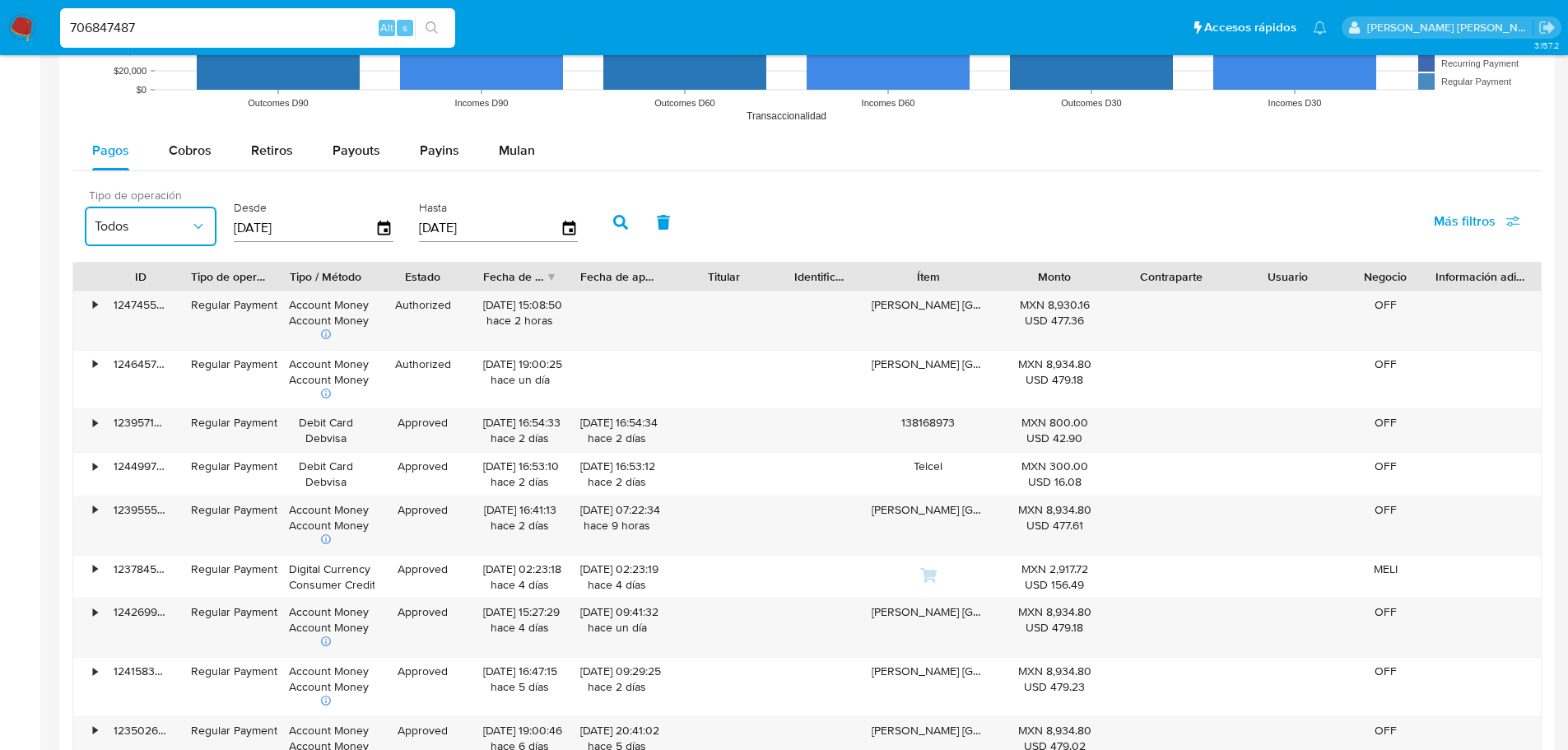
click at [192, 226] on icon "button" at bounding box center [198, 225] width 17 height 17
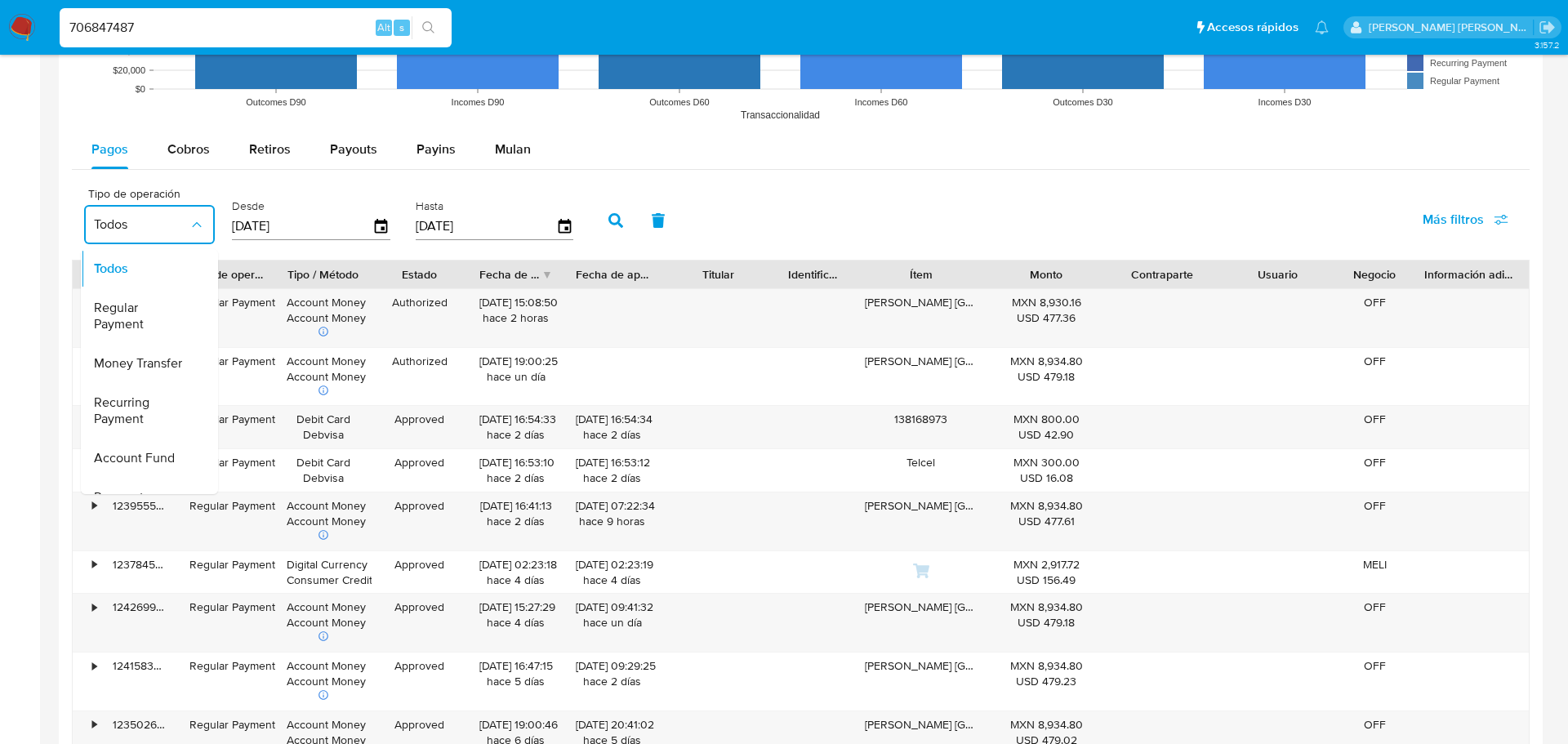
drag, startPoint x: 141, startPoint y: 306, endPoint x: 329, endPoint y: 288, distance: 188.9
click at [145, 306] on span "Regular Payment" at bounding box center [141, 316] width 94 height 33
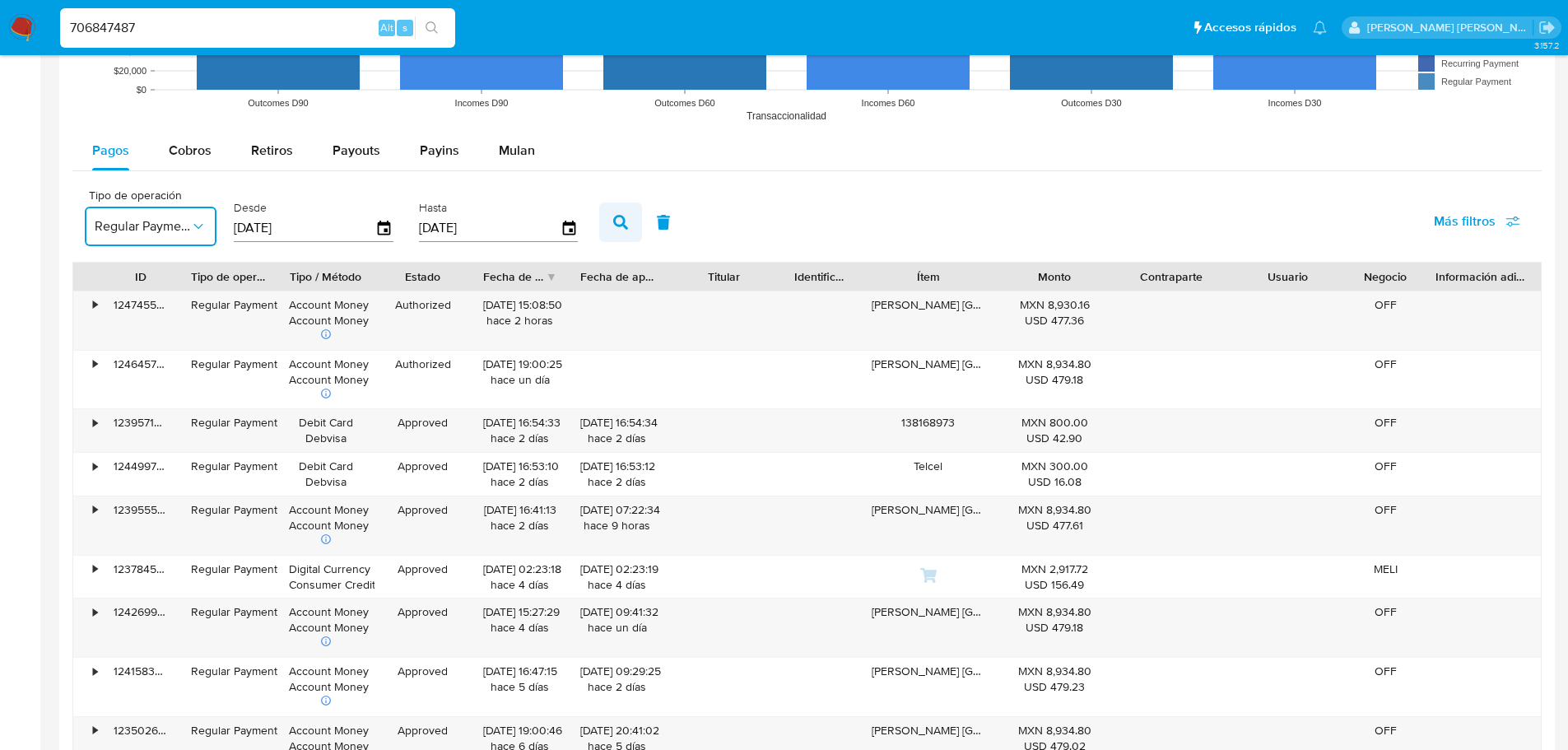
click at [641, 220] on button "button" at bounding box center [621, 223] width 43 height 39
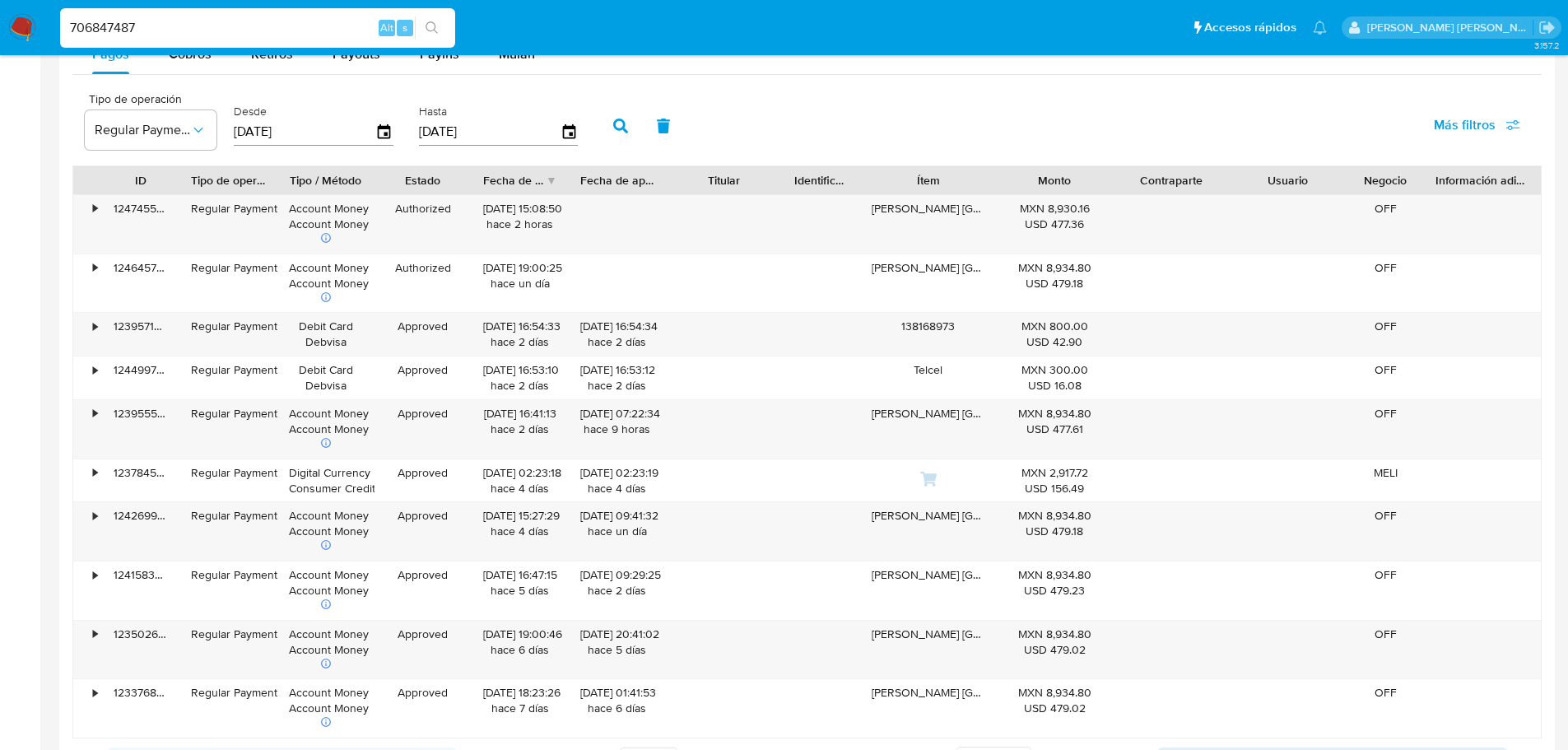
scroll to position [1646, 0]
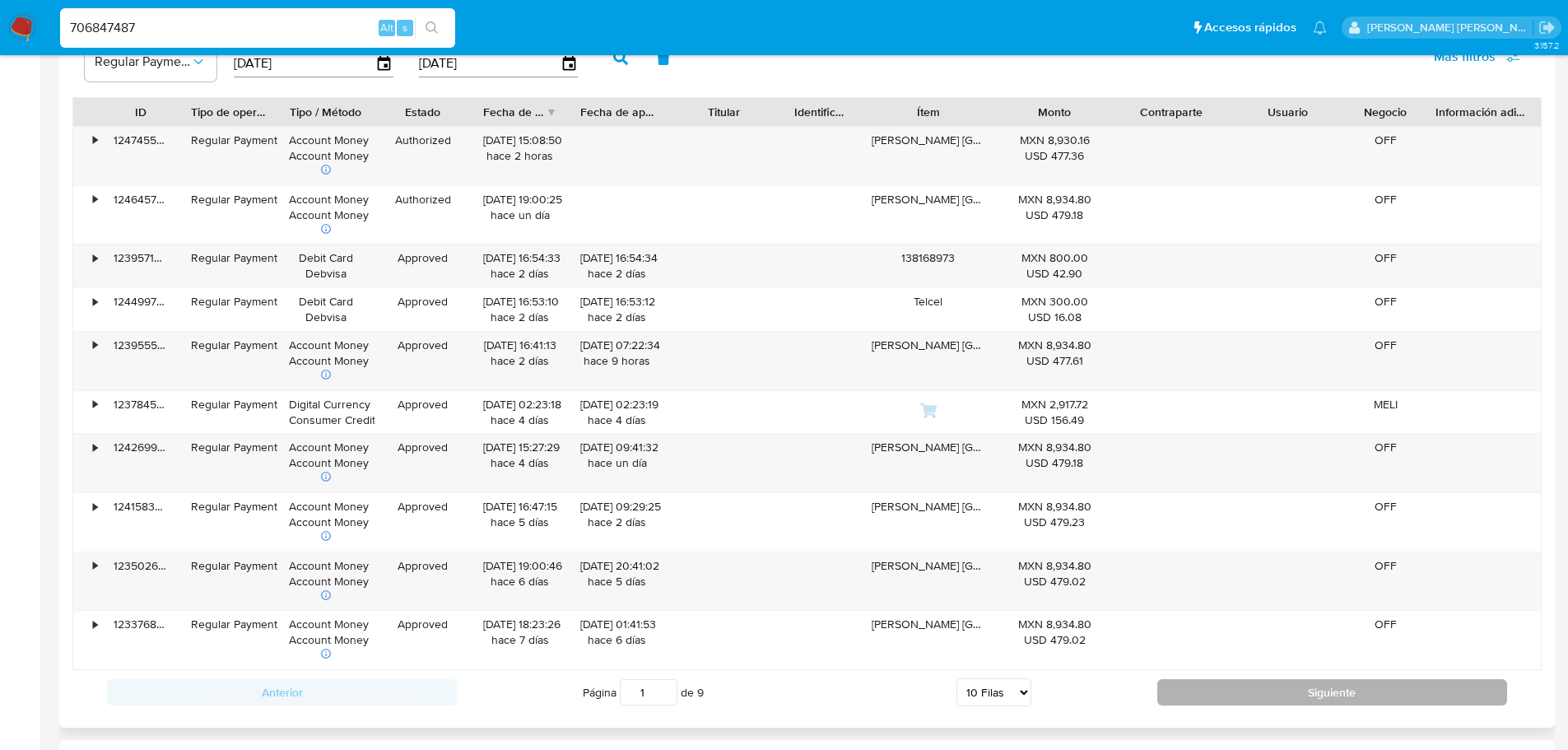
click at [1184, 696] on button "Siguiente" at bounding box center [1332, 692] width 350 height 26
type input "2"
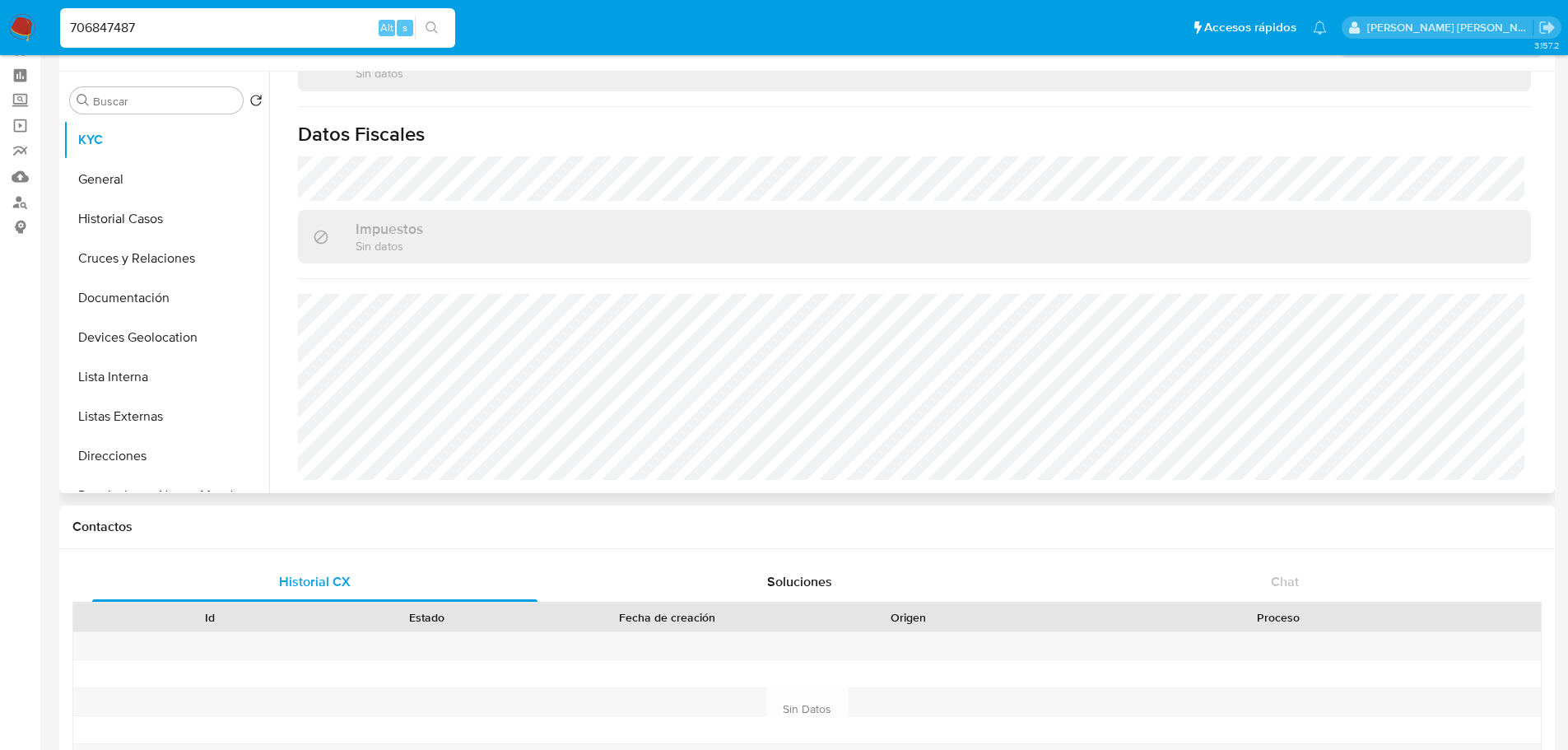
scroll to position [0, 0]
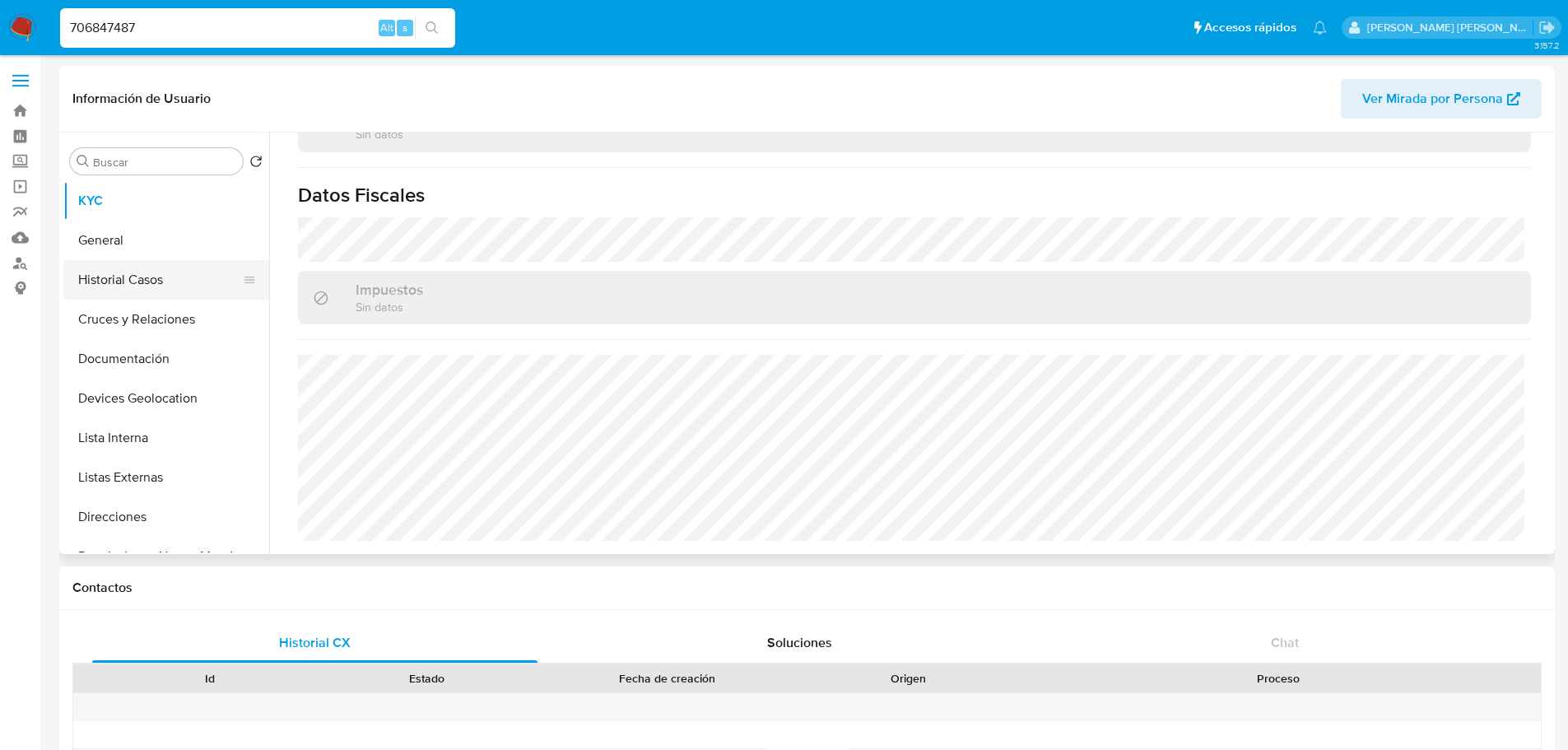
click at [133, 279] on button "Historial Casos" at bounding box center [160, 279] width 192 height 39
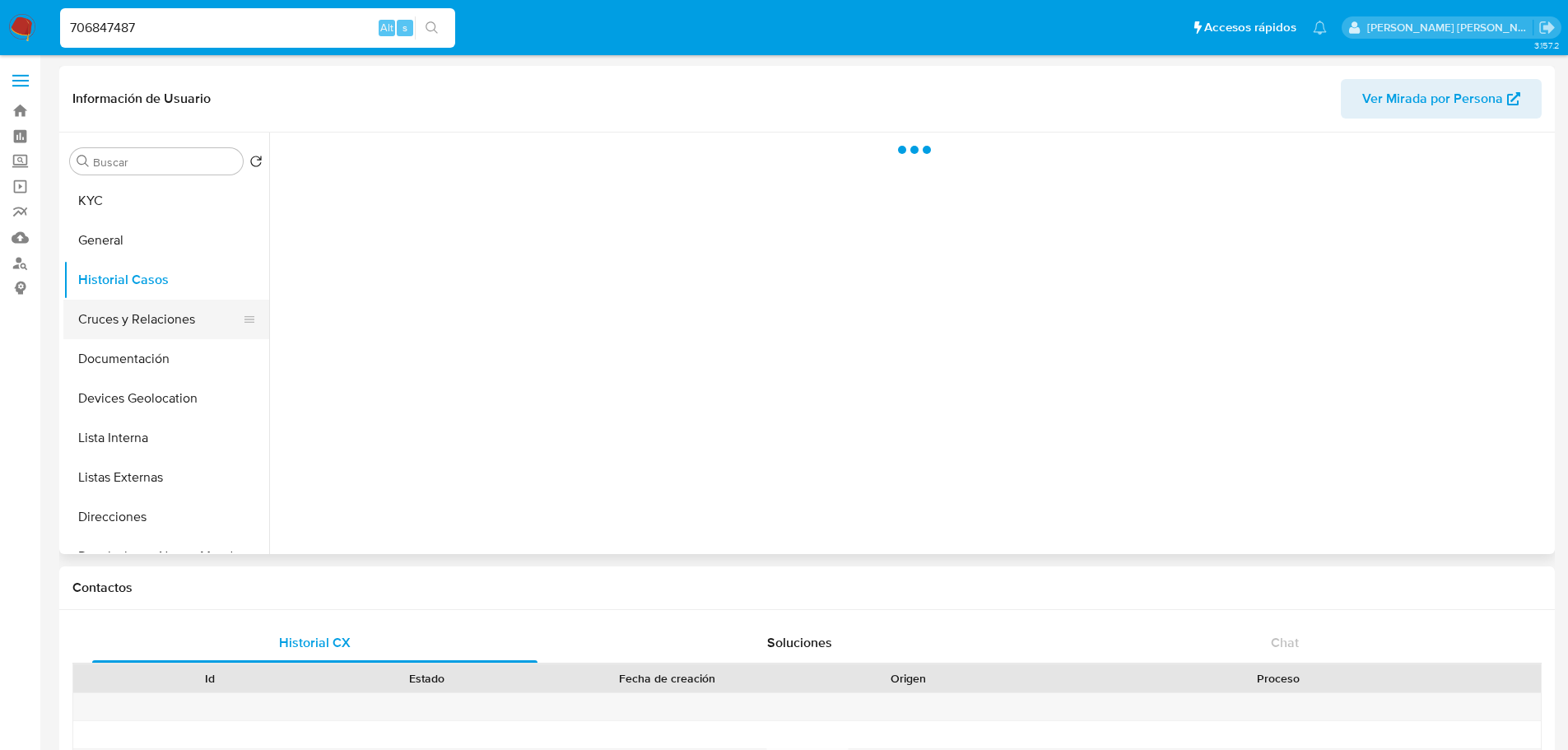
click at [178, 325] on button "Cruces y Relaciones" at bounding box center [160, 320] width 192 height 39
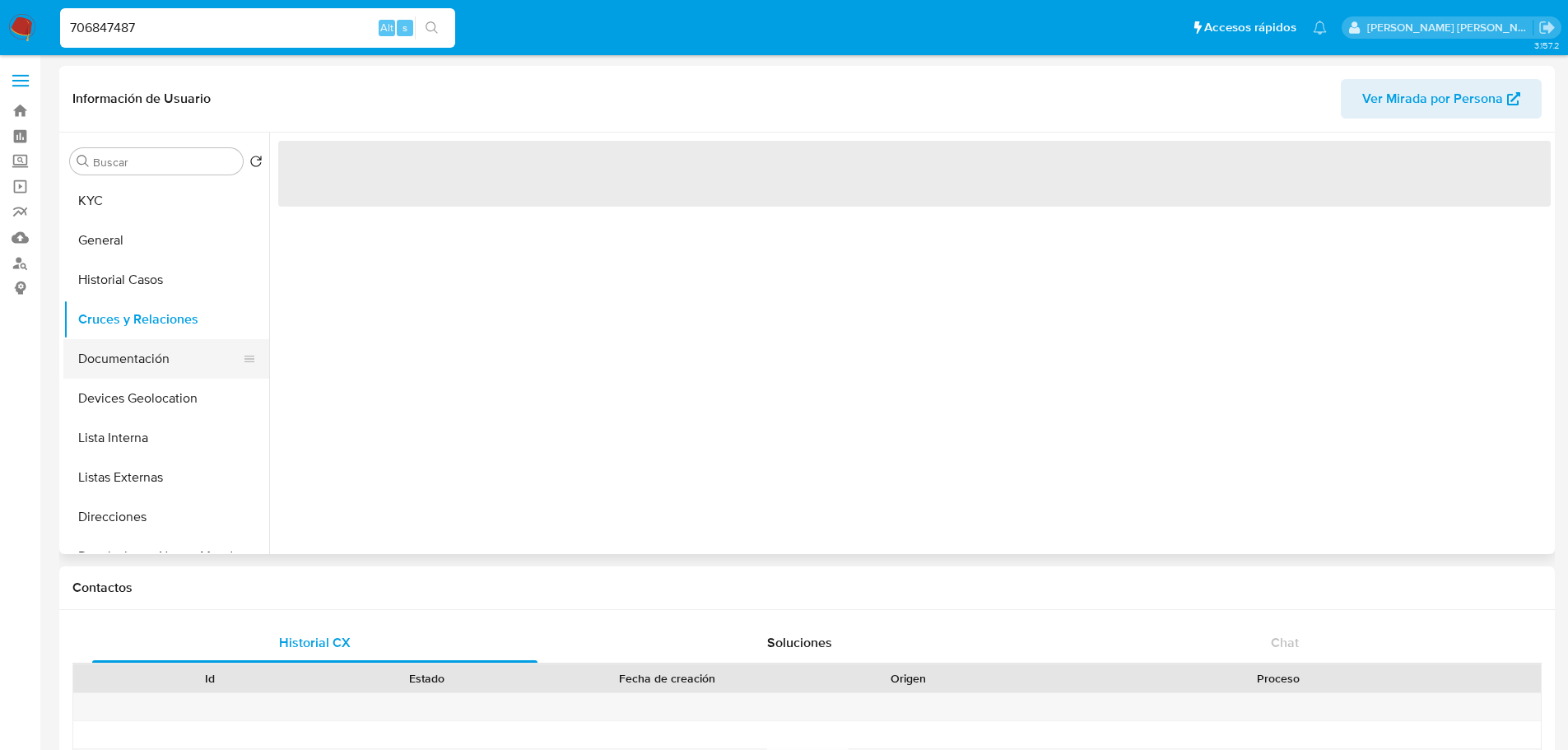
click at [163, 362] on button "Documentación" at bounding box center [160, 359] width 192 height 39
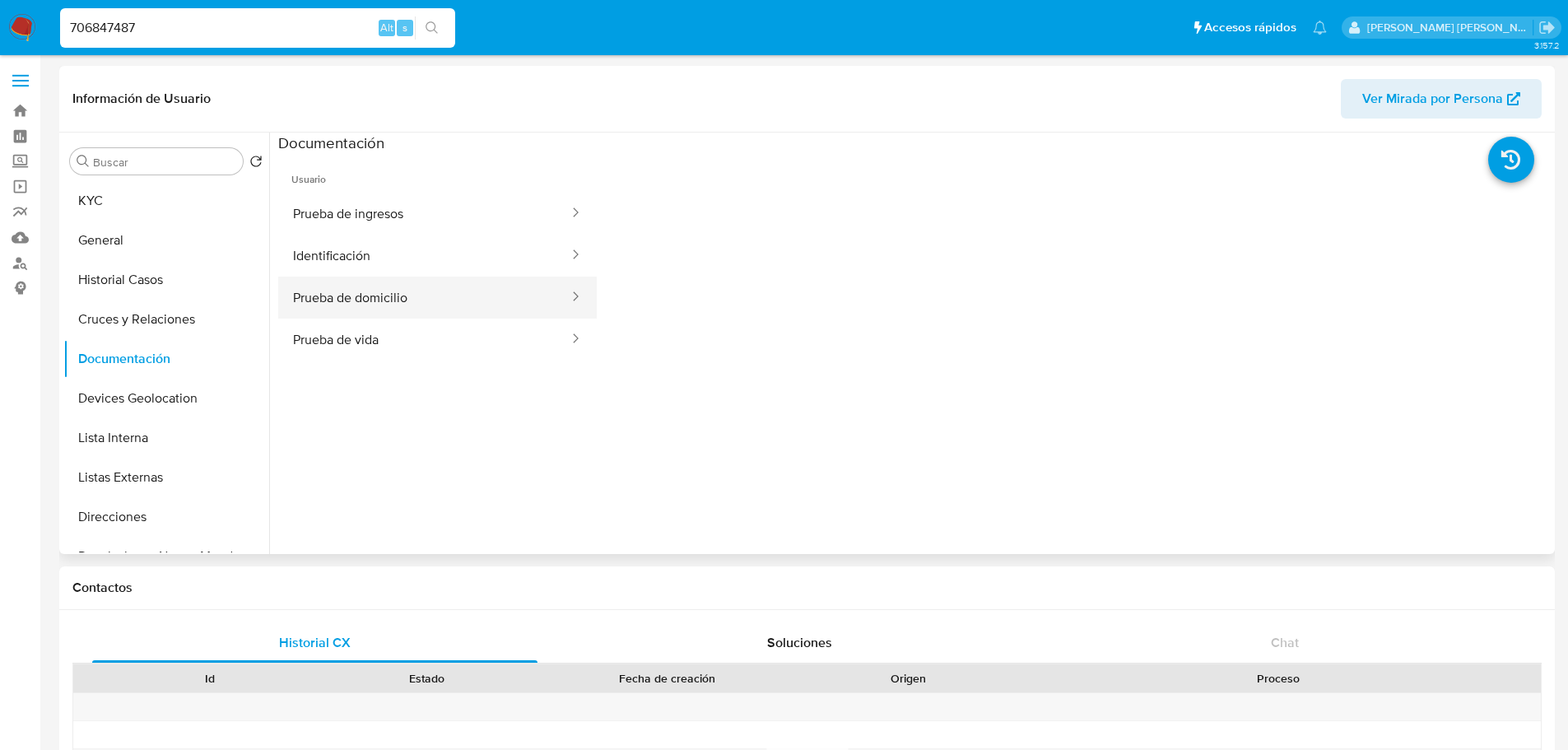
click at [414, 304] on button "Prueba de domicilio" at bounding box center [425, 297] width 292 height 42
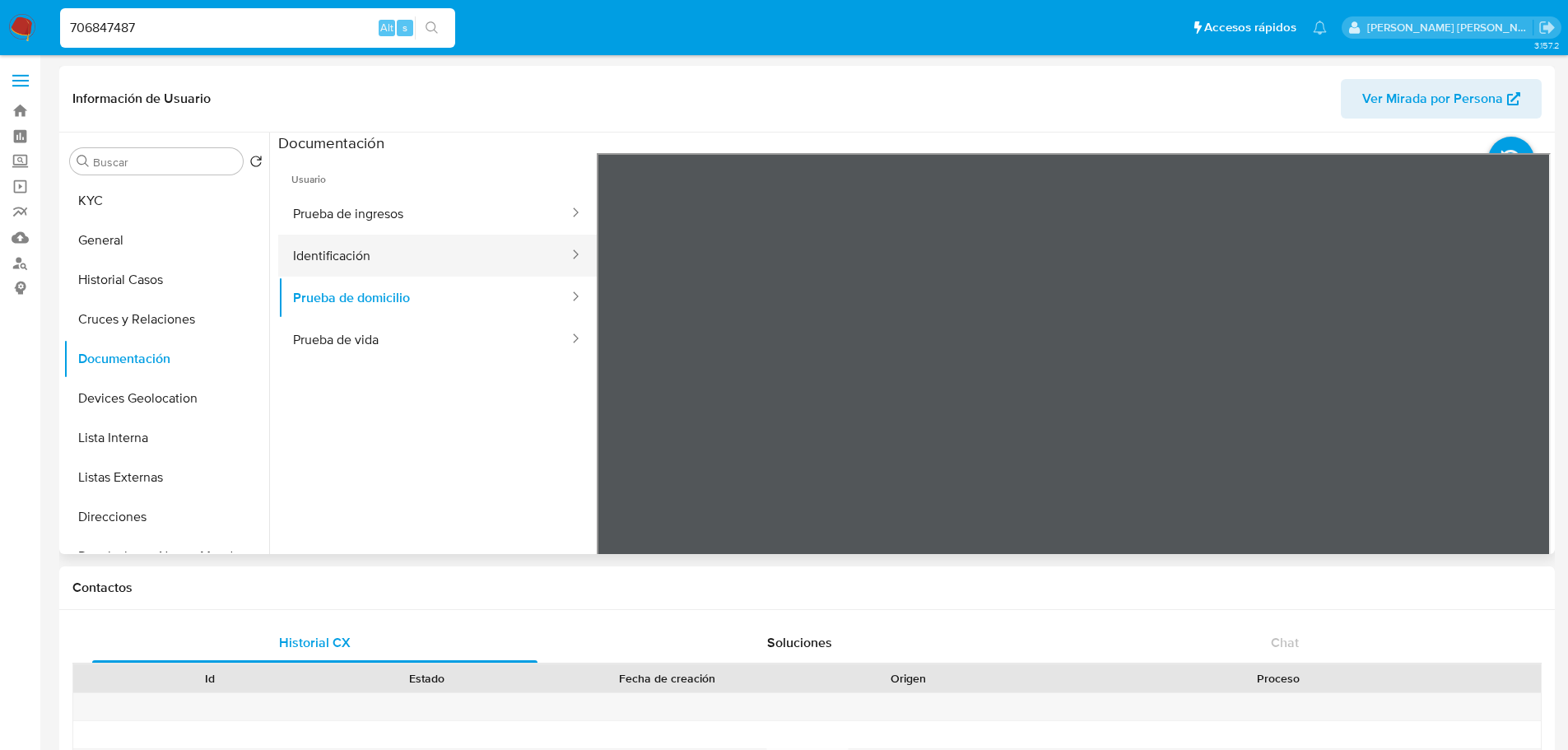
click at [411, 263] on button "Identificación" at bounding box center [425, 255] width 292 height 42
click at [415, 263] on button "Identificación" at bounding box center [425, 255] width 292 height 42
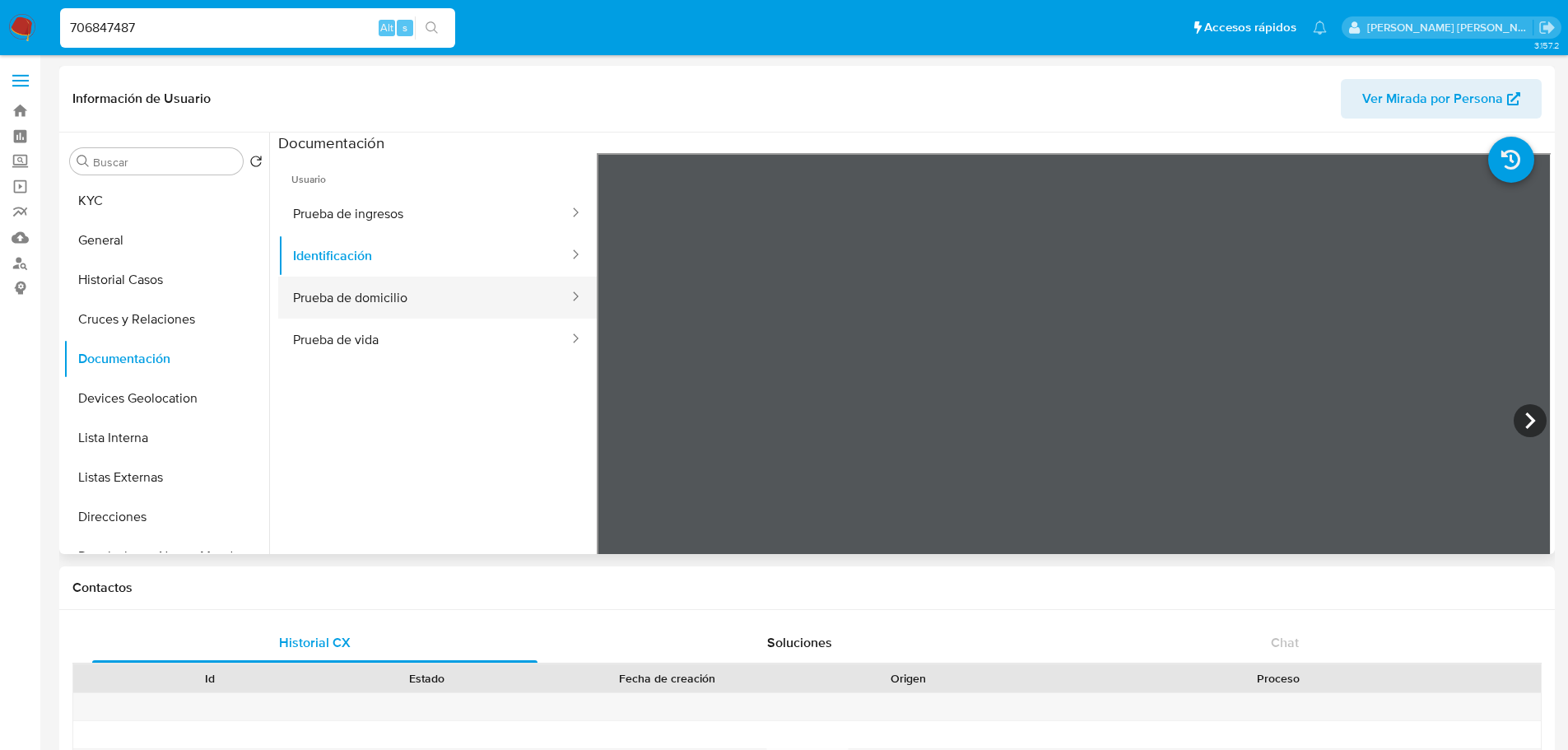
drag, startPoint x: 416, startPoint y: 305, endPoint x: 428, endPoint y: 311, distance: 13.4
click at [417, 305] on button "Prueba de domicilio" at bounding box center [425, 297] width 292 height 42
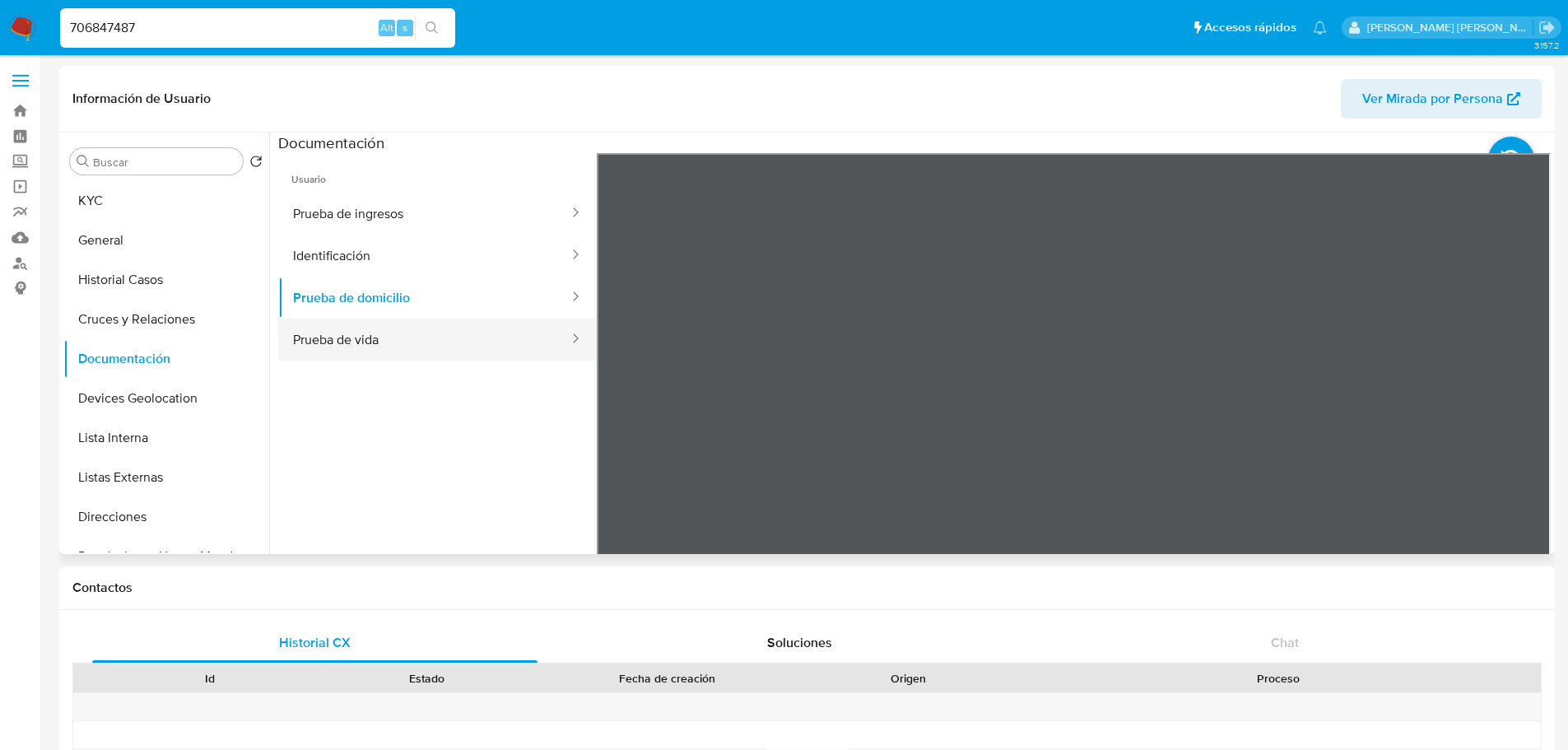
click at [426, 333] on button "Prueba de vida" at bounding box center [425, 339] width 292 height 42
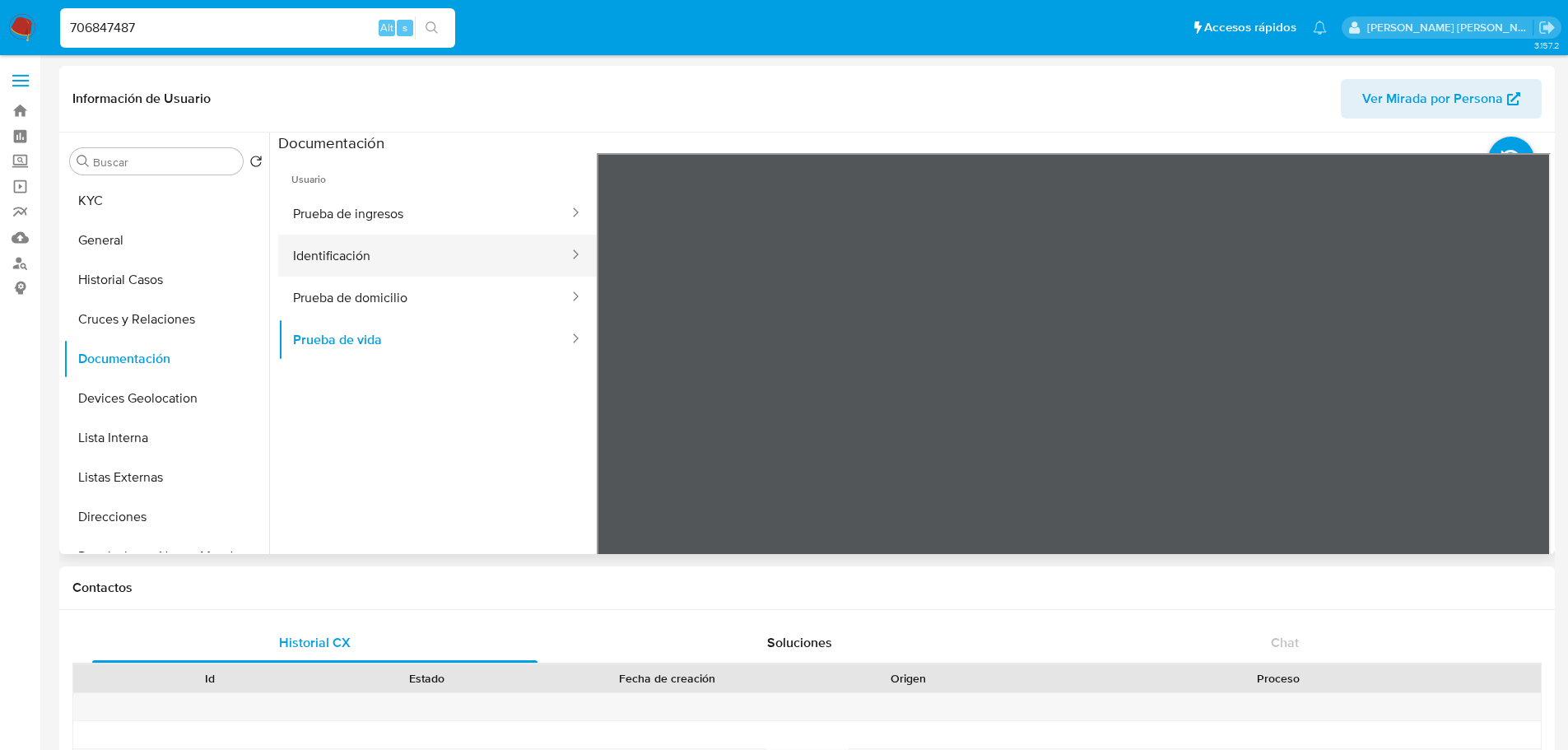
click at [392, 265] on button "Identificación" at bounding box center [425, 255] width 292 height 42
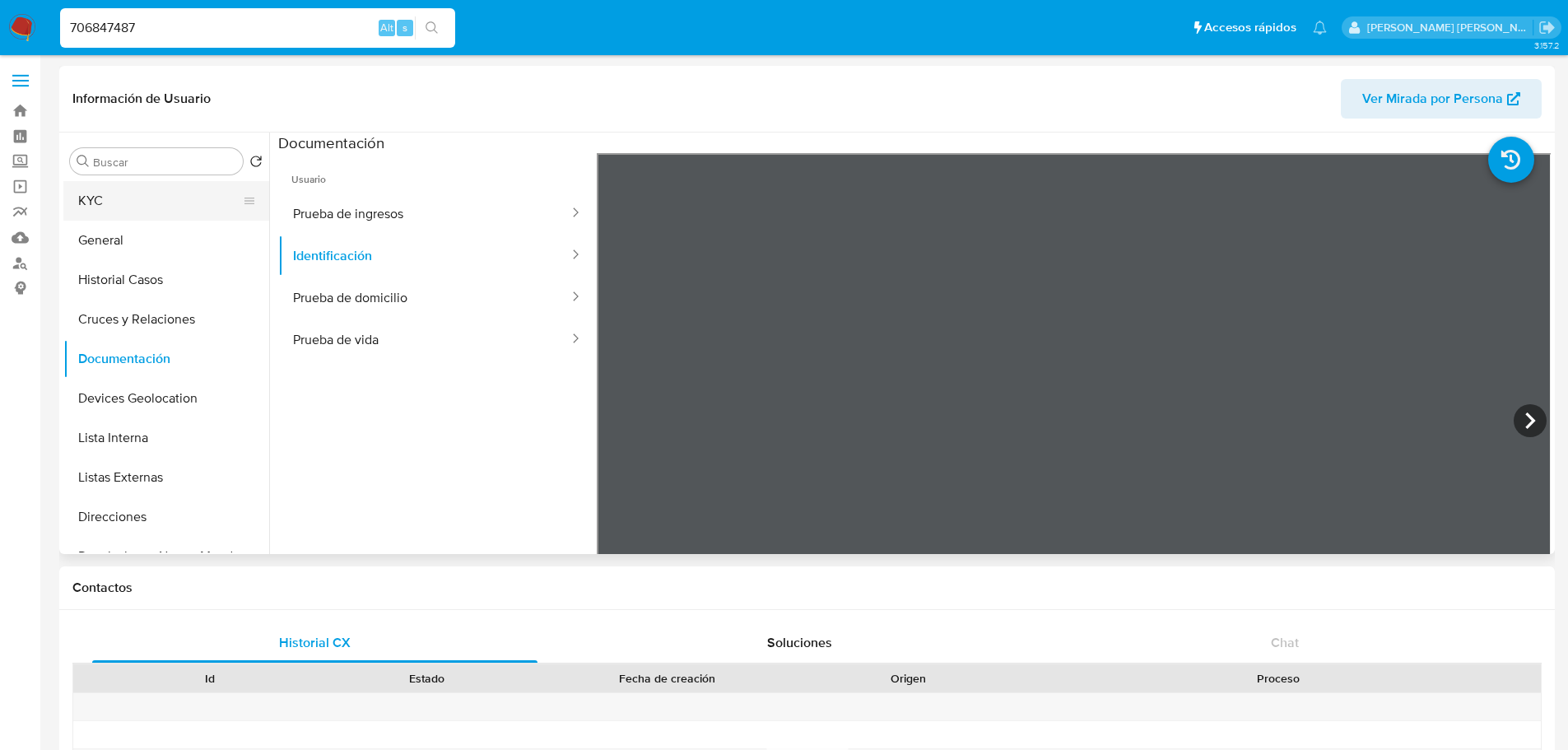
click at [192, 201] on button "KYC" at bounding box center [160, 201] width 192 height 39
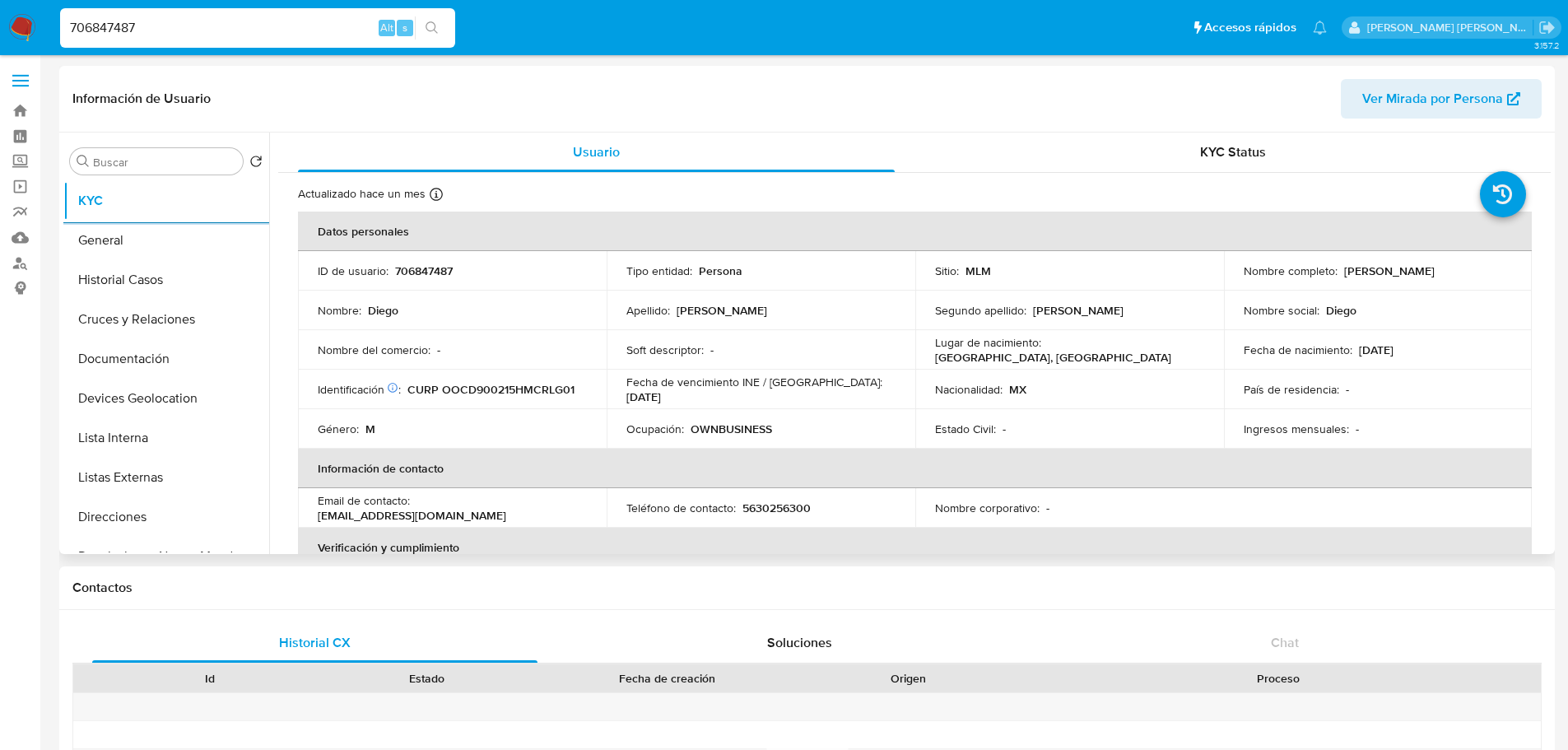
drag, startPoint x: 204, startPoint y: 477, endPoint x: 362, endPoint y: 418, distance: 168.7
click at [213, 474] on button "Listas Externas" at bounding box center [167, 477] width 206 height 39
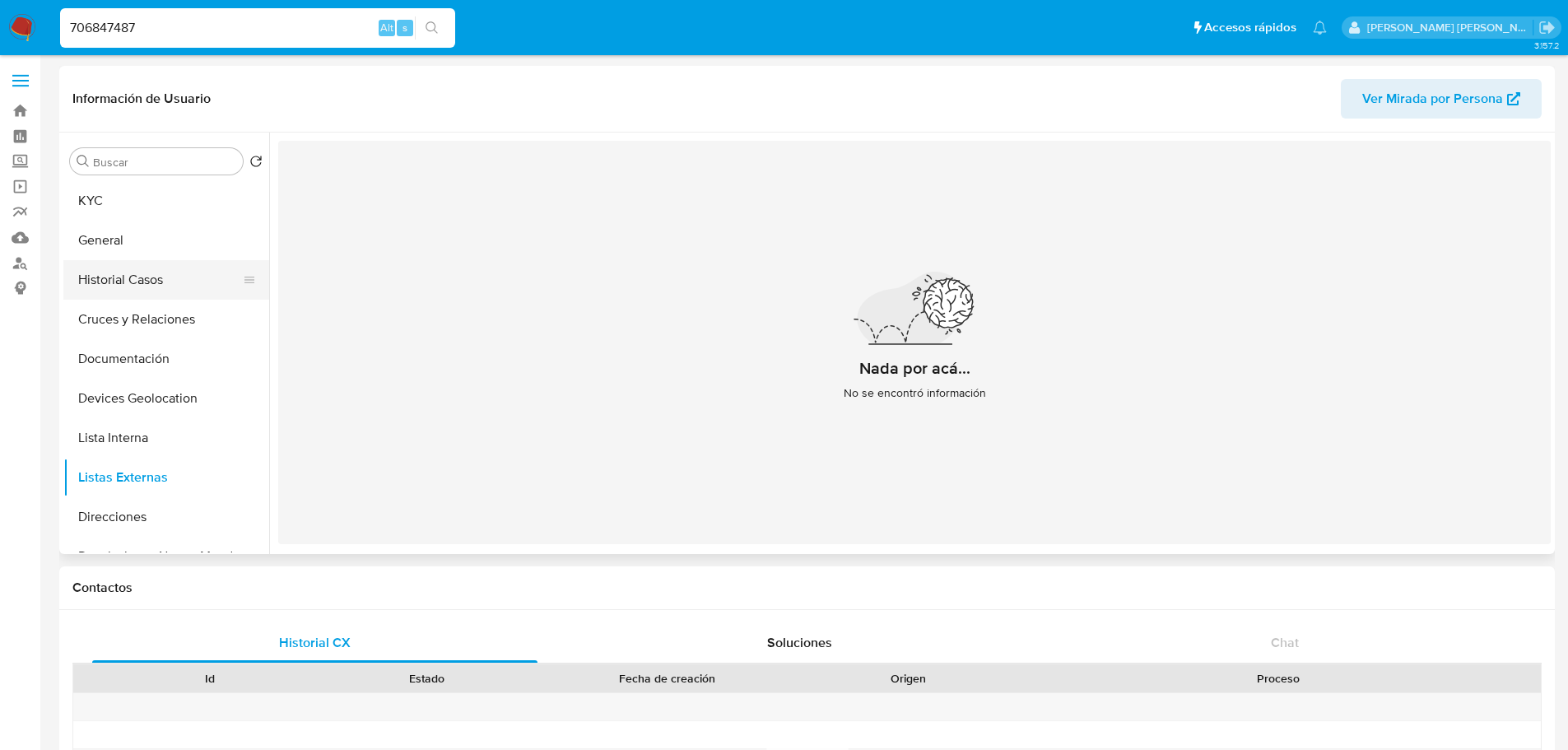
click at [124, 284] on button "Historial Casos" at bounding box center [160, 279] width 192 height 39
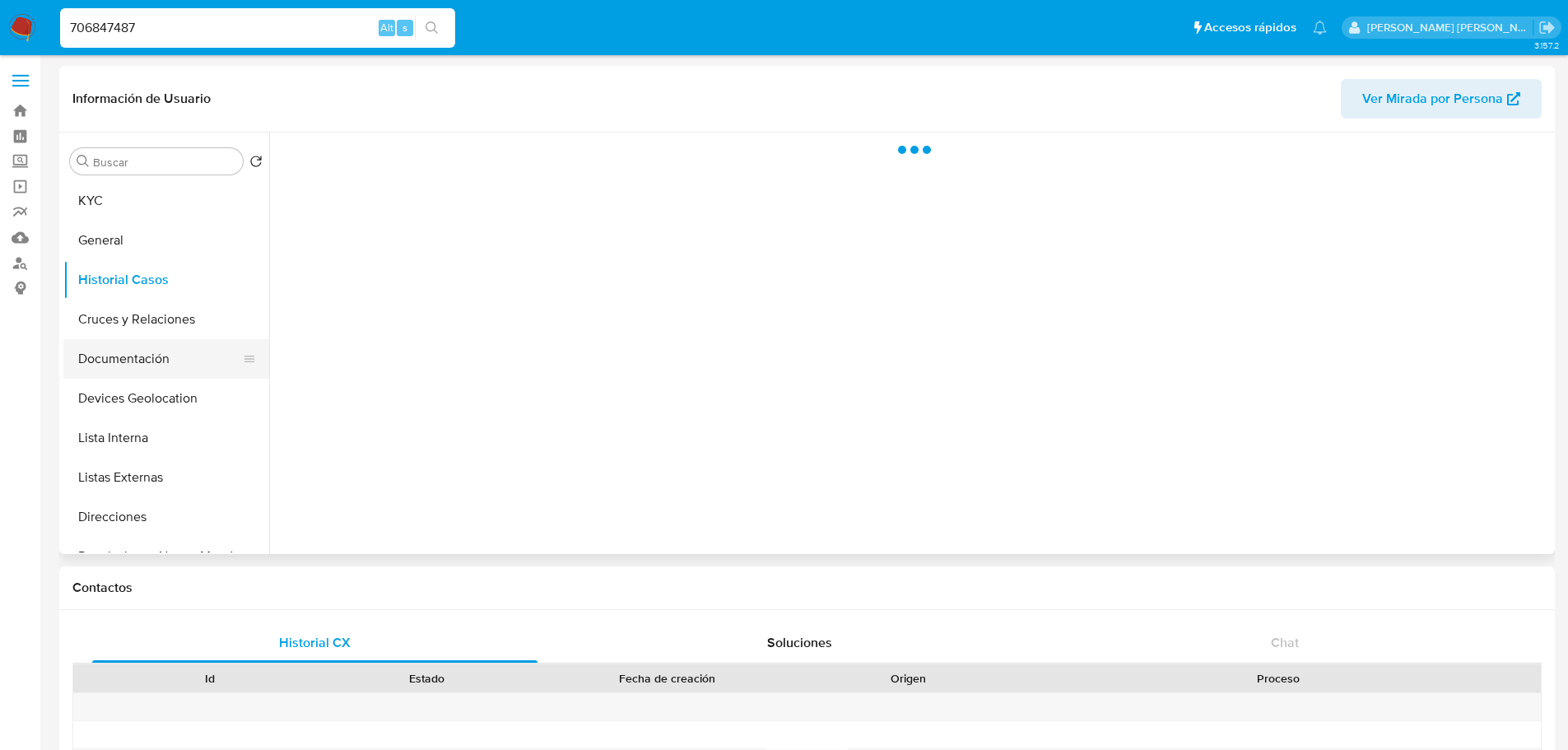
click at [131, 349] on button "Documentación" at bounding box center [160, 359] width 192 height 39
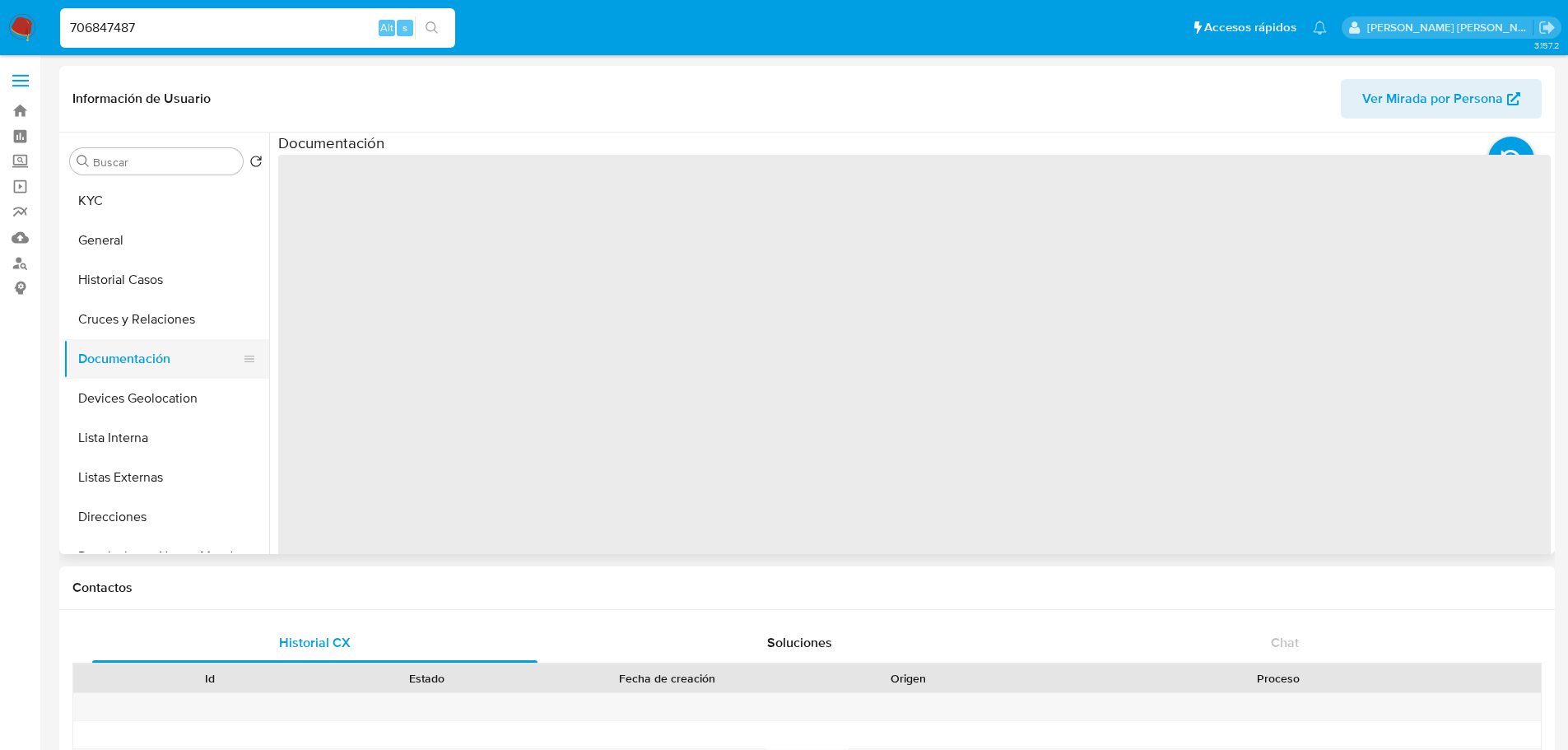
click at [129, 367] on button "Documentación" at bounding box center [160, 359] width 192 height 39
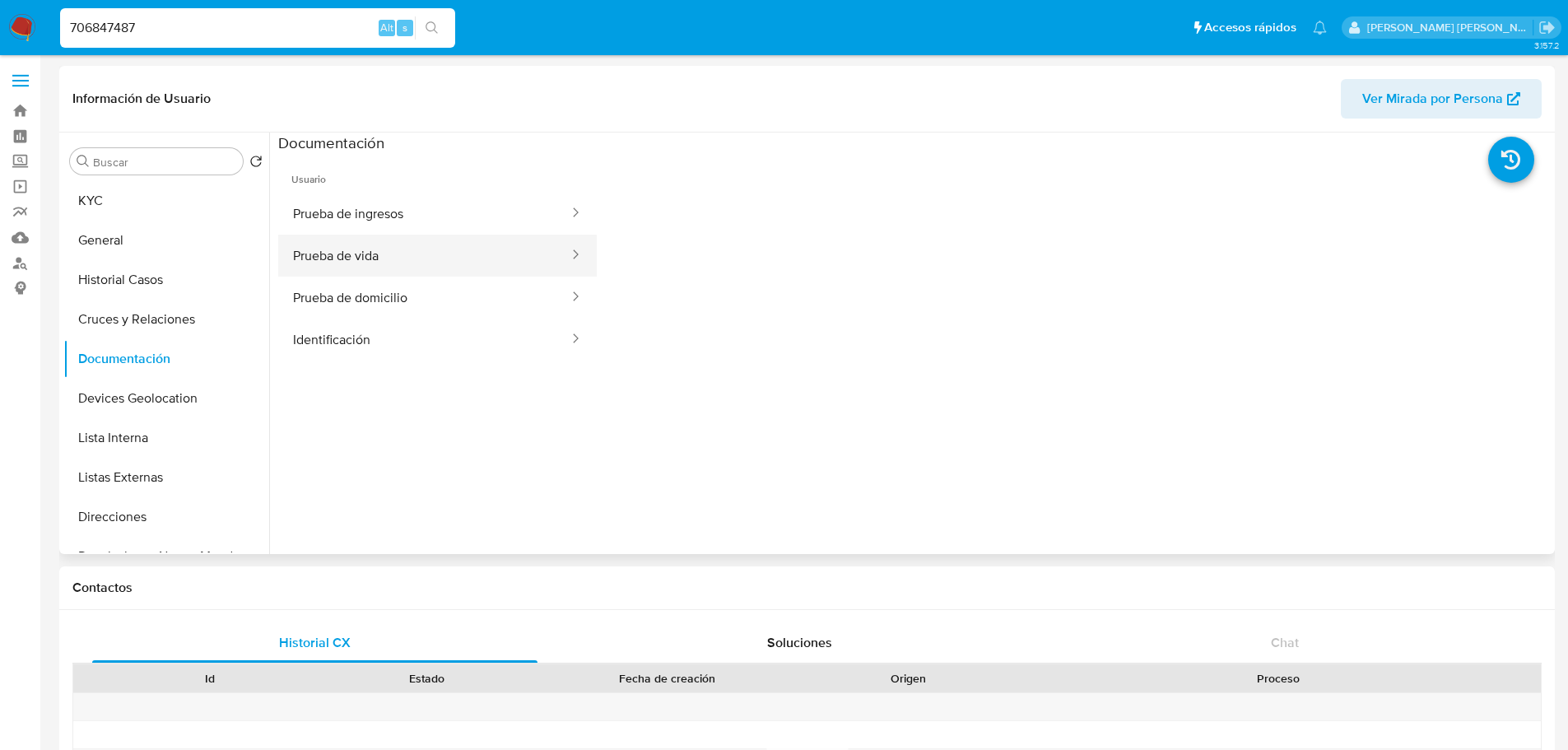
drag, startPoint x: 429, startPoint y: 263, endPoint x: 415, endPoint y: 274, distance: 17.8
click at [429, 263] on button "Prueba de vida" at bounding box center [425, 255] width 292 height 42
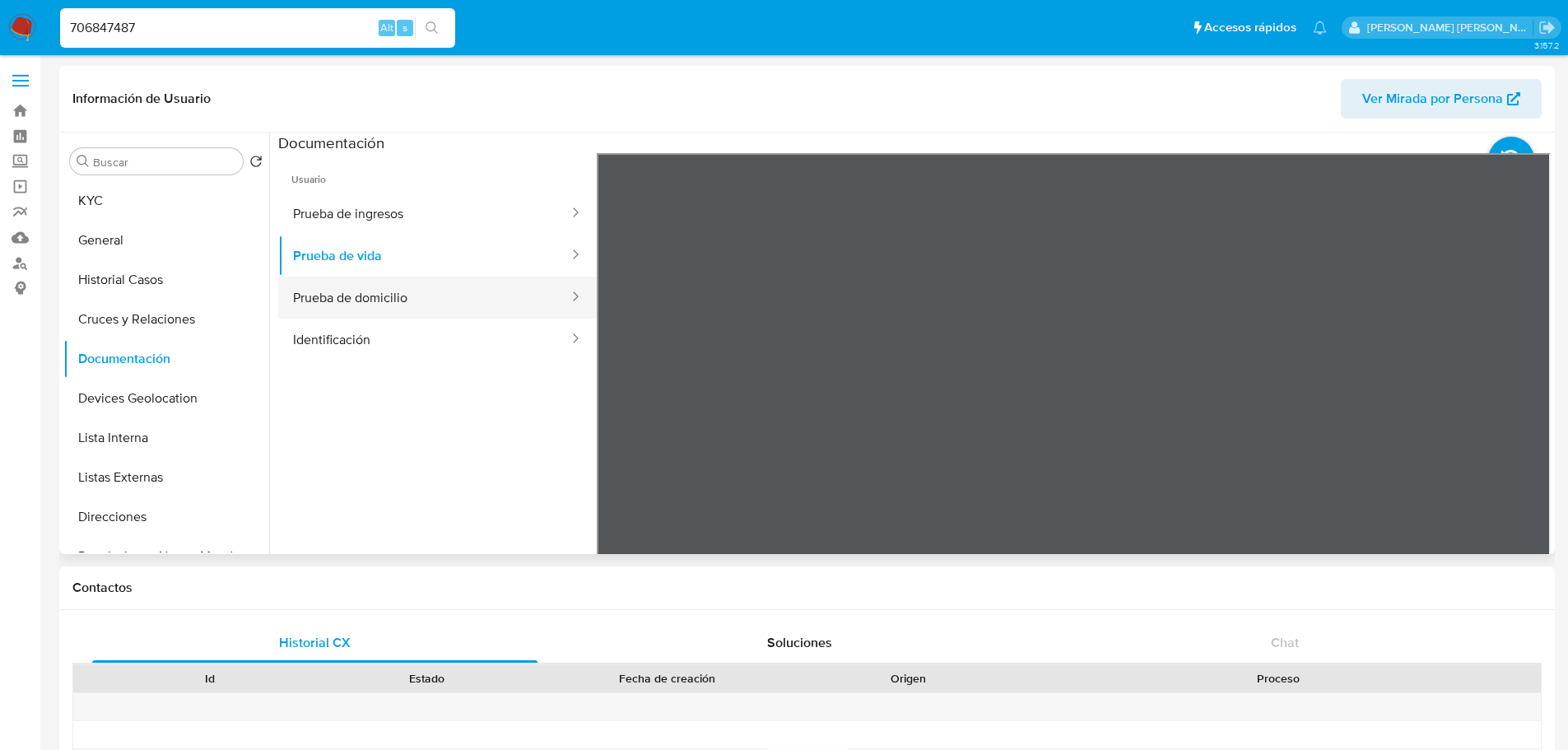
click at [415, 295] on button "Prueba de domicilio" at bounding box center [425, 297] width 292 height 42
click at [133, 208] on button "KYC" at bounding box center [160, 201] width 192 height 39
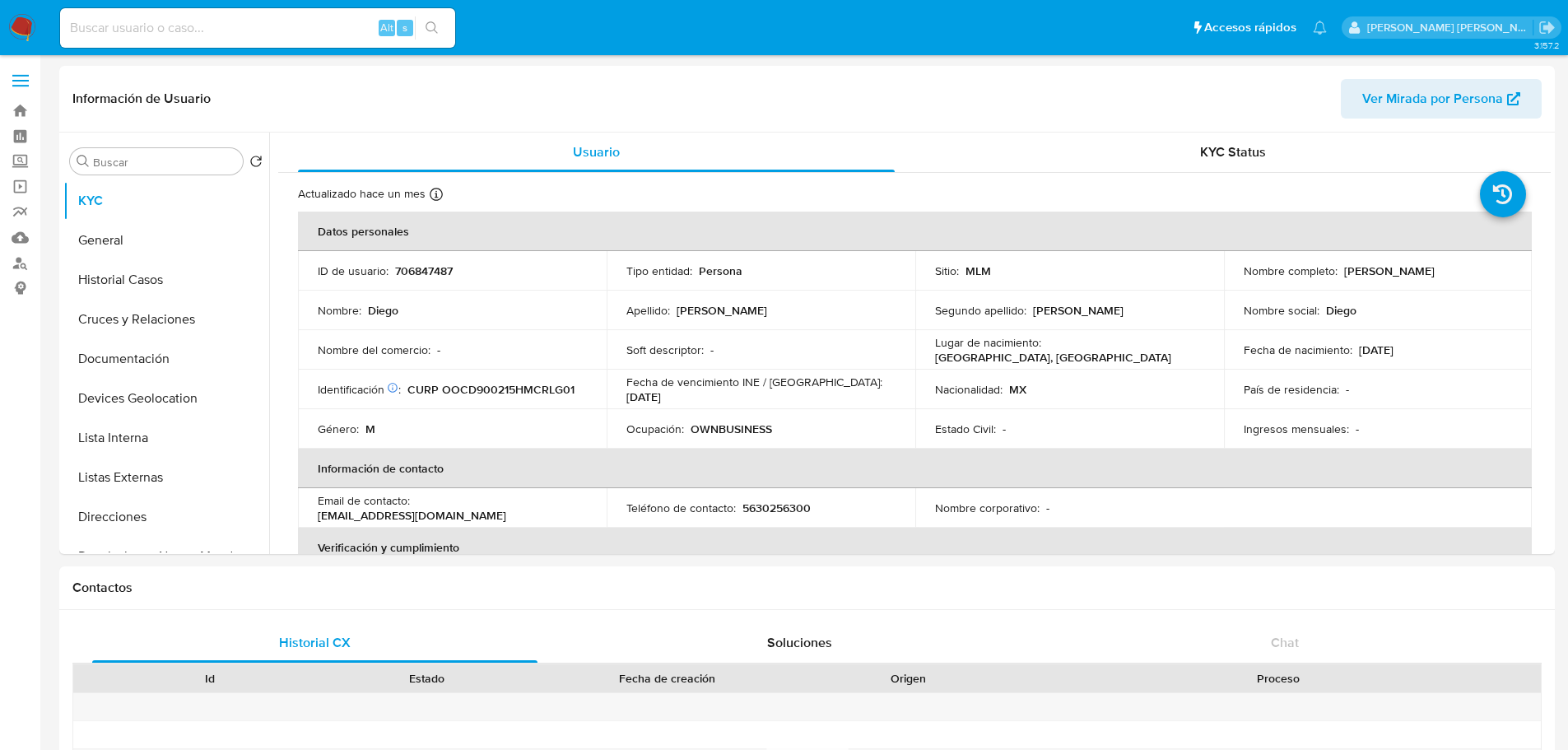
select select "10"
drag, startPoint x: 33, startPoint y: 380, endPoint x: 57, endPoint y: 375, distance: 24.5
click at [146, 275] on button "Historial Casos" at bounding box center [160, 279] width 192 height 39
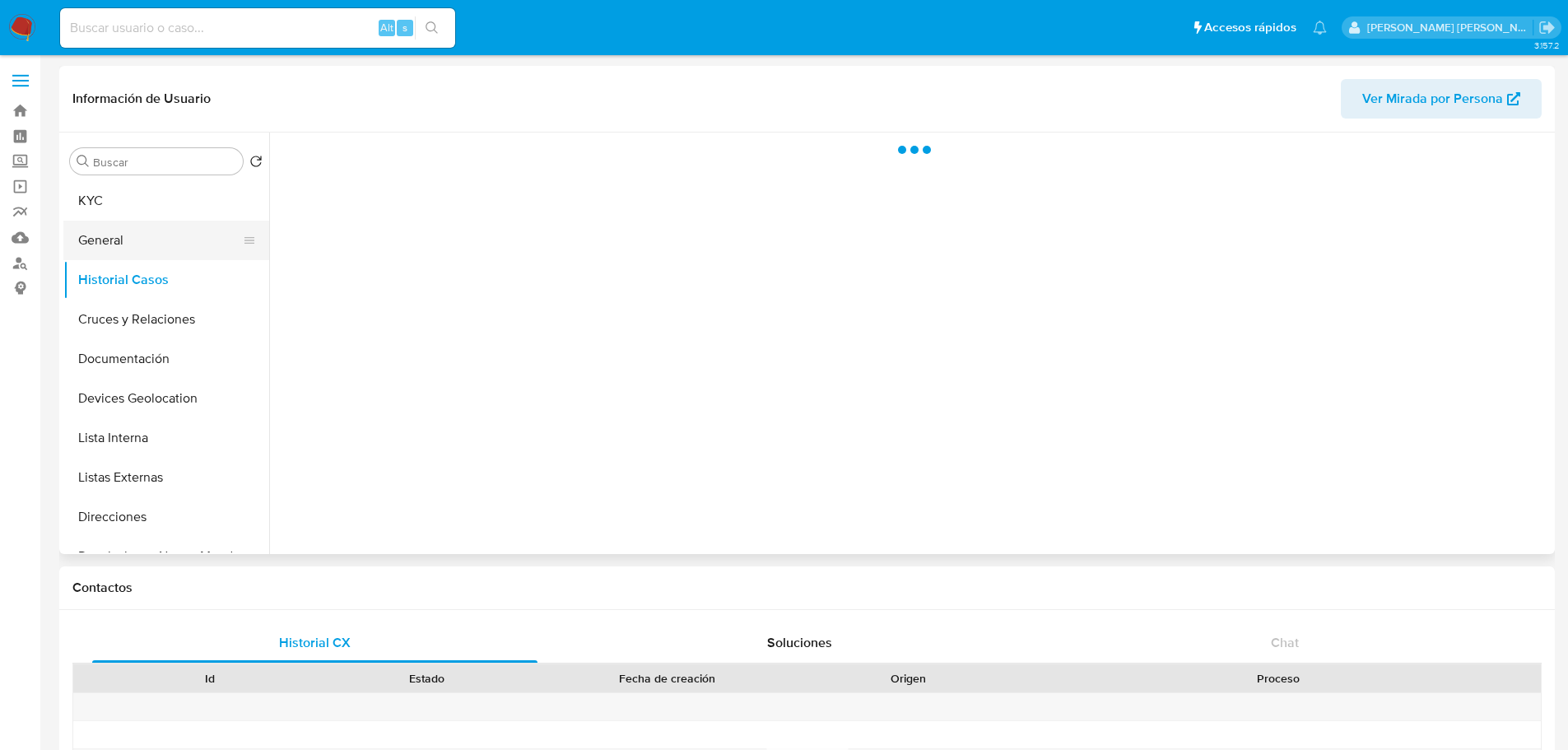
click at [134, 251] on button "General" at bounding box center [160, 240] width 192 height 39
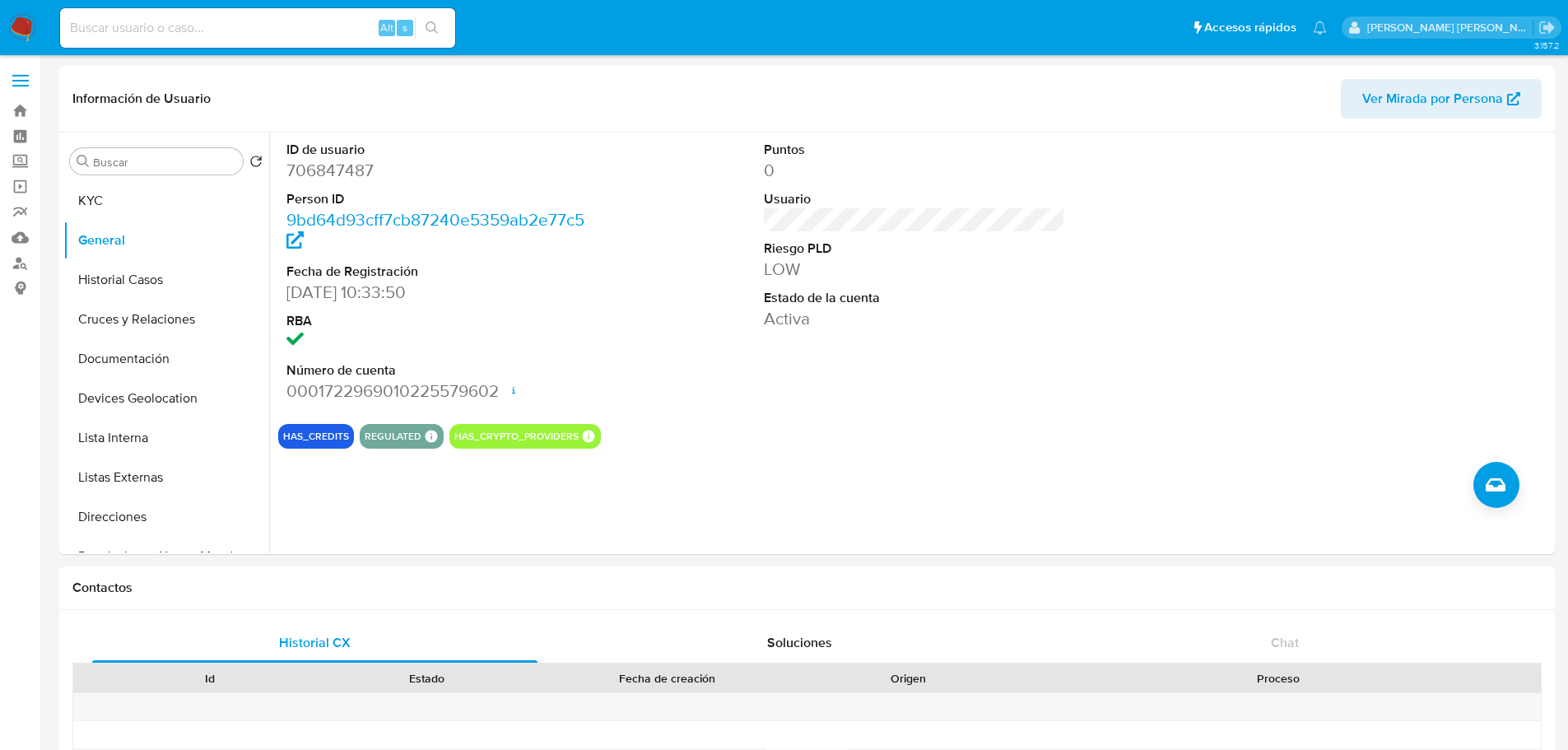
drag, startPoint x: 124, startPoint y: 41, endPoint x: 128, endPoint y: 30, distance: 11.7
click at [128, 30] on div "Alt s" at bounding box center [257, 27] width 395 height 39
click at [128, 33] on input at bounding box center [257, 28] width 395 height 22
paste input "134226135"
type input "134226135"
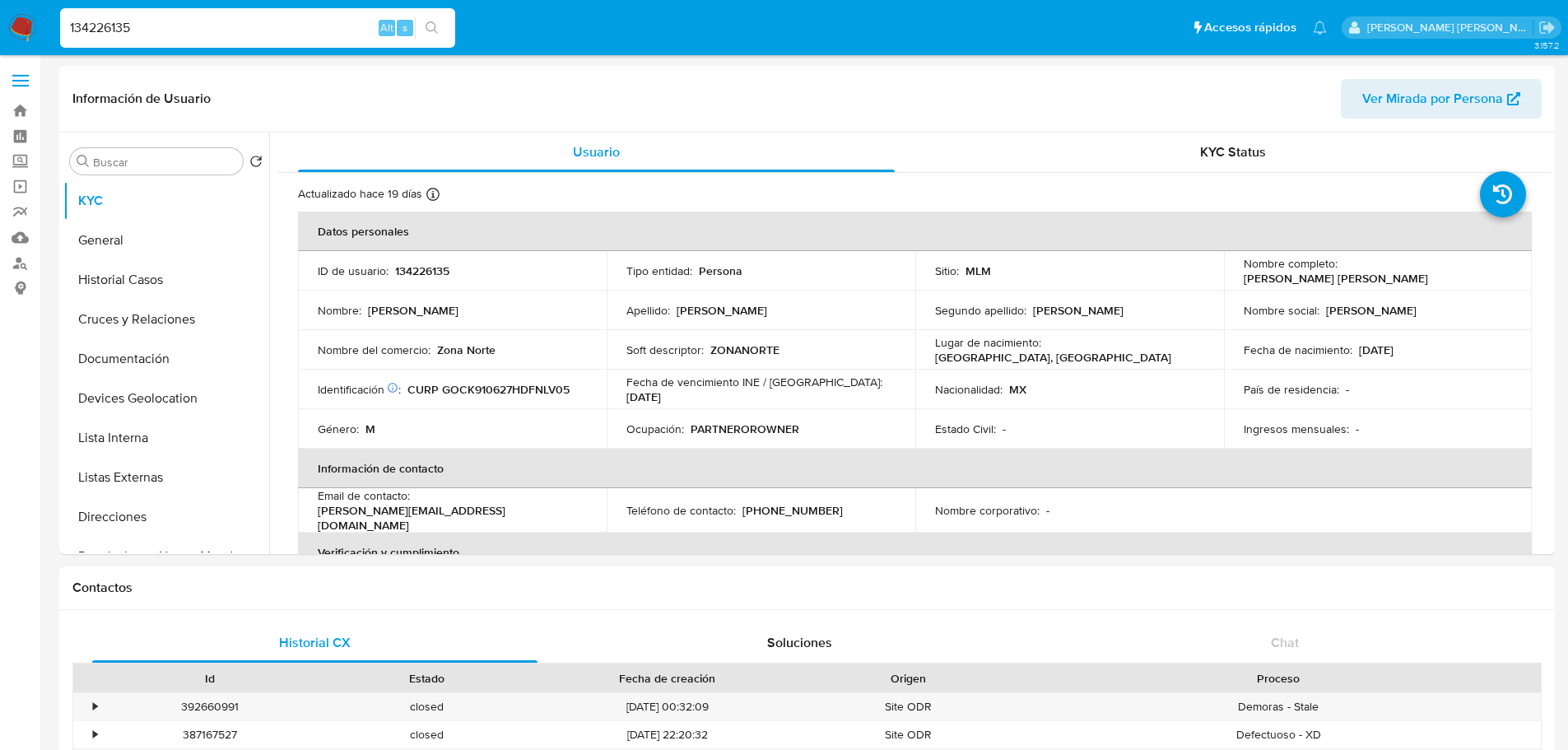
select select "10"
click at [141, 238] on button "General" at bounding box center [160, 240] width 192 height 39
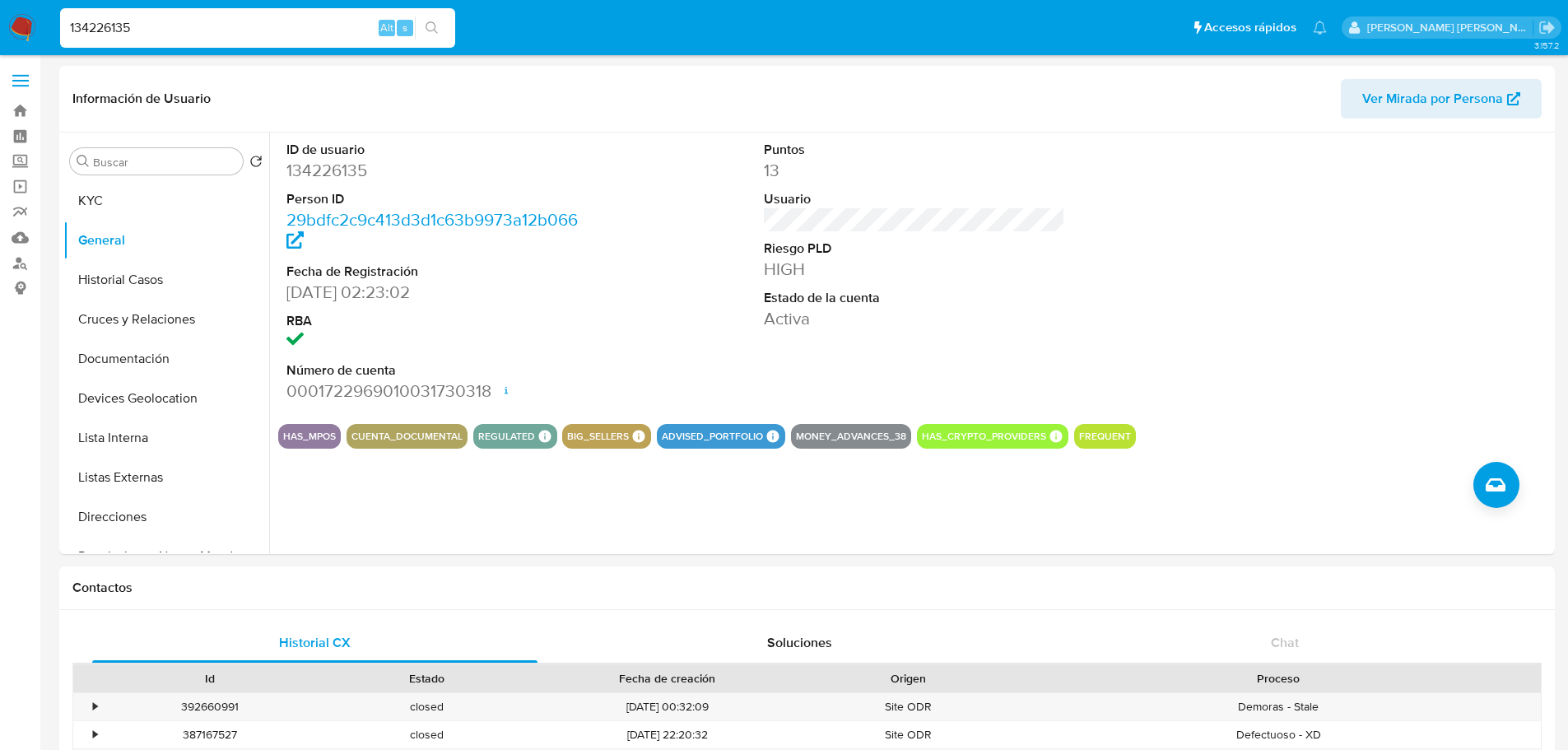
drag, startPoint x: 7, startPoint y: 13, endPoint x: 0, endPoint y: -53, distance: 66.4
paste input "449453165"
type input "1449453165"
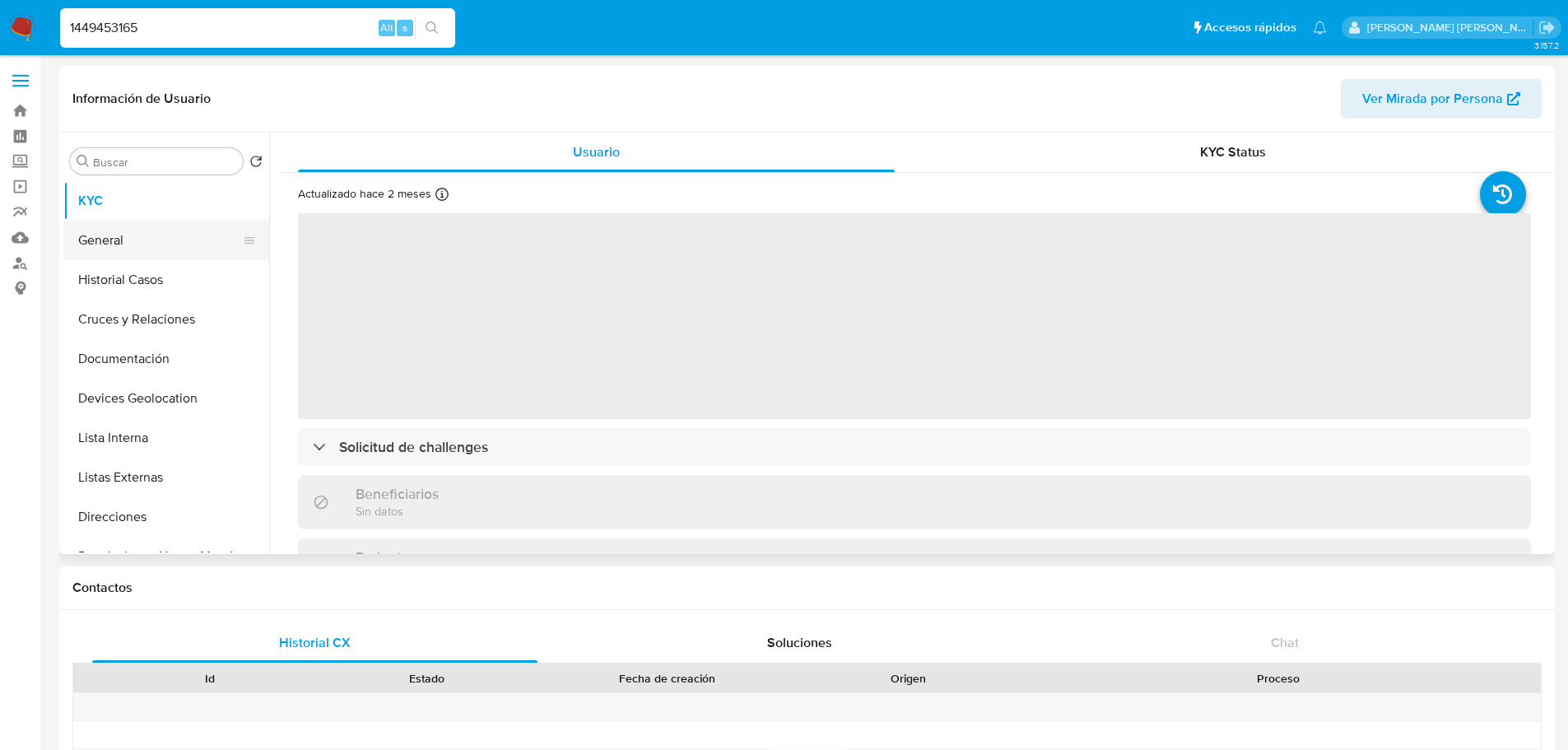
click at [157, 249] on button "General" at bounding box center [160, 240] width 192 height 39
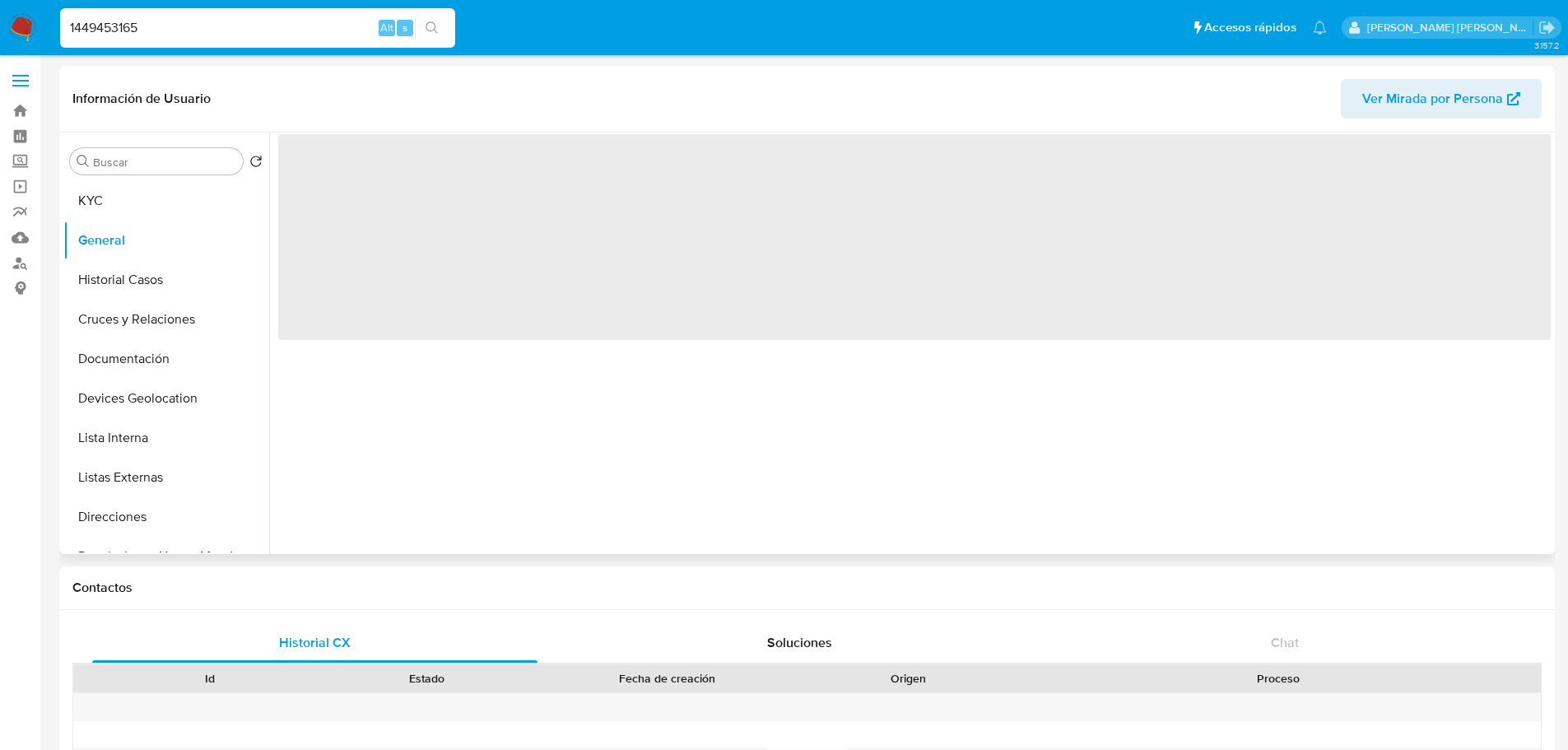
select select "10"
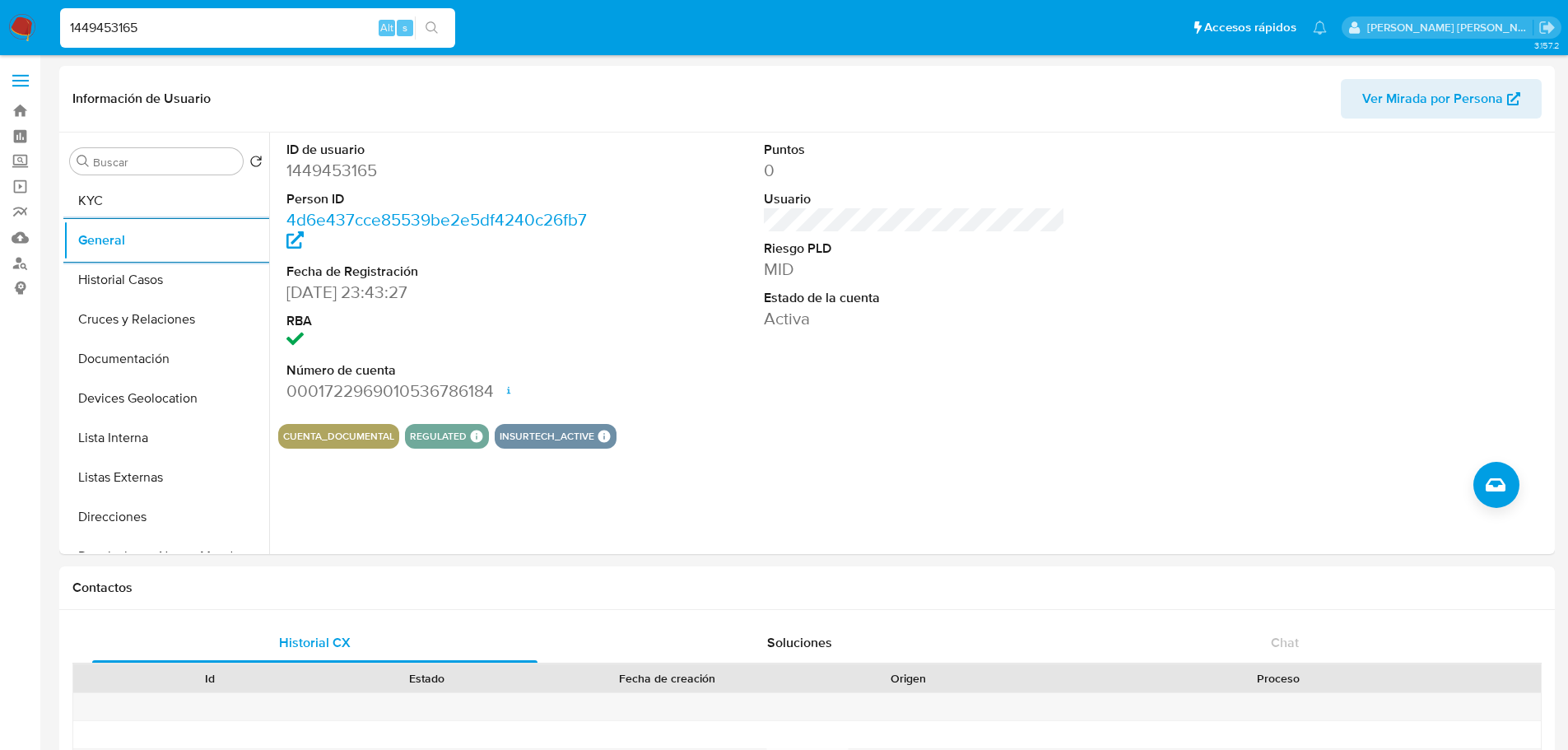
click at [237, 13] on div "1449453165 Alt s" at bounding box center [257, 27] width 395 height 39
drag, startPoint x: 25, startPoint y: 10, endPoint x: 0, endPoint y: -31, distance: 48.0
paste input "301642755"
type input "1301642755"
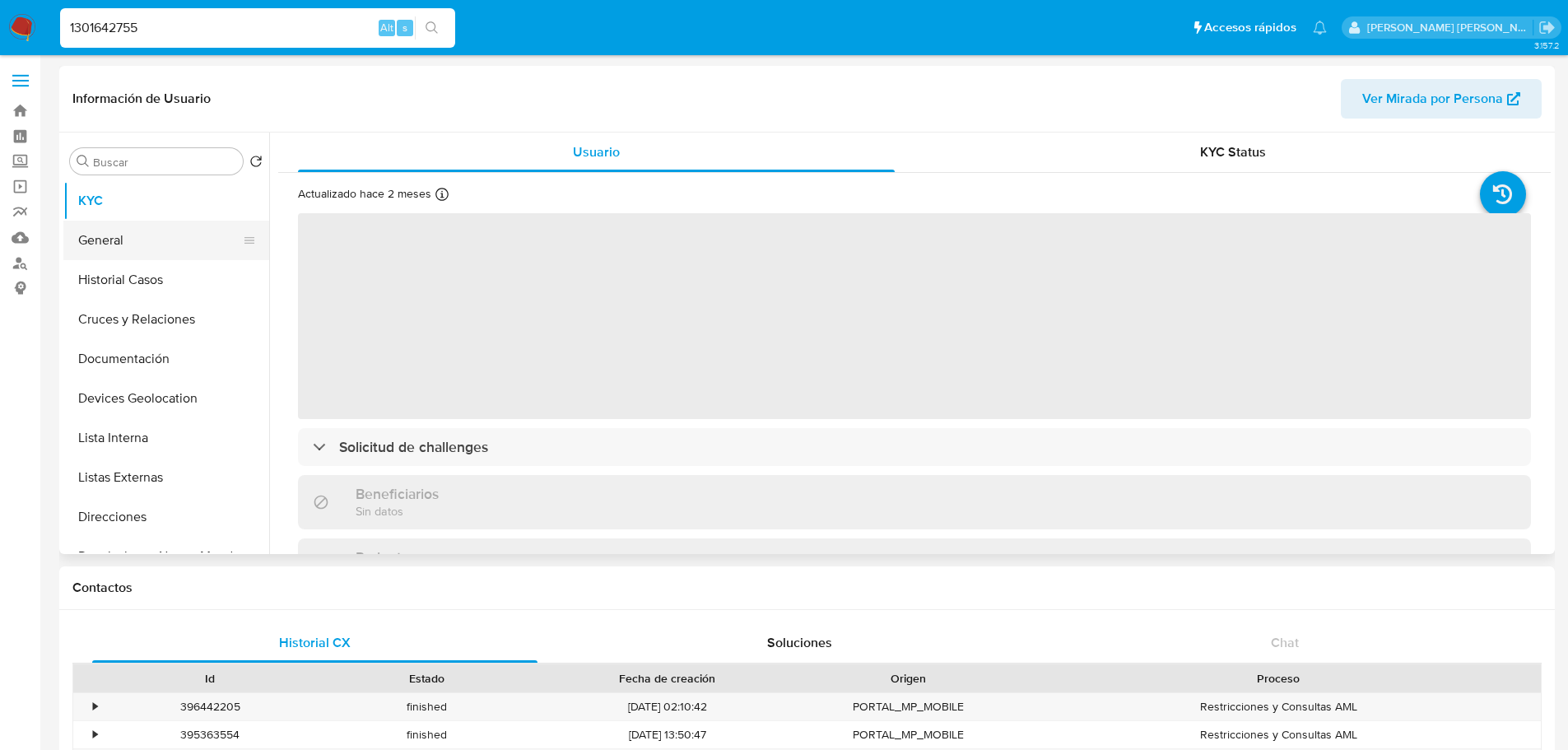
click at [130, 253] on button "General" at bounding box center [160, 240] width 192 height 39
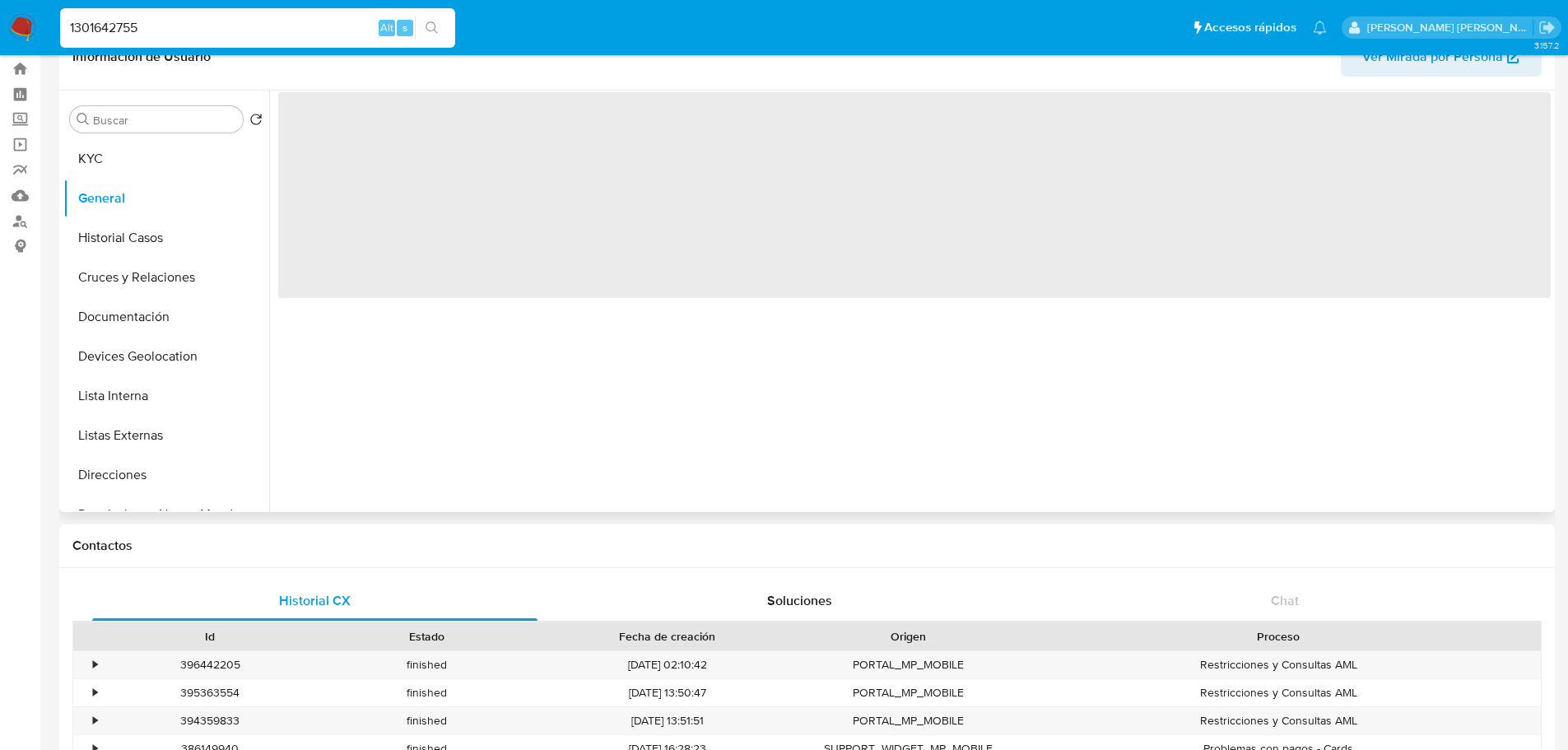
scroll to position [82, 0]
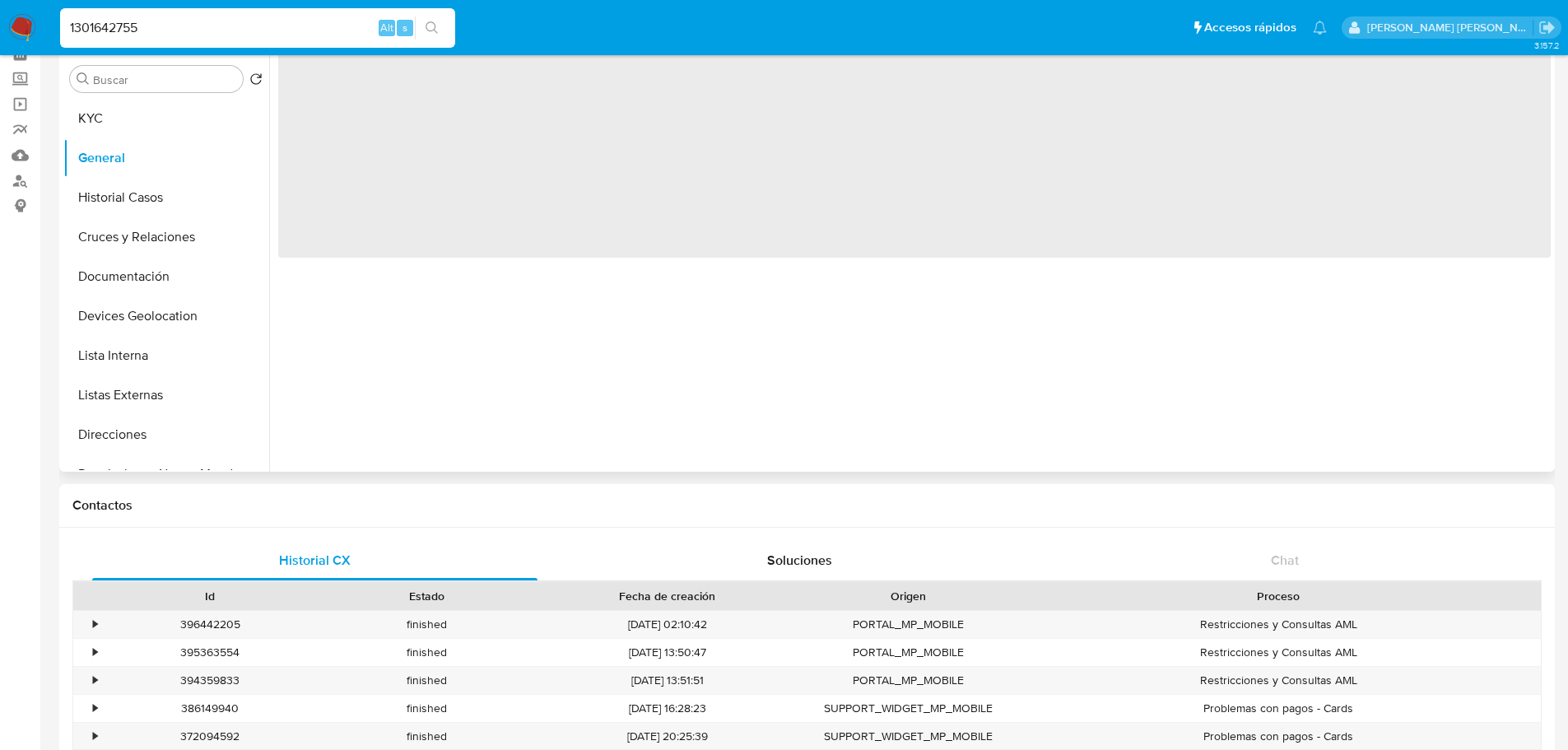
select select "10"
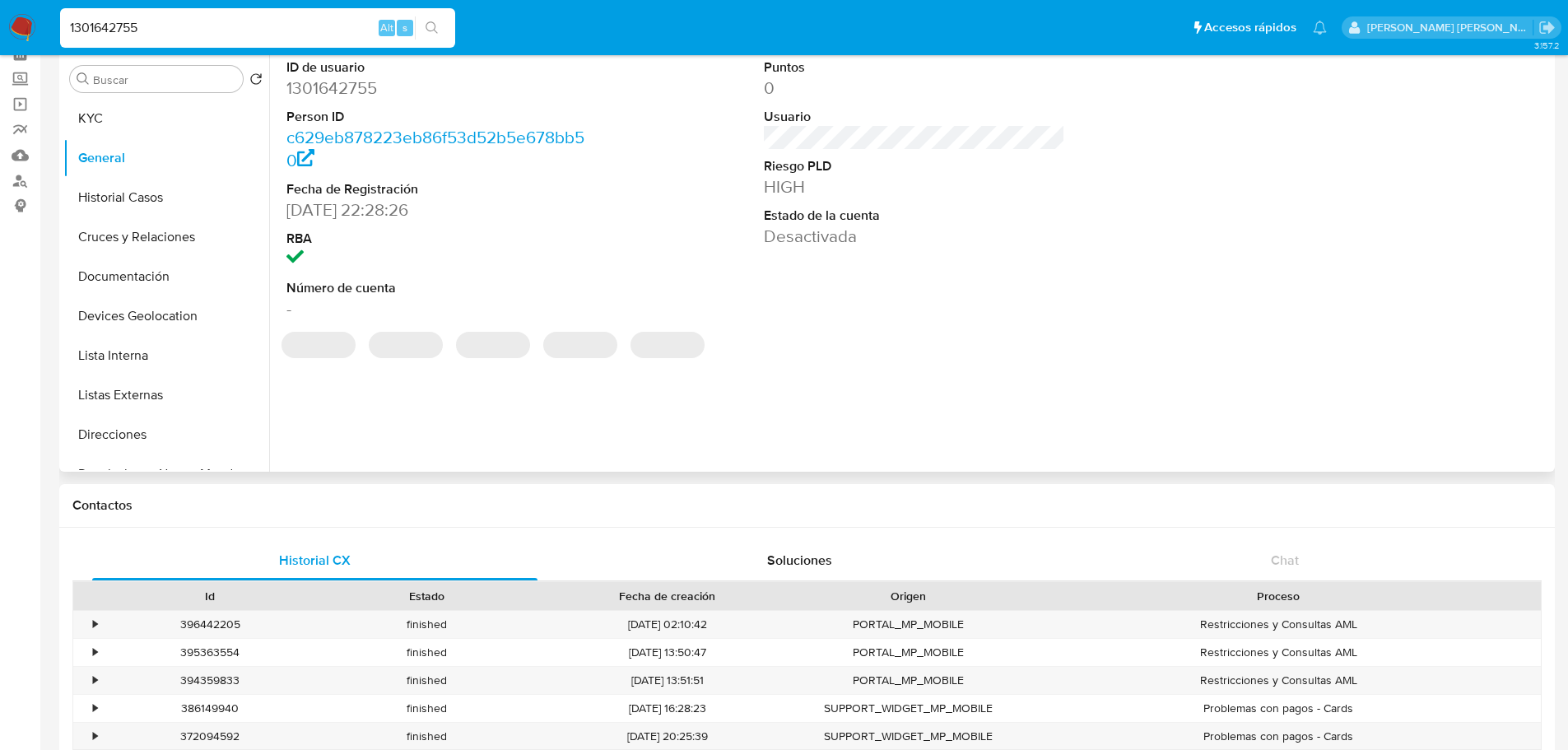
scroll to position [0, 0]
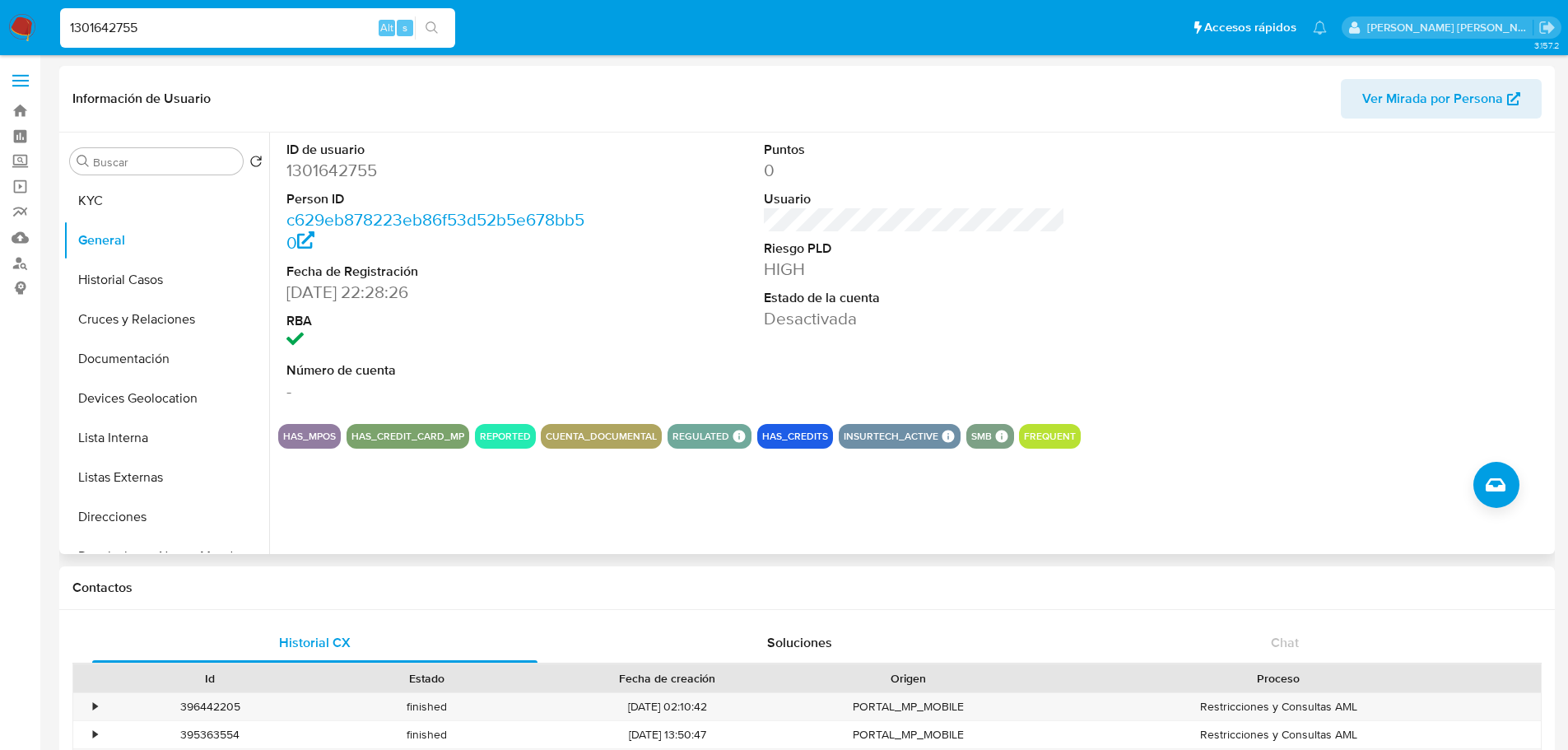
click at [1467, 370] on div at bounding box center [1392, 272] width 319 height 278
drag, startPoint x: 195, startPoint y: 28, endPoint x: 0, endPoint y: -81, distance: 223.4
paste input "4226135"
type input "134226135"
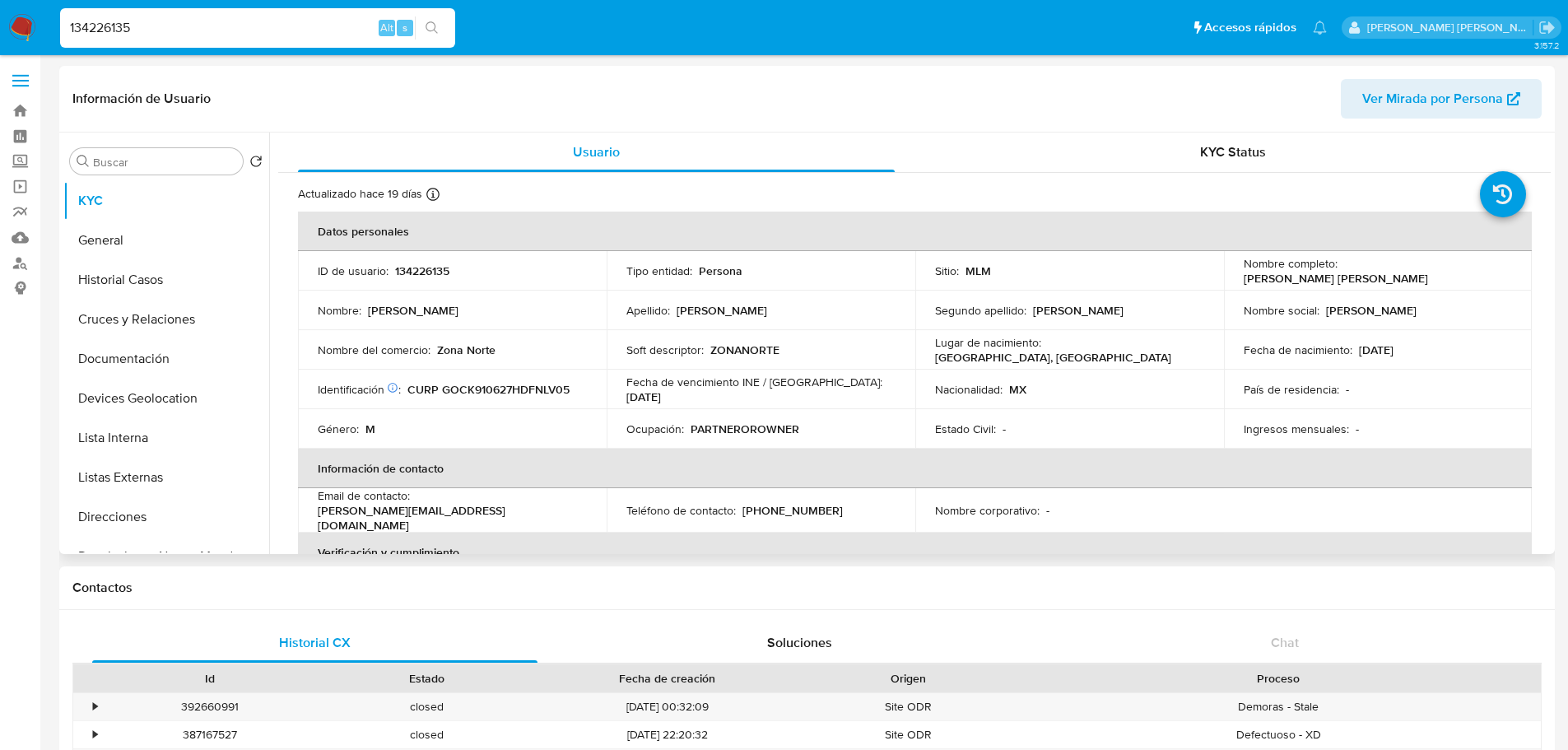
select select "10"
drag, startPoint x: 95, startPoint y: 28, endPoint x: 0, endPoint y: 0, distance: 99.0
click at [0, 2] on nav "Pausado Ver notificaciones 134226135 Alt s Accesos rápidos Presiona las siguien…" at bounding box center [784, 27] width 1568 height 55
paste input "449453165"
type input "1449453165"
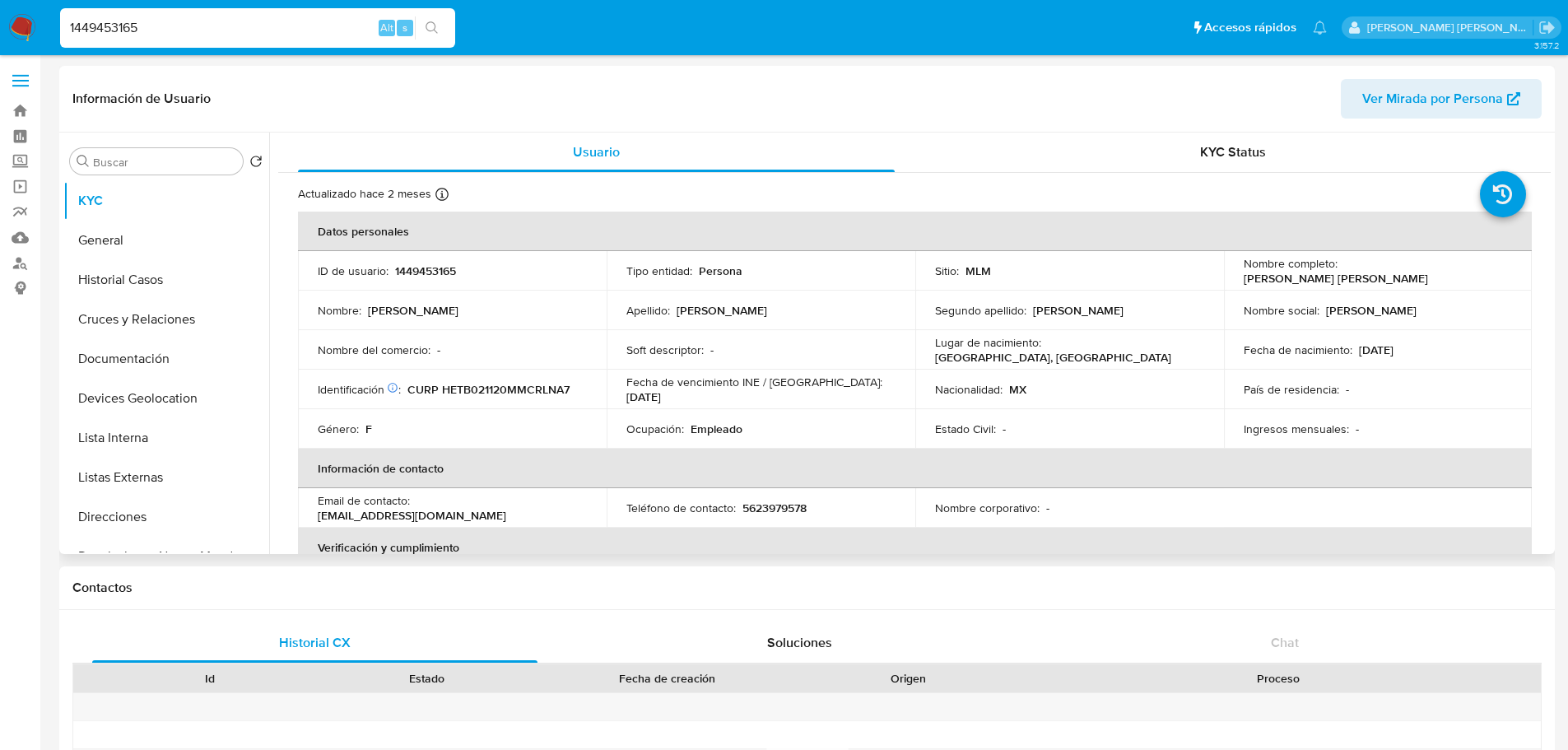
select select "10"
paste input "699512353"
type input "699512353"
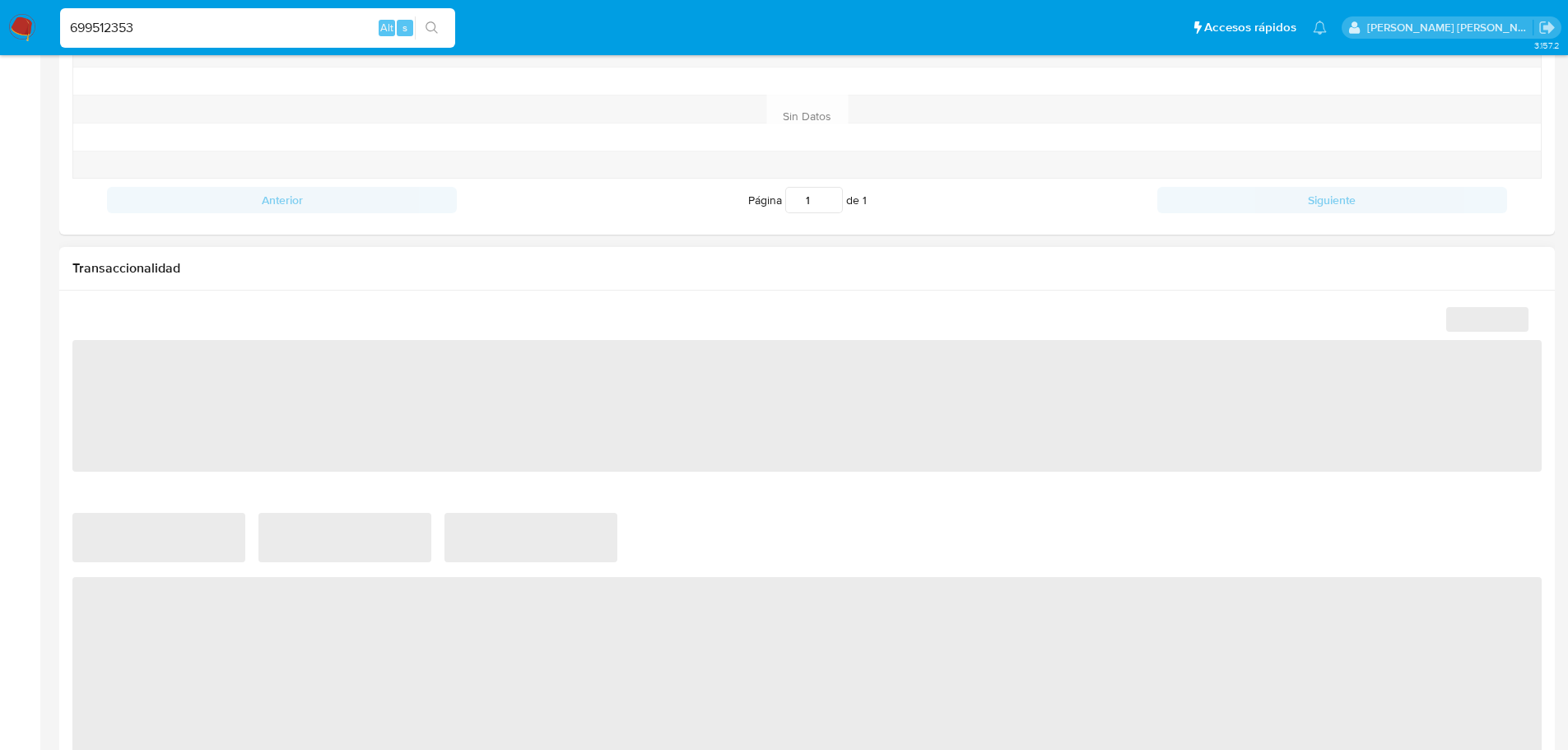
scroll to position [906, 0]
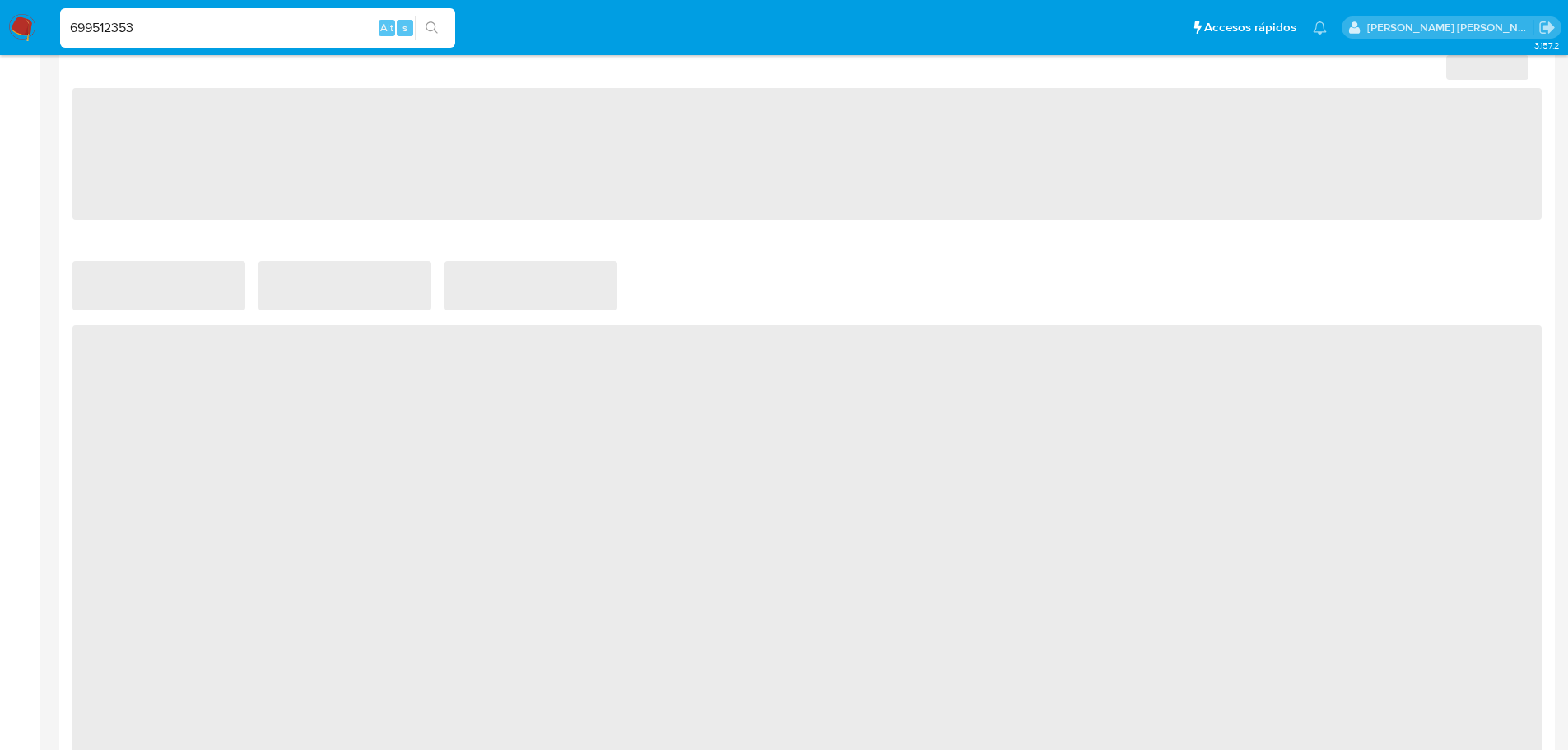
select select "10"
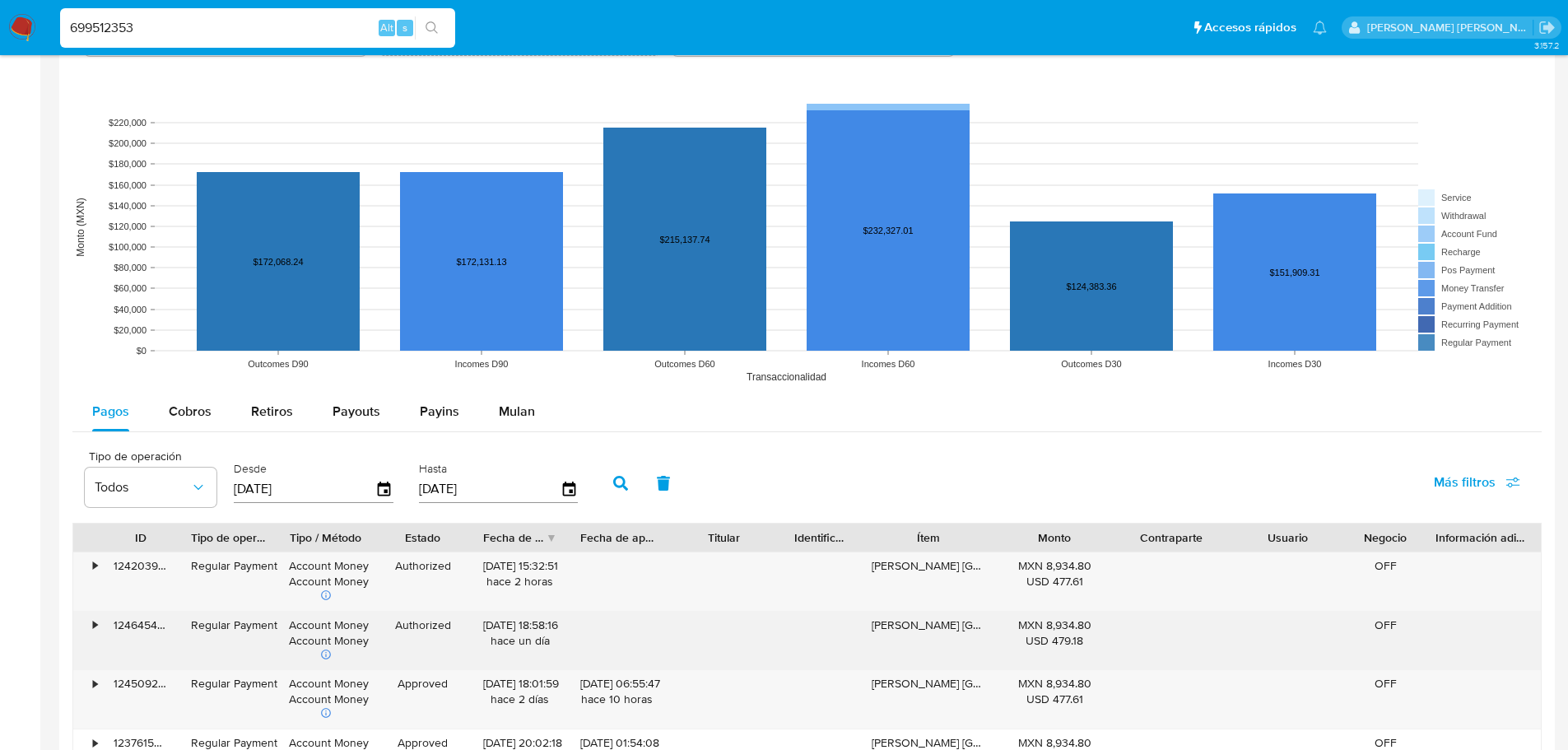
scroll to position [1399, 0]
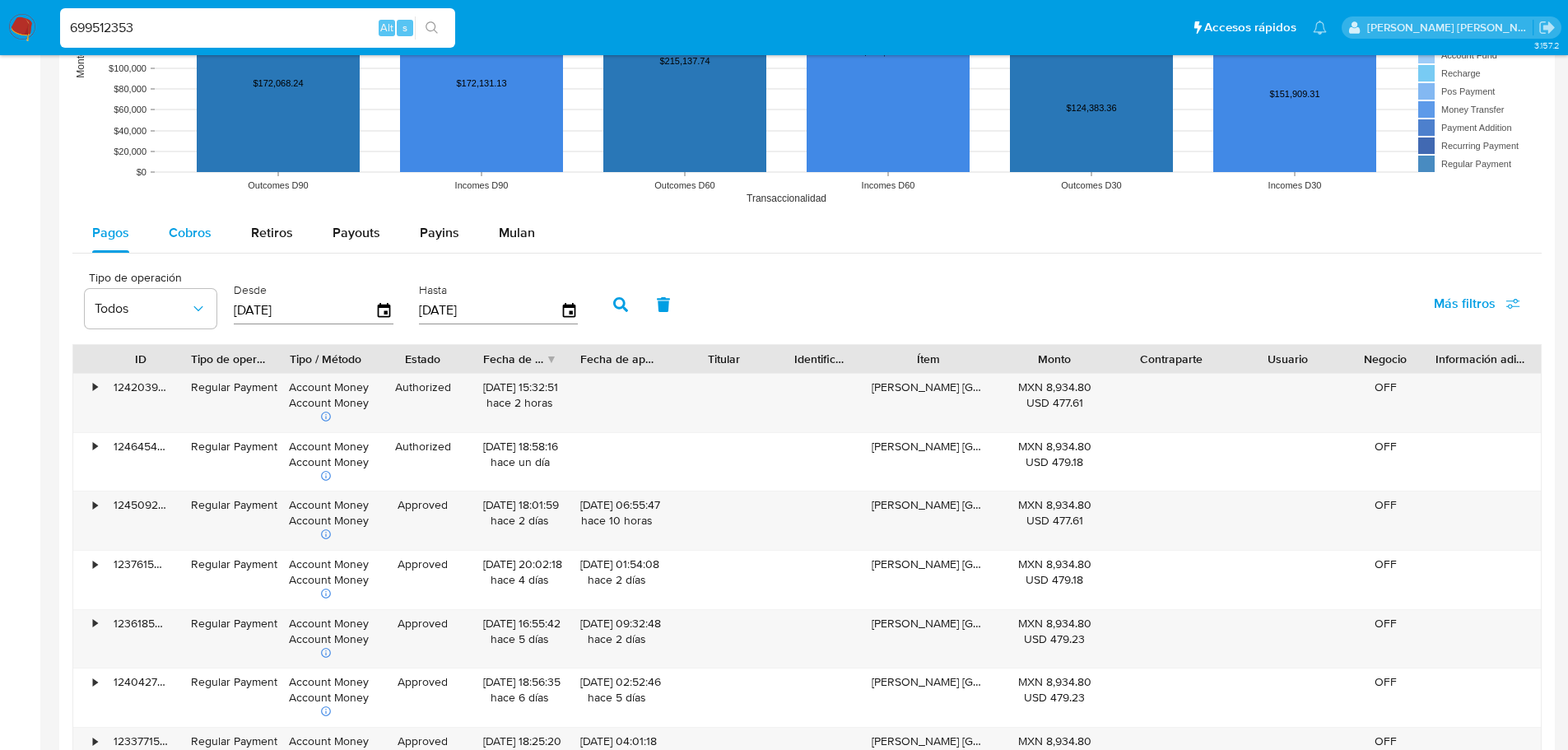
click at [185, 224] on div "Cobros" at bounding box center [190, 232] width 43 height 39
select select "10"
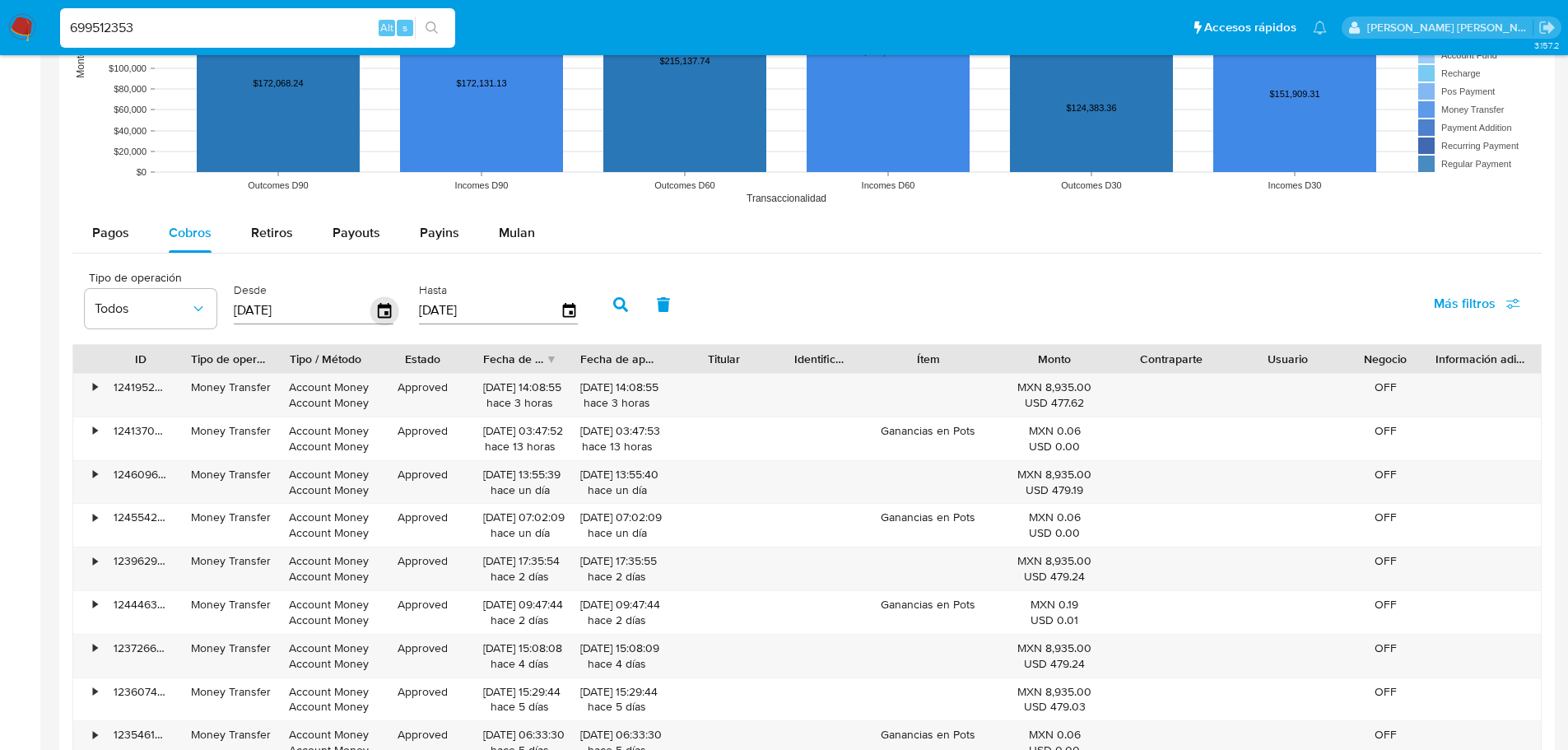
click at [379, 316] on icon "button" at bounding box center [384, 310] width 28 height 28
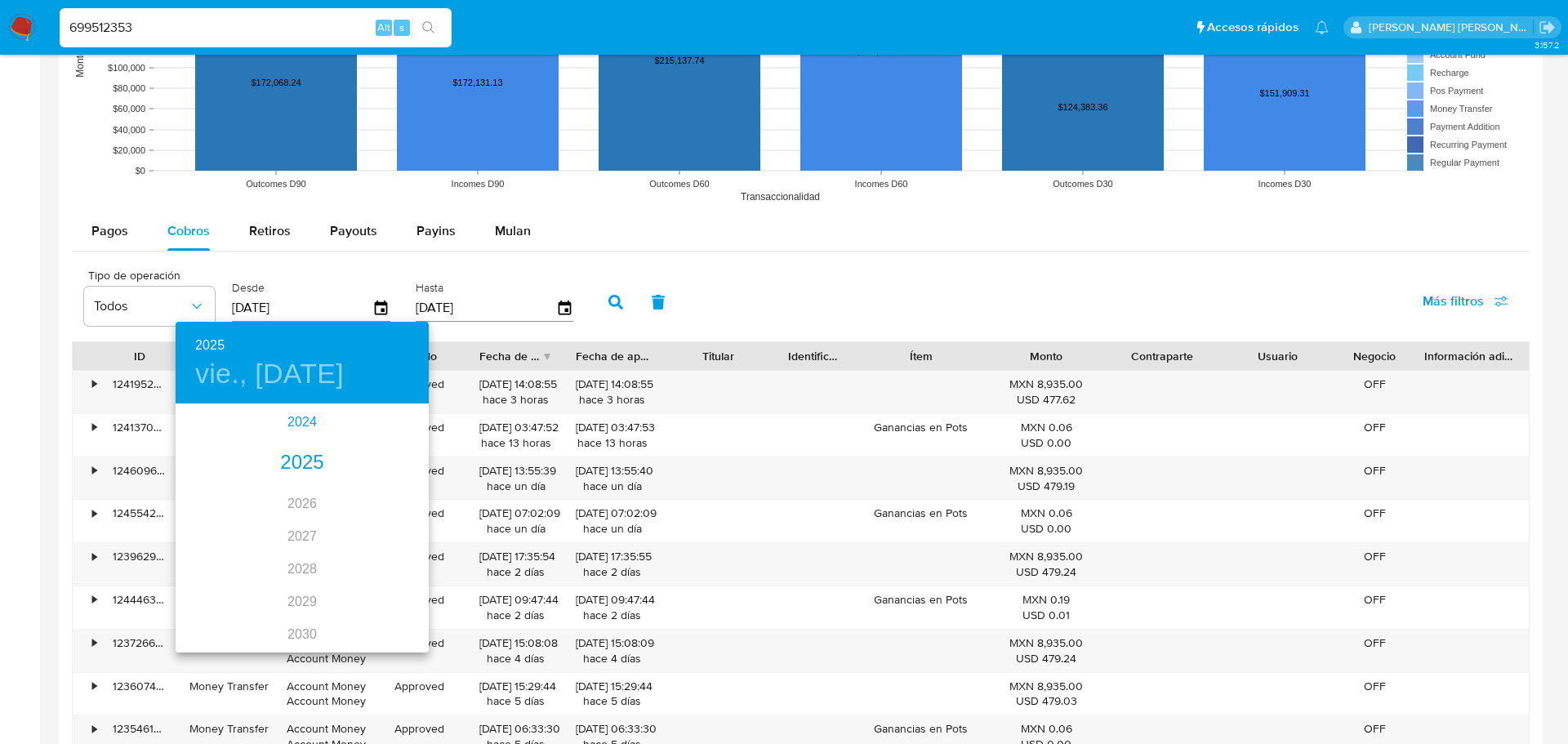
click at [297, 422] on div "2024" at bounding box center [303, 422] width 253 height 33
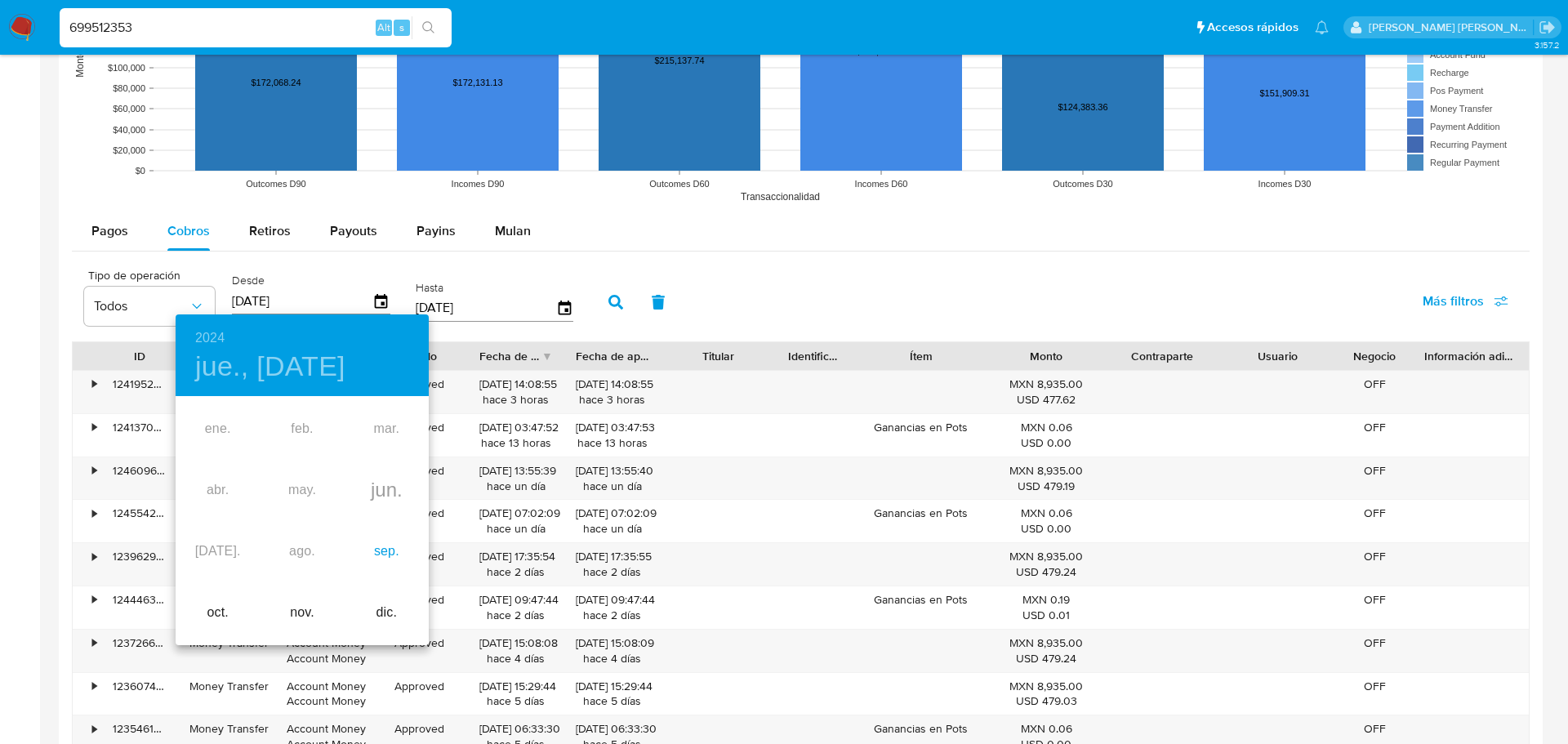
click at [381, 556] on div "sep." at bounding box center [386, 551] width 84 height 61
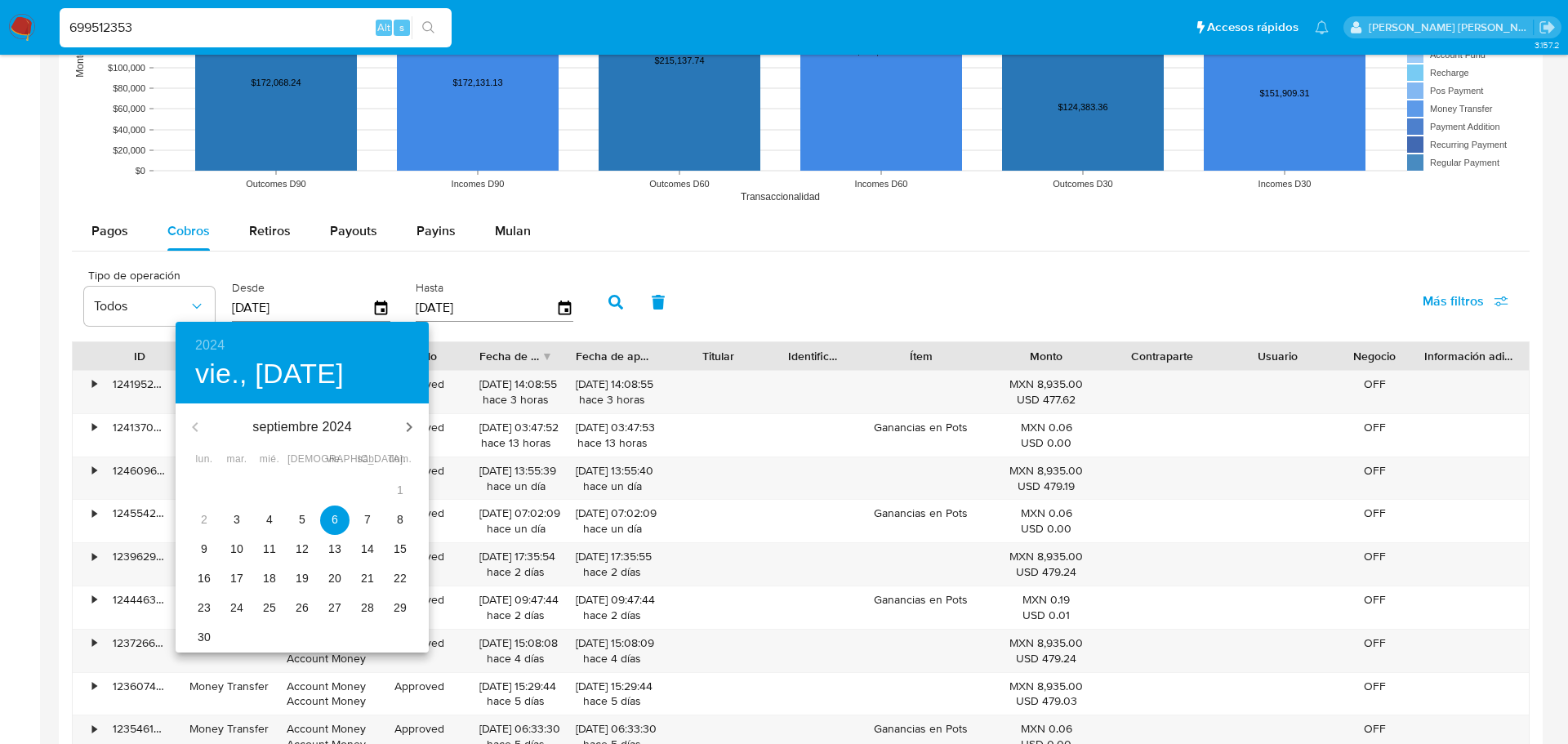
click at [373, 519] on span "7" at bounding box center [368, 519] width 29 height 17
type input "[DATE]"
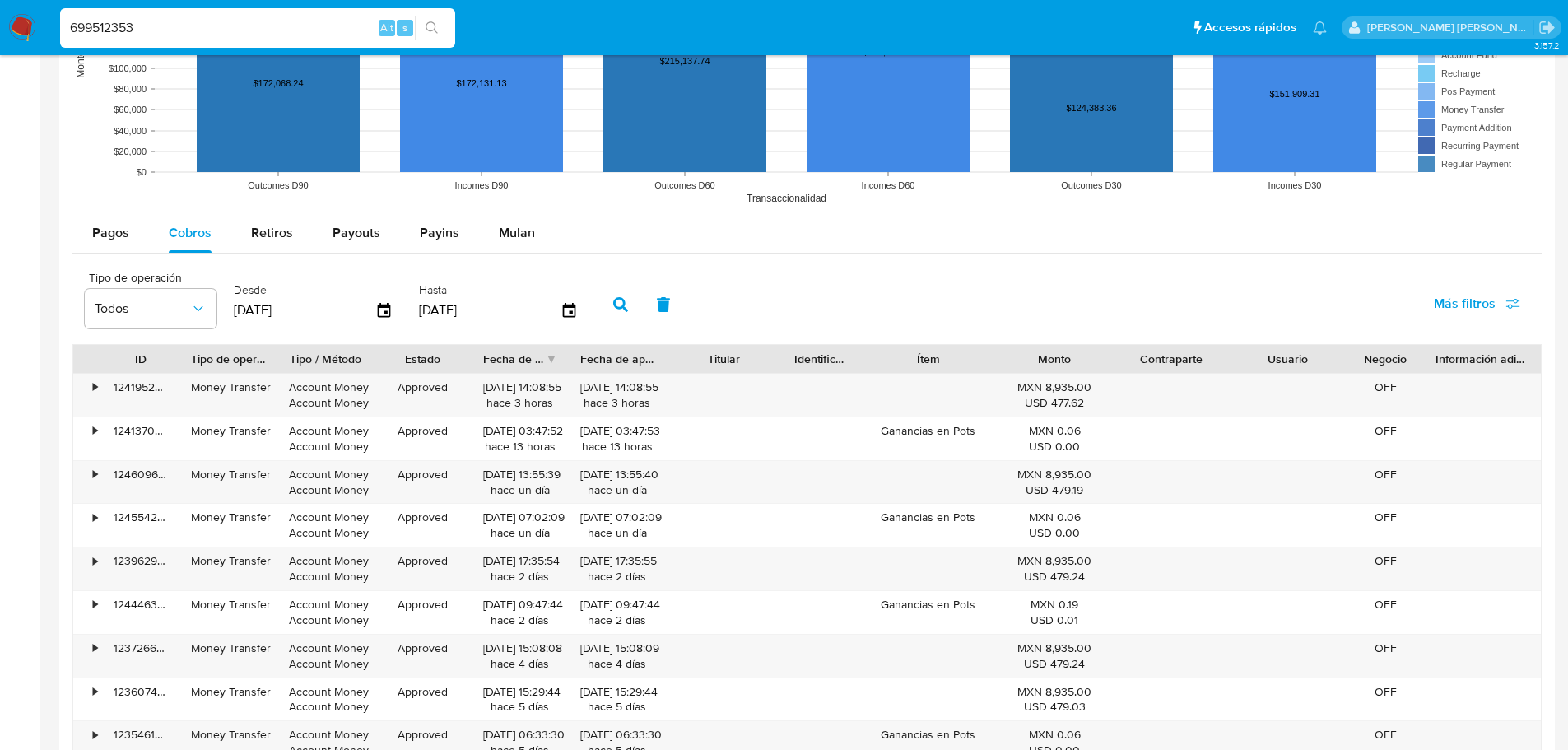
click at [629, 306] on button "button" at bounding box center [621, 304] width 43 height 39
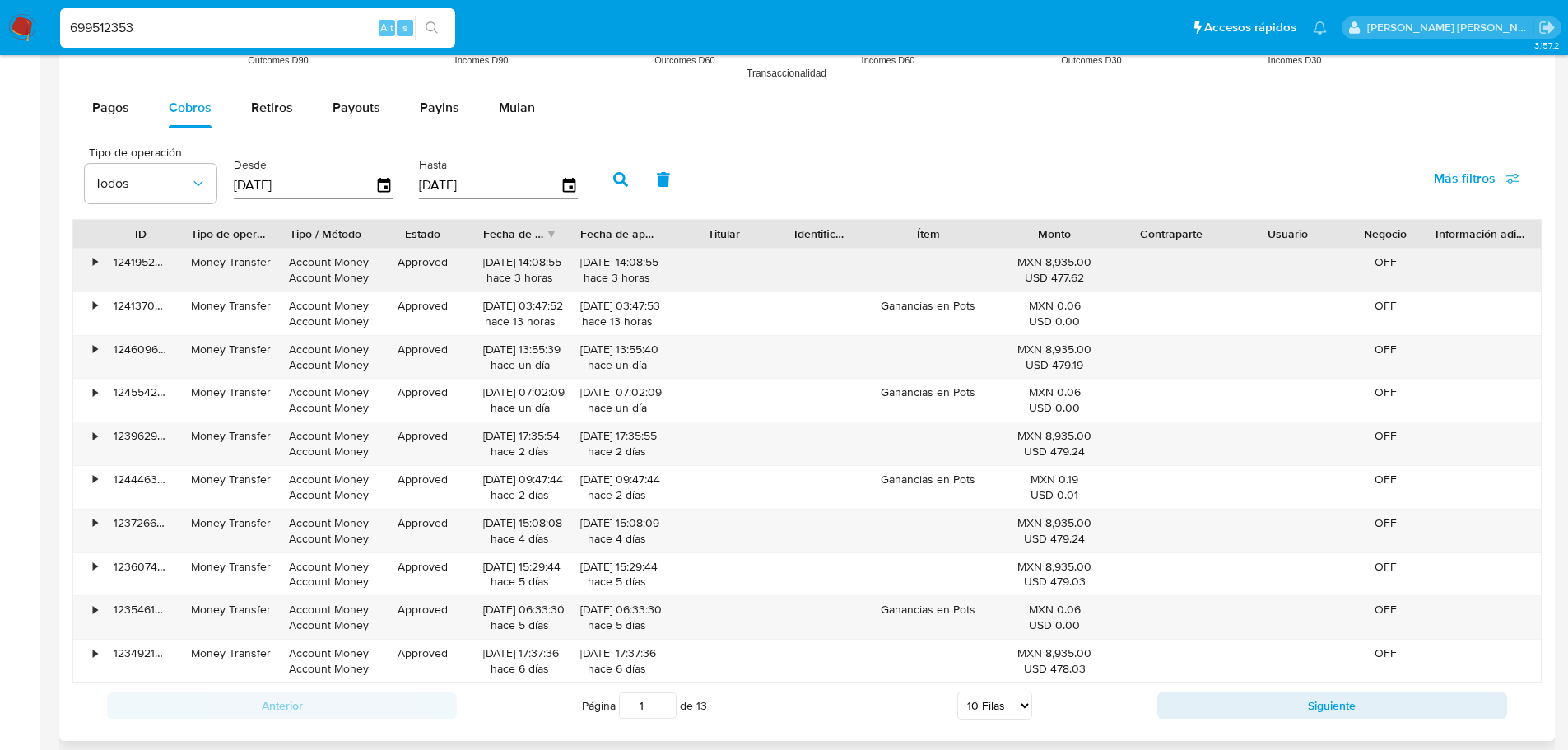
scroll to position [1522, 0]
click at [378, 189] on icon "button" at bounding box center [384, 187] width 28 height 28
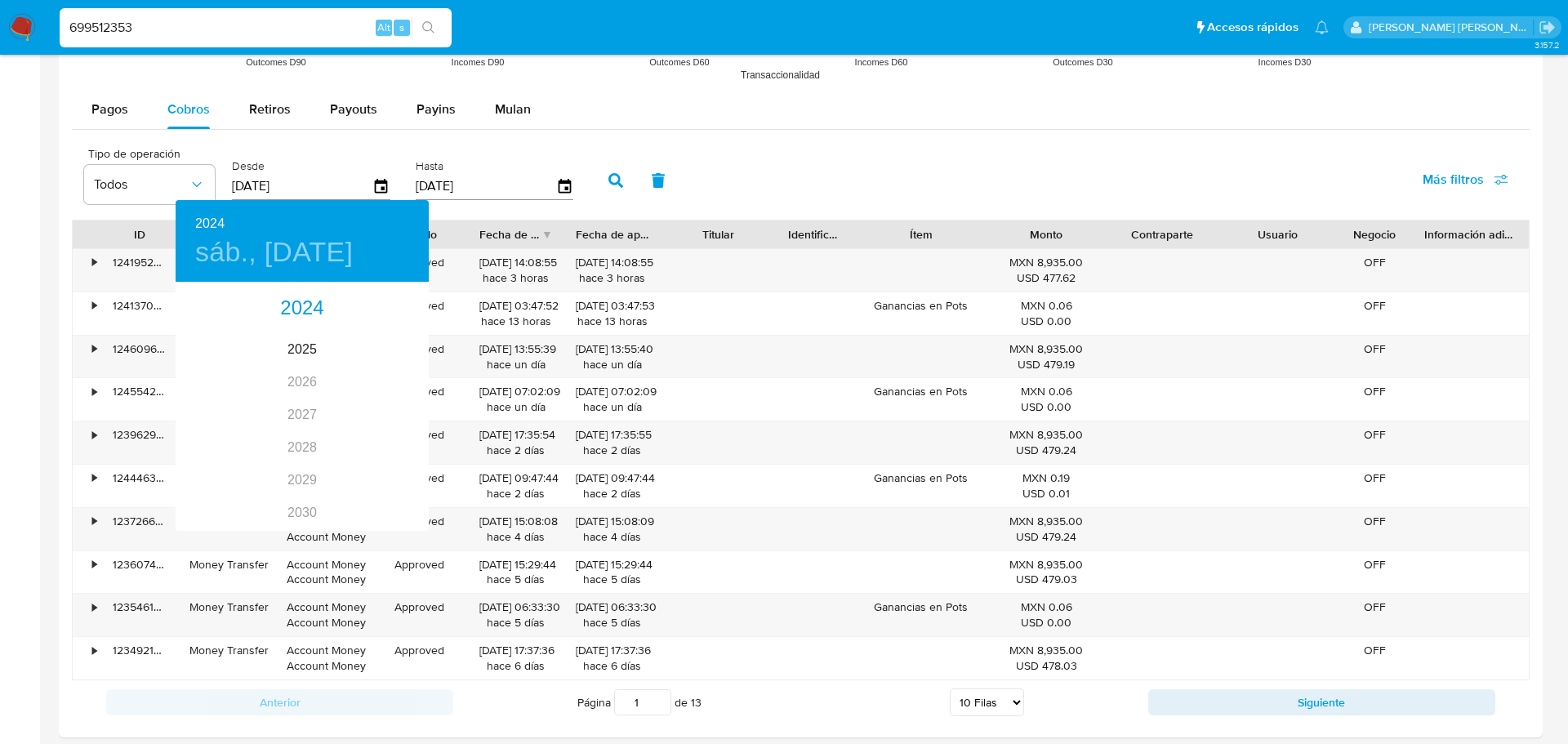
click at [772, 159] on div at bounding box center [784, 372] width 1568 height 744
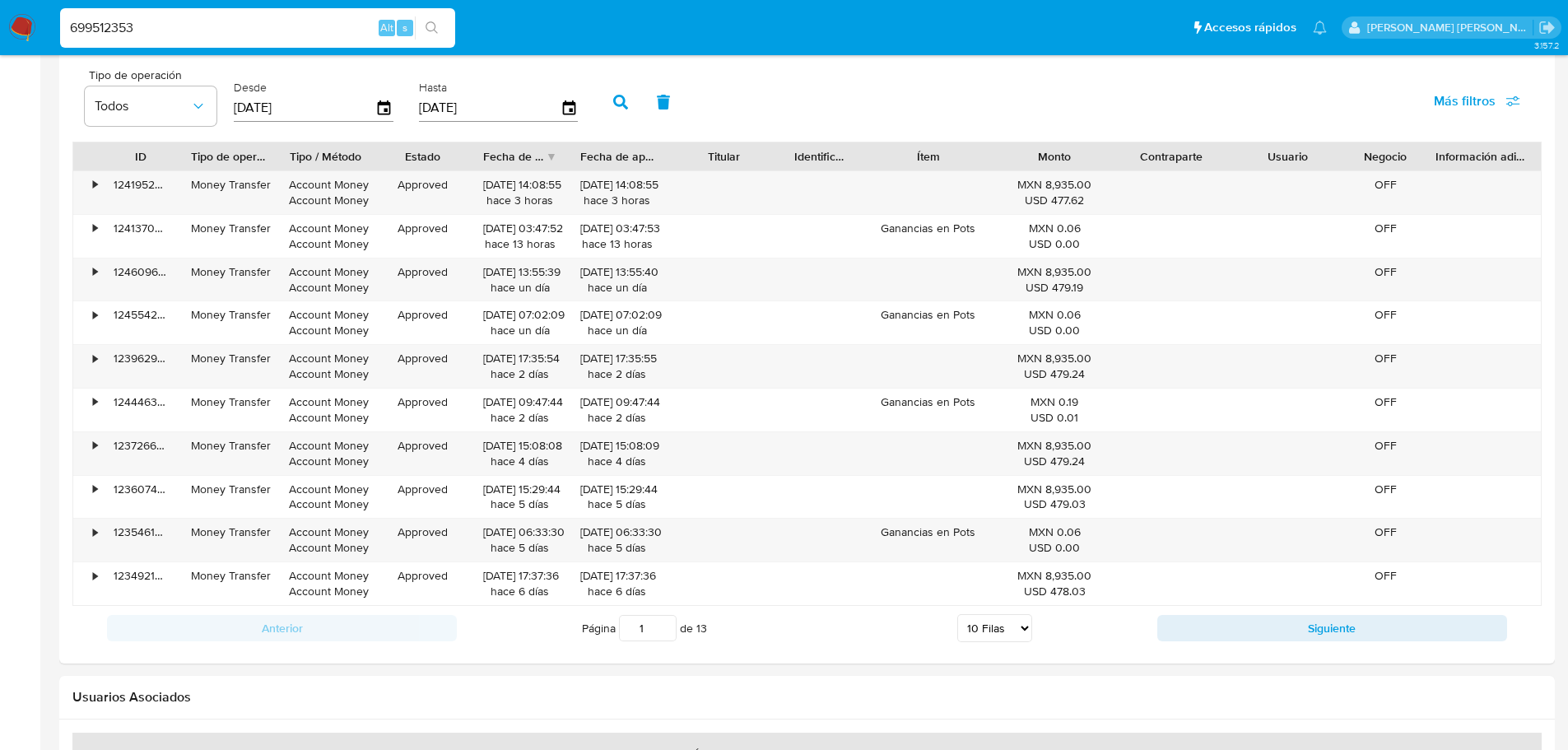
scroll to position [1769, 0]
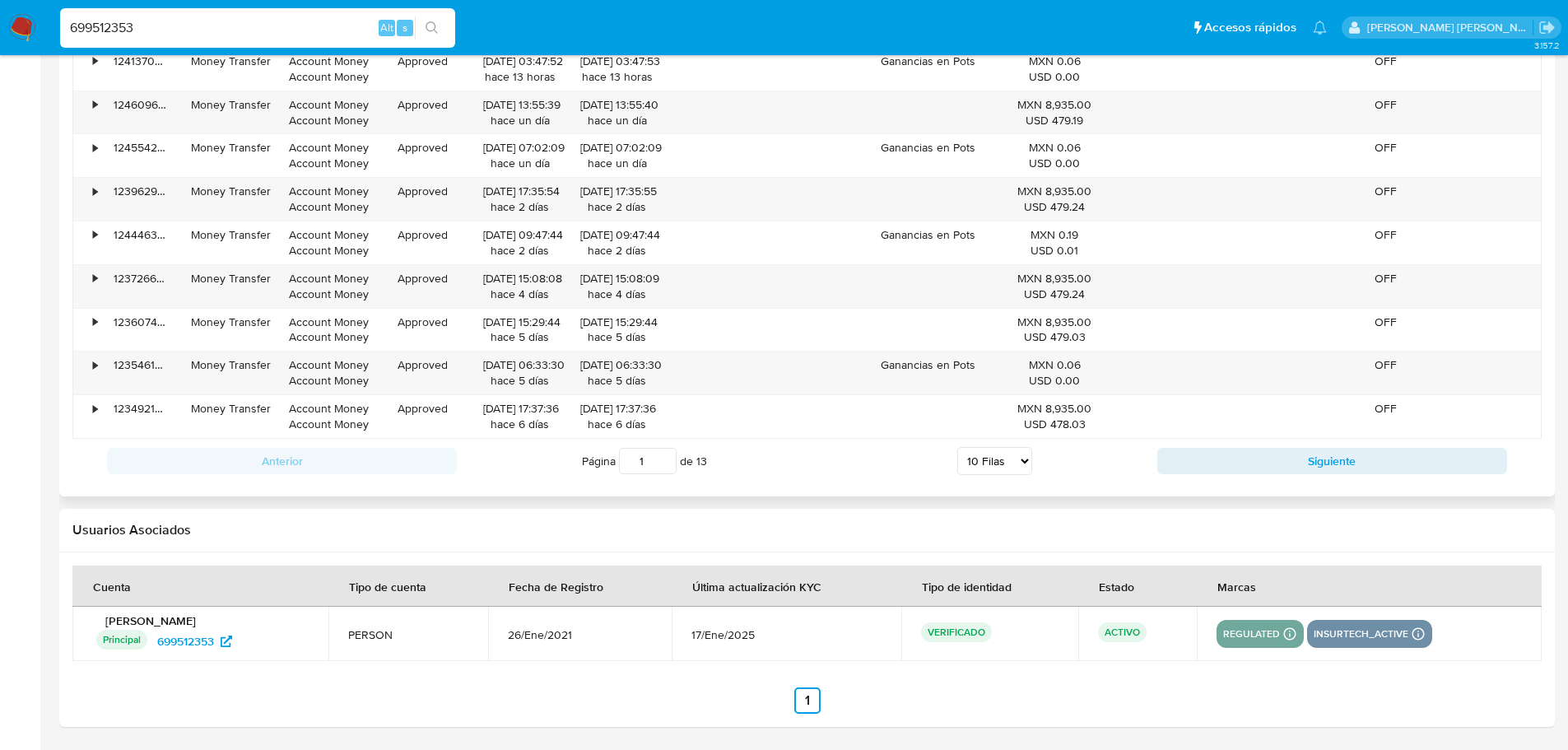
drag, startPoint x: 1011, startPoint y: 463, endPoint x: 1014, endPoint y: 475, distance: 12.4
click at [1013, 463] on select "5 [PERSON_NAME] 10 [PERSON_NAME] 20 [PERSON_NAME] 25 [PERSON_NAME] 50 [PERSON_N…" at bounding box center [994, 461] width 75 height 28
select select "100"
click at [957, 447] on select "5 [PERSON_NAME] 10 [PERSON_NAME] 20 [PERSON_NAME] 25 [PERSON_NAME] 50 [PERSON_N…" at bounding box center [994, 461] width 75 height 28
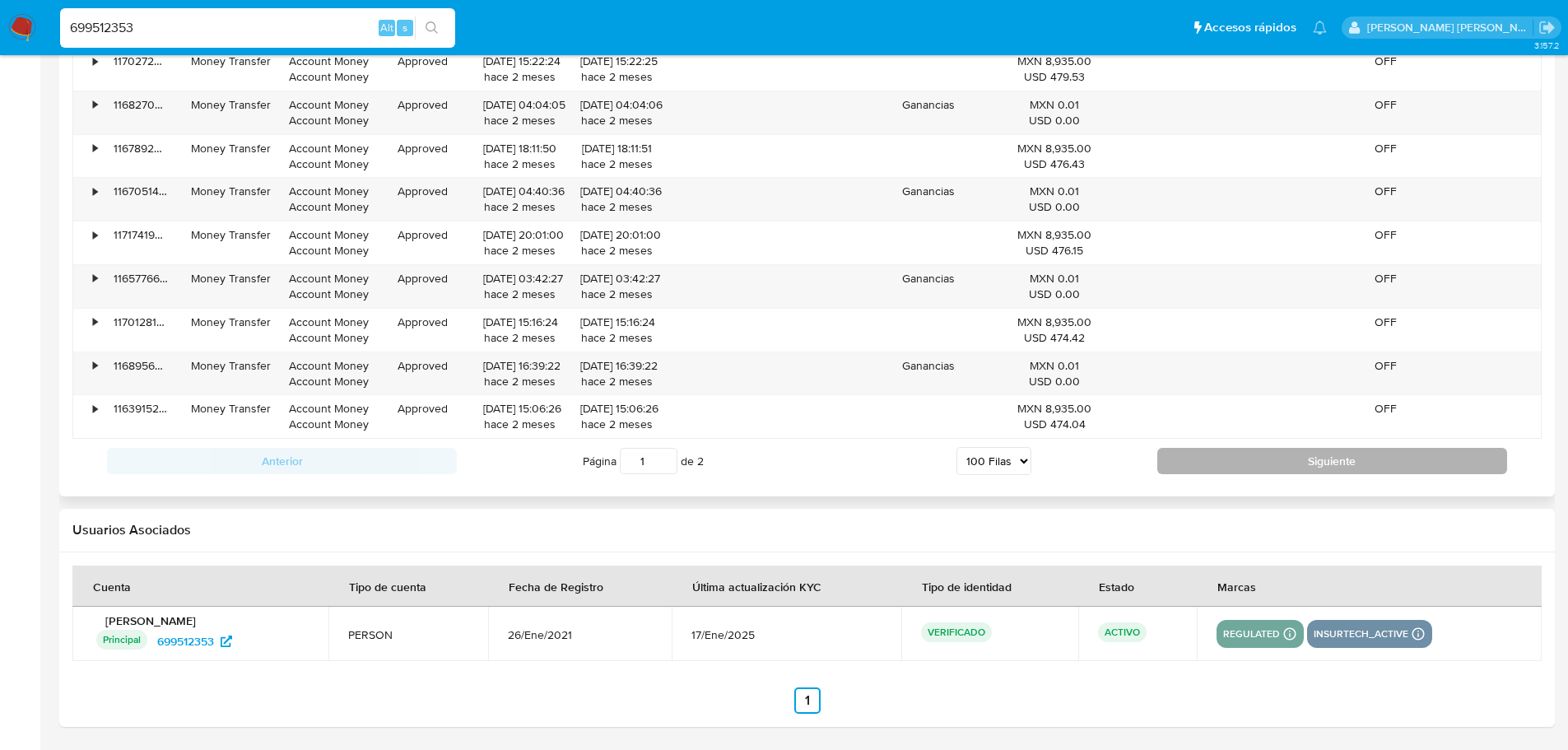
click at [1198, 456] on button "Siguiente" at bounding box center [1332, 461] width 350 height 26
type input "2"
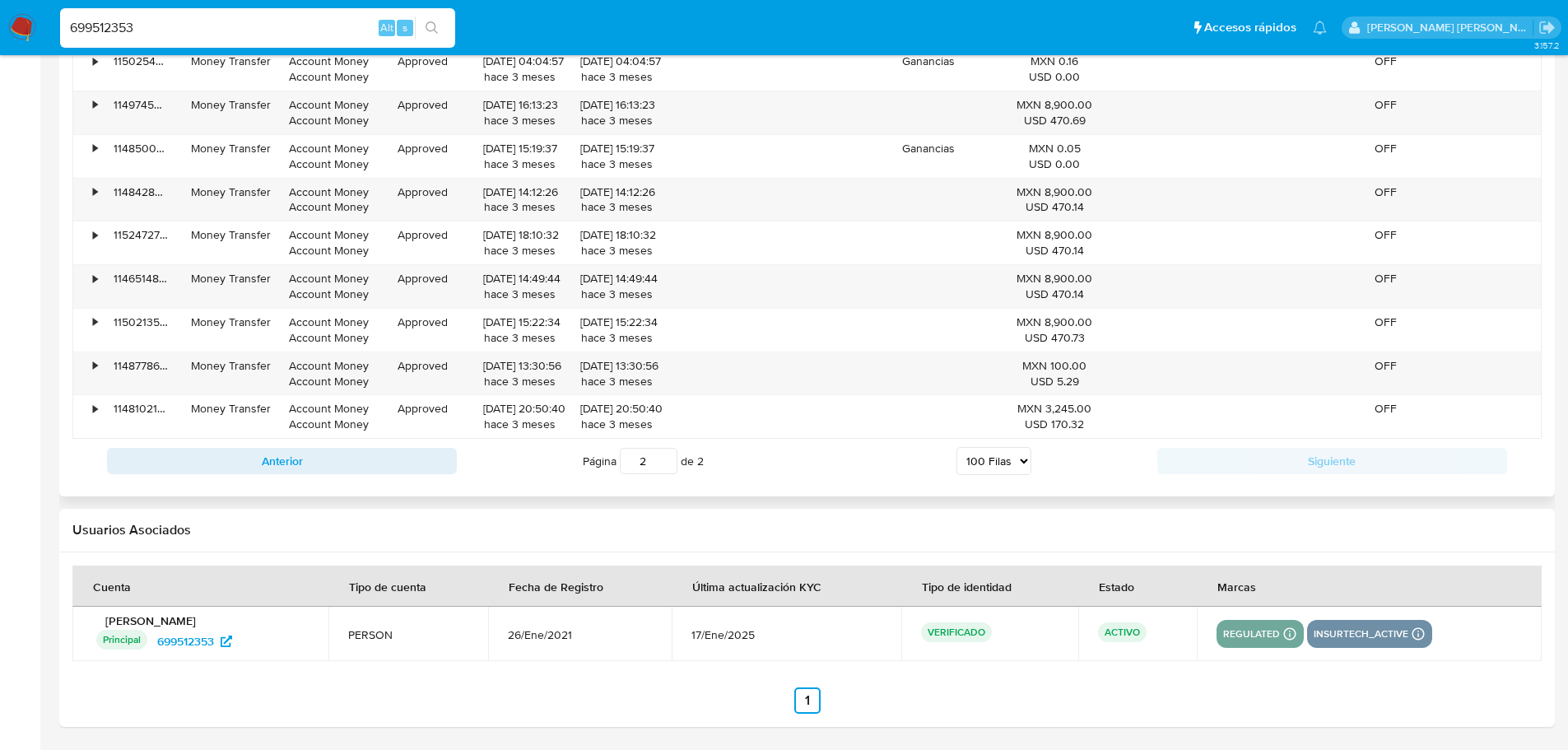
scroll to position [2290, 0]
